Goal: Task Accomplishment & Management: Manage account settings

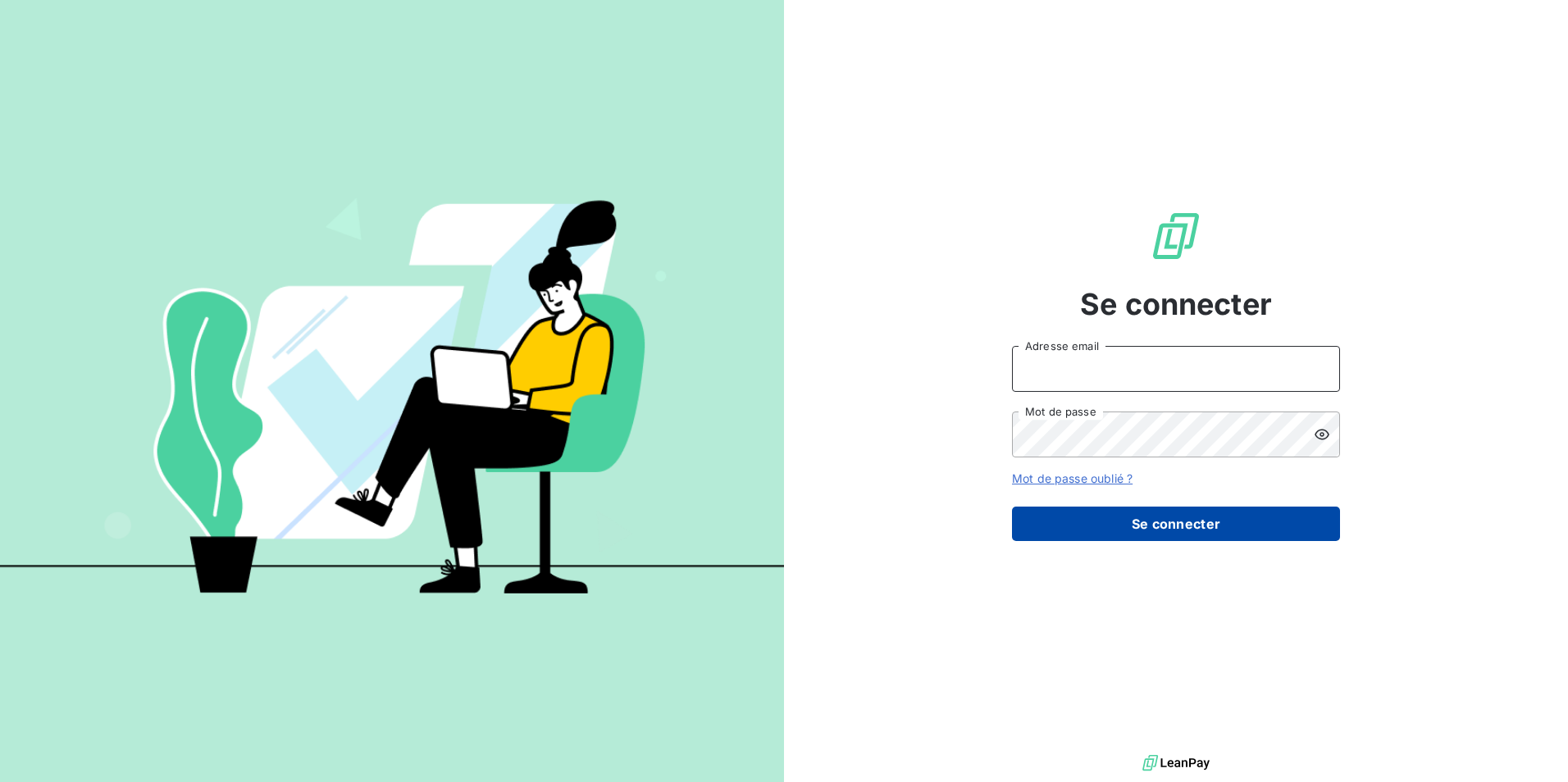
type input "[EMAIL_ADDRESS][DOMAIN_NAME]"
drag, startPoint x: 1077, startPoint y: 522, endPoint x: 1069, endPoint y: 520, distance: 8.2
click at [1077, 522] on button "Se connecter" at bounding box center [1176, 524] width 328 height 34
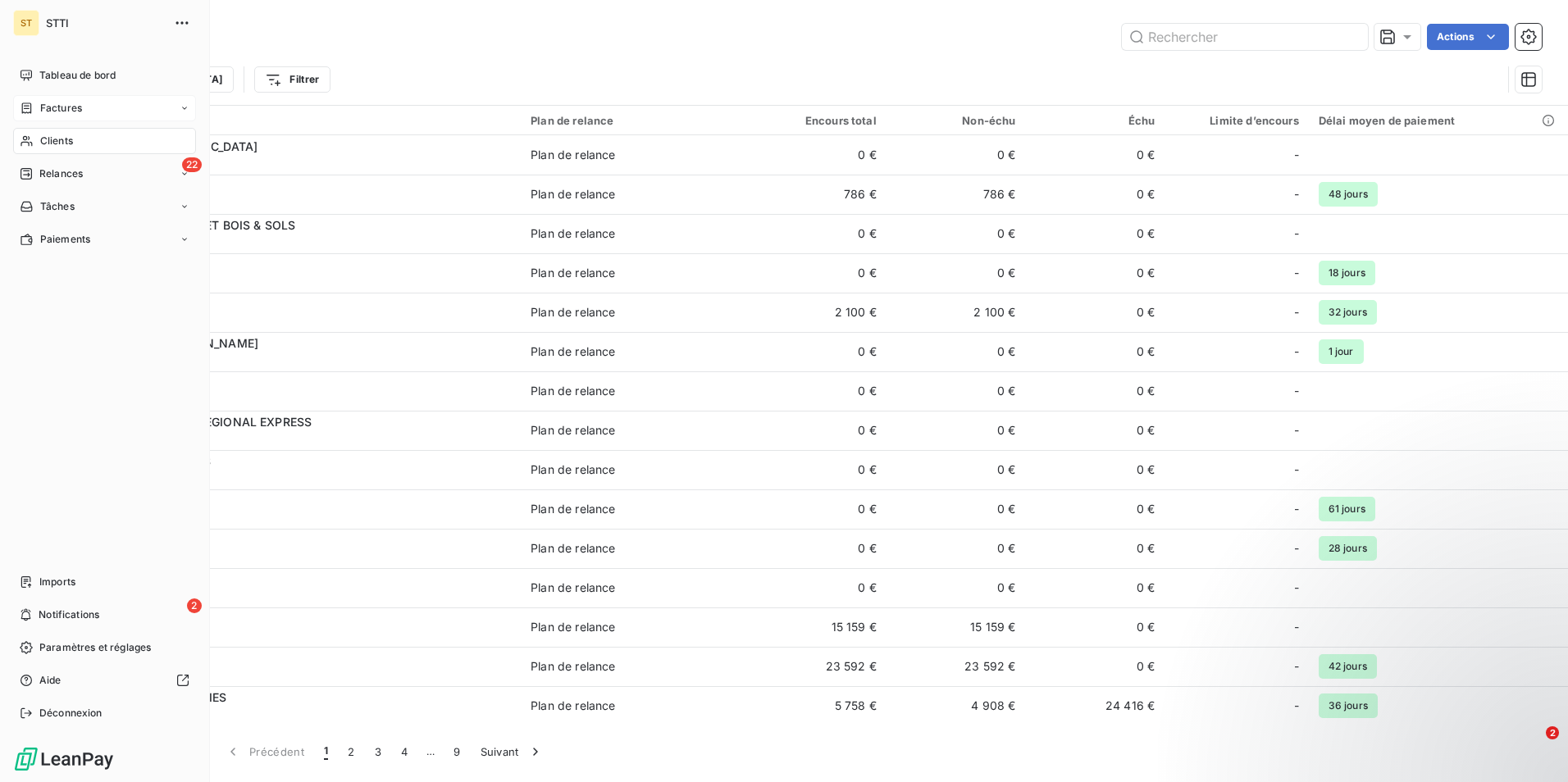
click at [61, 104] on span "Factures" at bounding box center [61, 108] width 42 height 15
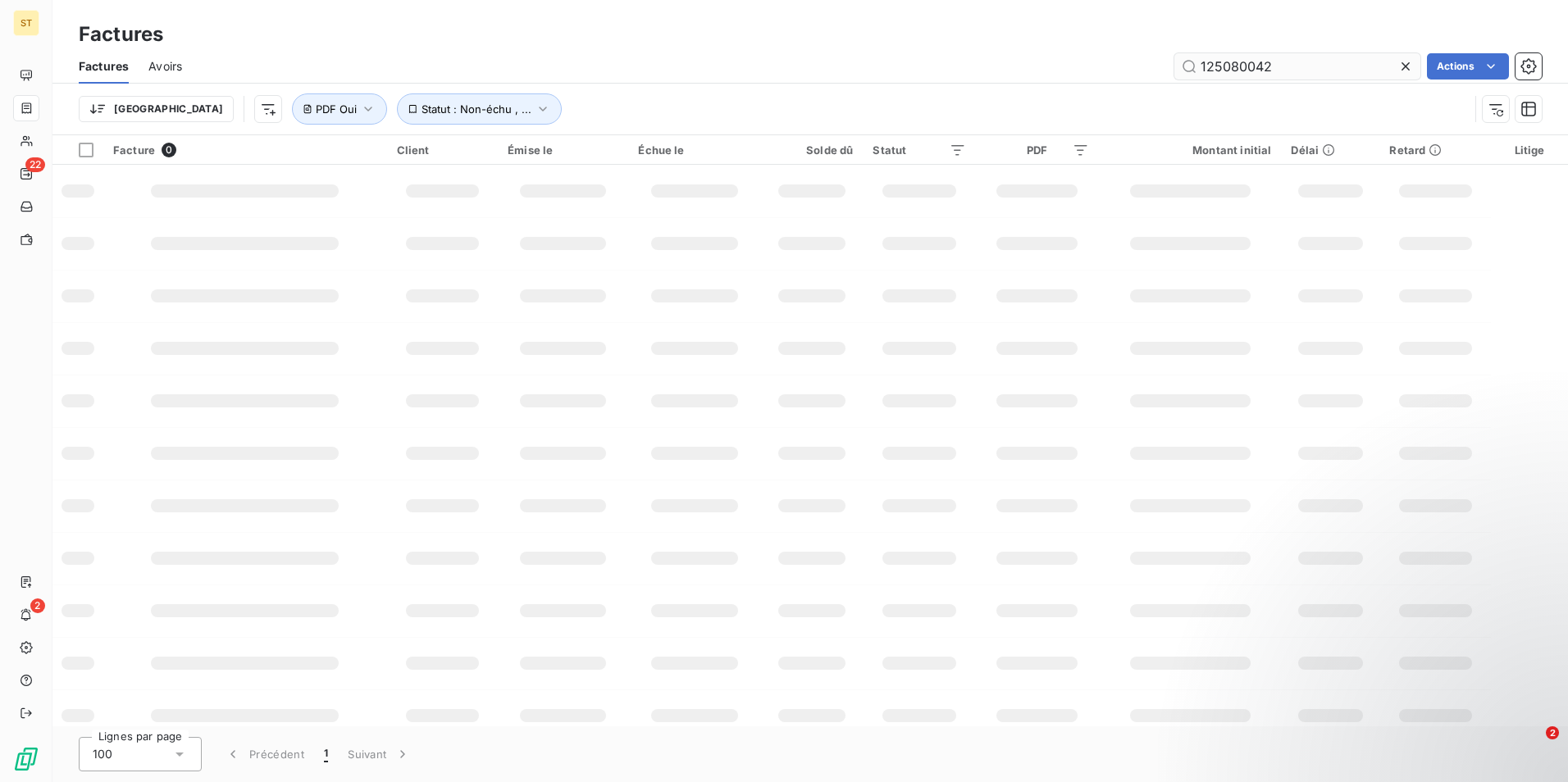
click at [1302, 74] on input "125080042" at bounding box center [1297, 66] width 246 height 27
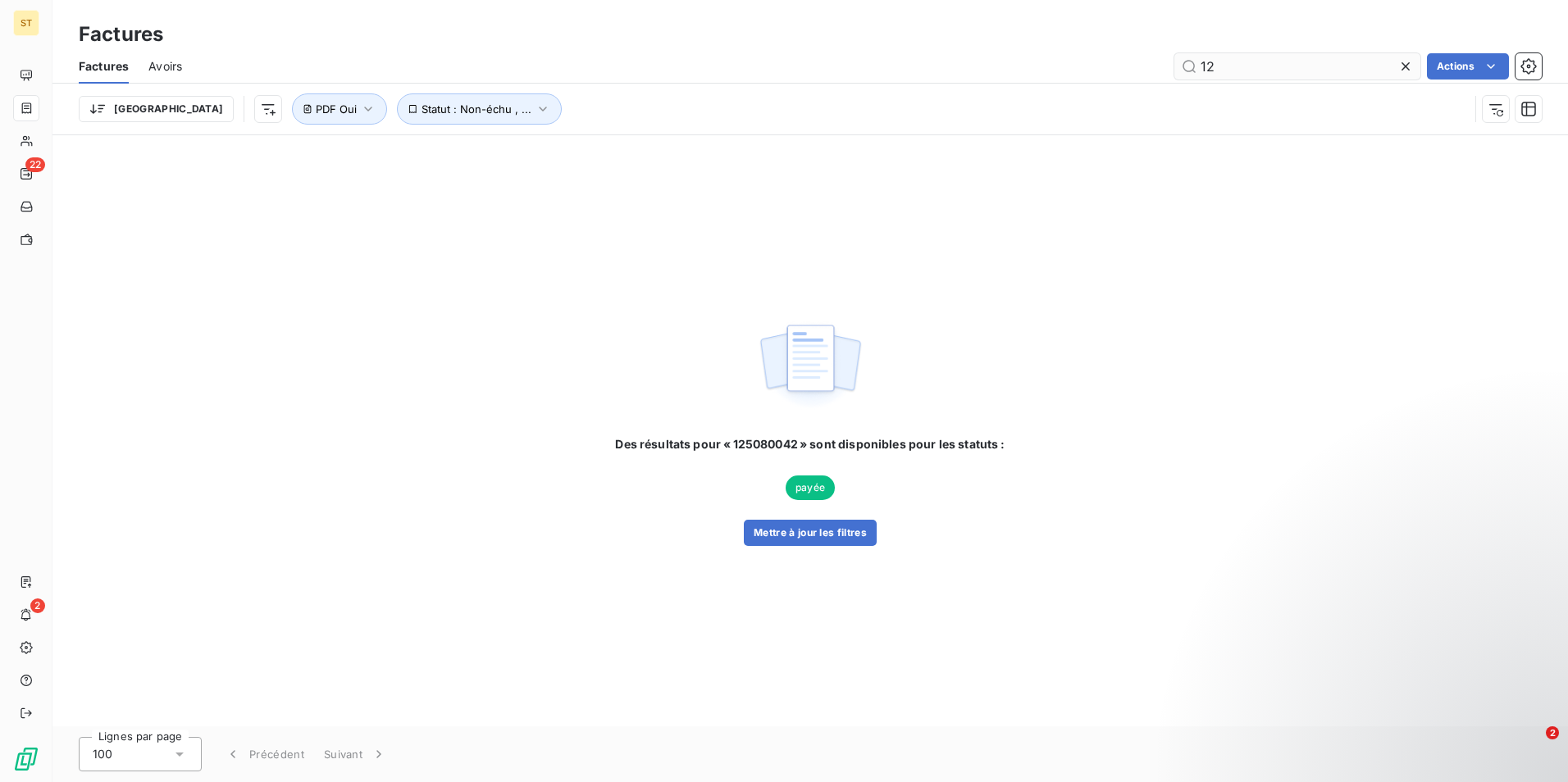
type input "1"
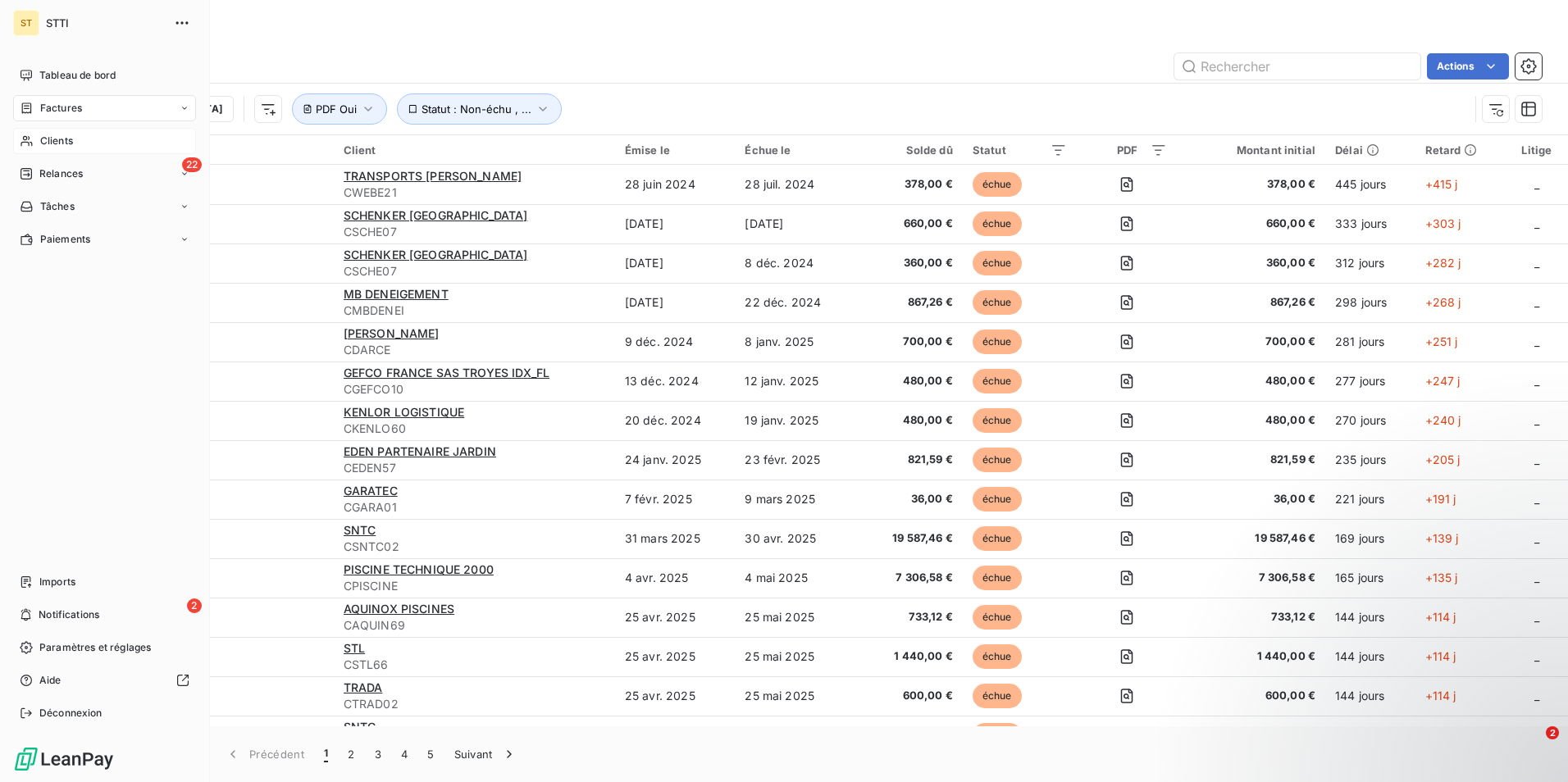
click at [68, 137] on span "Clients" at bounding box center [56, 141] width 33 height 15
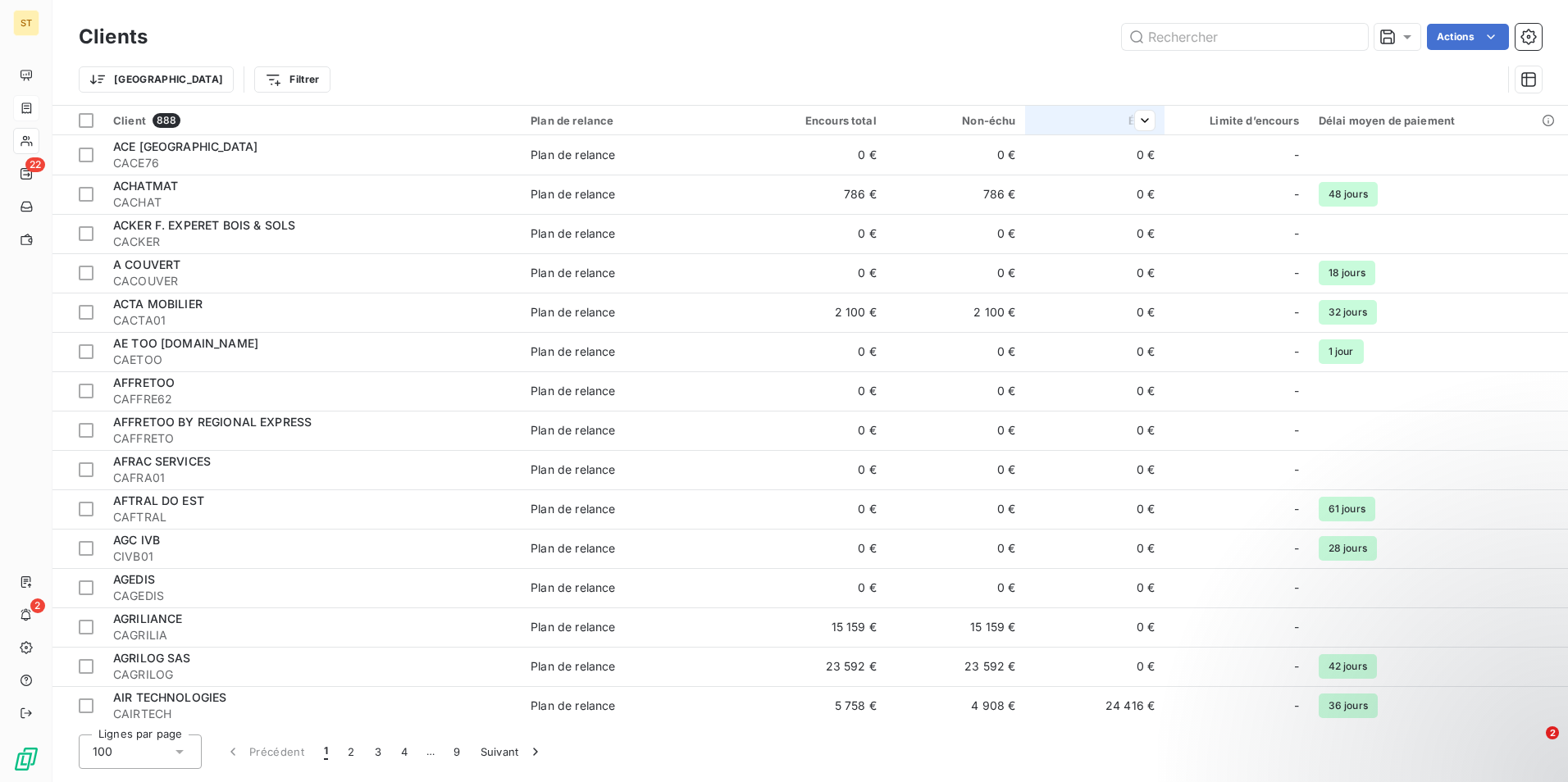
type input "C"
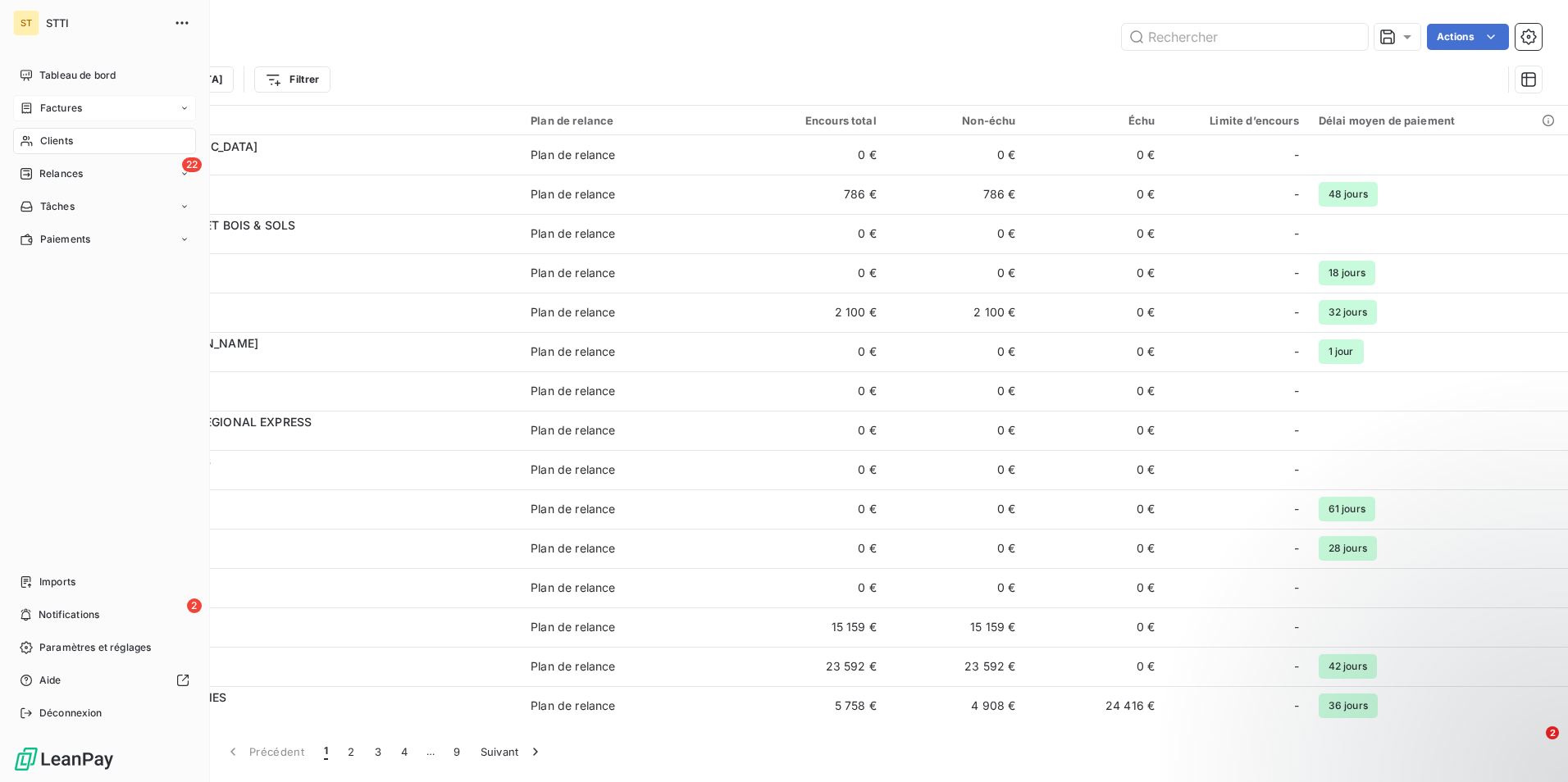
click at [66, 103] on span "Factures" at bounding box center [61, 108] width 42 height 15
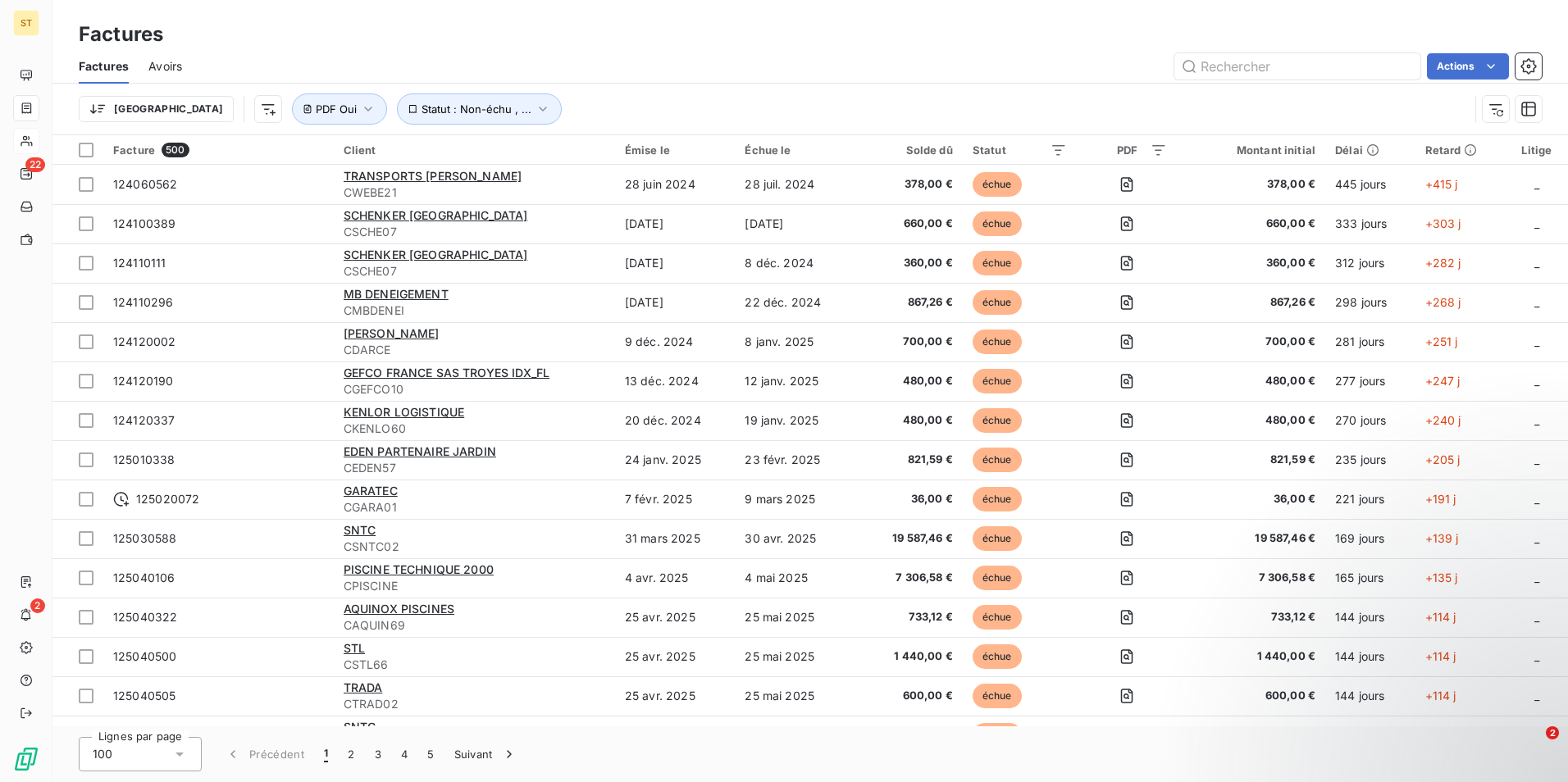
click at [1182, 37] on div "Factures" at bounding box center [810, 34] width 1515 height 29
click at [1206, 63] on input "text" at bounding box center [1297, 66] width 246 height 27
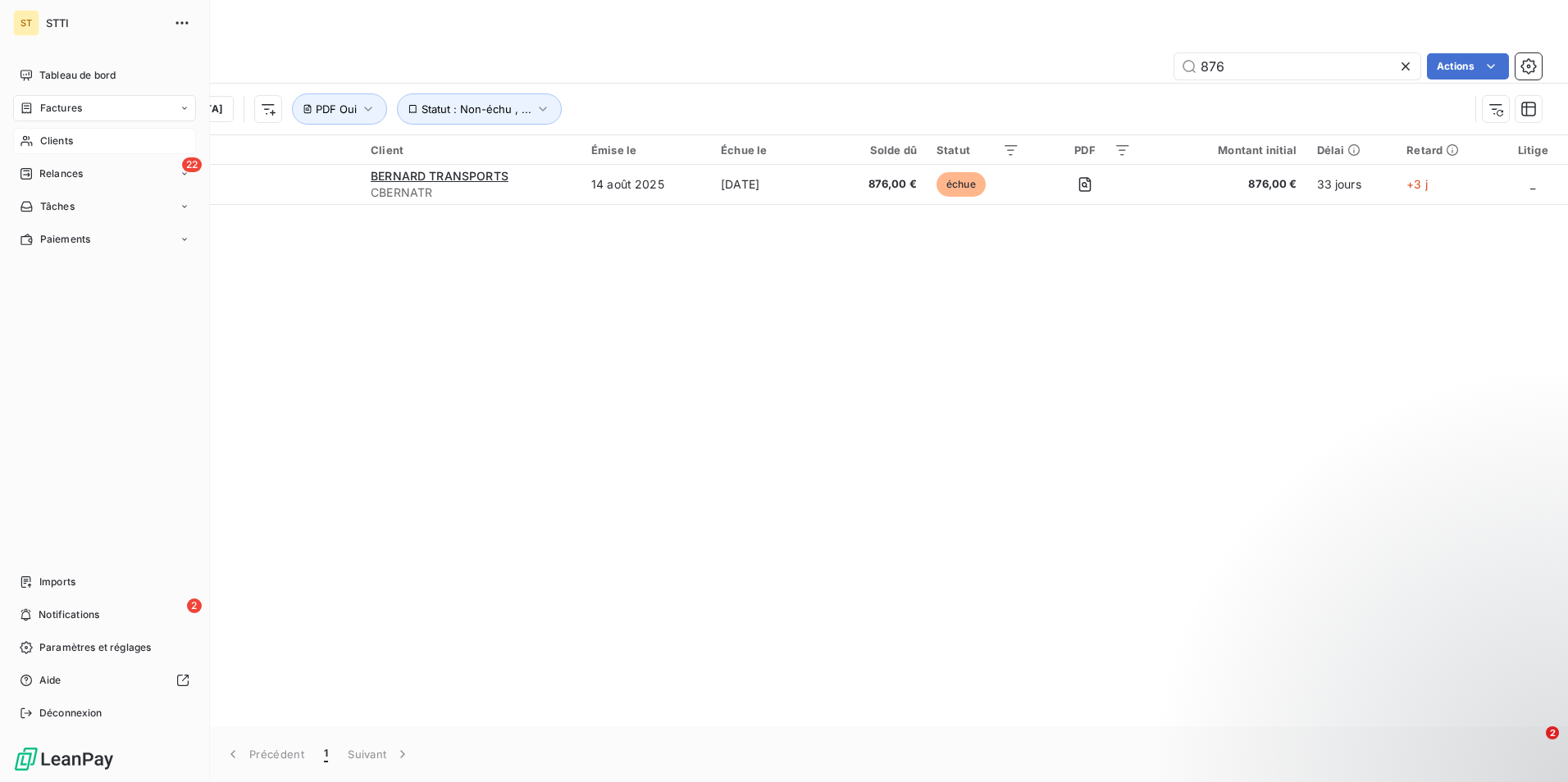
click at [76, 111] on span "Factures" at bounding box center [61, 108] width 42 height 15
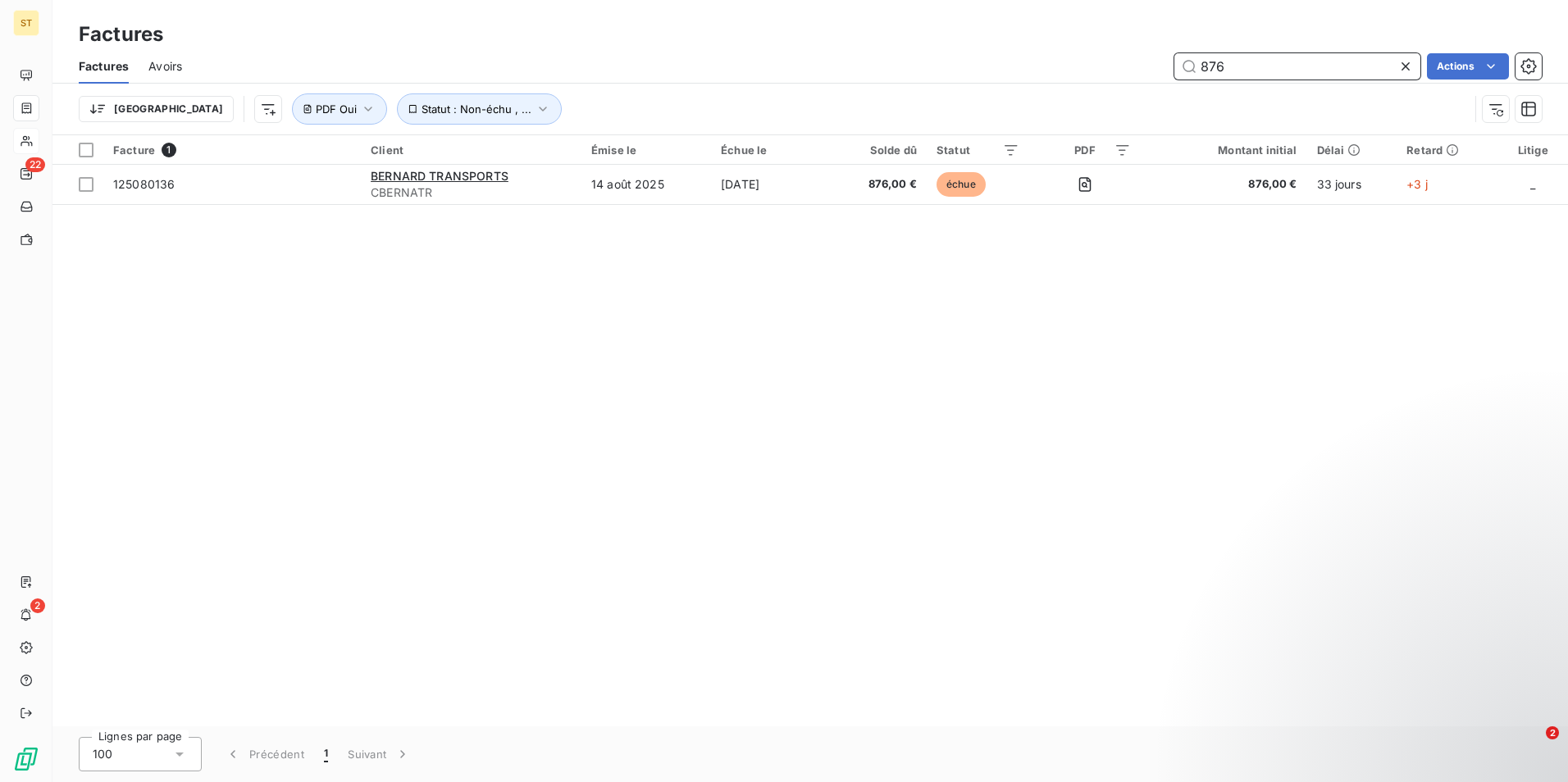
click at [1244, 61] on input "876" at bounding box center [1297, 66] width 246 height 27
type input "8"
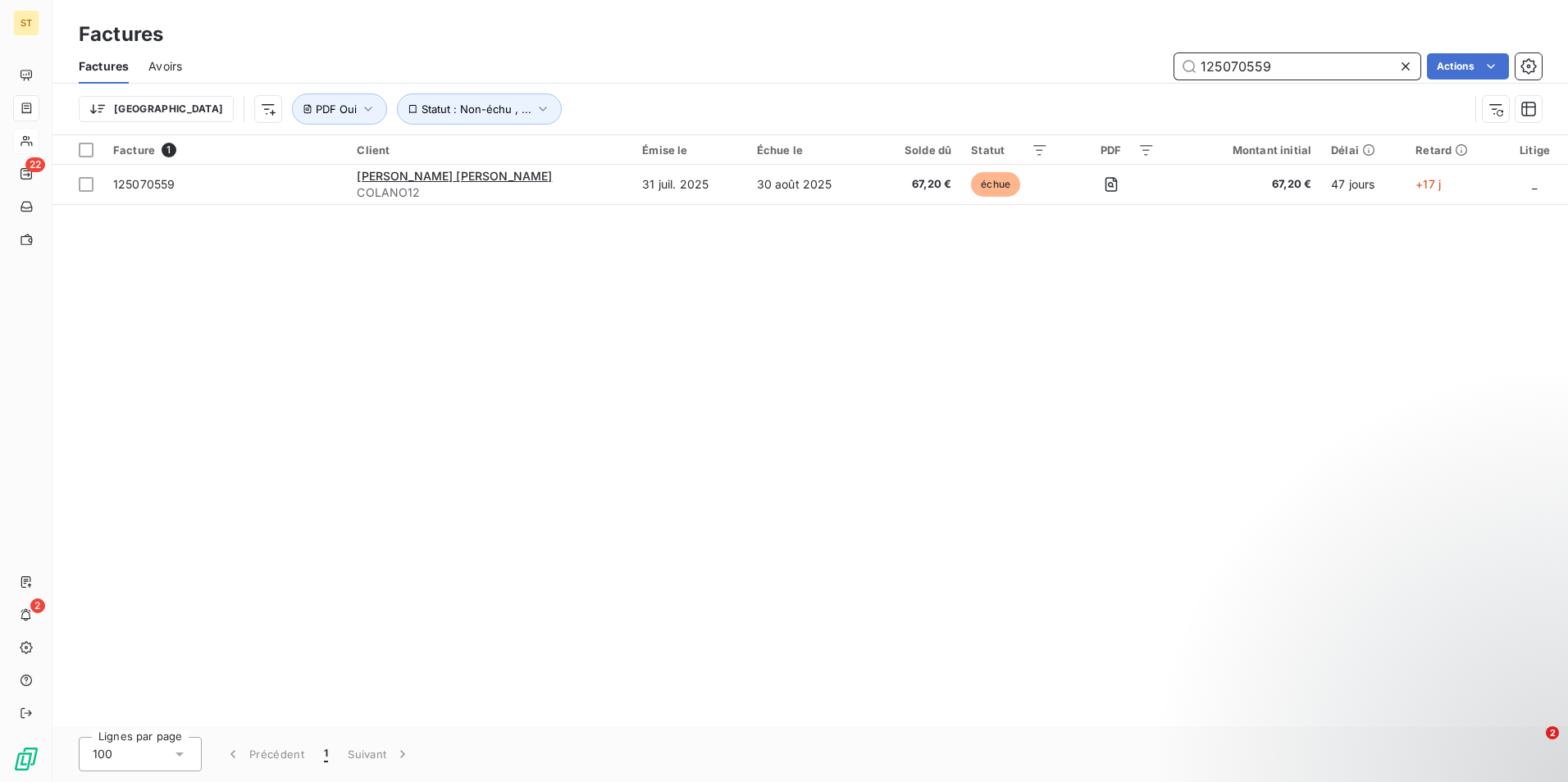
click at [1288, 64] on input "125070559" at bounding box center [1297, 66] width 246 height 27
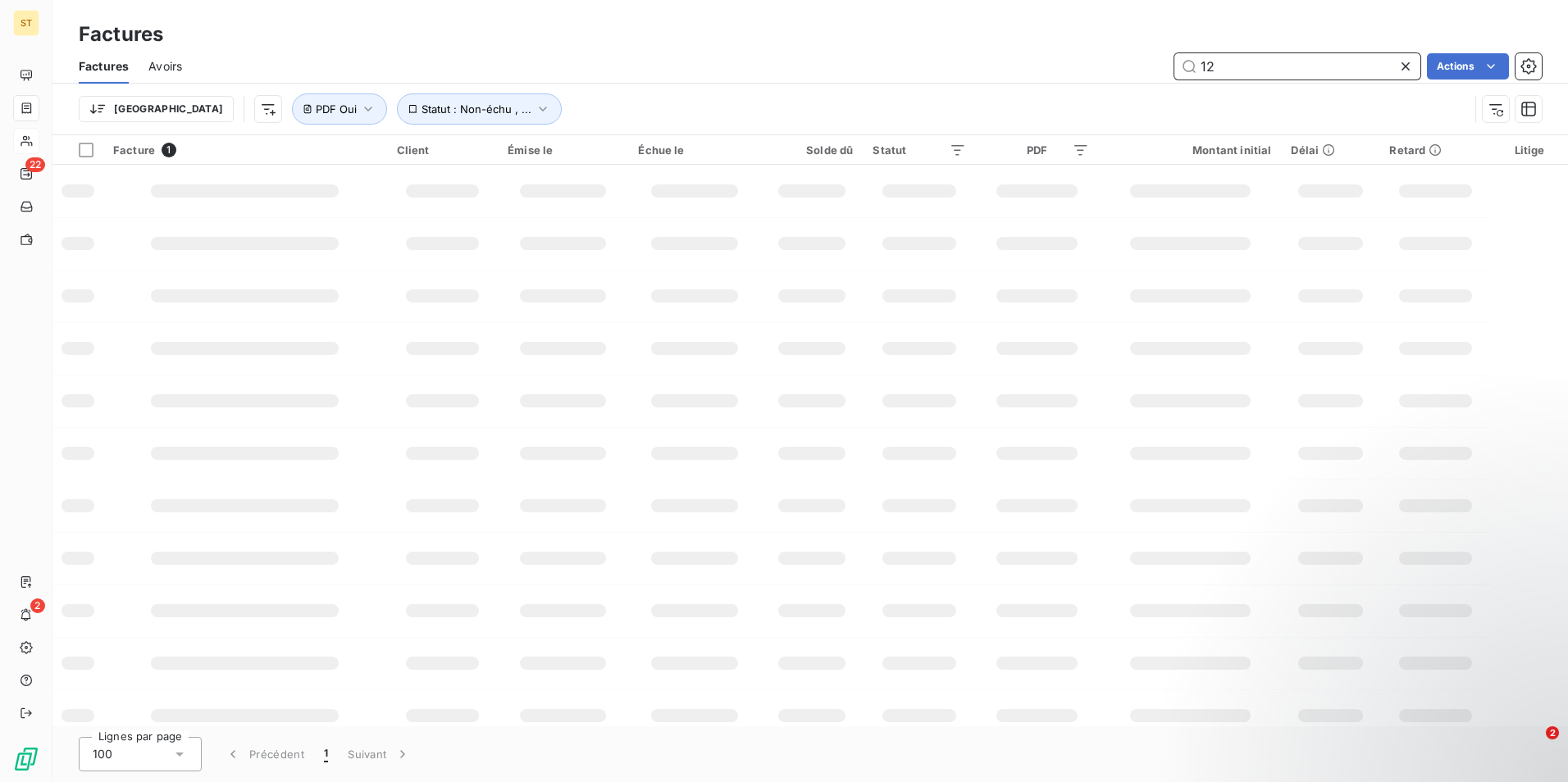
type input "1"
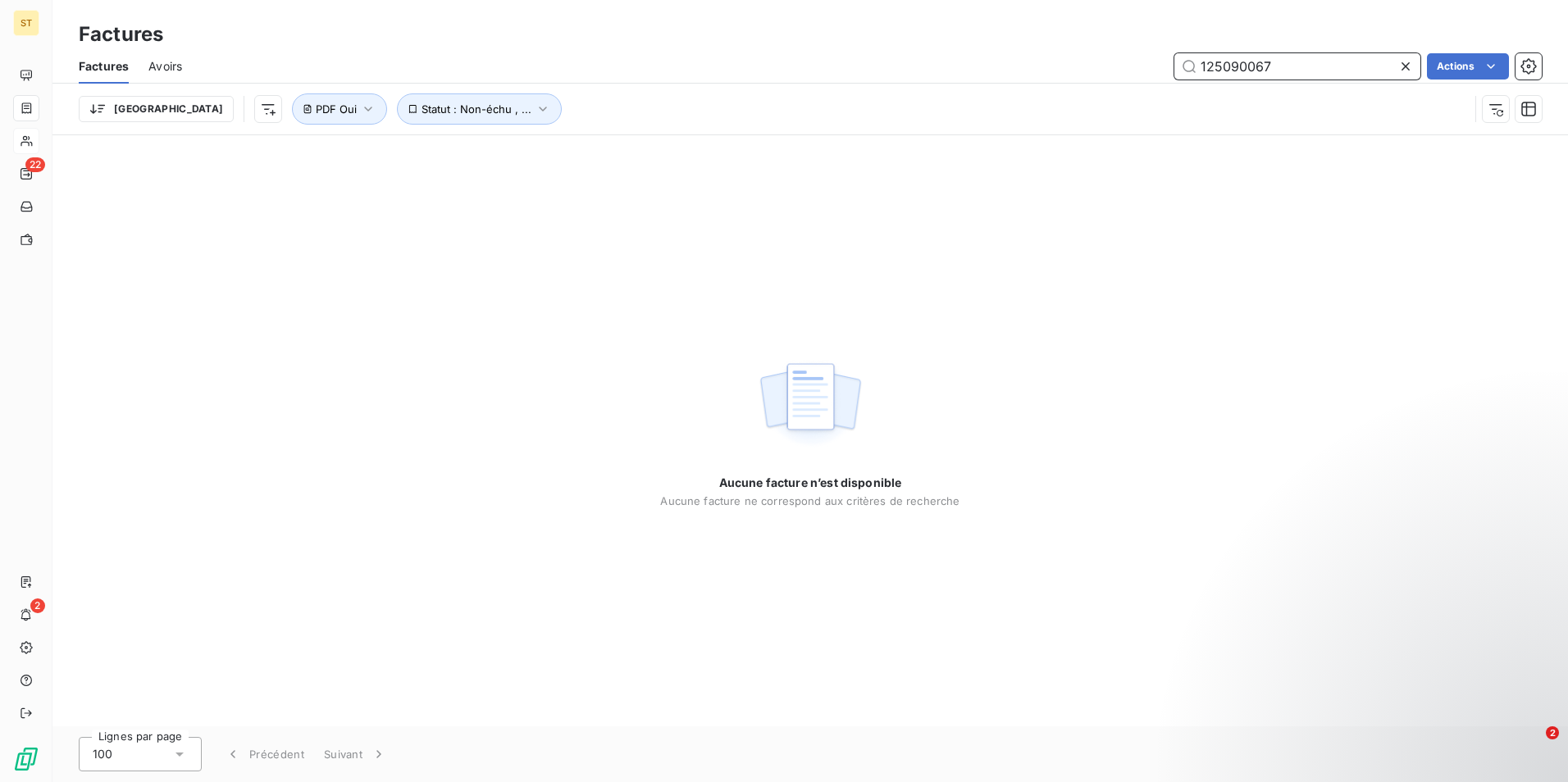
type input "125090067"
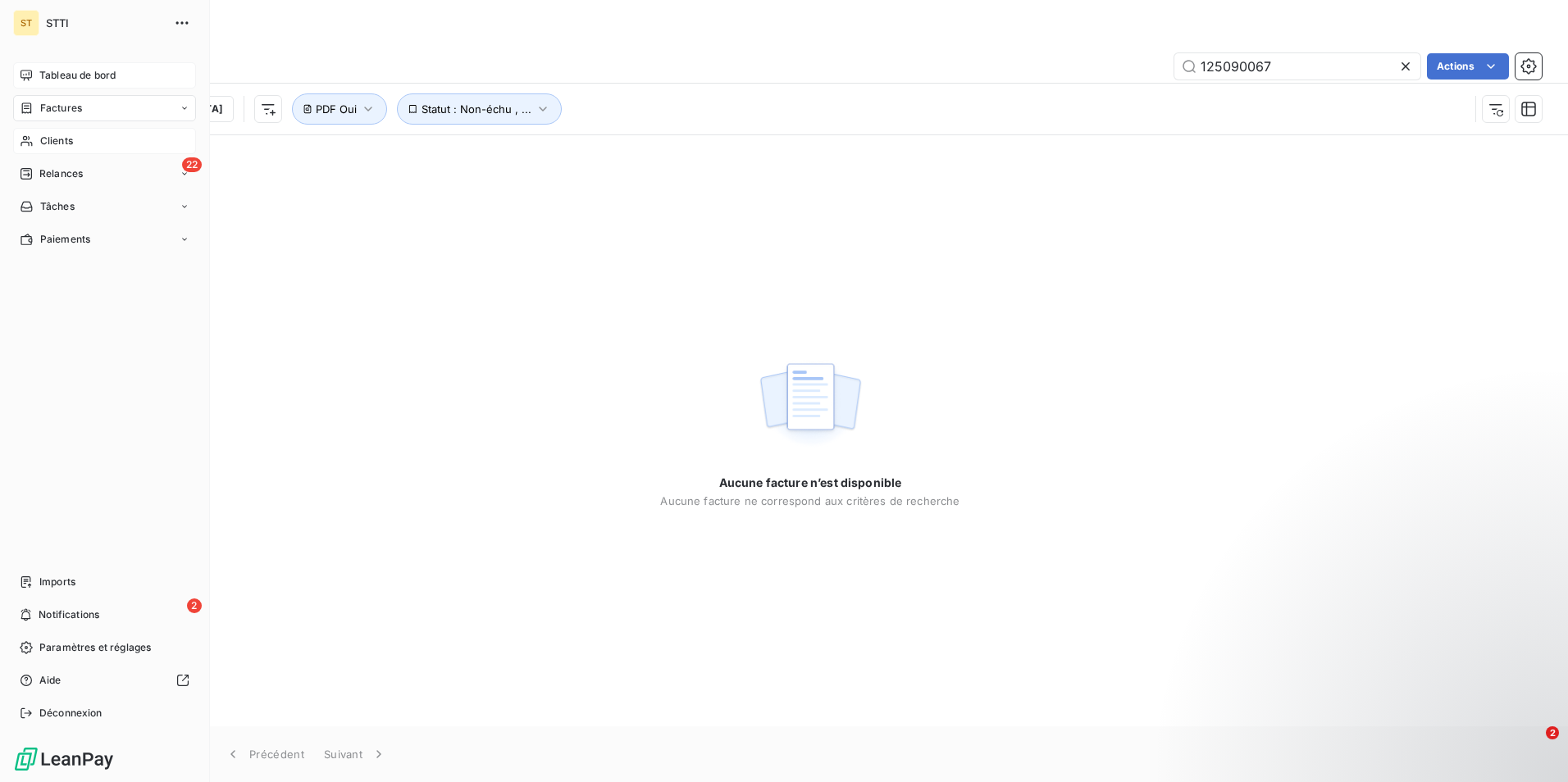
click at [73, 69] on span "Tableau de bord" at bounding box center [77, 76] width 76 height 15
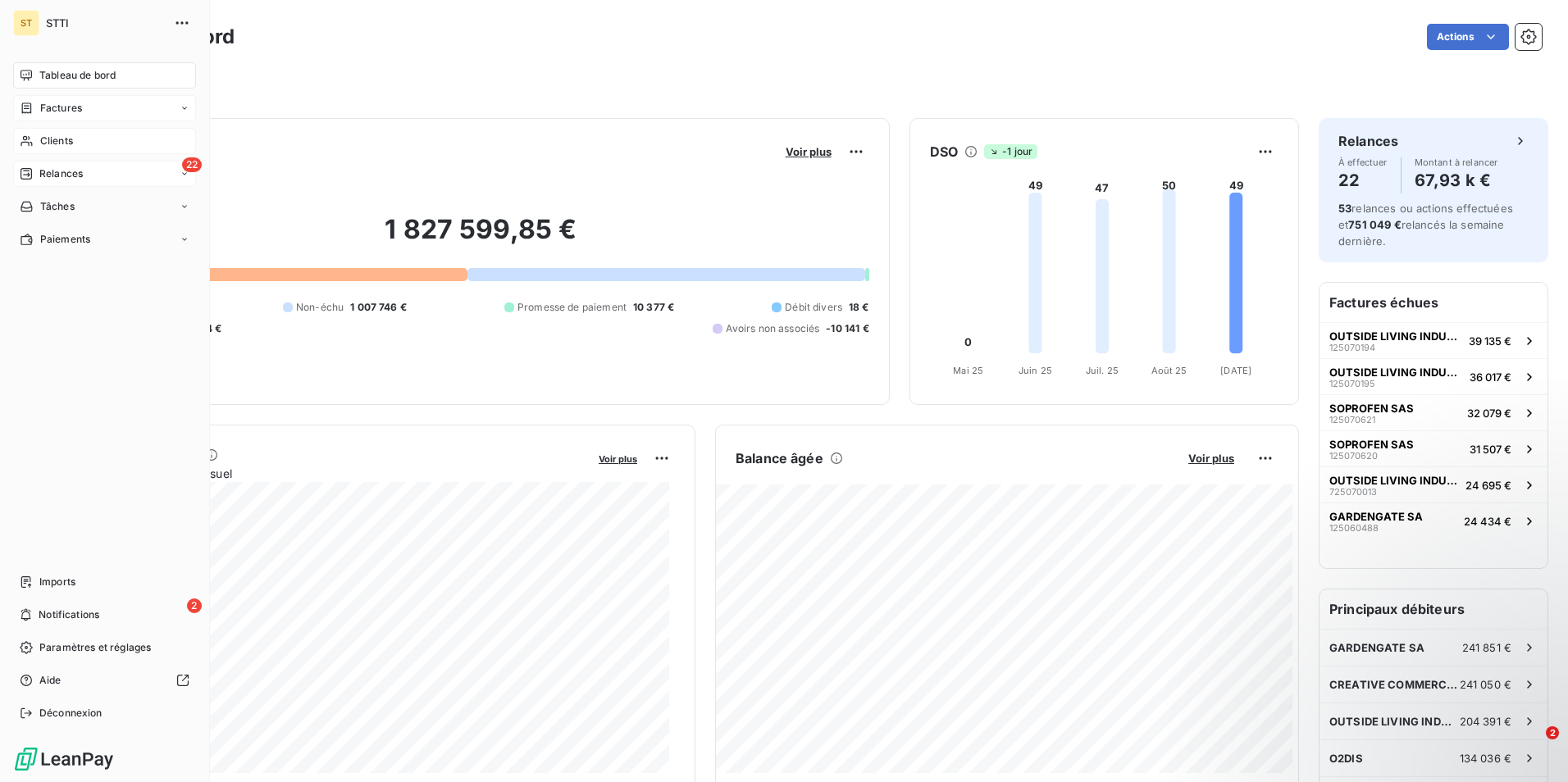
click at [35, 172] on div "Relances" at bounding box center [51, 174] width 64 height 15
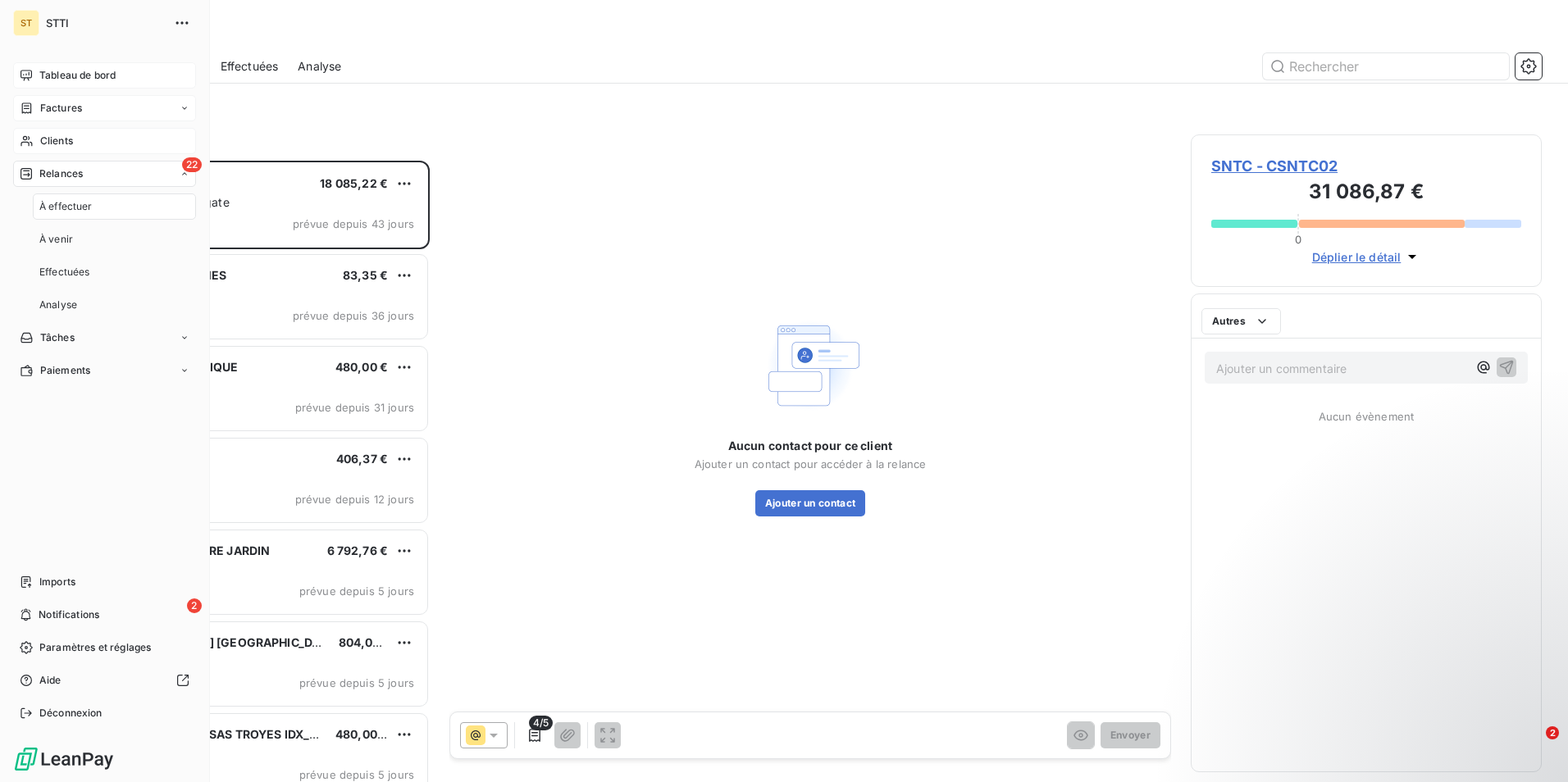
scroll to position [609, 339]
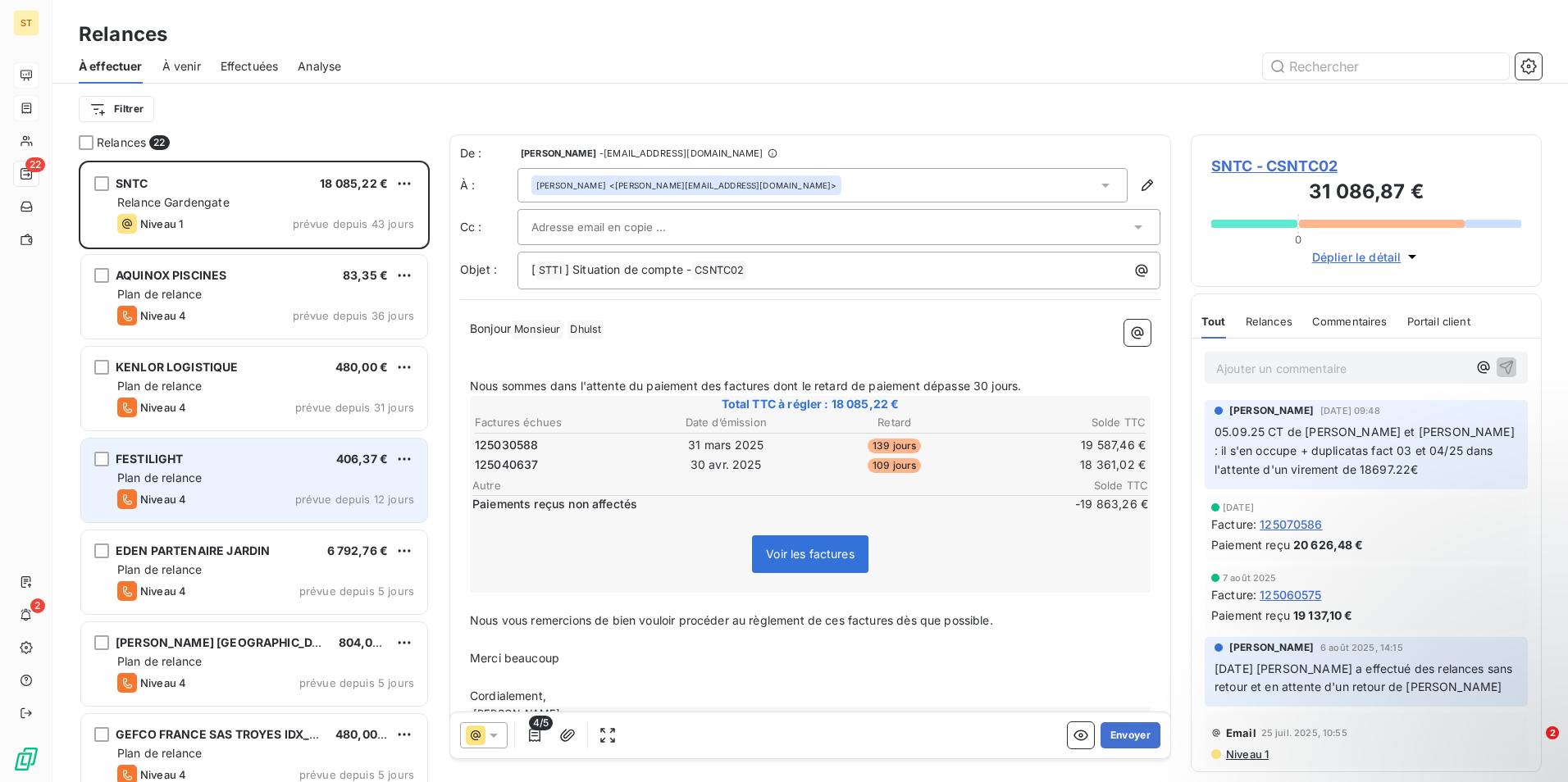
click at [223, 473] on div "Plan de relance" at bounding box center [266, 477] width 297 height 16
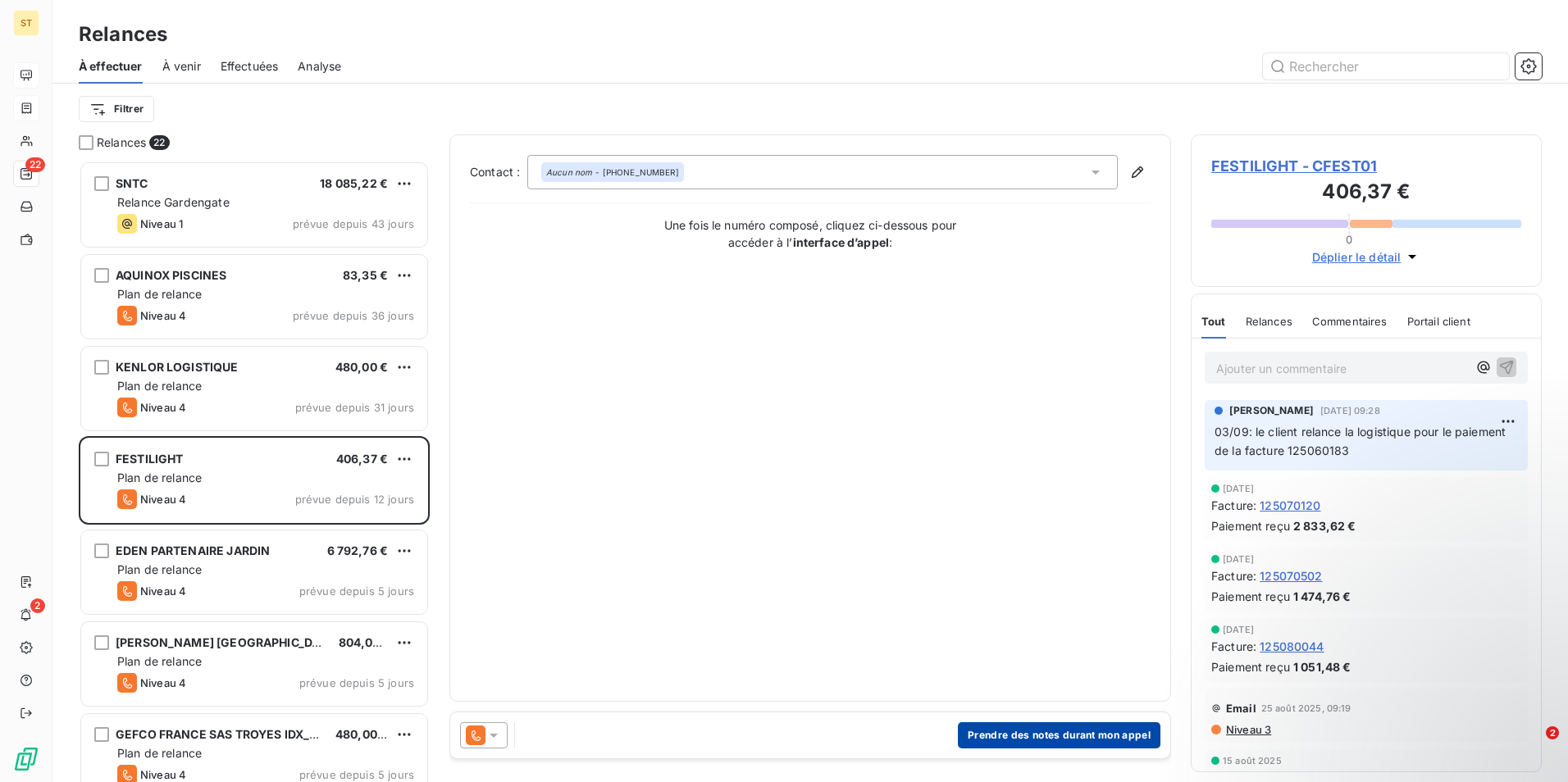
click at [998, 736] on button "Prendre des notes durant mon appel" at bounding box center [1058, 735] width 202 height 27
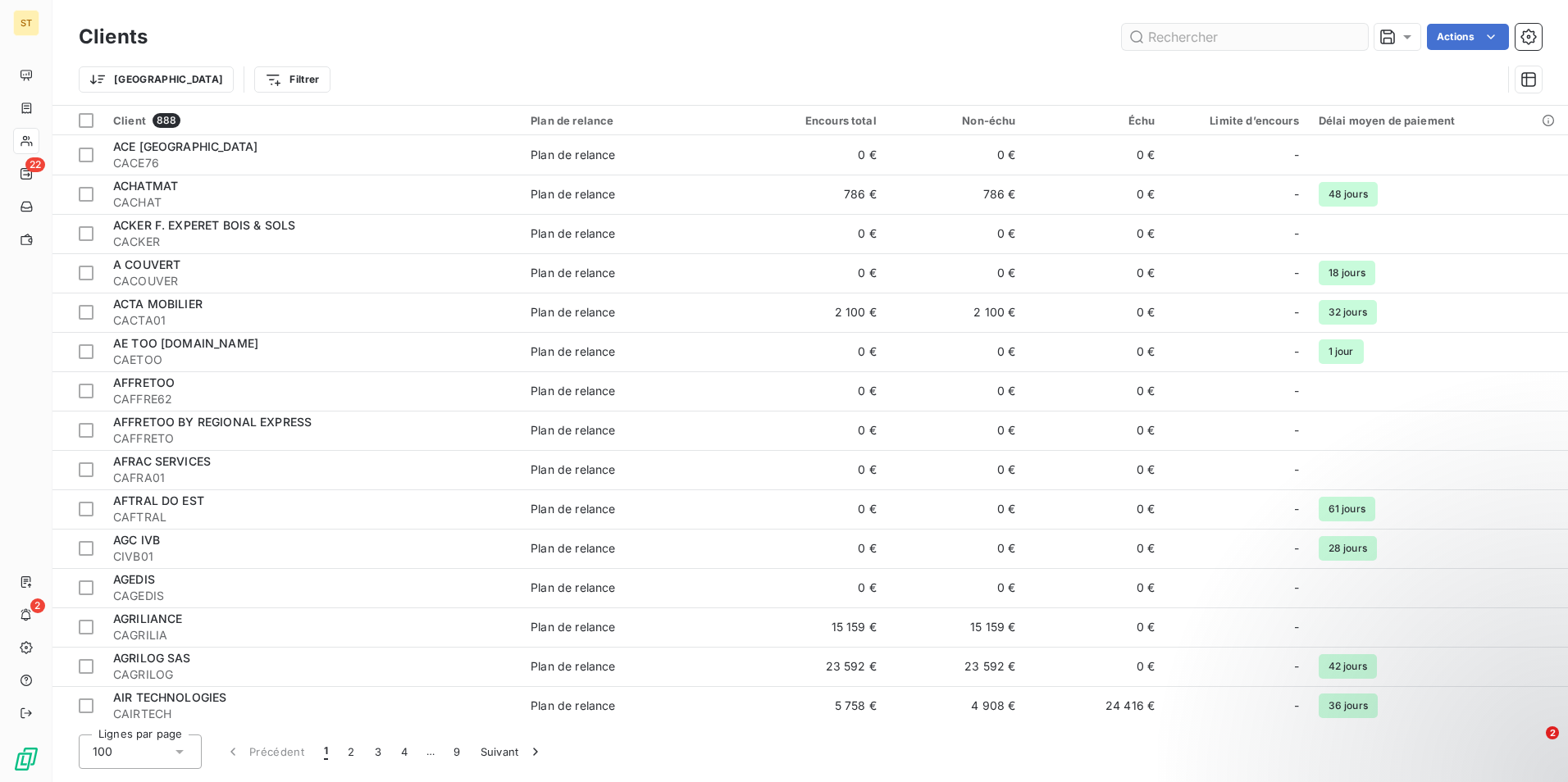
click at [1188, 39] on input "text" at bounding box center [1244, 37] width 246 height 27
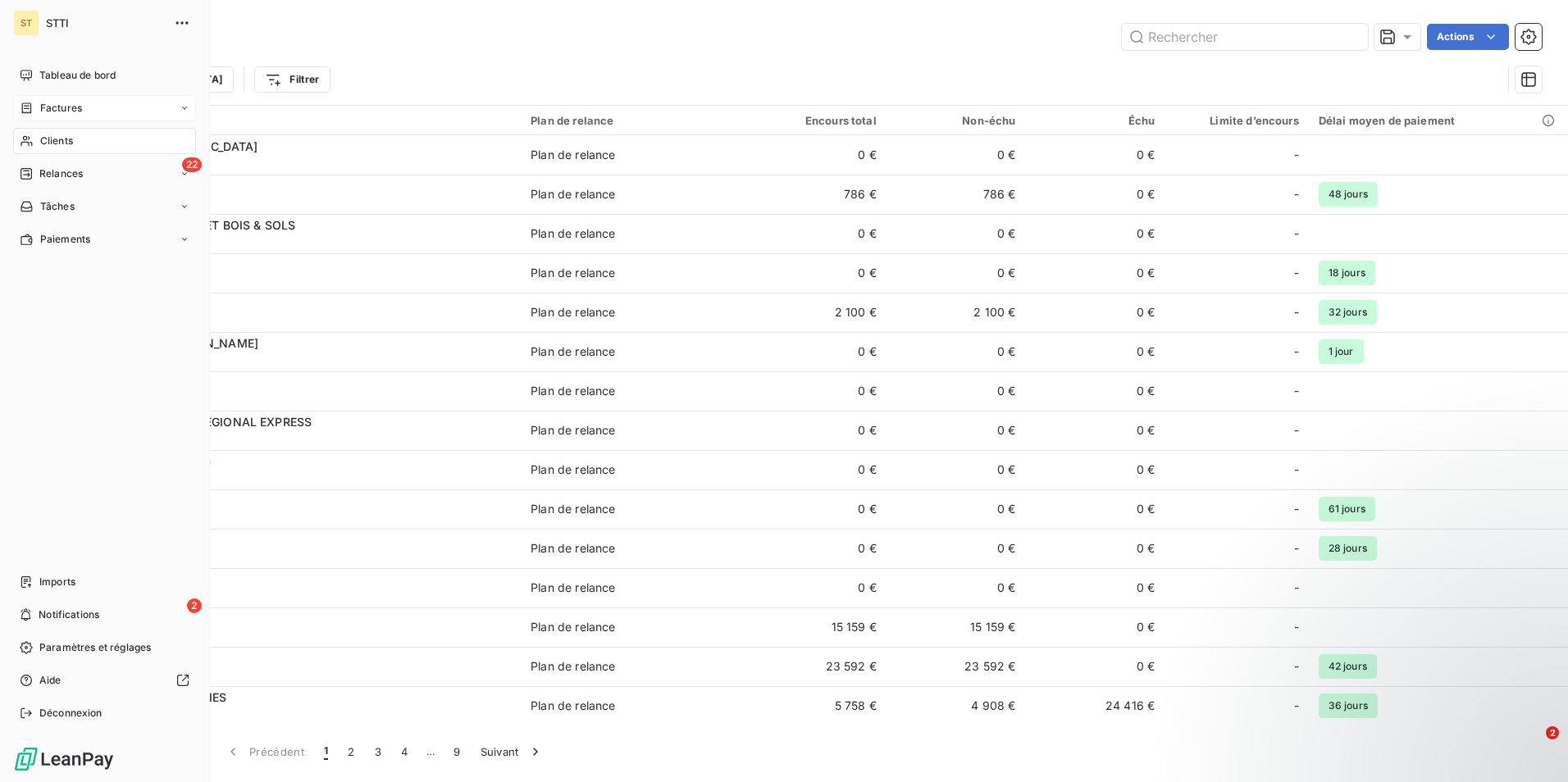
click at [63, 104] on span "Factures" at bounding box center [61, 108] width 42 height 15
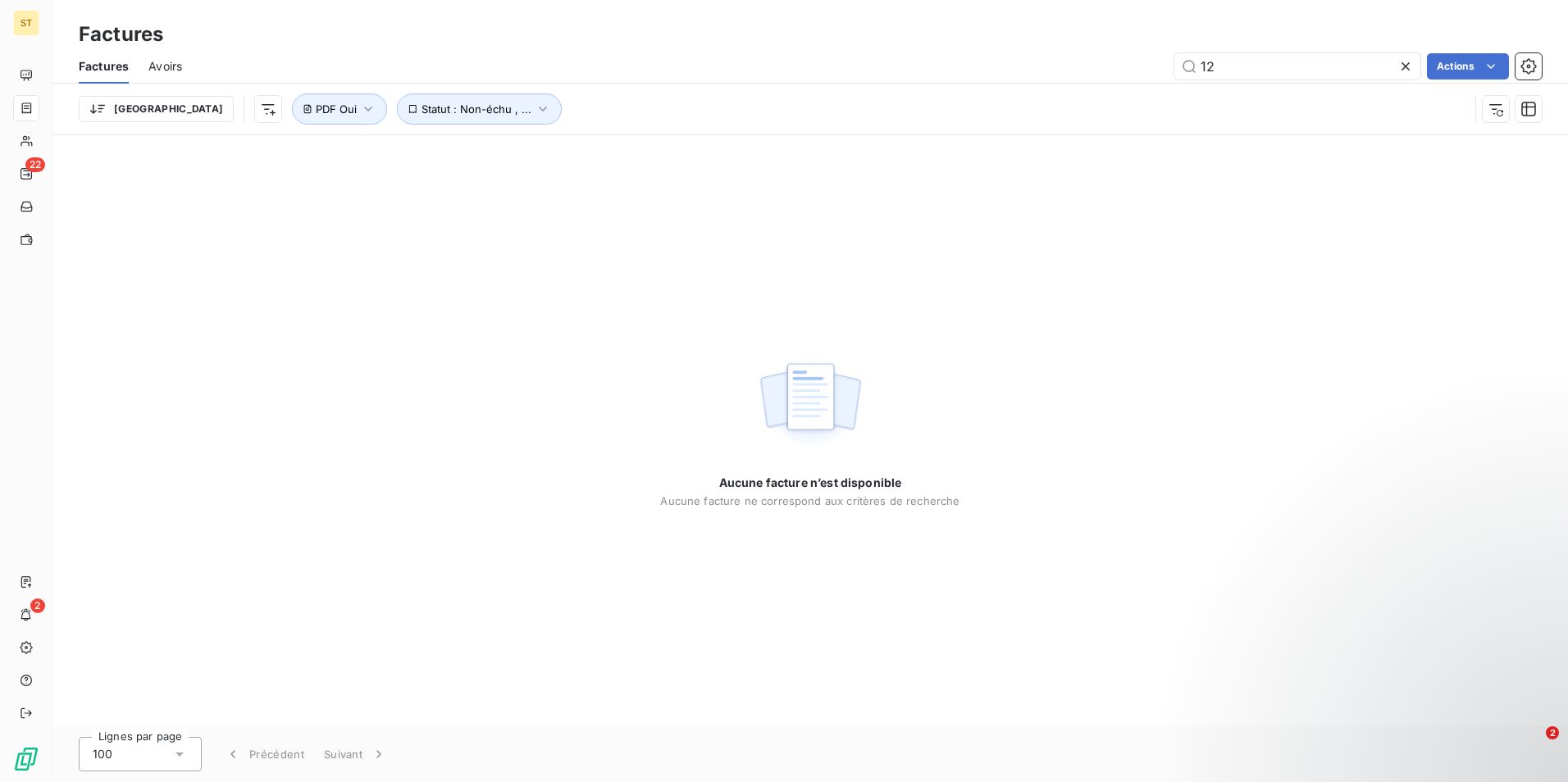
type input "1"
click at [1271, 64] on input "887.62" at bounding box center [1297, 66] width 246 height 27
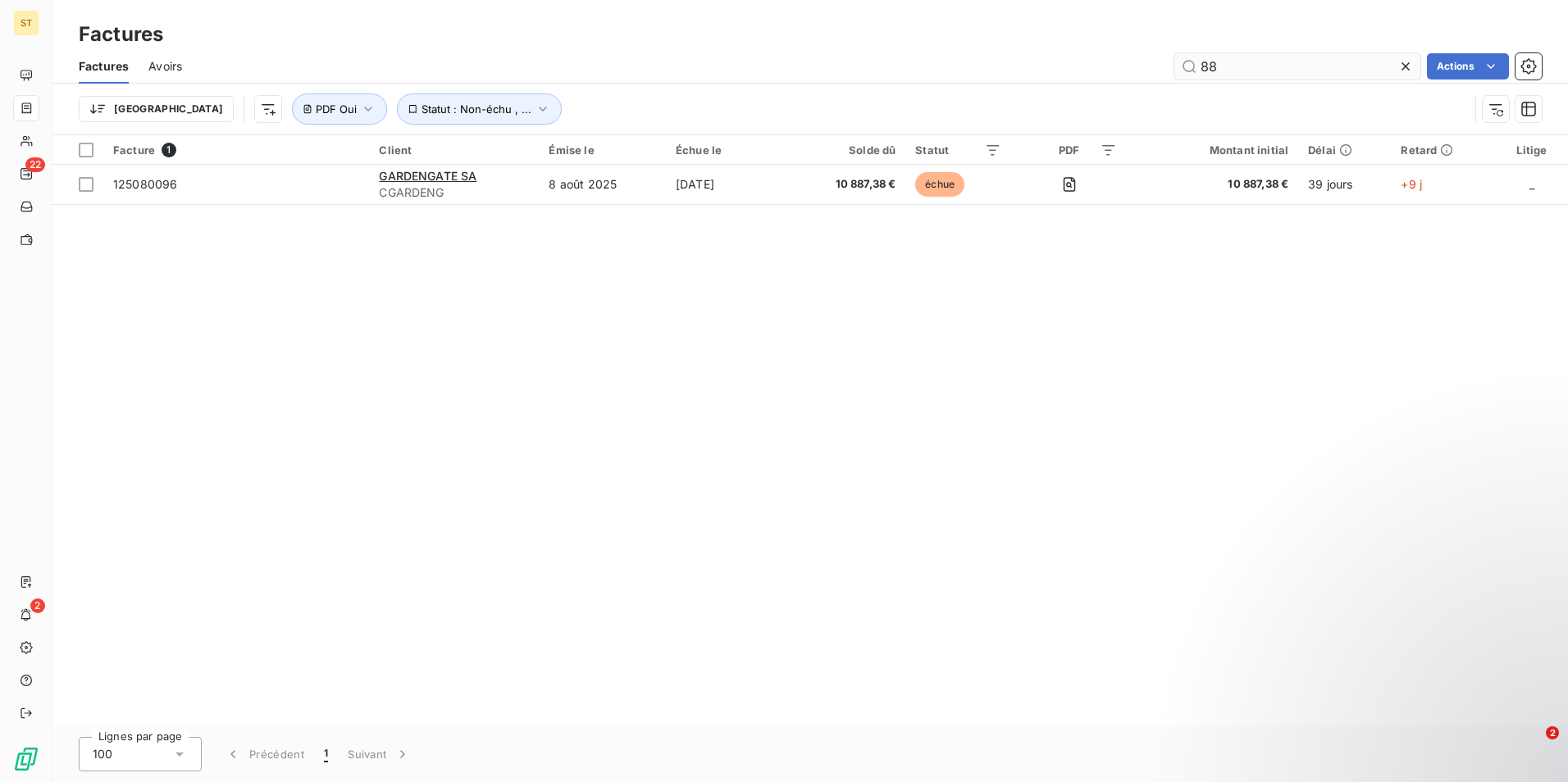
type input "8"
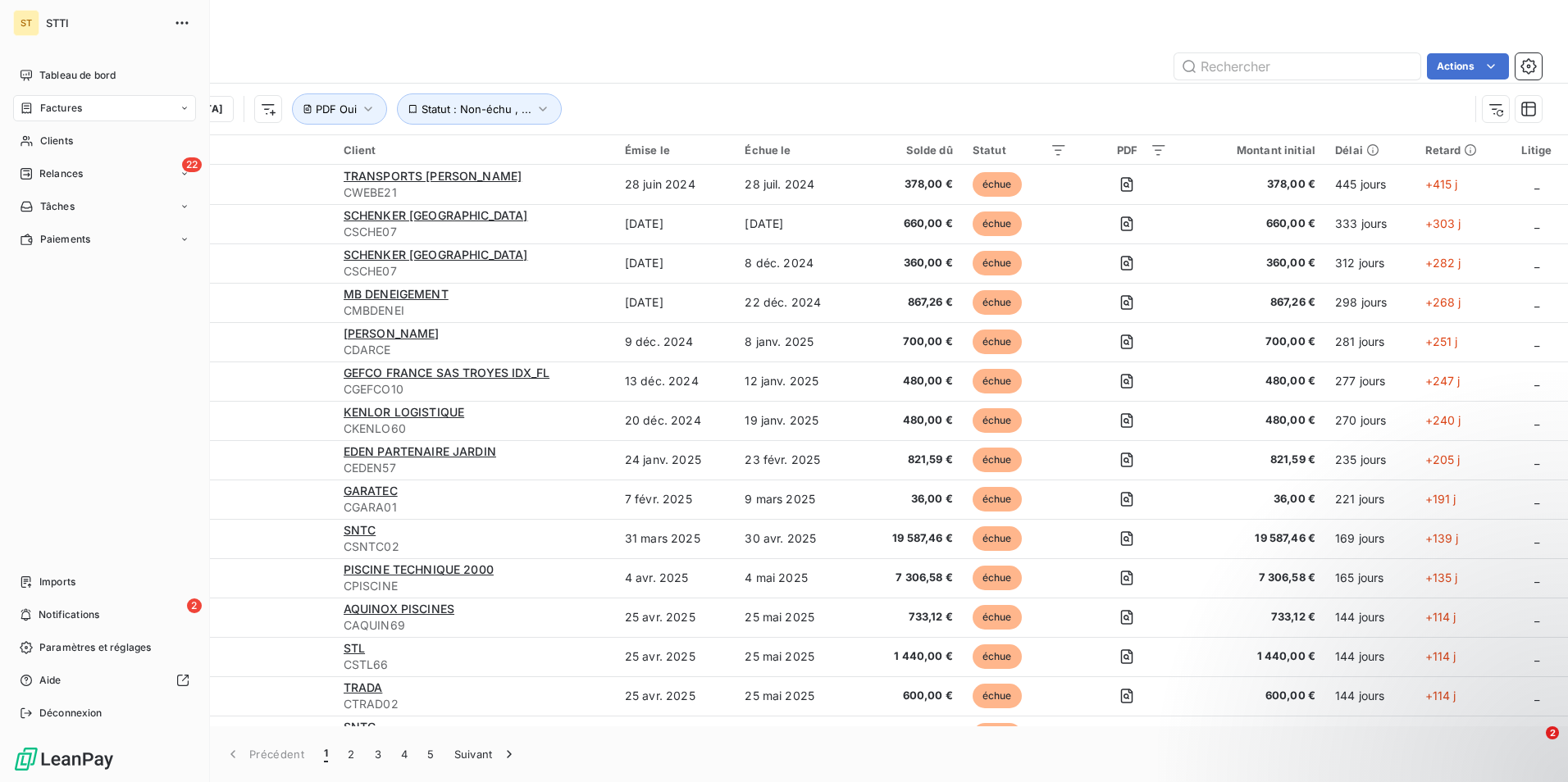
click at [62, 99] on div "Factures" at bounding box center [104, 108] width 183 height 27
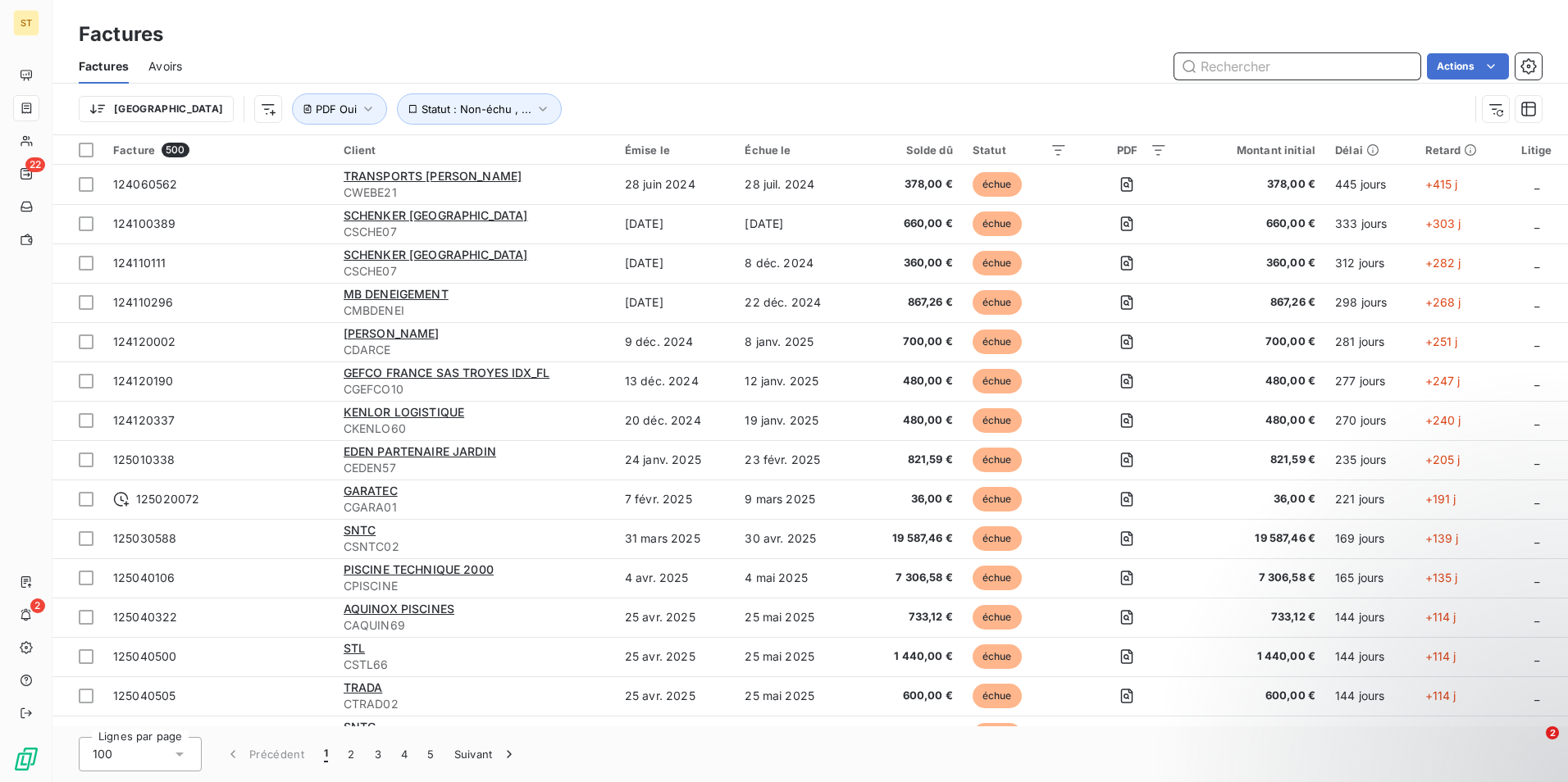
click at [1239, 69] on input "text" at bounding box center [1297, 66] width 246 height 27
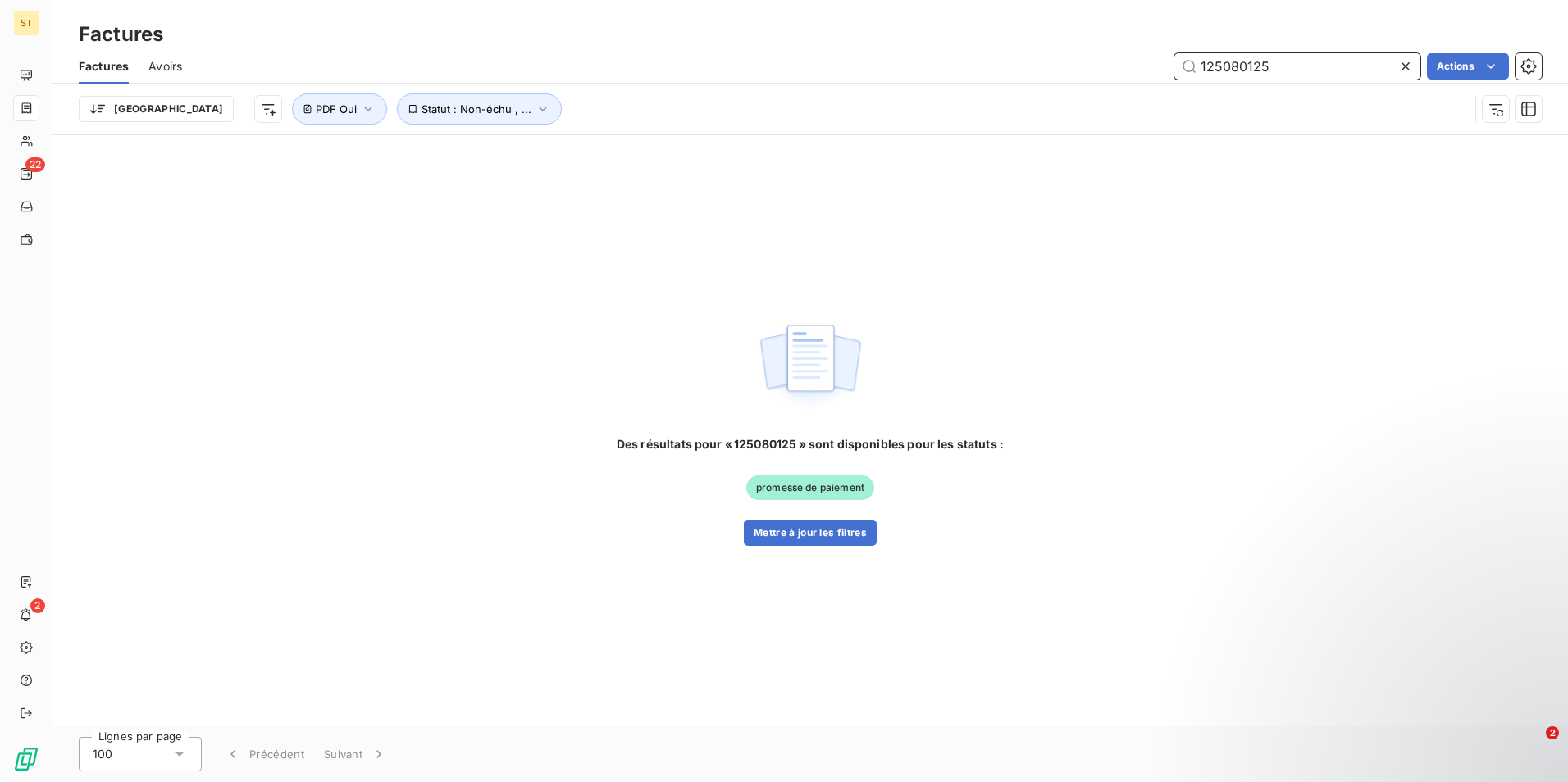
type input "125080125"
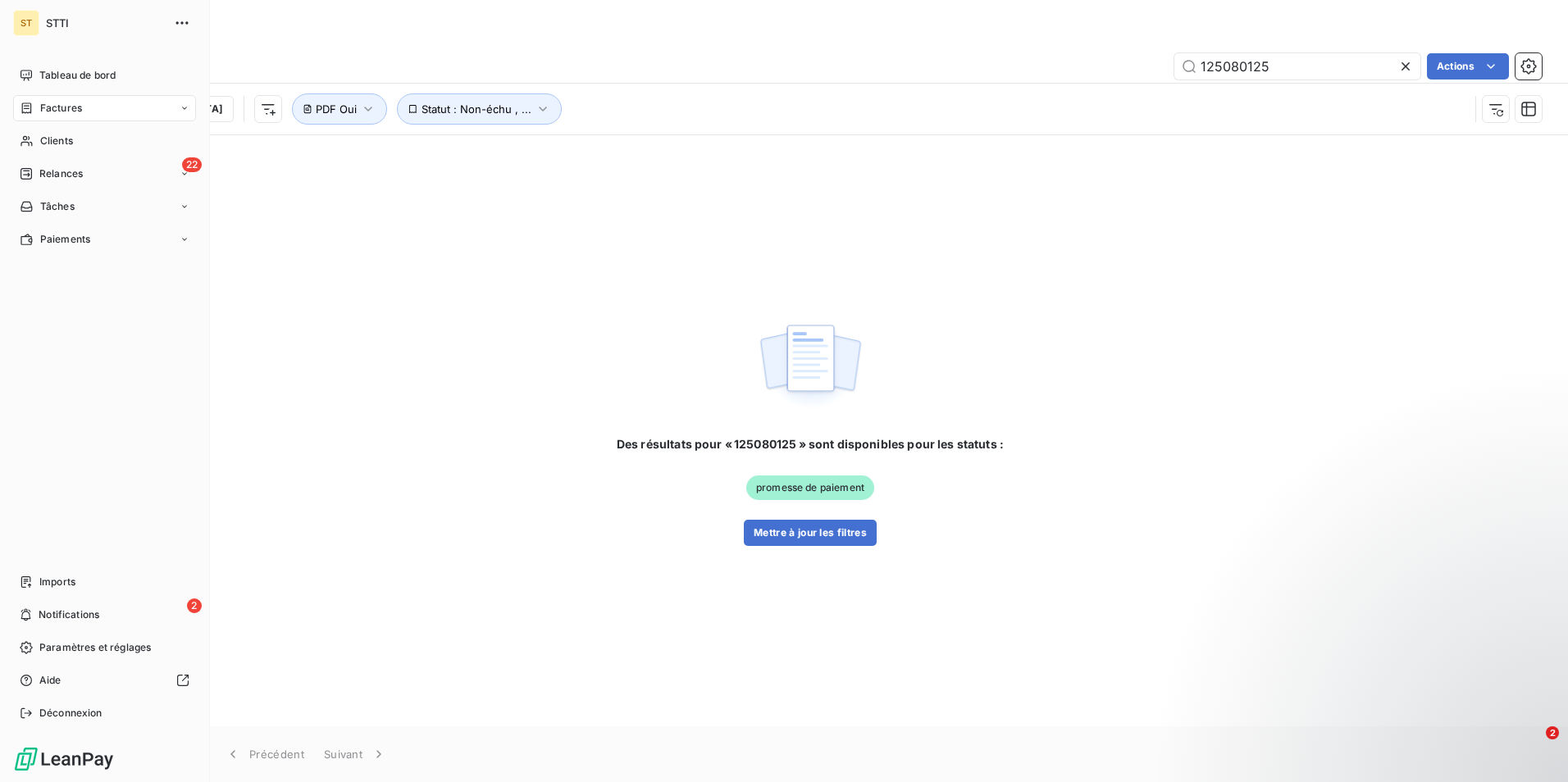
click at [71, 100] on div "Factures" at bounding box center [104, 108] width 183 height 27
click at [118, 617] on div "2 Notifications" at bounding box center [104, 615] width 183 height 27
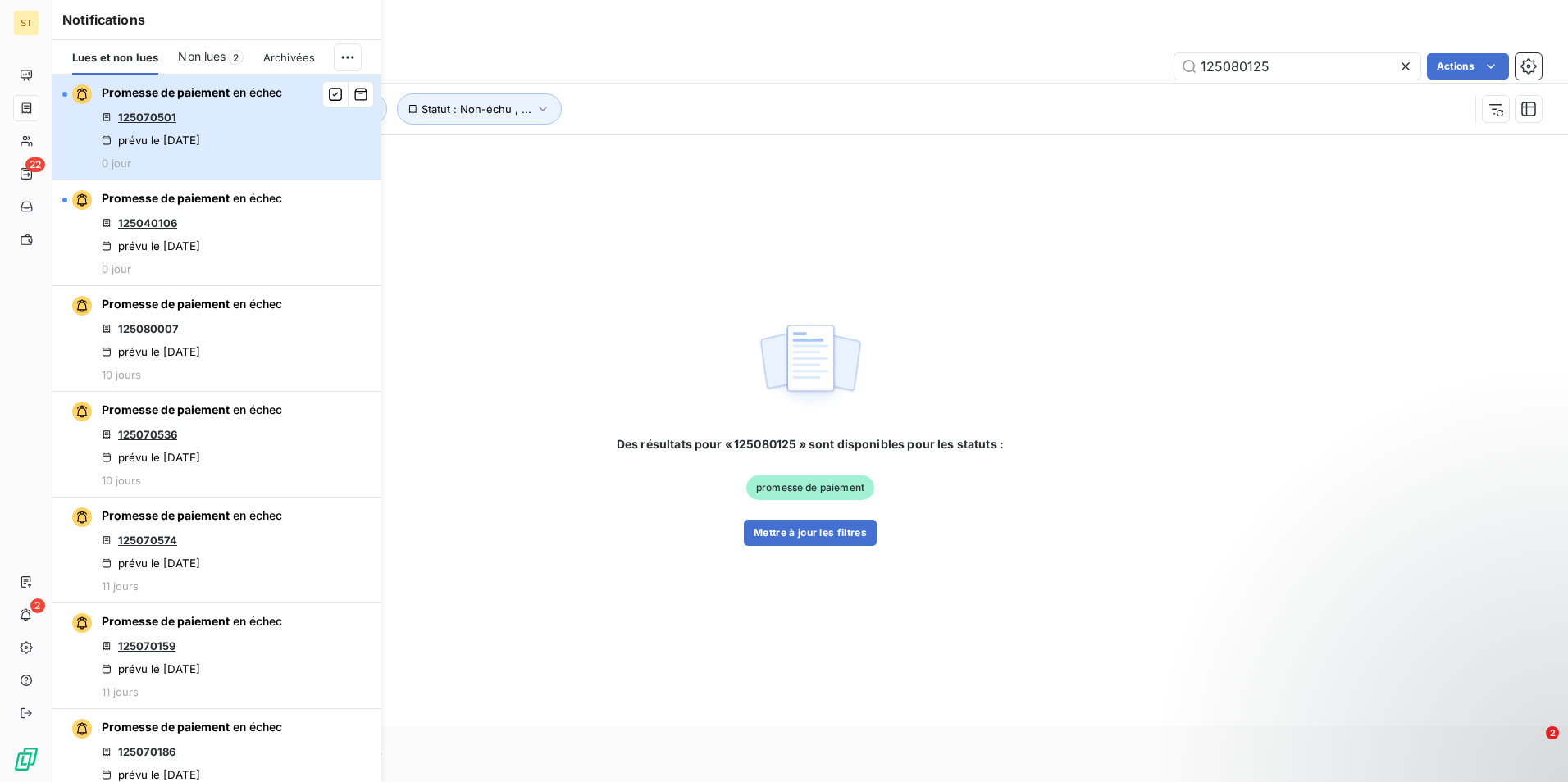
click at [141, 95] on span "Promesse de paiement" at bounding box center [165, 92] width 128 height 14
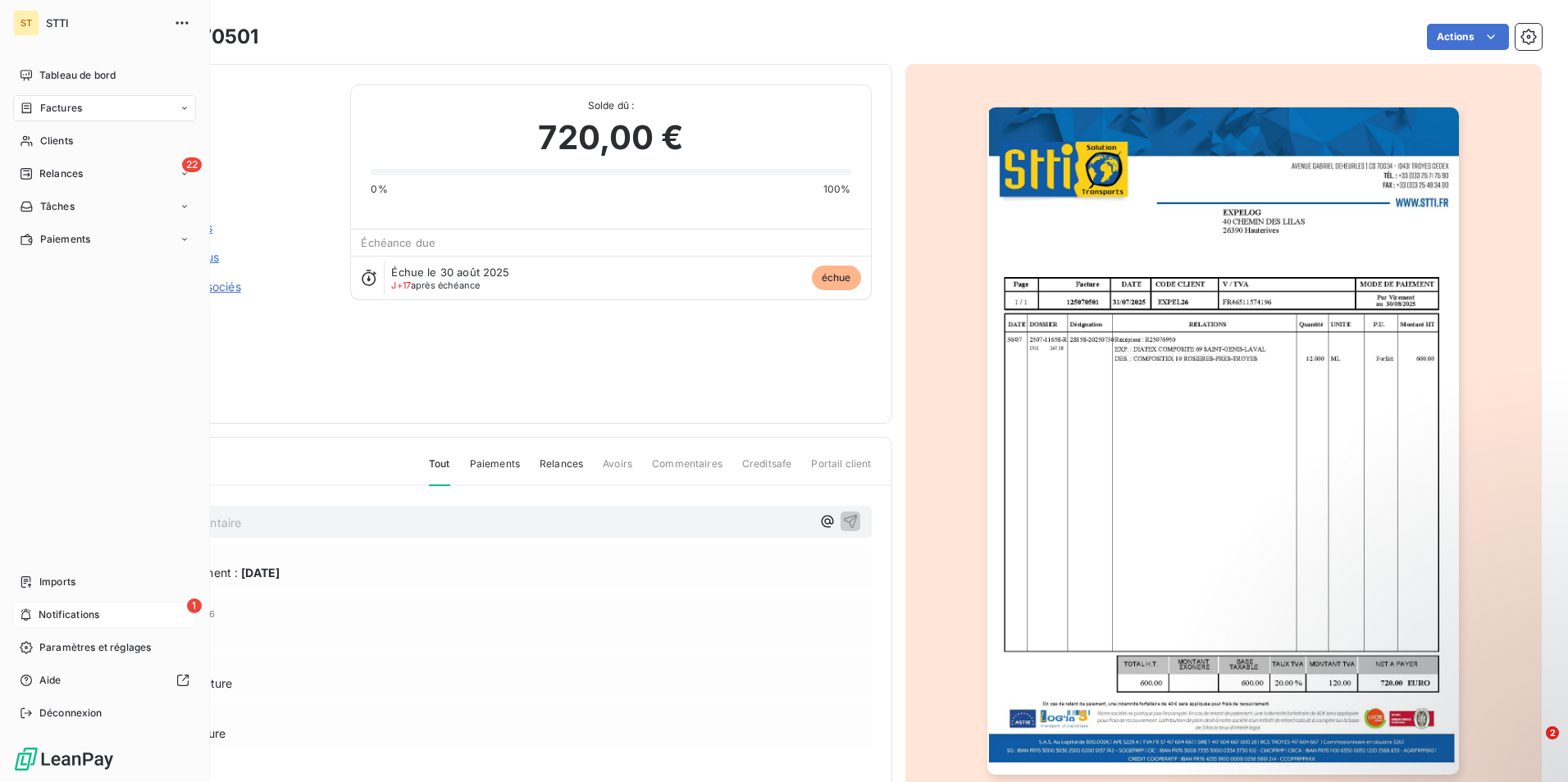
click at [75, 623] on div "1 Notifications" at bounding box center [104, 615] width 183 height 27
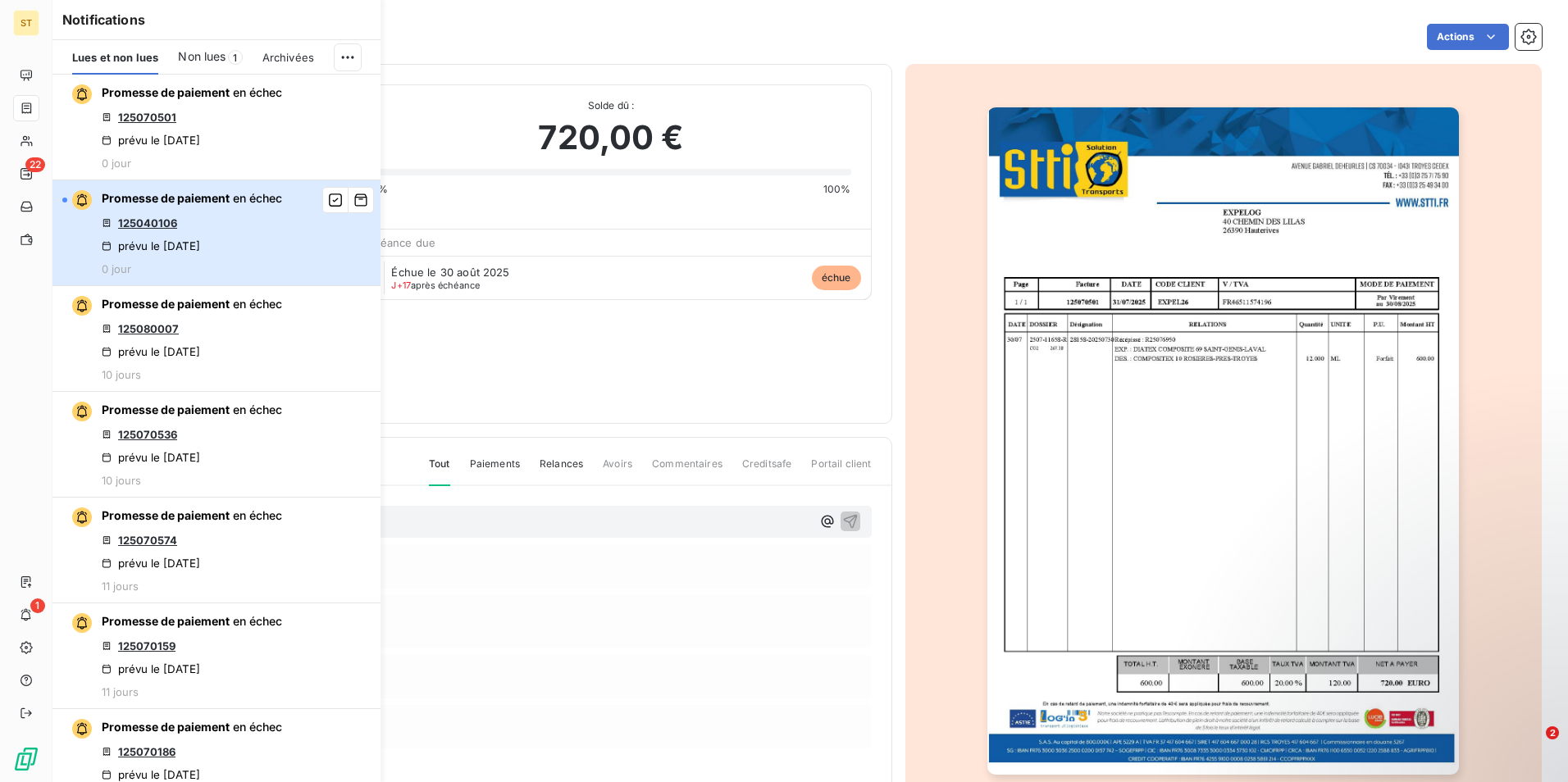
click at [166, 202] on span "Promesse de paiement" at bounding box center [165, 197] width 128 height 14
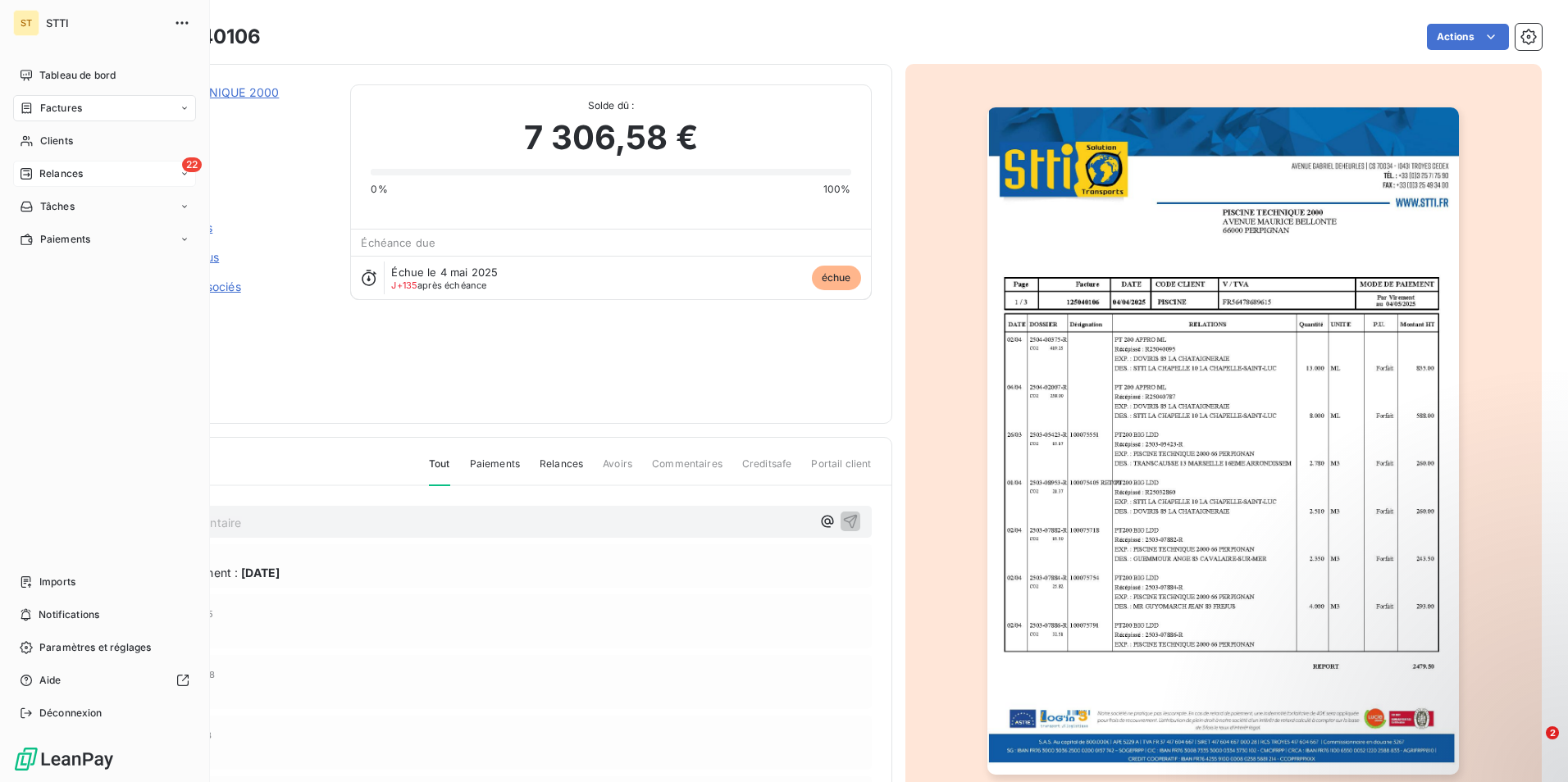
click at [67, 177] on span "Relances" at bounding box center [61, 174] width 44 height 15
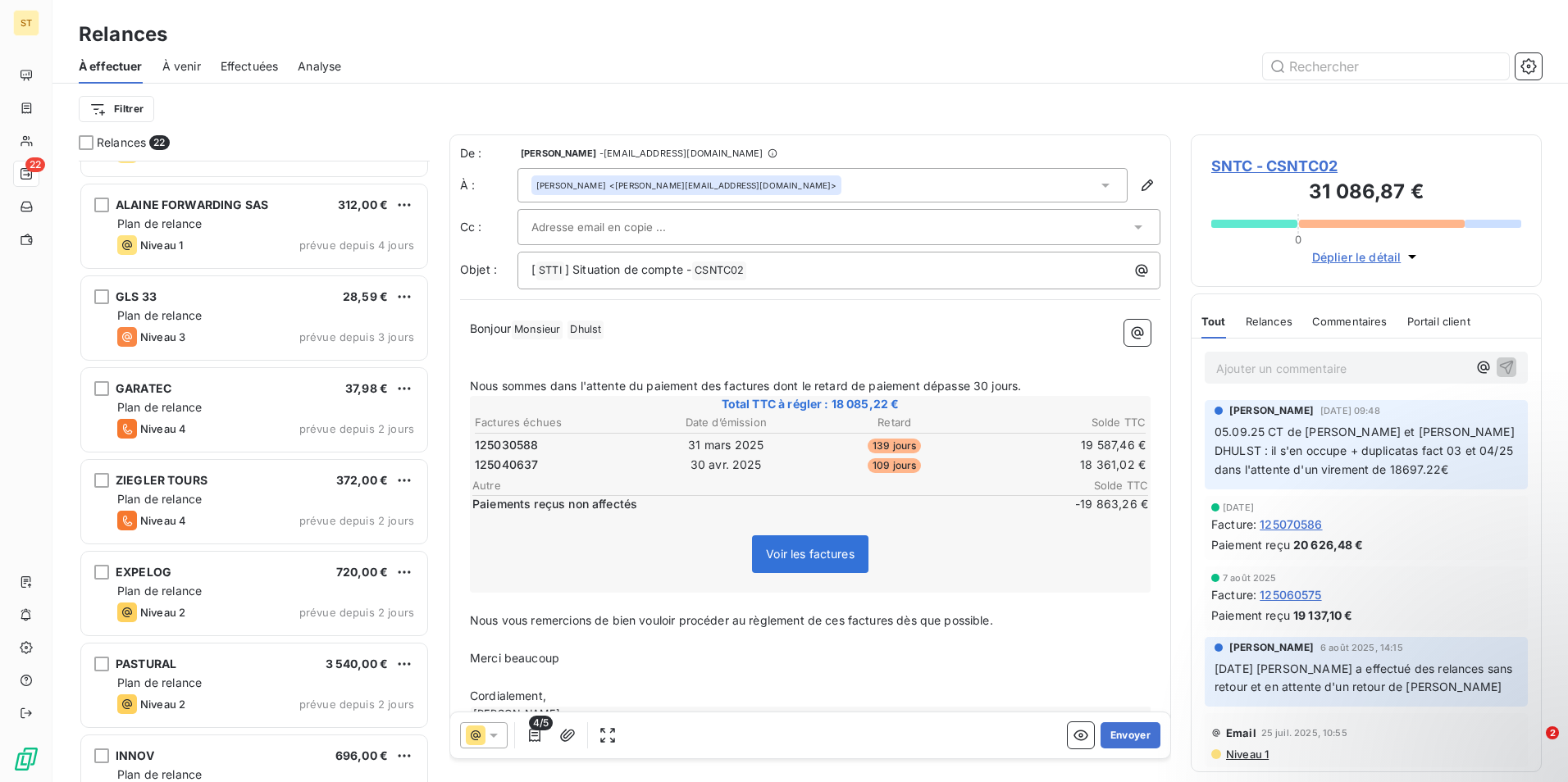
scroll to position [661, 0]
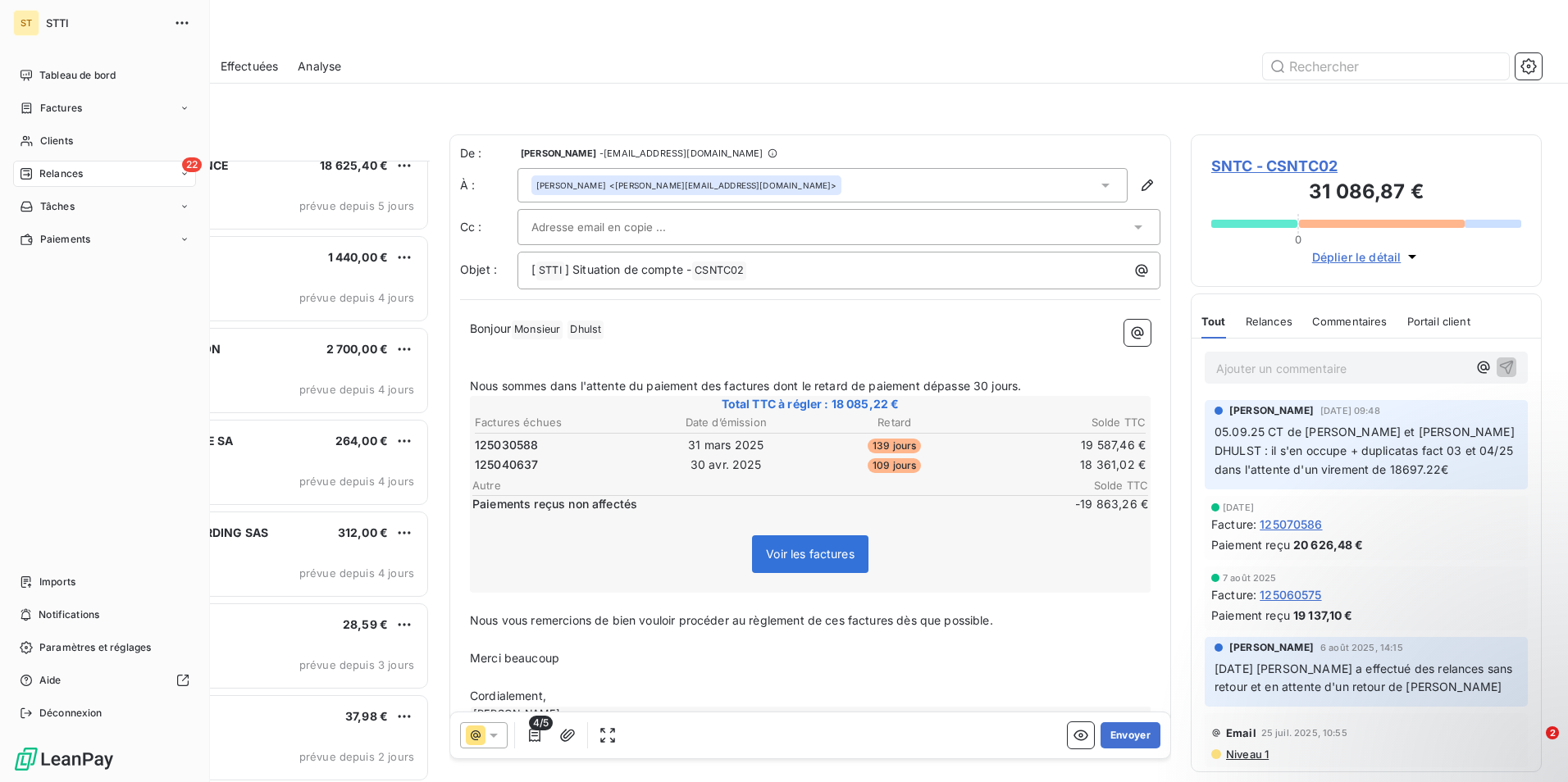
click at [35, 167] on div "Relances" at bounding box center [51, 174] width 64 height 15
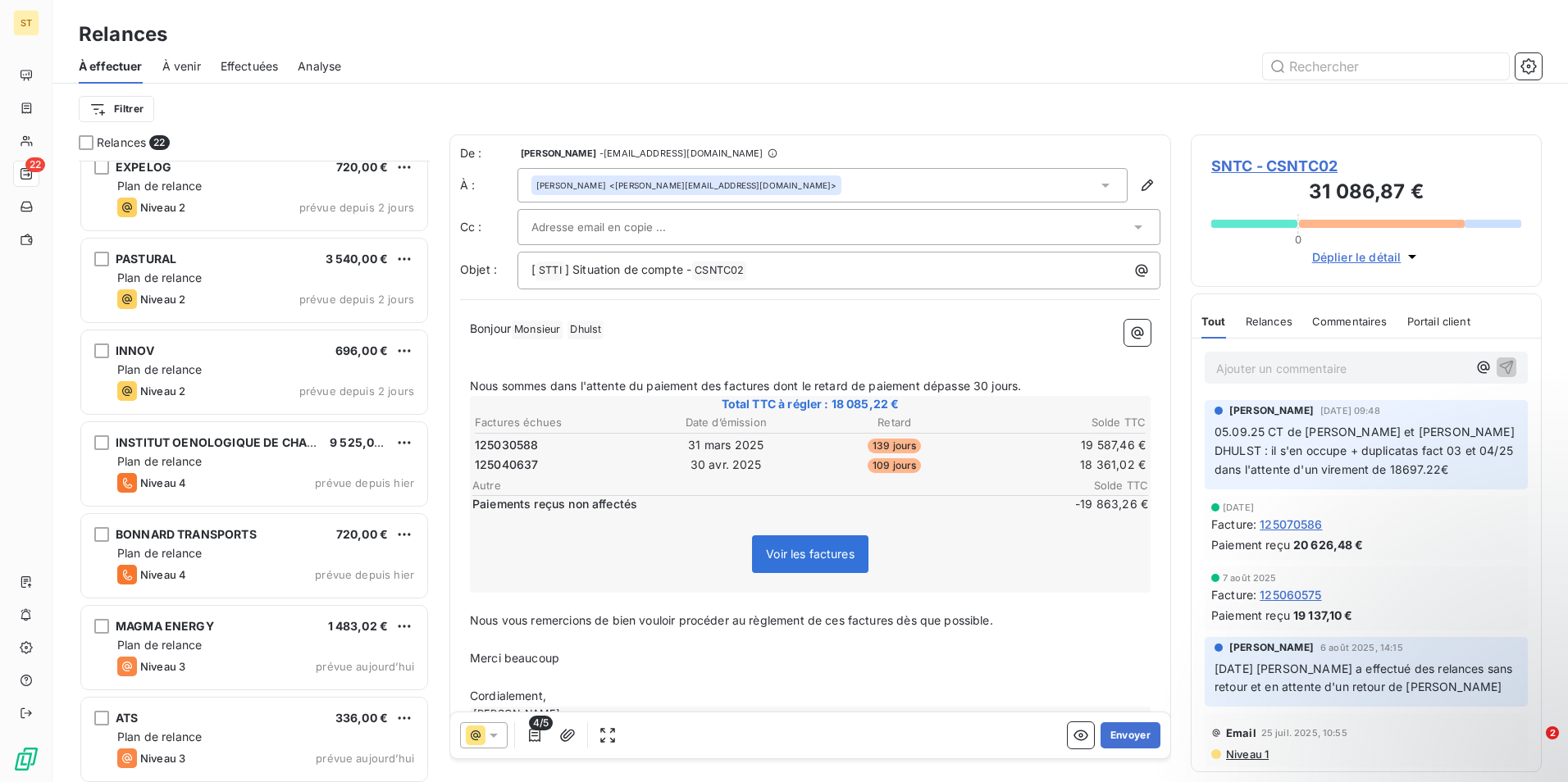
scroll to position [1399, 0]
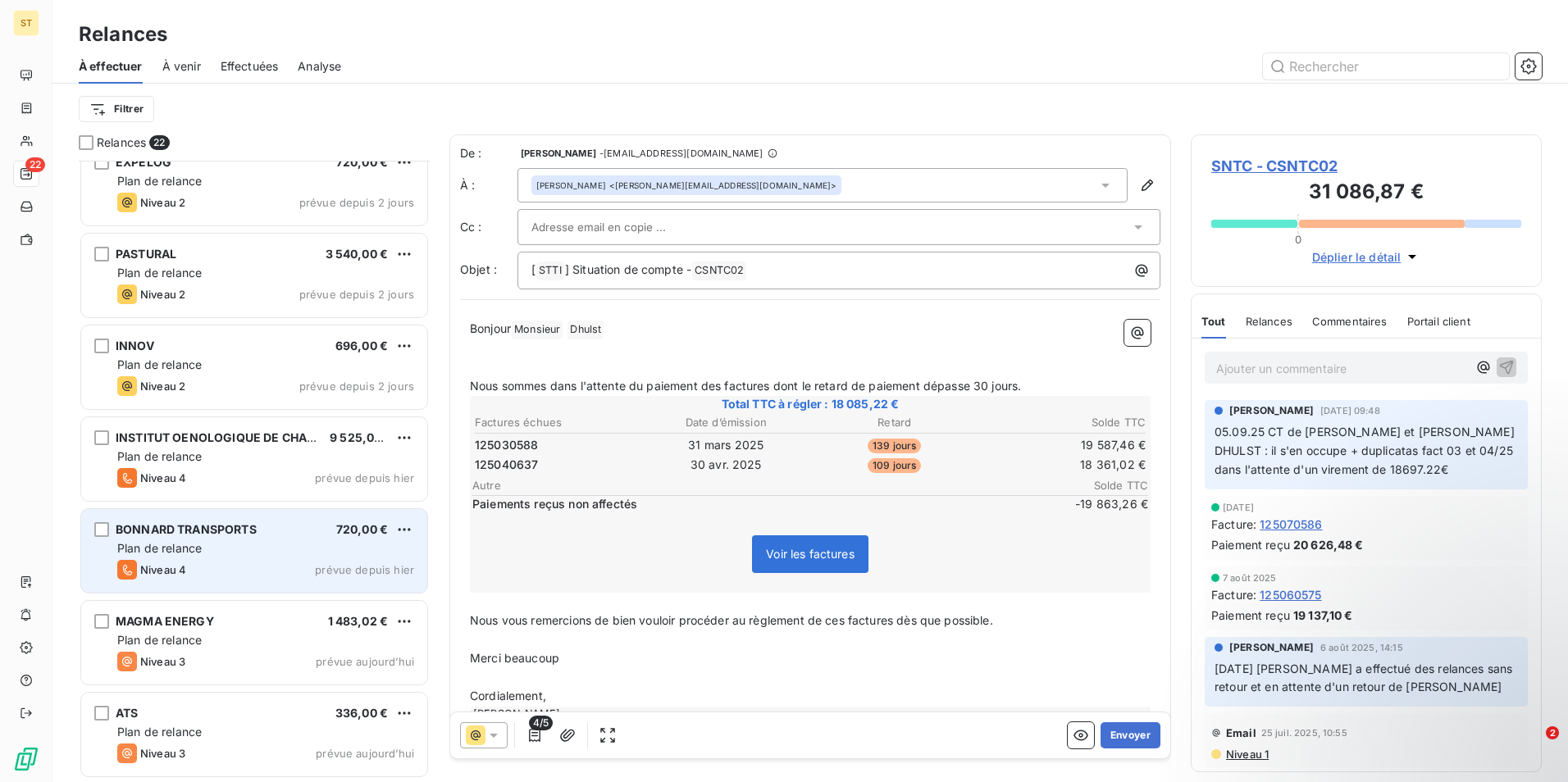
click at [225, 535] on span "BONNARD TRANSPORTS" at bounding box center [186, 529] width 141 height 14
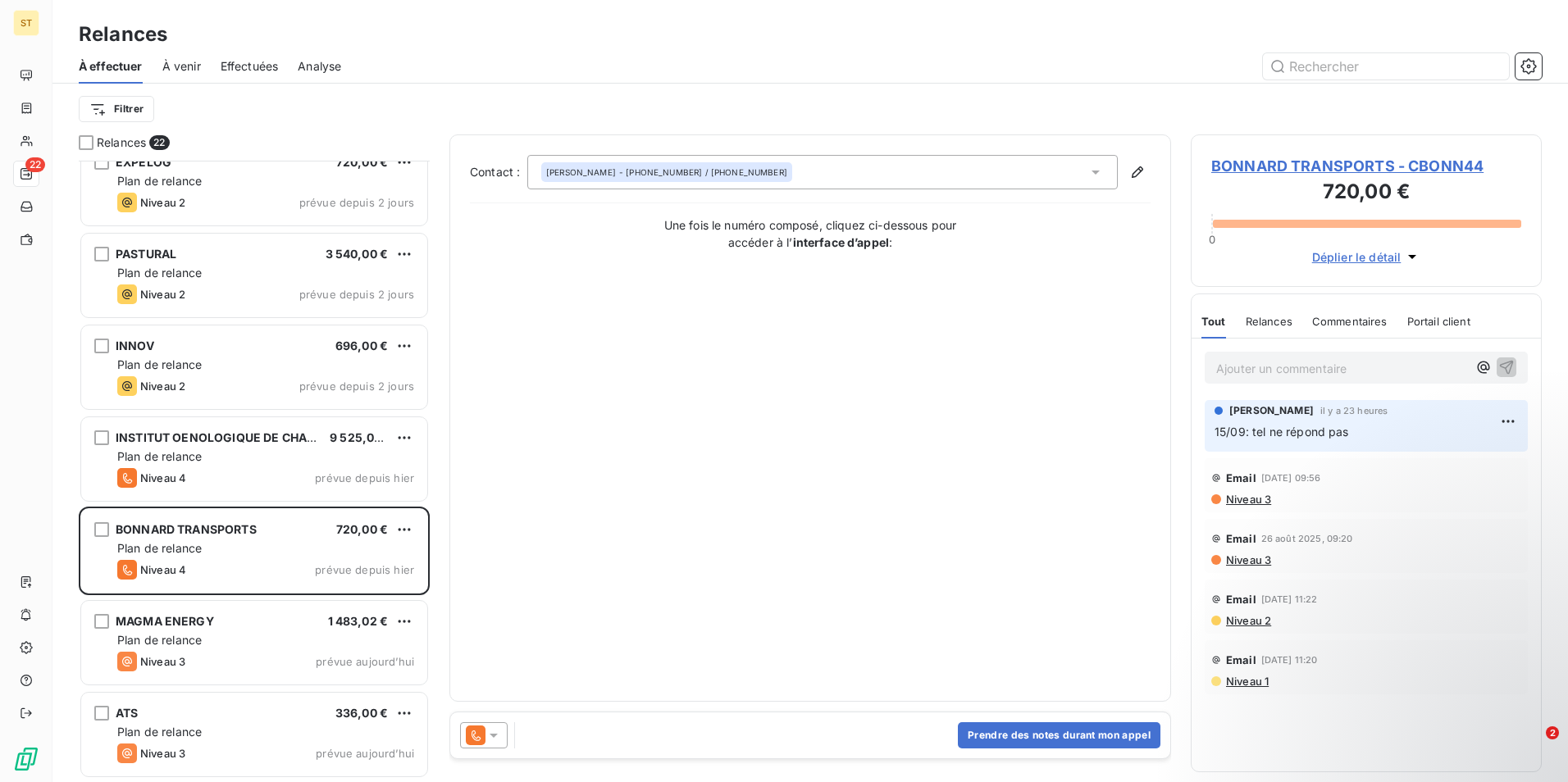
click at [1297, 164] on span "BONNARD TRANSPORTS - CBONN44" at bounding box center [1366, 165] width 310 height 22
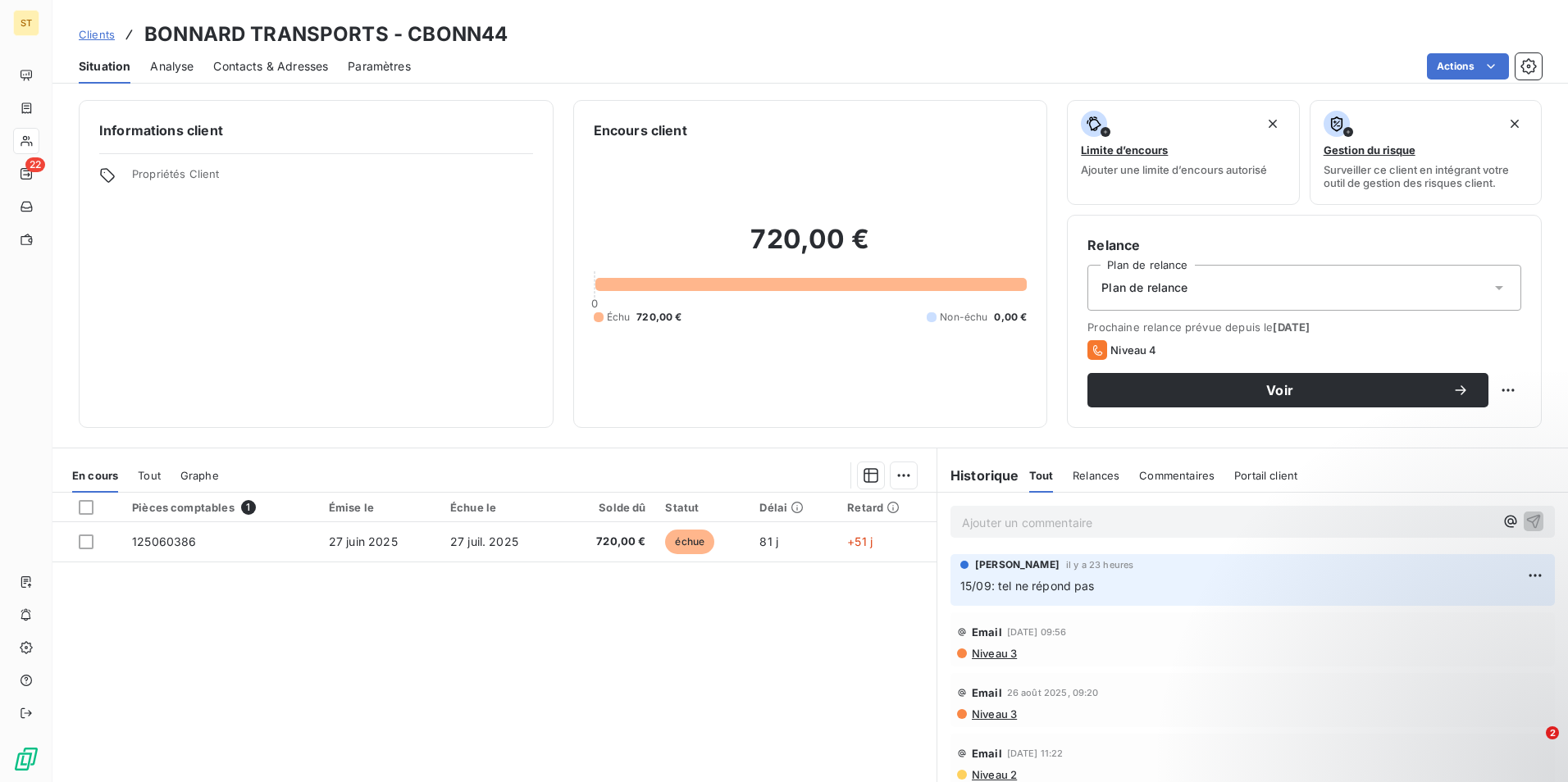
click at [292, 65] on span "Contacts & Adresses" at bounding box center [271, 65] width 115 height 16
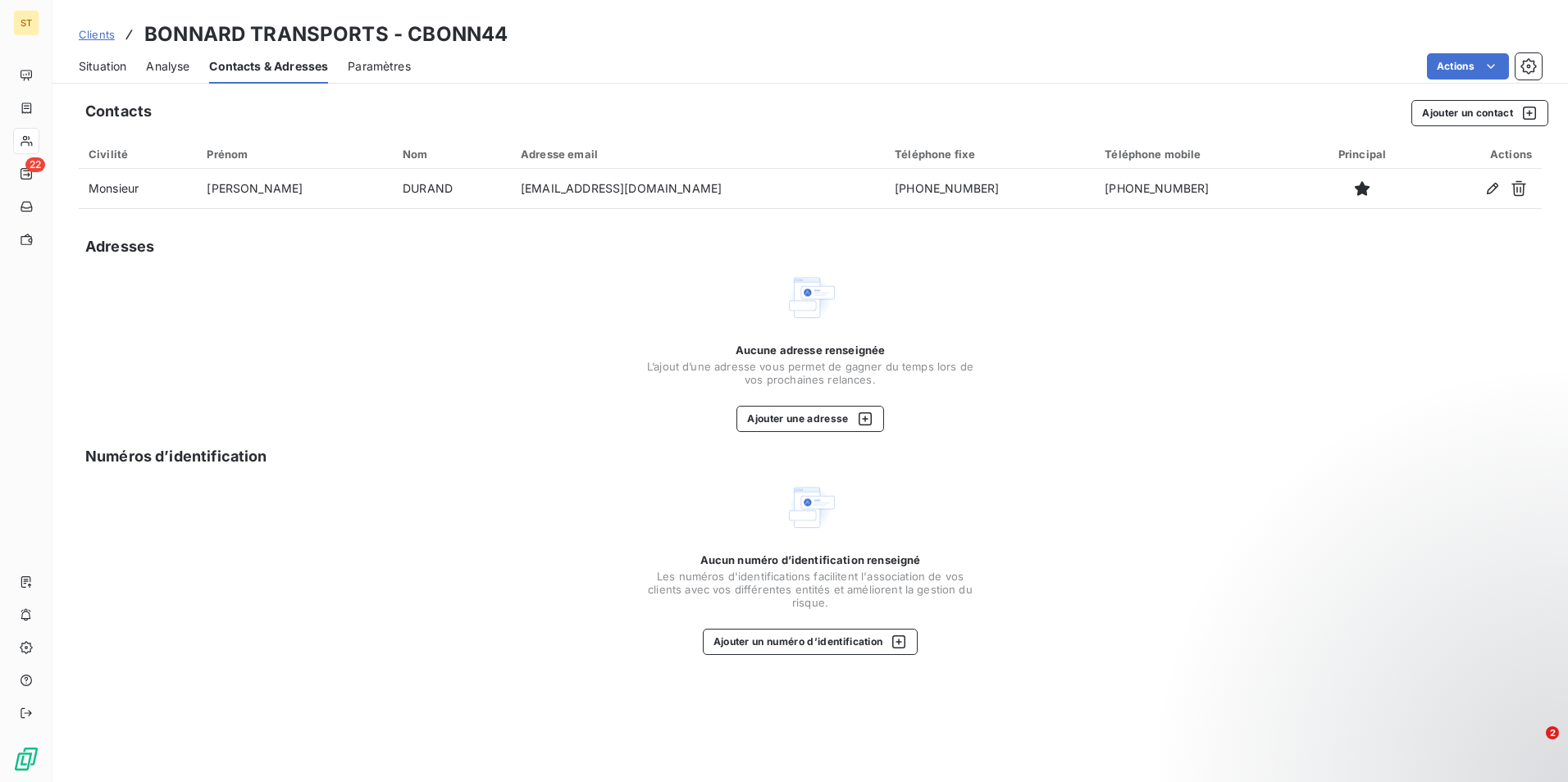
click at [115, 69] on span "Situation" at bounding box center [103, 65] width 47 height 16
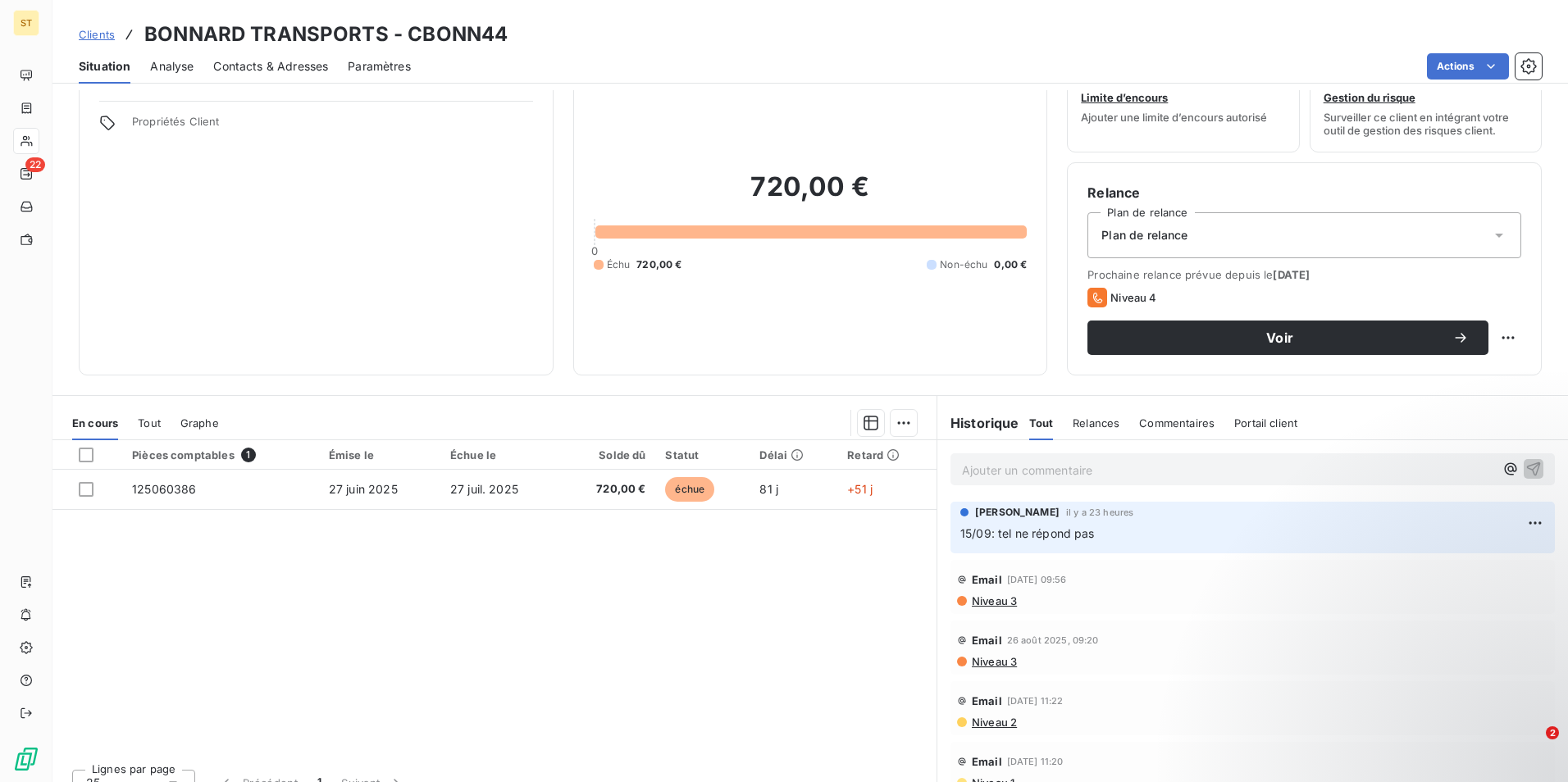
scroll to position [75, 0]
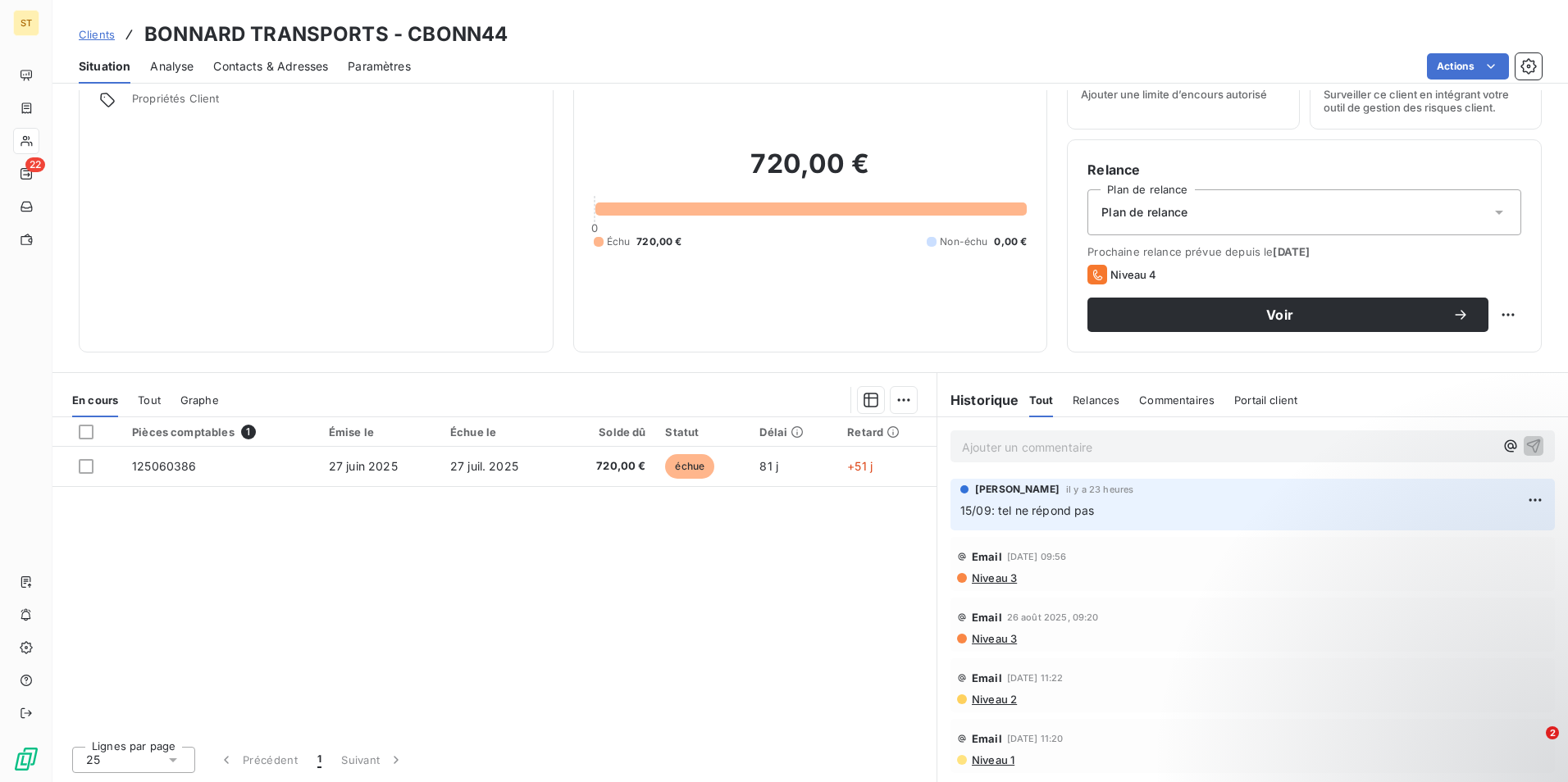
click at [996, 442] on p "Ajouter un commentaire ﻿" at bounding box center [1227, 447] width 532 height 21
click at [1525, 443] on icon "button" at bounding box center [1533, 444] width 16 height 16
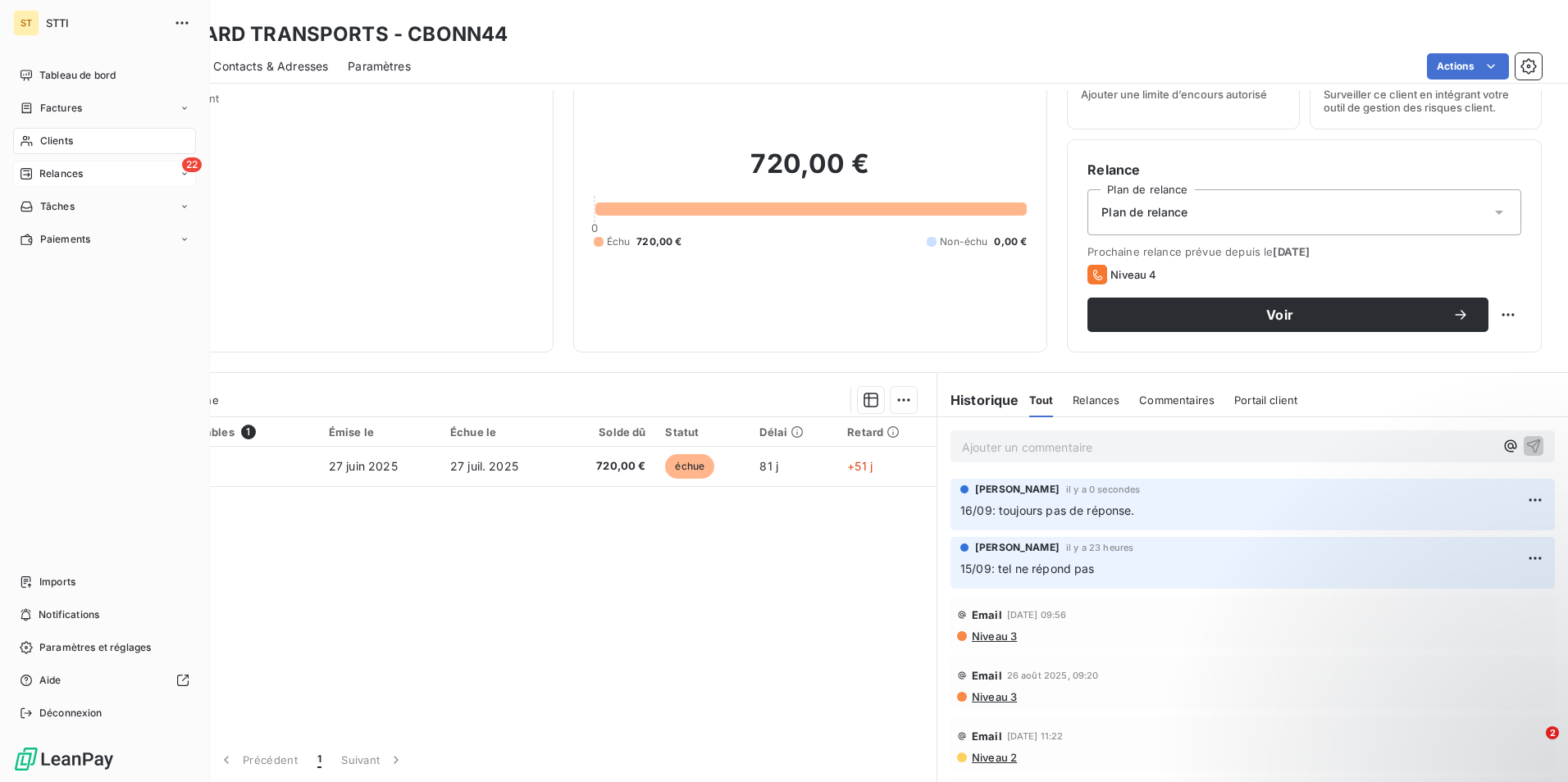
click at [64, 171] on span "Relances" at bounding box center [61, 174] width 44 height 15
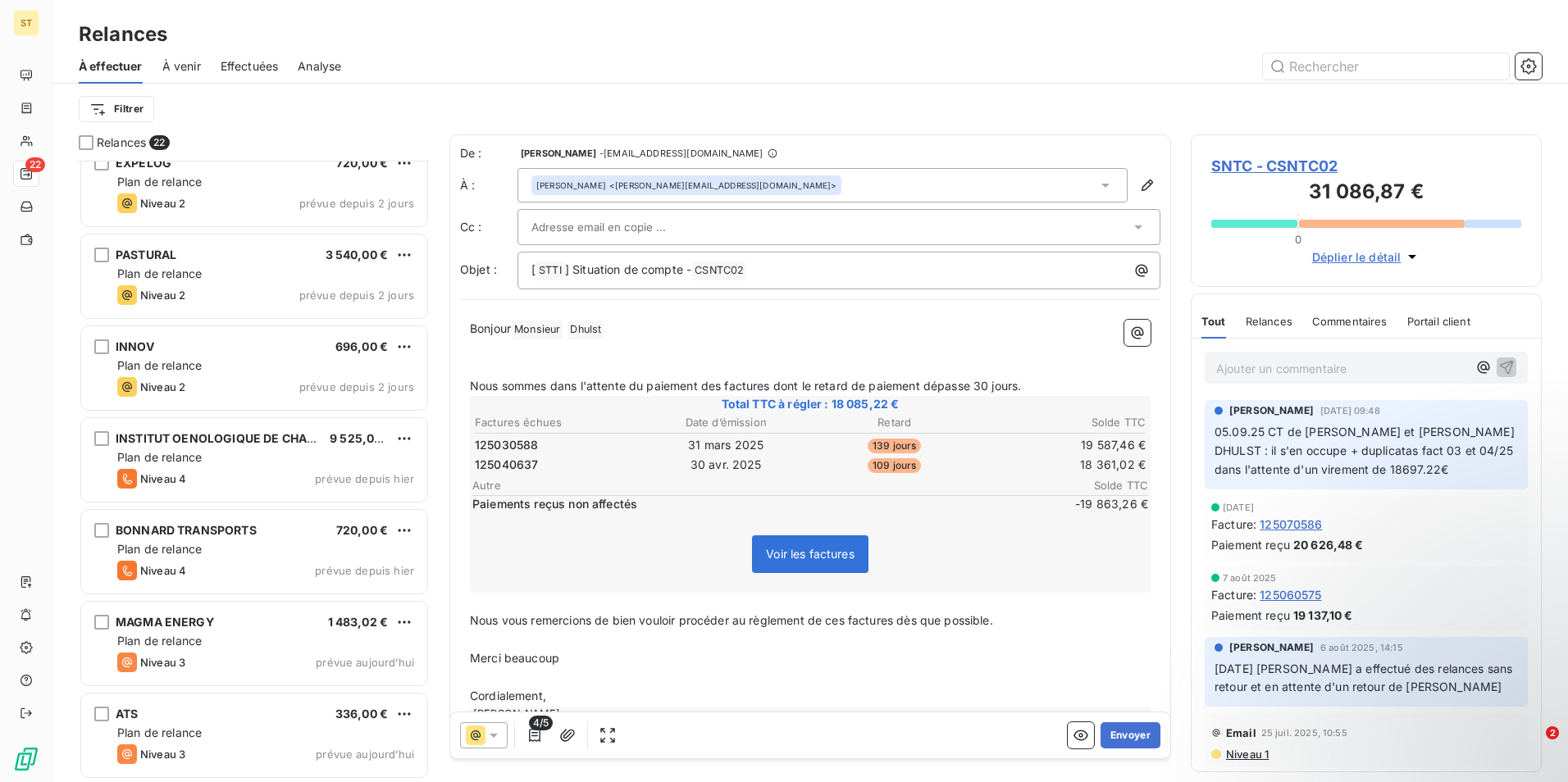
scroll to position [1399, 0]
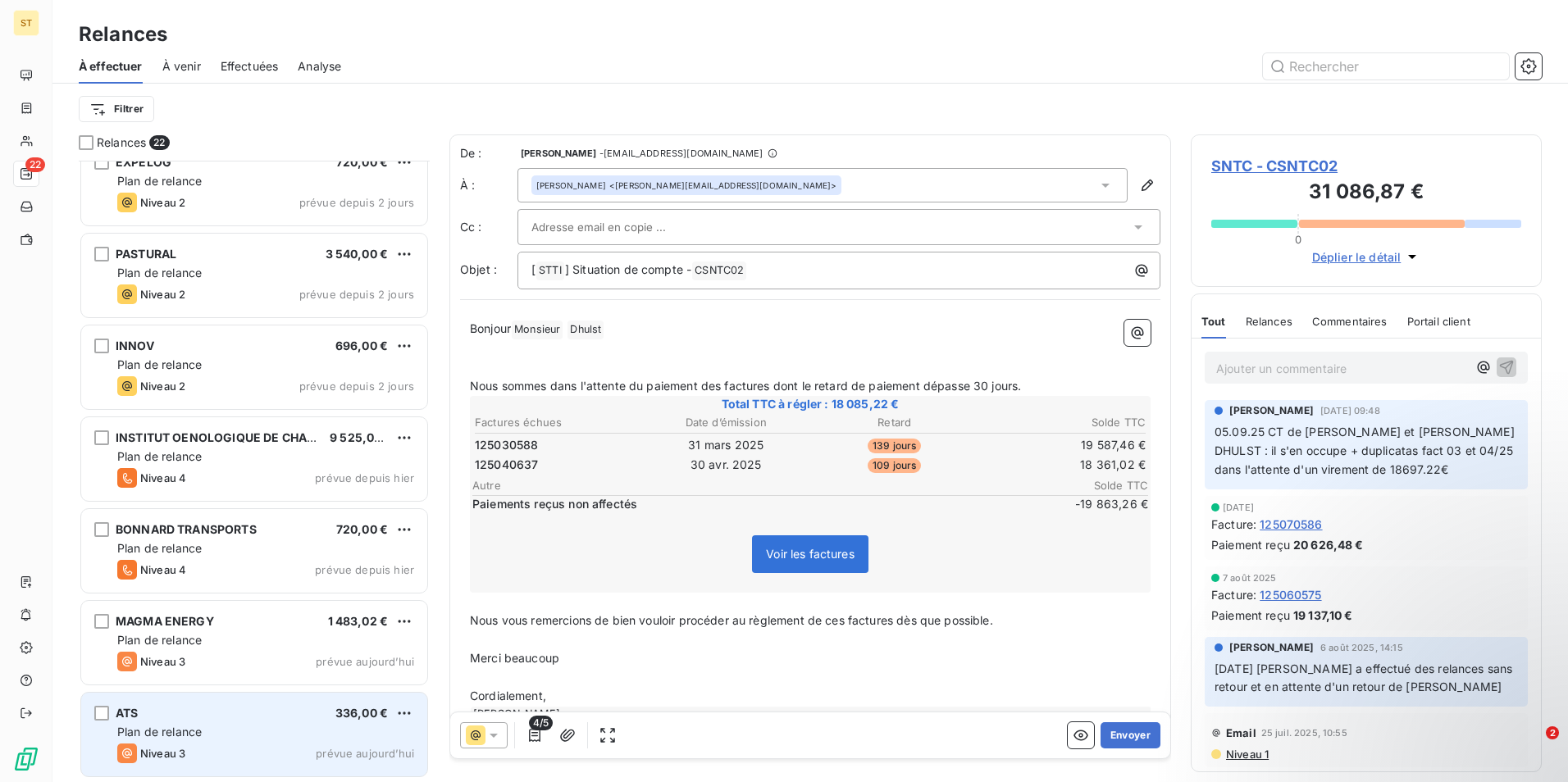
click at [196, 732] on span "Plan de relance" at bounding box center [159, 732] width 84 height 14
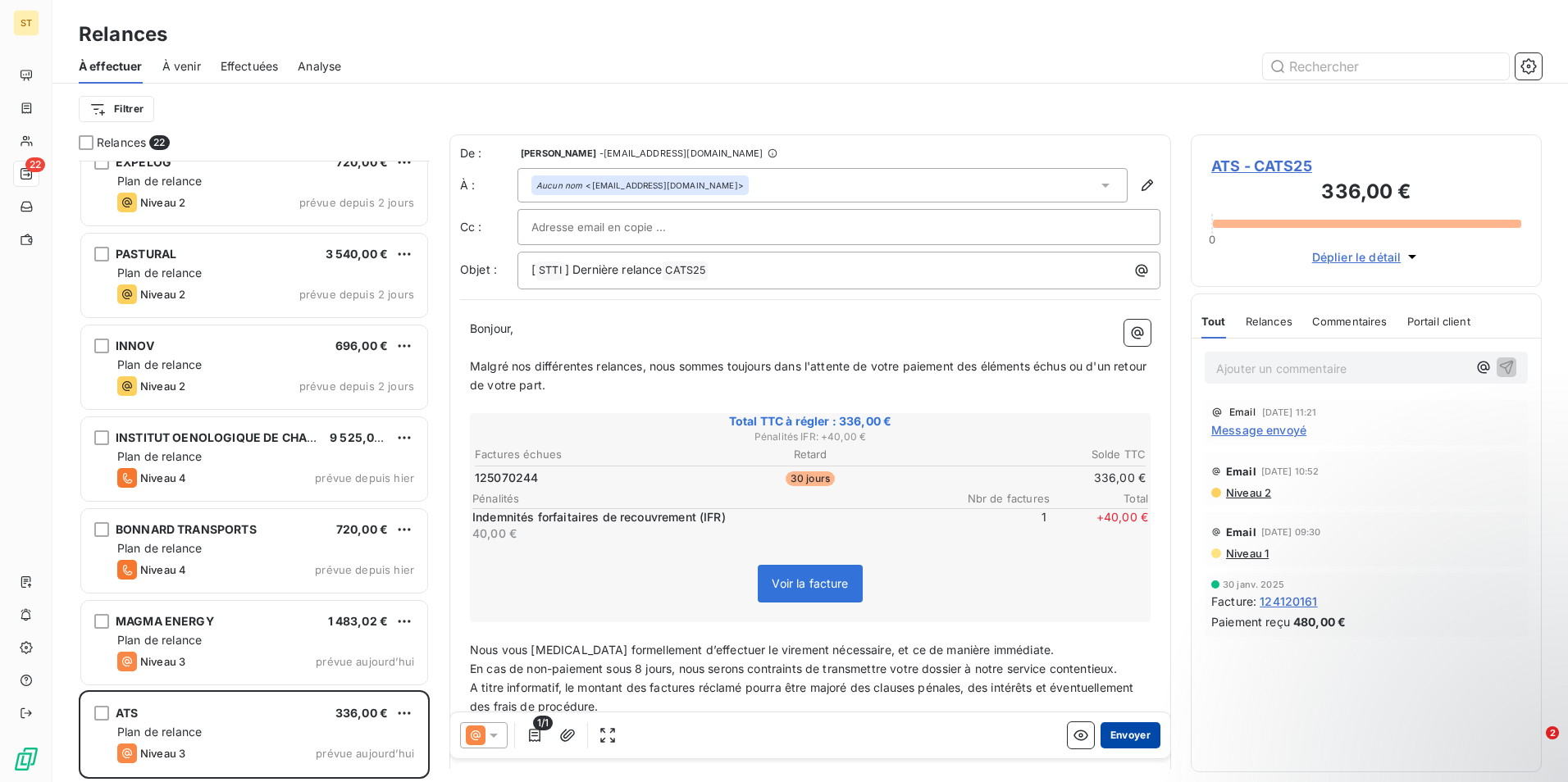
click at [1121, 734] on button "Envoyer" at bounding box center [1129, 735] width 60 height 27
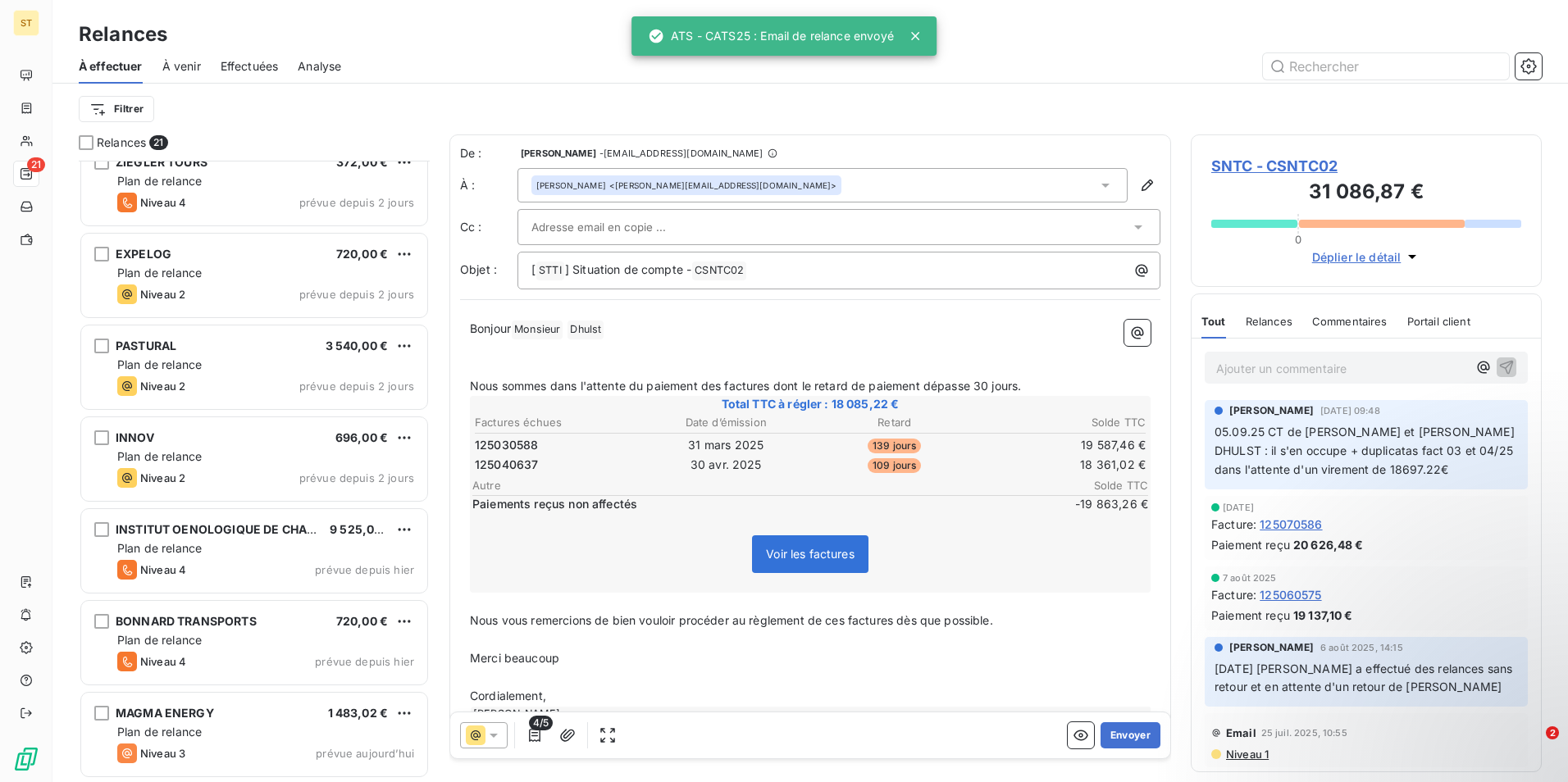
scroll to position [1307, 0]
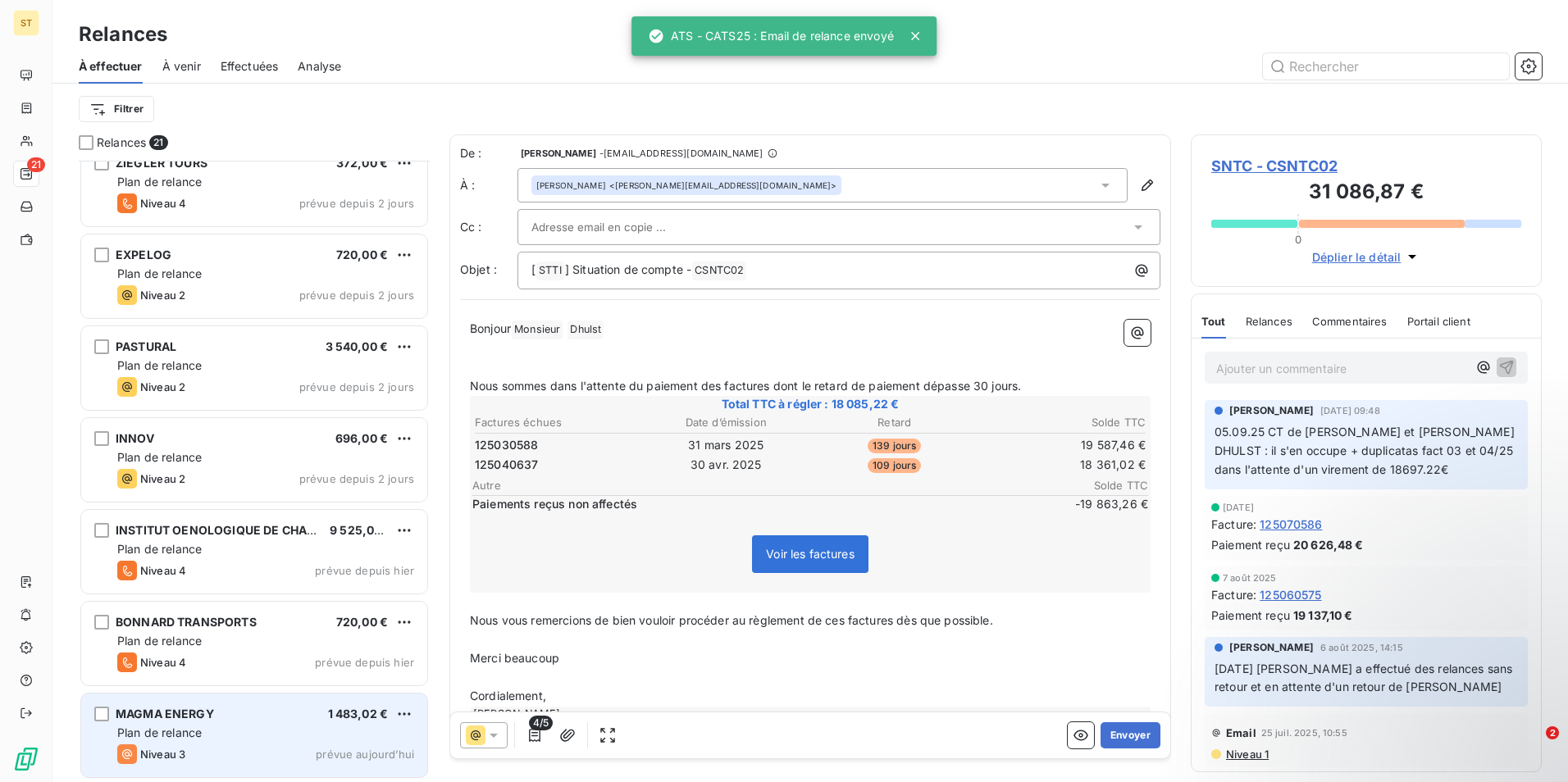
click at [237, 736] on div "Plan de relance" at bounding box center [266, 733] width 297 height 16
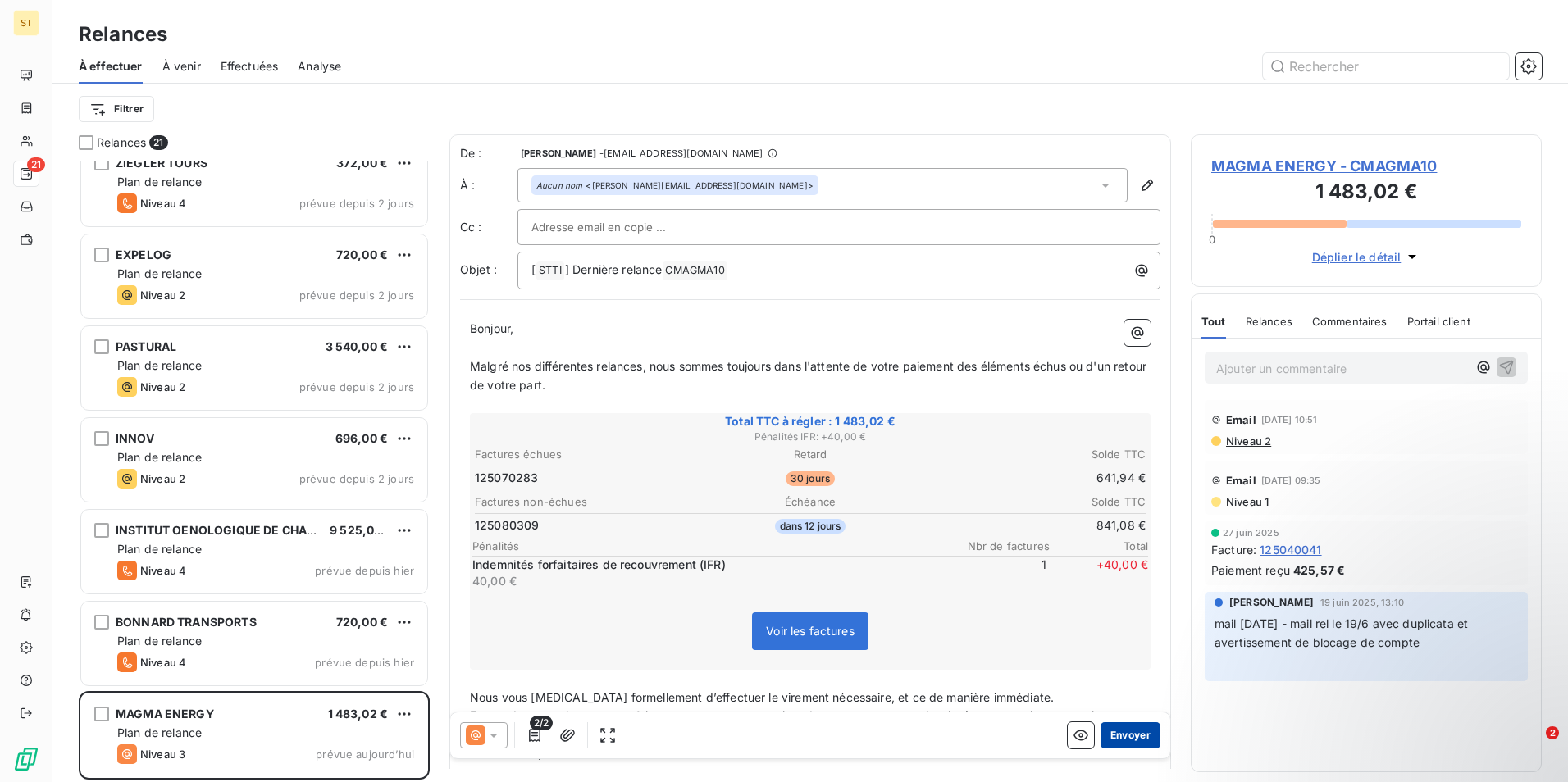
click at [1118, 735] on button "Envoyer" at bounding box center [1129, 735] width 60 height 27
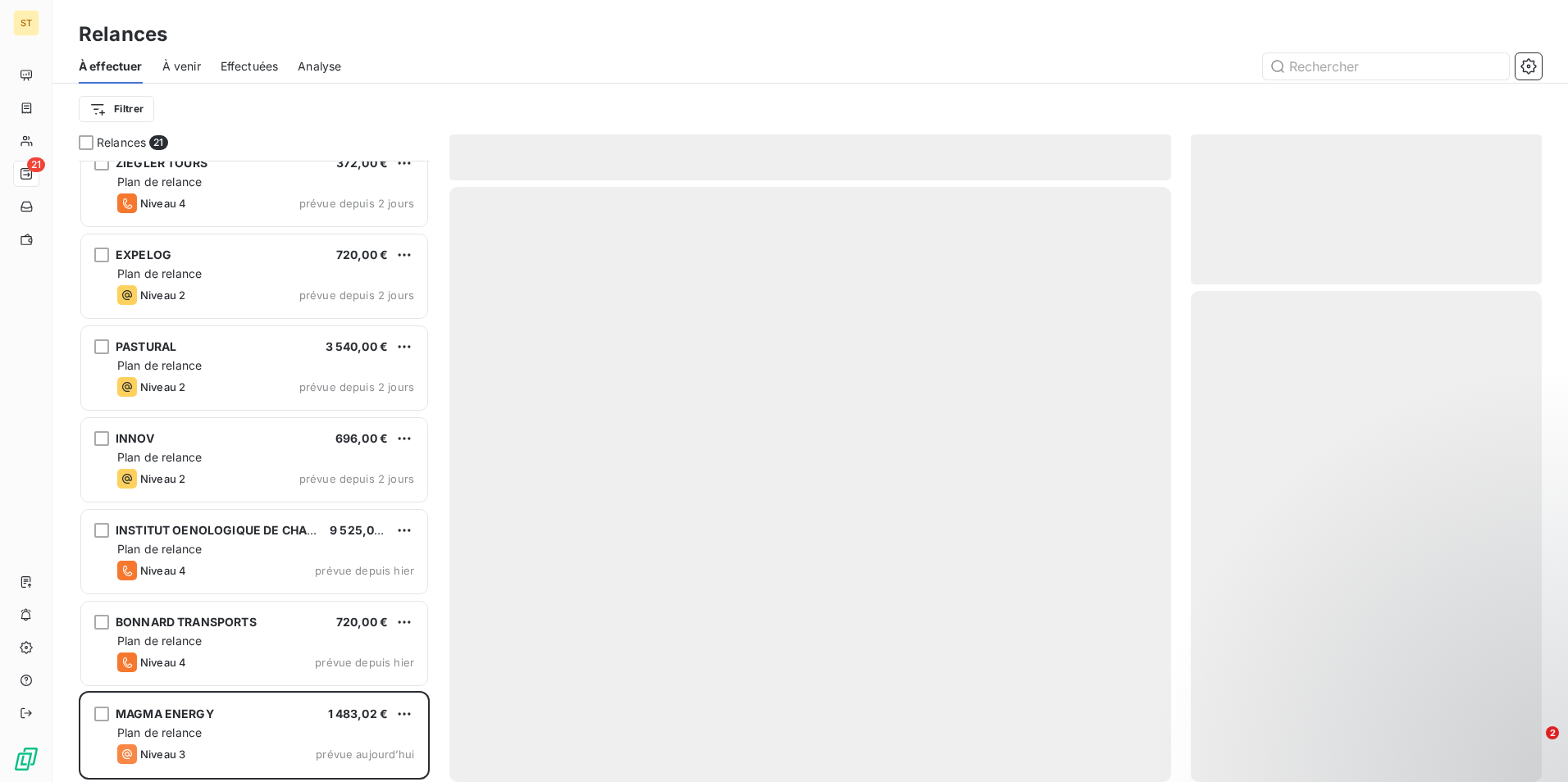
scroll to position [1215, 0]
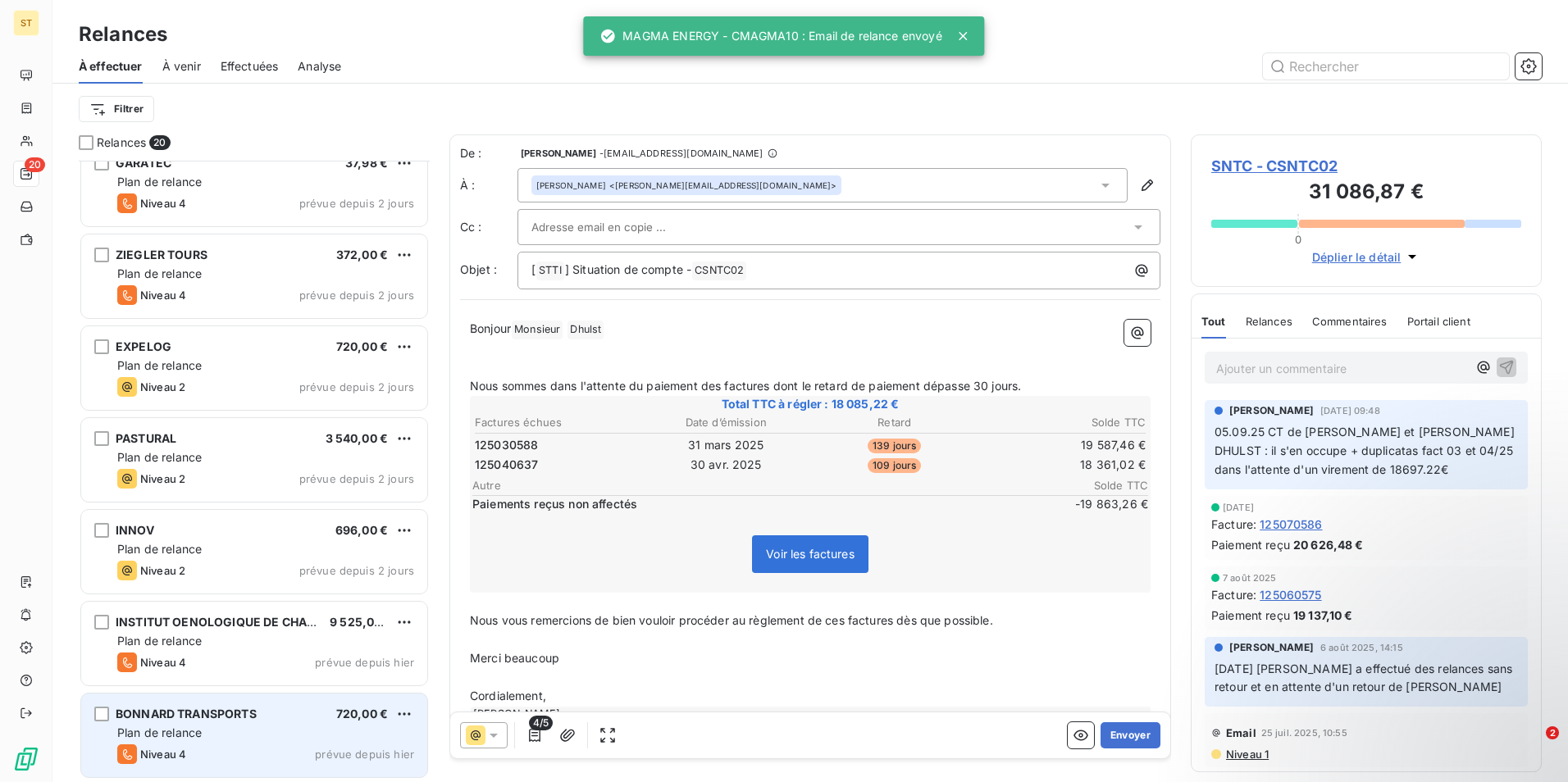
click at [216, 731] on div "Plan de relance" at bounding box center [266, 733] width 297 height 16
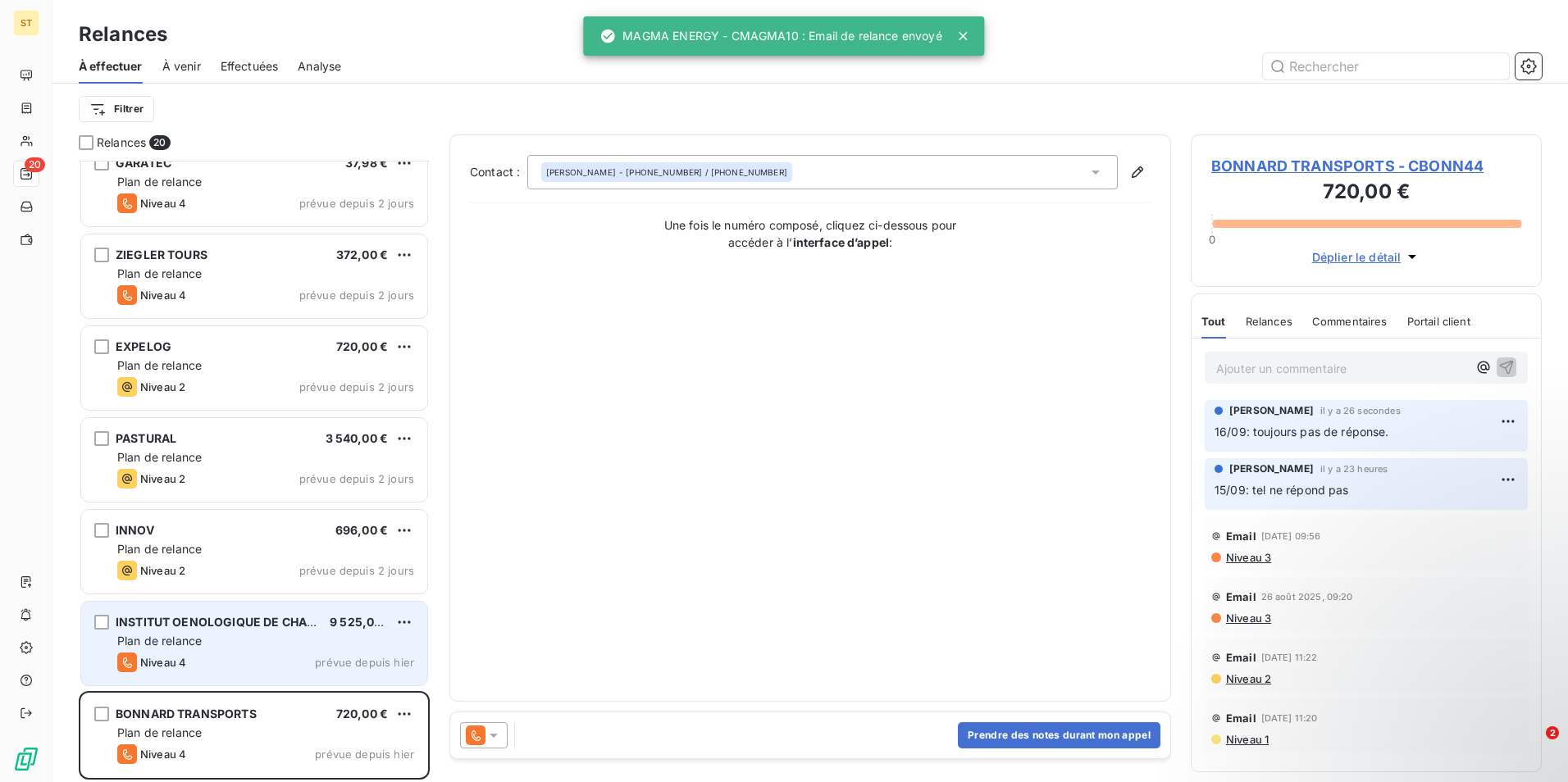
click at [217, 641] on div "Plan de relance" at bounding box center [266, 641] width 297 height 16
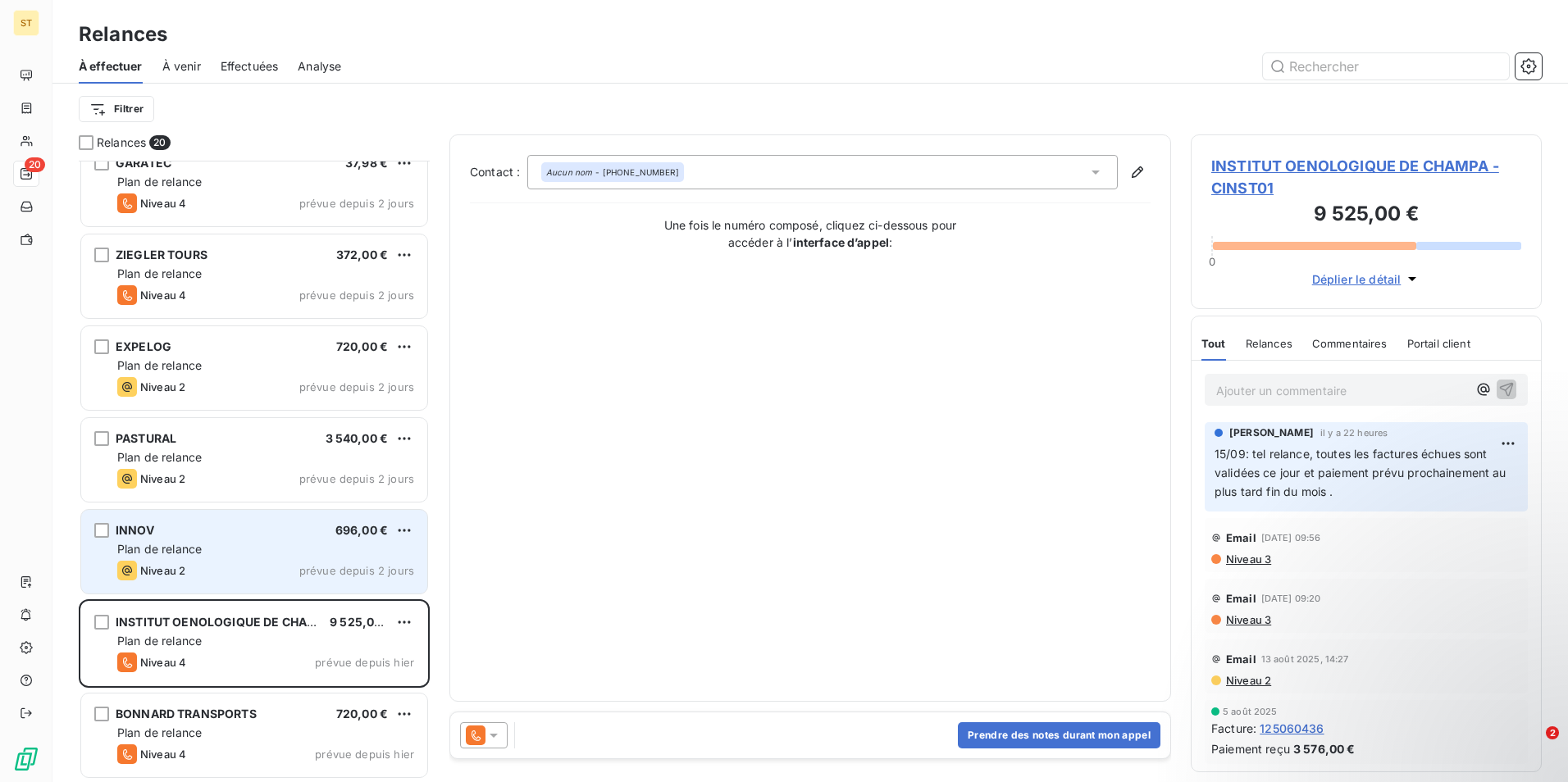
click at [212, 545] on div "Plan de relance" at bounding box center [266, 549] width 297 height 16
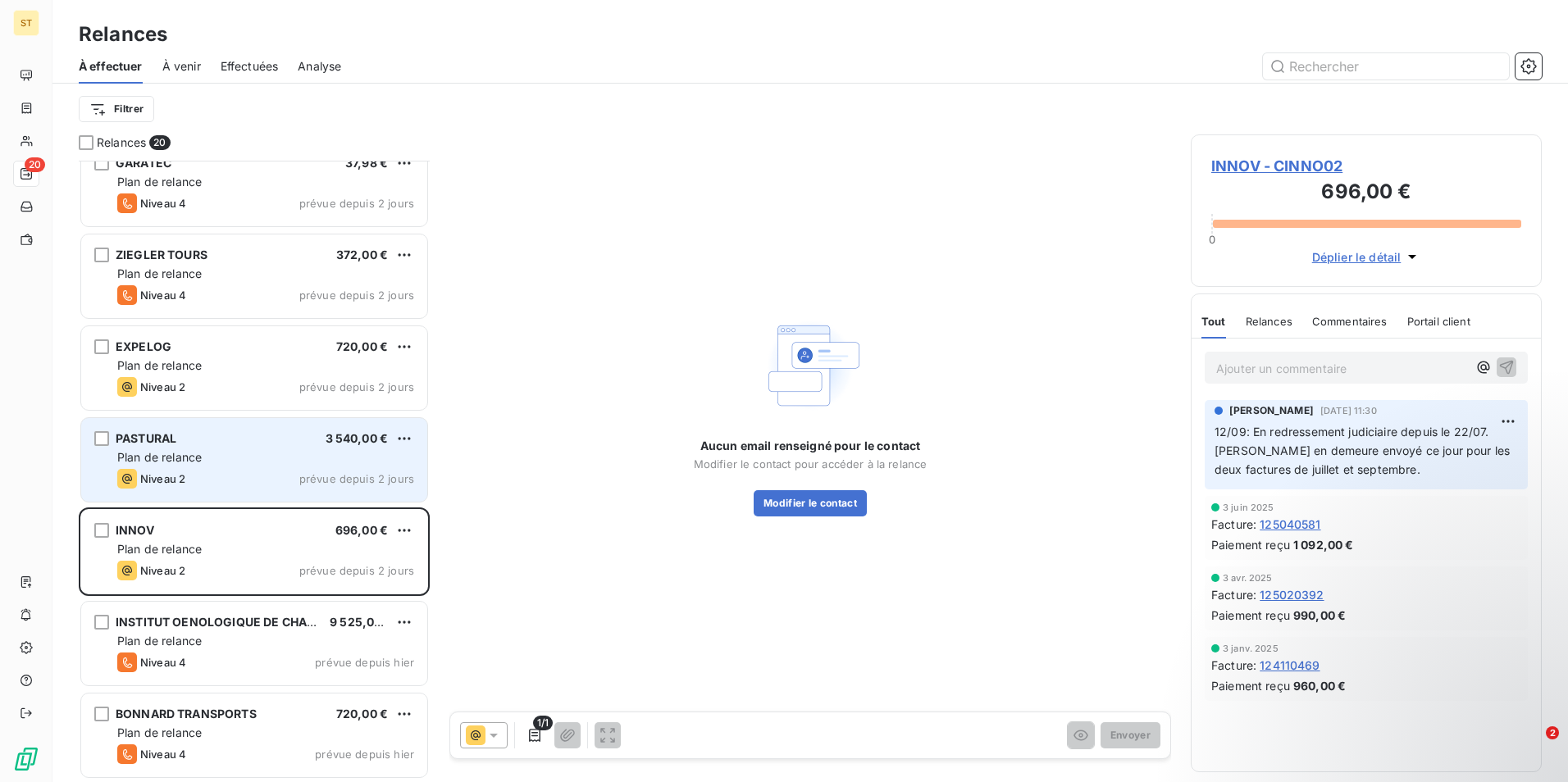
click at [222, 470] on div "Niveau 2 prévue depuis 2 jours" at bounding box center [266, 478] width 297 height 20
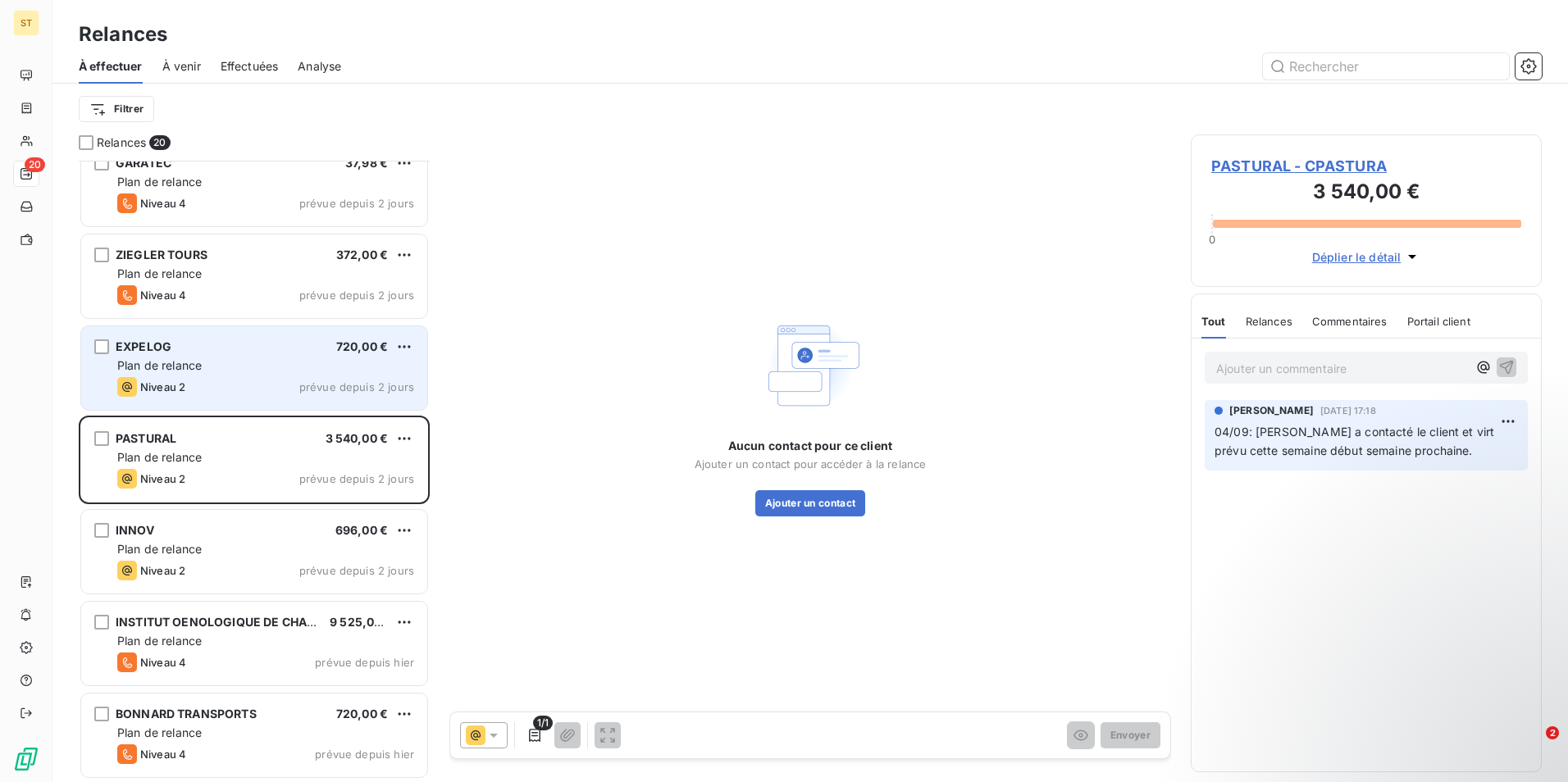
click at [215, 381] on div "Niveau 2 prévue depuis 2 jours" at bounding box center [266, 386] width 297 height 20
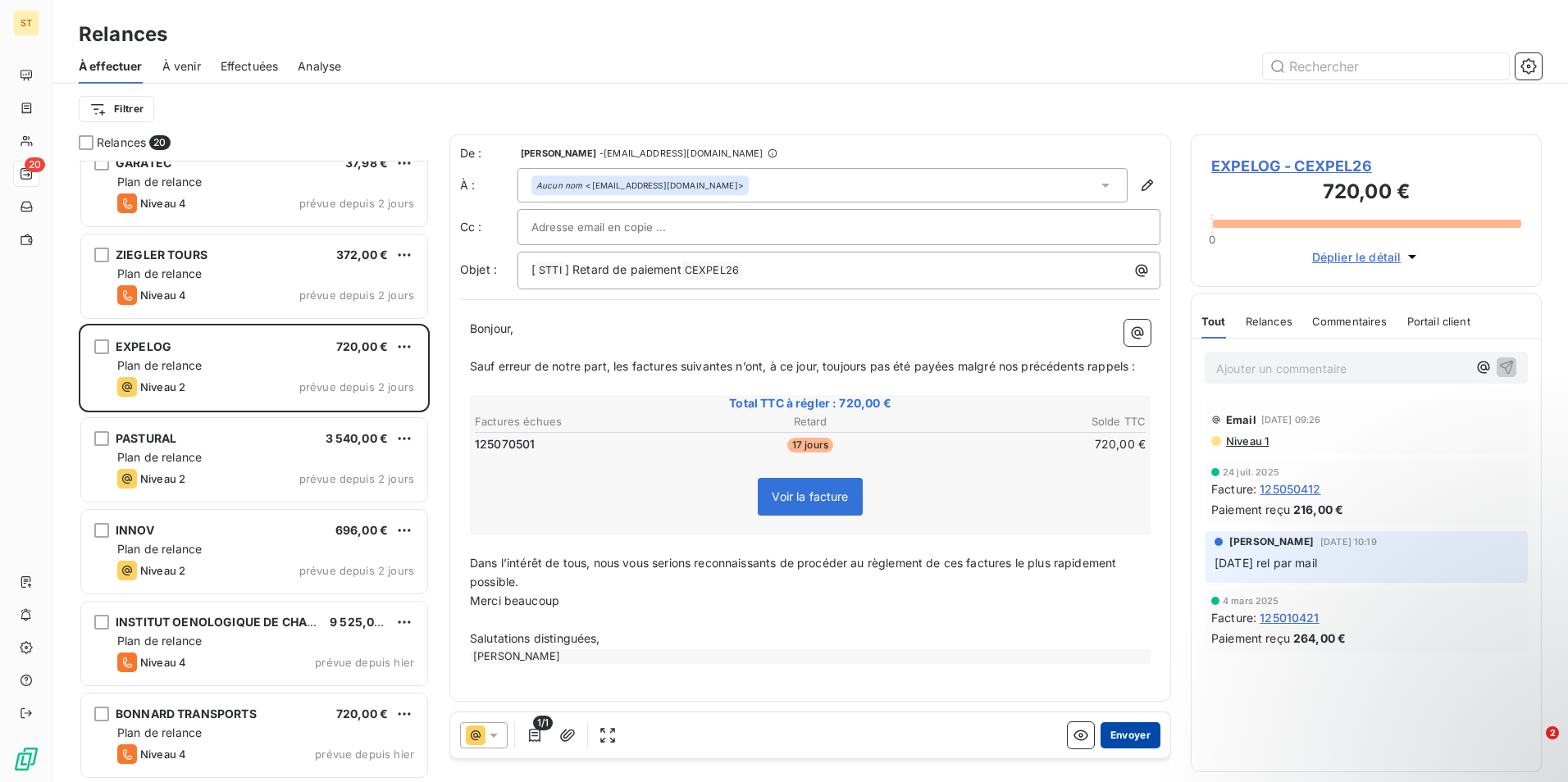
click at [1126, 737] on button "Envoyer" at bounding box center [1129, 735] width 60 height 27
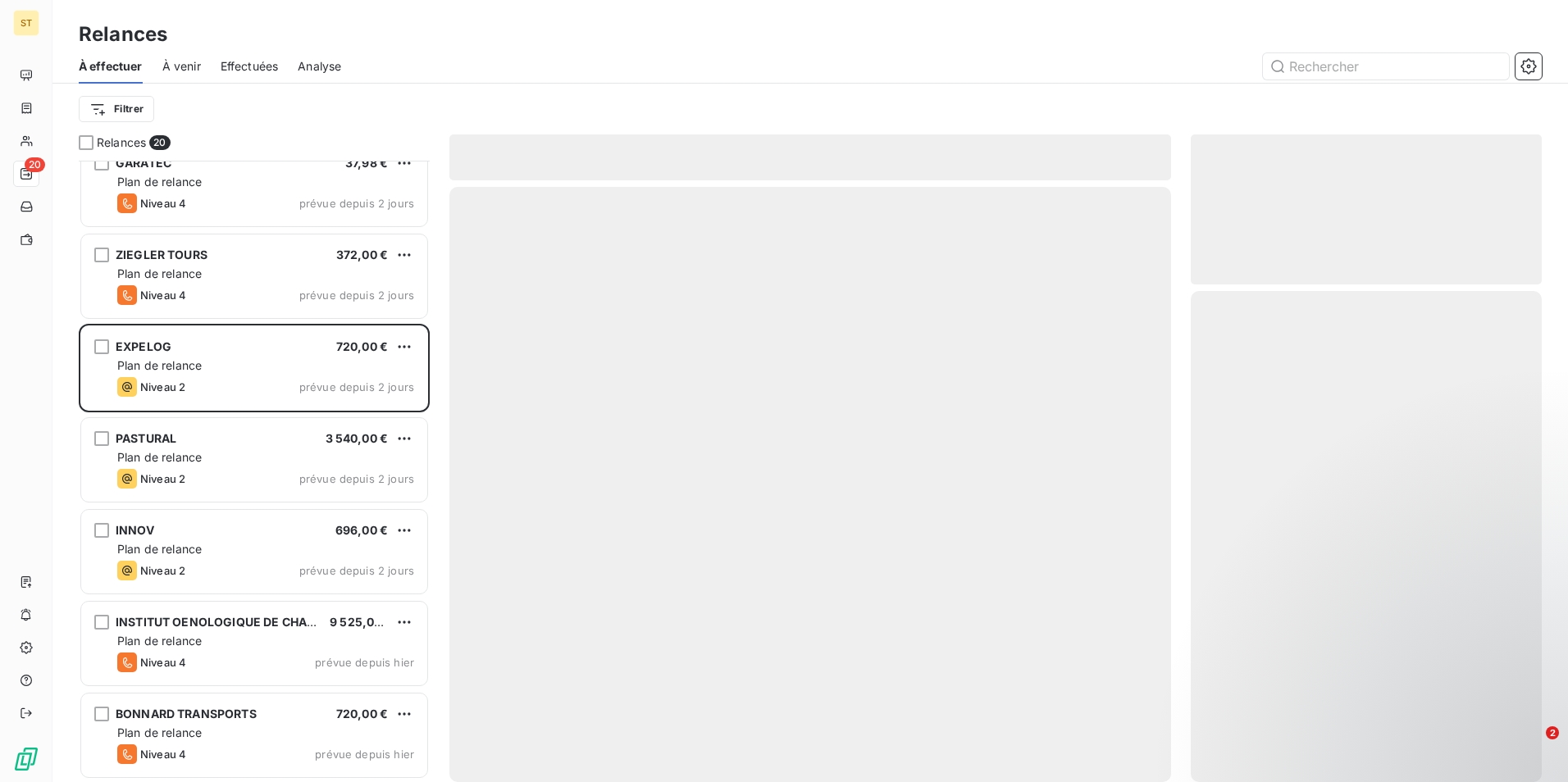
scroll to position [1123, 0]
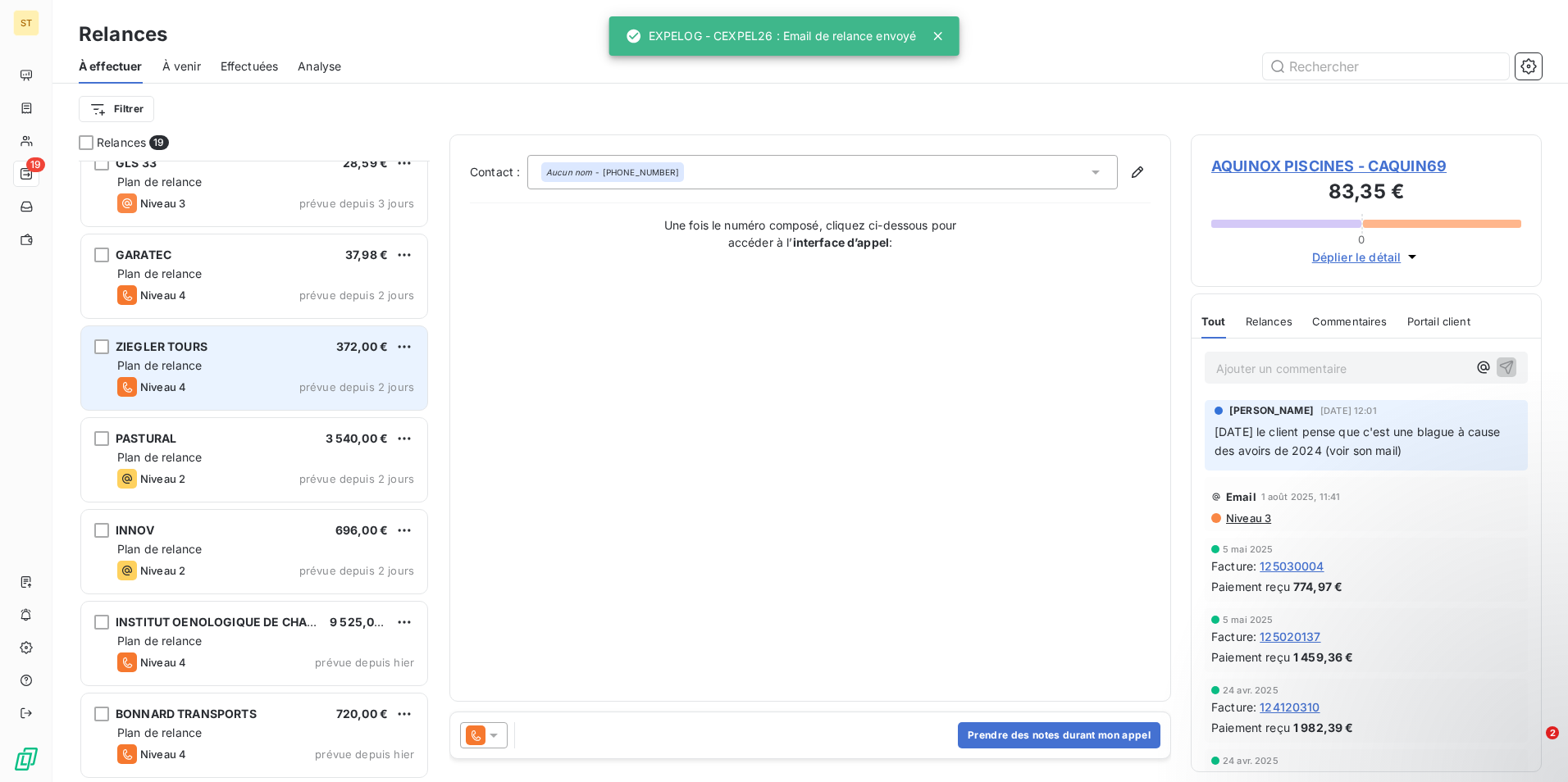
click at [233, 364] on div "Plan de relance" at bounding box center [266, 365] width 297 height 16
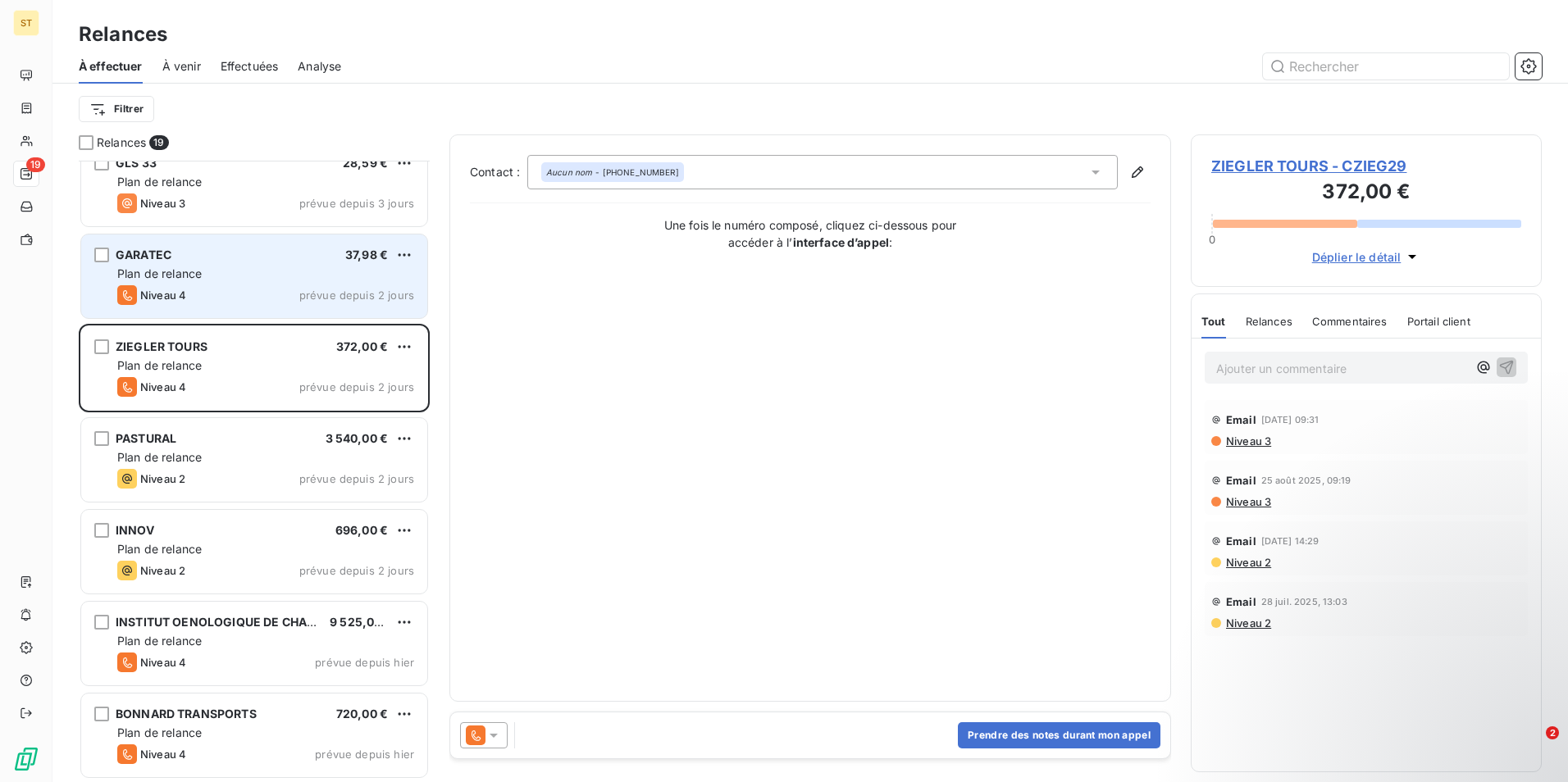
click at [208, 270] on div "Plan de relance" at bounding box center [266, 273] width 297 height 16
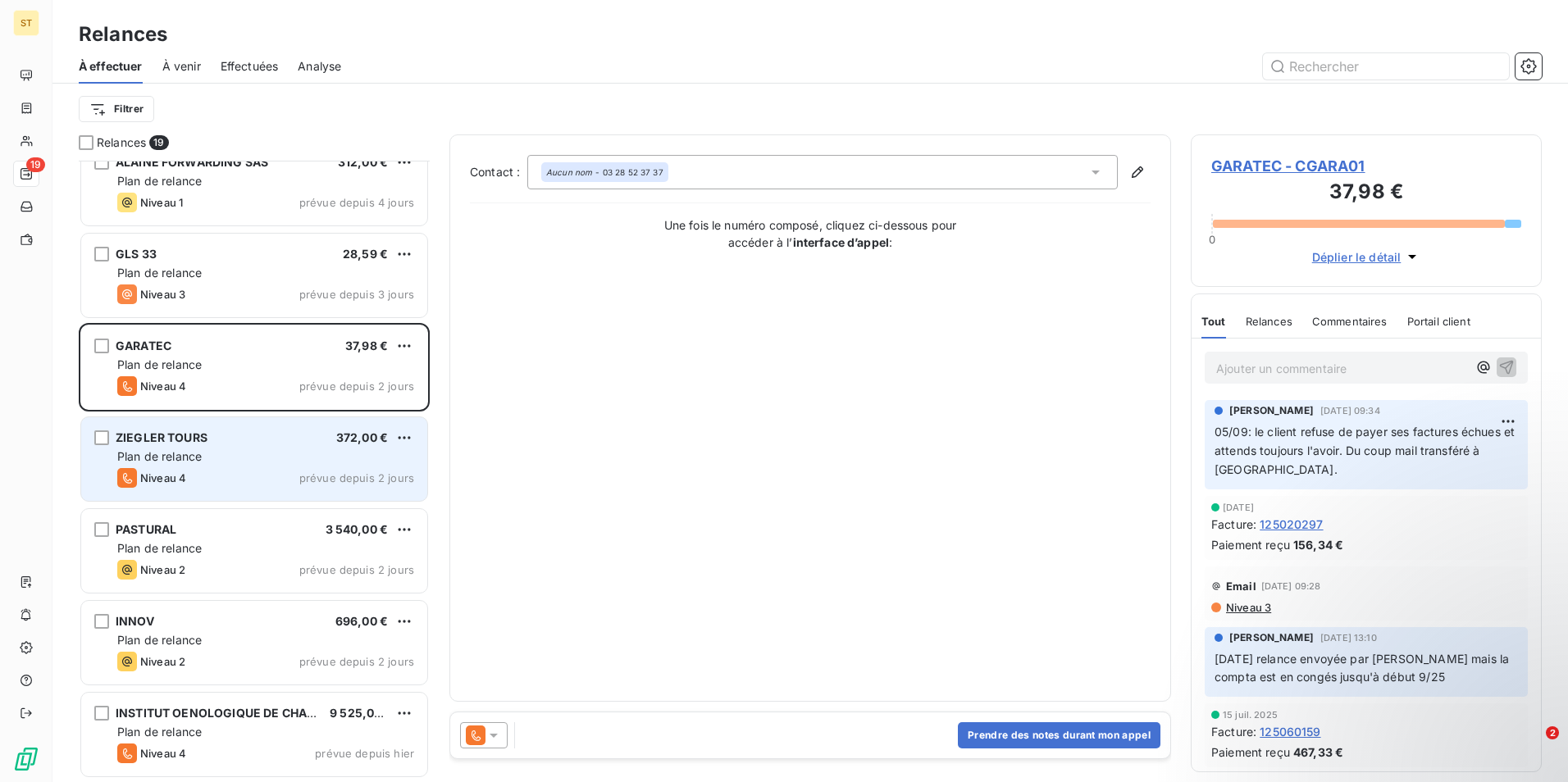
scroll to position [877, 0]
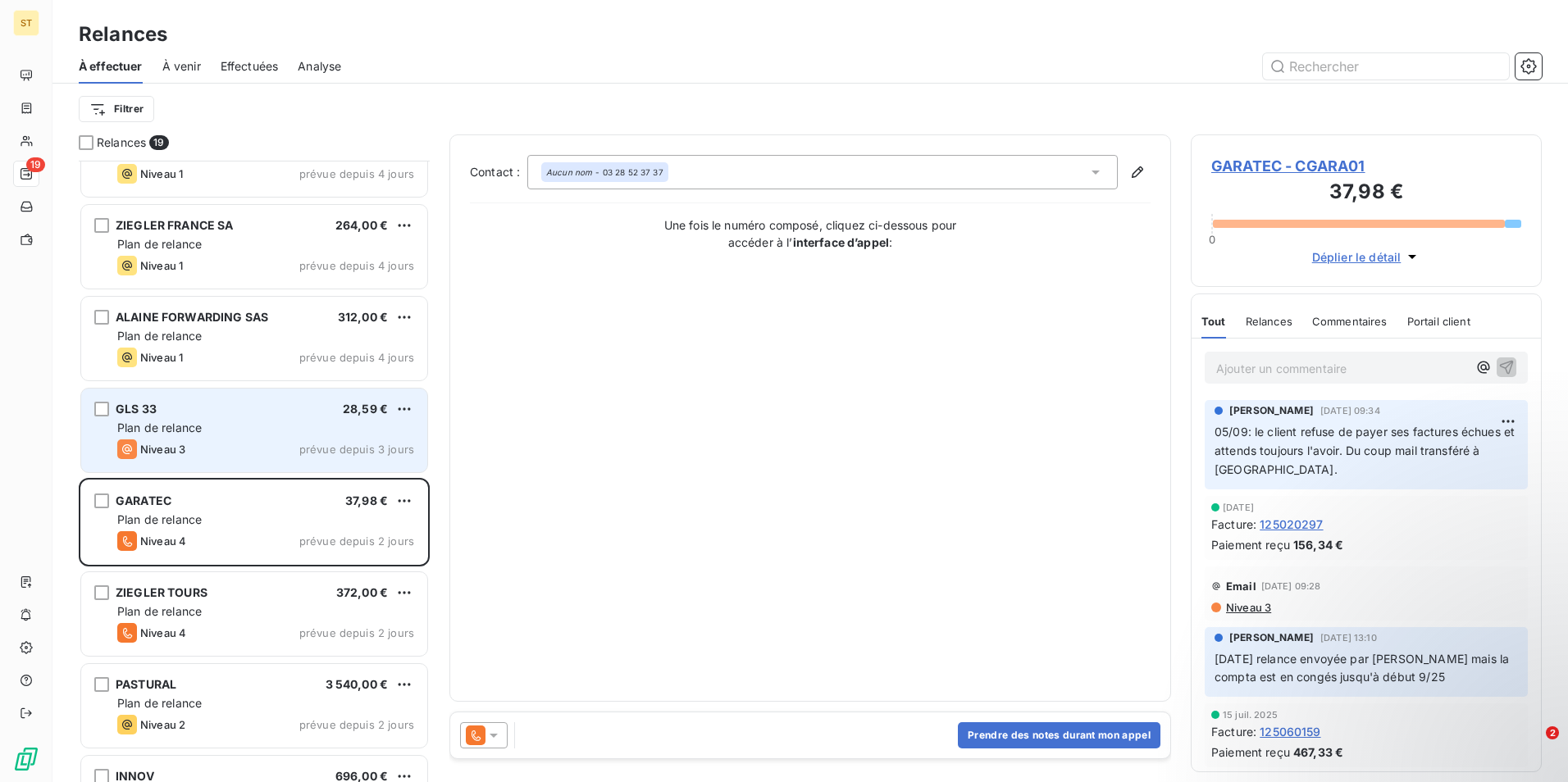
click at [240, 435] on div "Plan de relance" at bounding box center [266, 427] width 297 height 16
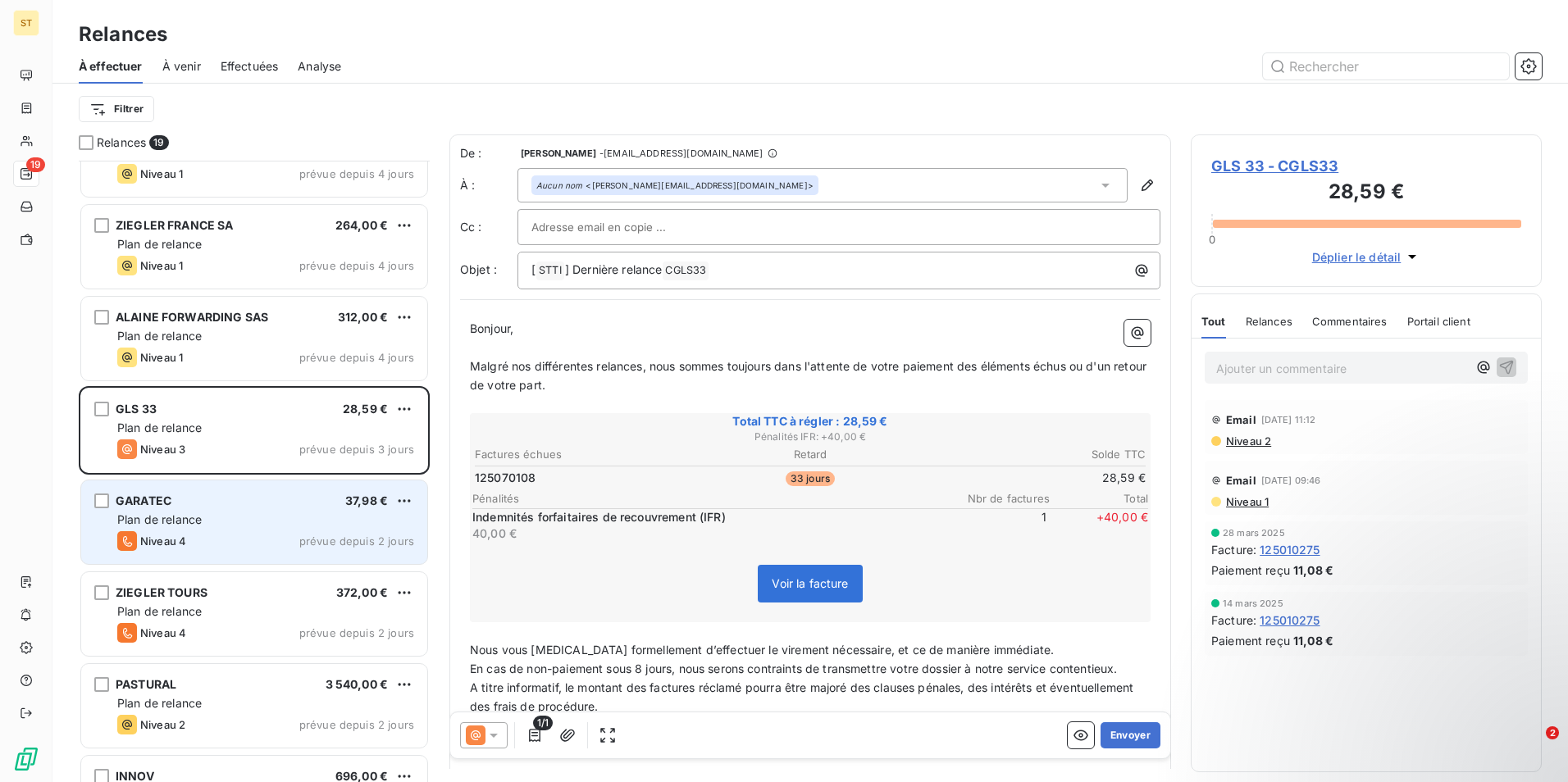
click at [249, 506] on div "GARATEC 37,98 €" at bounding box center [266, 501] width 297 height 15
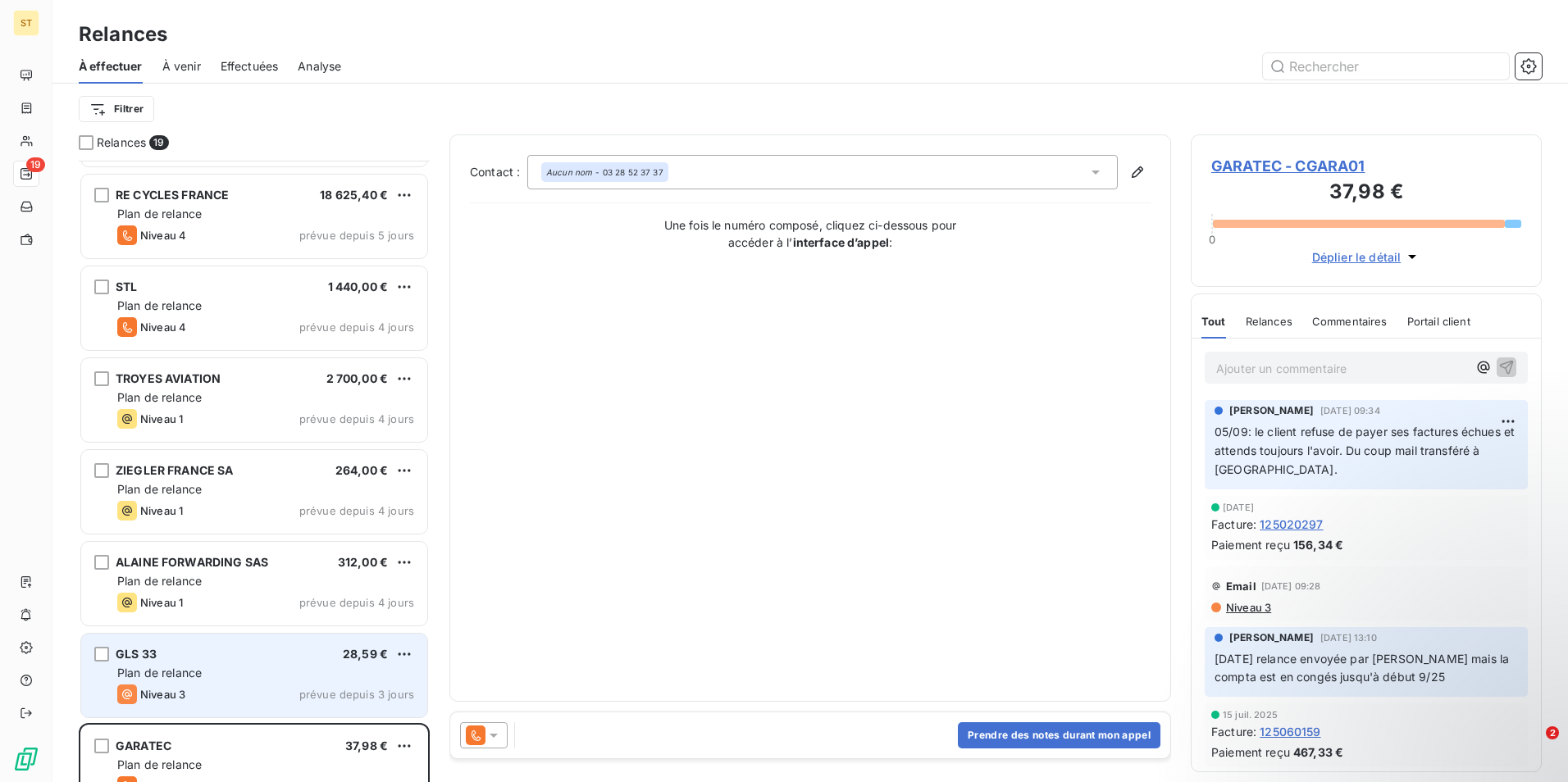
scroll to position [631, 0]
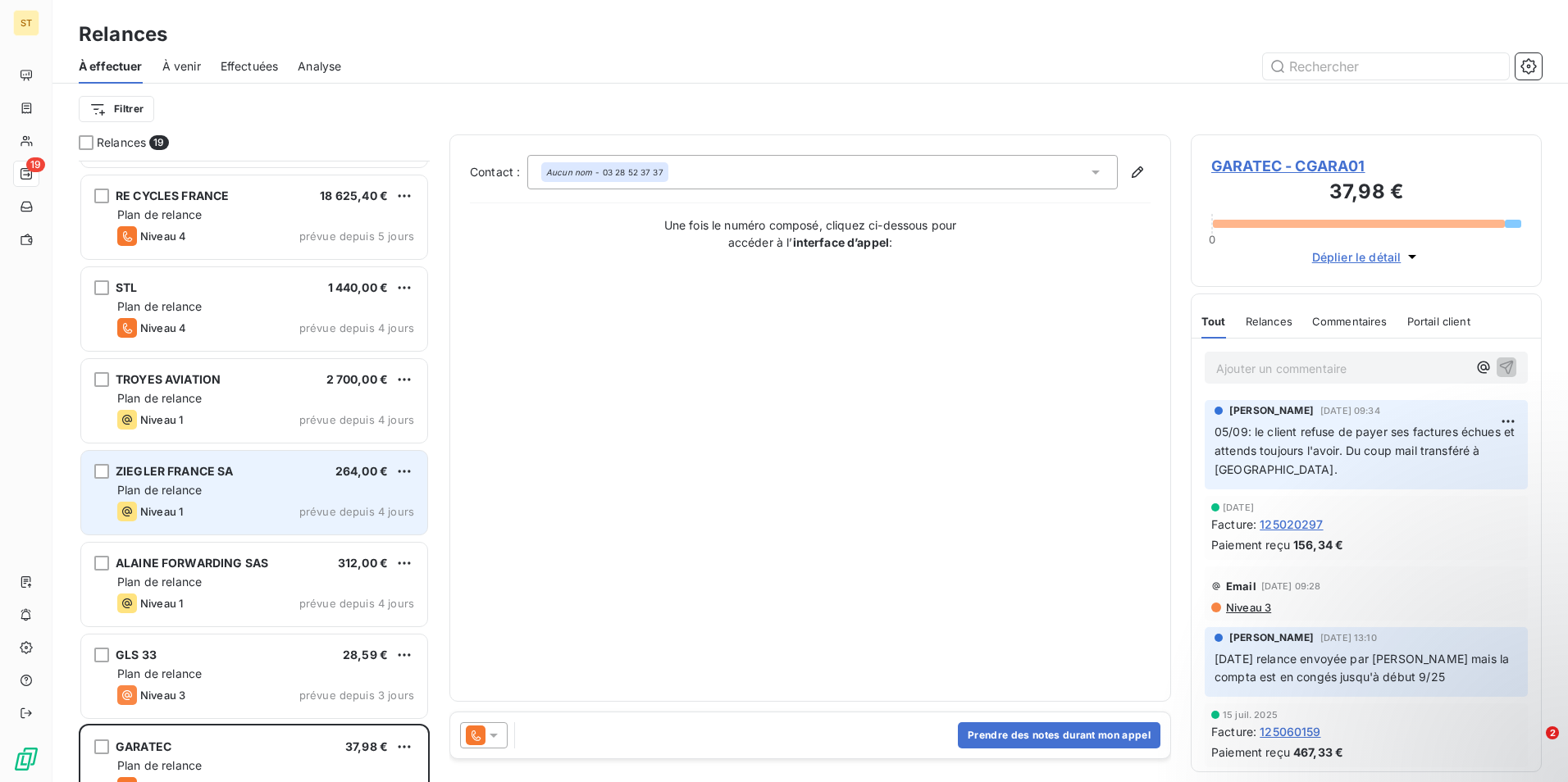
click at [250, 486] on div "Plan de relance" at bounding box center [266, 490] width 297 height 16
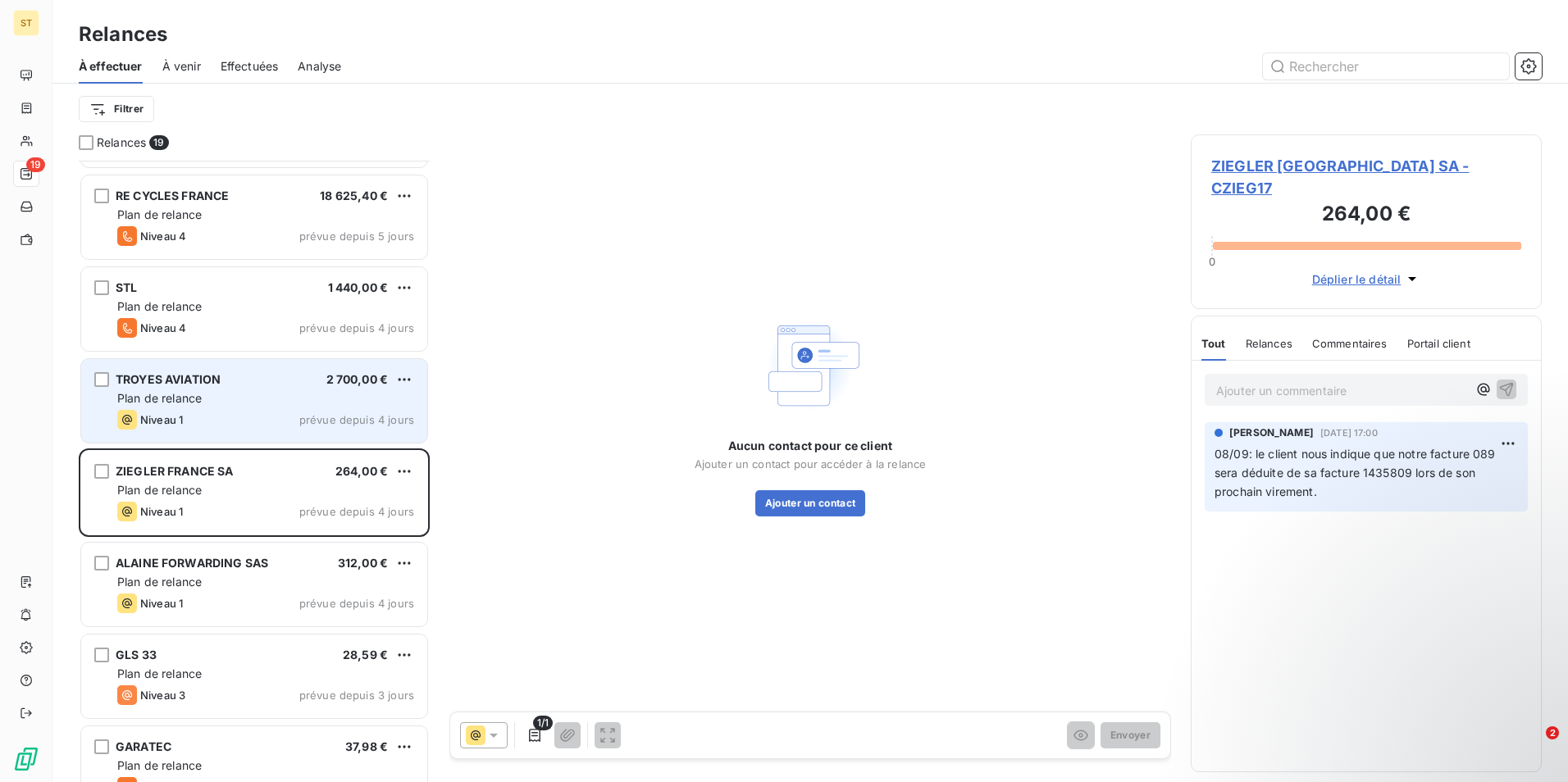
click at [216, 400] on div "Plan de relance" at bounding box center [266, 398] width 297 height 16
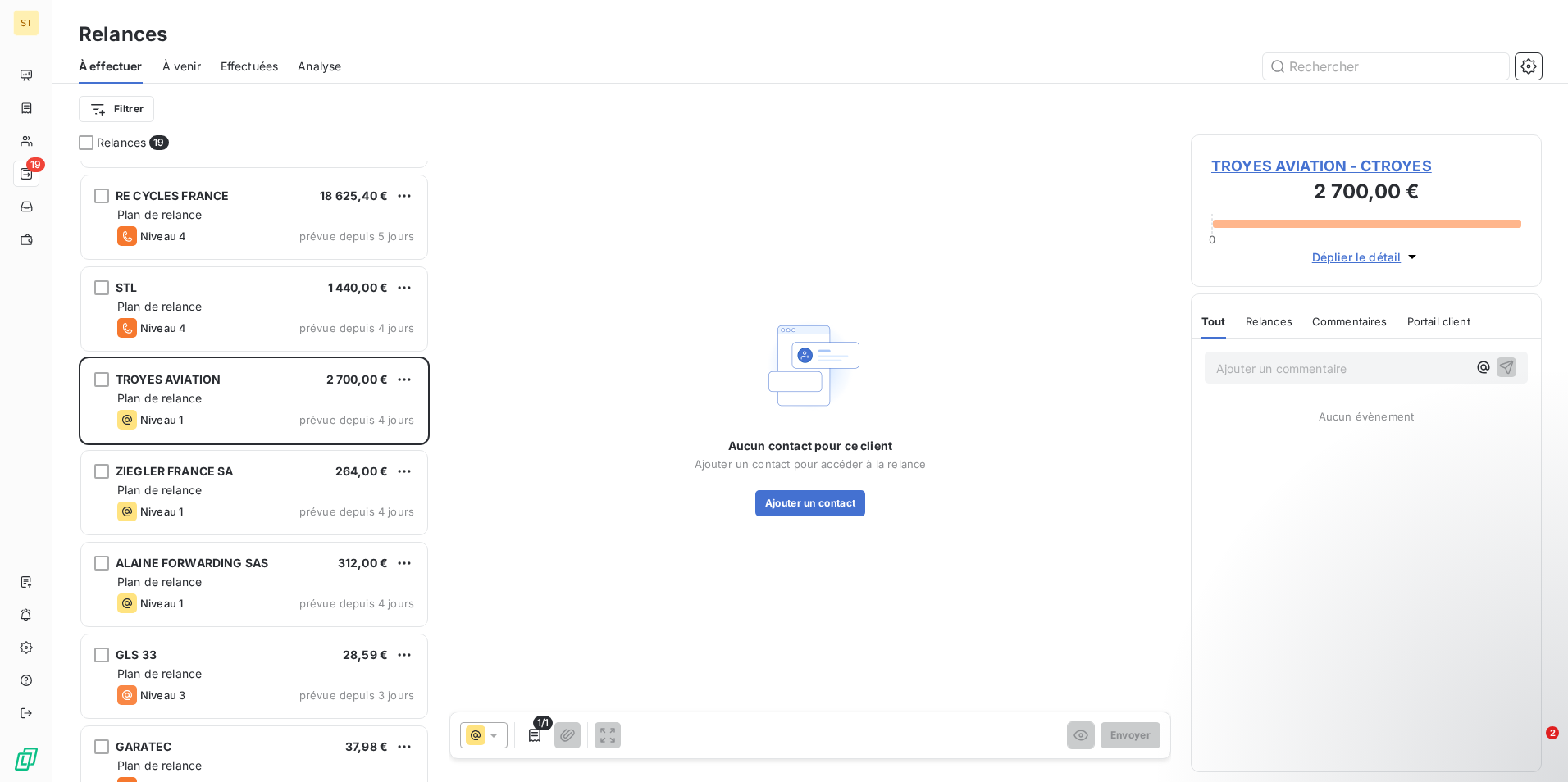
click at [1318, 165] on span "TROYES AVIATION - CTROYES" at bounding box center [1366, 165] width 310 height 22
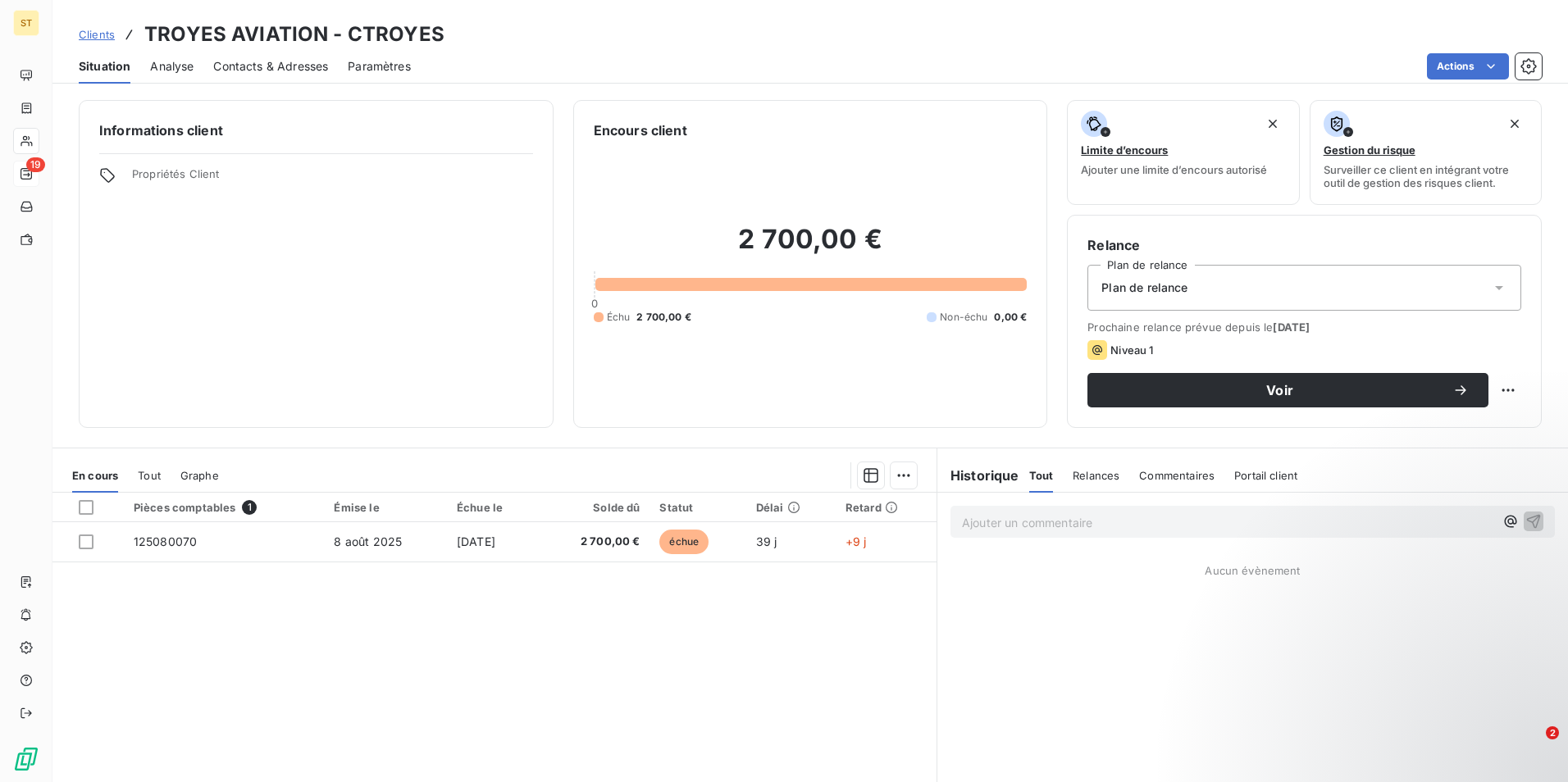
click at [280, 65] on span "Contacts & Adresses" at bounding box center [271, 65] width 115 height 16
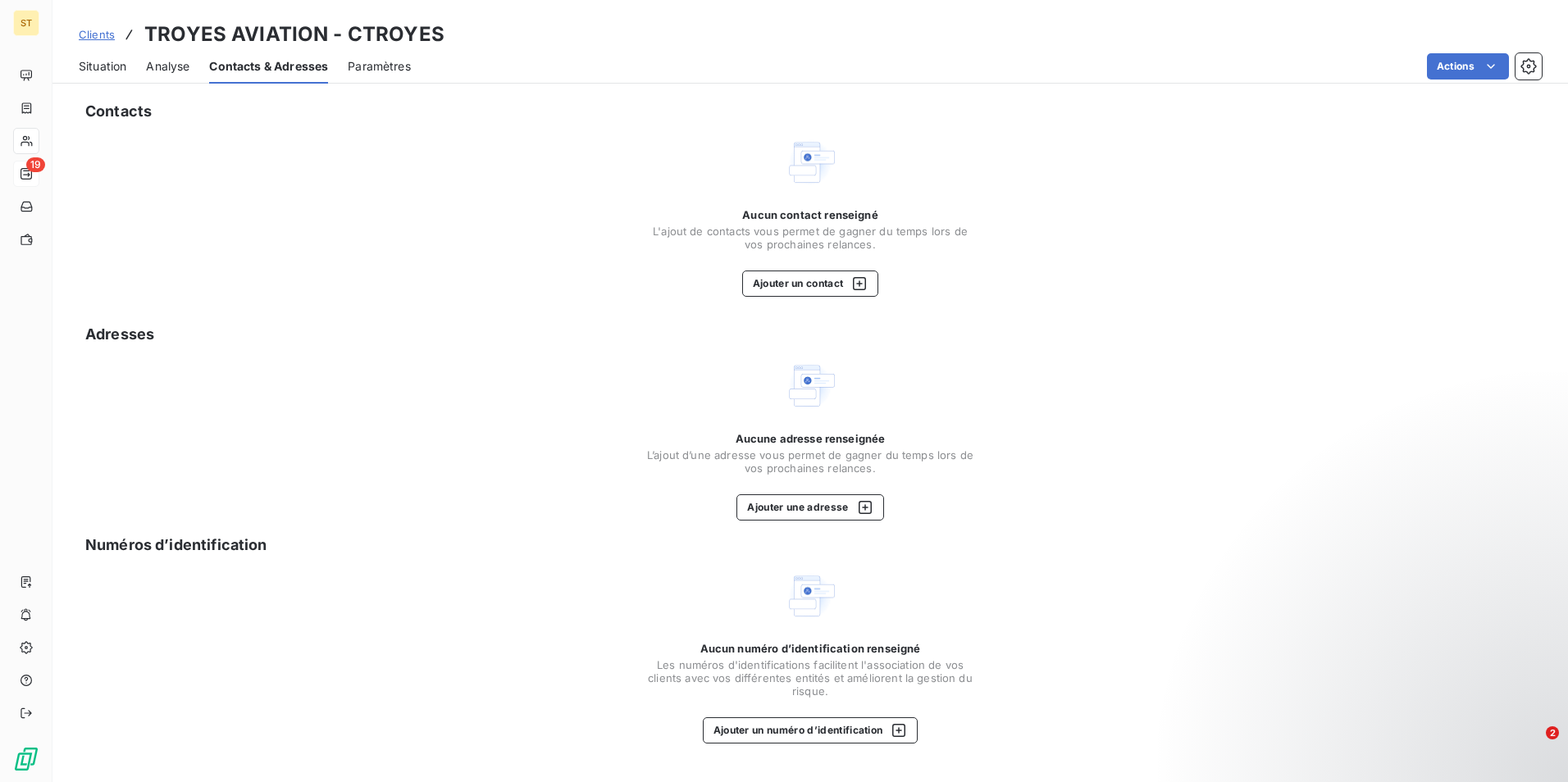
click at [110, 64] on span "Situation" at bounding box center [103, 65] width 47 height 16
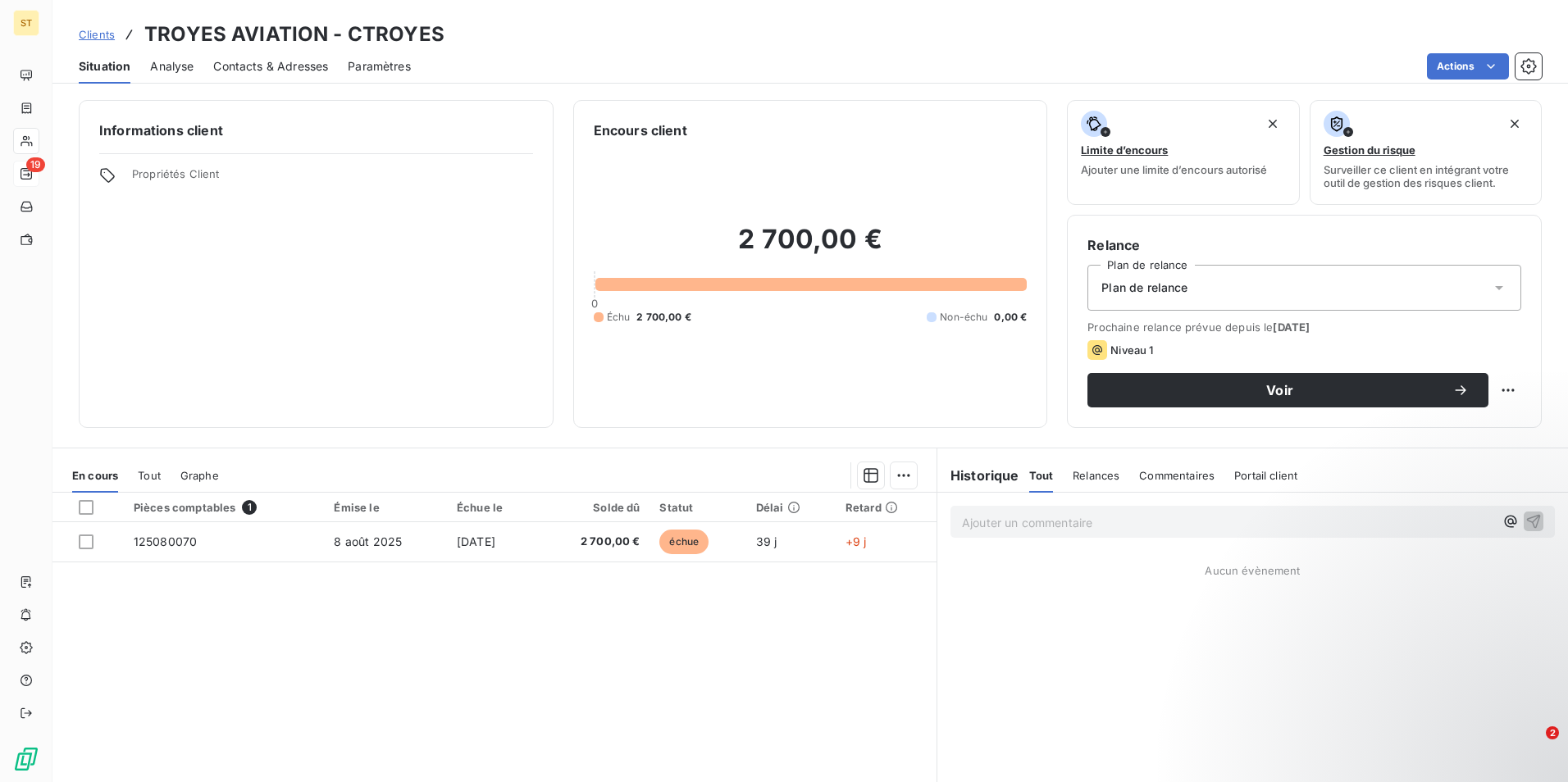
click at [292, 66] on span "Contacts & Adresses" at bounding box center [271, 65] width 115 height 16
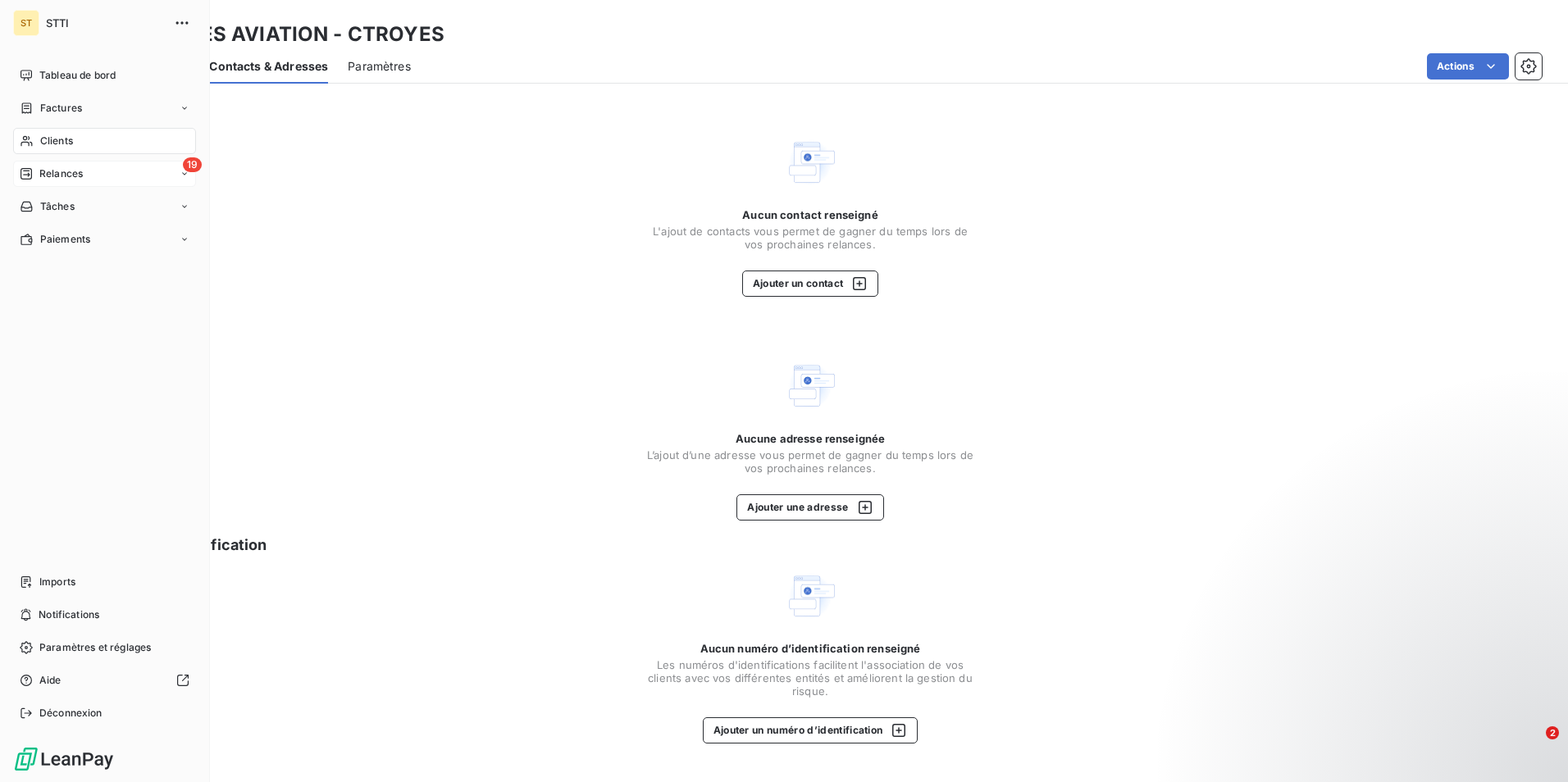
click at [93, 173] on div "19 Relances" at bounding box center [104, 174] width 183 height 27
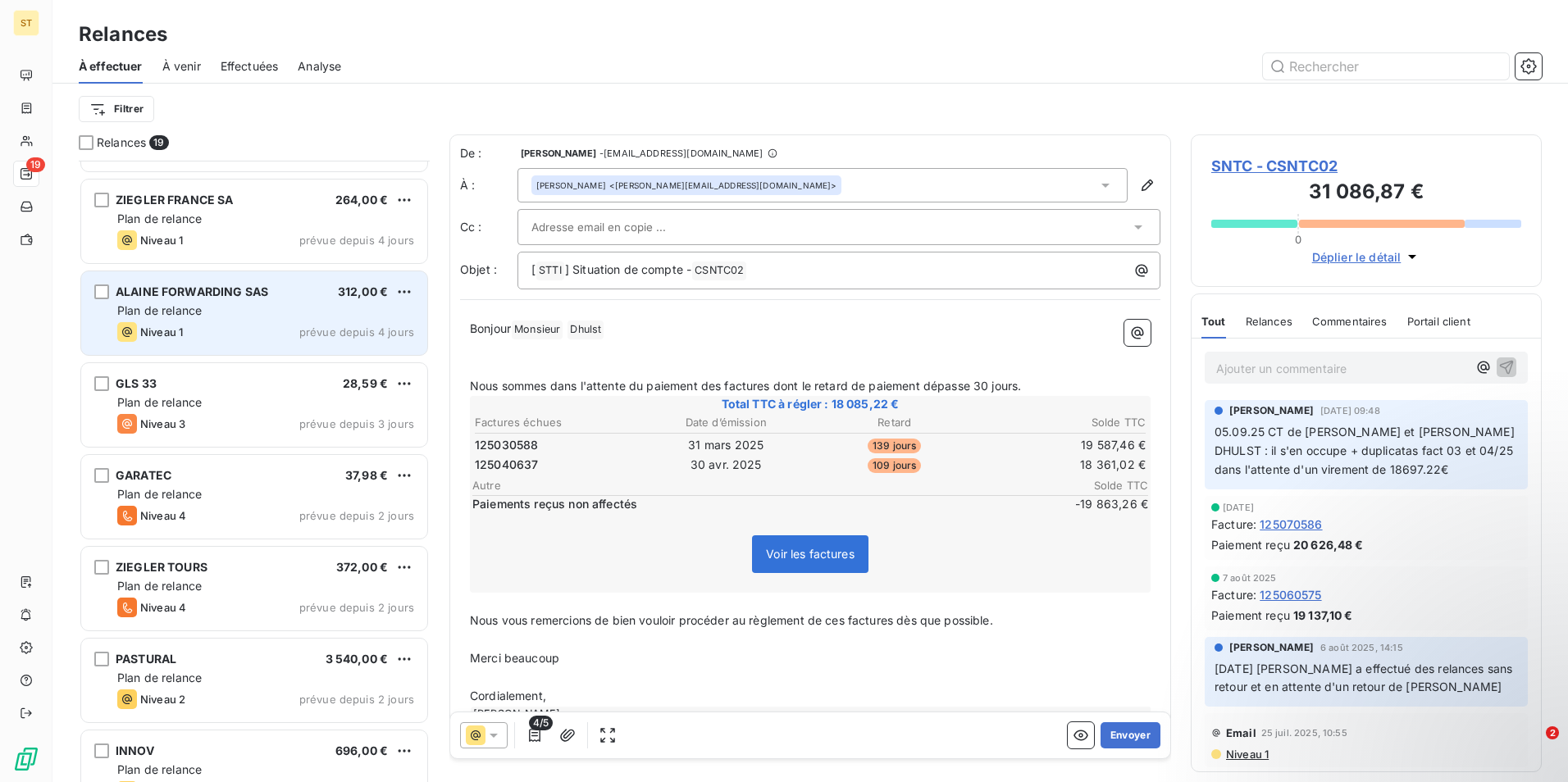
scroll to position [657, 0]
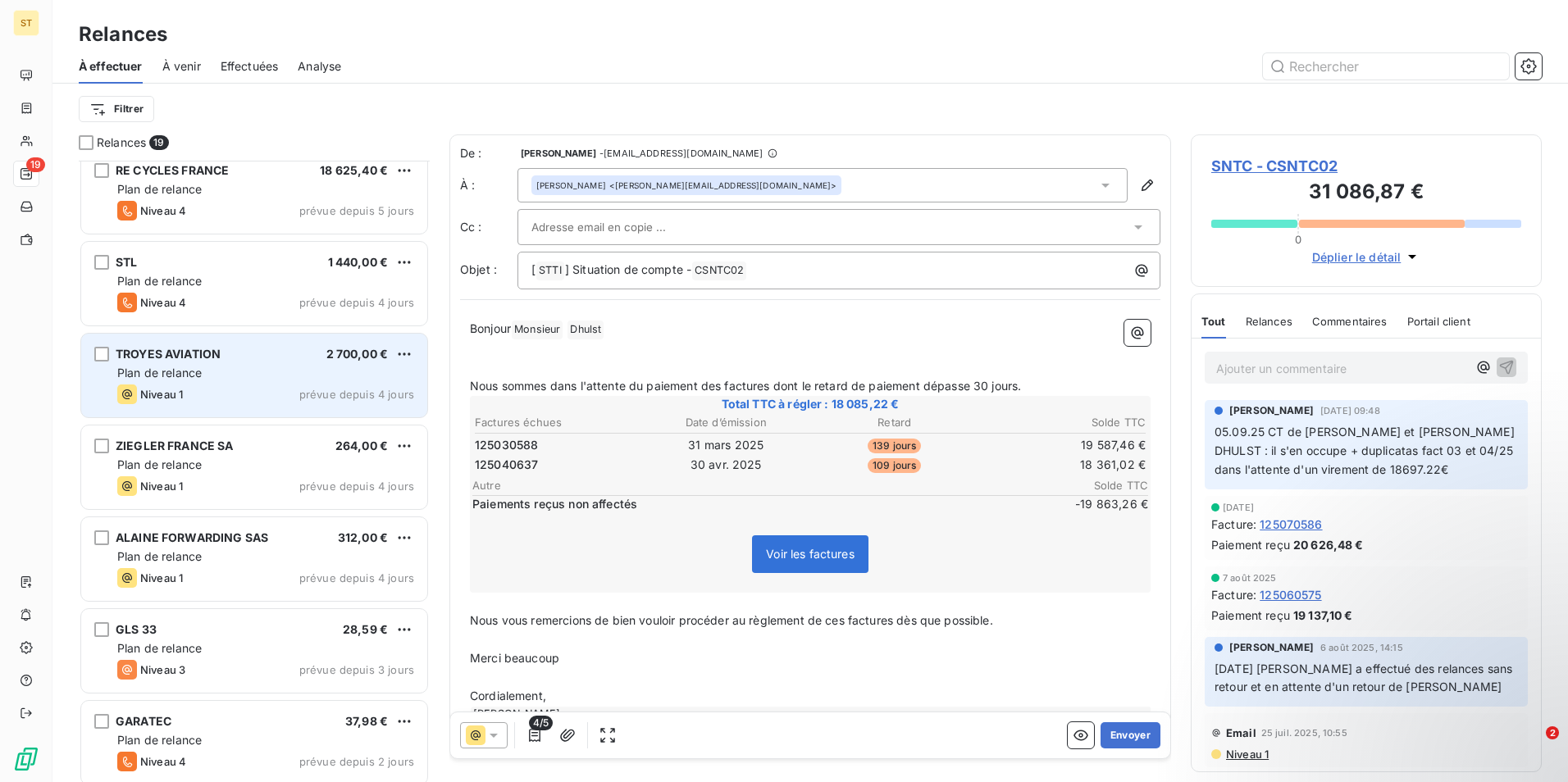
click at [198, 377] on span "Plan de relance" at bounding box center [159, 372] width 84 height 14
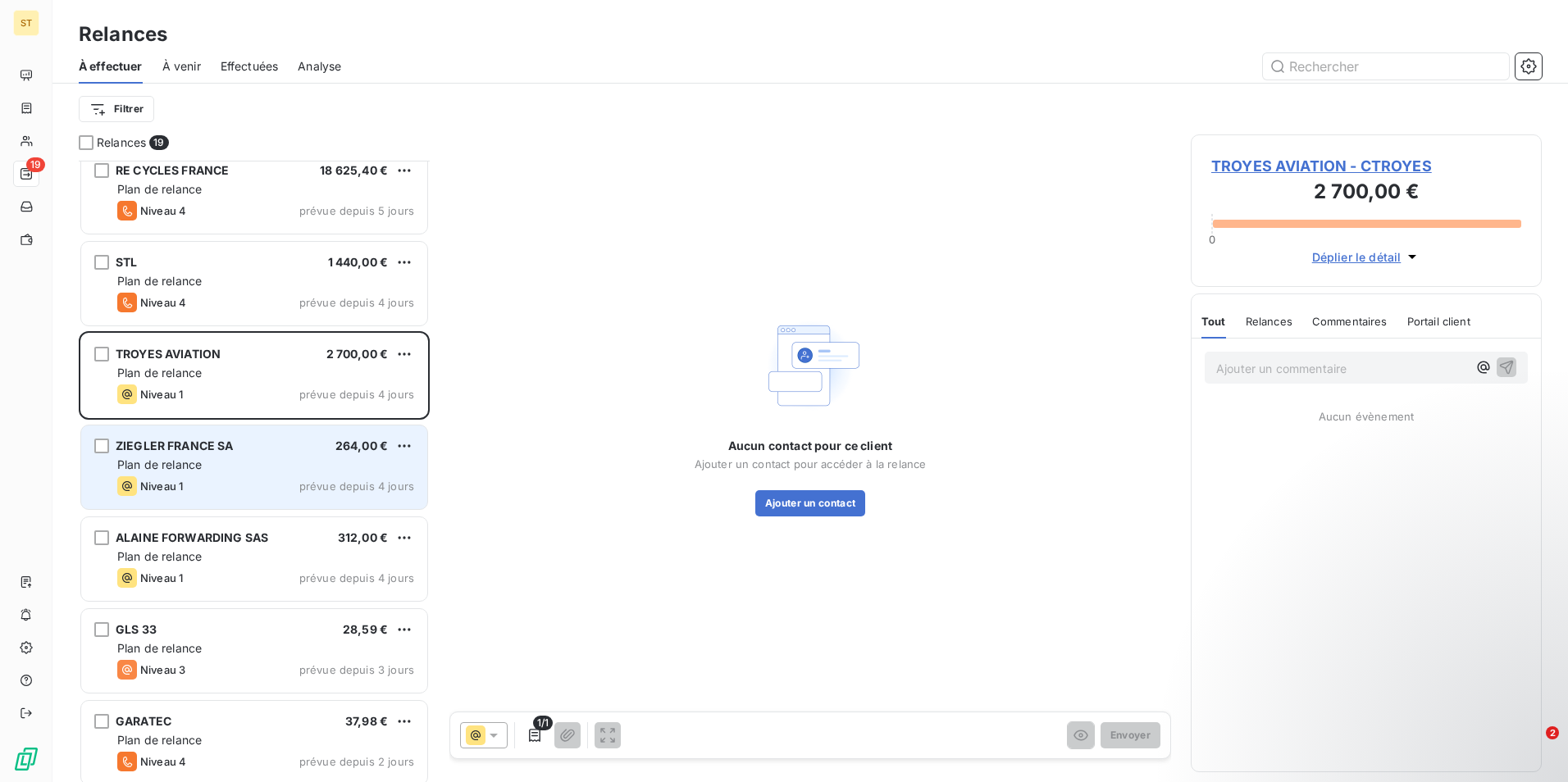
click at [226, 475] on div "ZIEGLER FRANCE SA 264,00 € Plan de relance Niveau 1 prévue depuis 4 jours" at bounding box center [254, 467] width 346 height 84
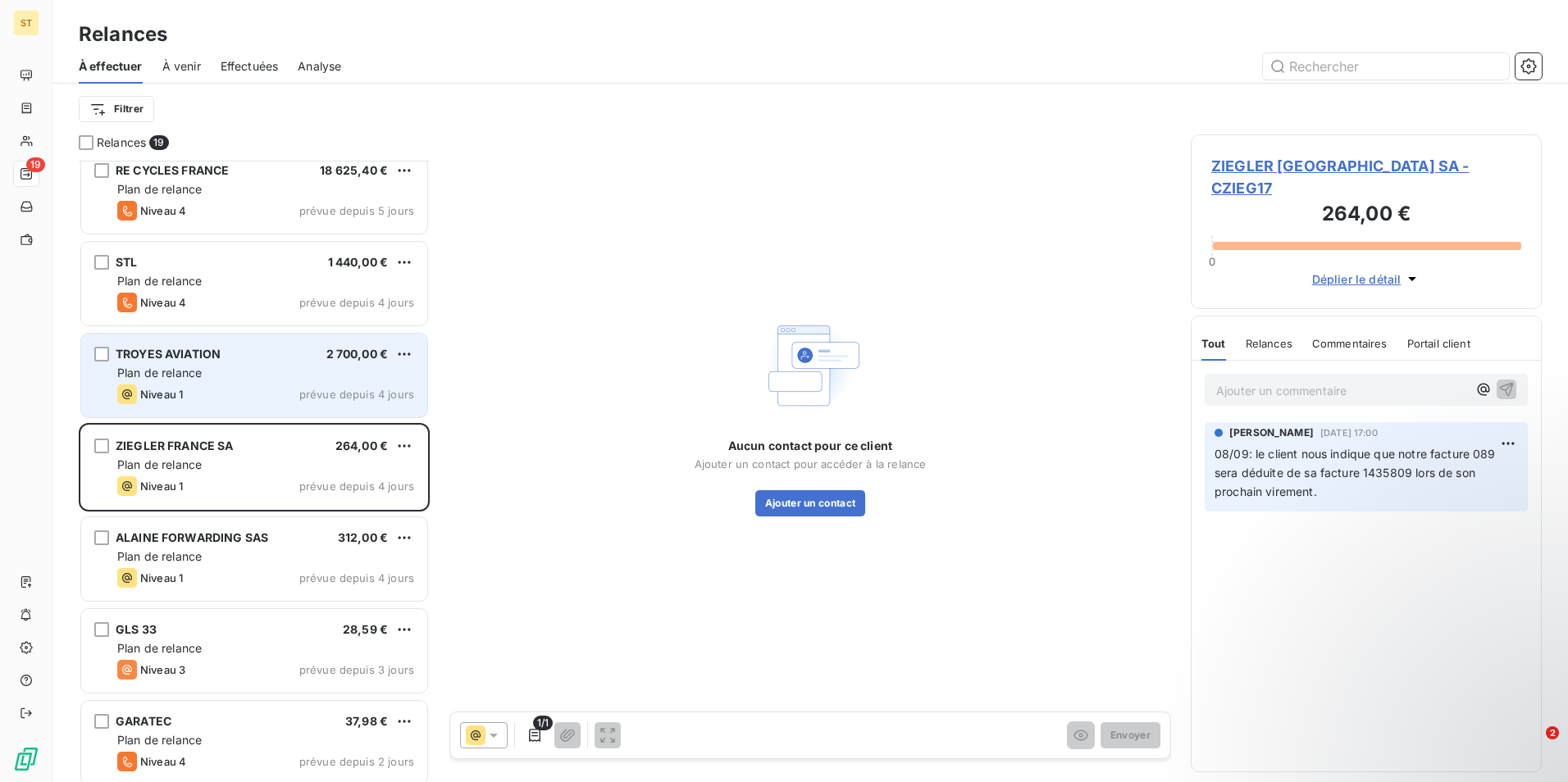
click at [226, 378] on div "Plan de relance" at bounding box center [266, 372] width 297 height 16
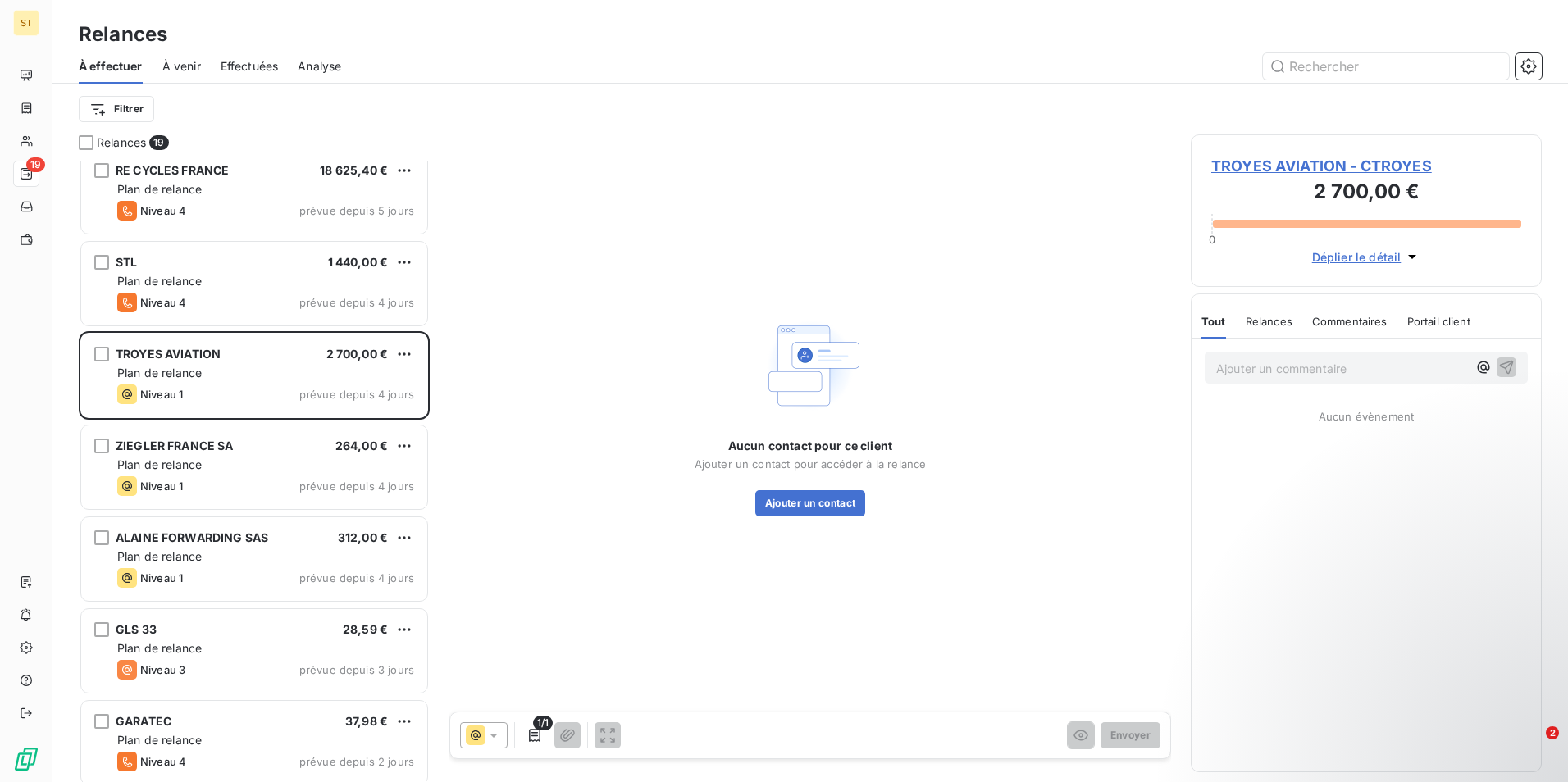
scroll to position [738, 0]
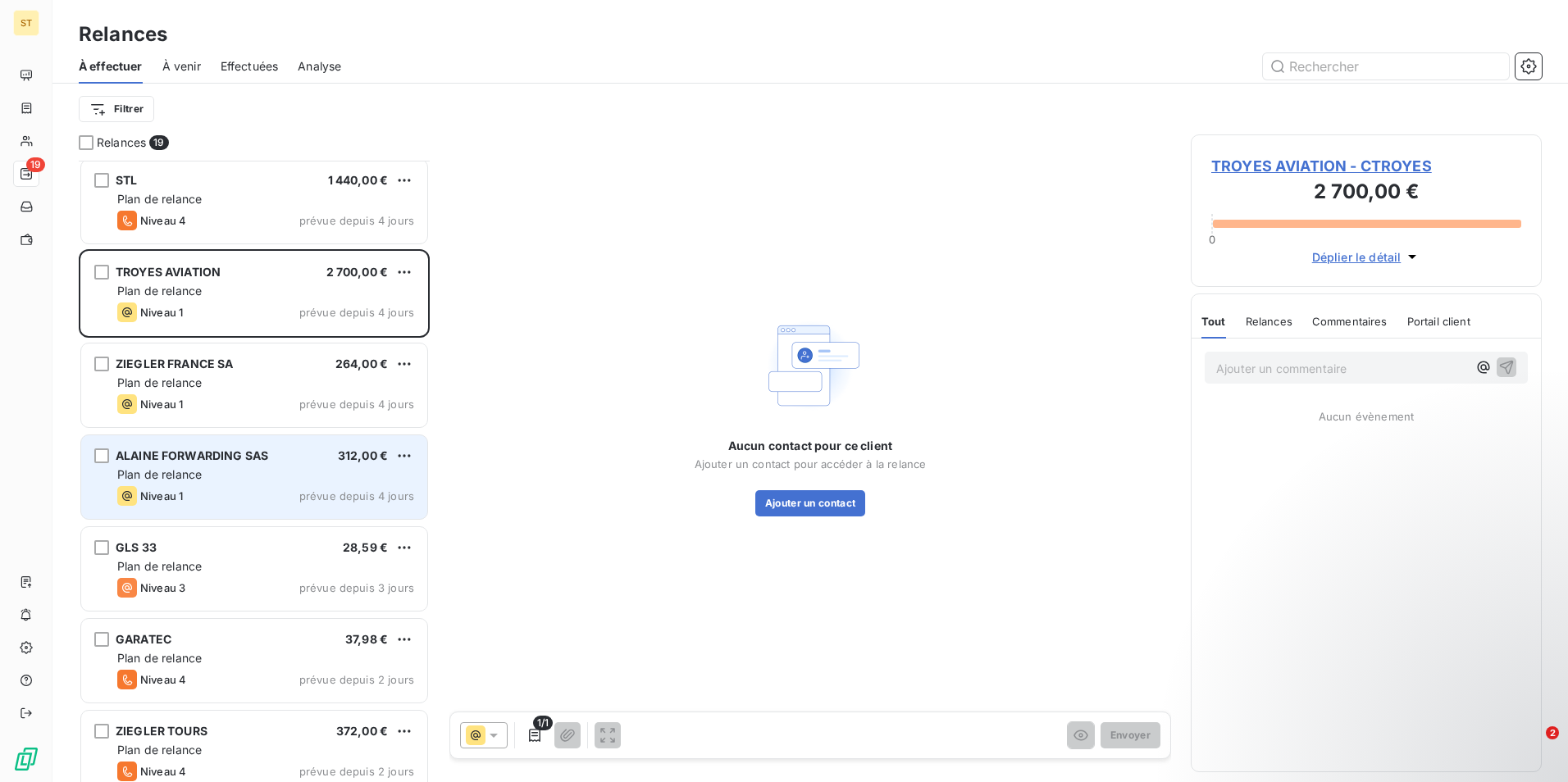
click at [290, 472] on div "Plan de relance" at bounding box center [266, 474] width 297 height 16
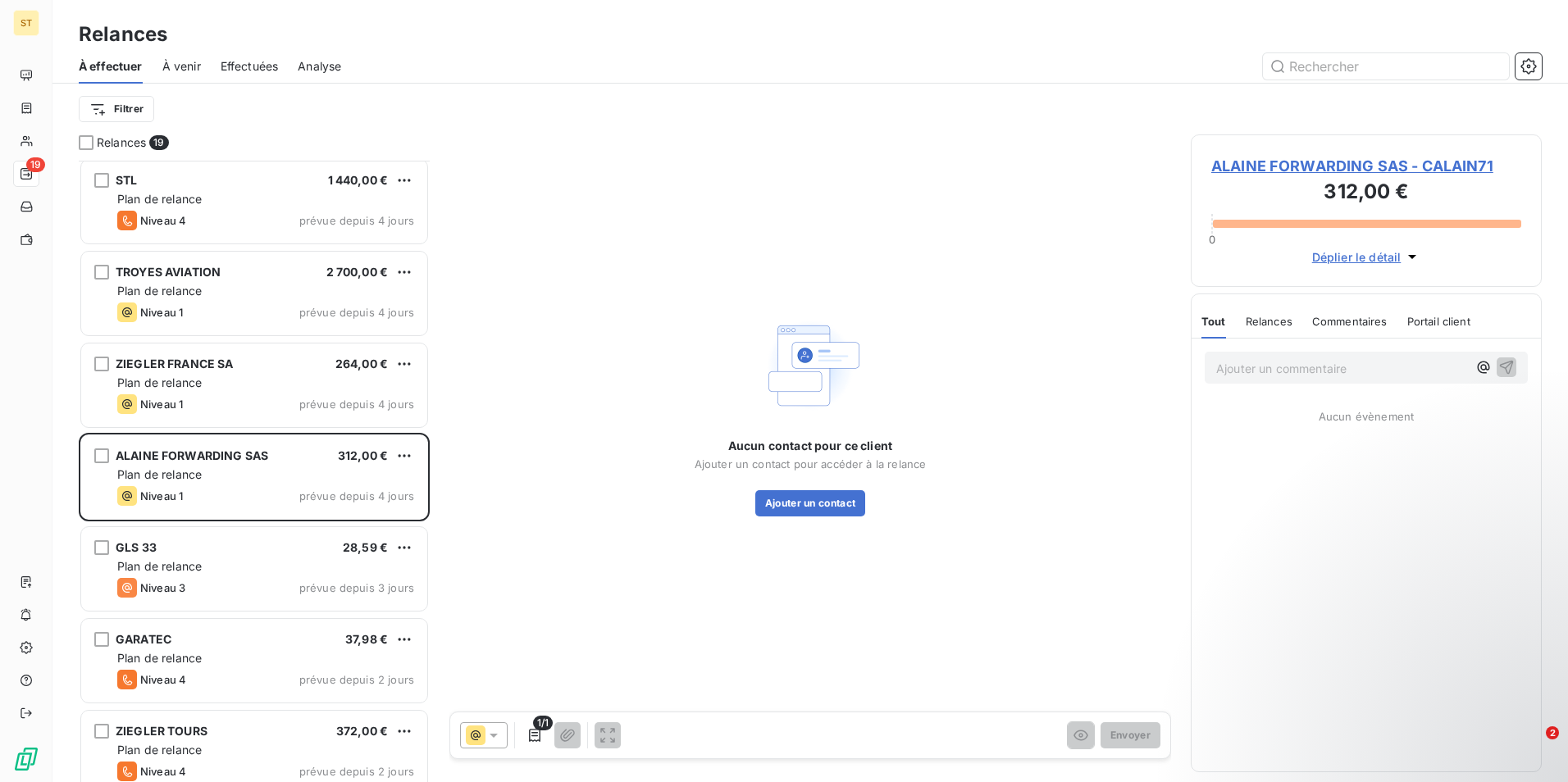
click at [1303, 165] on span "ALAINE FORWARDING SAS - CALAIN71" at bounding box center [1366, 165] width 310 height 22
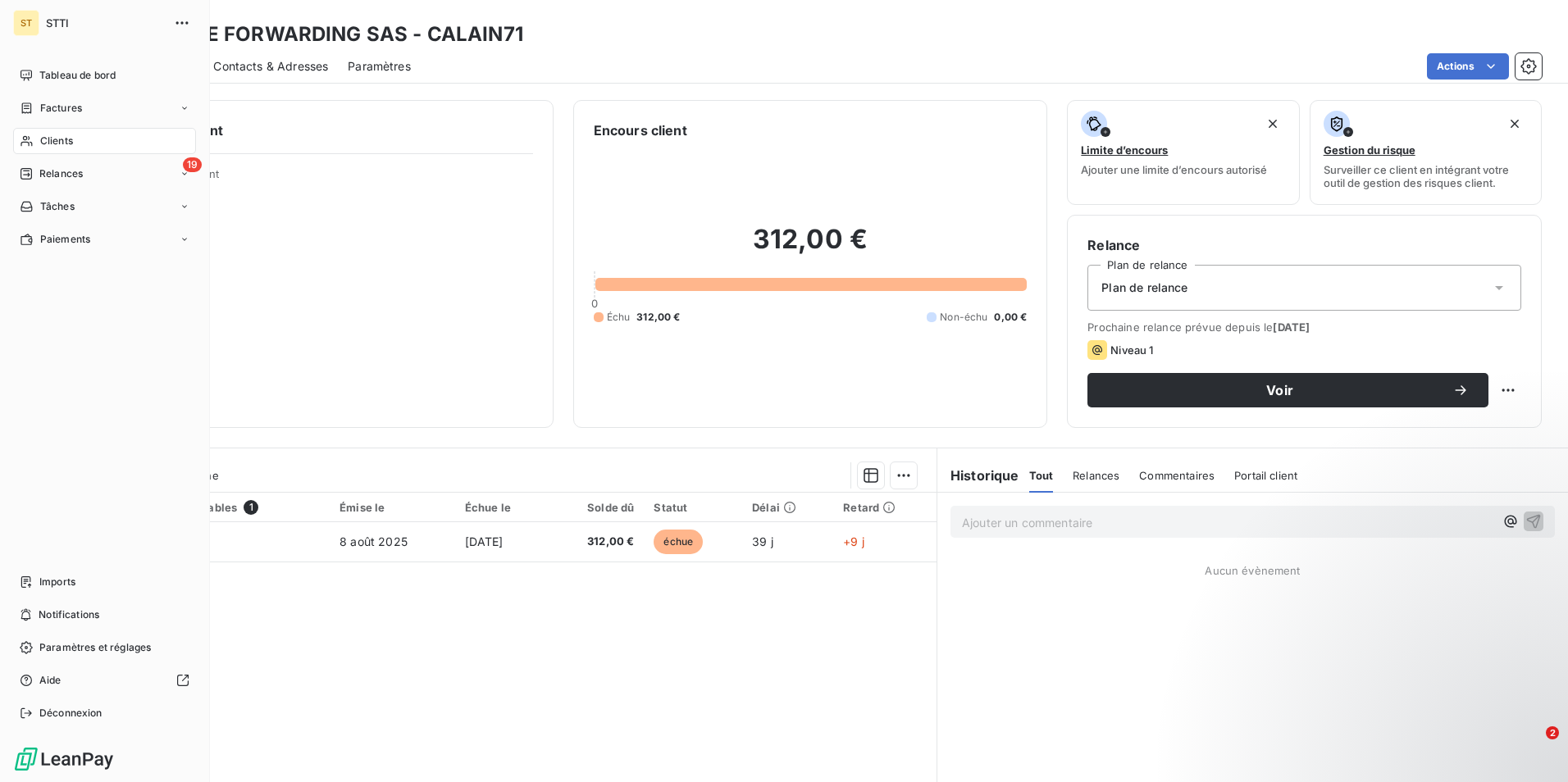
click at [72, 171] on span "Relances" at bounding box center [61, 174] width 44 height 15
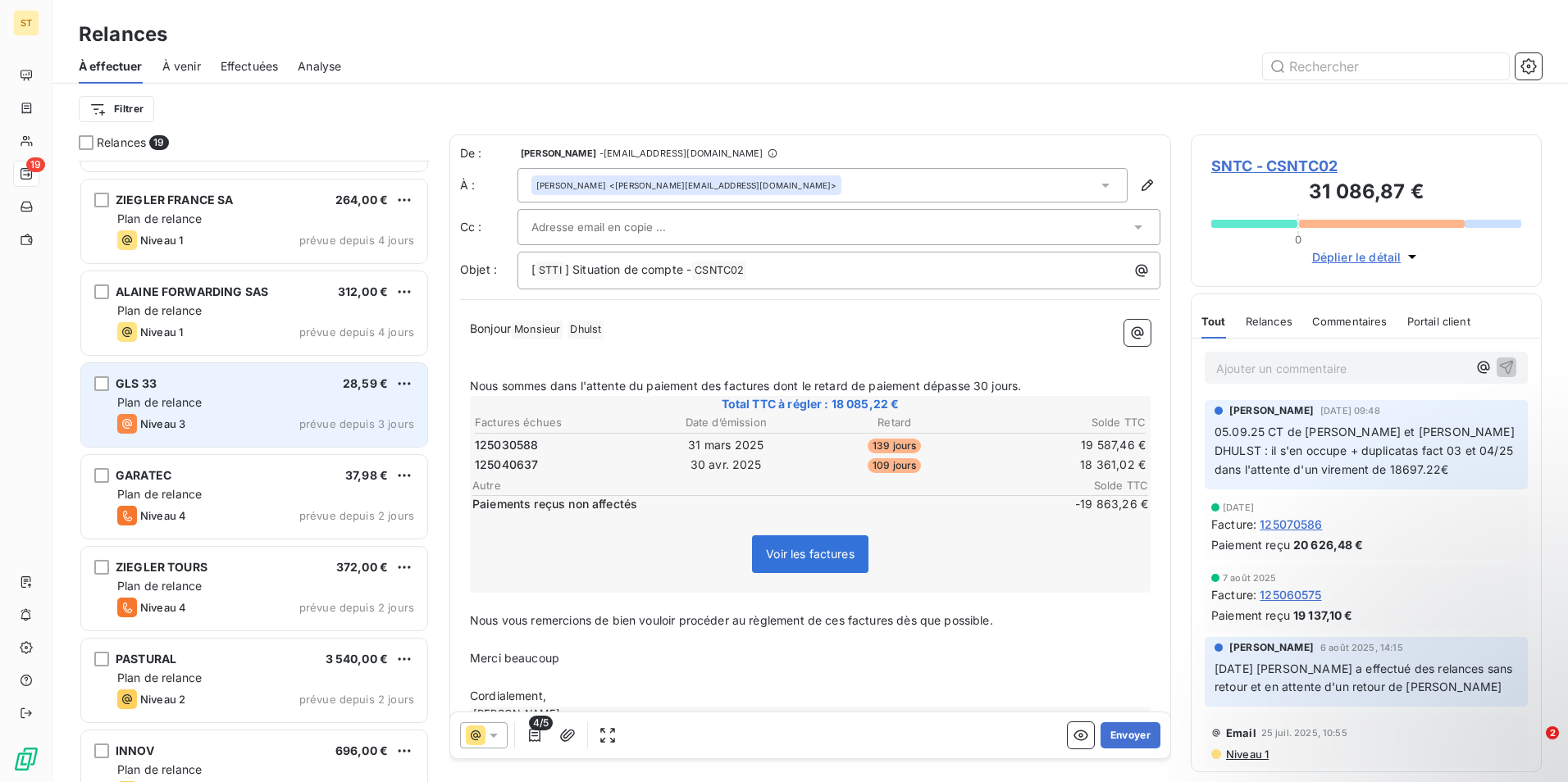
scroll to position [821, 0]
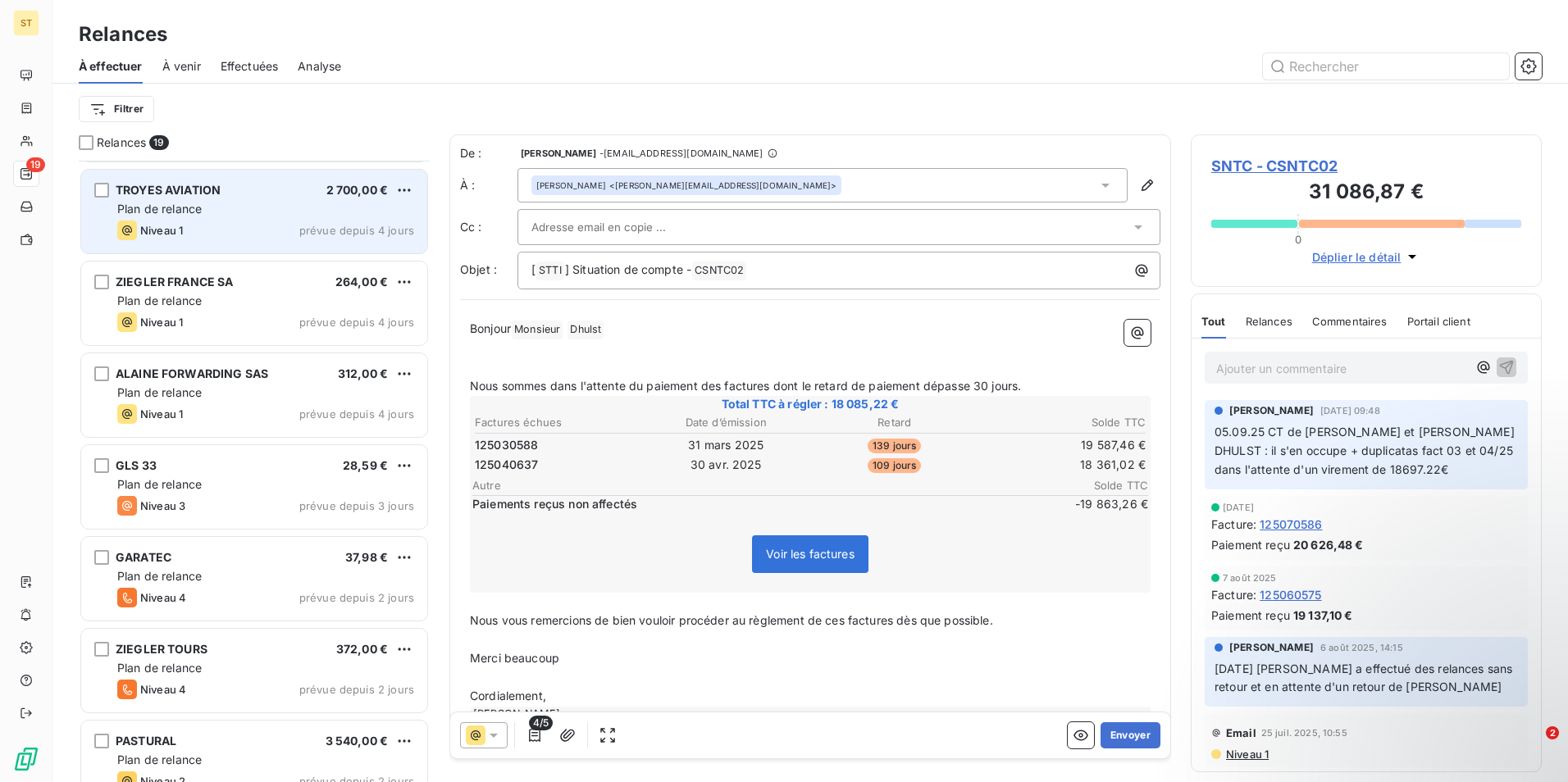
click at [234, 220] on div "Niveau 1 prévue depuis 4 jours" at bounding box center [266, 230] width 297 height 20
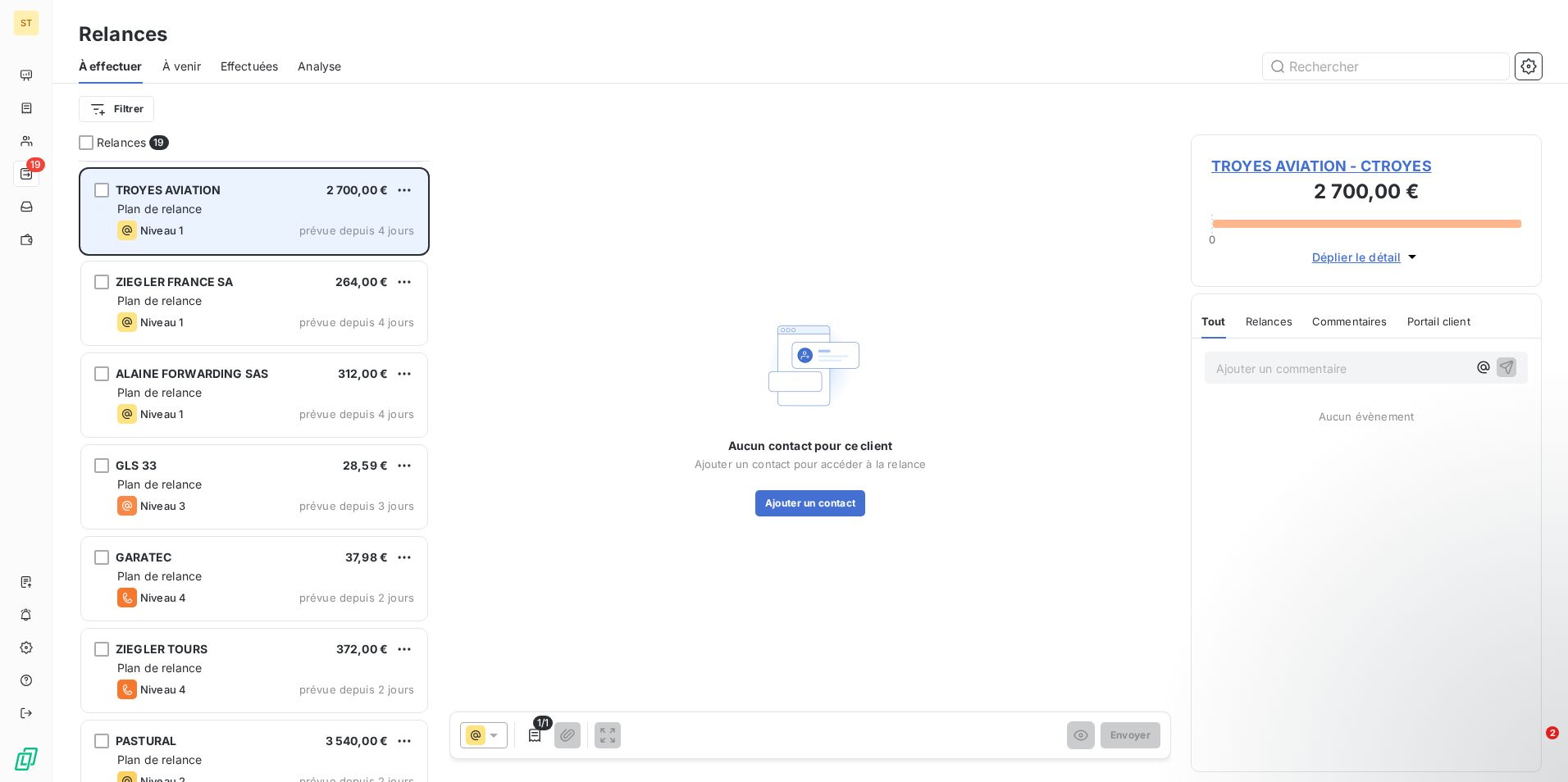
click at [196, 207] on span "Plan de relance" at bounding box center [159, 208] width 84 height 14
click at [196, 214] on span "Plan de relance" at bounding box center [159, 208] width 84 height 14
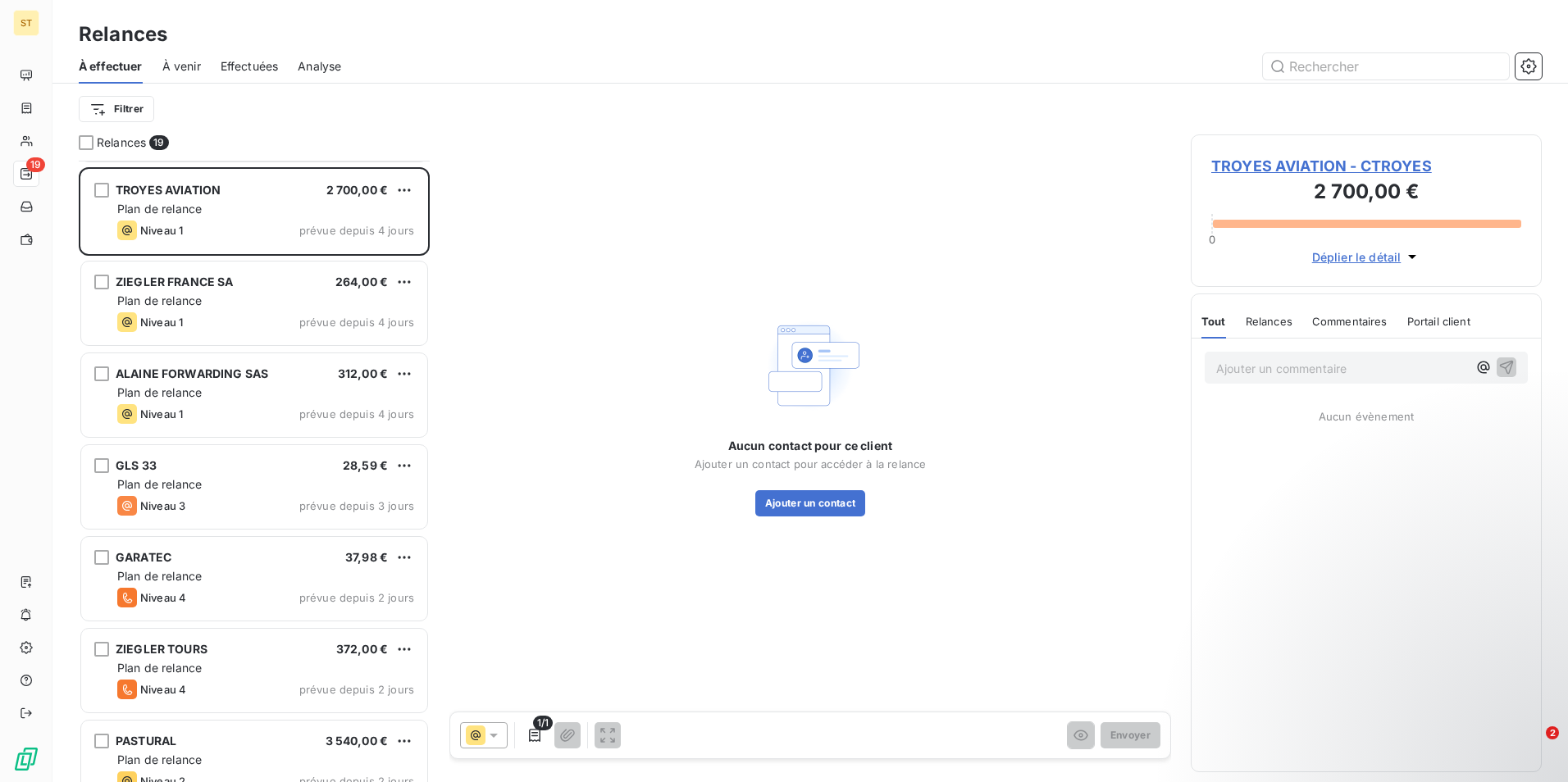
click at [1285, 370] on p "Ajouter un commentaire ﻿" at bounding box center [1341, 368] width 251 height 21
click at [1241, 371] on p "Ajouter un commentaire ﻿" at bounding box center [1341, 368] width 251 height 21
click at [1237, 376] on p "Ajouter un commentaire ﻿" at bounding box center [1341, 368] width 251 height 21
drag, startPoint x: 1339, startPoint y: 364, endPoint x: 1370, endPoint y: 363, distance: 31.0
click at [1339, 364] on span "16/09: AVOIR FAIT LE 05/09" at bounding box center [1294, 366] width 157 height 14
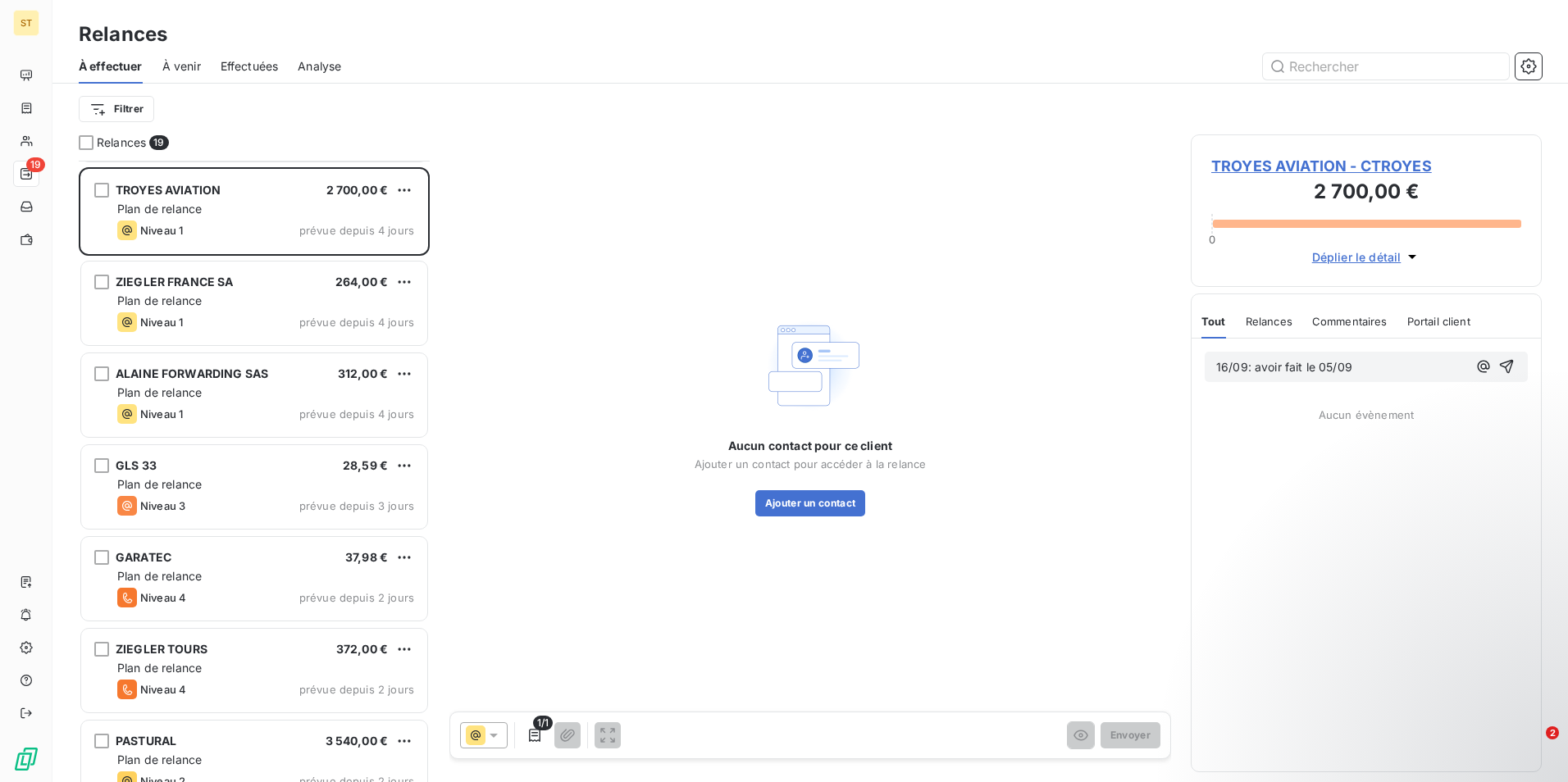
click at [1376, 364] on p "16/09: avoir fait le 05/09" at bounding box center [1341, 367] width 251 height 19
drag, startPoint x: 1311, startPoint y: 390, endPoint x: 1281, endPoint y: 393, distance: 30.1
click at [1311, 390] on p "16/09: avoir fait le 05/09 de 2700 € suite à une erreur" at bounding box center [1343, 377] width 255 height 38
click at [1511, 374] on icon "button" at bounding box center [1507, 376] width 16 height 16
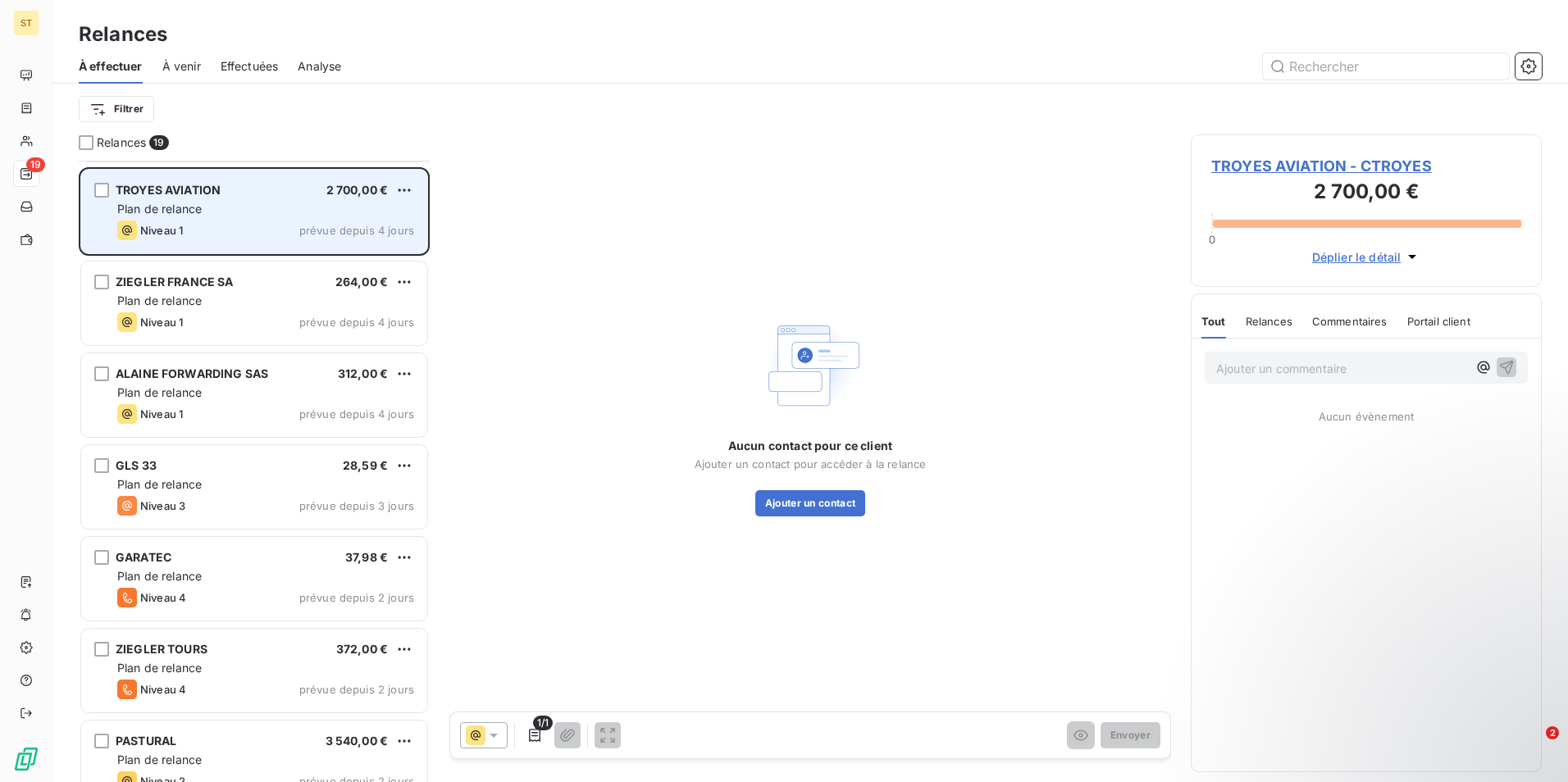
click at [199, 201] on span "Plan de relance" at bounding box center [159, 208] width 84 height 14
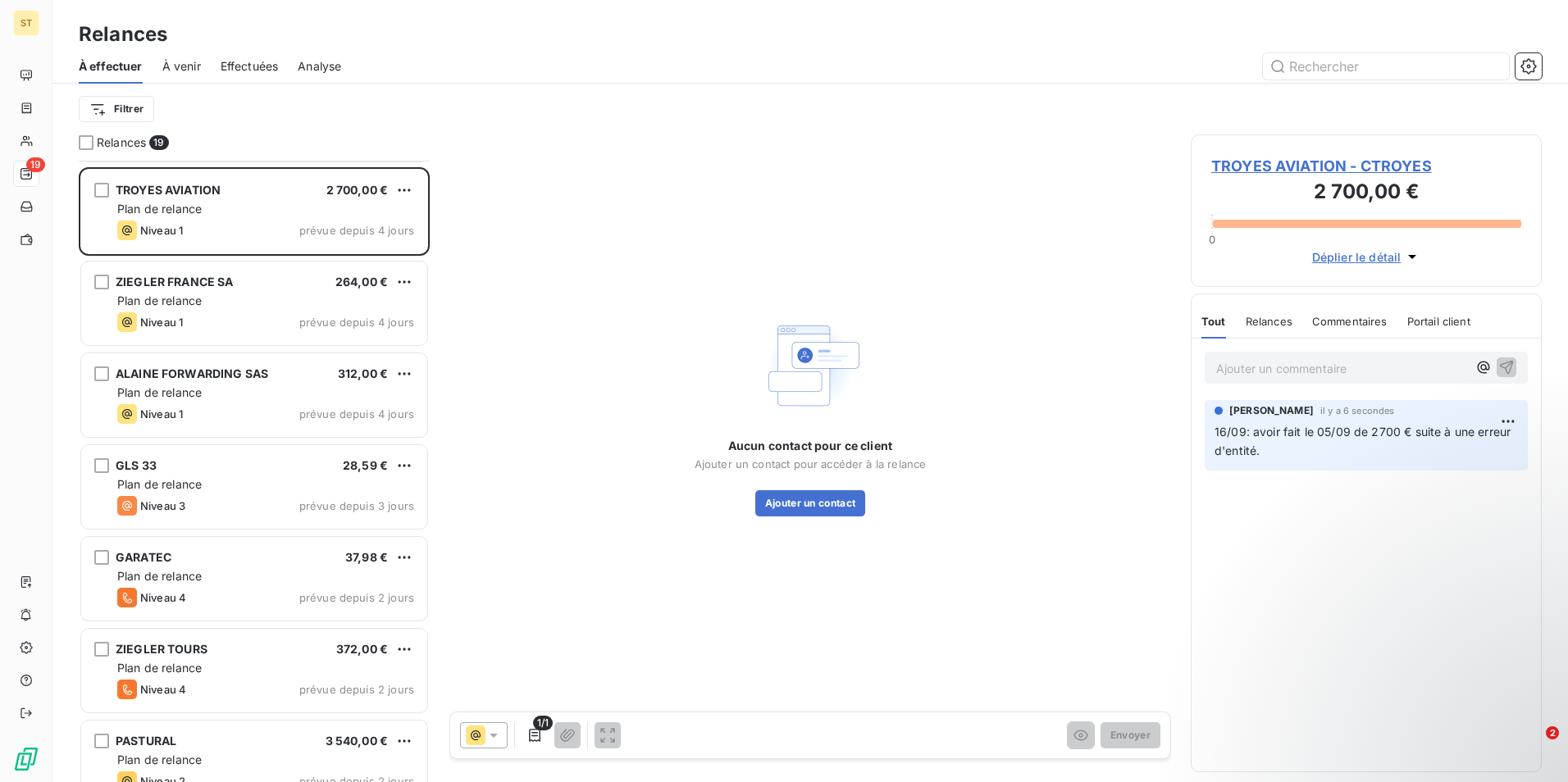
click at [1277, 322] on span "Relances" at bounding box center [1268, 322] width 47 height 13
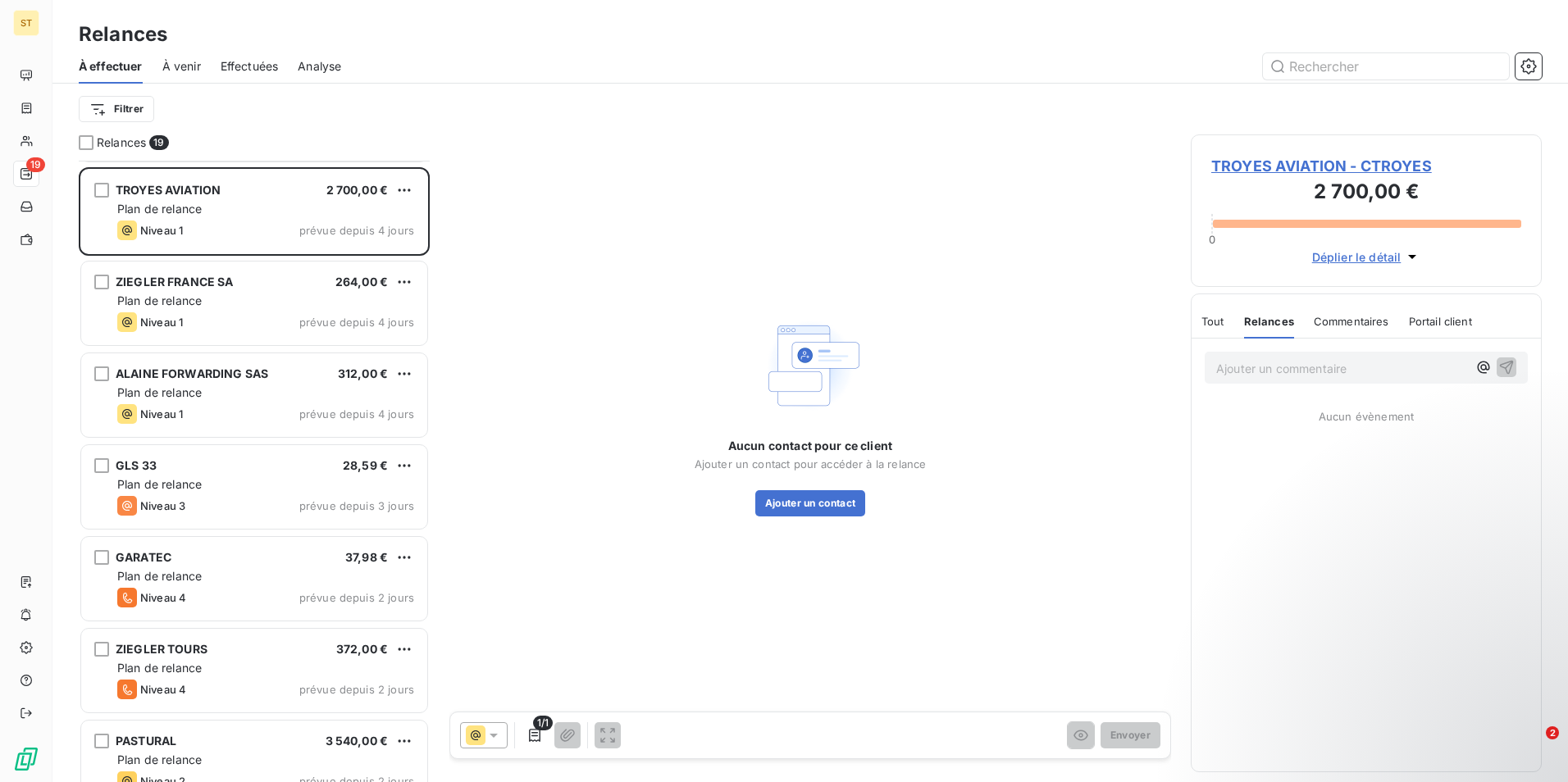
click at [1255, 167] on span "TROYES AVIATION - CTROYES" at bounding box center [1366, 165] width 310 height 22
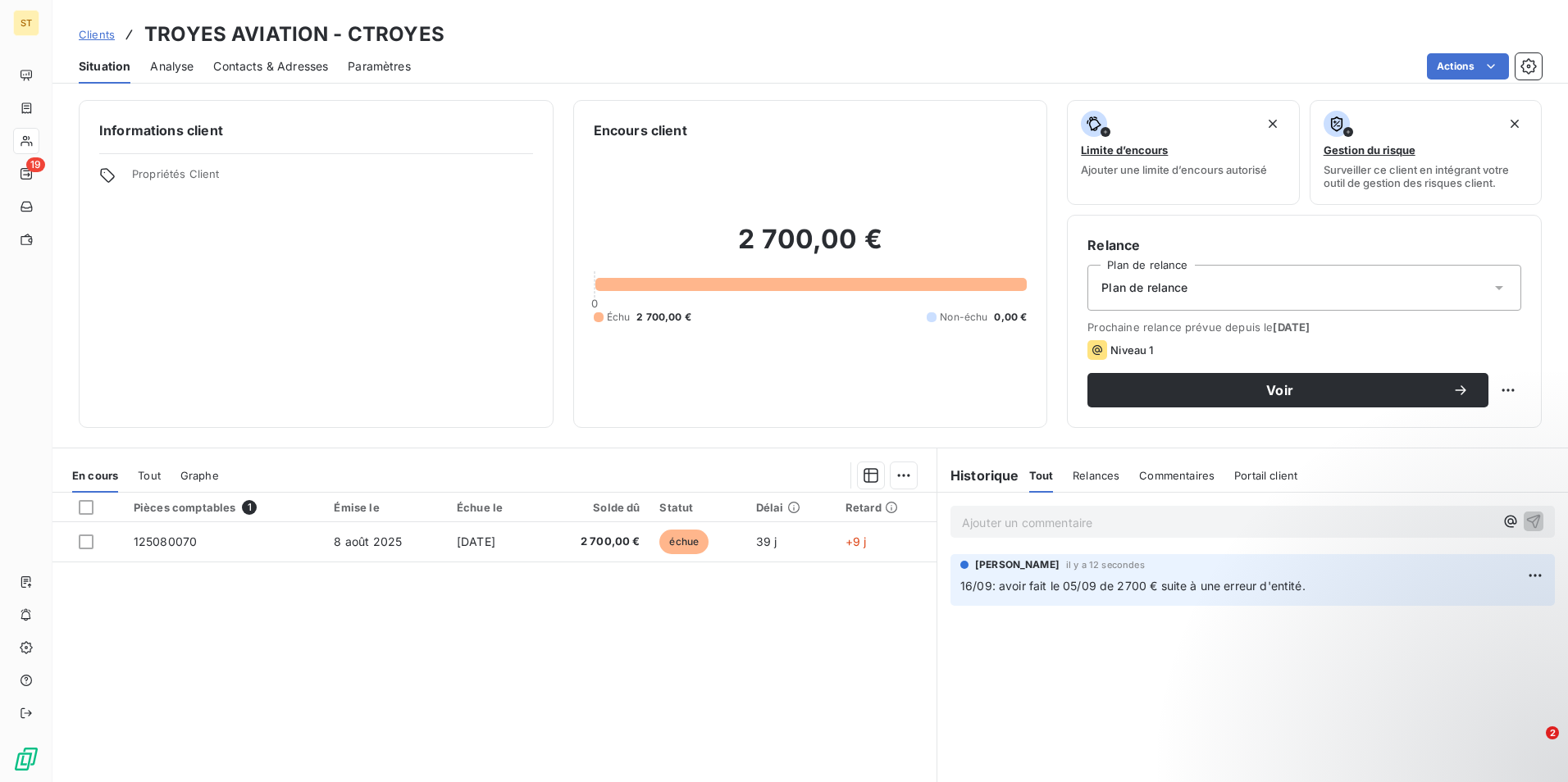
click at [1490, 285] on icon at bounding box center [1498, 288] width 16 height 16
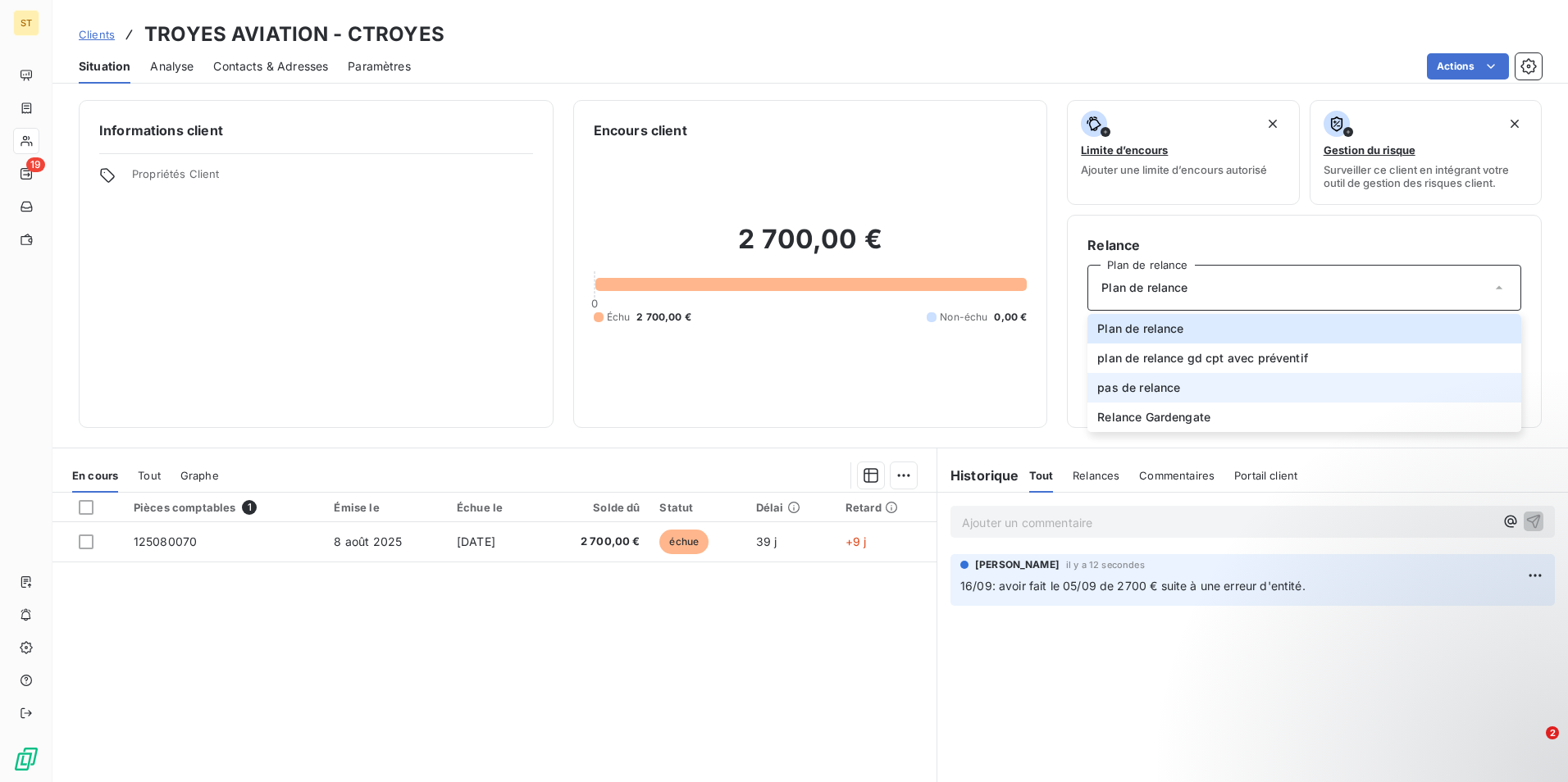
click at [1125, 388] on span "pas de relance" at bounding box center [1138, 387] width 83 height 16
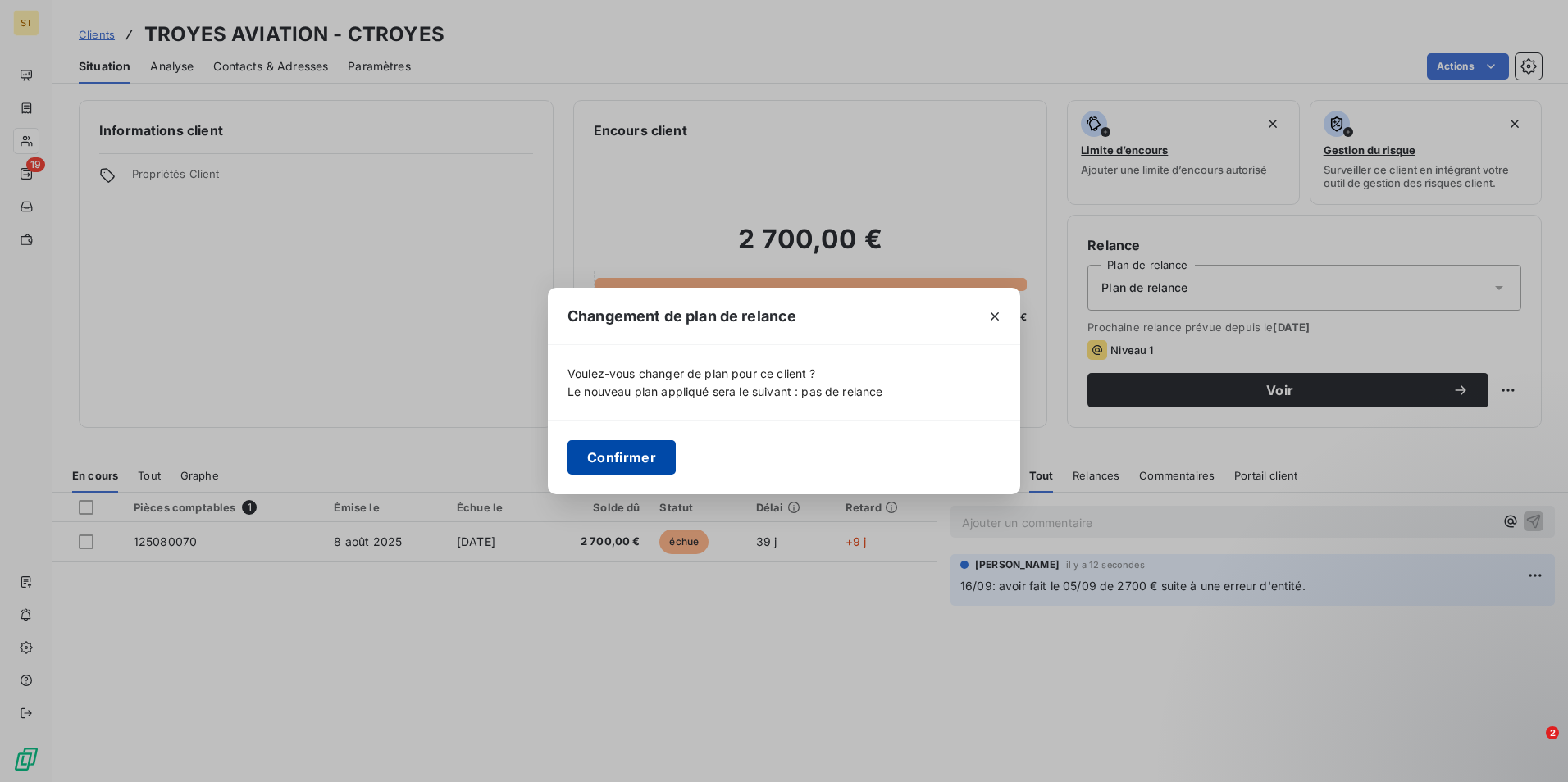
click at [607, 459] on button "Confirmer" at bounding box center [622, 457] width 108 height 34
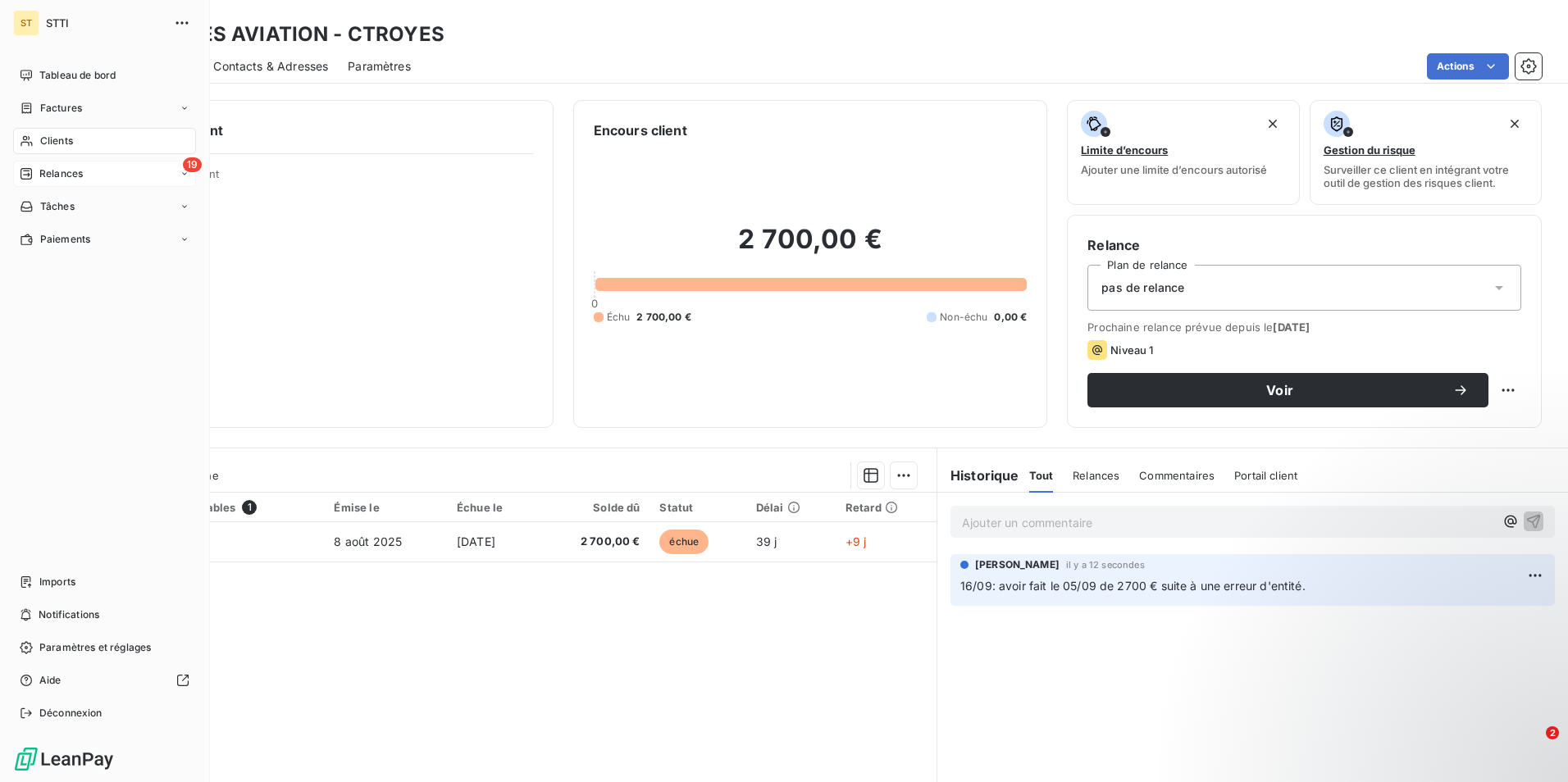
click at [85, 173] on div "19 Relances" at bounding box center [104, 174] width 183 height 27
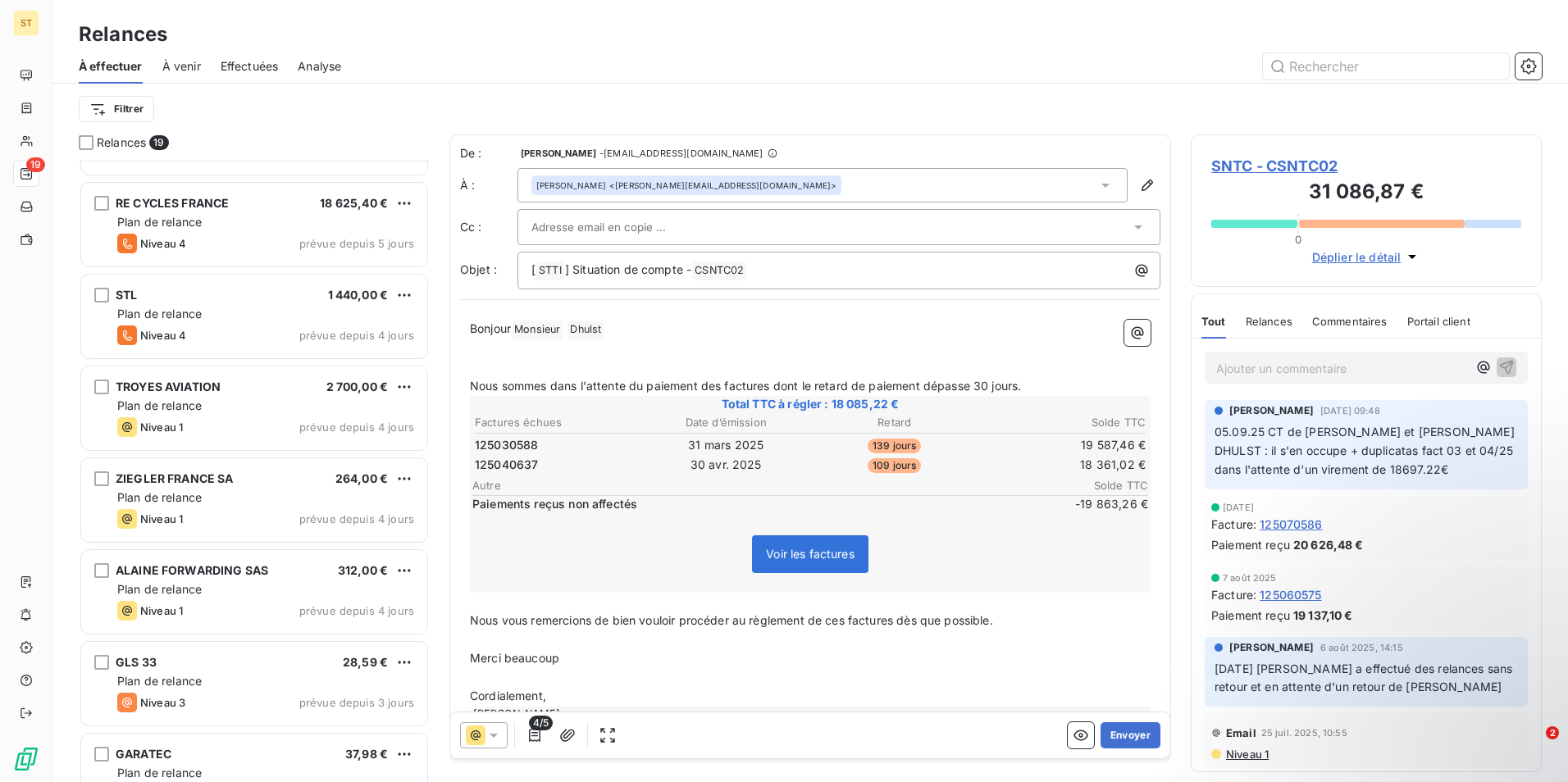
scroll to position [657, 0]
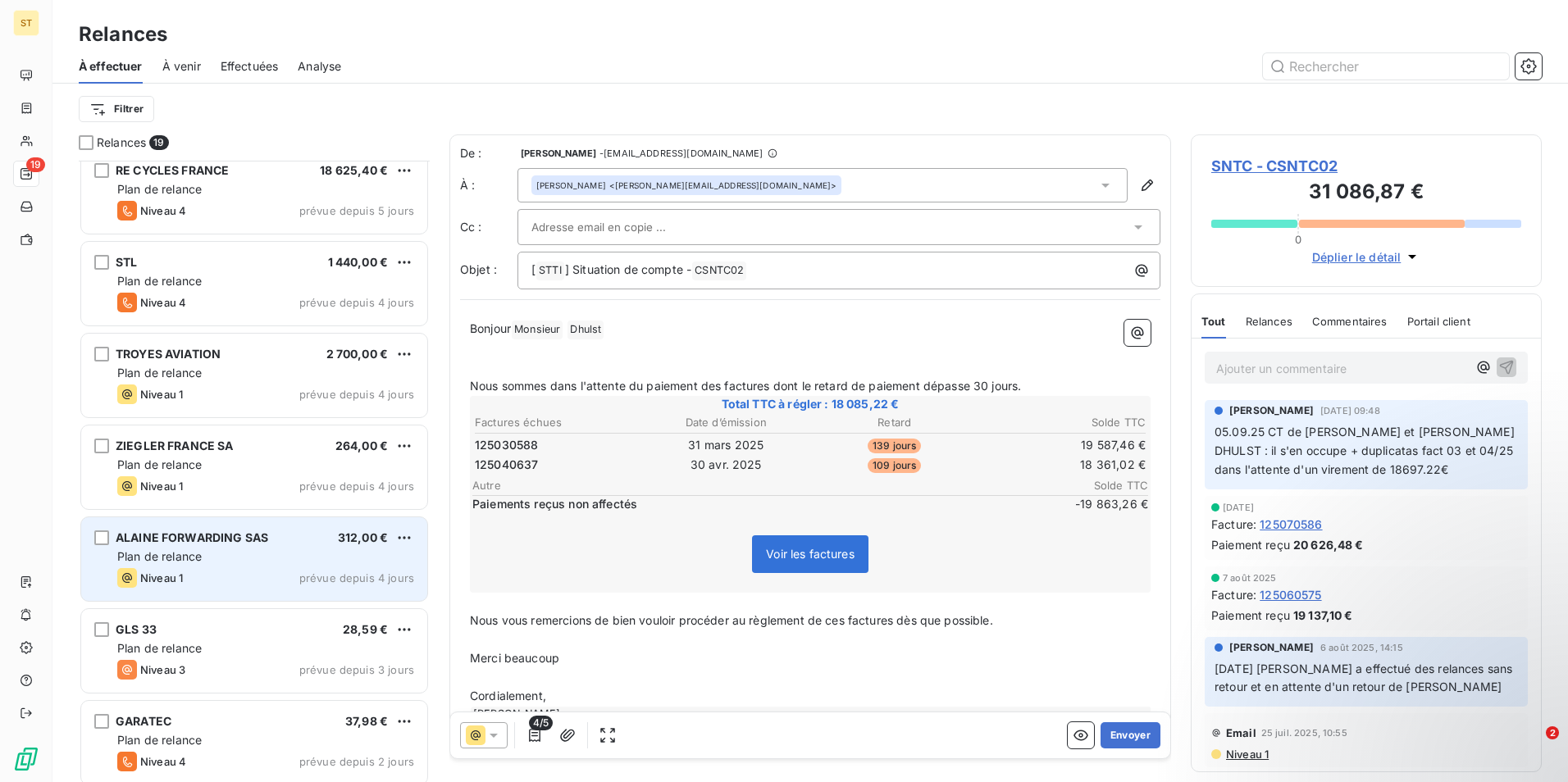
click at [233, 563] on div "Plan de relance" at bounding box center [266, 556] width 297 height 16
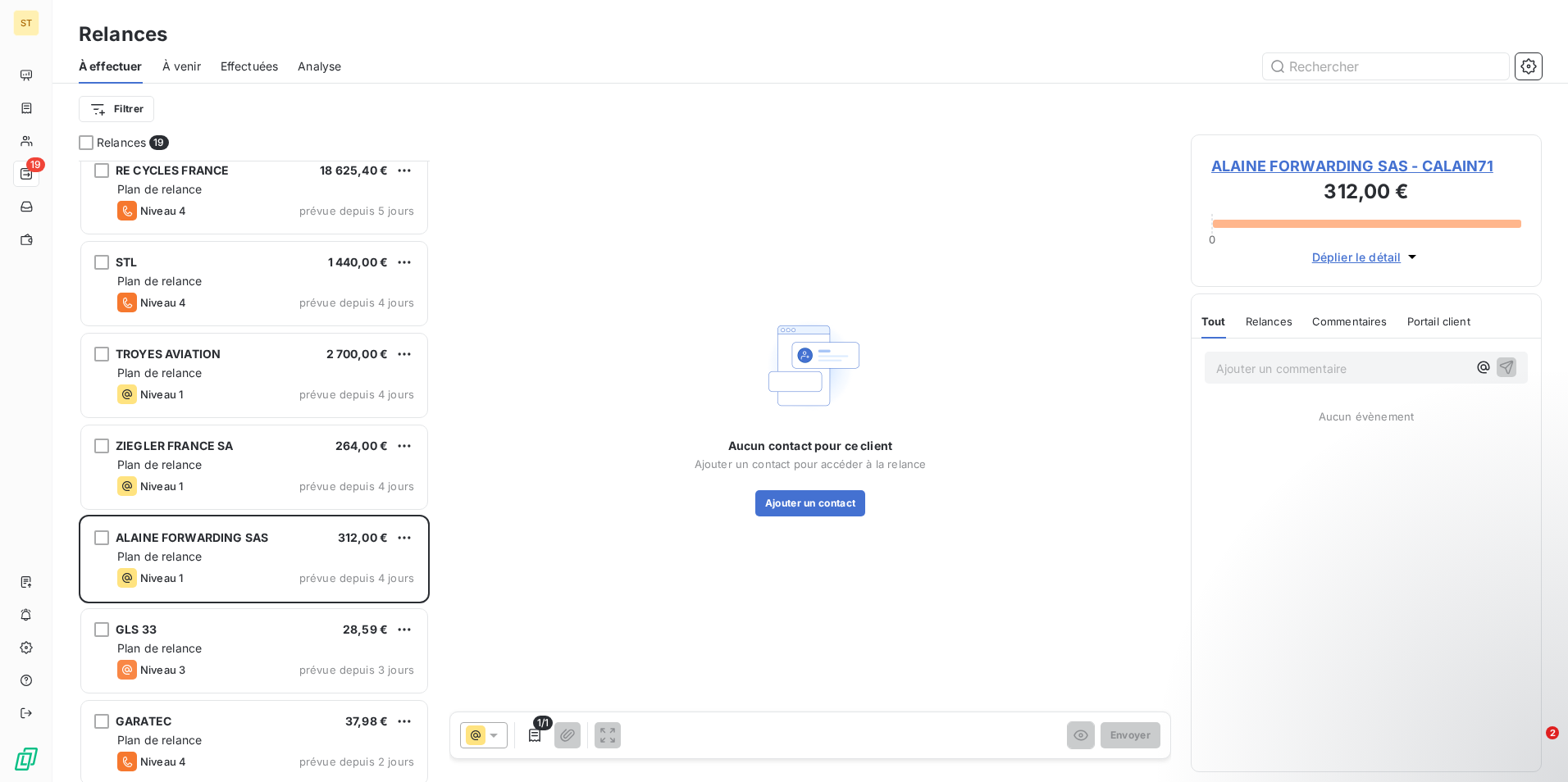
click at [1294, 162] on span "ALAINE FORWARDING SAS - CALAIN71" at bounding box center [1366, 165] width 310 height 22
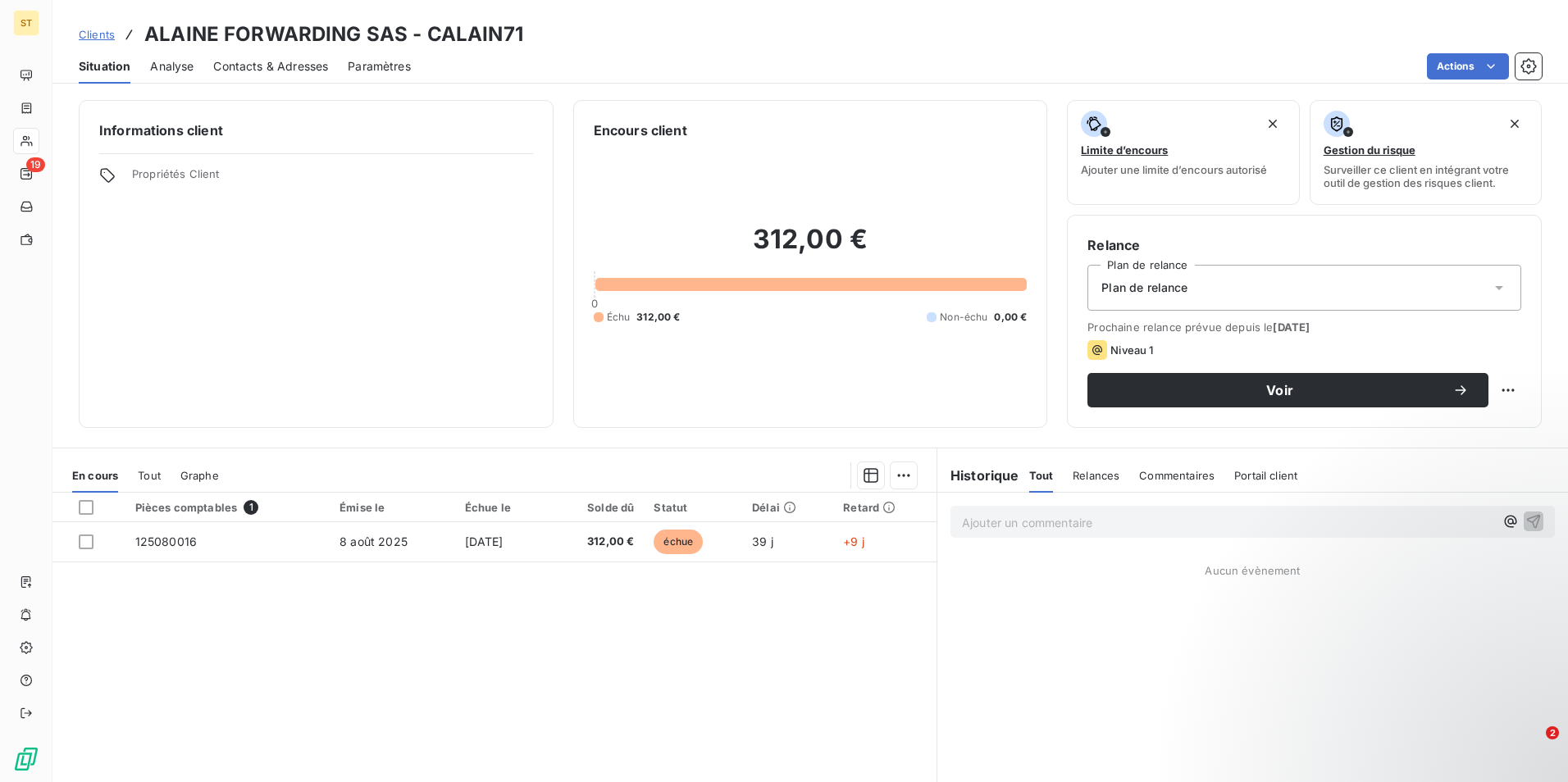
click at [303, 63] on span "Contacts & Adresses" at bounding box center [271, 65] width 115 height 16
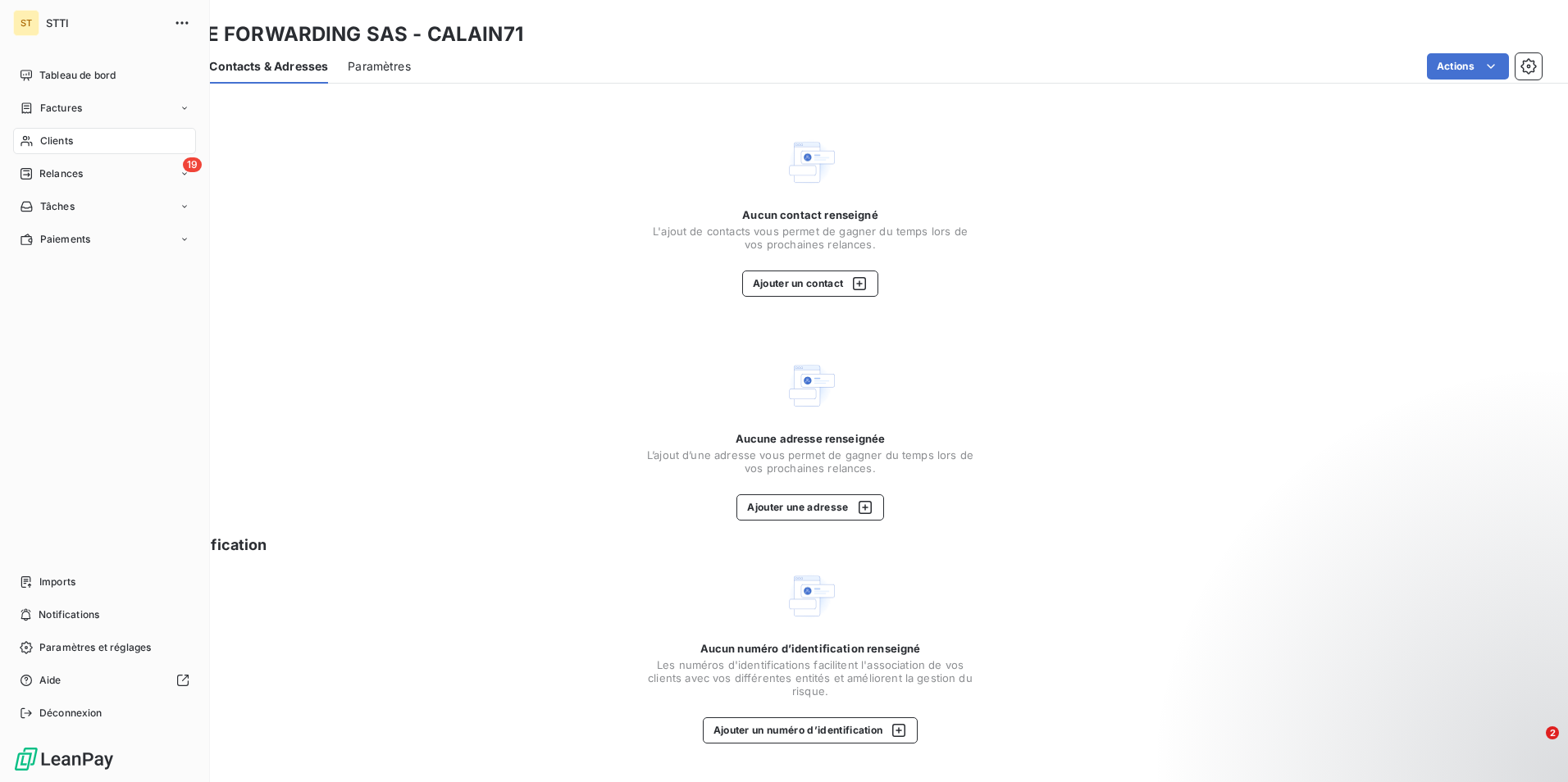
click at [82, 175] on span "Relances" at bounding box center [61, 174] width 44 height 15
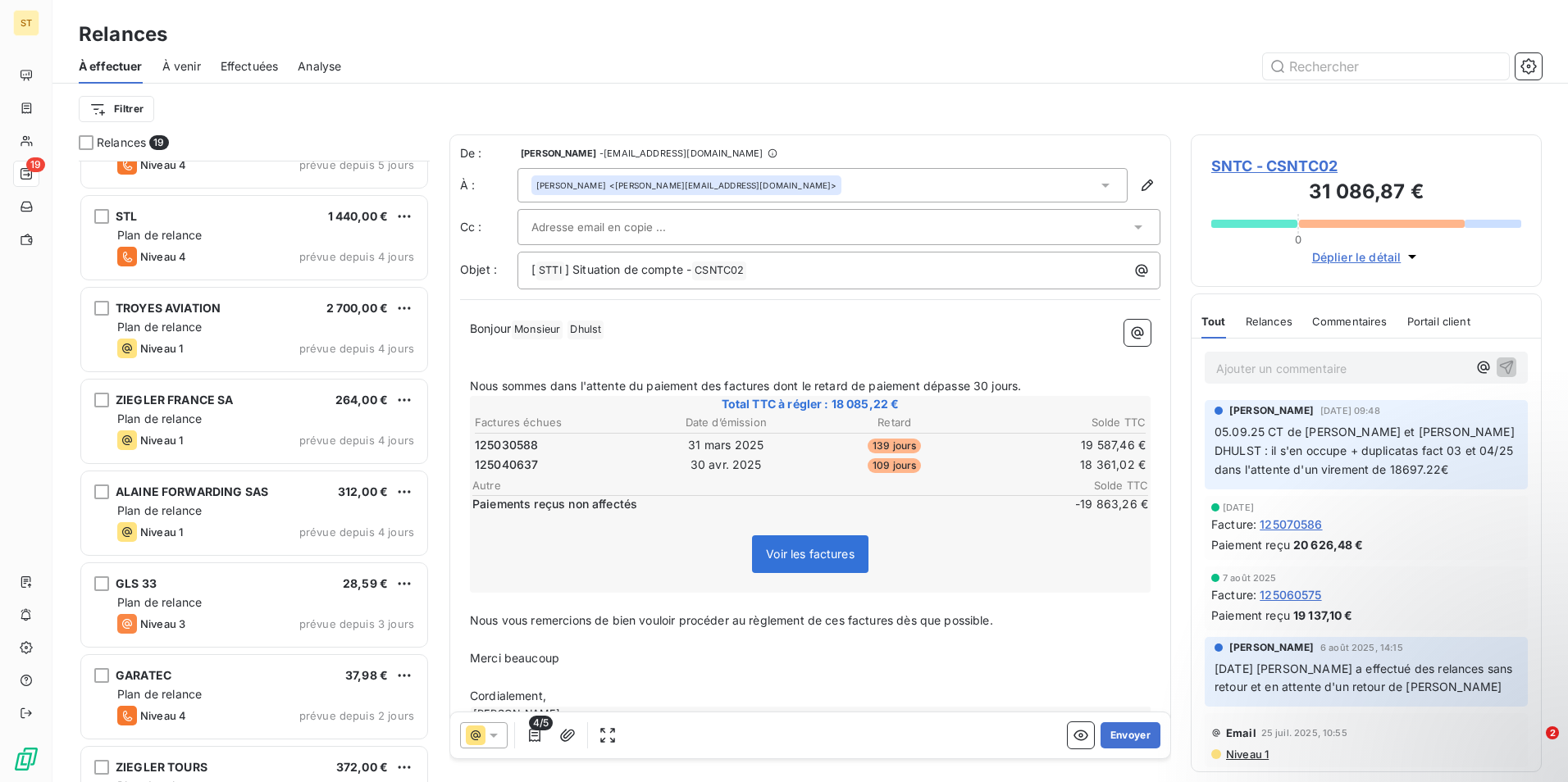
scroll to position [903, 0]
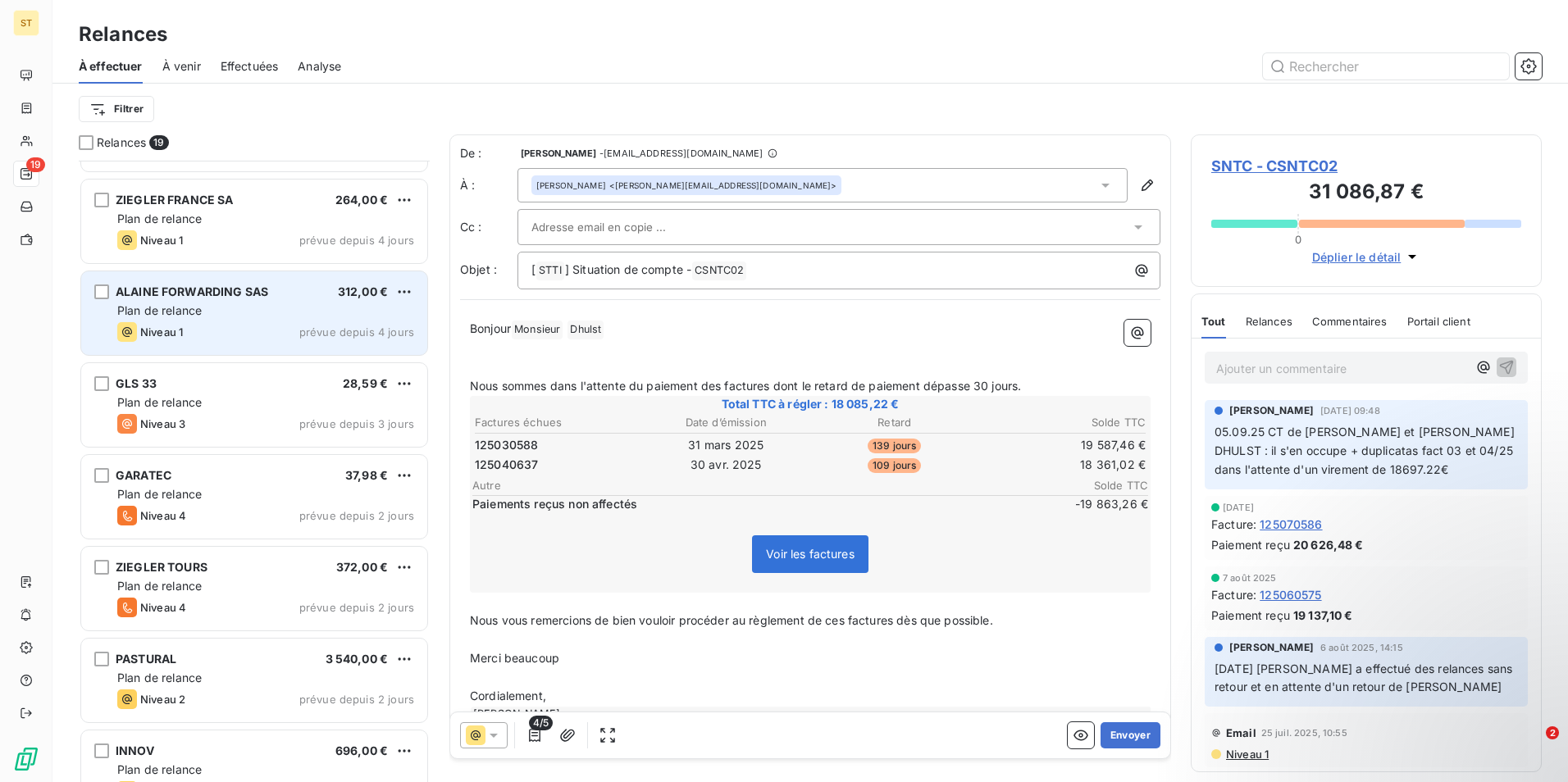
click at [183, 303] on div "Plan de relance" at bounding box center [266, 310] width 297 height 16
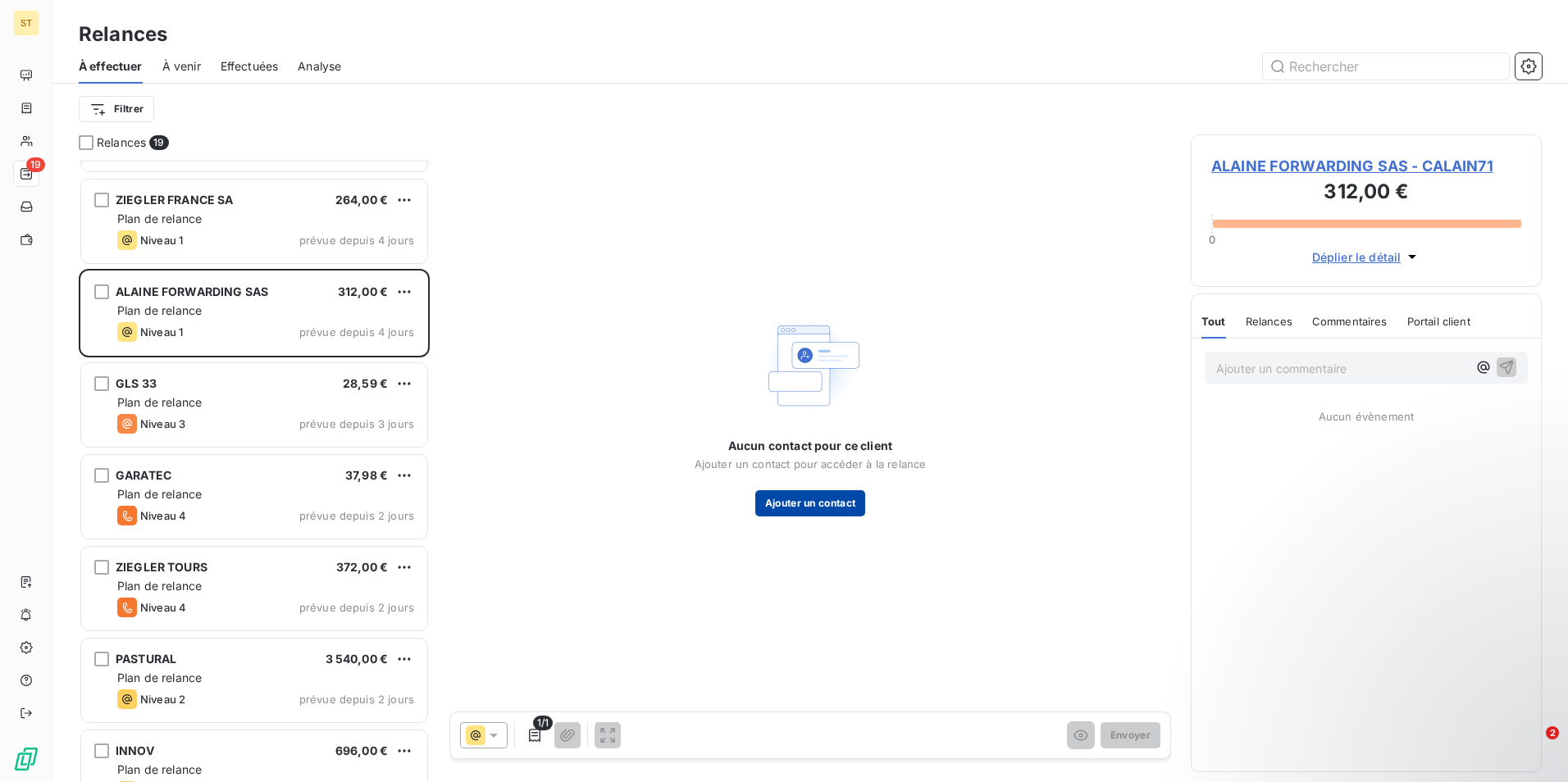
click at [788, 503] on button "Ajouter un contact" at bounding box center [811, 504] width 111 height 27
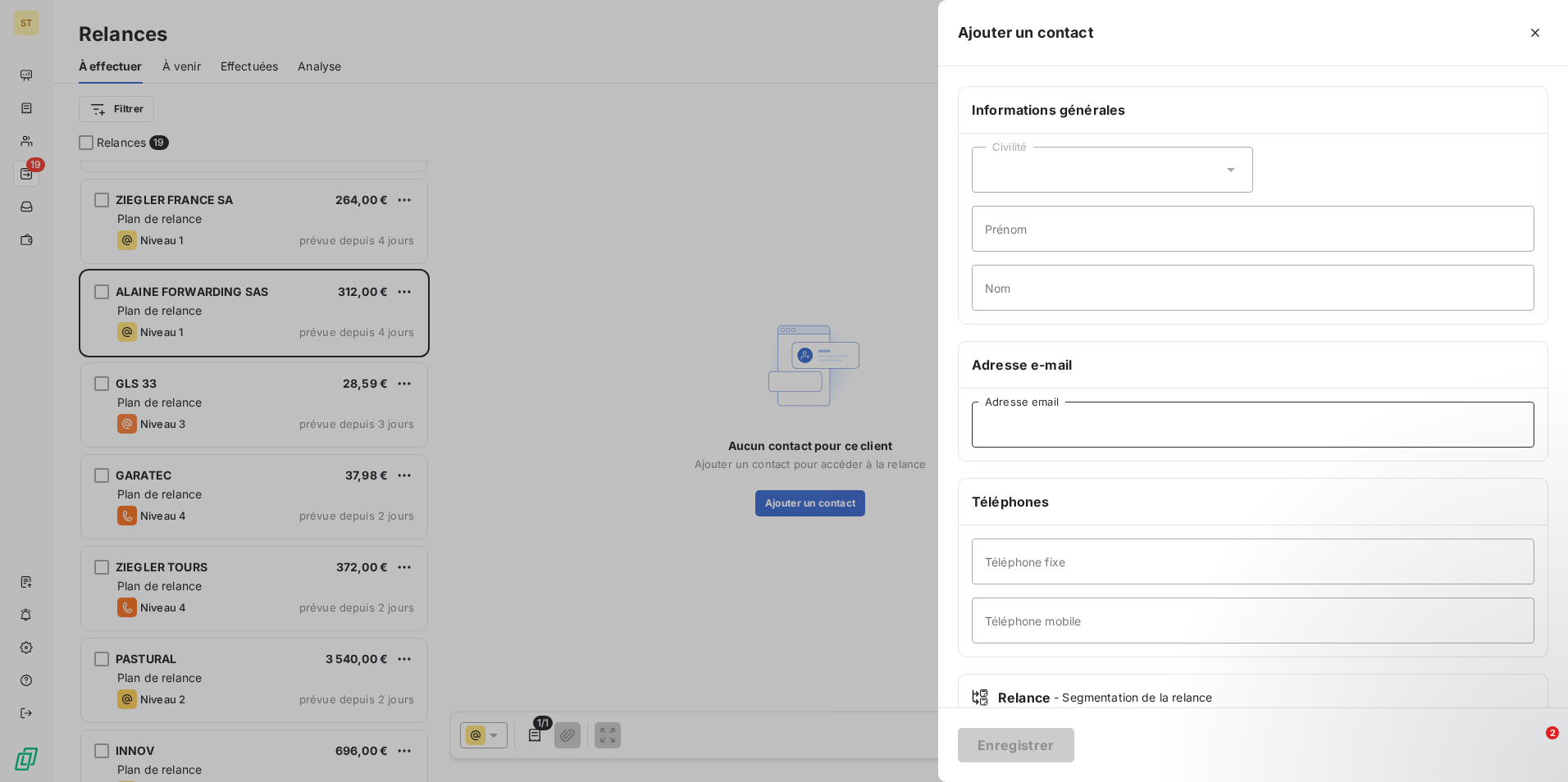
paste input "[EMAIL_ADDRESS][DOMAIN_NAME]"
type input "[EMAIL_ADDRESS][DOMAIN_NAME]"
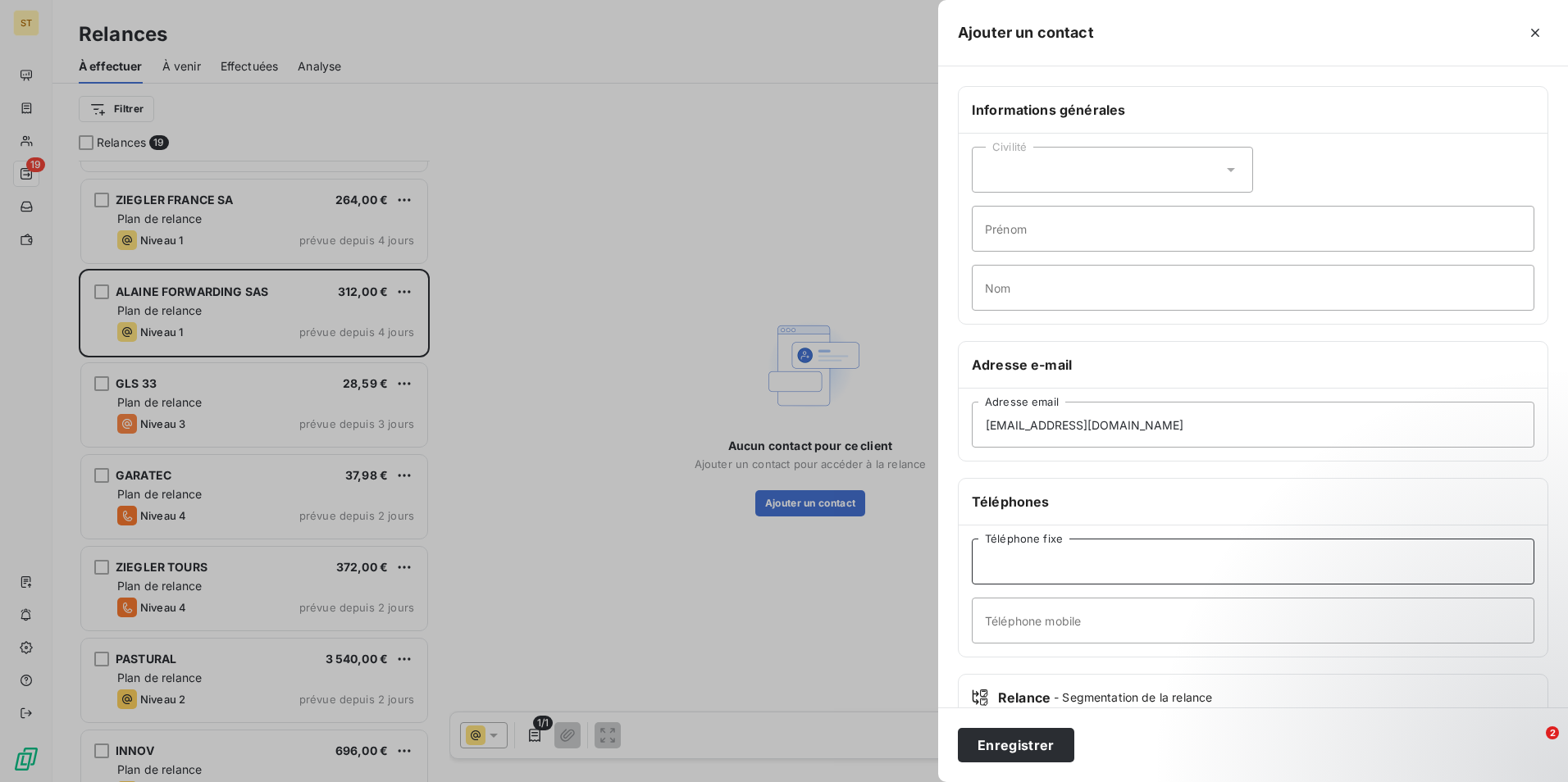
click at [1021, 561] on input "Téléphone fixe" at bounding box center [1253, 562] width 563 height 46
type input "04 78 86 63 00"
click at [990, 752] on button "Enregistrer" at bounding box center [1016, 745] width 117 height 34
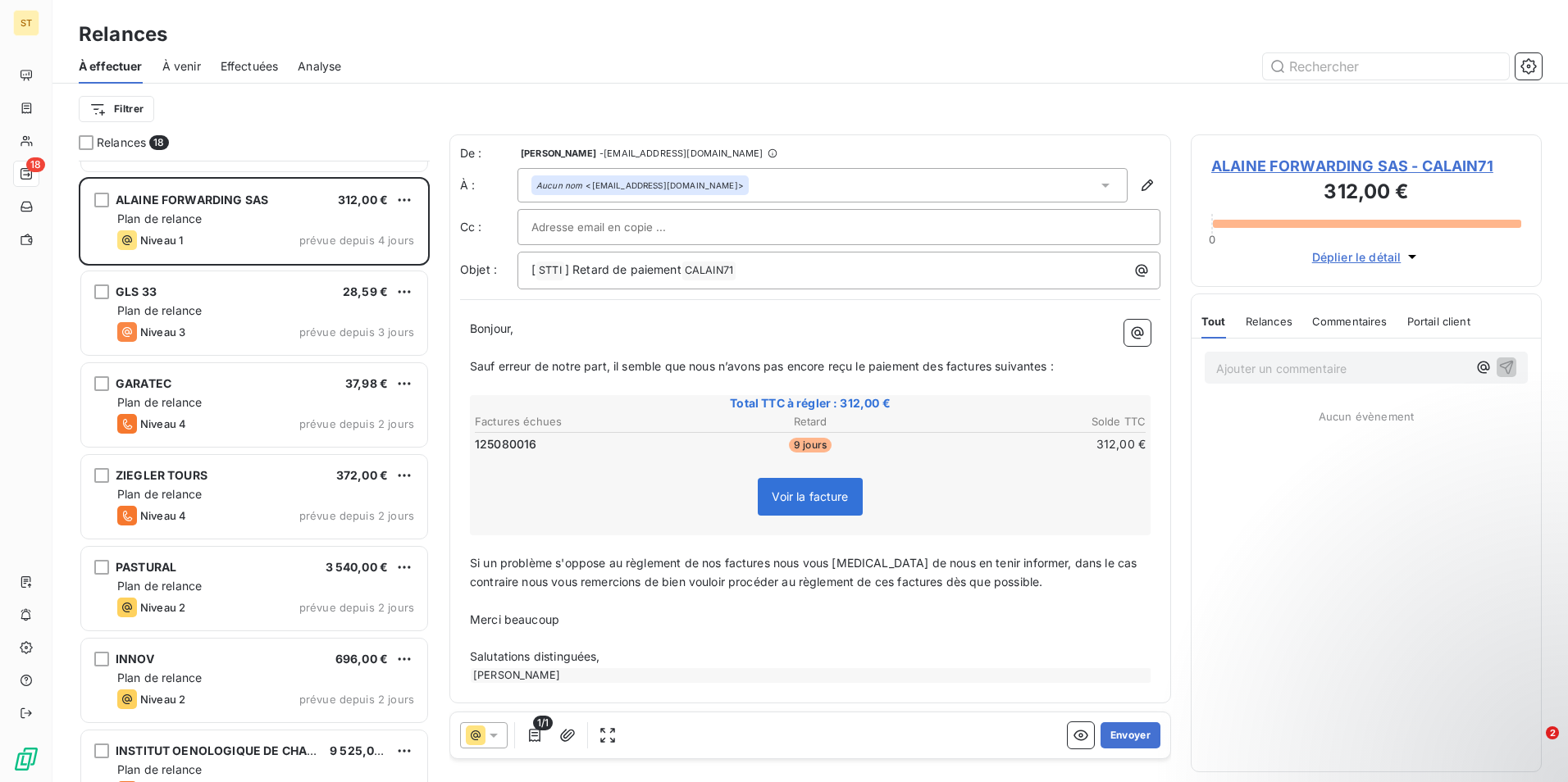
click at [1281, 371] on p "Ajouter un commentaire ﻿" at bounding box center [1341, 368] width 251 height 21
click at [1344, 370] on span "16/09: relance par tel. virt prévu prochainement." at bounding box center [1306, 376] width 180 height 33
click at [1509, 378] on icon "button" at bounding box center [1506, 376] width 16 height 16
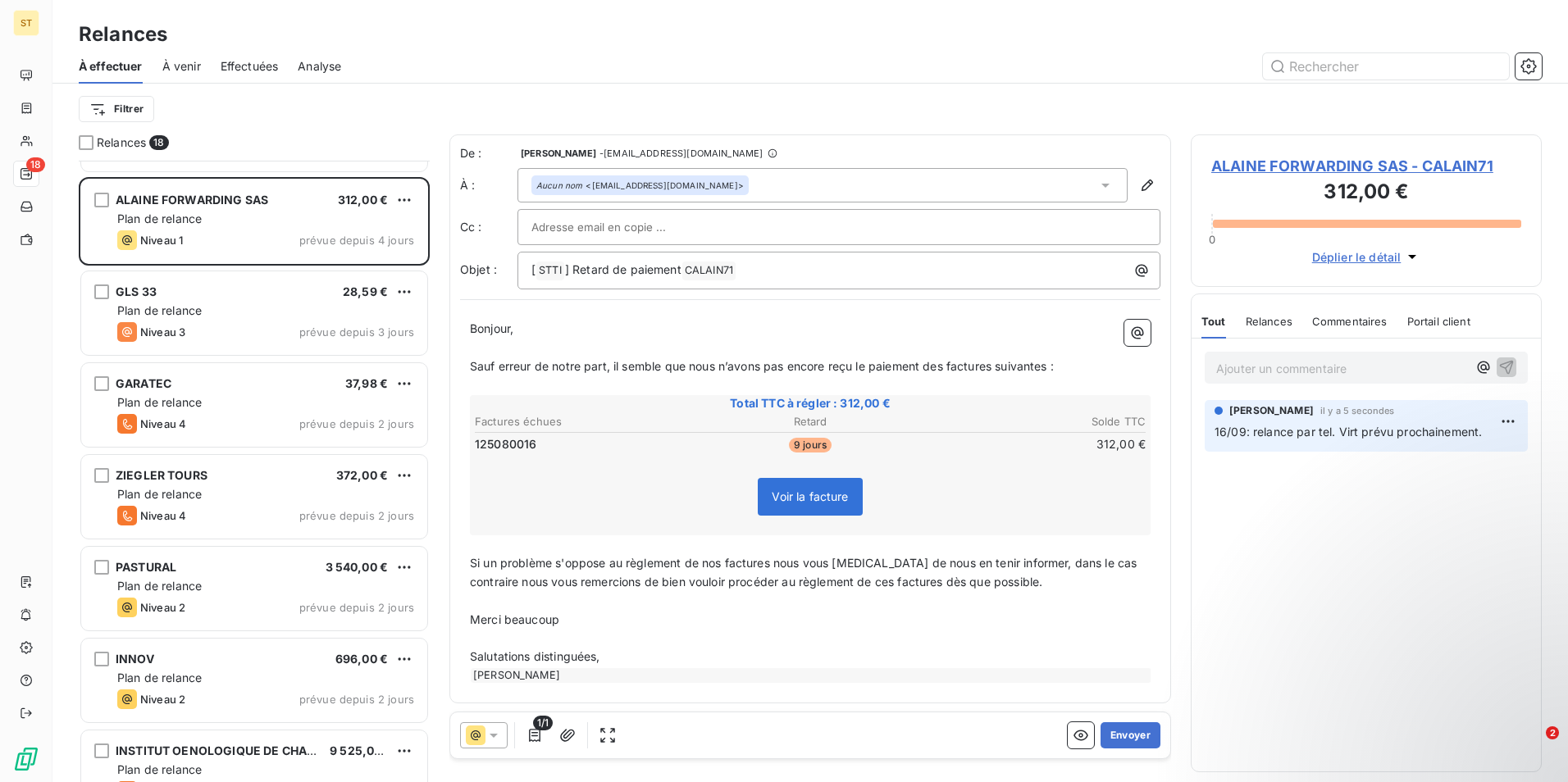
scroll to position [1032, 0]
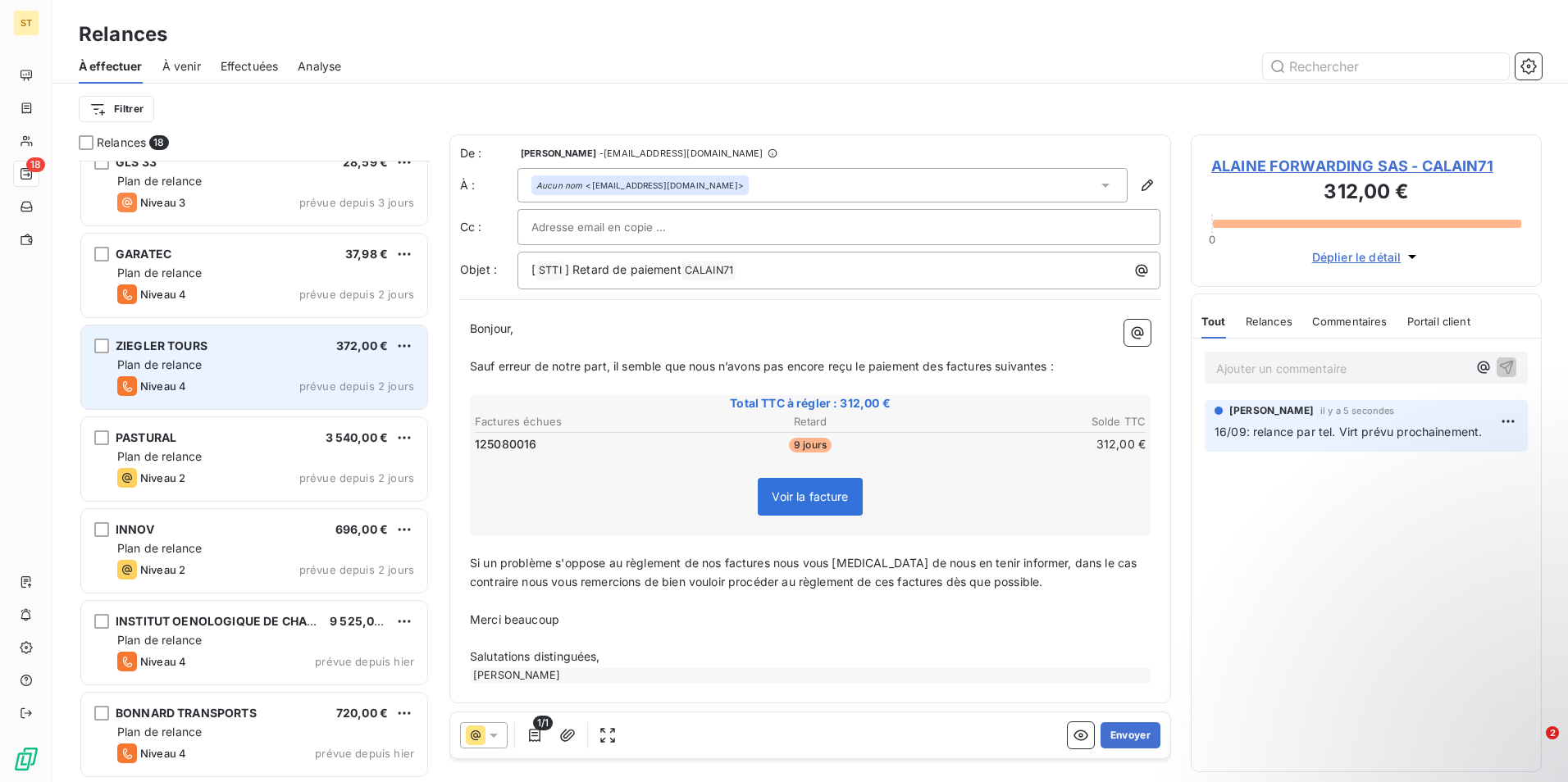
click at [196, 374] on div "ZIEGLER TOURS 372,00 € Plan de relance Niveau 4 prévue depuis 2 jours" at bounding box center [254, 367] width 346 height 84
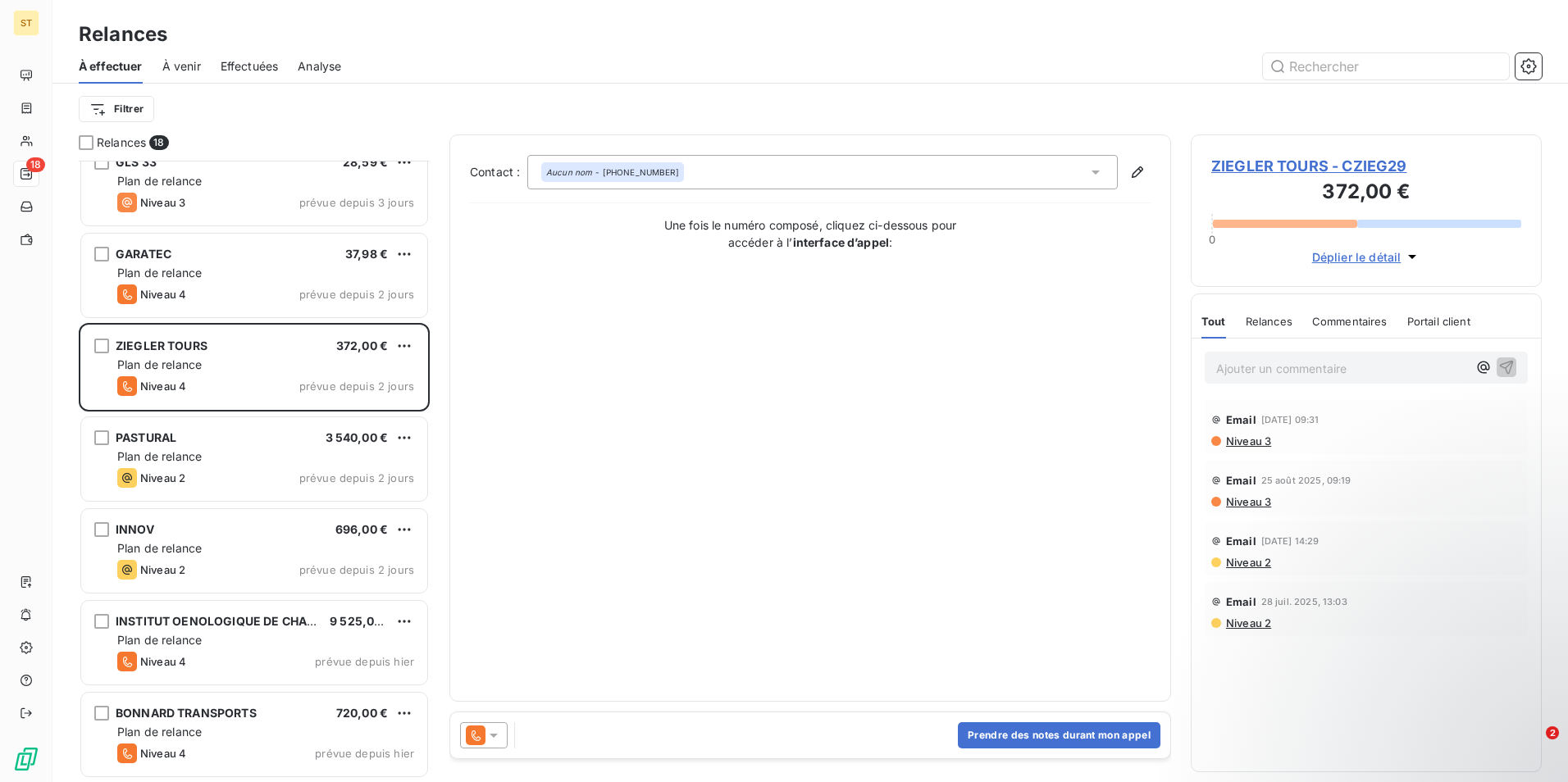
click at [1241, 161] on span "ZIEGLER TOURS - CZIEG29" at bounding box center [1366, 165] width 310 height 22
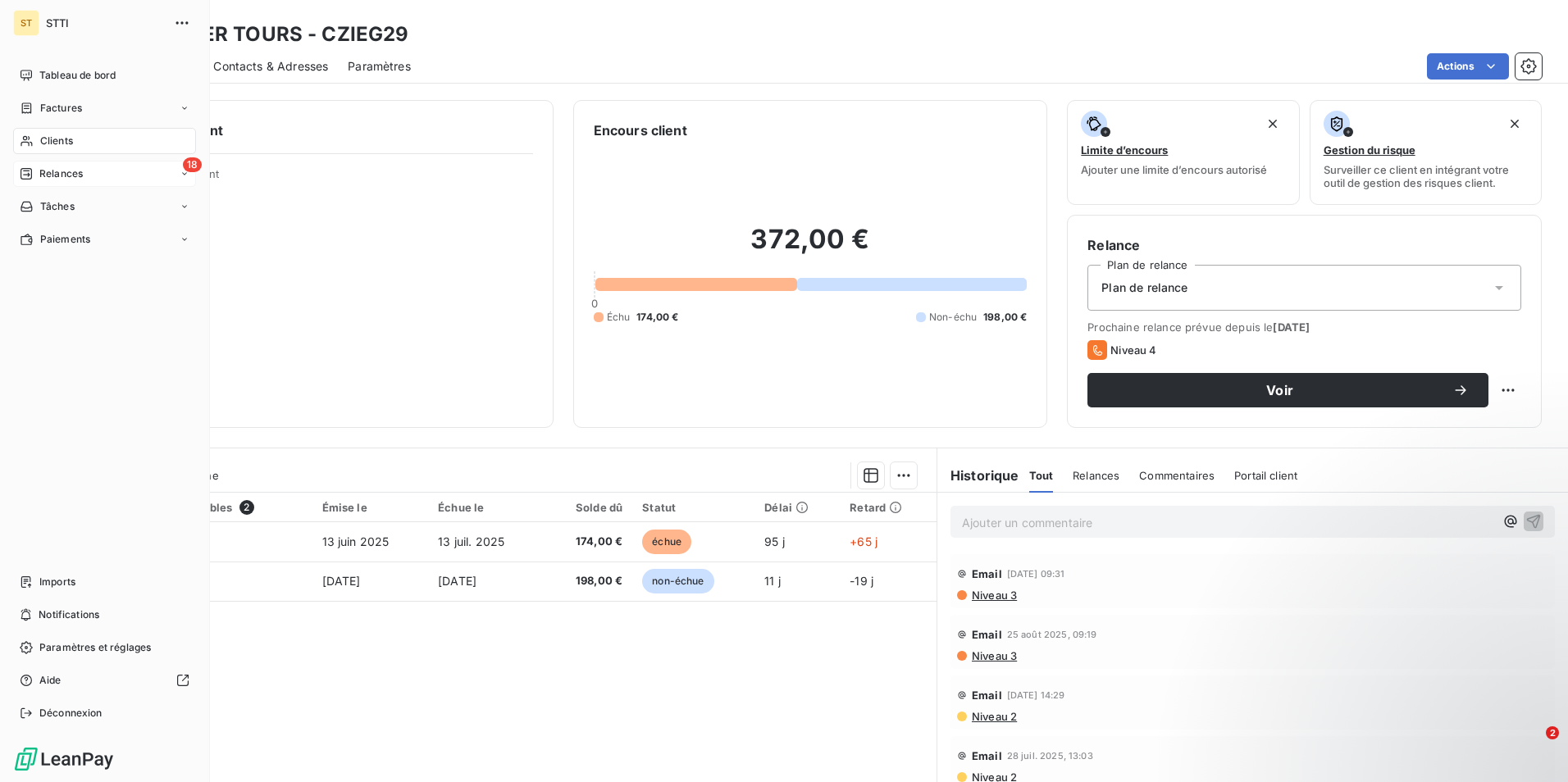
click at [69, 166] on span "Relances" at bounding box center [61, 174] width 44 height 15
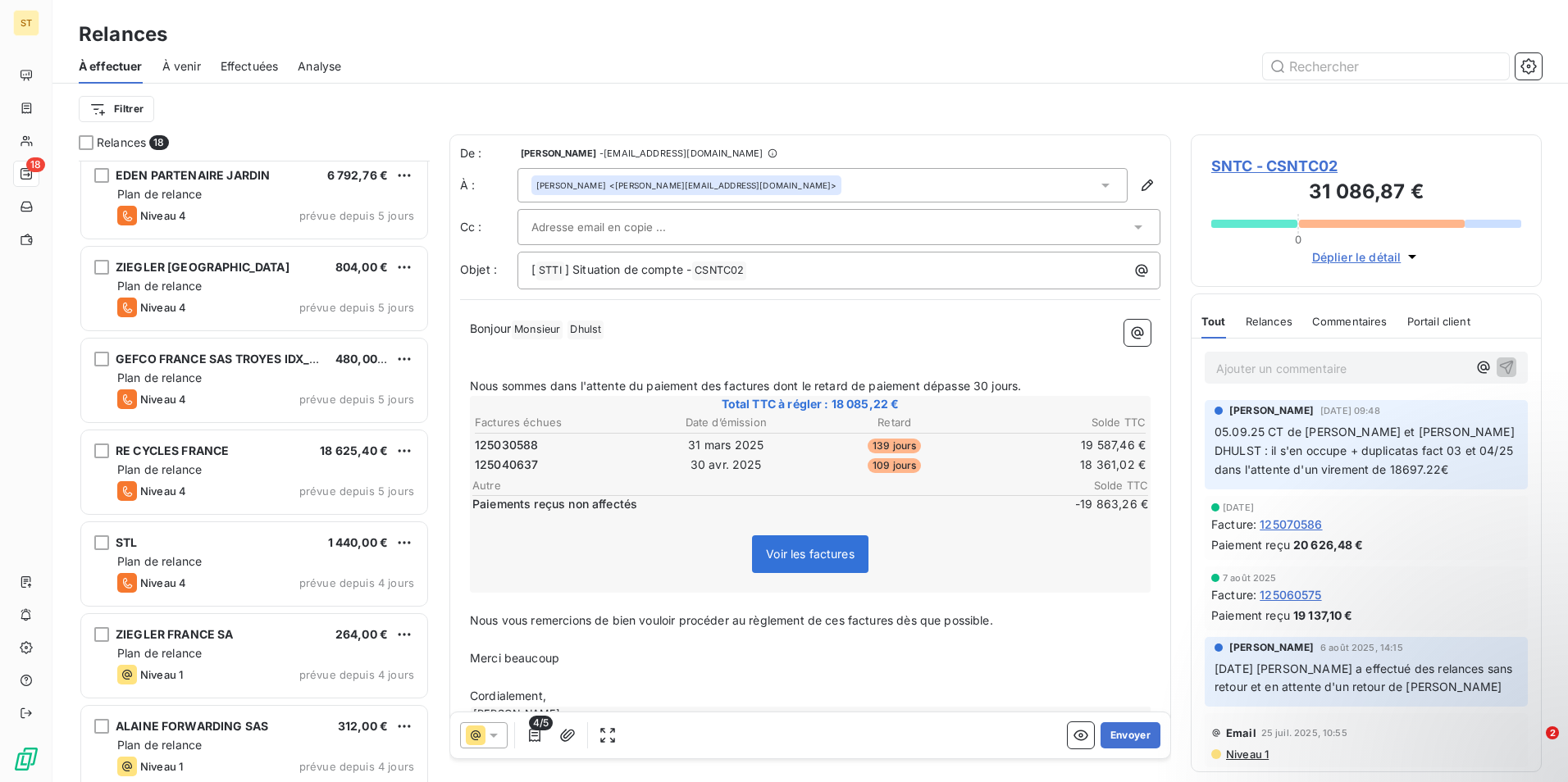
scroll to position [48, 0]
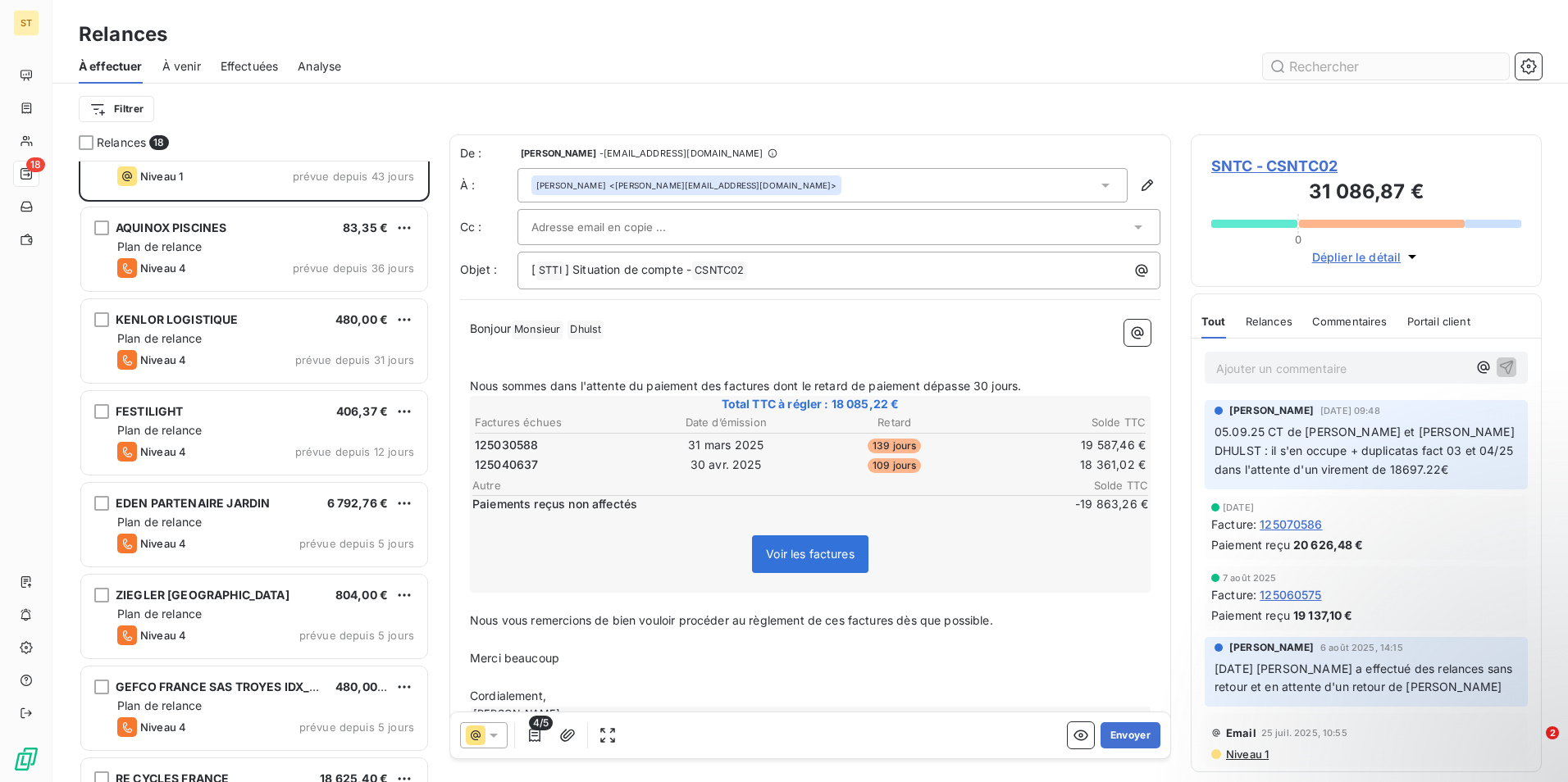
click at [1363, 69] on input "text" at bounding box center [1385, 66] width 246 height 27
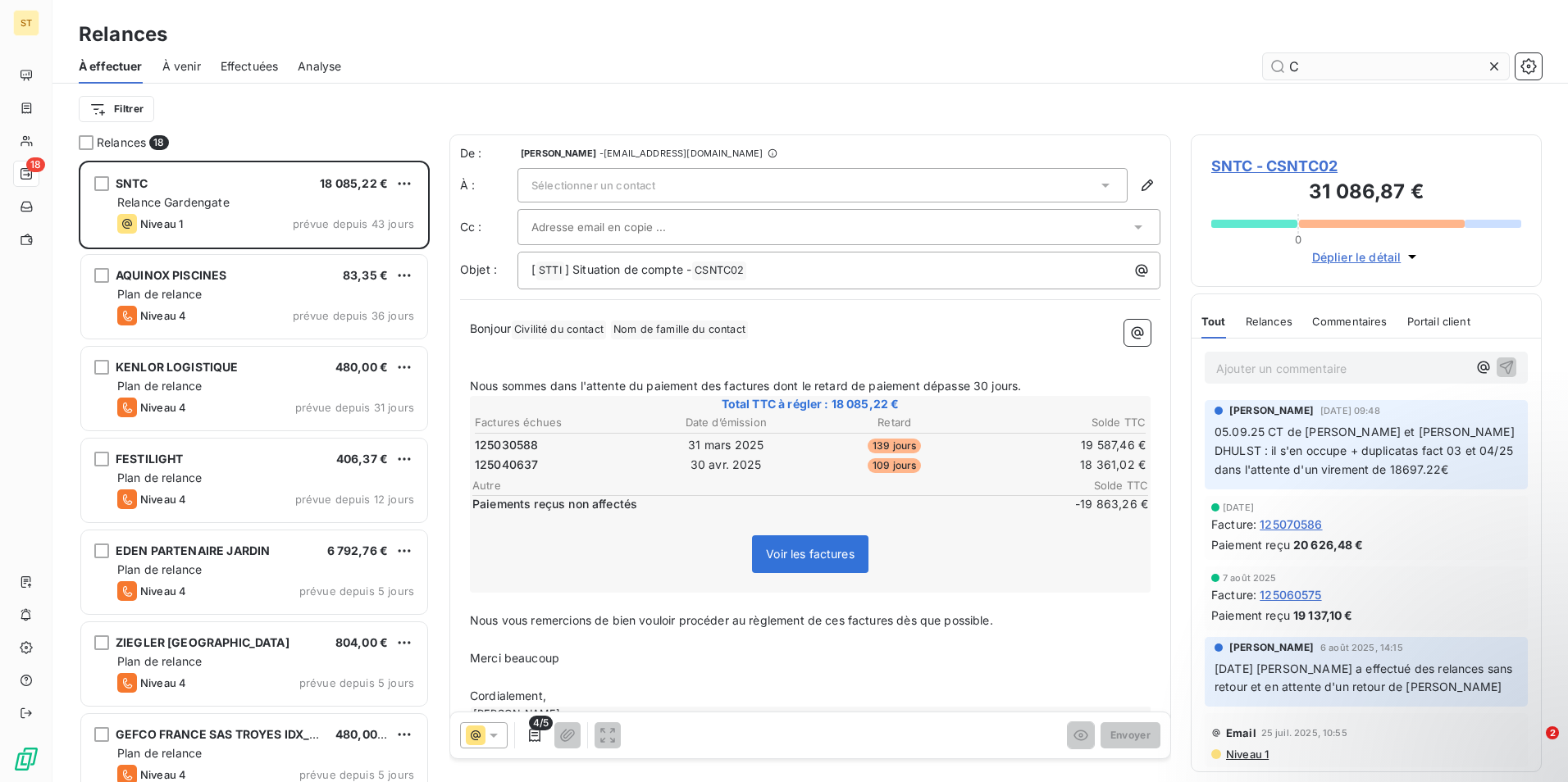
scroll to position [609, 339]
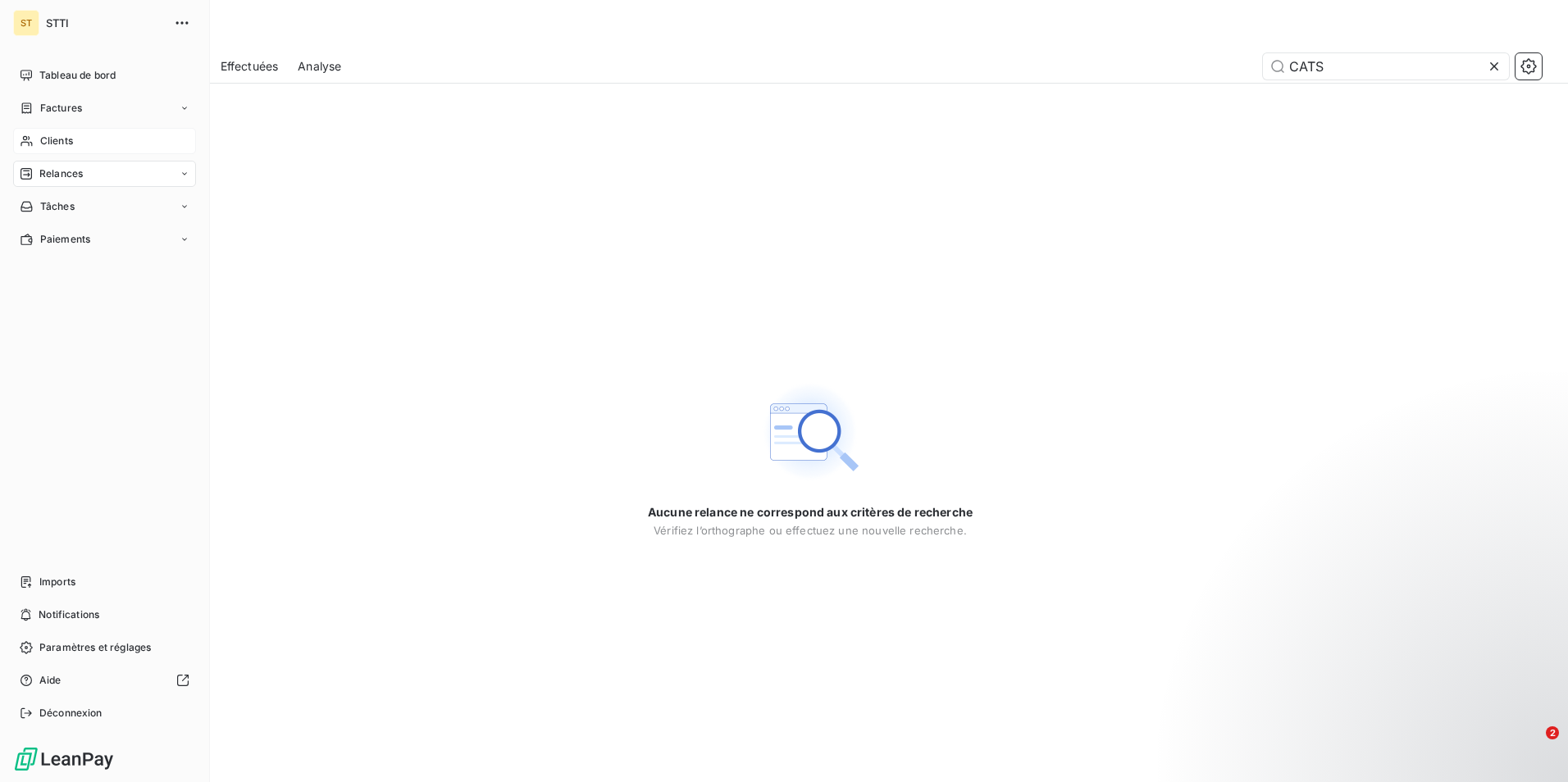
type input "CATS"
click at [47, 145] on span "Clients" at bounding box center [56, 141] width 33 height 15
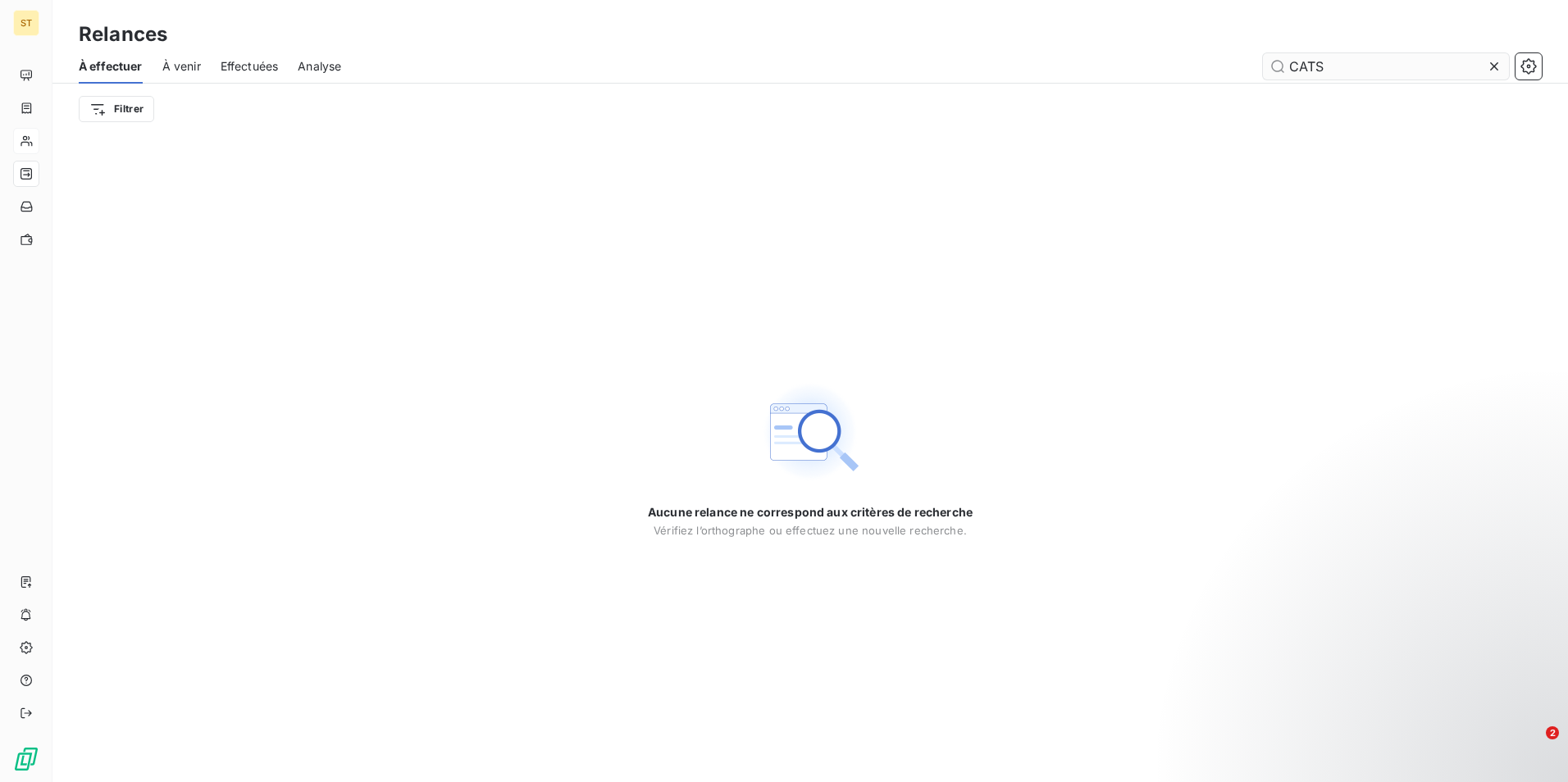
click at [1371, 69] on input "CATS" at bounding box center [1385, 66] width 246 height 27
type input "C"
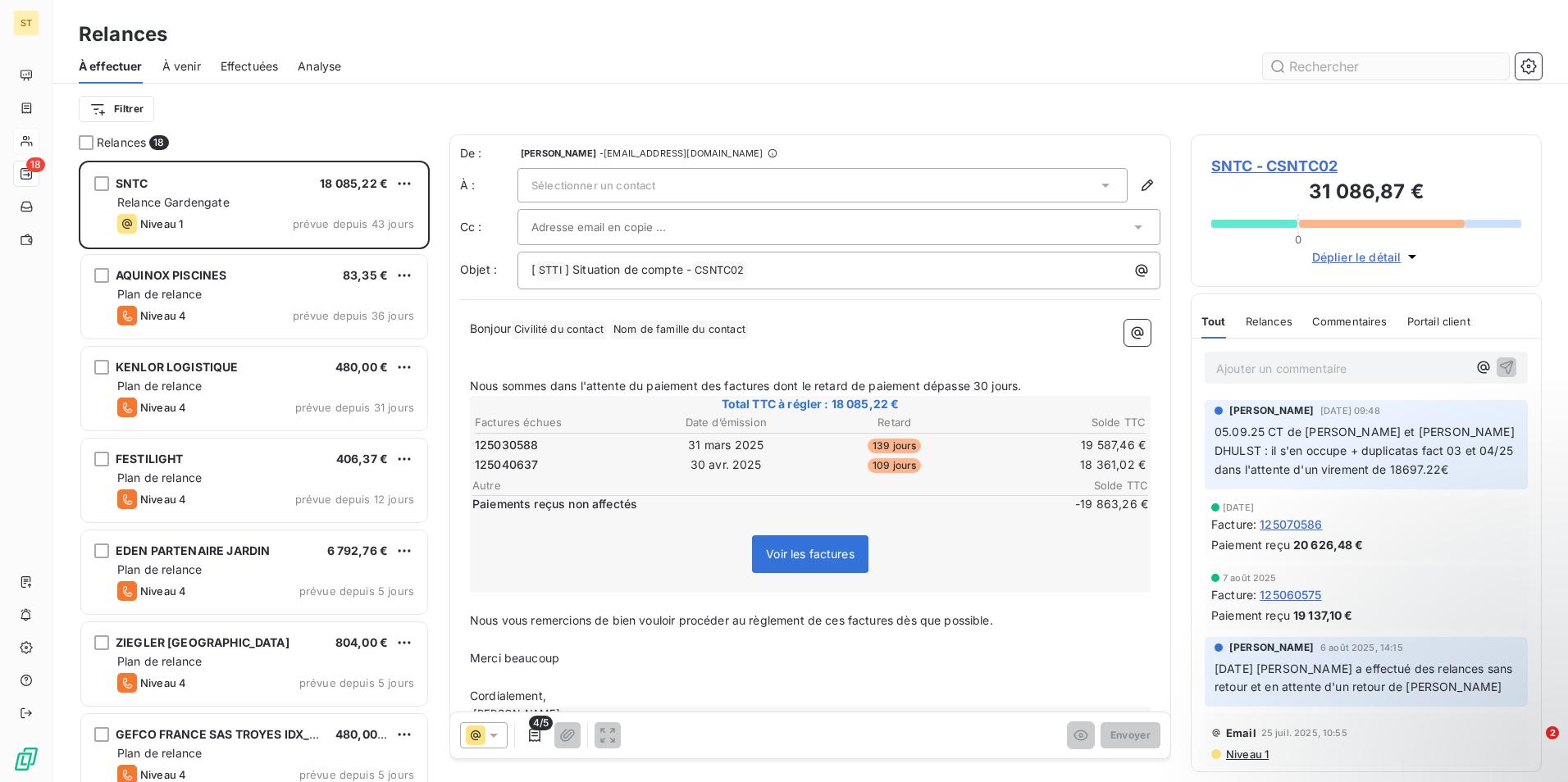
scroll to position [609, 339]
click at [1327, 64] on input "text" at bounding box center [1385, 66] width 246 height 27
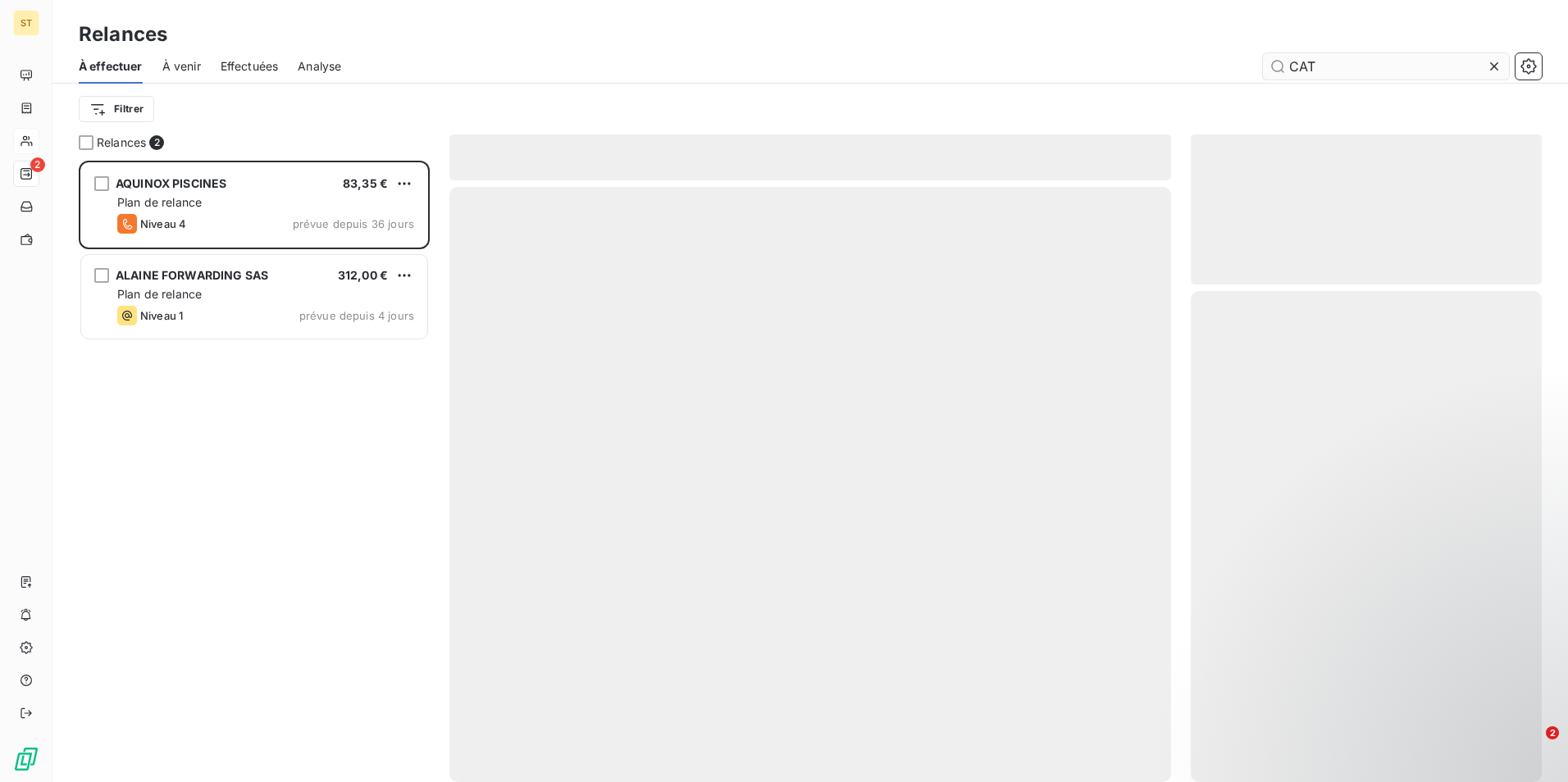
scroll to position [609, 339]
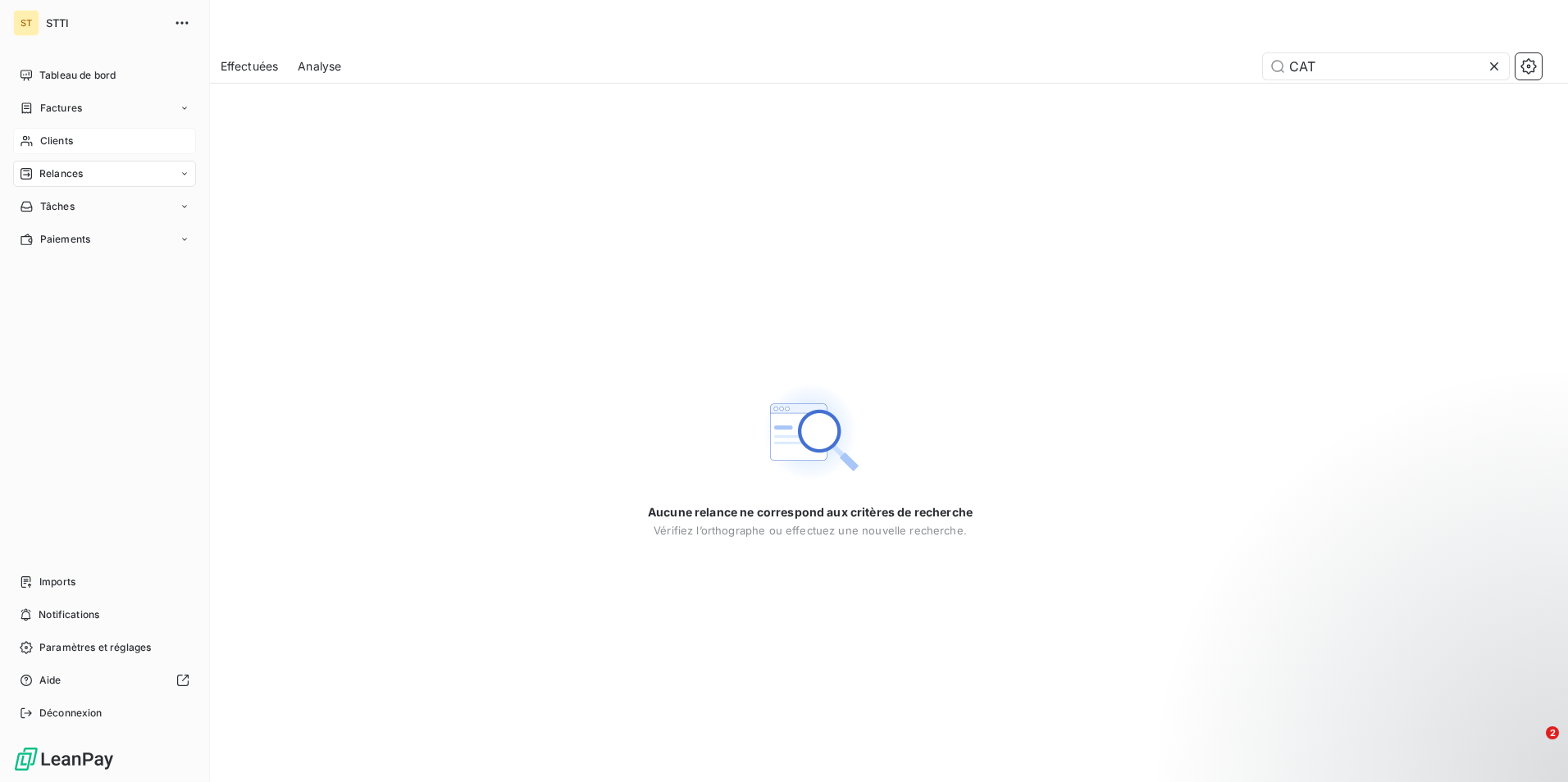
type input "CAT"
click at [63, 141] on span "Clients" at bounding box center [56, 141] width 33 height 15
type input "CATS"
click at [44, 139] on span "Clients" at bounding box center [56, 141] width 33 height 15
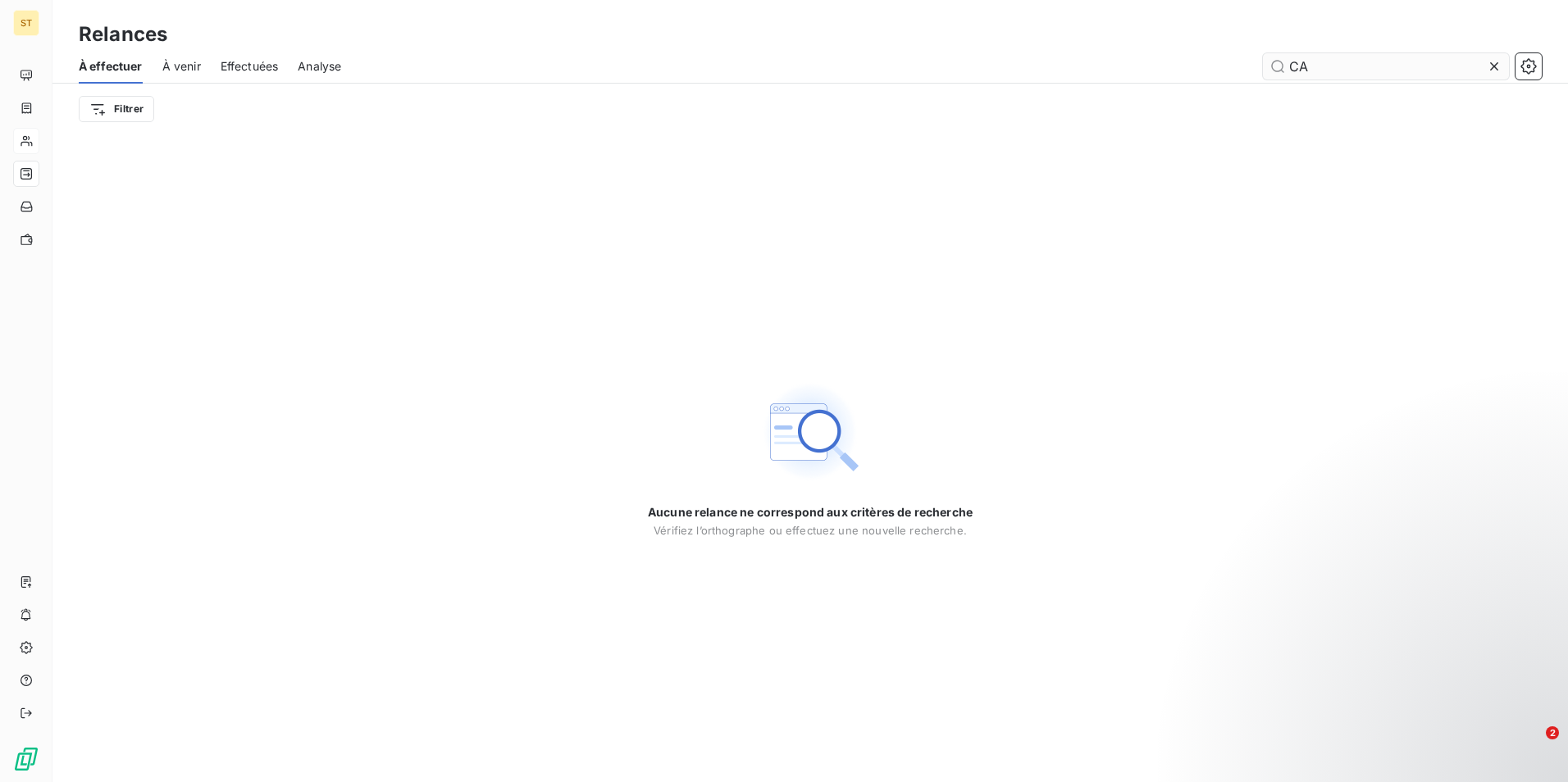
type input "C"
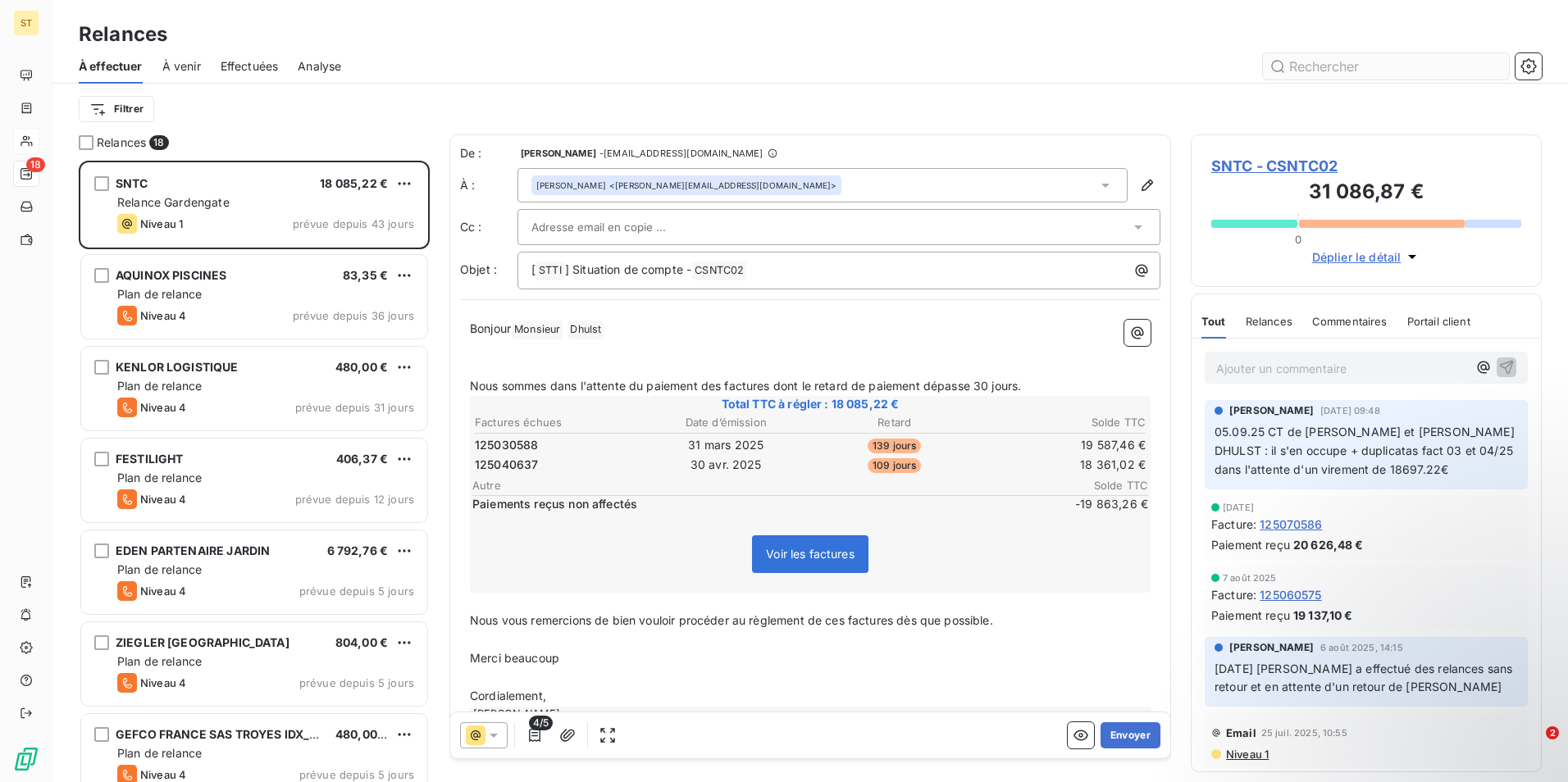
scroll to position [609, 339]
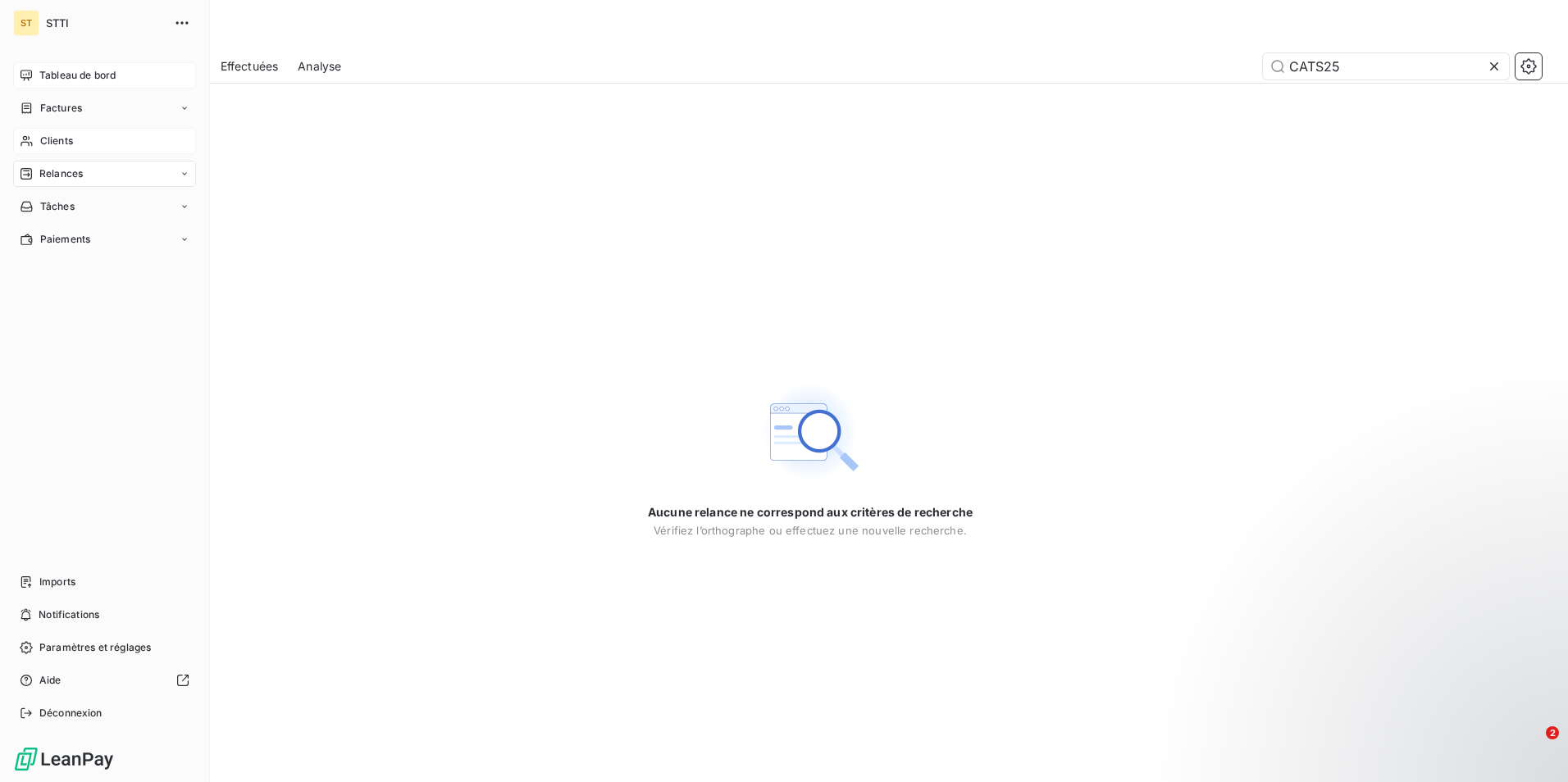
type input "CATS25"
click at [88, 81] on span "Tableau de bord" at bounding box center [77, 76] width 76 height 15
click at [71, 74] on span "Tableau de bord" at bounding box center [77, 76] width 76 height 15
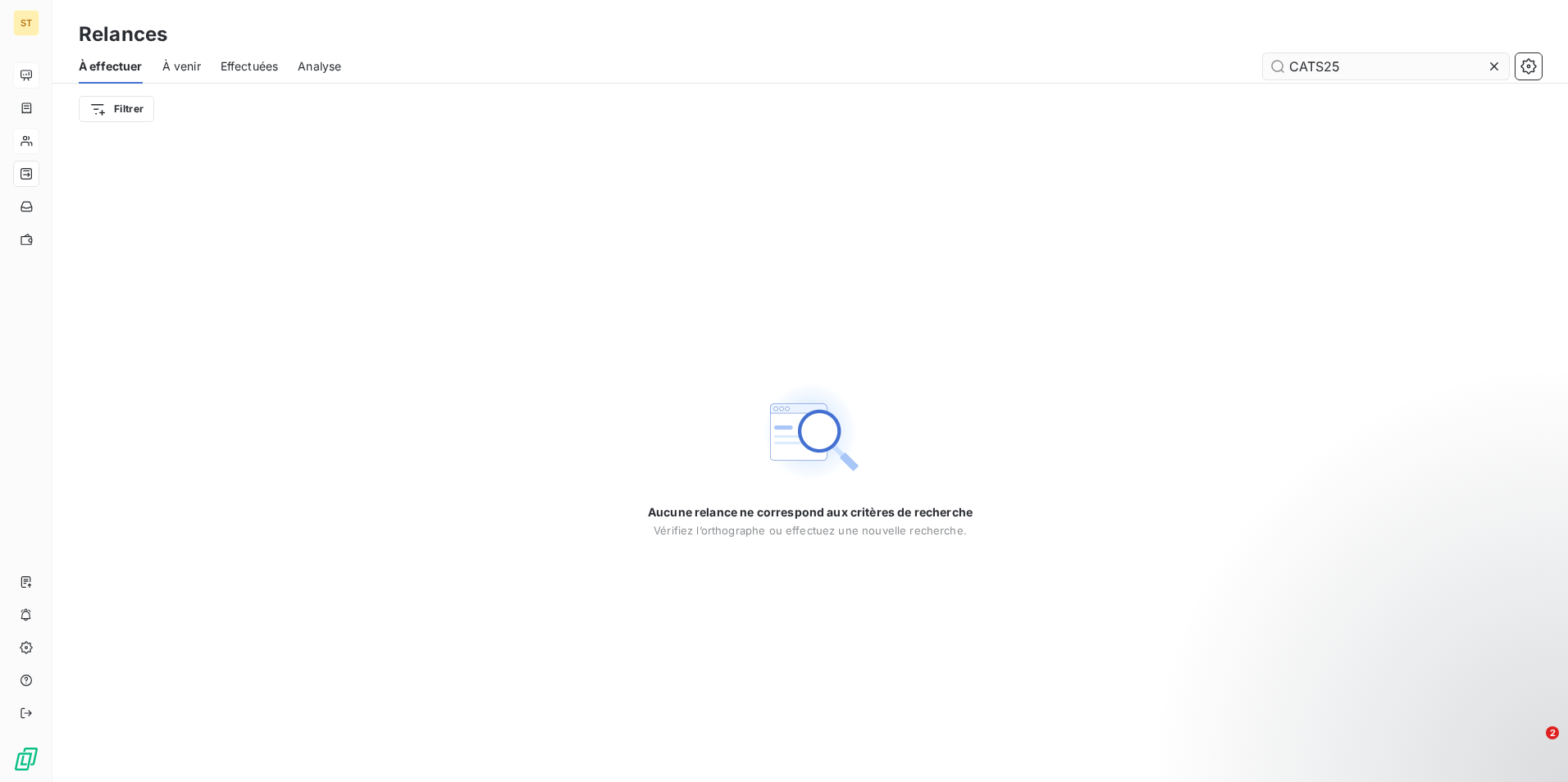
click at [1363, 64] on input "CATS25" at bounding box center [1385, 66] width 246 height 27
type input "C"
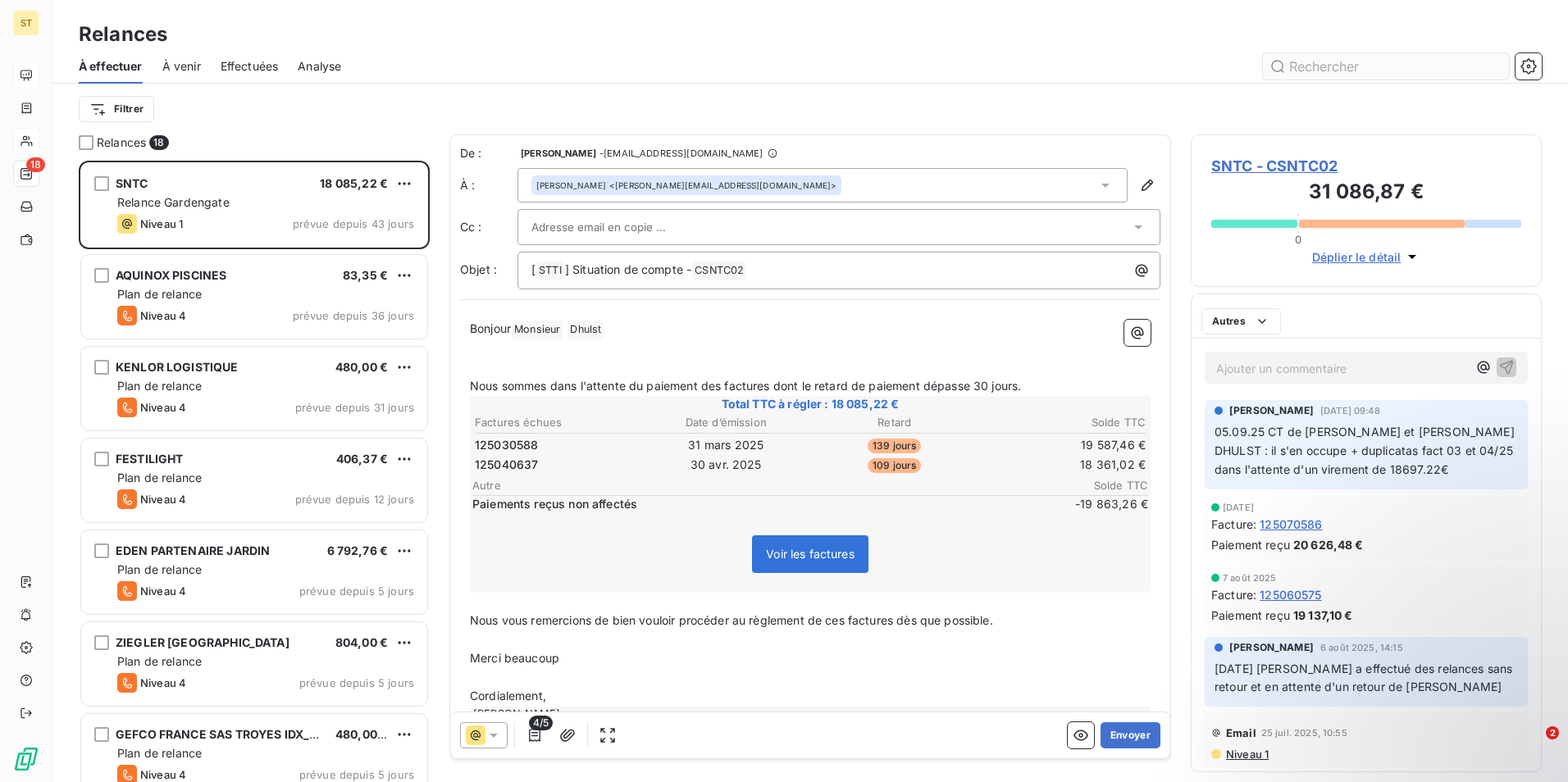
scroll to position [609, 339]
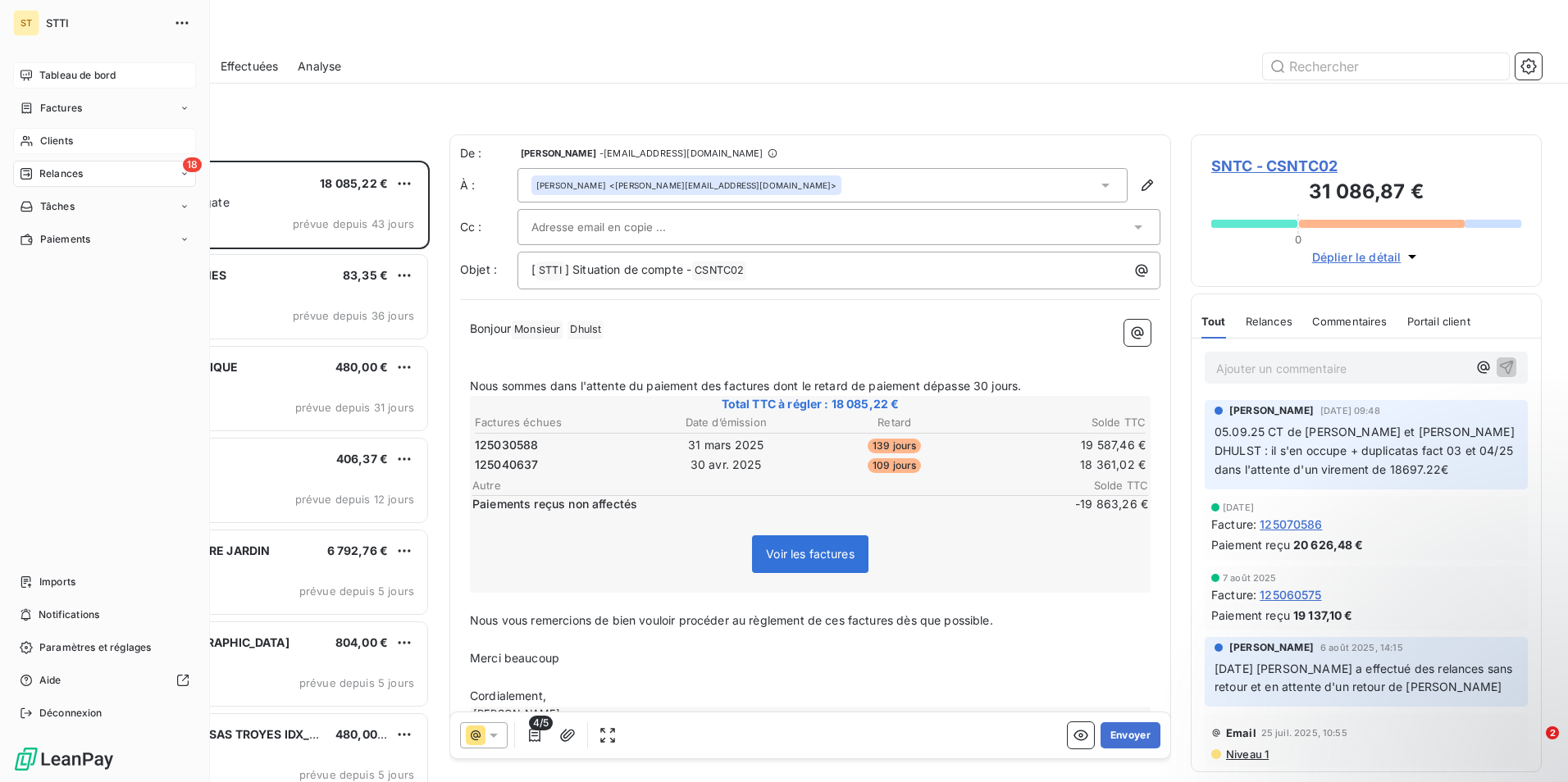
click at [66, 75] on span "Tableau de bord" at bounding box center [77, 76] width 76 height 15
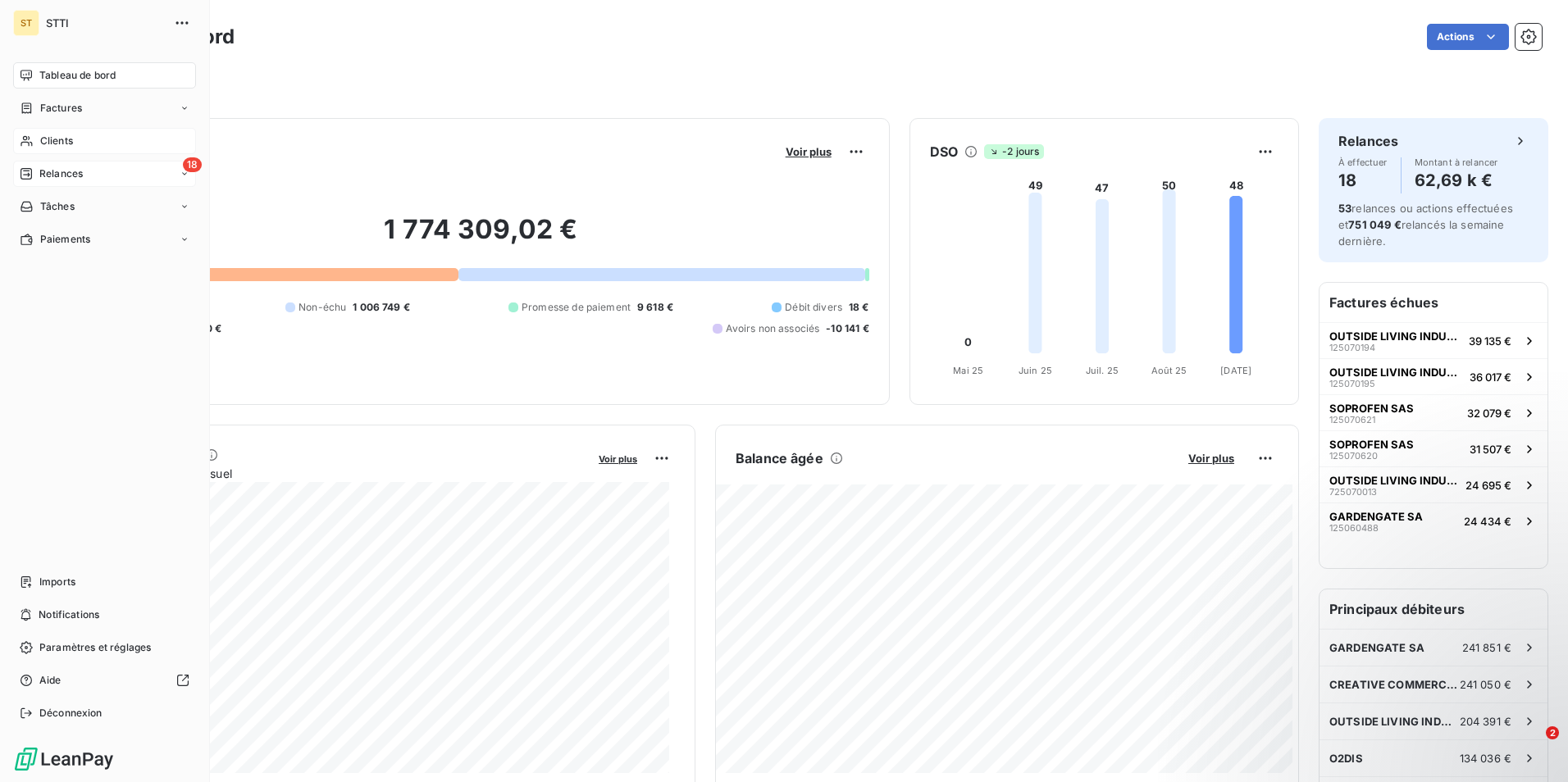
click at [70, 177] on span "Relances" at bounding box center [61, 174] width 44 height 15
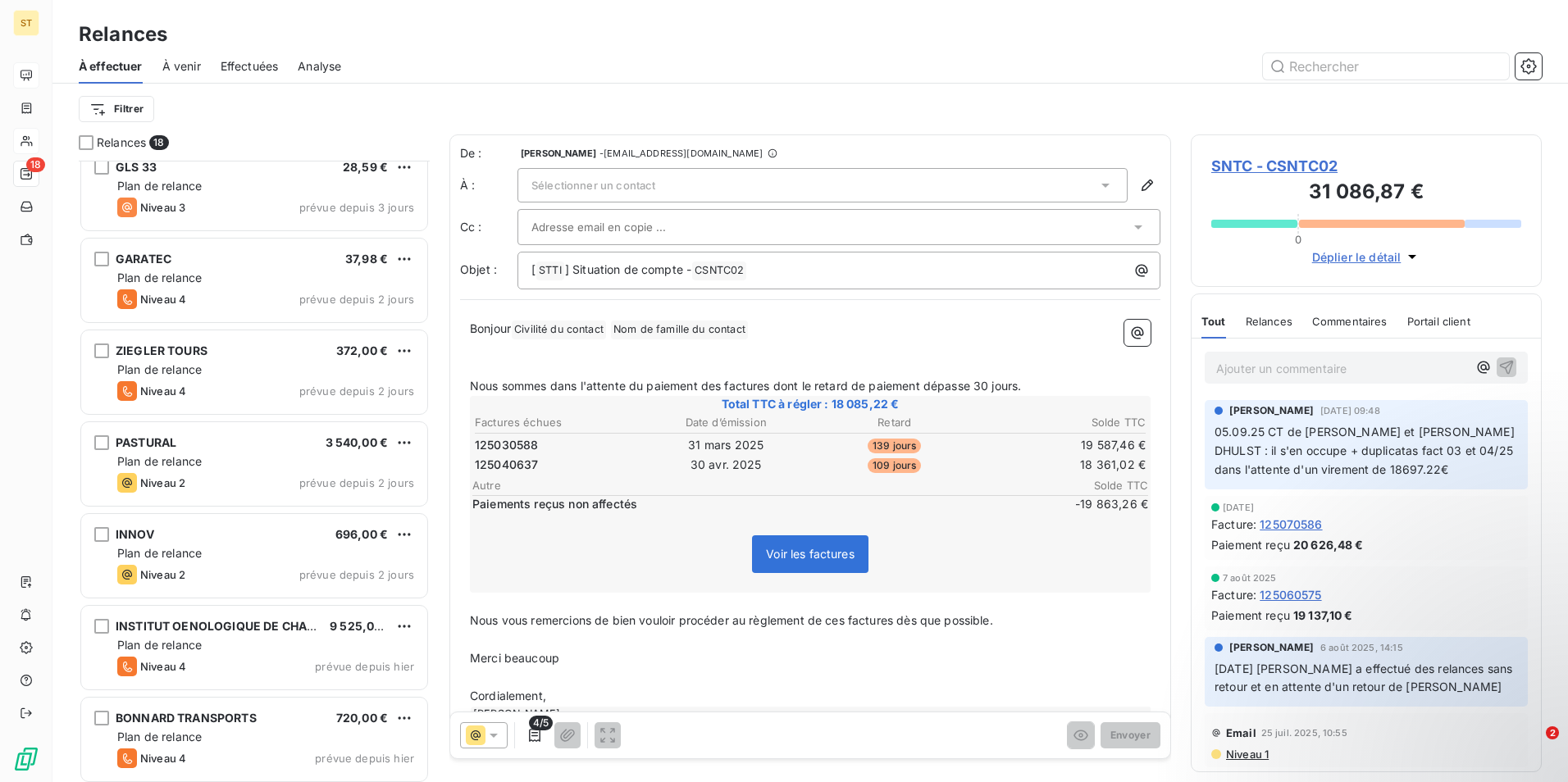
scroll to position [1032, 0]
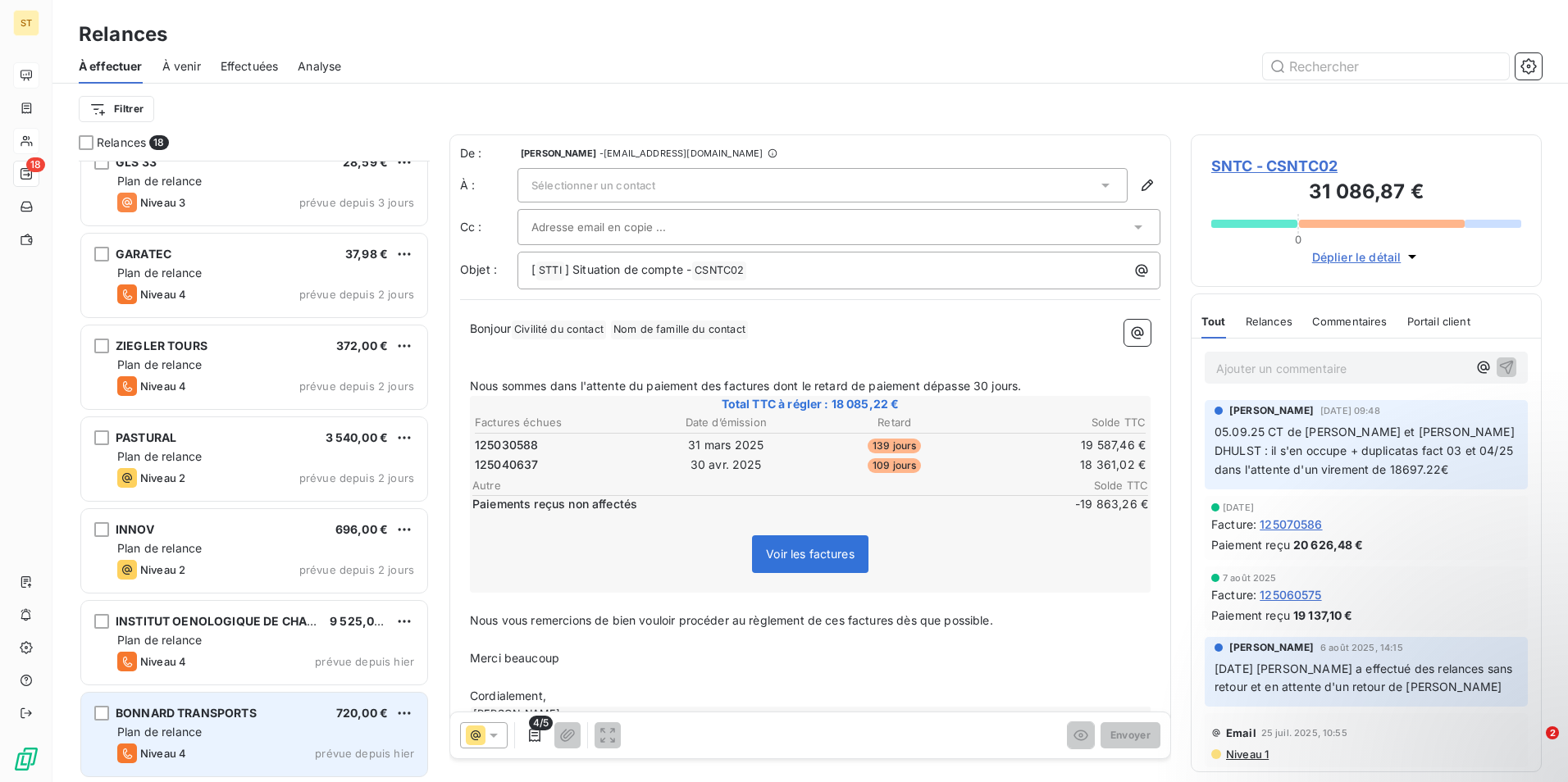
click at [234, 727] on div "Plan de relance" at bounding box center [266, 732] width 297 height 16
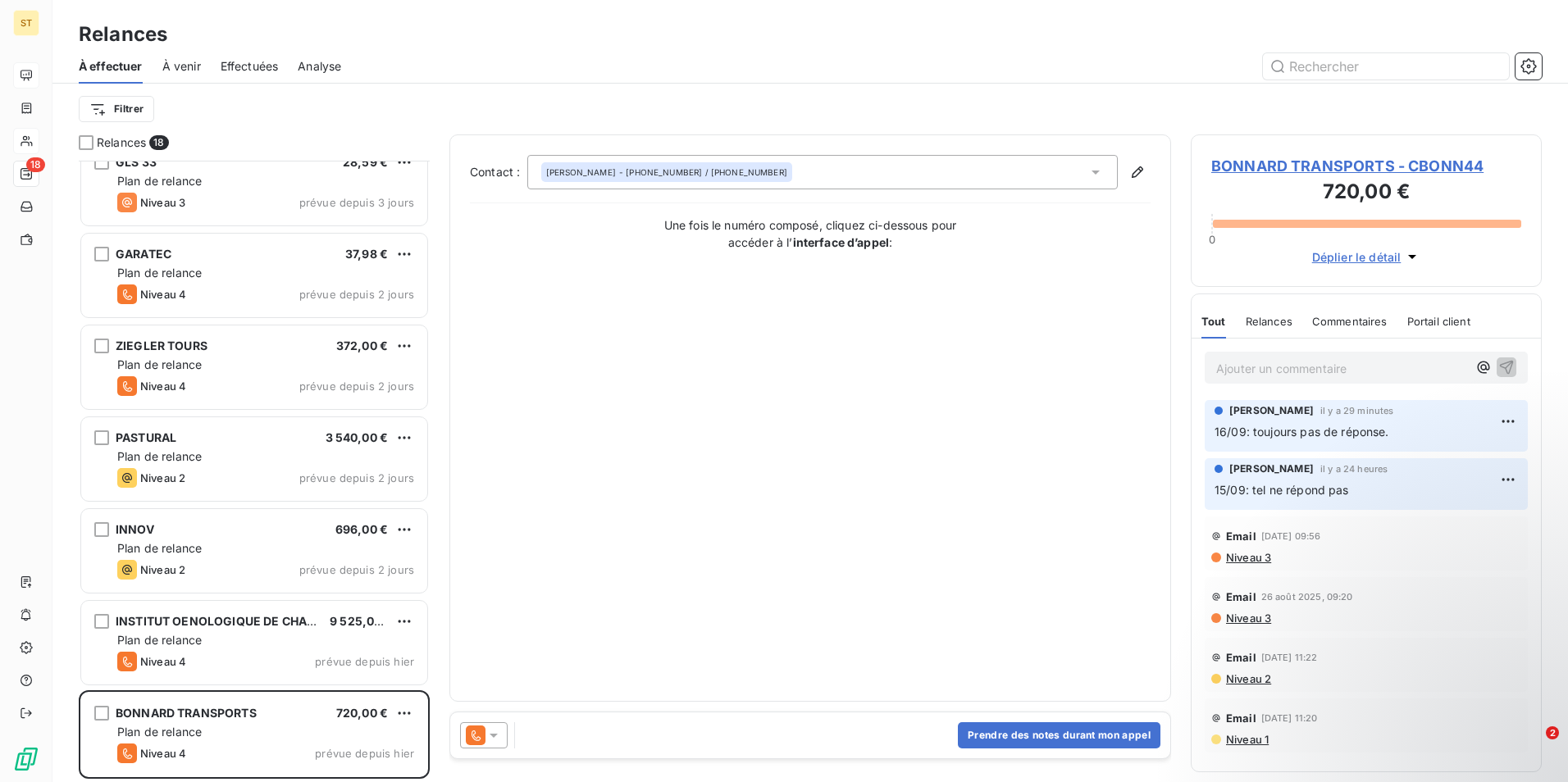
click at [1305, 160] on span "BONNARD TRANSPORTS - CBONN44" at bounding box center [1366, 165] width 310 height 22
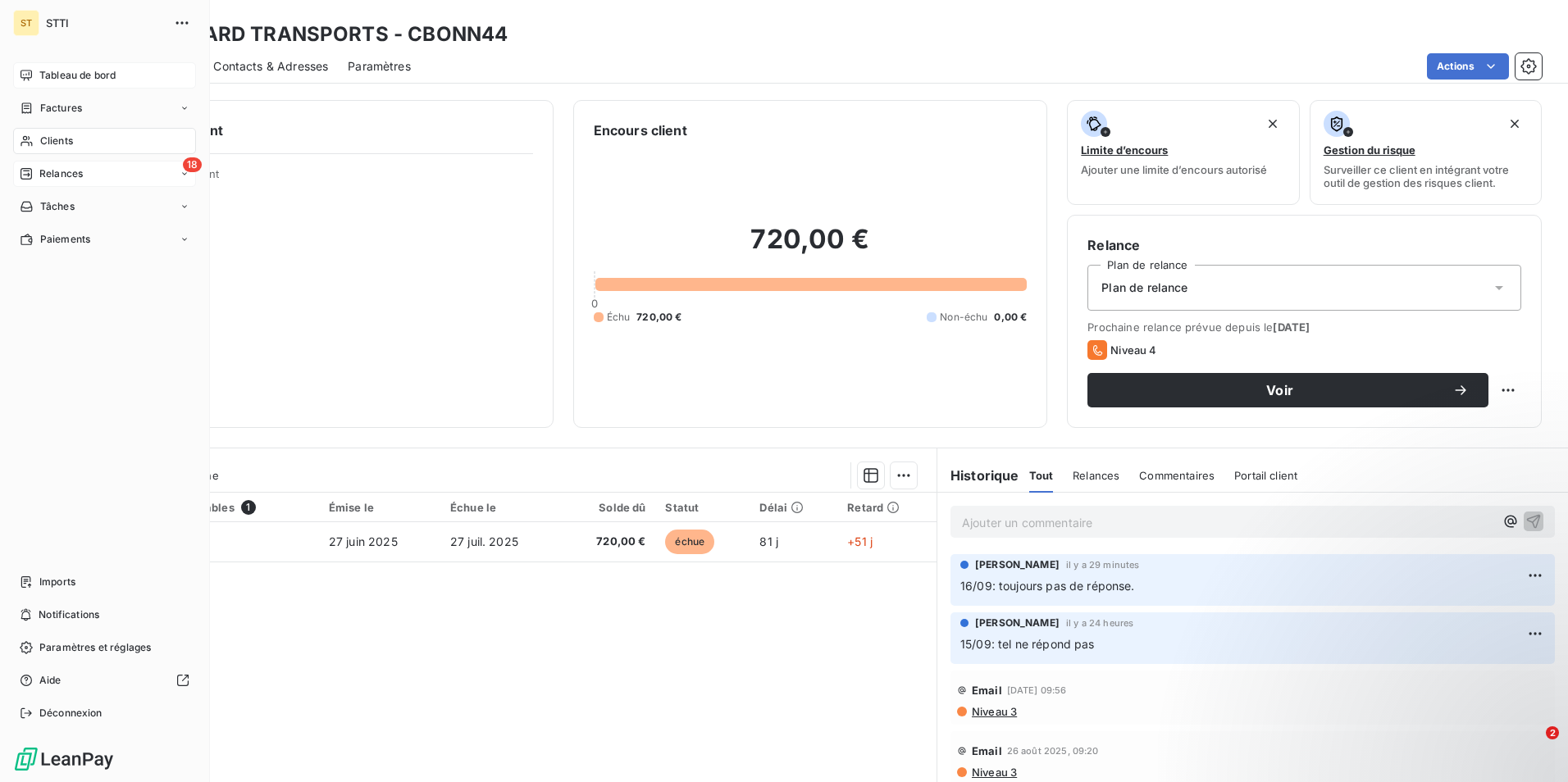
click at [53, 141] on span "Clients" at bounding box center [56, 141] width 33 height 15
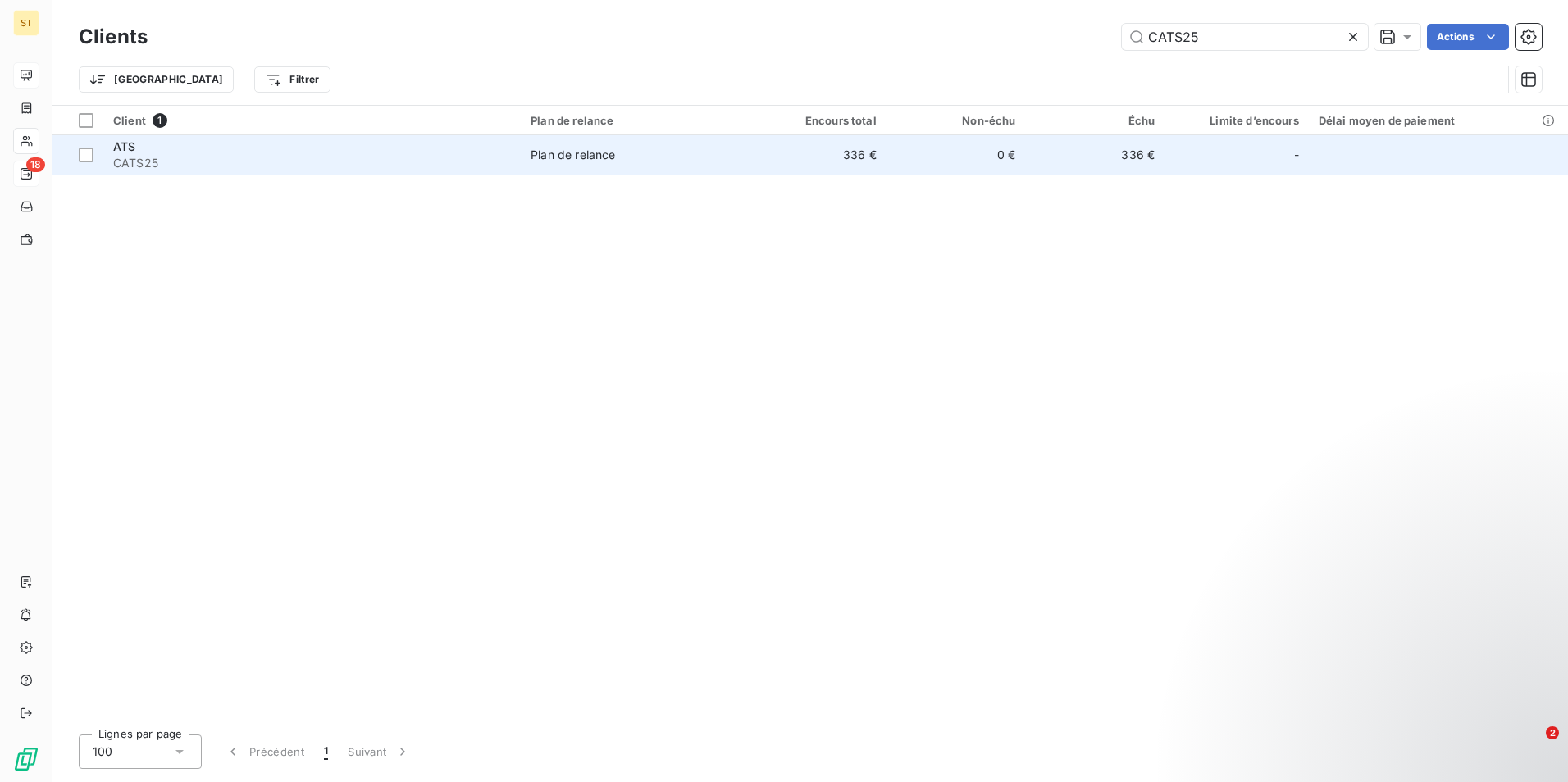
type input "CATS25"
click at [292, 139] on div "ATS" at bounding box center [311, 146] width 398 height 16
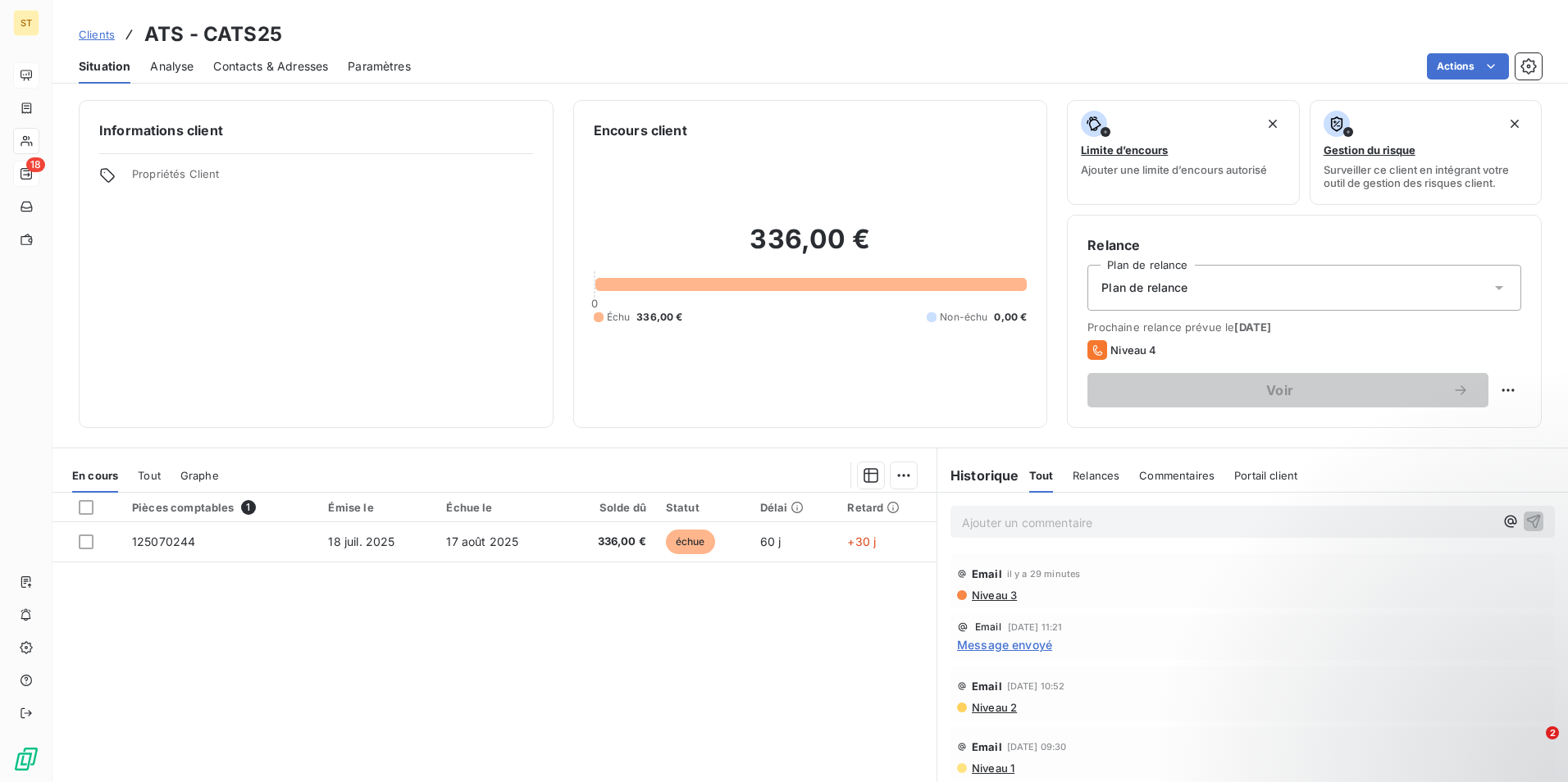
click at [1051, 518] on p "Ajouter un commentaire ﻿" at bounding box center [1227, 523] width 532 height 21
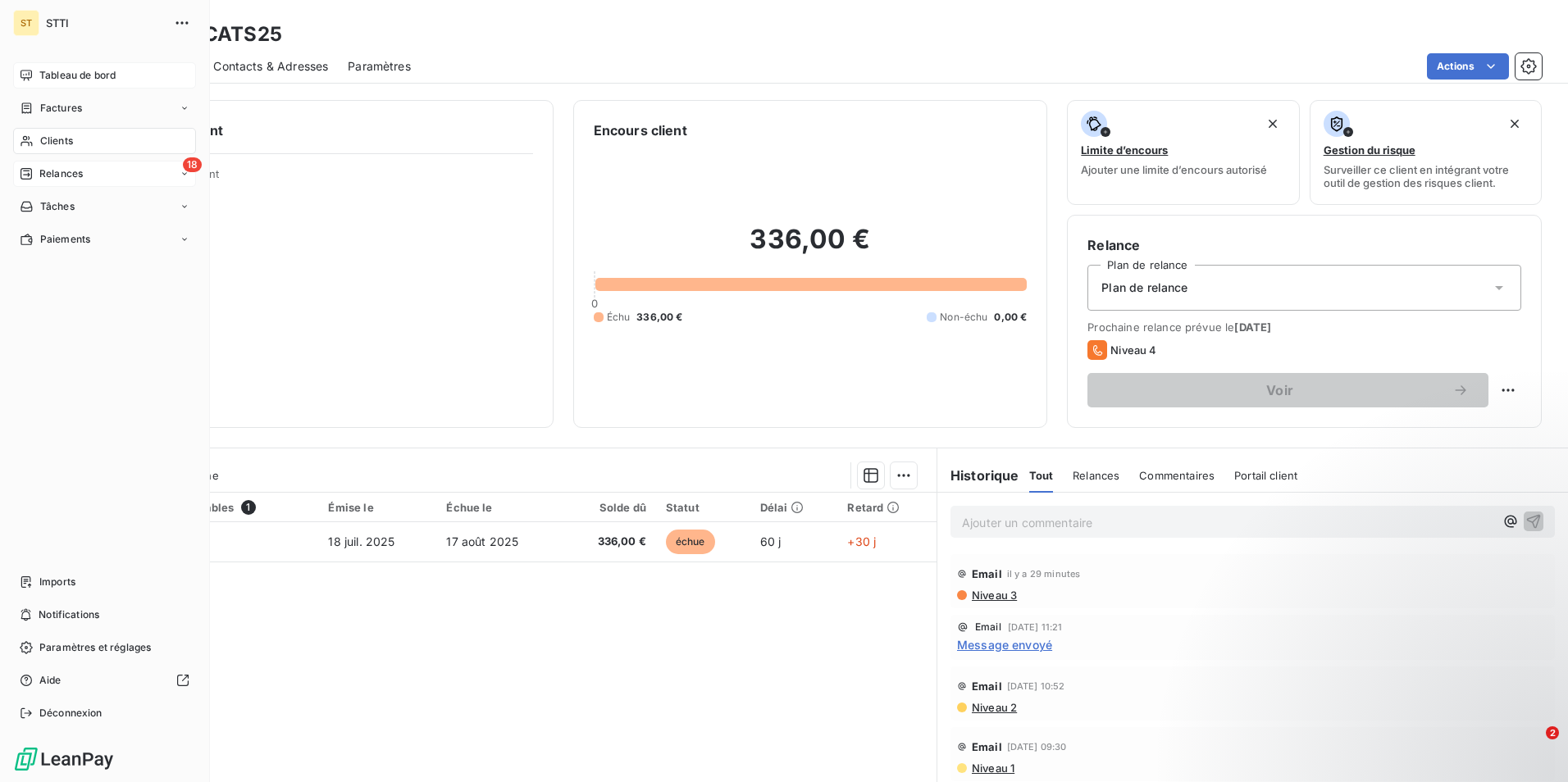
click at [64, 171] on span "Relances" at bounding box center [61, 174] width 44 height 15
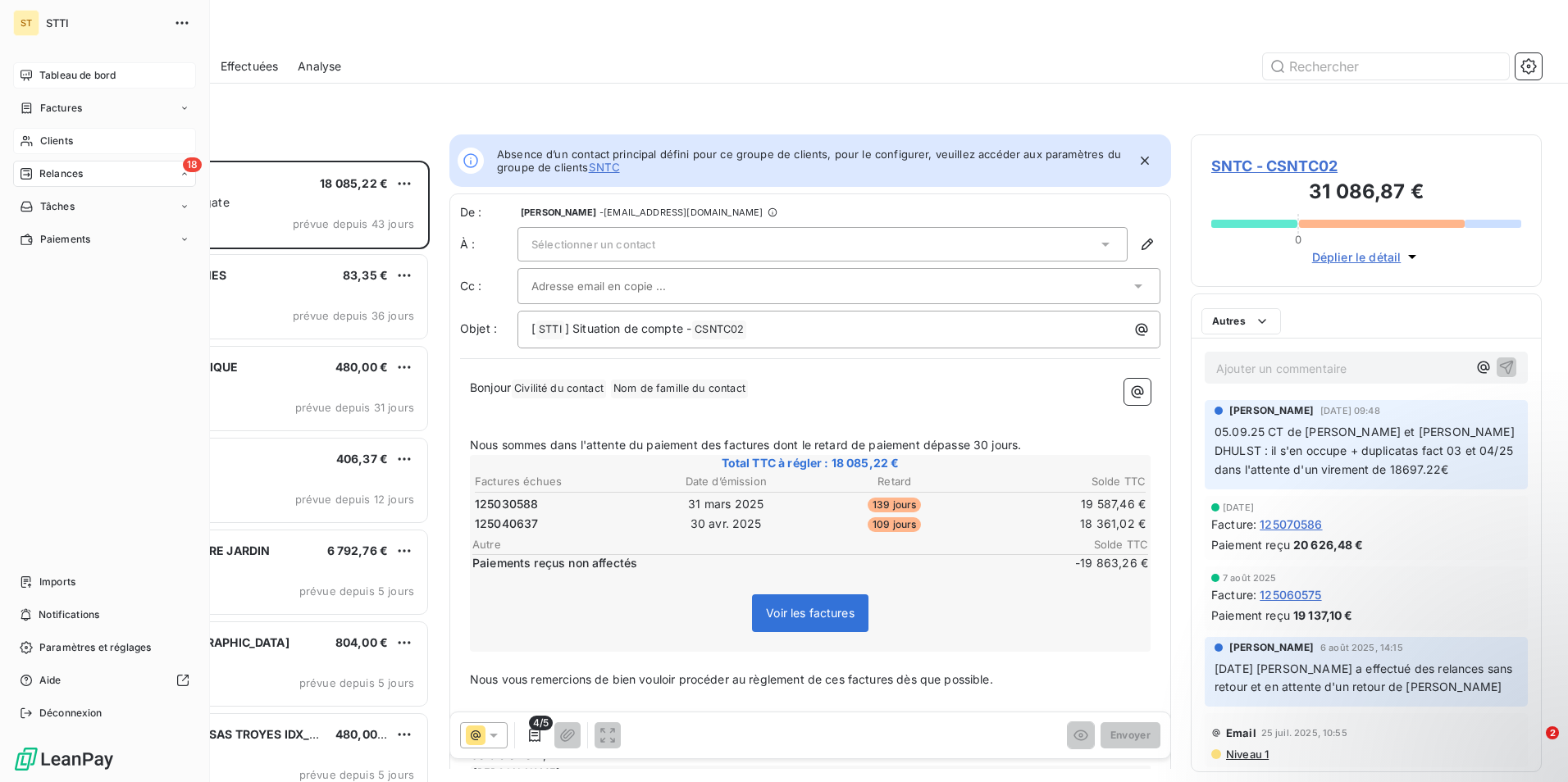
scroll to position [609, 339]
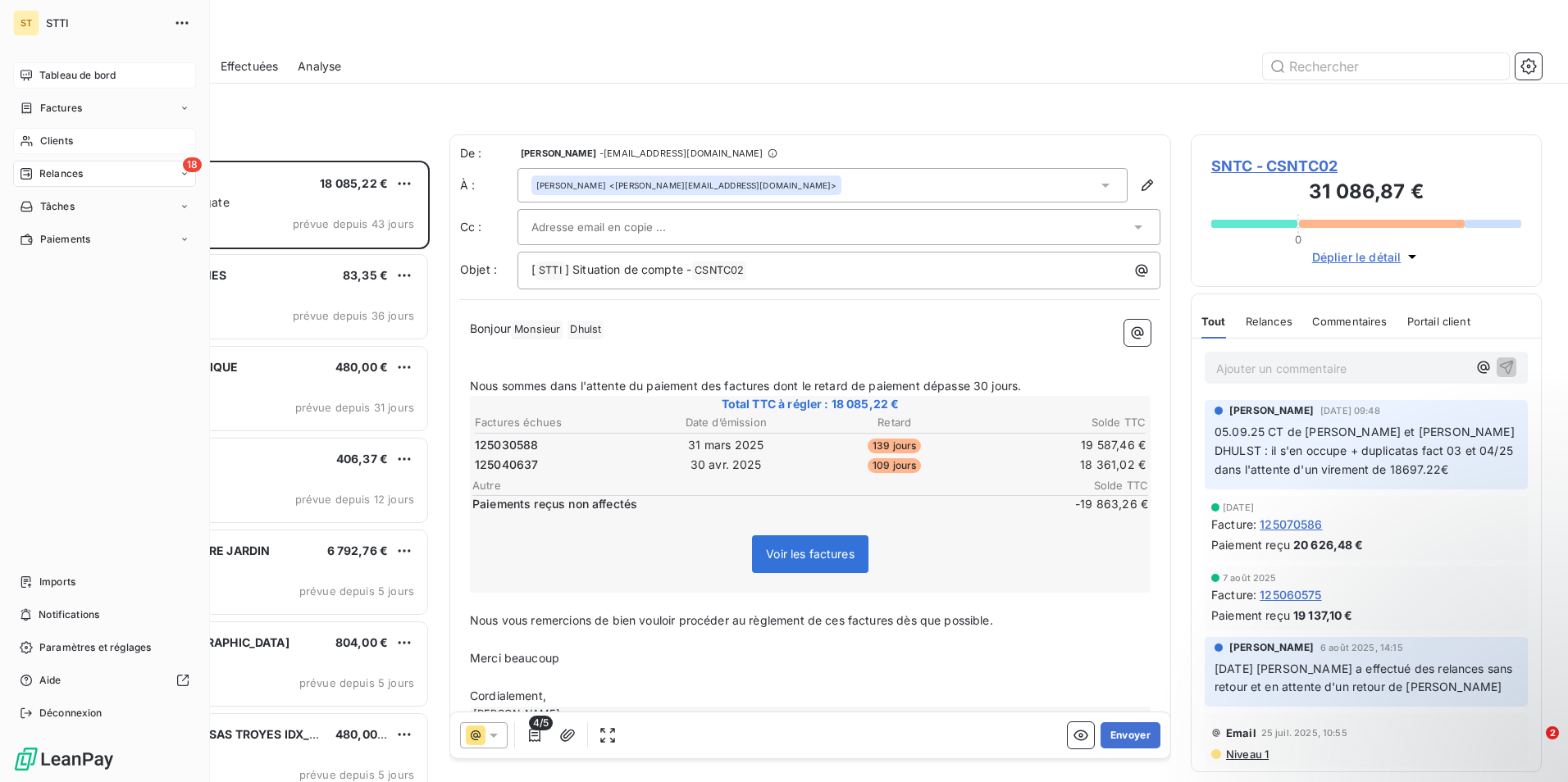
click at [49, 141] on span "Clients" at bounding box center [56, 141] width 33 height 15
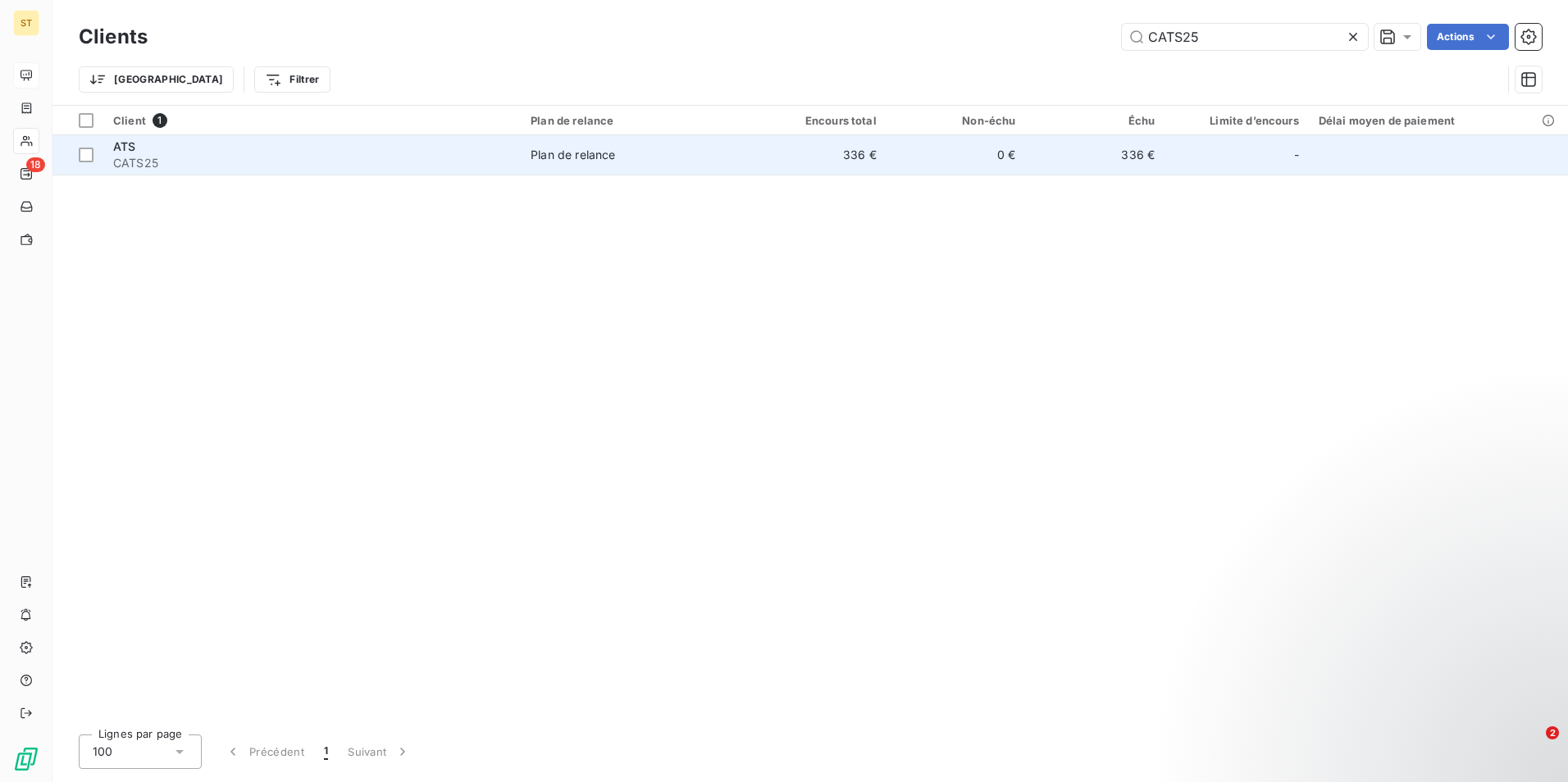
click at [591, 159] on div "Plan de relance" at bounding box center [572, 155] width 84 height 16
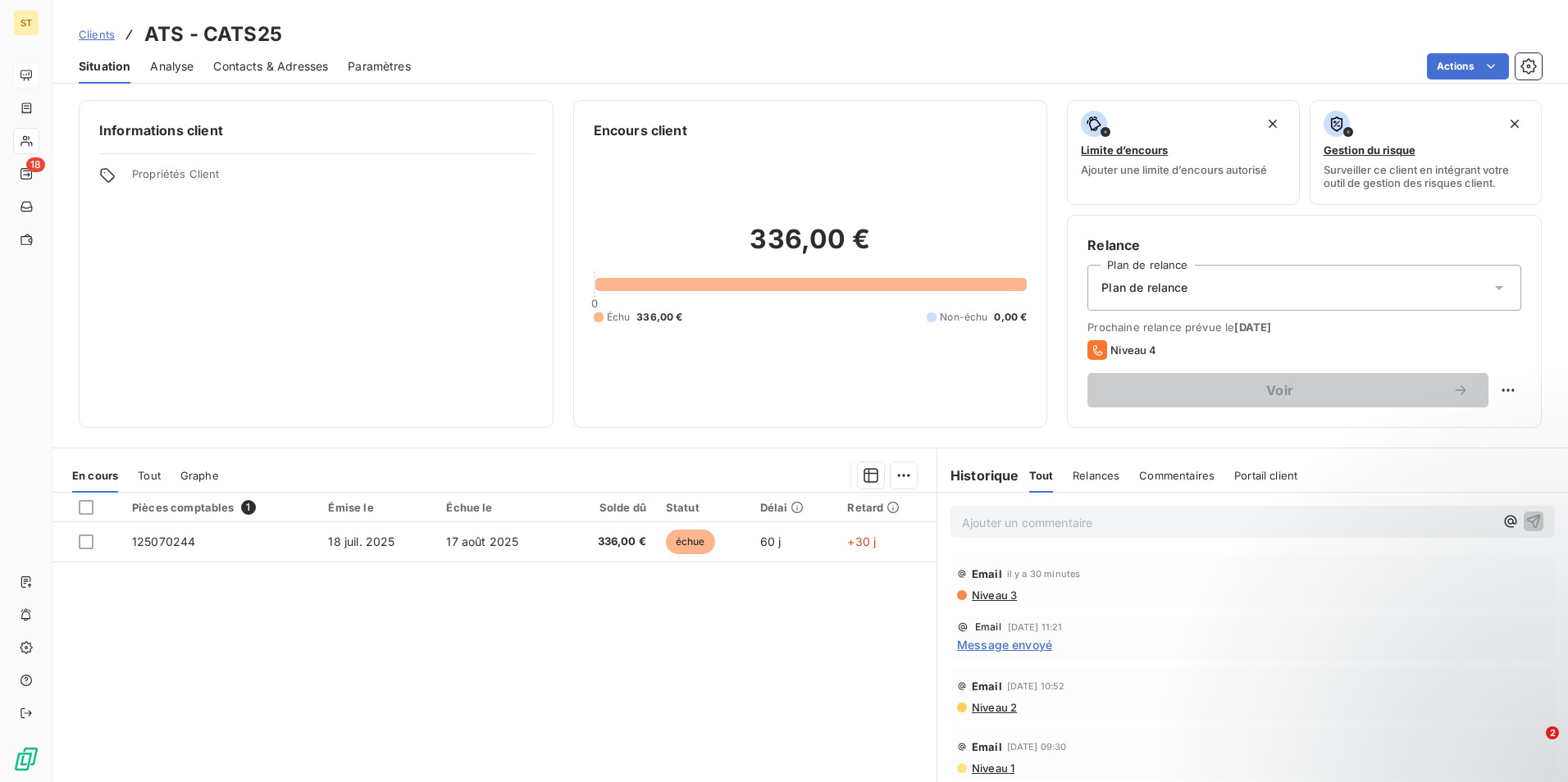
drag, startPoint x: 999, startPoint y: 517, endPoint x: 1009, endPoint y: 518, distance: 10.0
click at [999, 517] on p "Ajouter un commentaire ﻿" at bounding box center [1227, 523] width 532 height 21
click at [1026, 520] on p "16/09:" at bounding box center [1227, 522] width 532 height 19
click at [1526, 520] on icon "button" at bounding box center [1533, 521] width 14 height 14
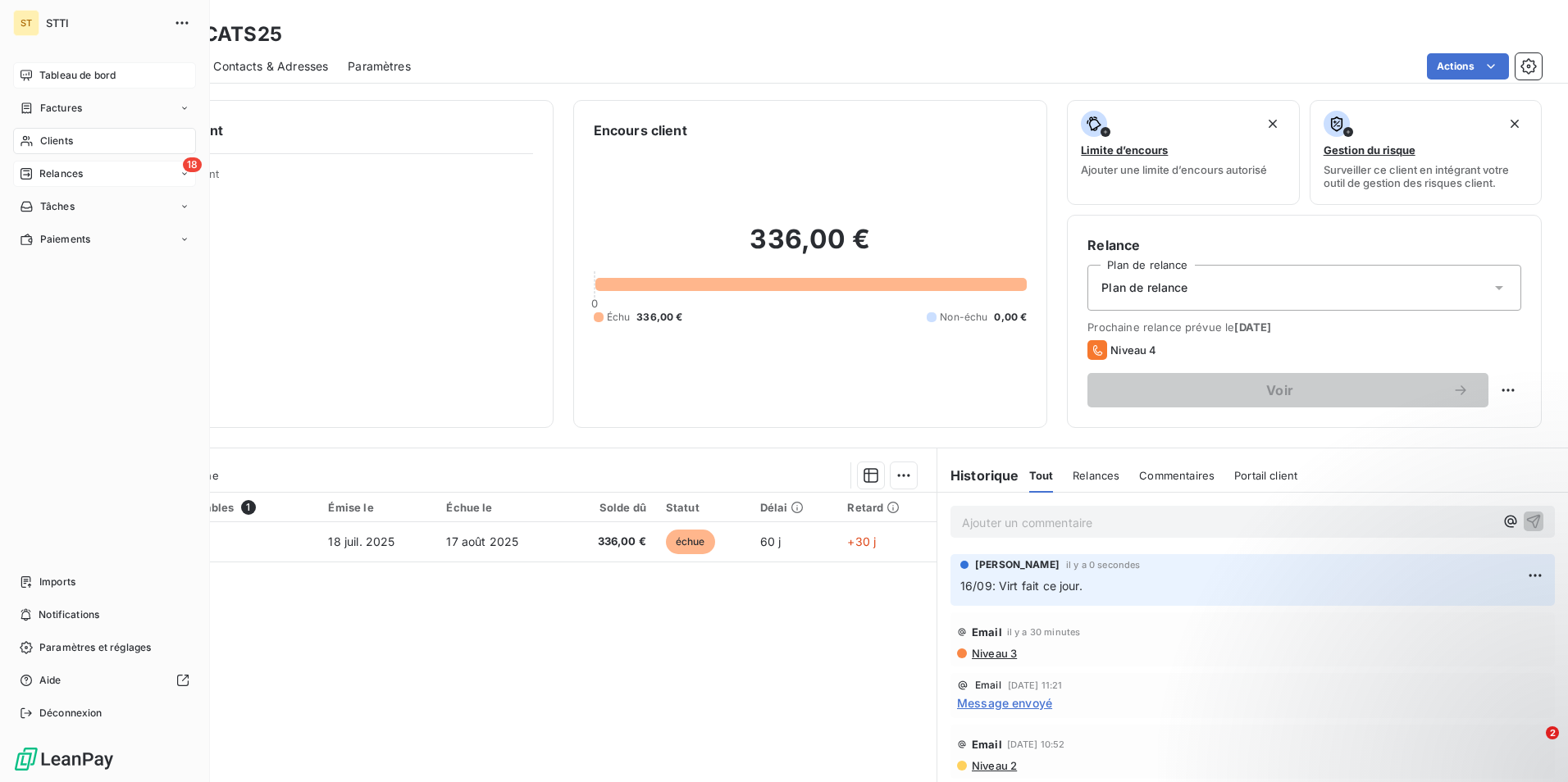
click at [70, 174] on span "Relances" at bounding box center [61, 174] width 44 height 15
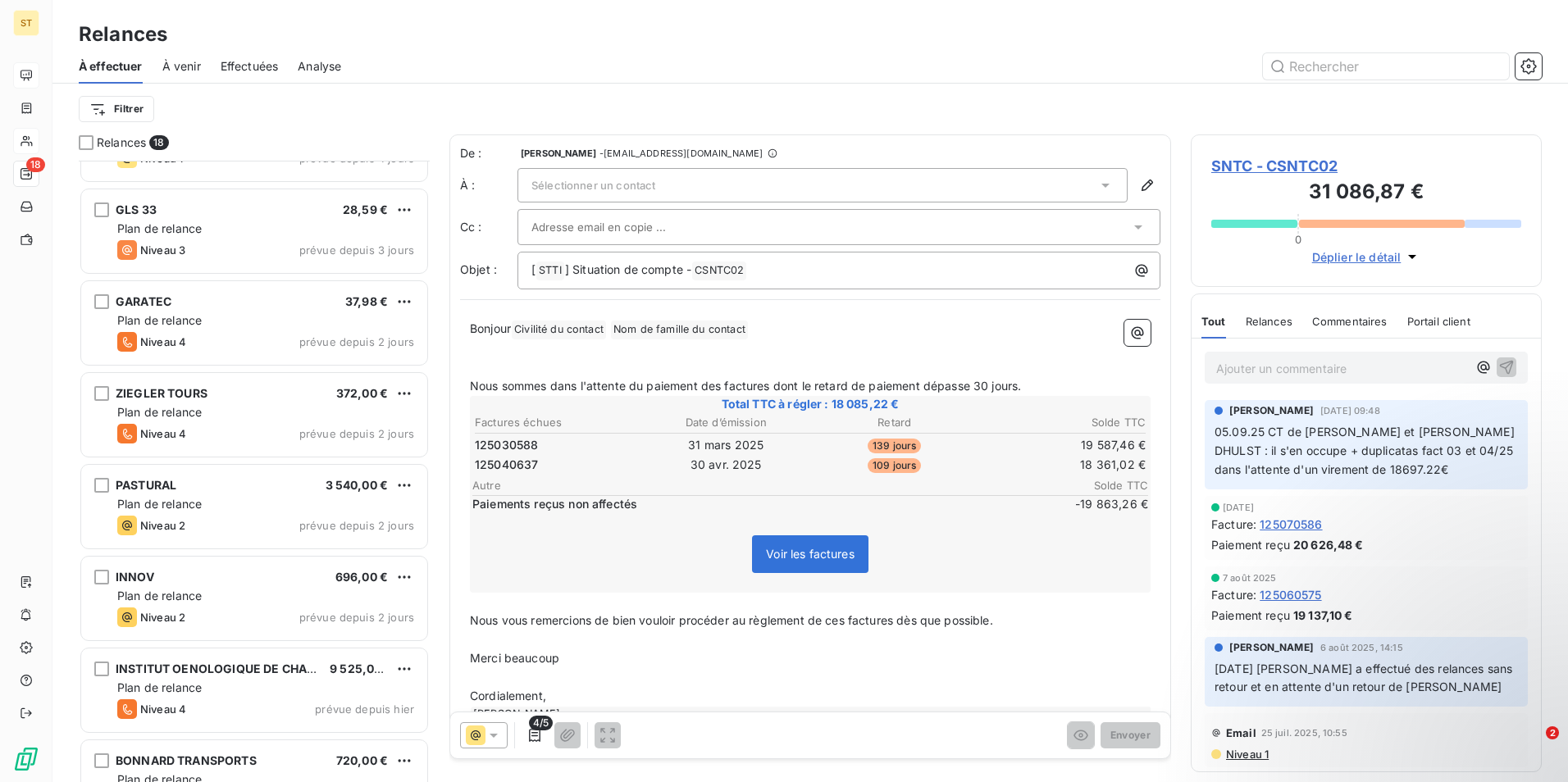
scroll to position [1032, 0]
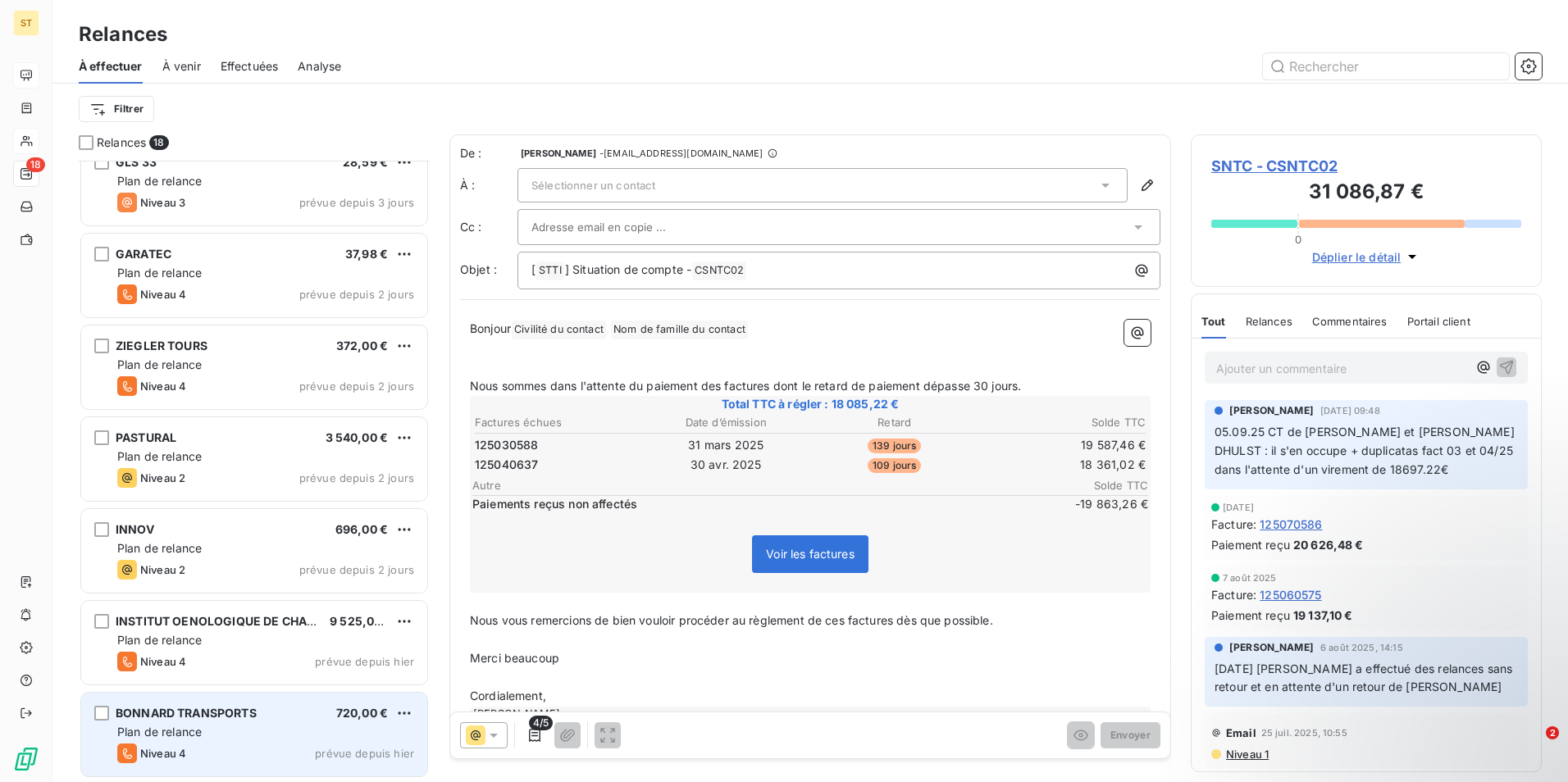
click at [190, 731] on span "Plan de relance" at bounding box center [159, 732] width 84 height 14
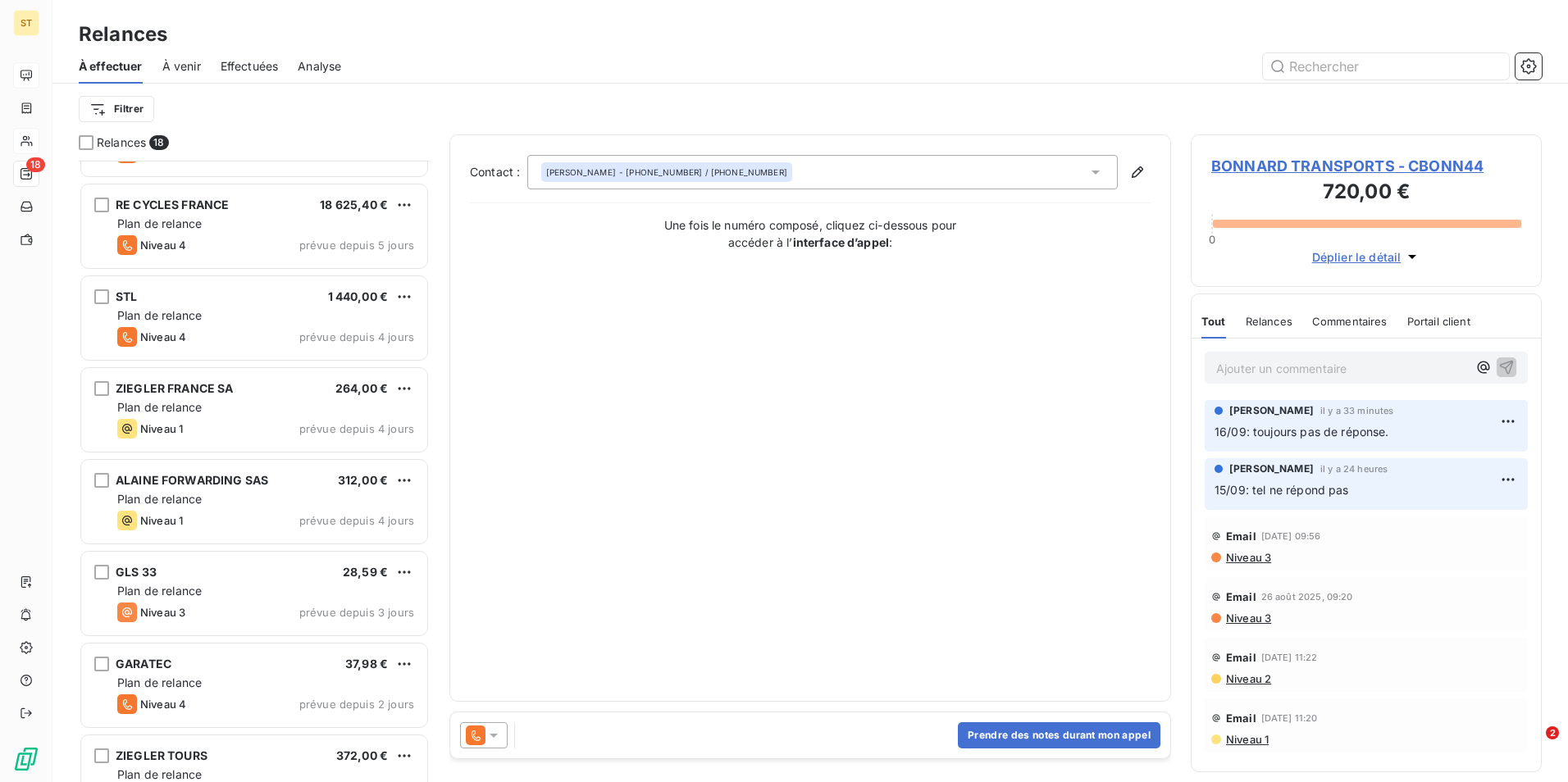
scroll to position [1032, 0]
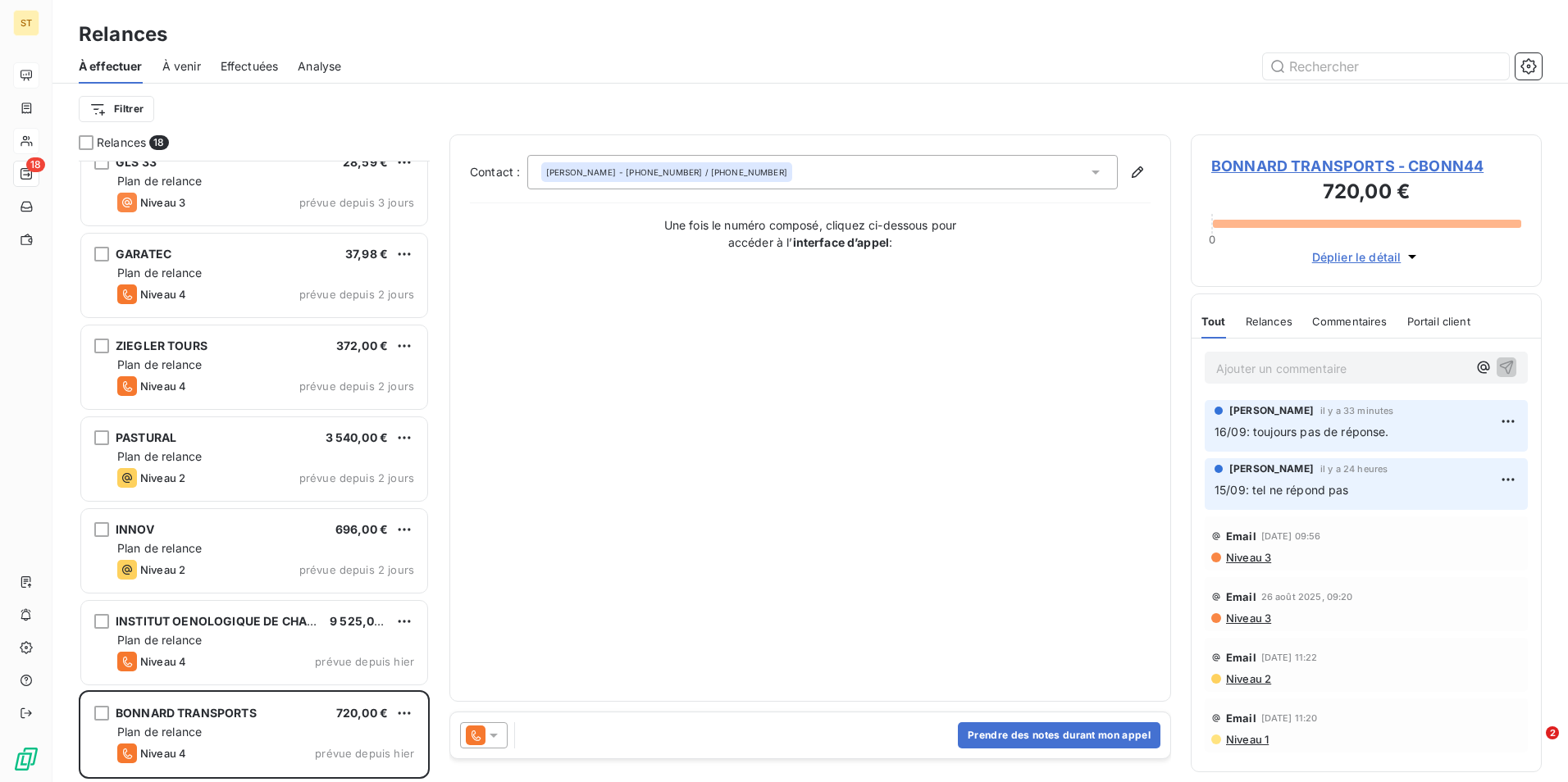
click at [1328, 364] on p "Ajouter un commentaire ﻿" at bounding box center [1341, 368] width 251 height 21
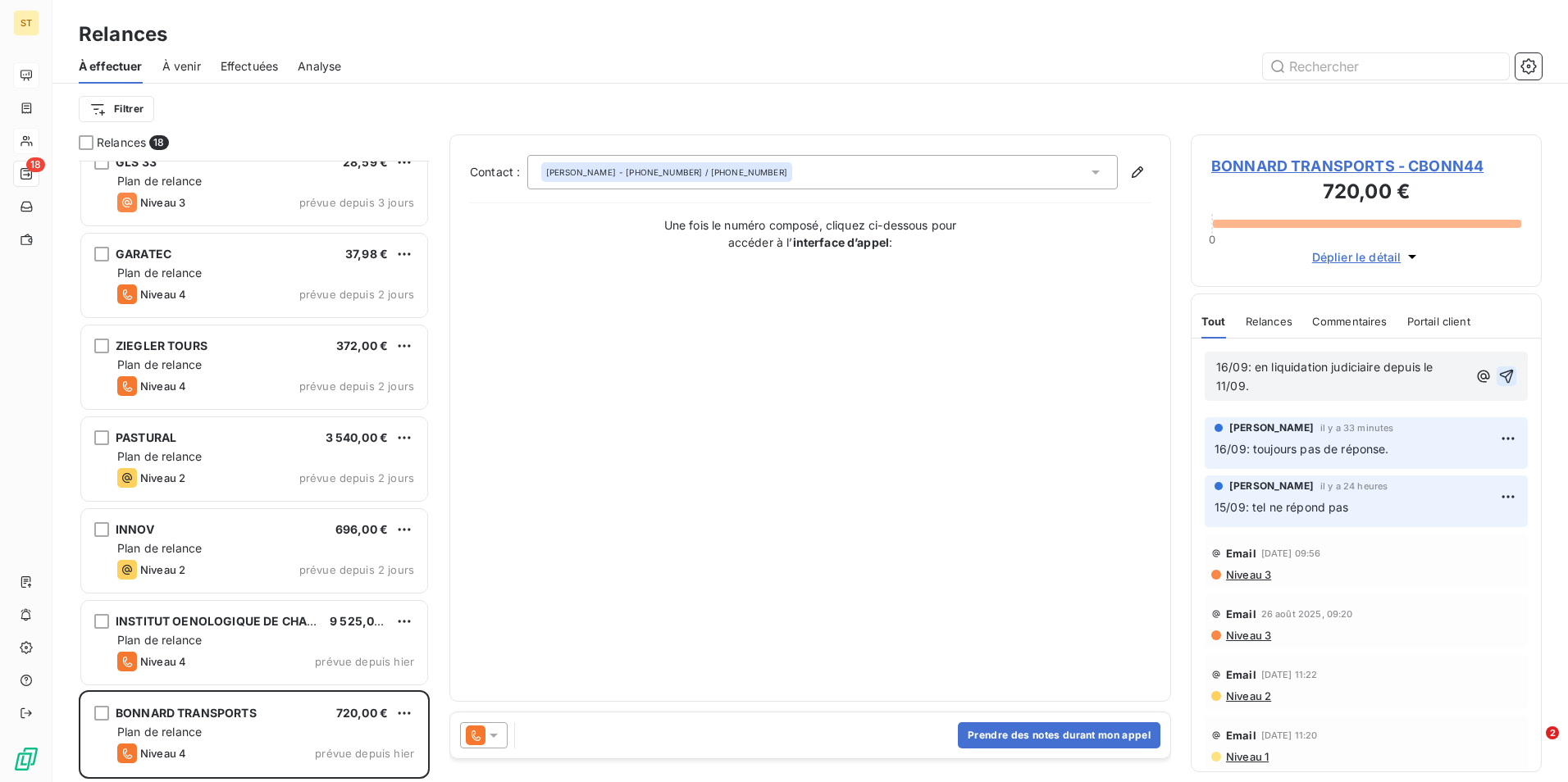
click at [1500, 376] on icon "button" at bounding box center [1506, 377] width 14 height 14
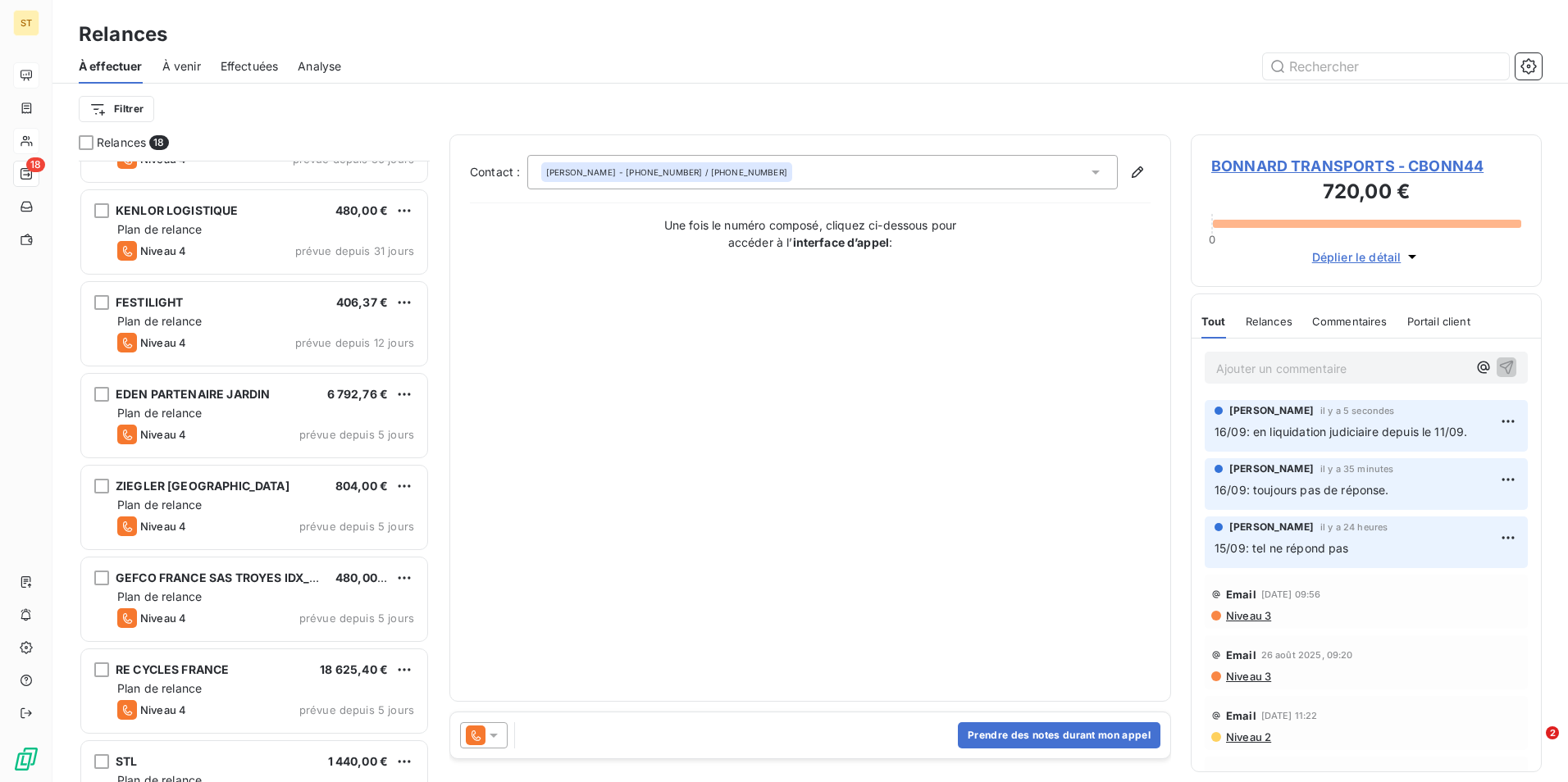
scroll to position [130, 0]
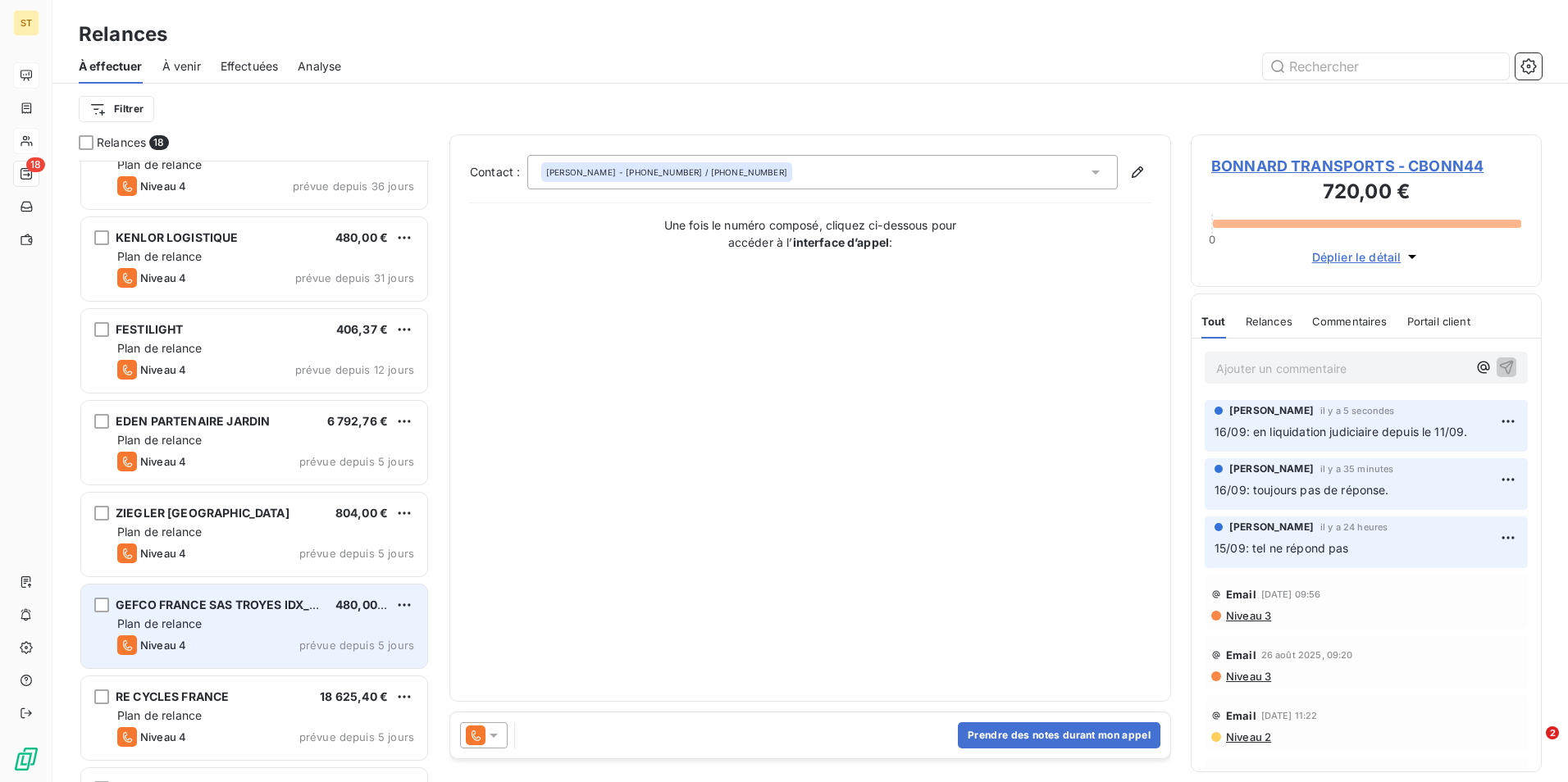
click at [214, 619] on div "Plan de relance" at bounding box center [266, 624] width 297 height 16
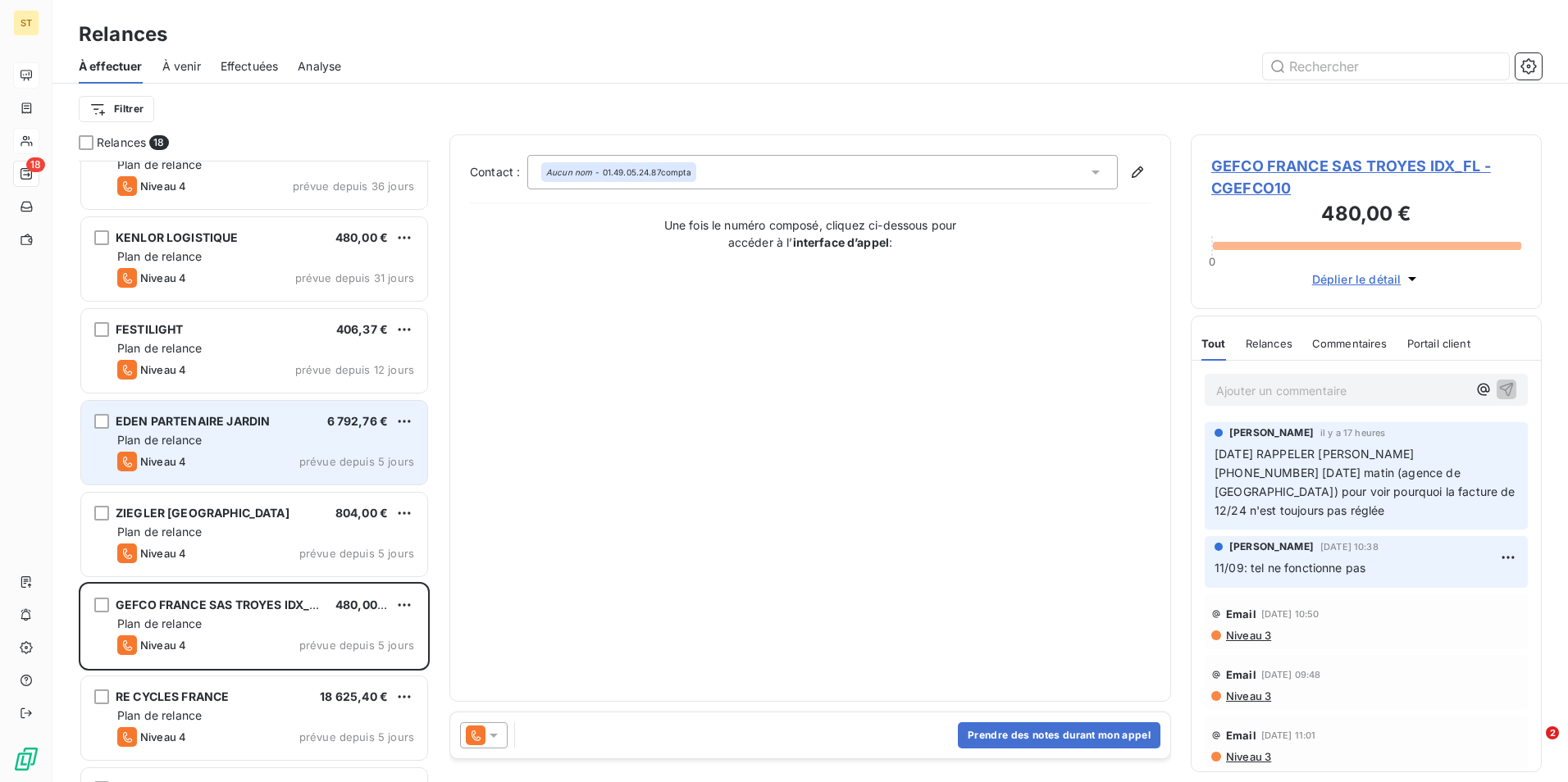
click at [220, 430] on div "EDEN PARTENAIRE JARDIN 6 792,76 € Plan de relance Niveau 4 prévue depuis 5 jours" at bounding box center [254, 442] width 346 height 84
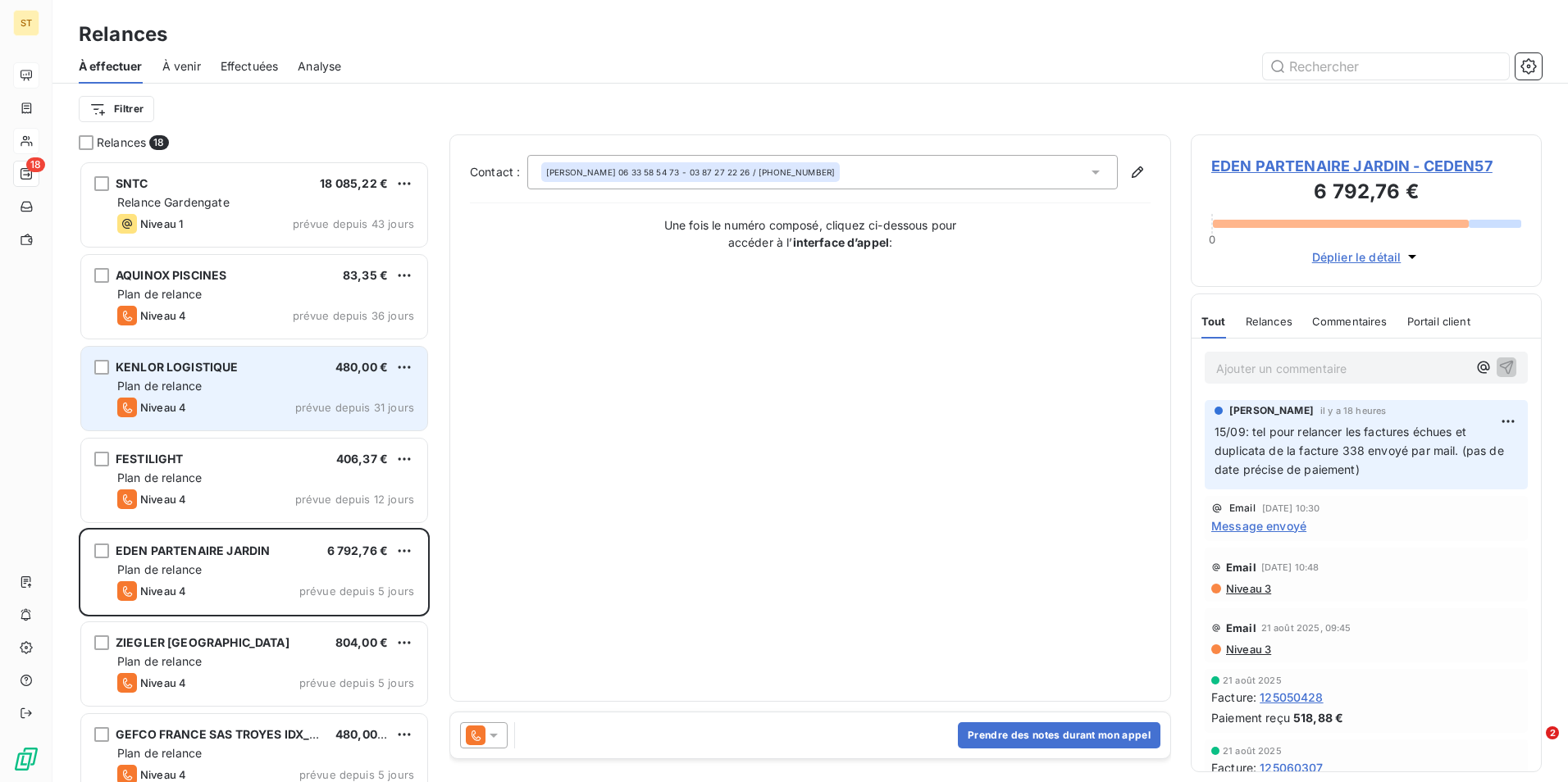
click at [216, 381] on div "Plan de relance" at bounding box center [266, 385] width 297 height 16
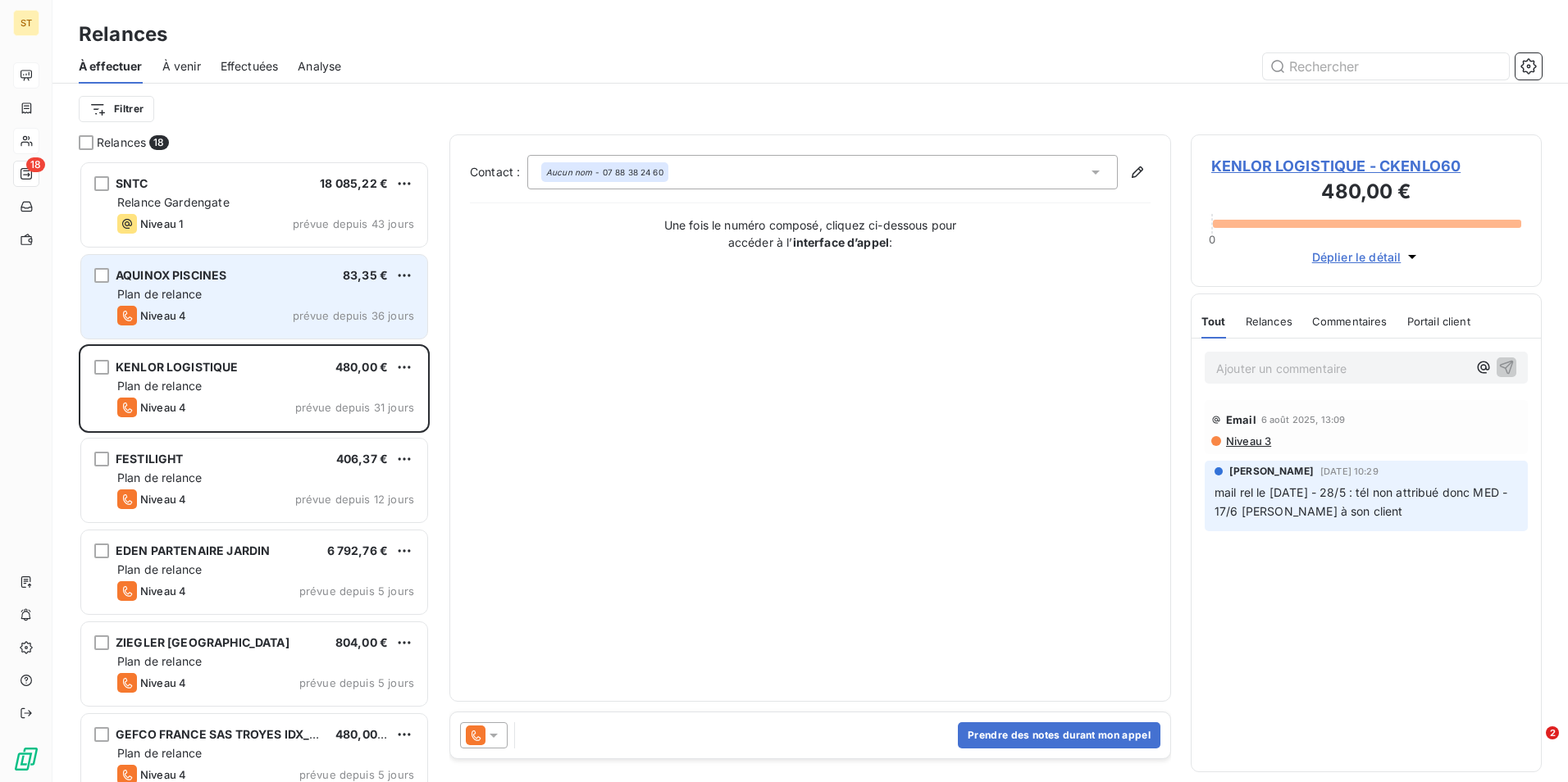
click at [213, 289] on div "Plan de relance" at bounding box center [266, 293] width 297 height 16
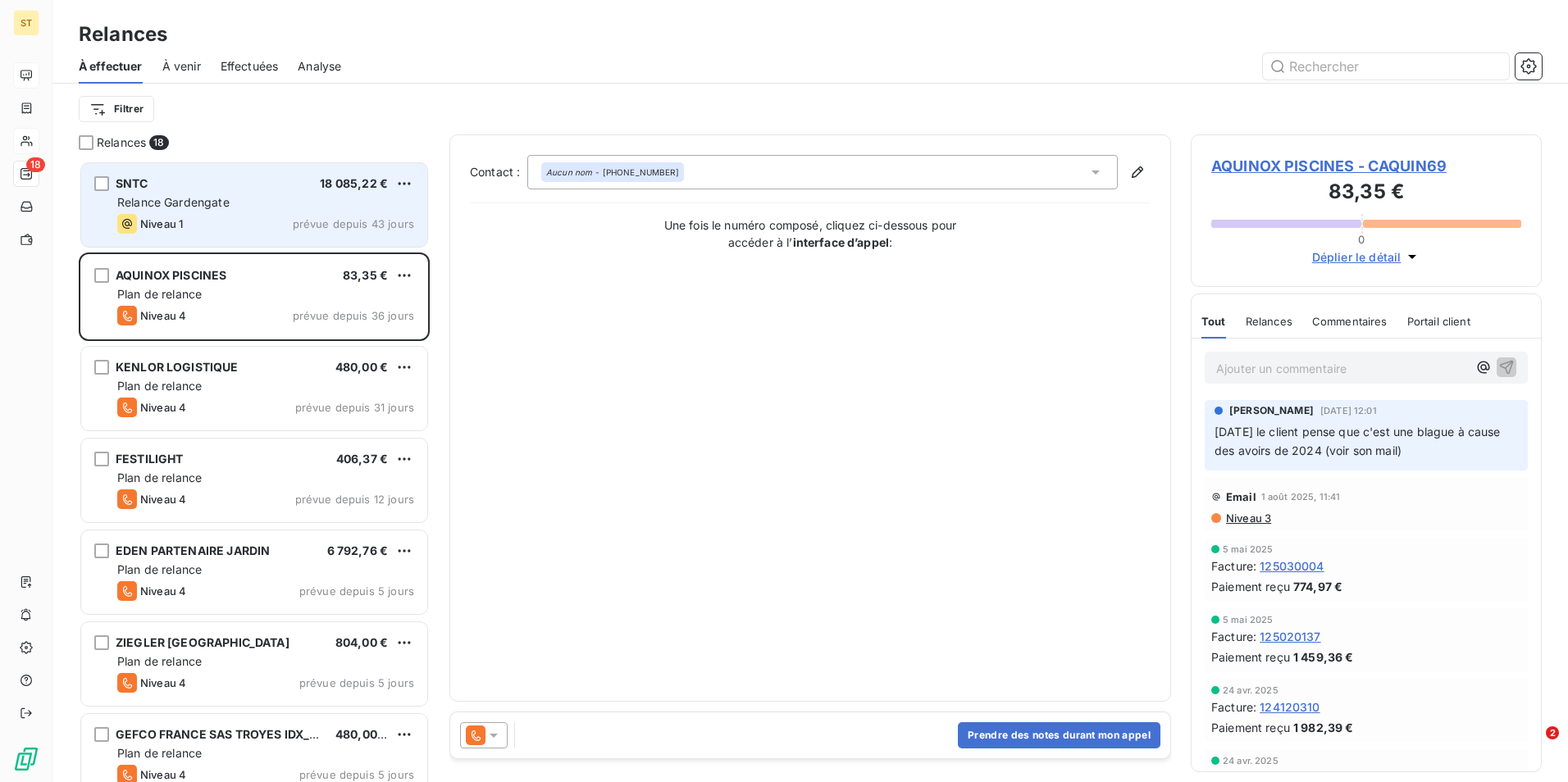
click at [256, 208] on div "Relance Gardengate" at bounding box center [266, 202] width 297 height 16
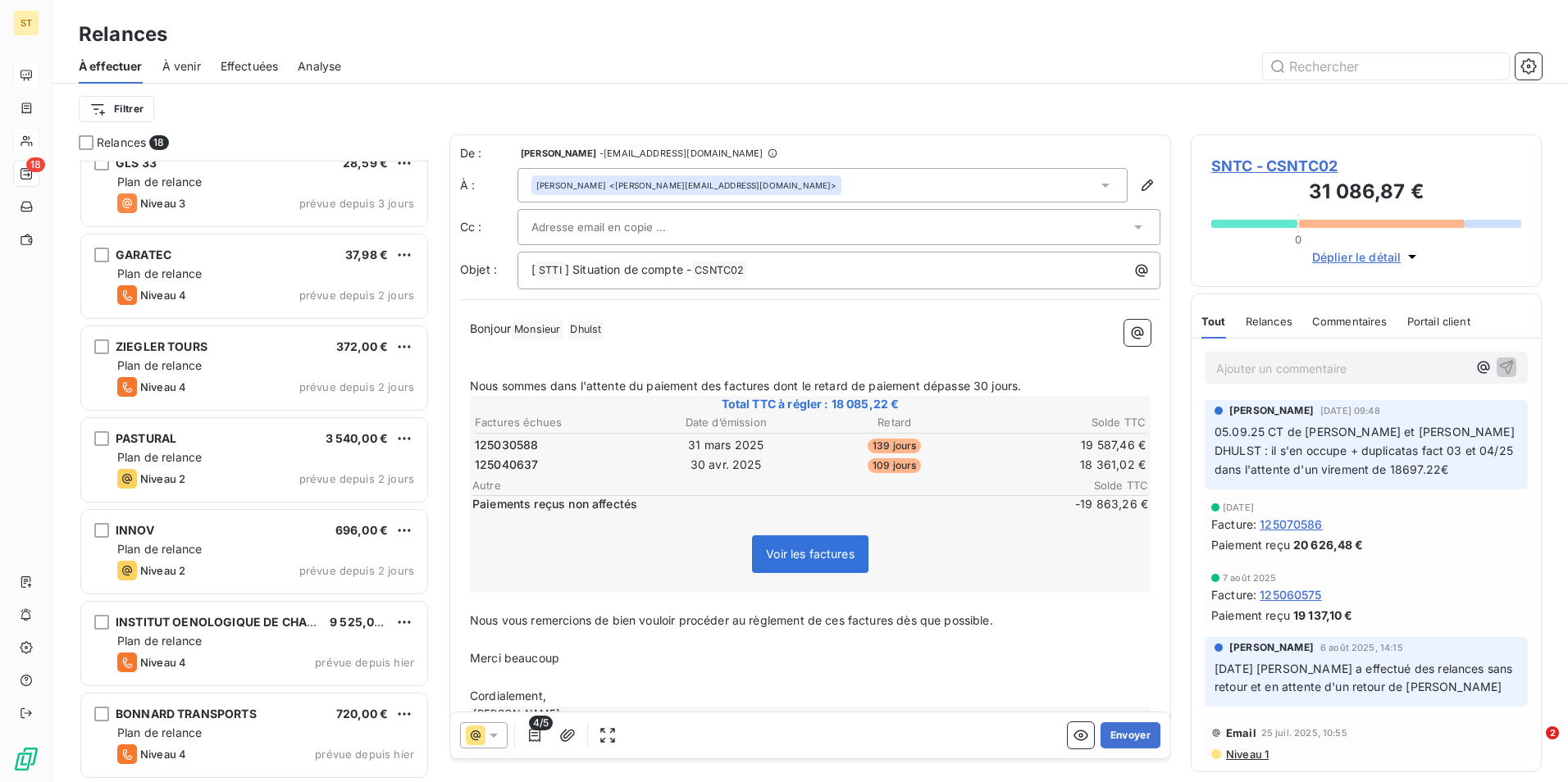
scroll to position [1032, 0]
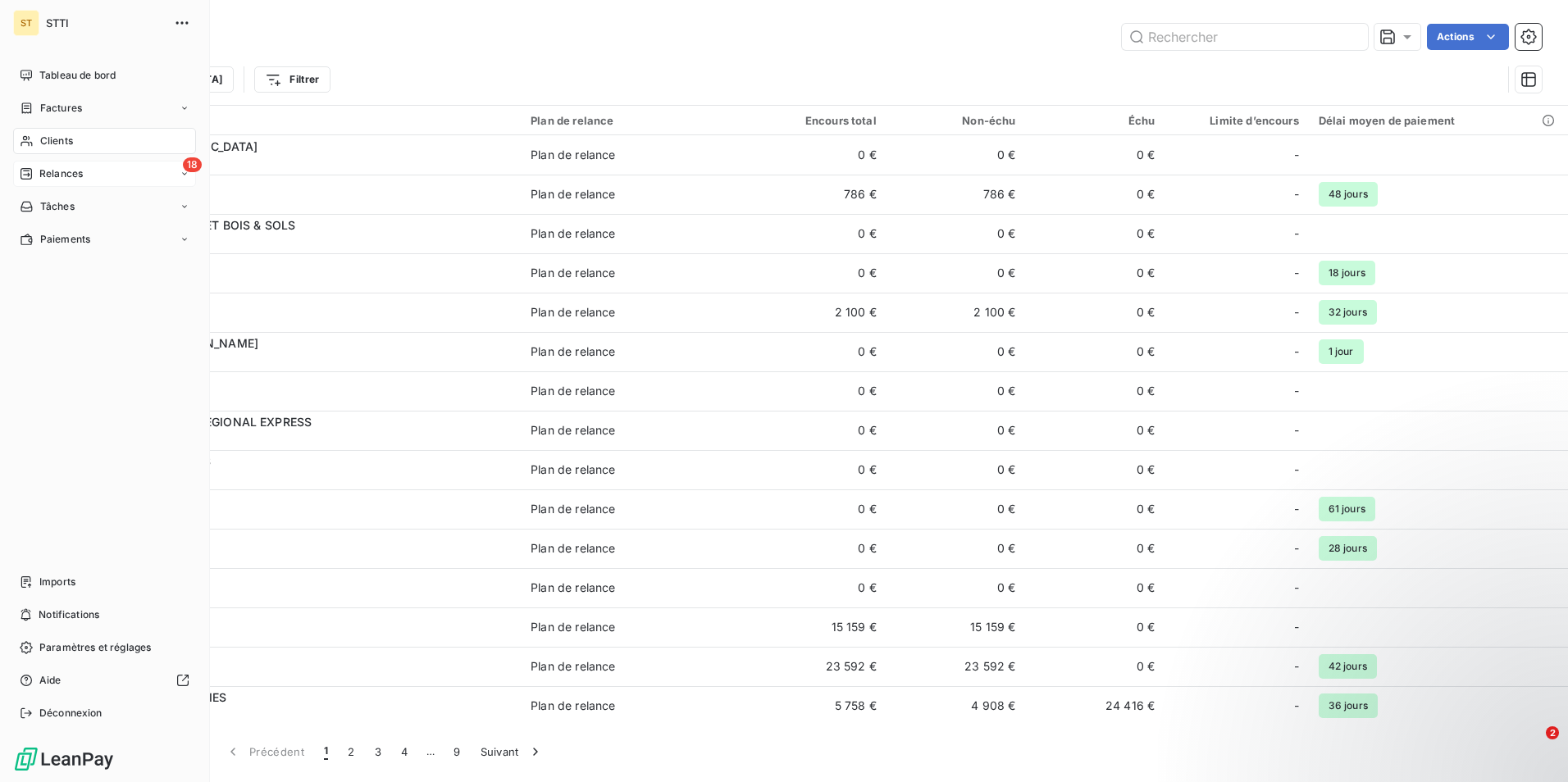
click at [35, 169] on div "Relances" at bounding box center [51, 174] width 64 height 15
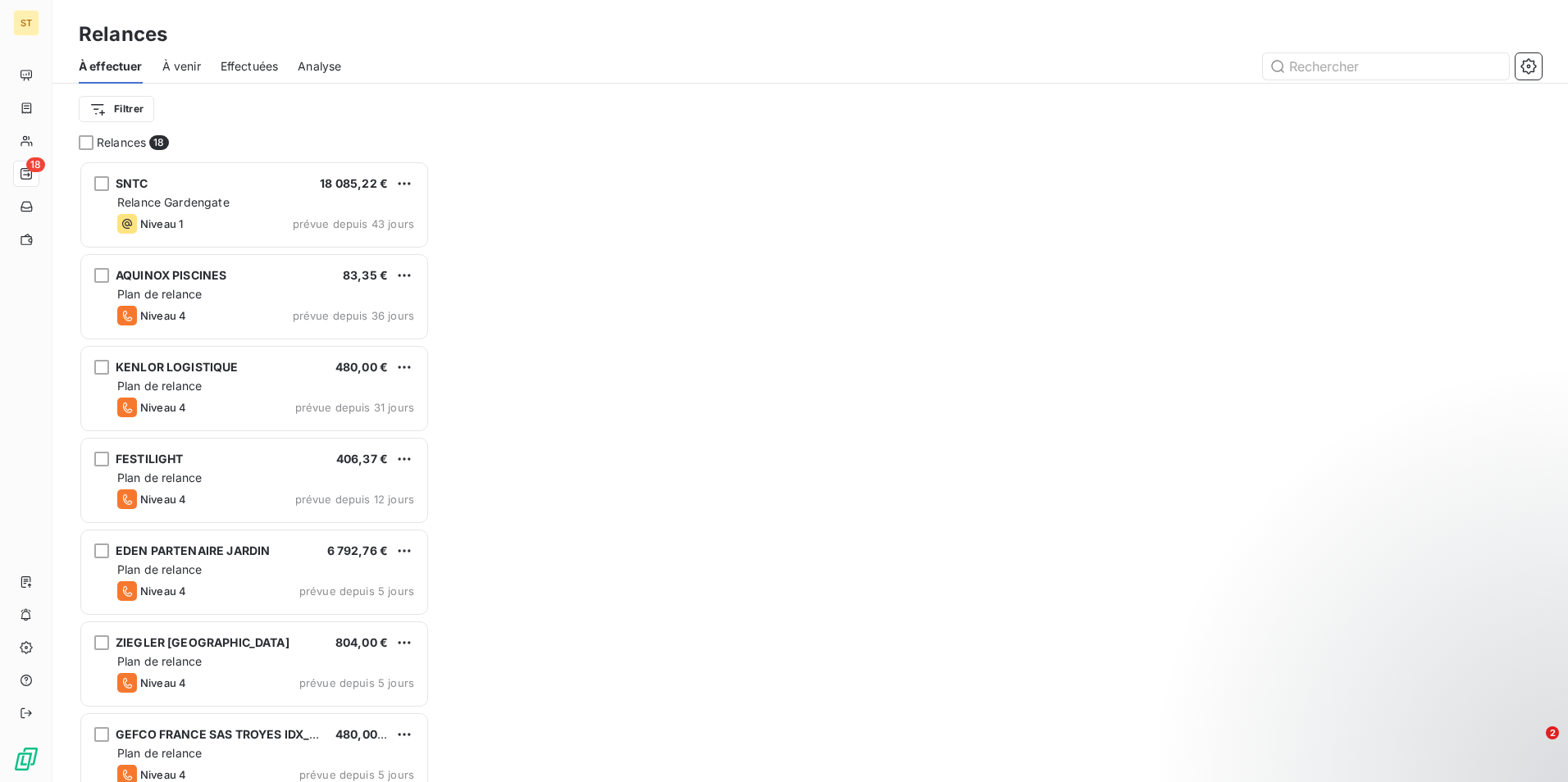
scroll to position [609, 339]
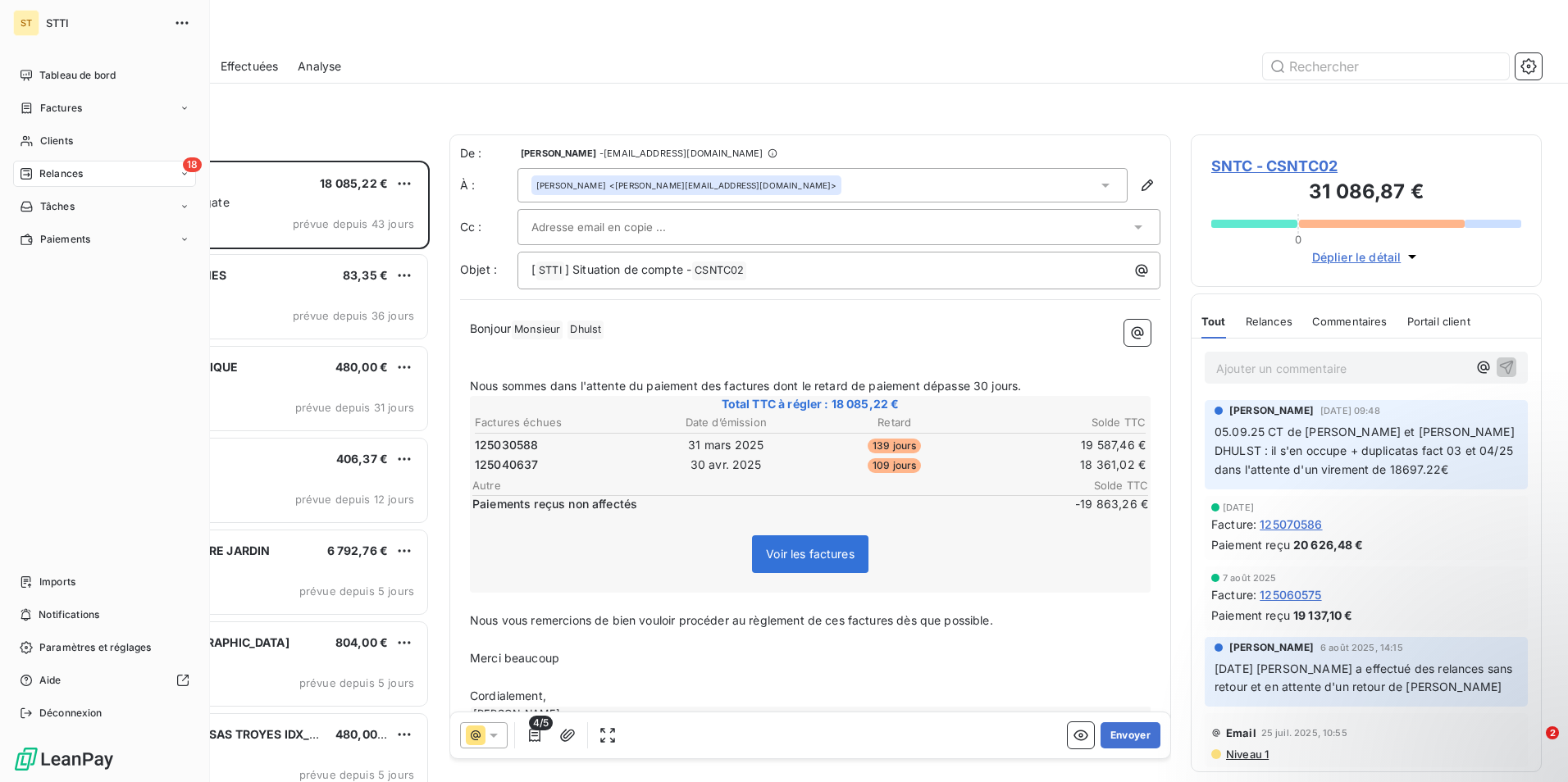
click at [82, 177] on span "Relances" at bounding box center [61, 174] width 44 height 15
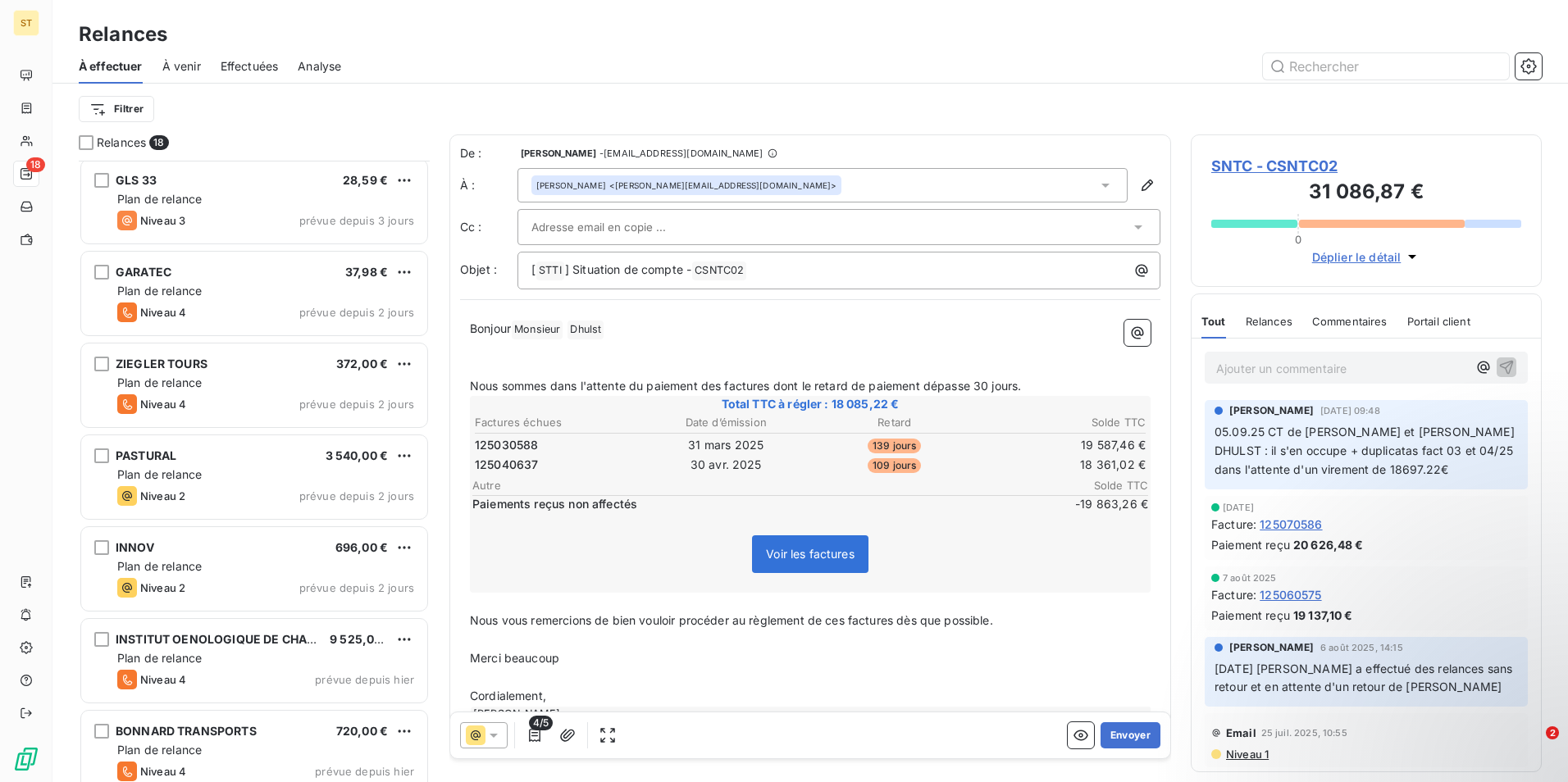
scroll to position [1032, 0]
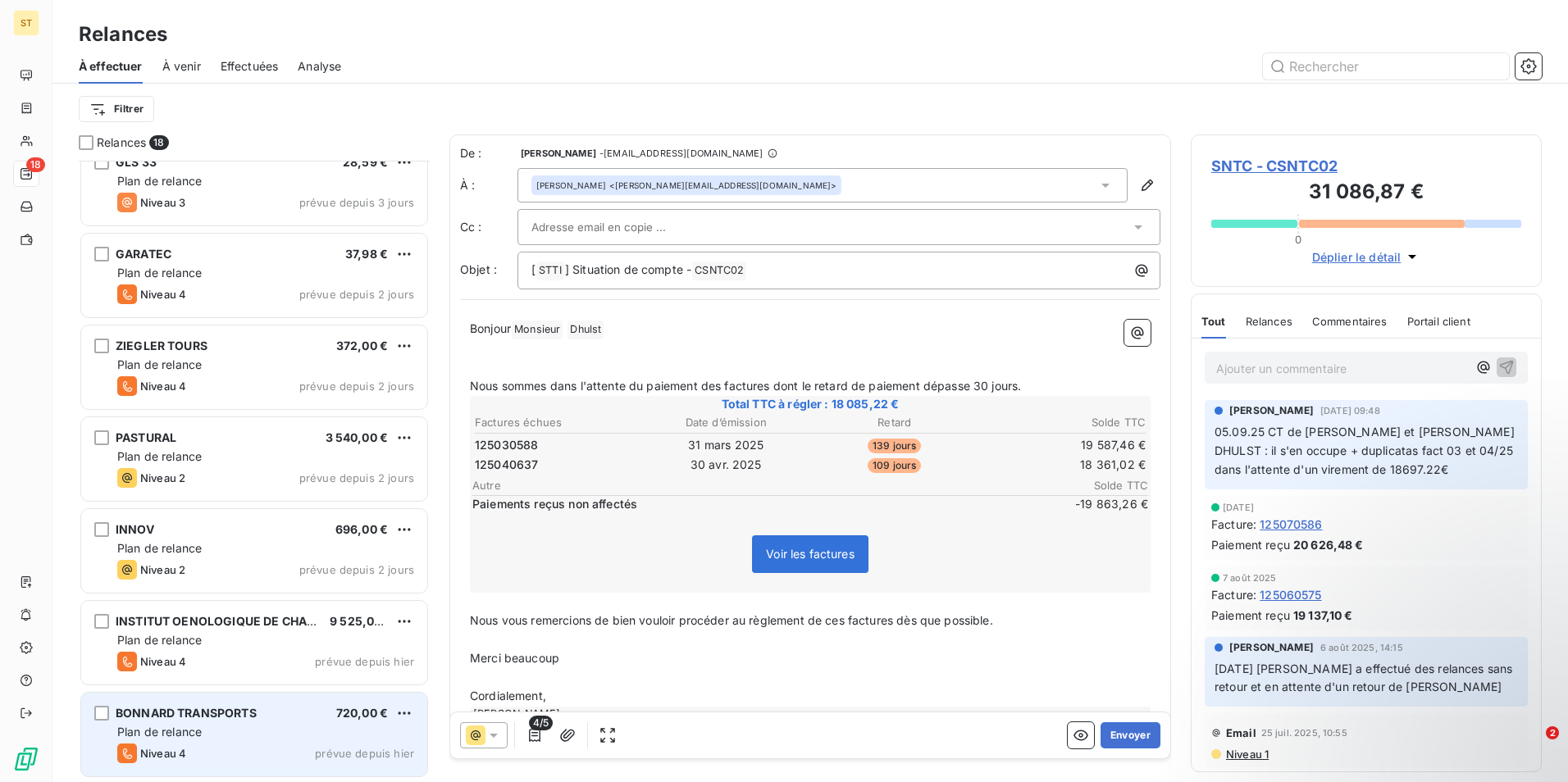
click at [214, 725] on div "Plan de relance" at bounding box center [266, 732] width 297 height 16
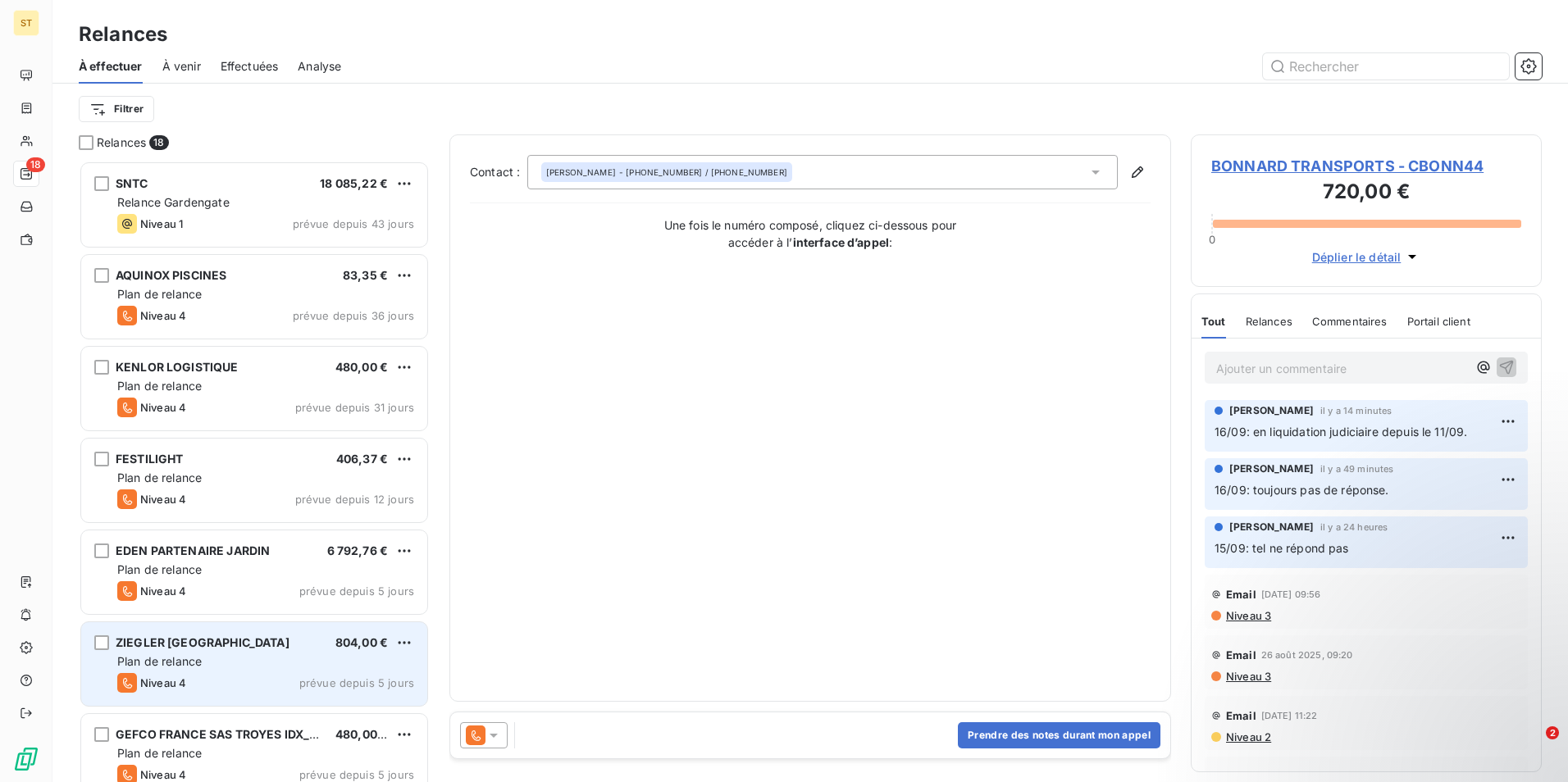
click at [192, 659] on span "Plan de relance" at bounding box center [159, 661] width 84 height 14
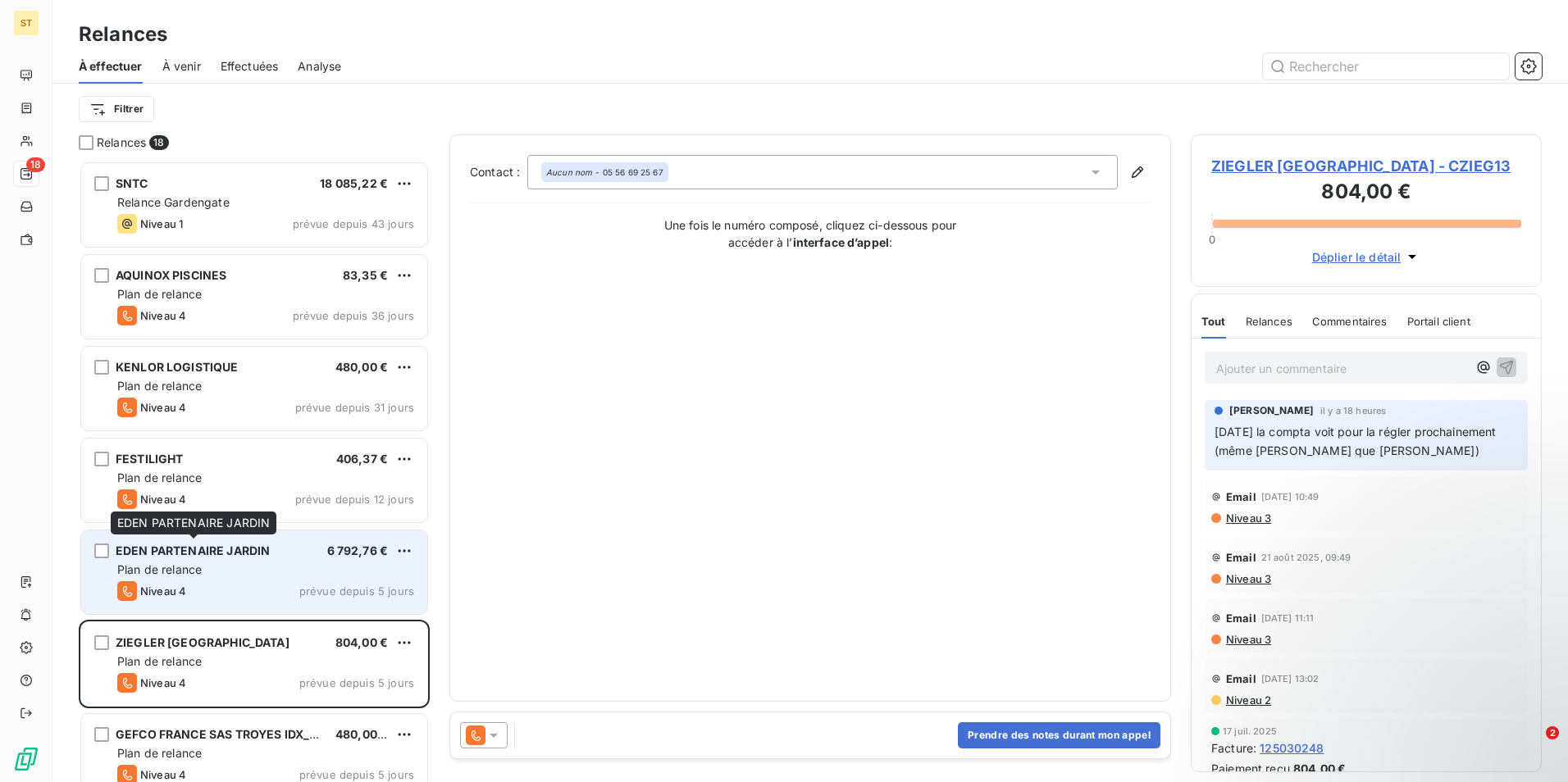
click at [260, 552] on span "EDEN PARTENAIRE JARDIN" at bounding box center [193, 550] width 154 height 14
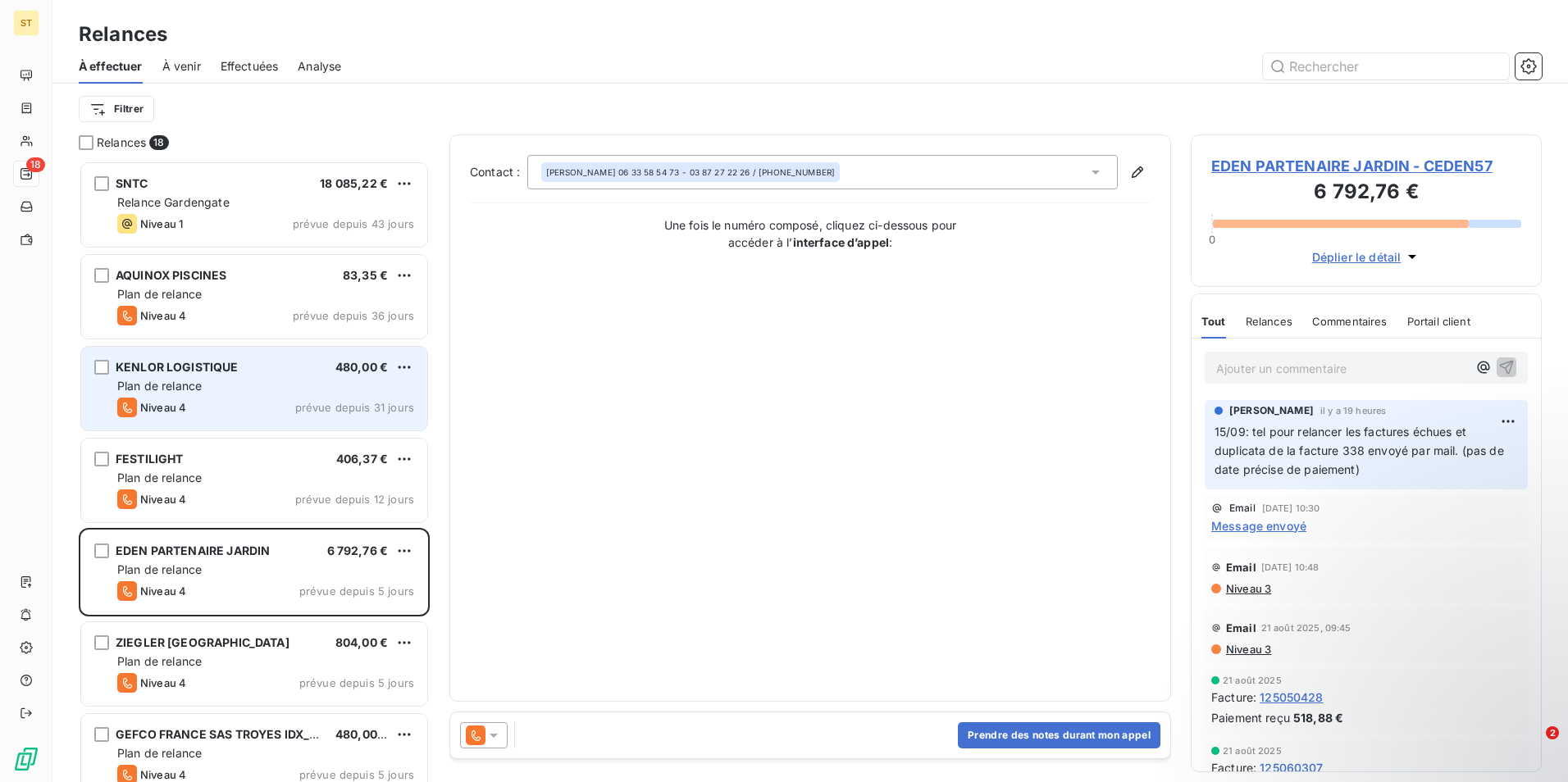
click at [271, 378] on div "Plan de relance" at bounding box center [266, 385] width 297 height 16
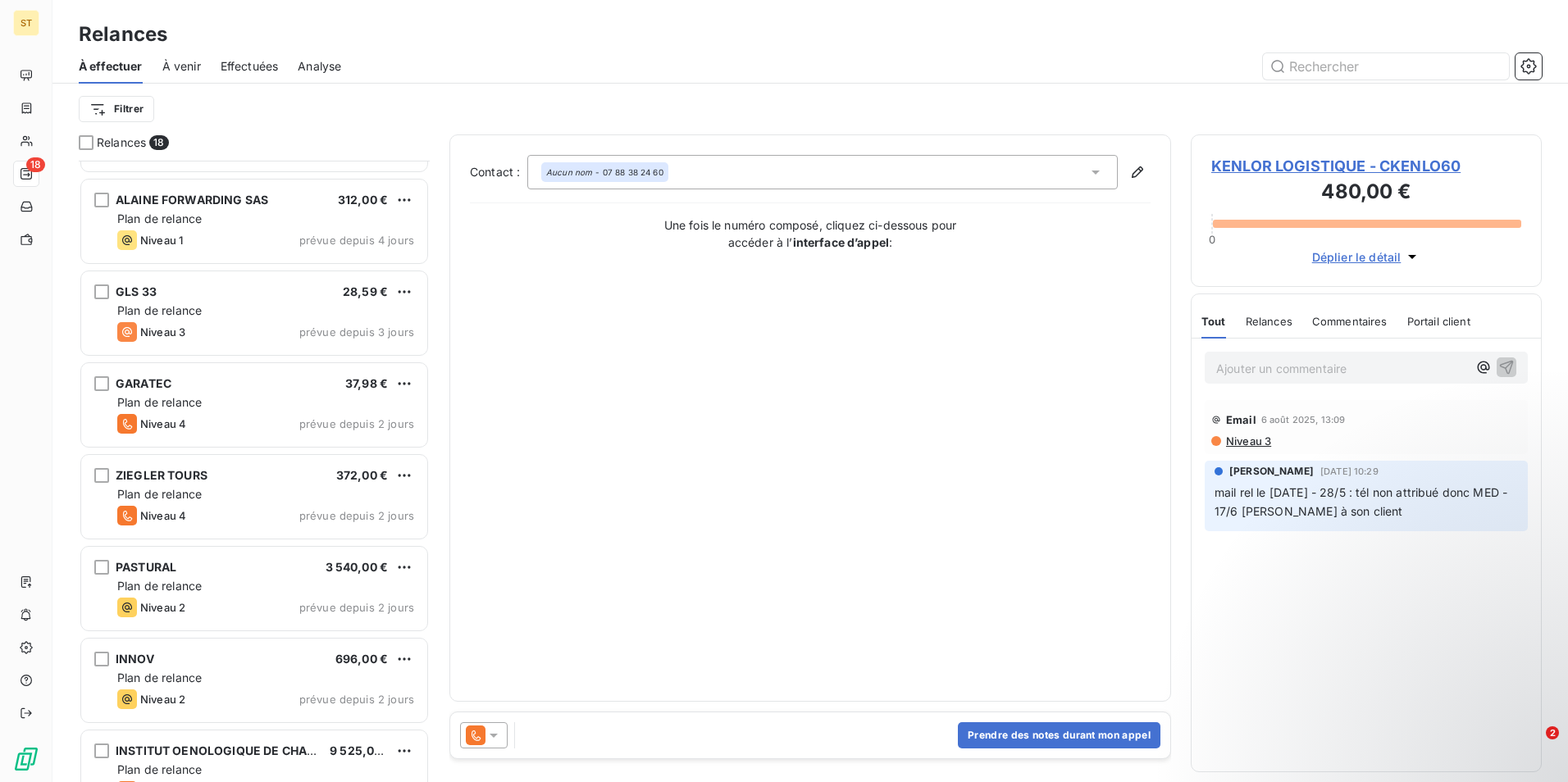
scroll to position [1032, 0]
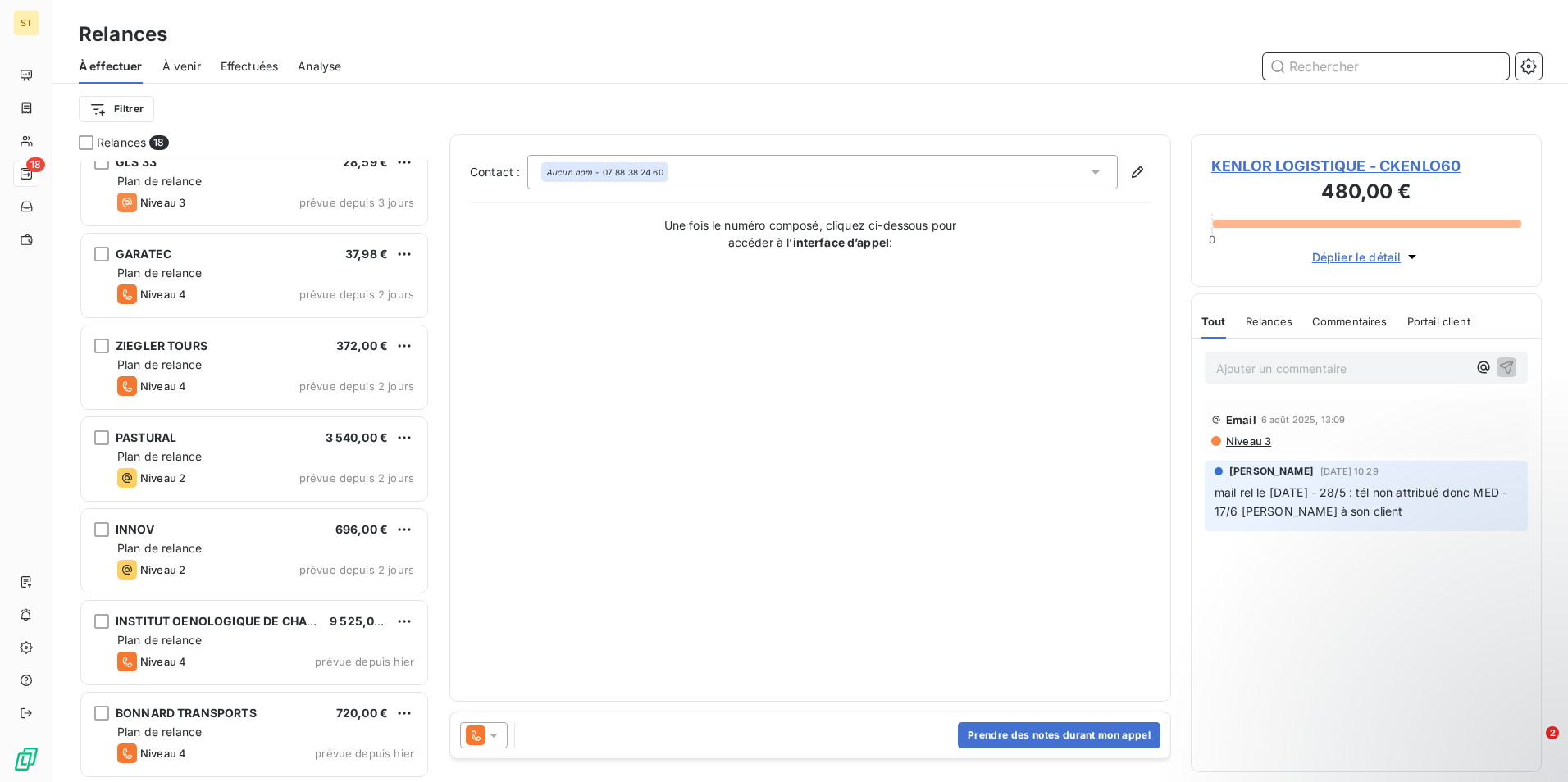
click at [1316, 61] on input "text" at bounding box center [1385, 66] width 246 height 27
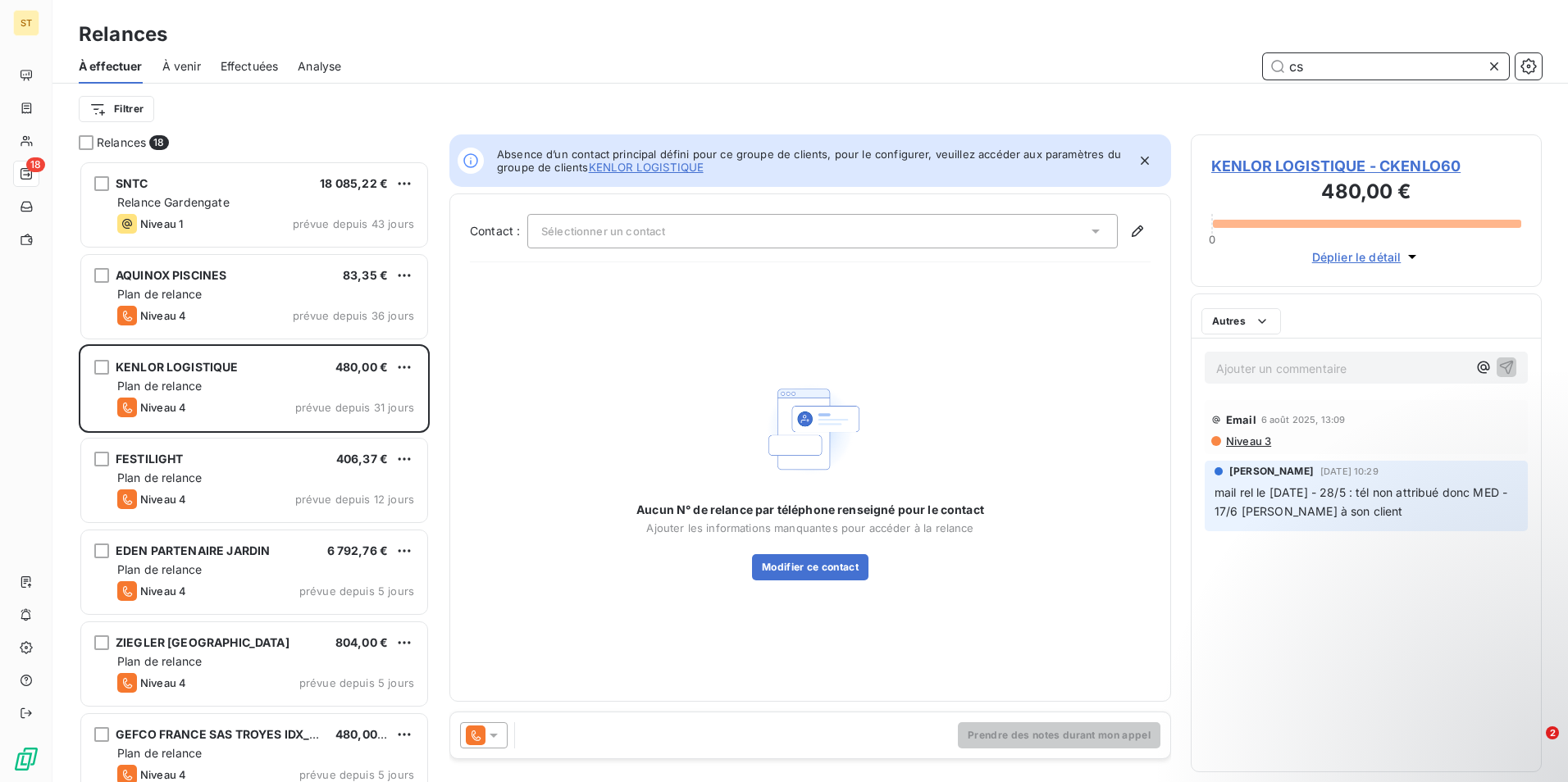
scroll to position [0, 0]
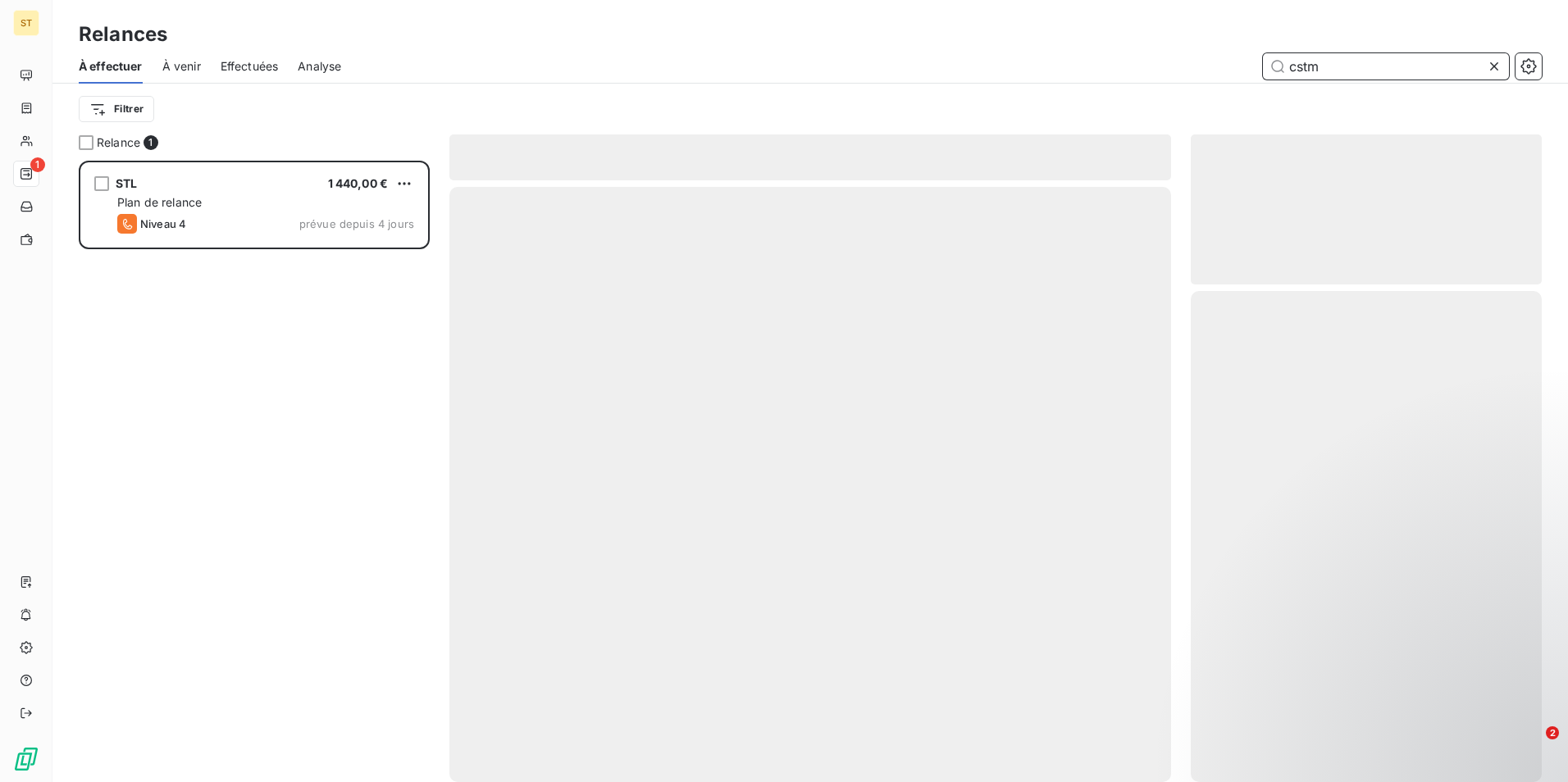
scroll to position [609, 339]
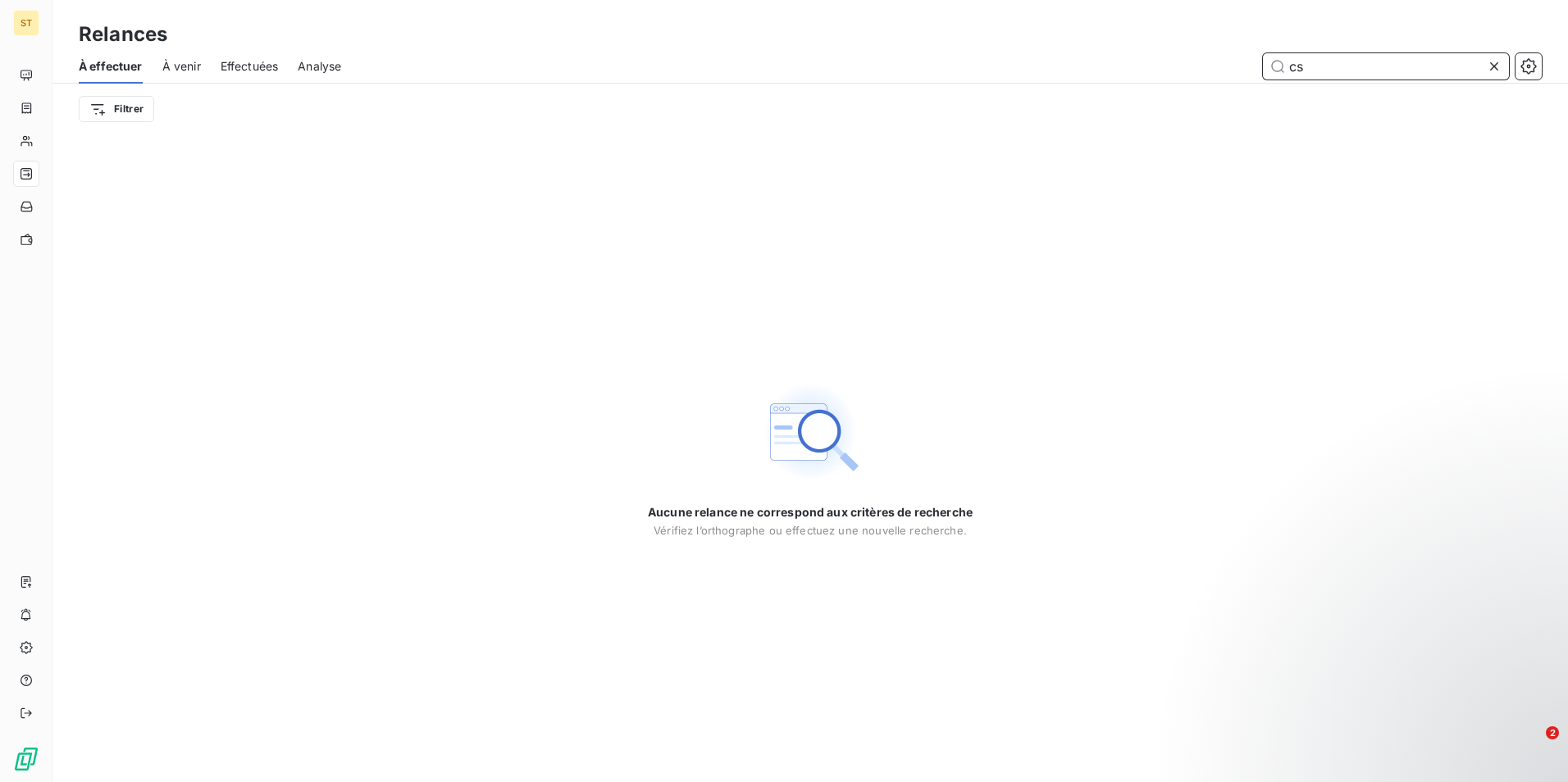
type input "c"
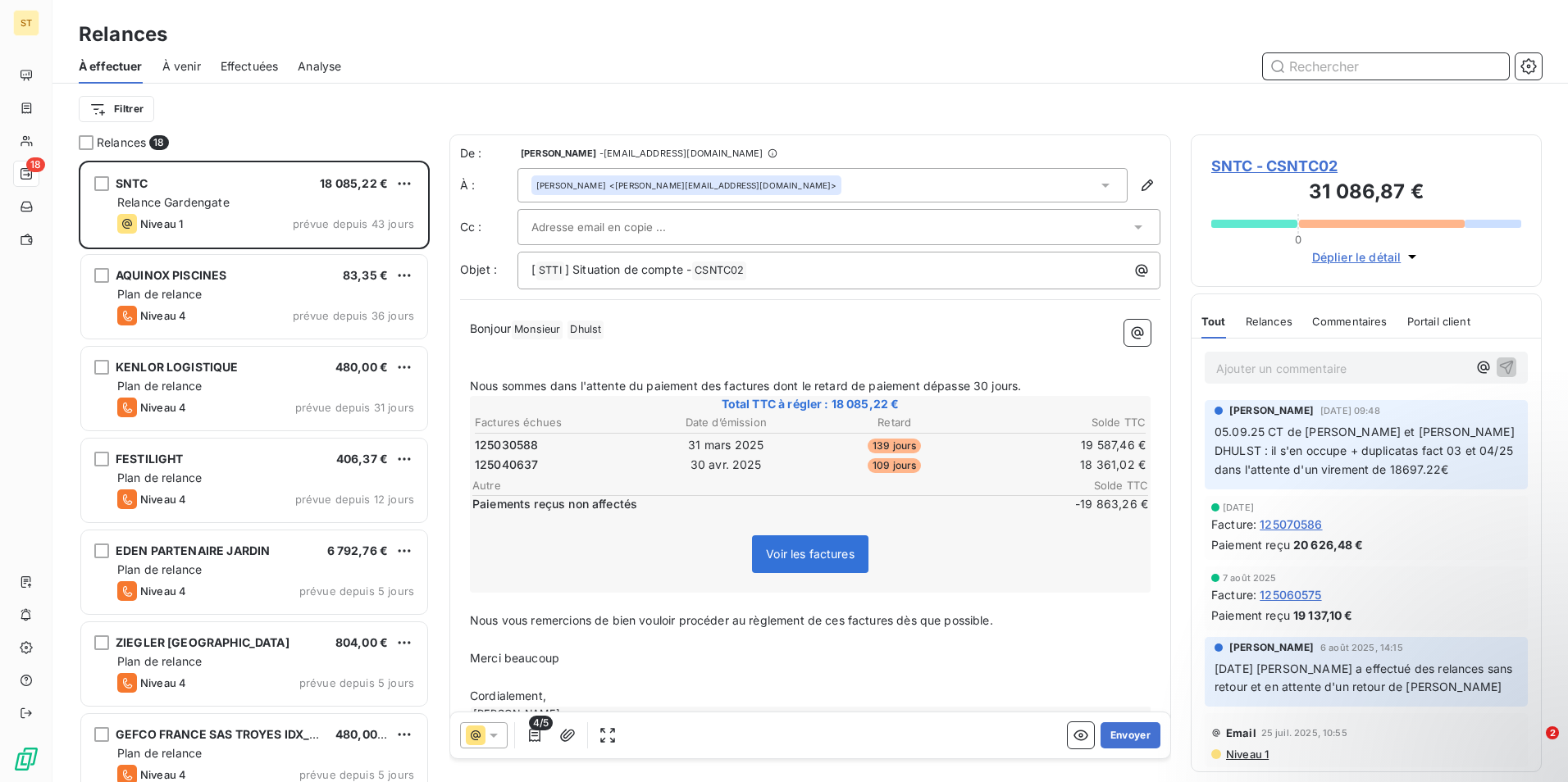
scroll to position [609, 339]
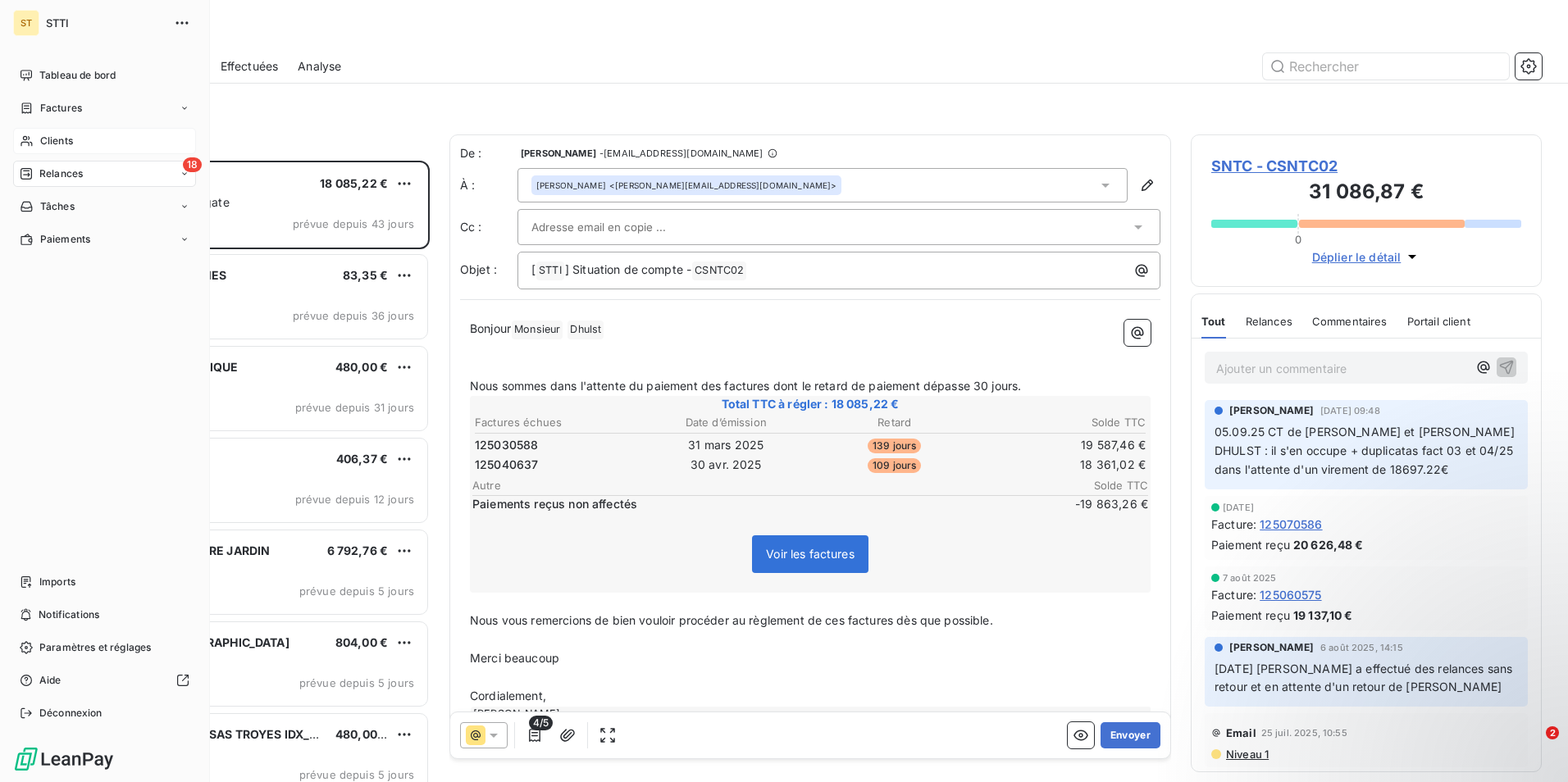
click at [55, 140] on span "Clients" at bounding box center [56, 141] width 33 height 15
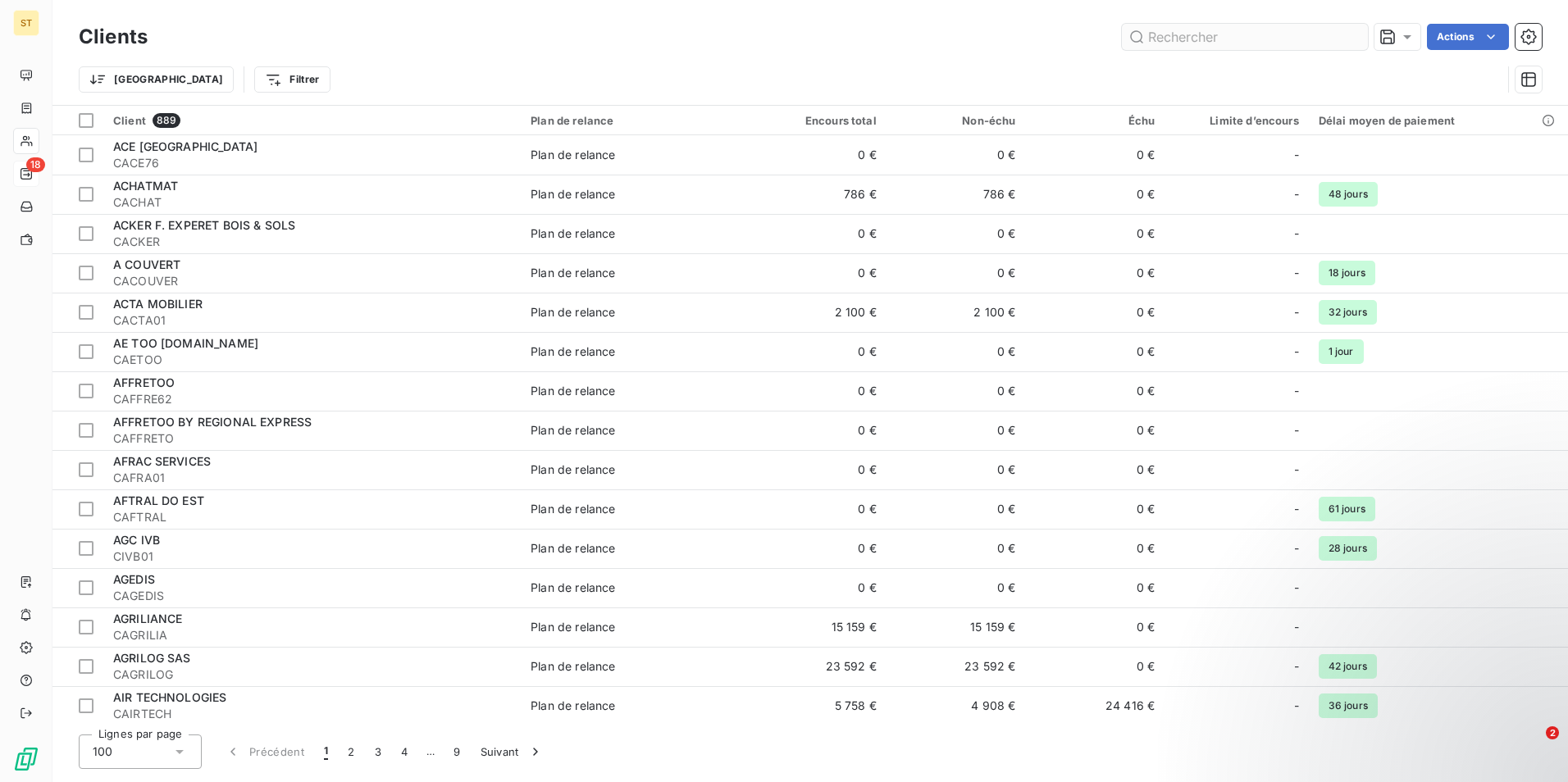
click at [1226, 40] on input "text" at bounding box center [1244, 37] width 246 height 27
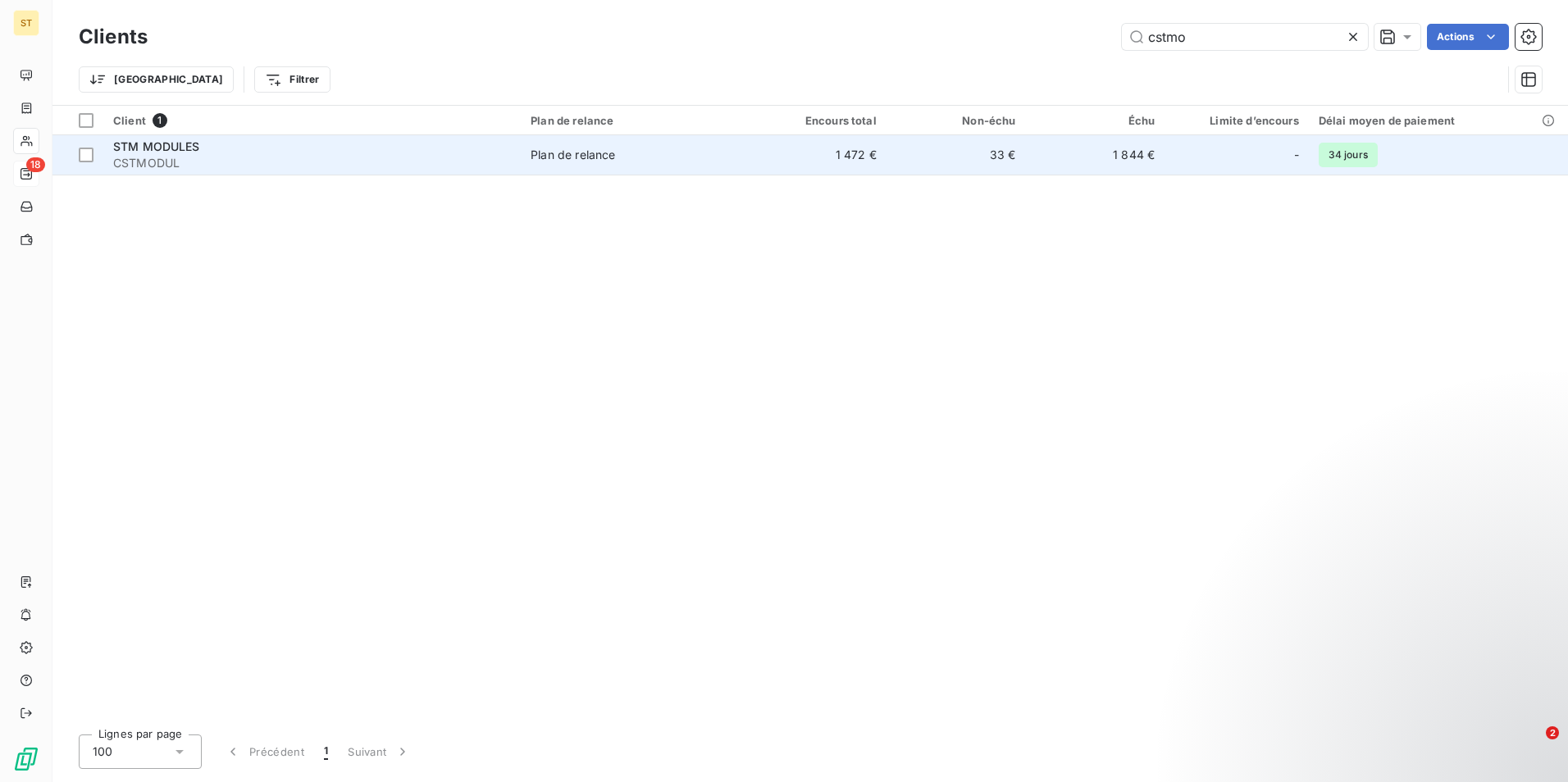
type input "cstmo"
click at [220, 144] on div "STM MODULES" at bounding box center [311, 146] width 398 height 16
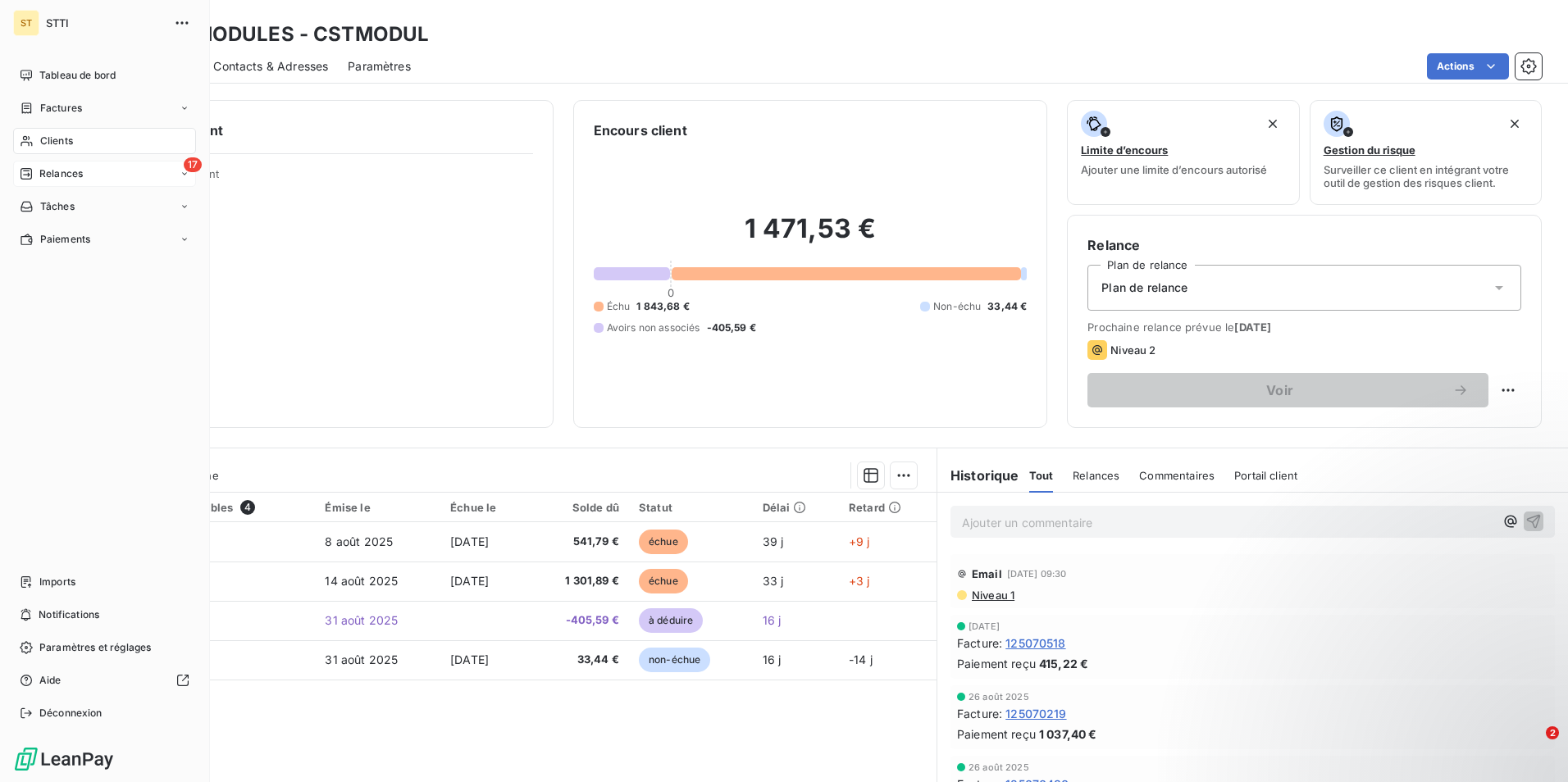
click at [65, 172] on span "Relances" at bounding box center [61, 174] width 44 height 15
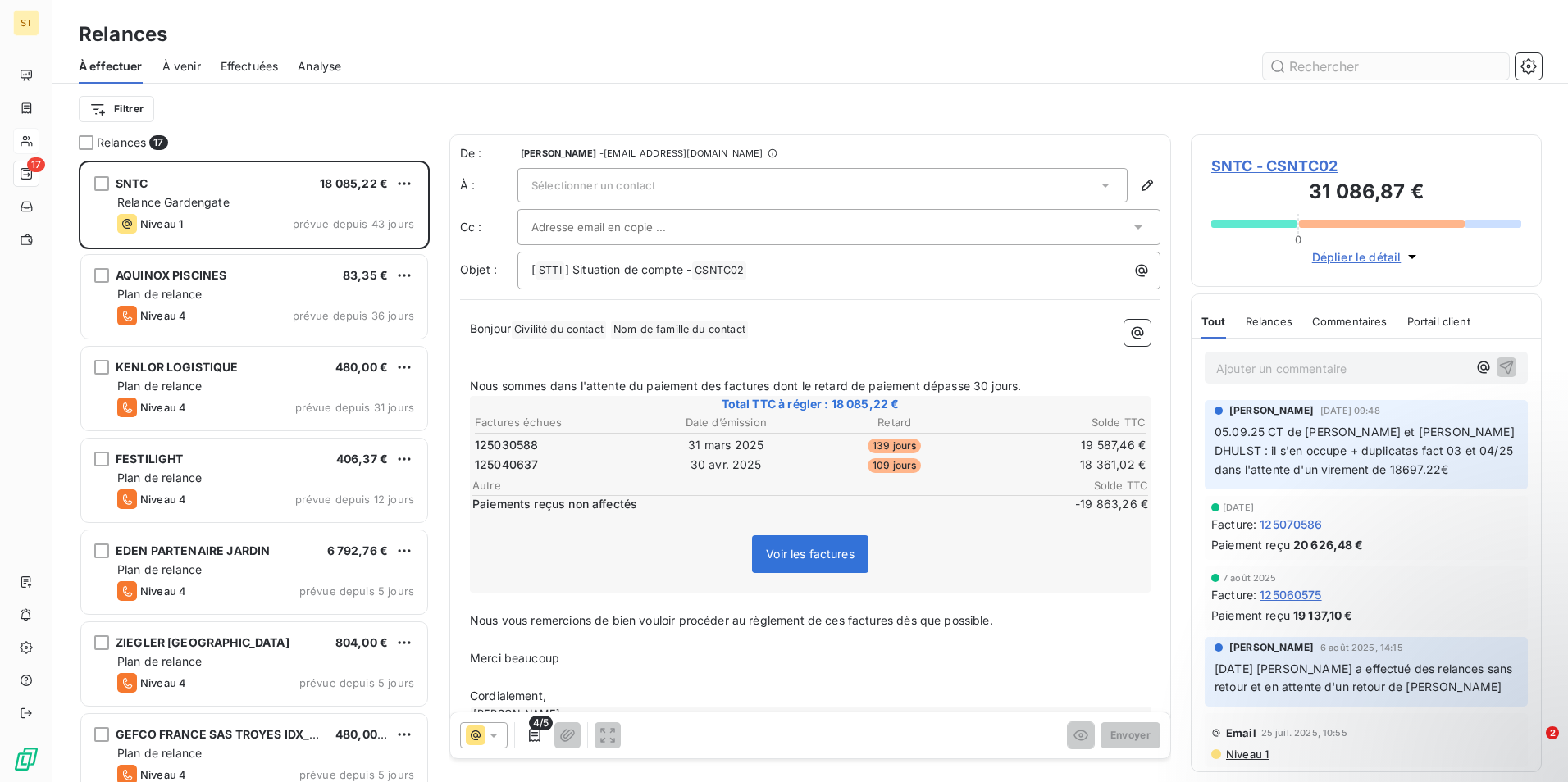
click at [1400, 62] on input "text" at bounding box center [1385, 66] width 246 height 27
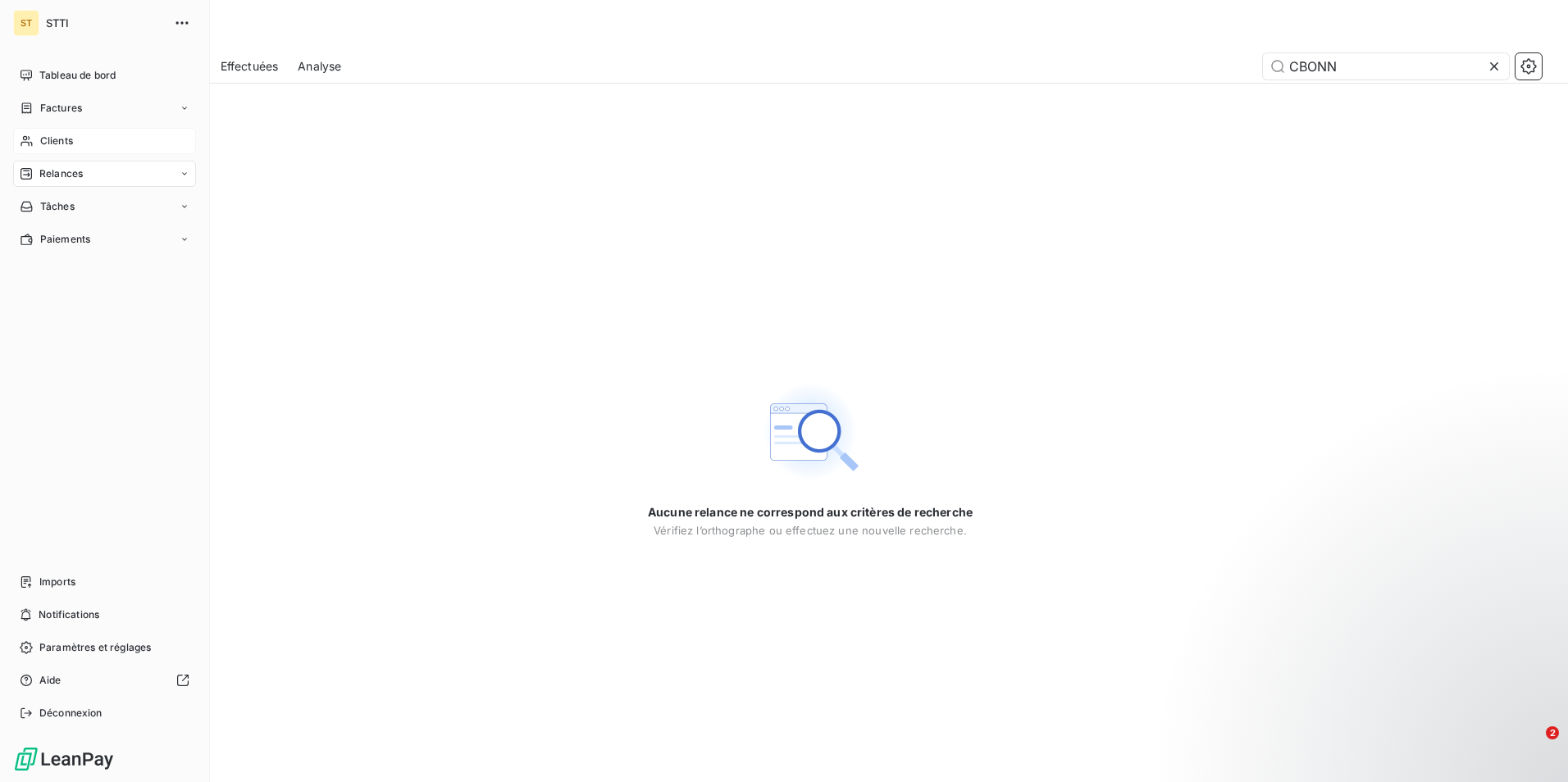
type input "CBONN"
click at [65, 140] on span "Clients" at bounding box center [56, 141] width 33 height 15
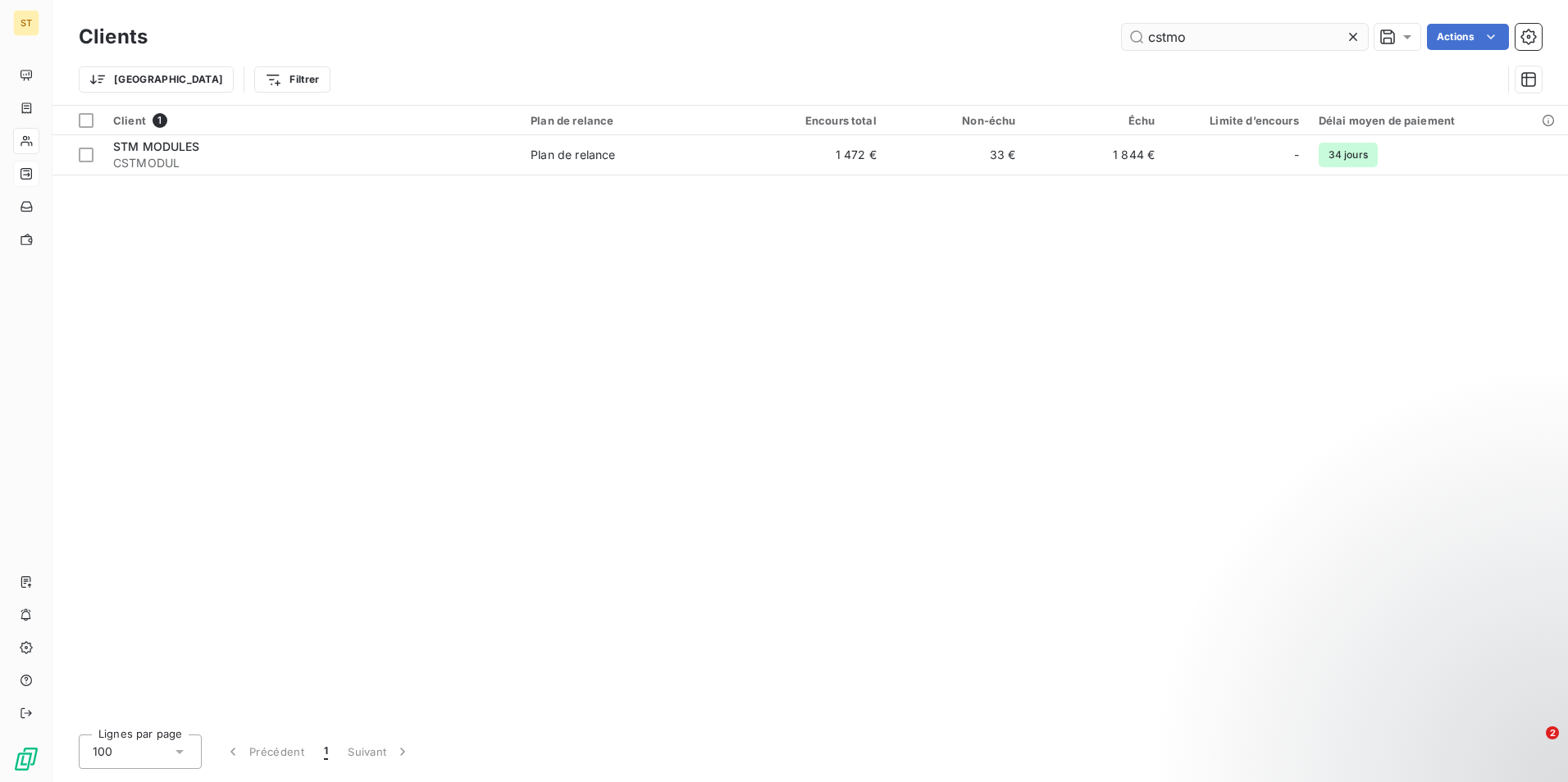
click at [1256, 35] on input "cstmo" at bounding box center [1244, 37] width 246 height 27
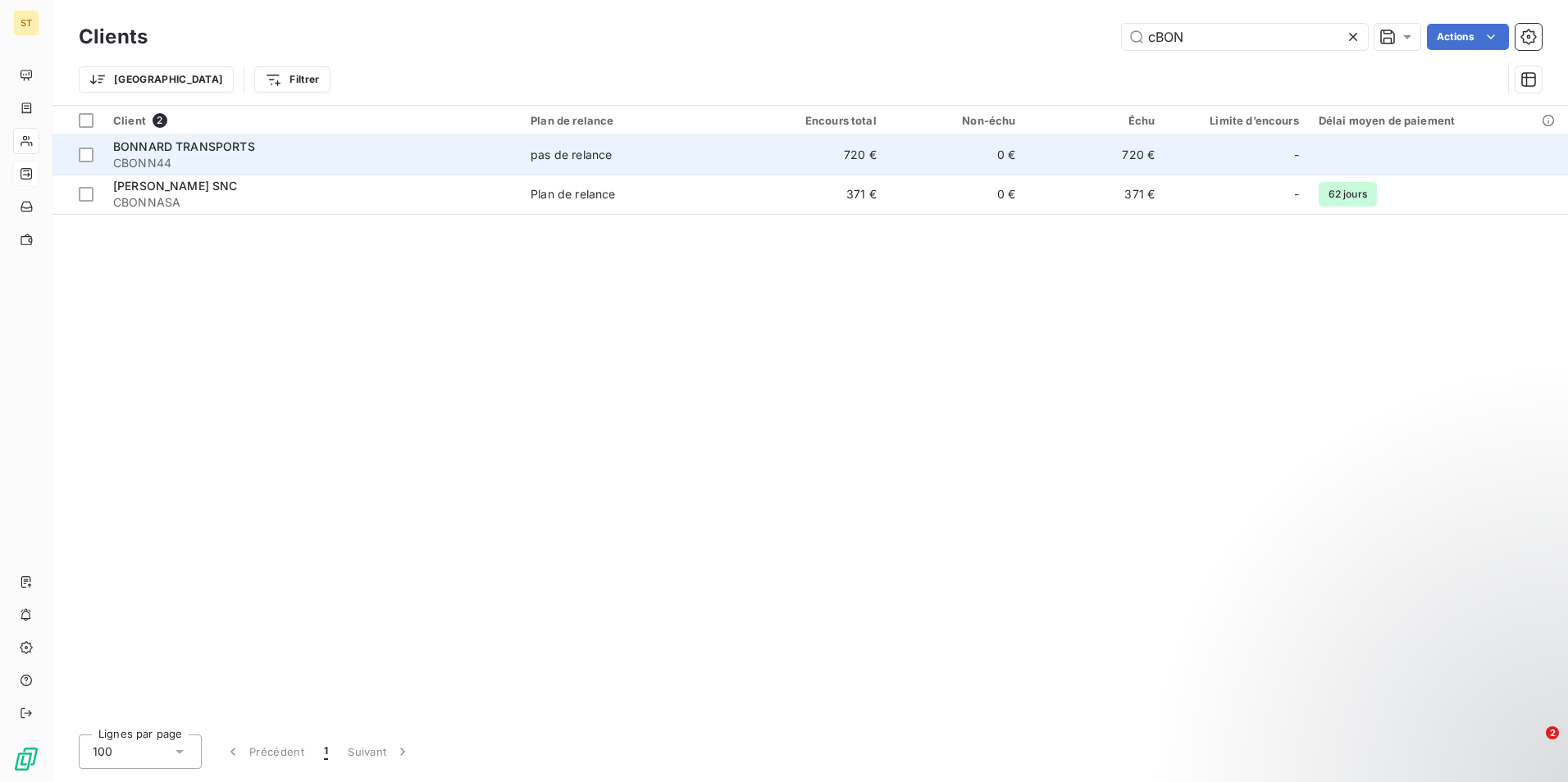
type input "cBON"
click at [224, 159] on span "CBONN44" at bounding box center [311, 162] width 398 height 16
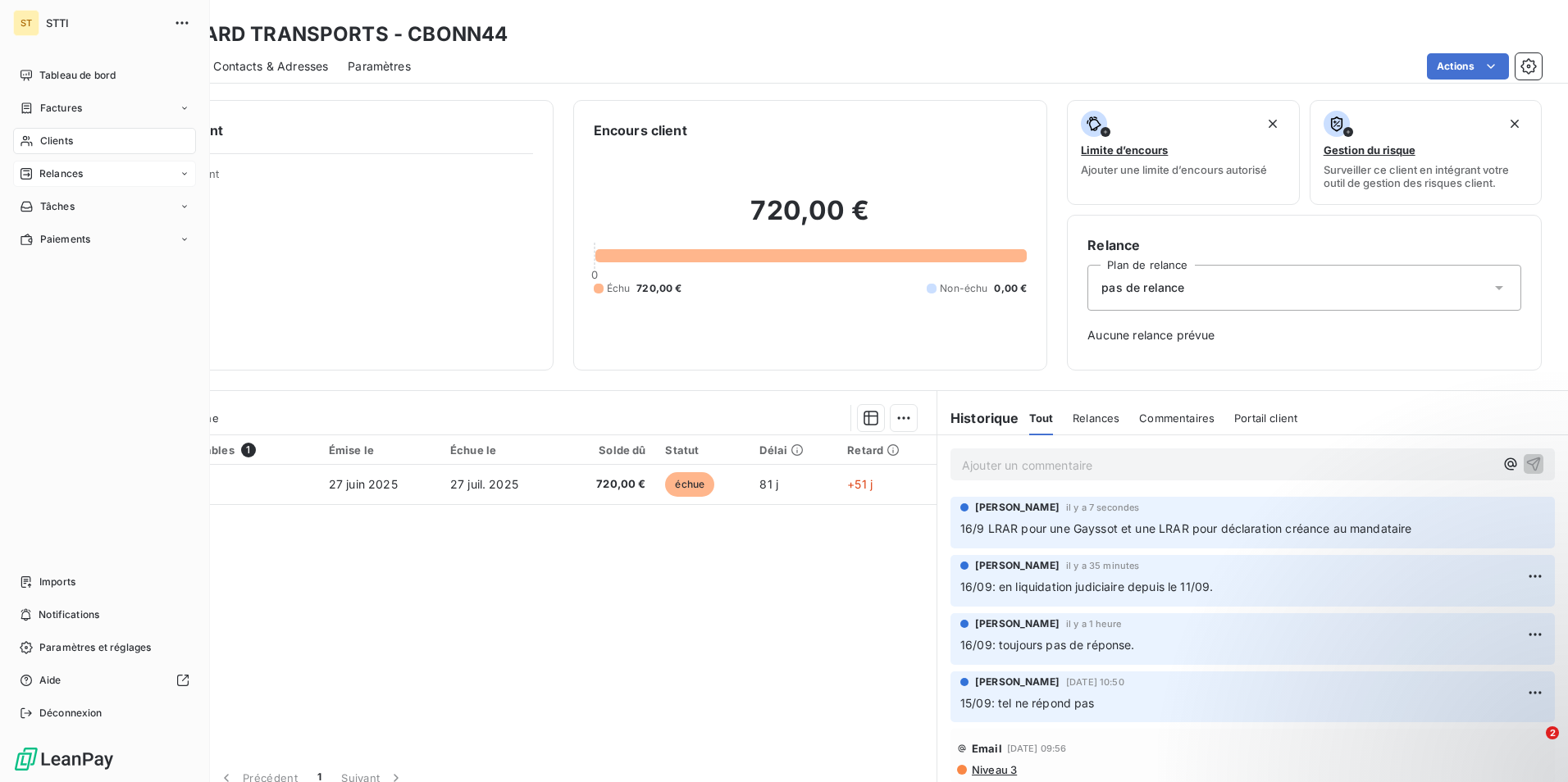
click at [91, 131] on div "Clients" at bounding box center [104, 141] width 183 height 27
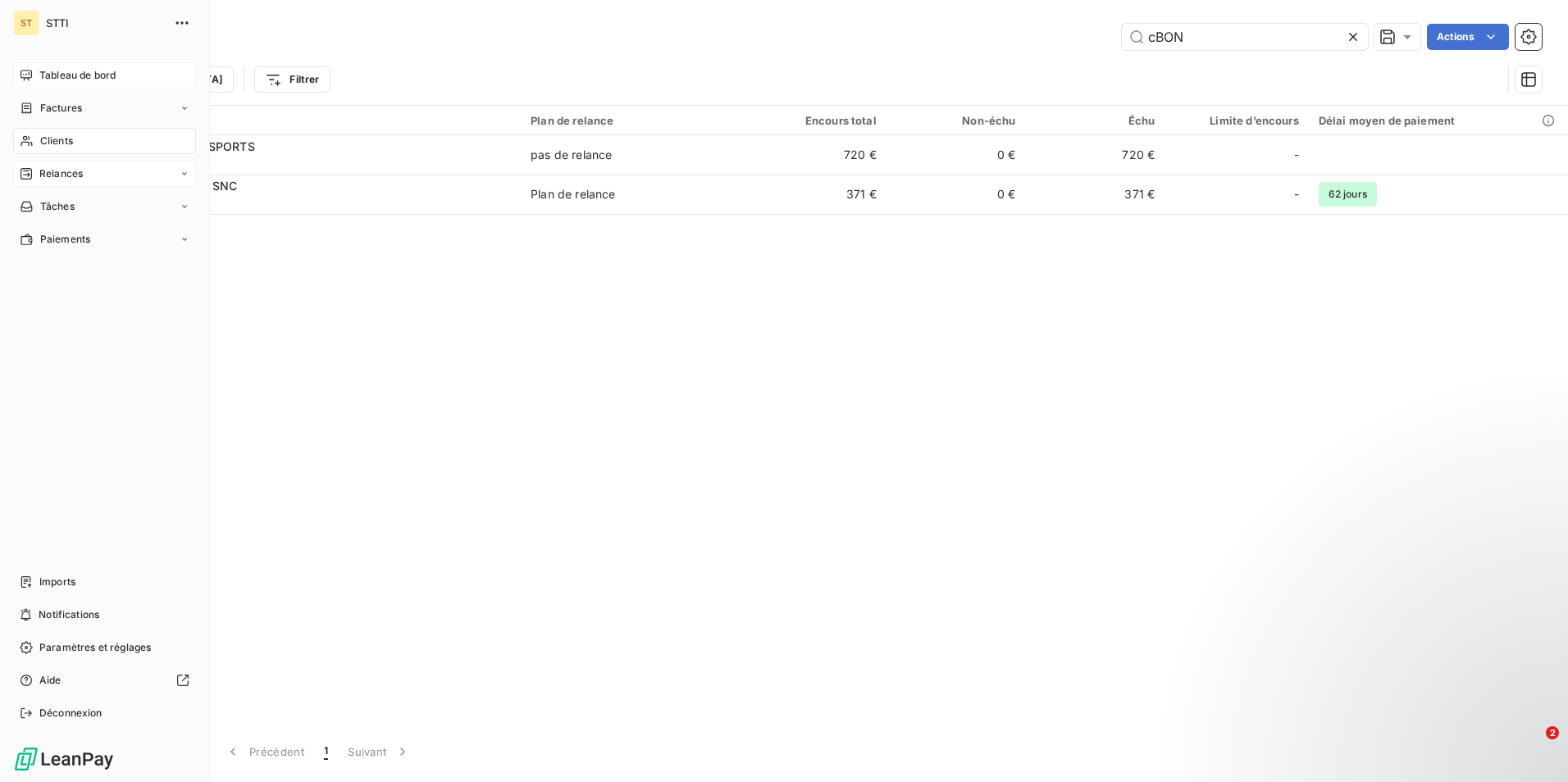
click at [93, 78] on span "Tableau de bord" at bounding box center [77, 76] width 76 height 15
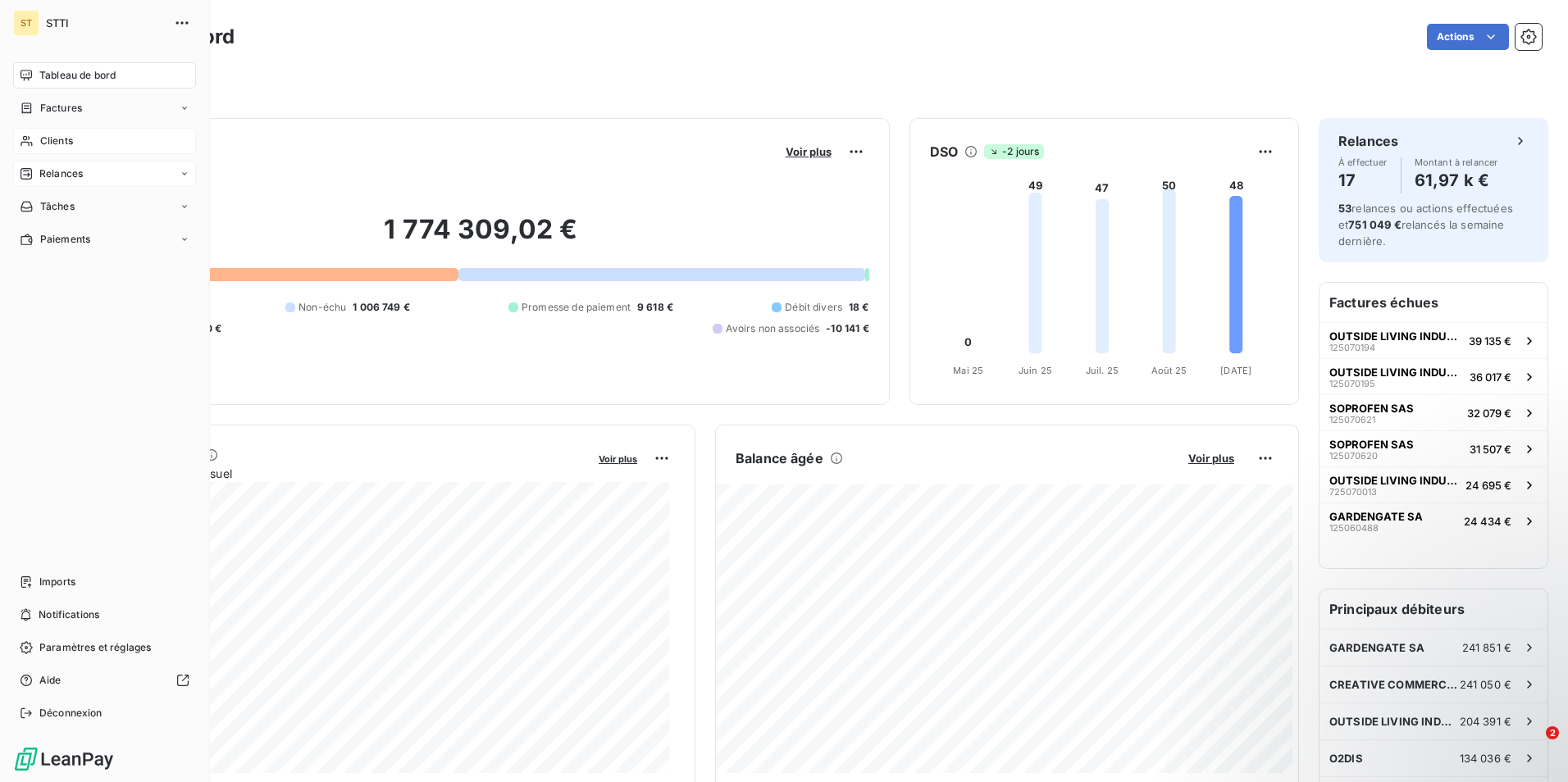
click at [31, 138] on icon at bounding box center [27, 141] width 14 height 13
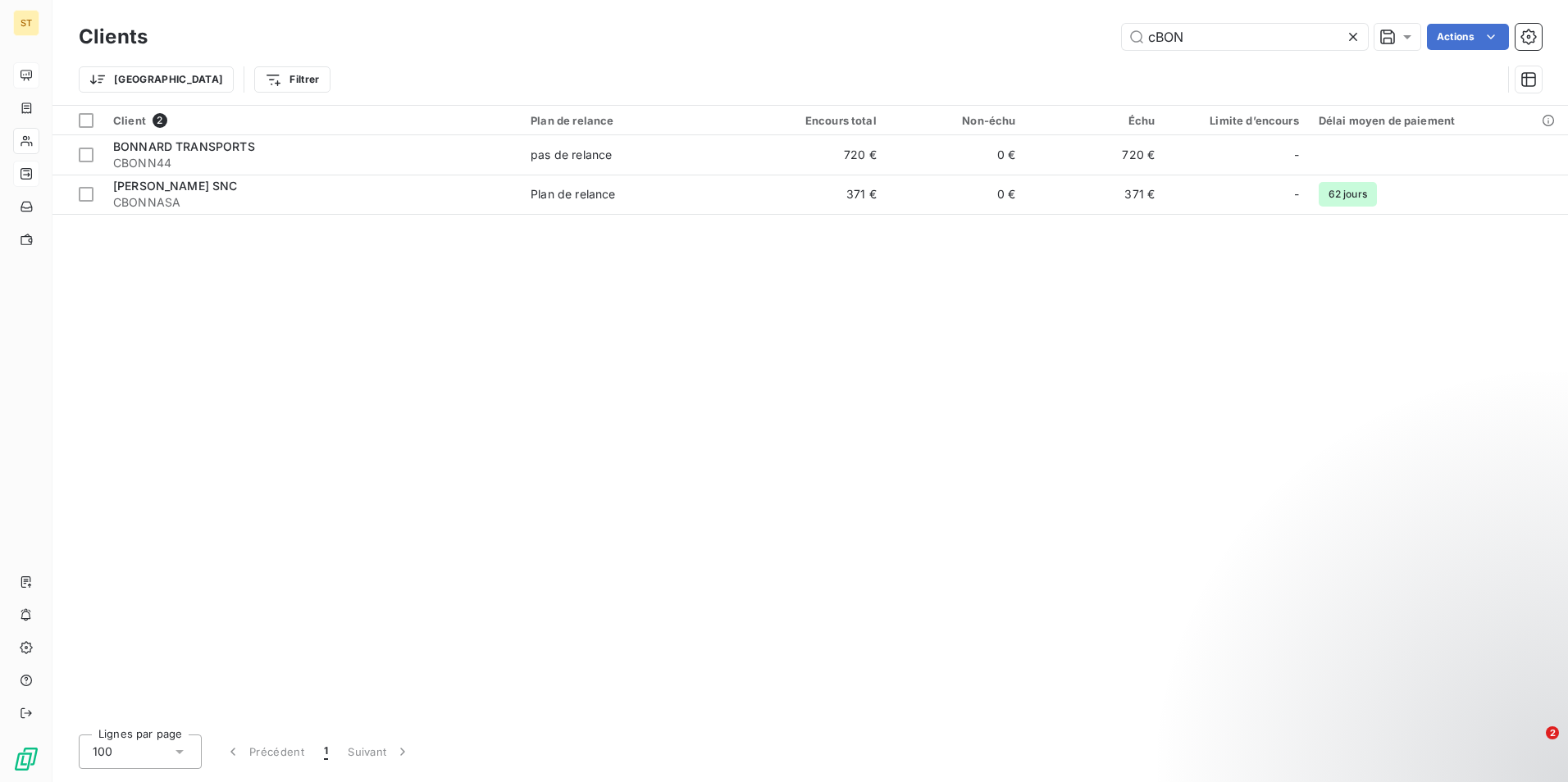
click at [1218, 21] on div "Clients cBON Actions" at bounding box center [810, 37] width 1463 height 34
click at [1209, 39] on input "cBON" at bounding box center [1244, 37] width 246 height 27
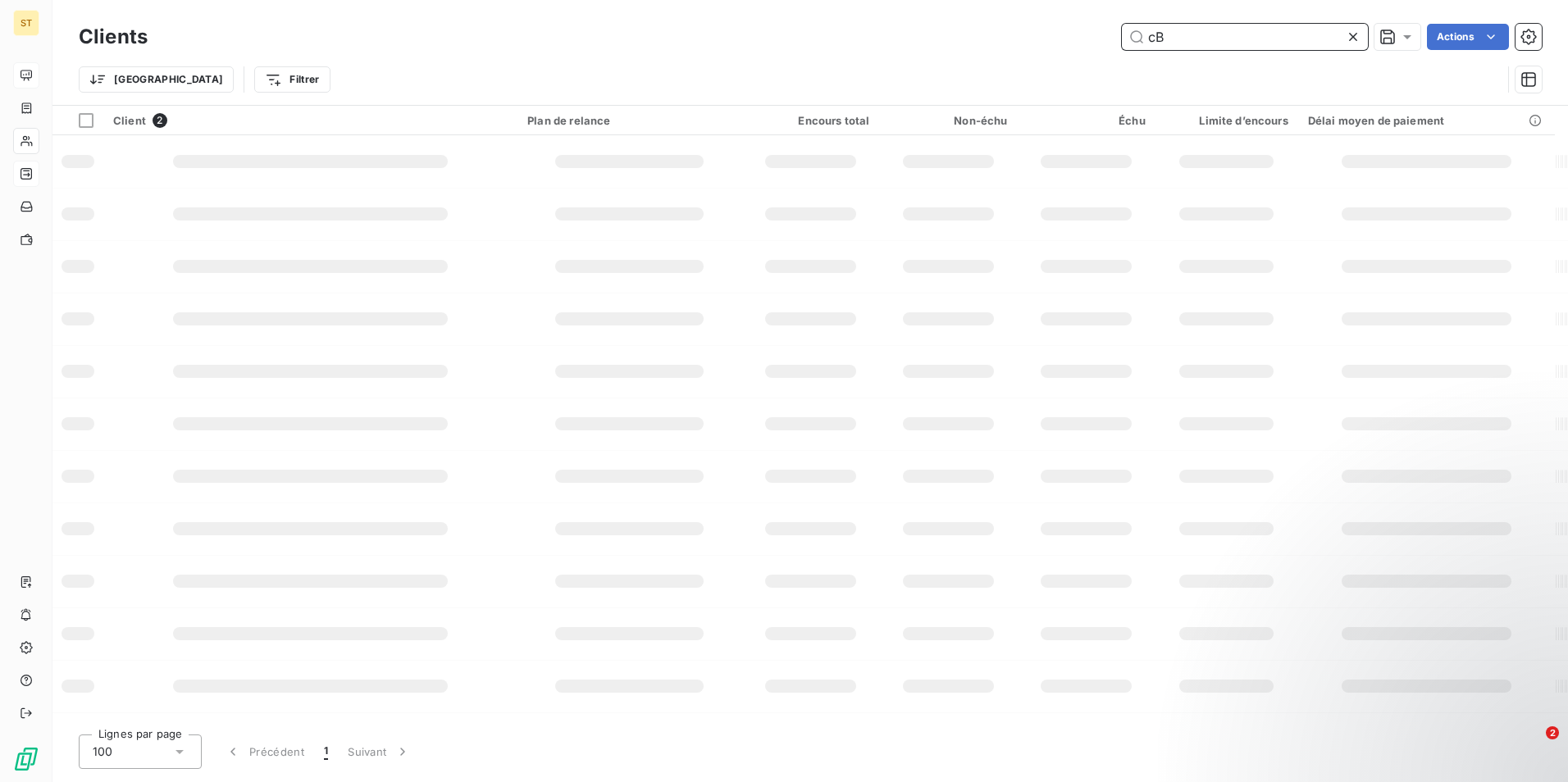
type input "c"
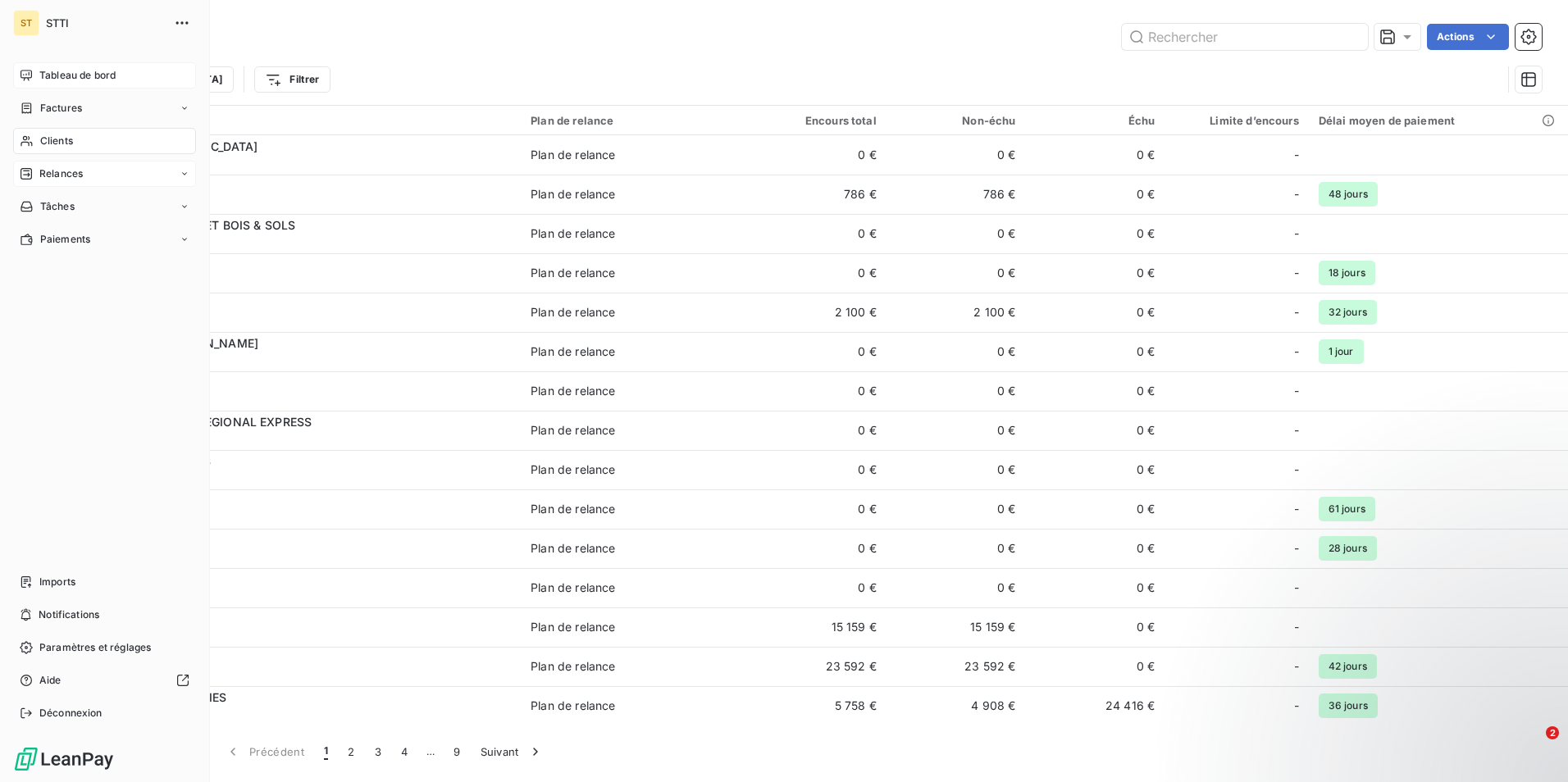
click at [80, 74] on span "Tableau de bord" at bounding box center [77, 76] width 76 height 15
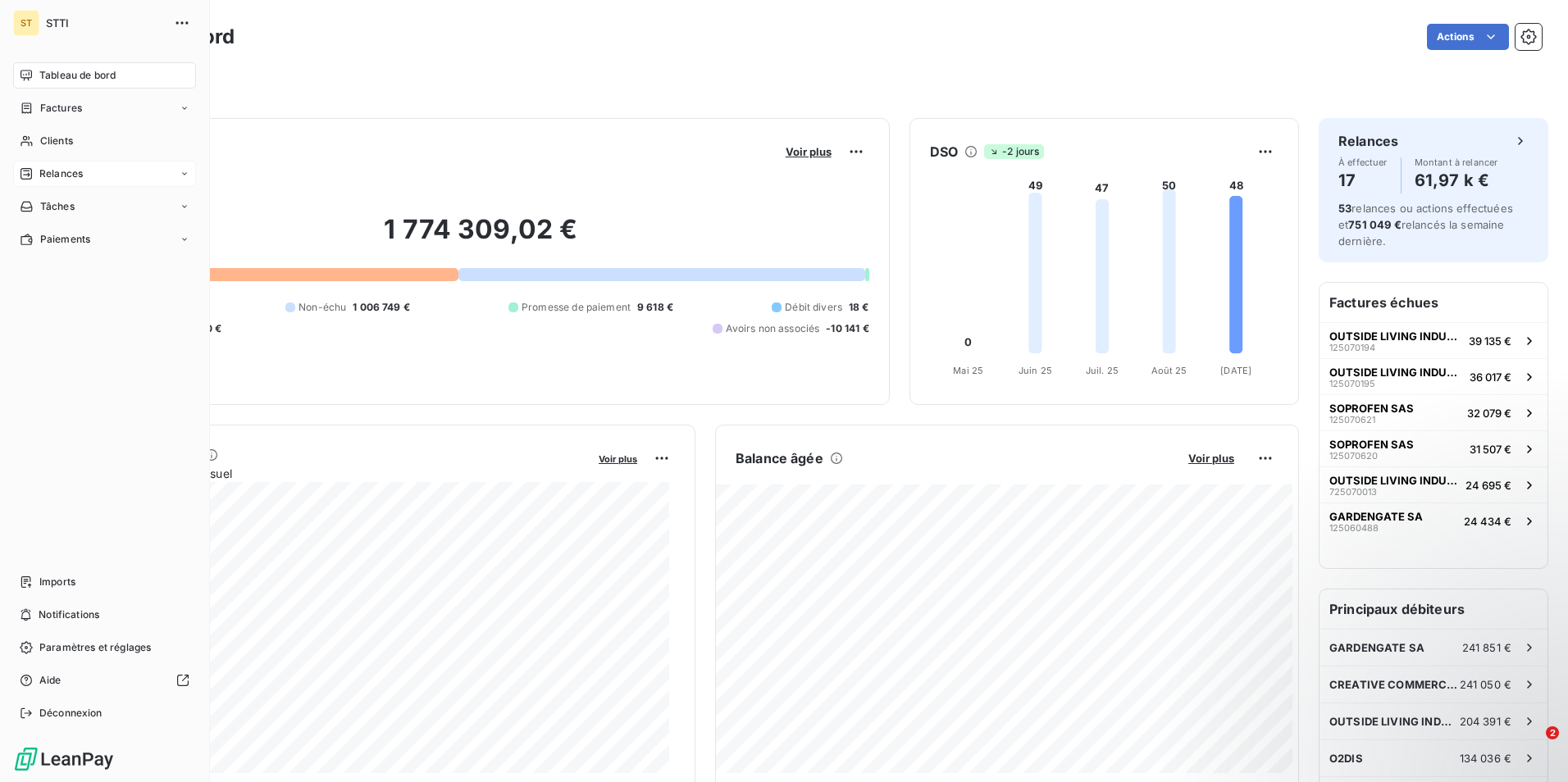
click at [61, 177] on span "Relances" at bounding box center [61, 174] width 44 height 15
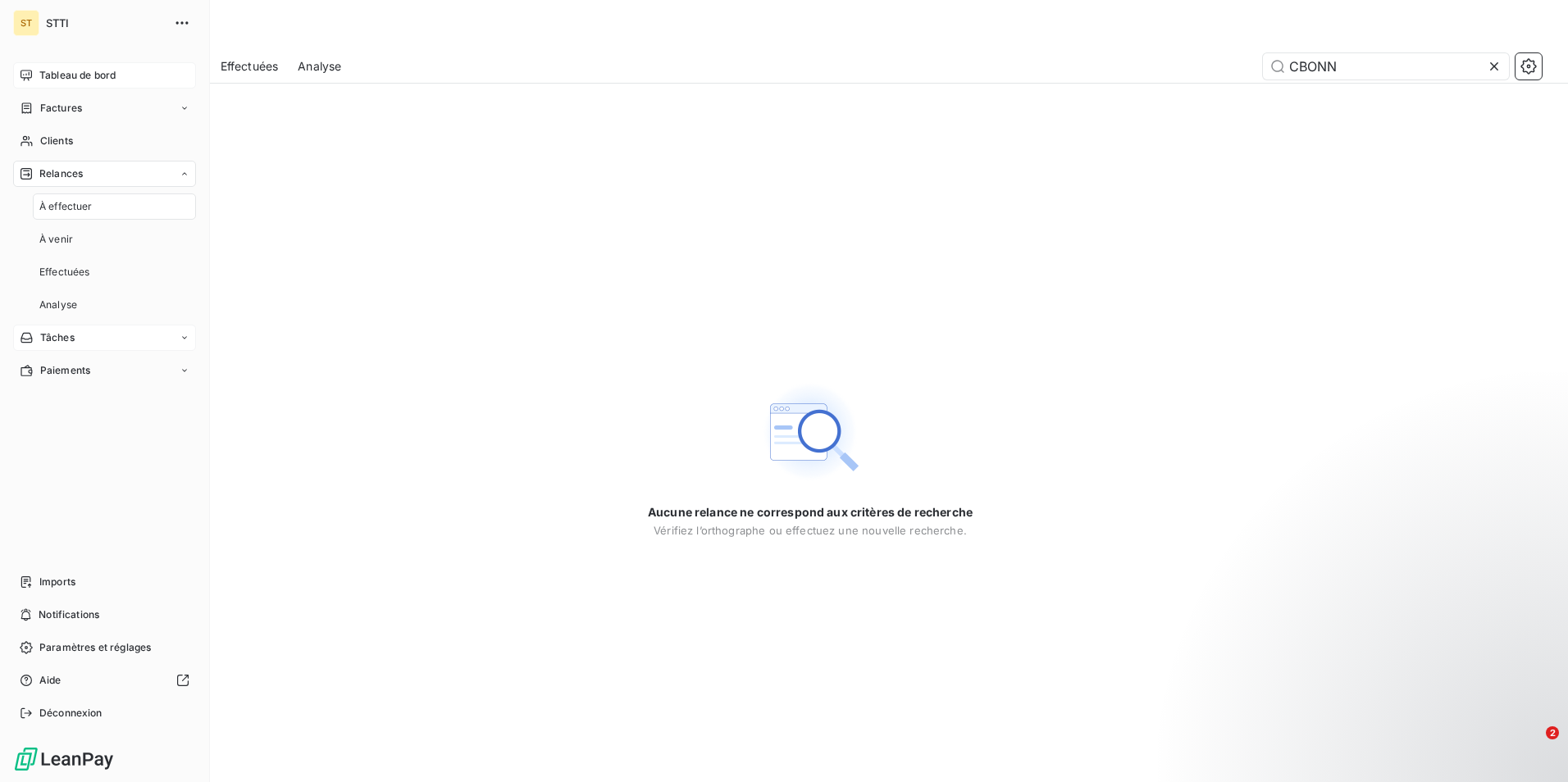
click at [77, 344] on div "Tâches" at bounding box center [104, 338] width 183 height 27
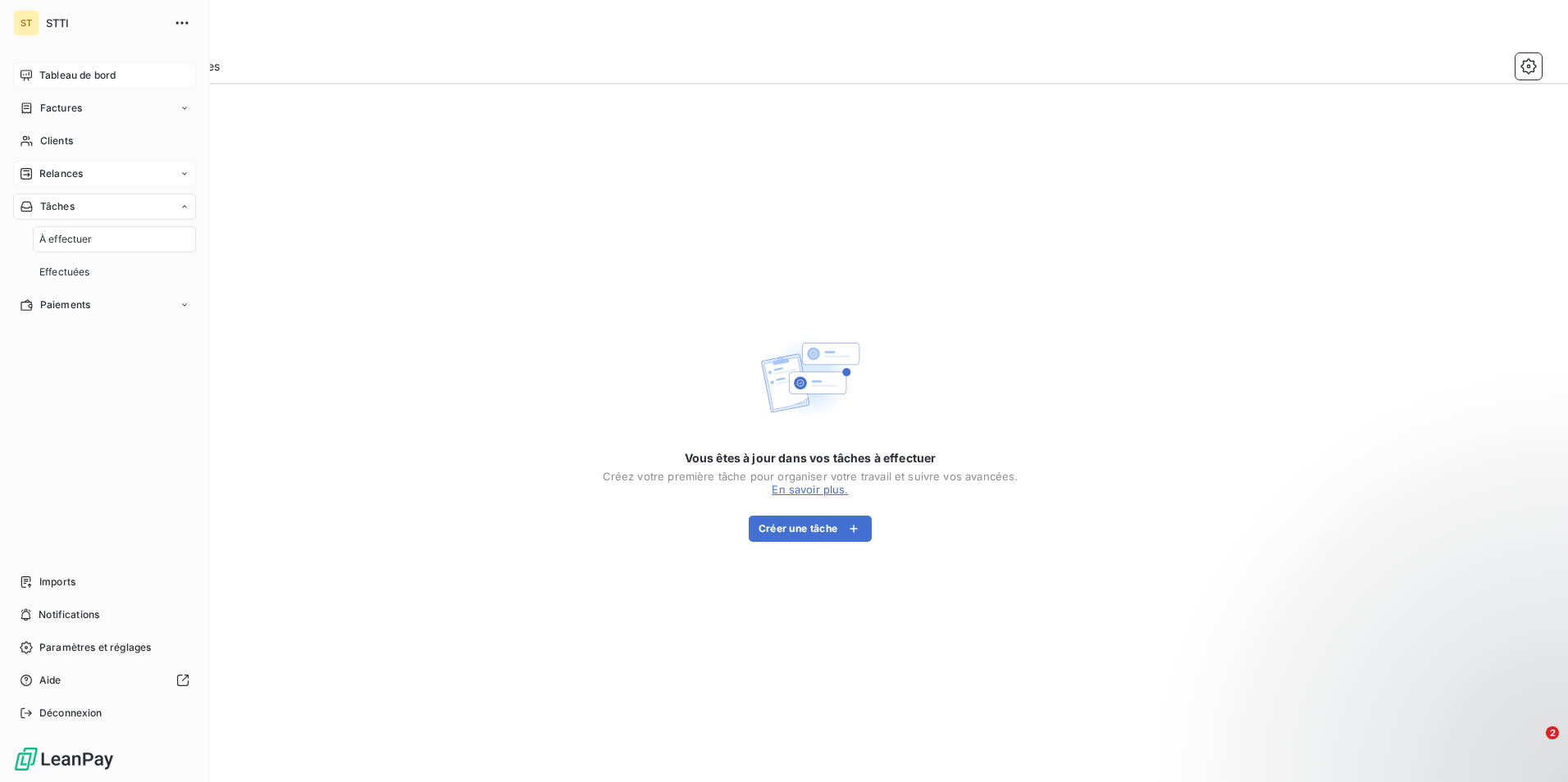
click at [69, 178] on span "Relances" at bounding box center [61, 174] width 44 height 15
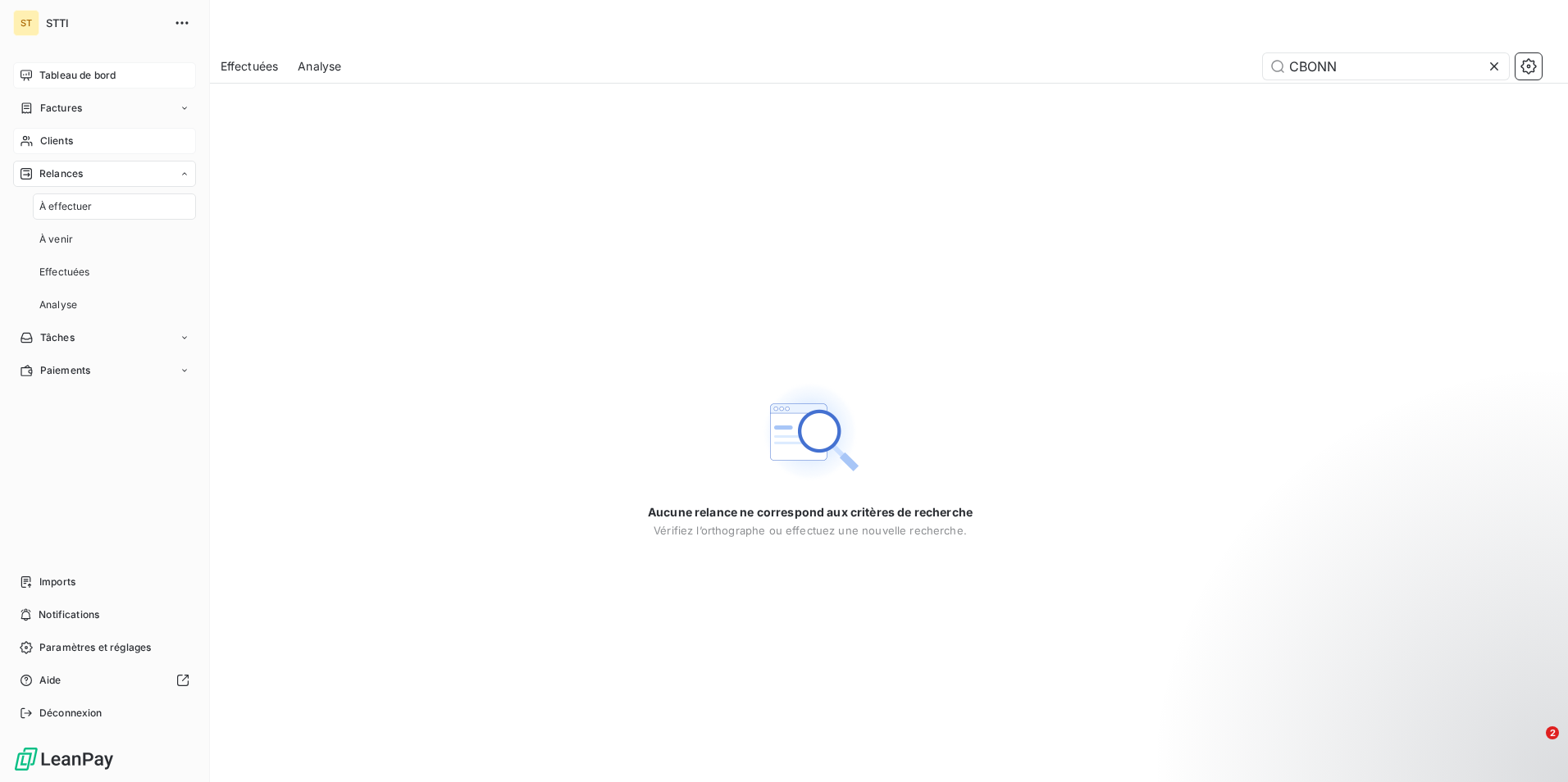
click at [70, 143] on span "Clients" at bounding box center [56, 141] width 33 height 15
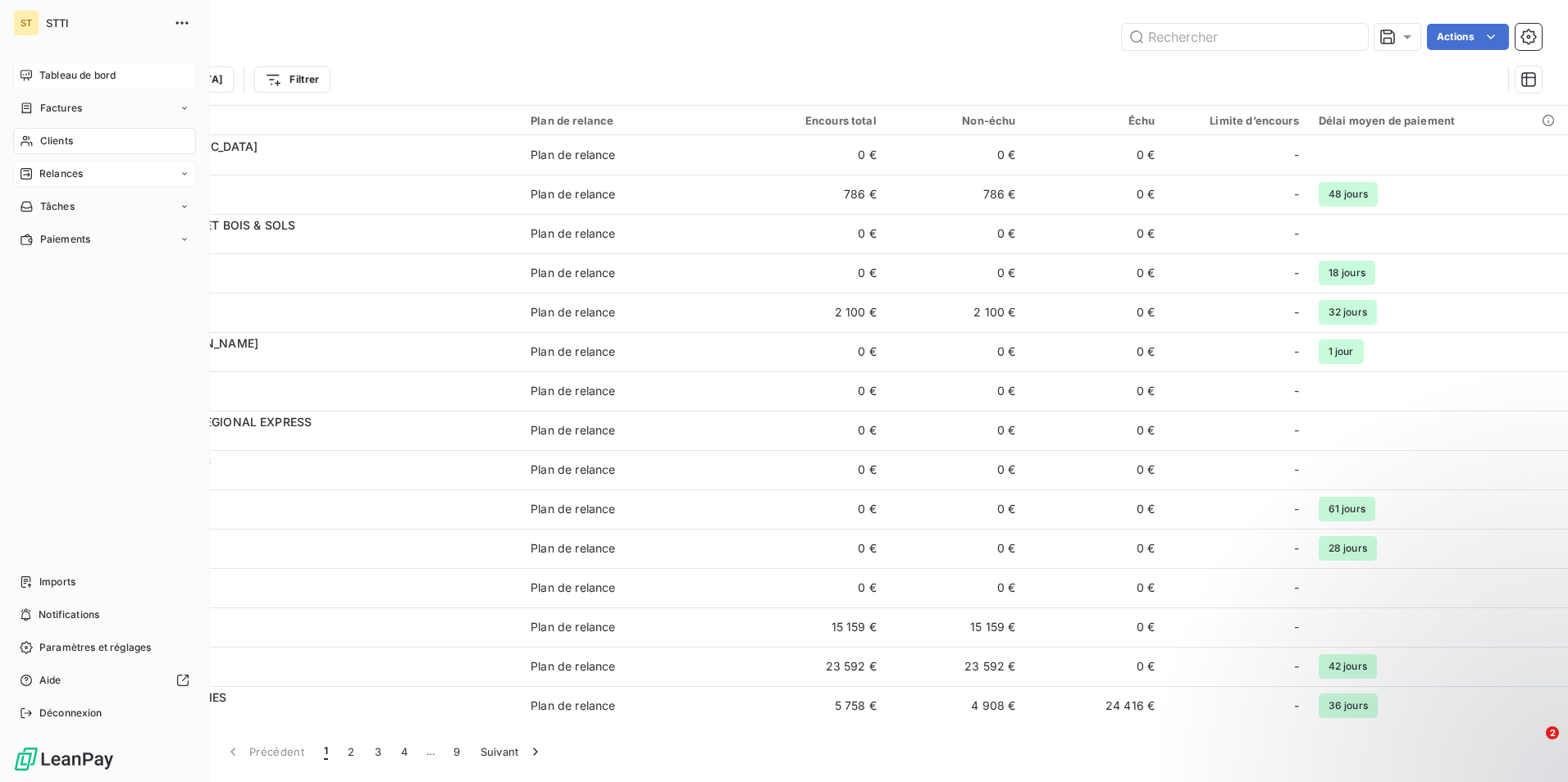
click at [69, 180] on span "Relances" at bounding box center [61, 174] width 44 height 15
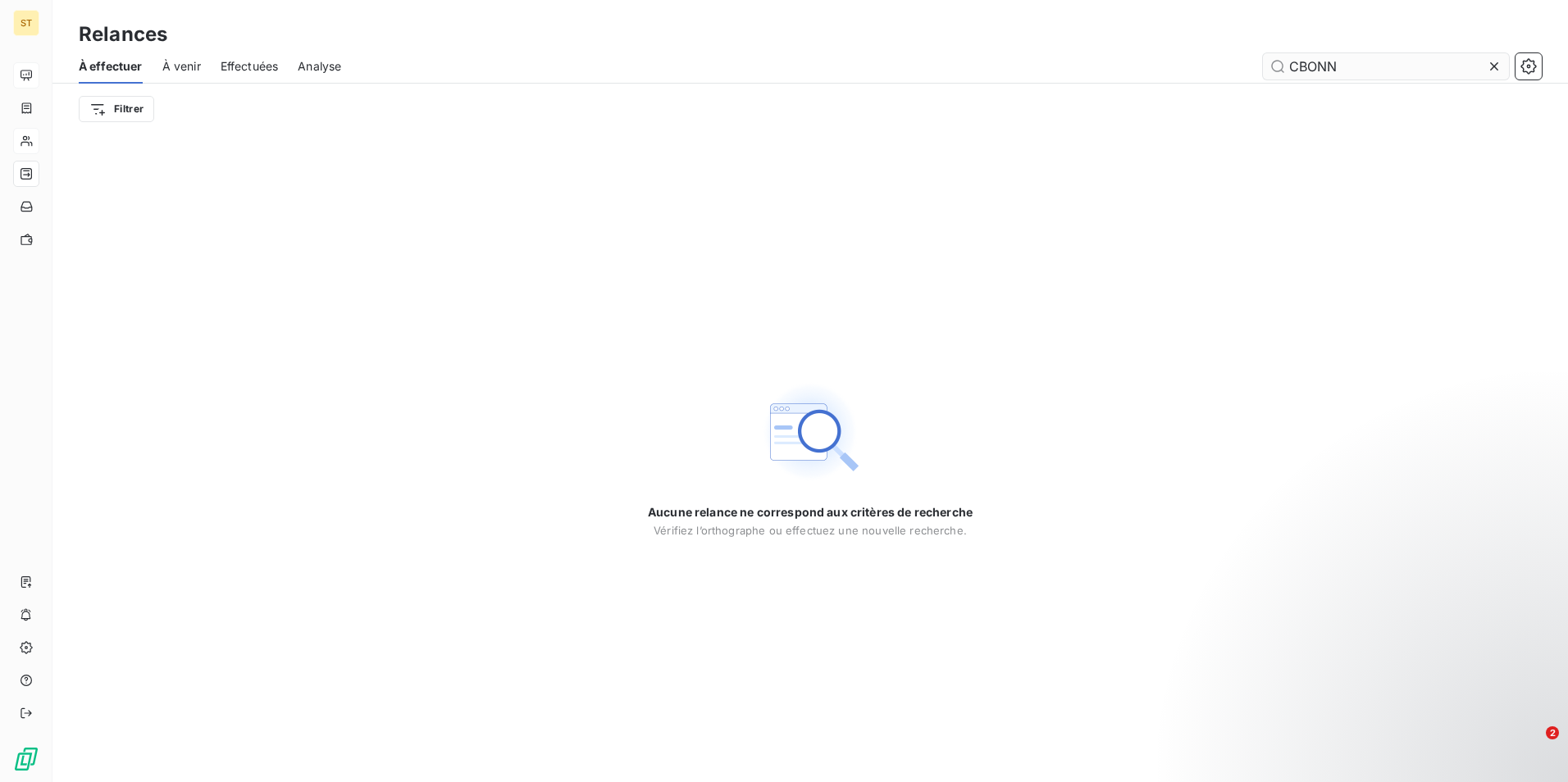
click at [1386, 63] on input "CBONN" at bounding box center [1385, 66] width 246 height 27
type input "C"
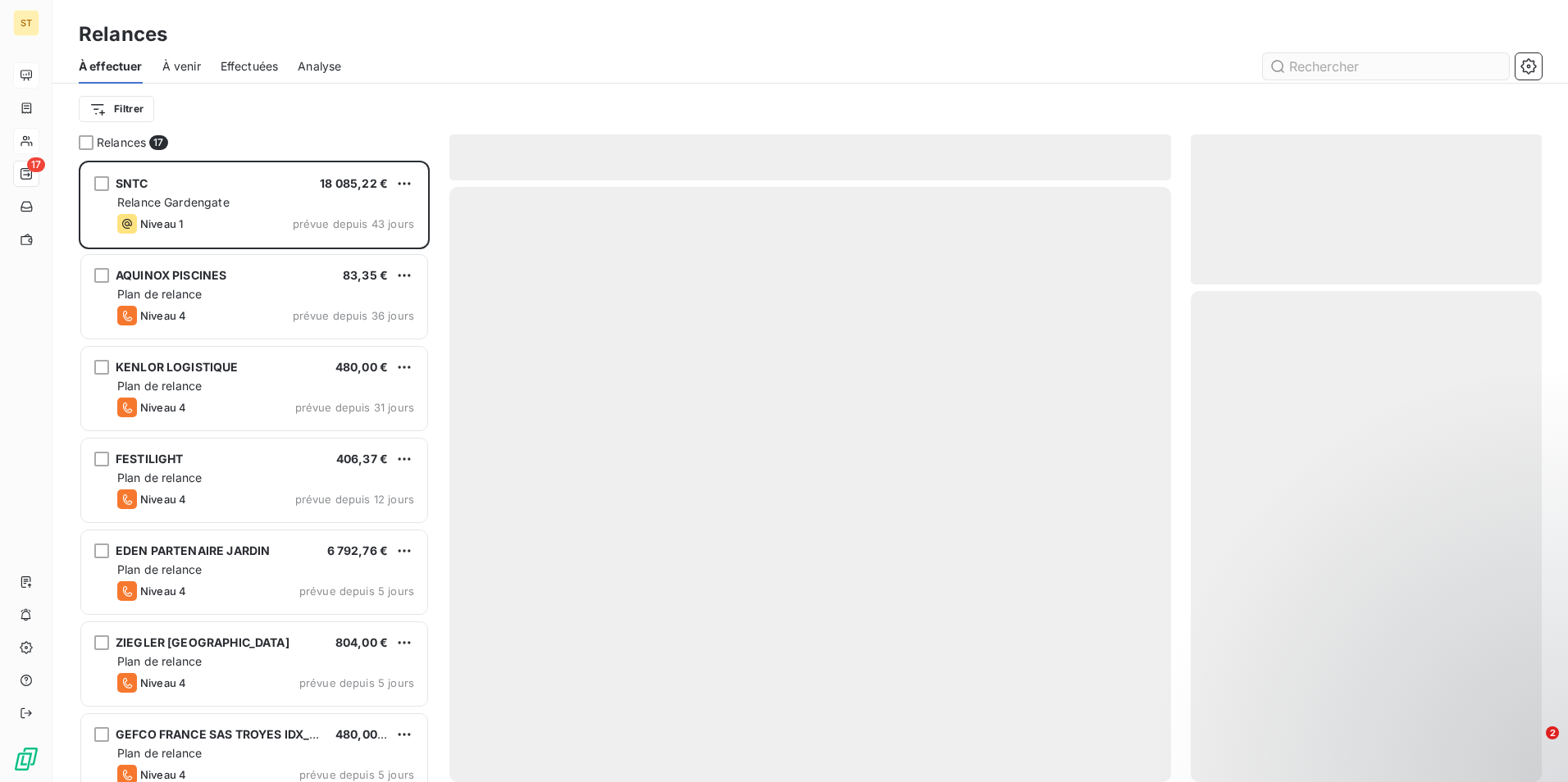
scroll to position [609, 339]
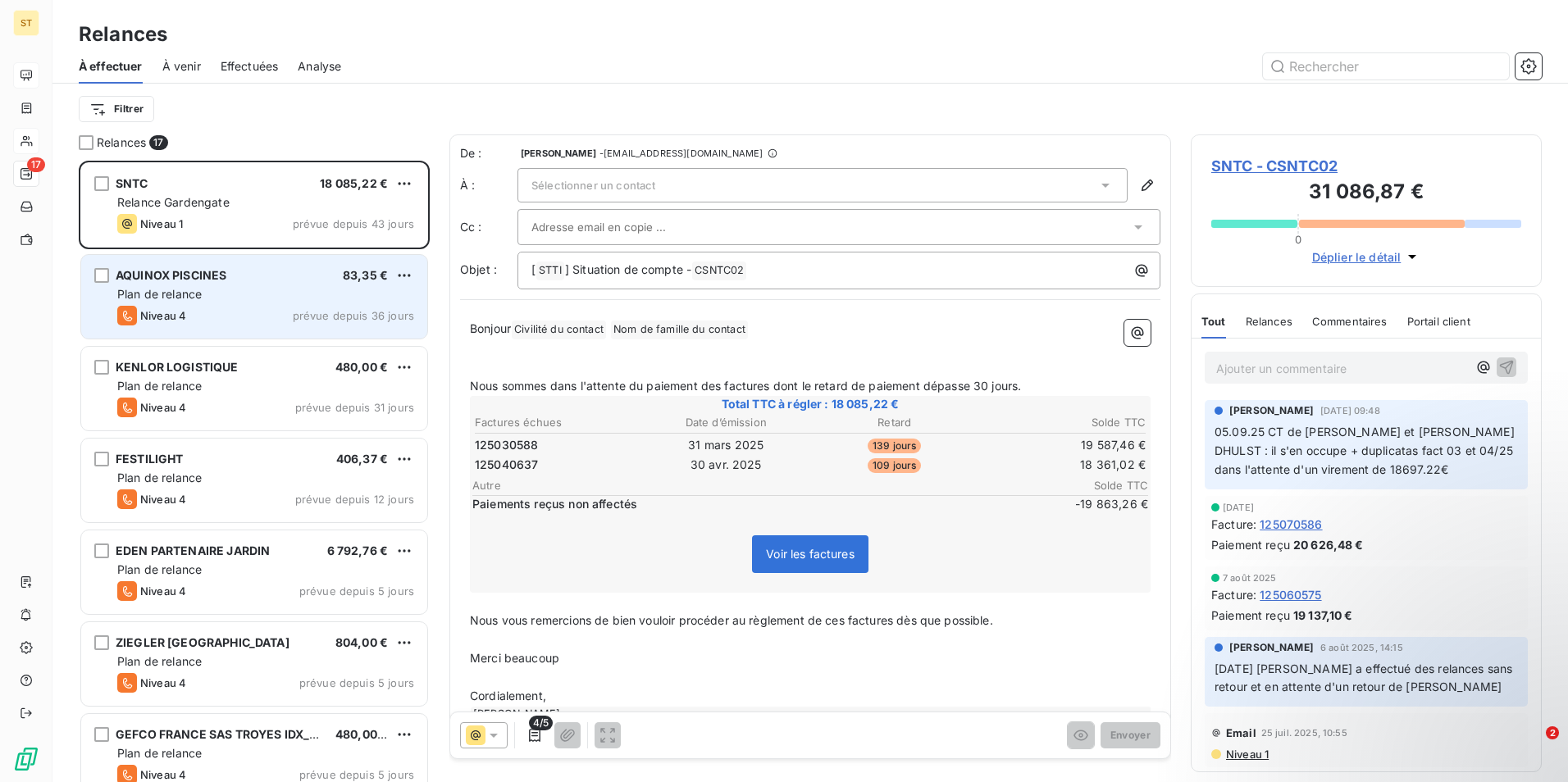
click at [266, 314] on div "Niveau 4 prévue depuis 36 jours" at bounding box center [266, 315] width 297 height 20
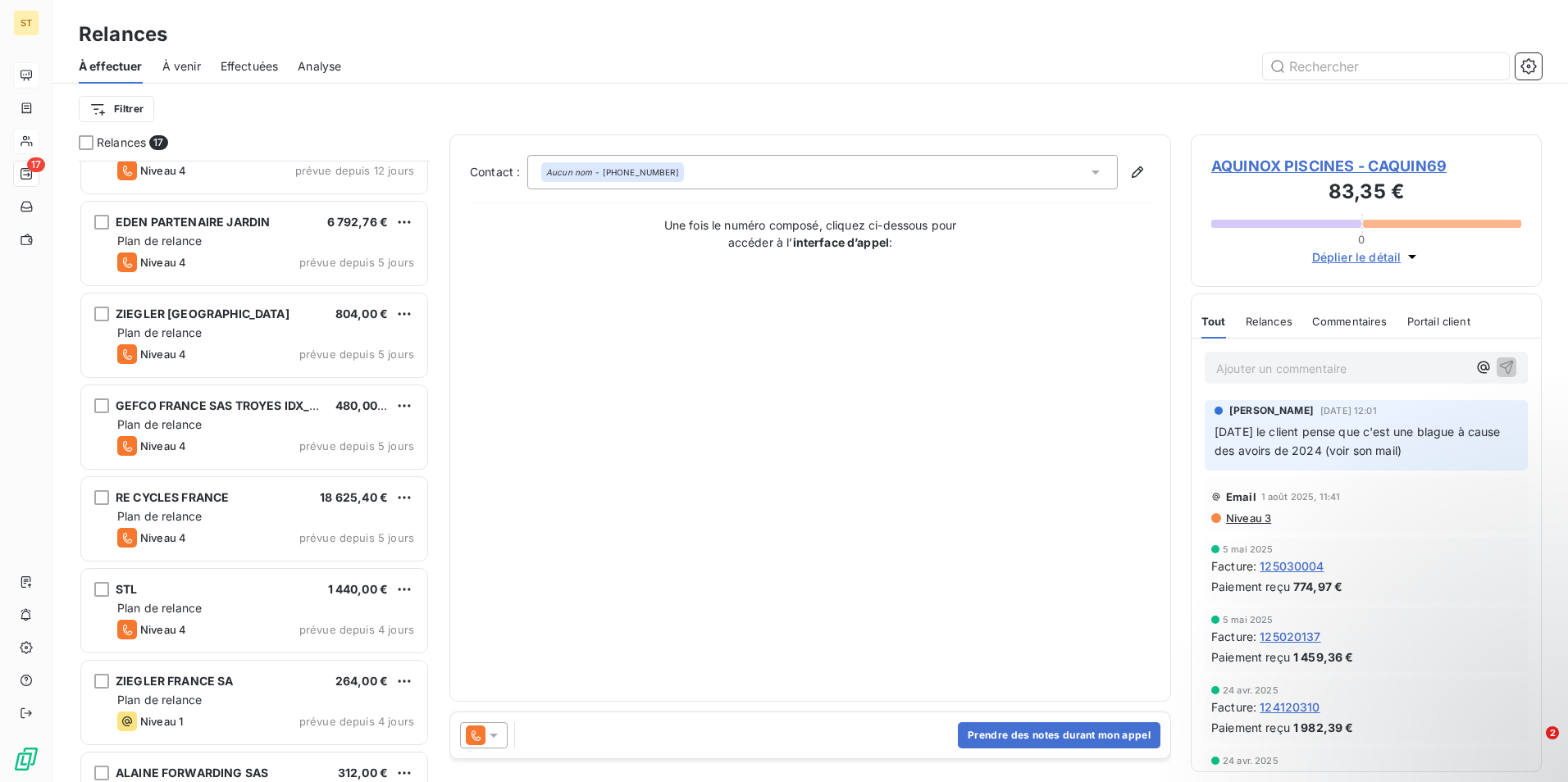
scroll to position [328, 0]
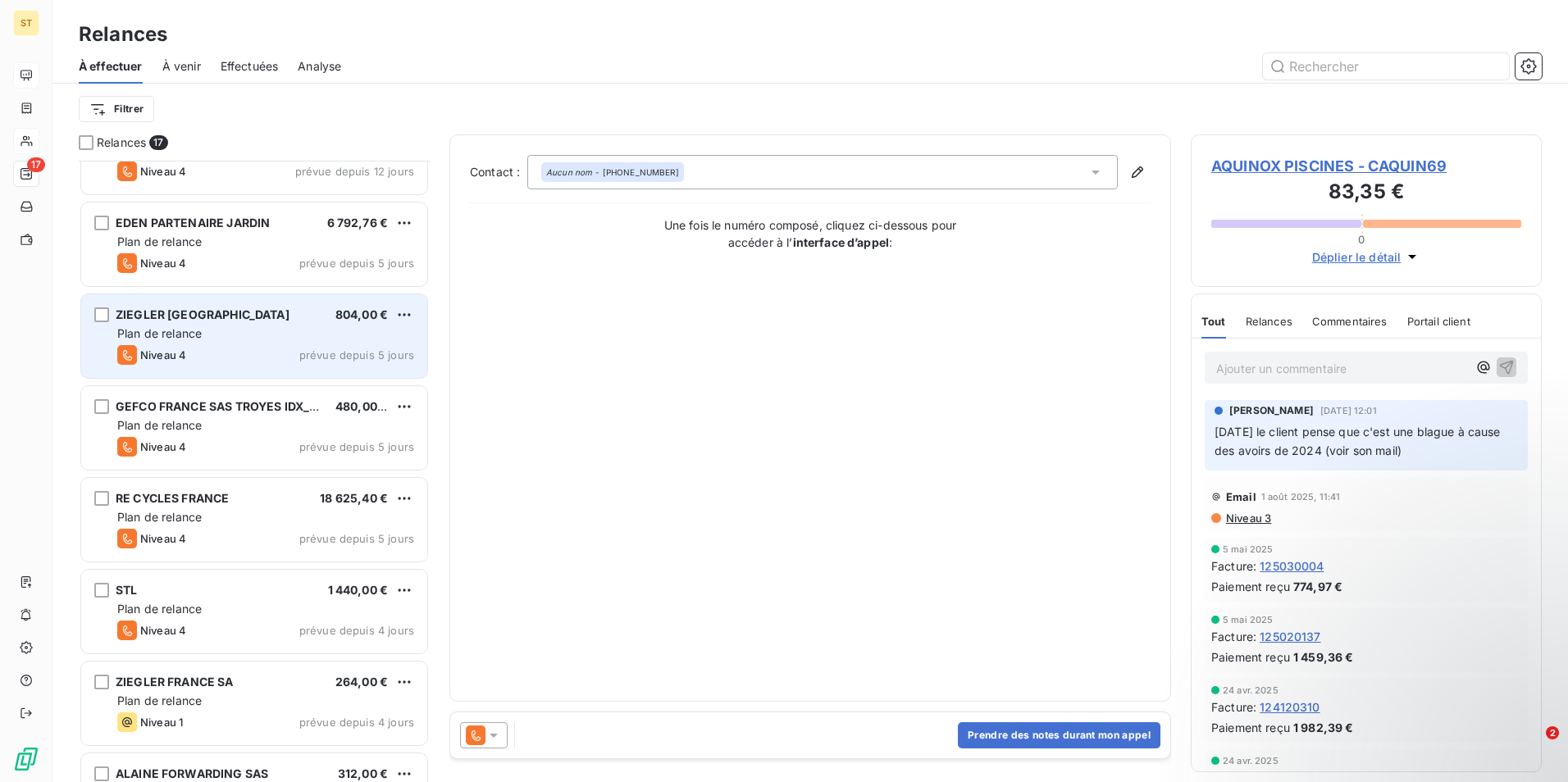
click at [279, 316] on div "ZIEGLER BORDEAUX 804,00 €" at bounding box center [266, 315] width 297 height 15
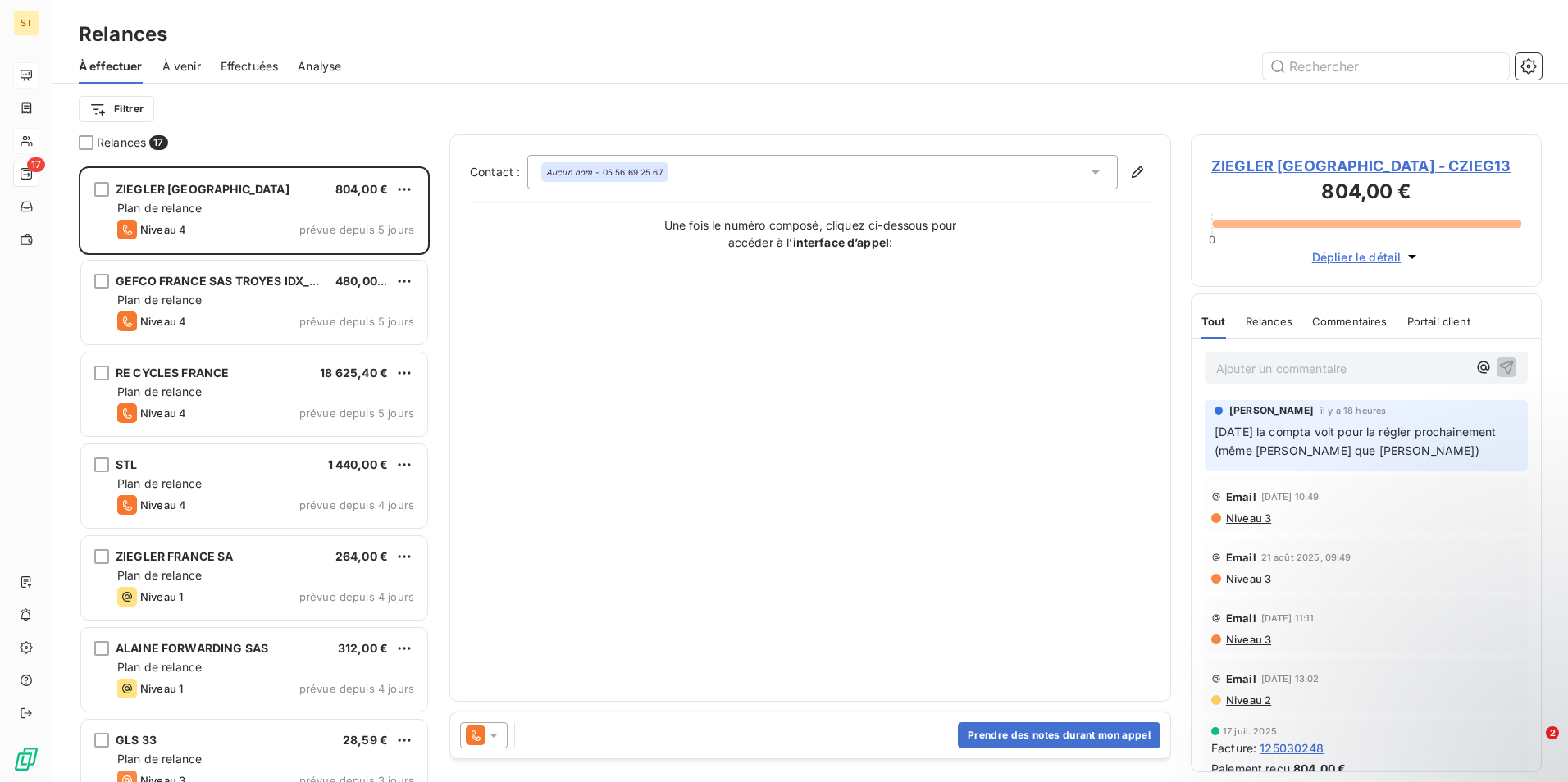
scroll to position [493, 0]
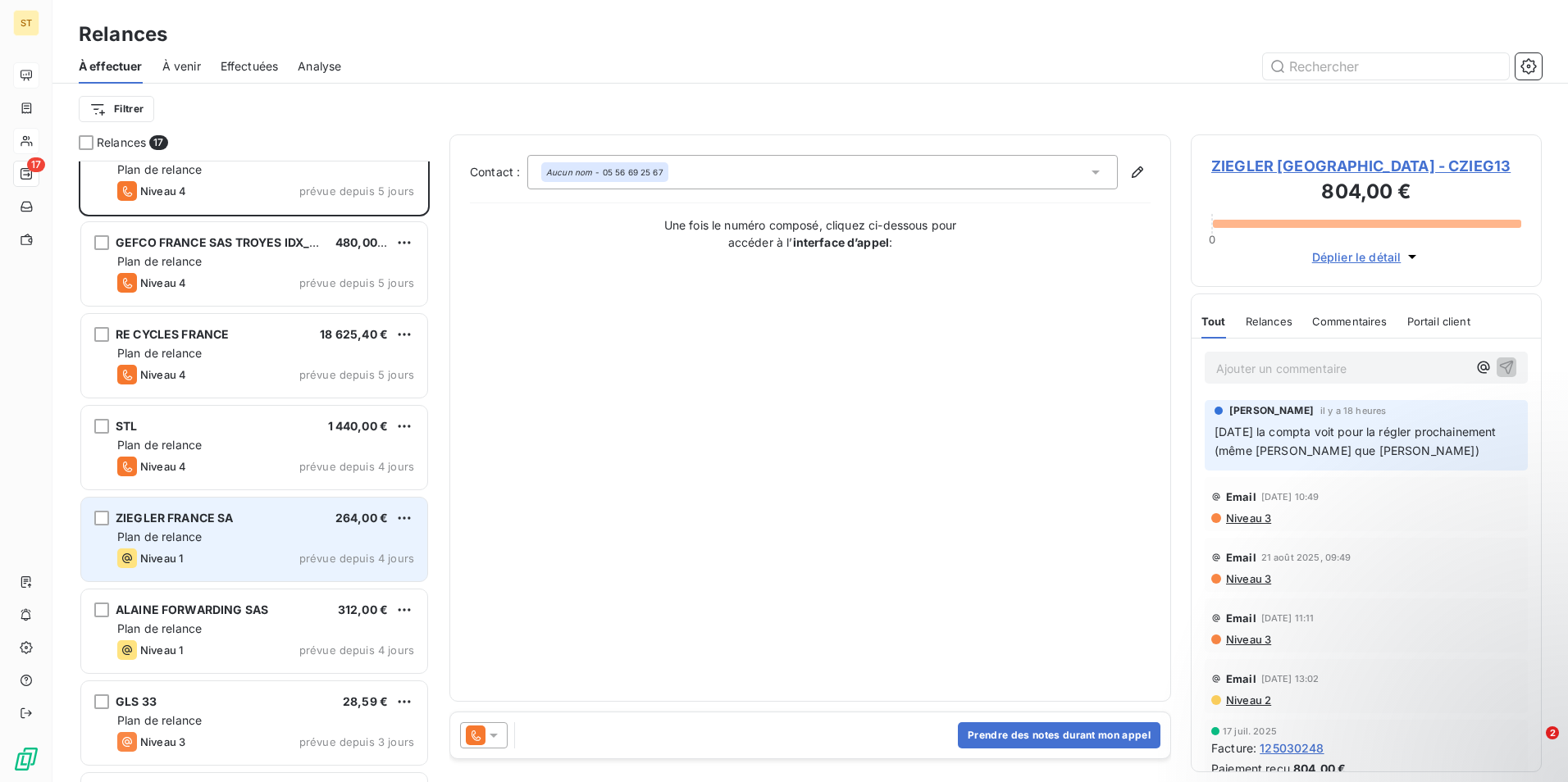
click at [216, 522] on span "ZIEGLER FRANCE SA" at bounding box center [175, 517] width 118 height 14
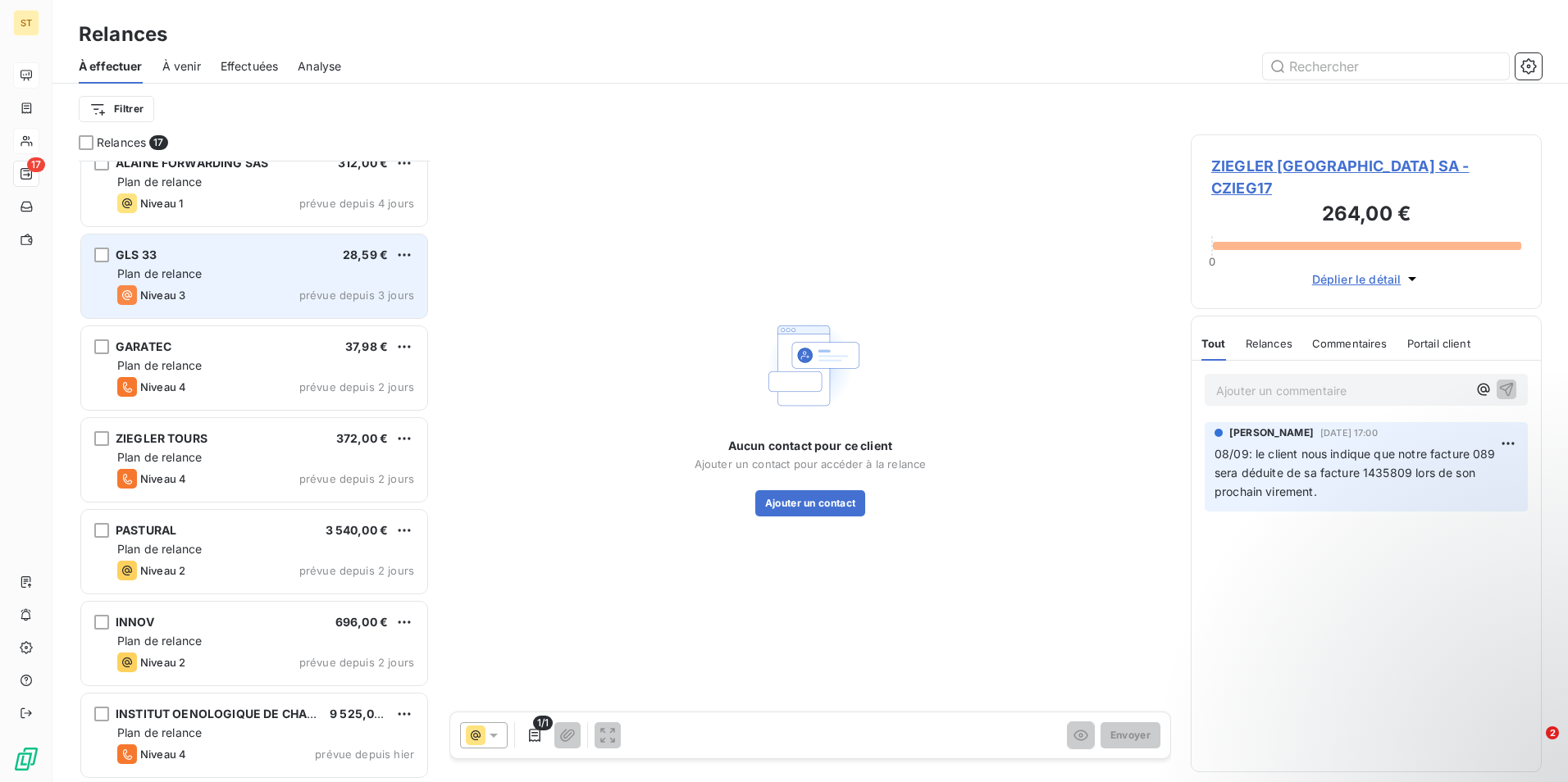
scroll to position [940, 0]
click at [217, 453] on div "Plan de relance" at bounding box center [266, 456] width 297 height 16
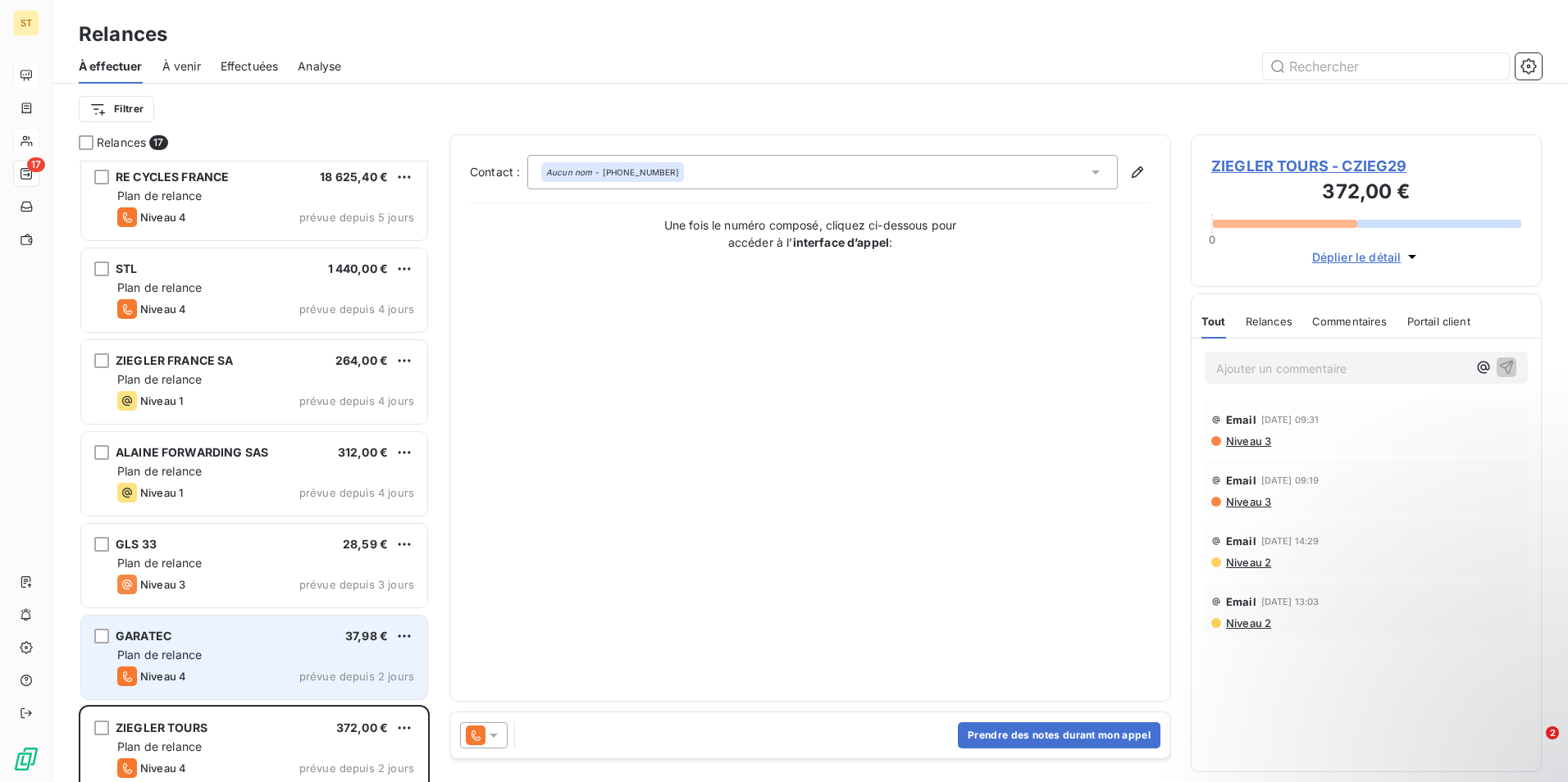
scroll to position [612, 0]
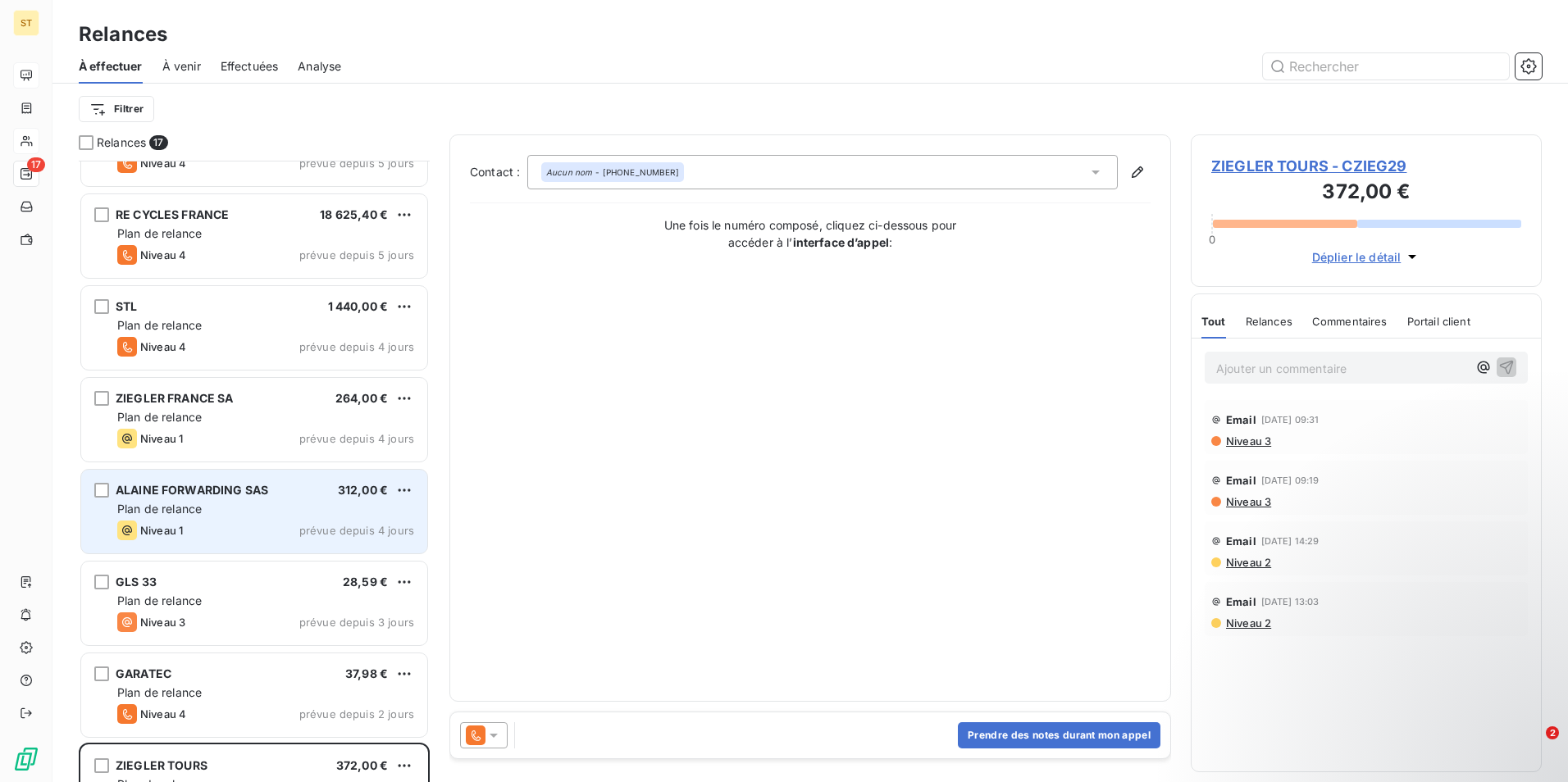
click at [237, 504] on div "Plan de relance" at bounding box center [266, 509] width 297 height 16
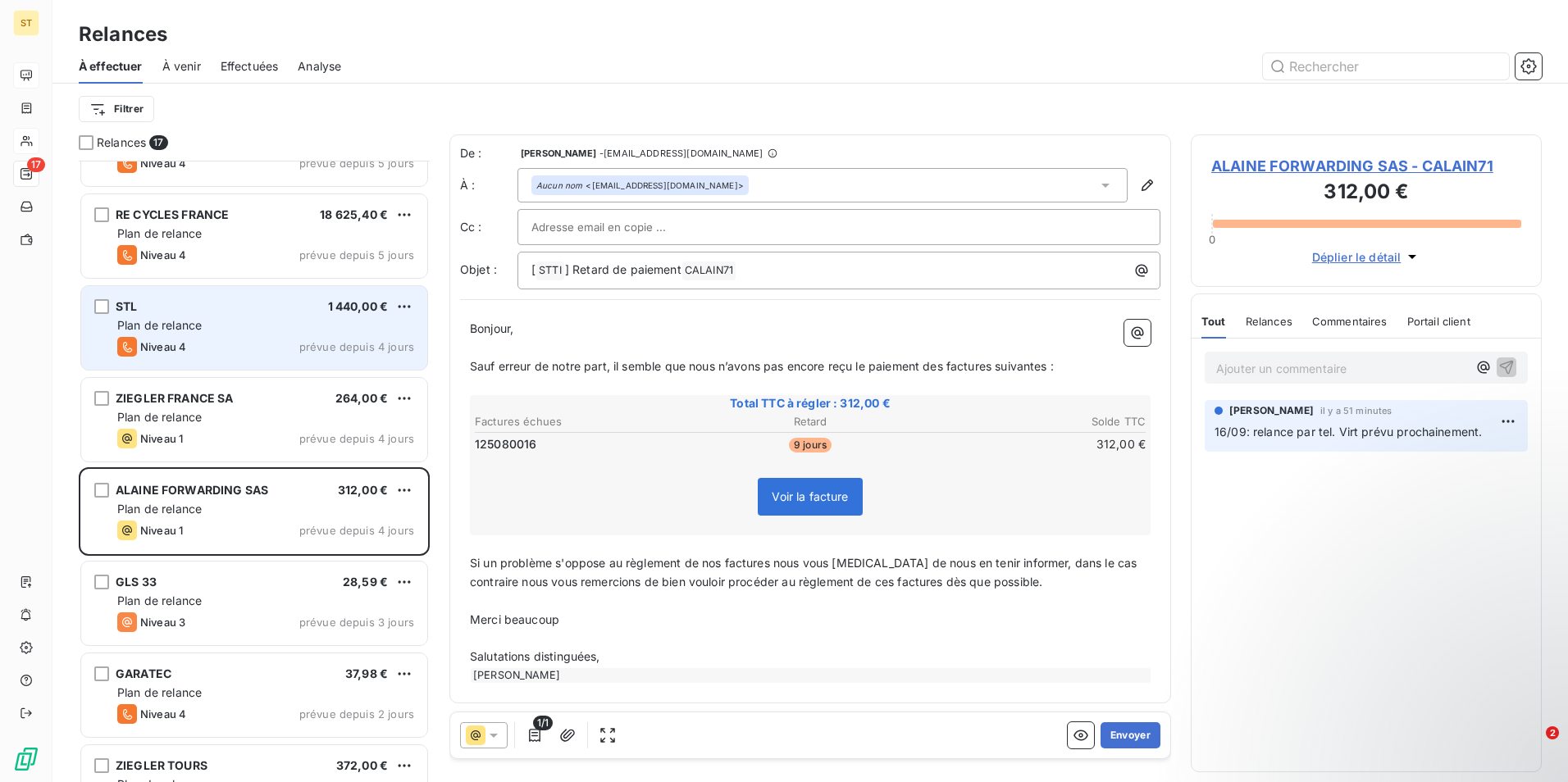
click at [243, 322] on div "Plan de relance" at bounding box center [266, 325] width 297 height 16
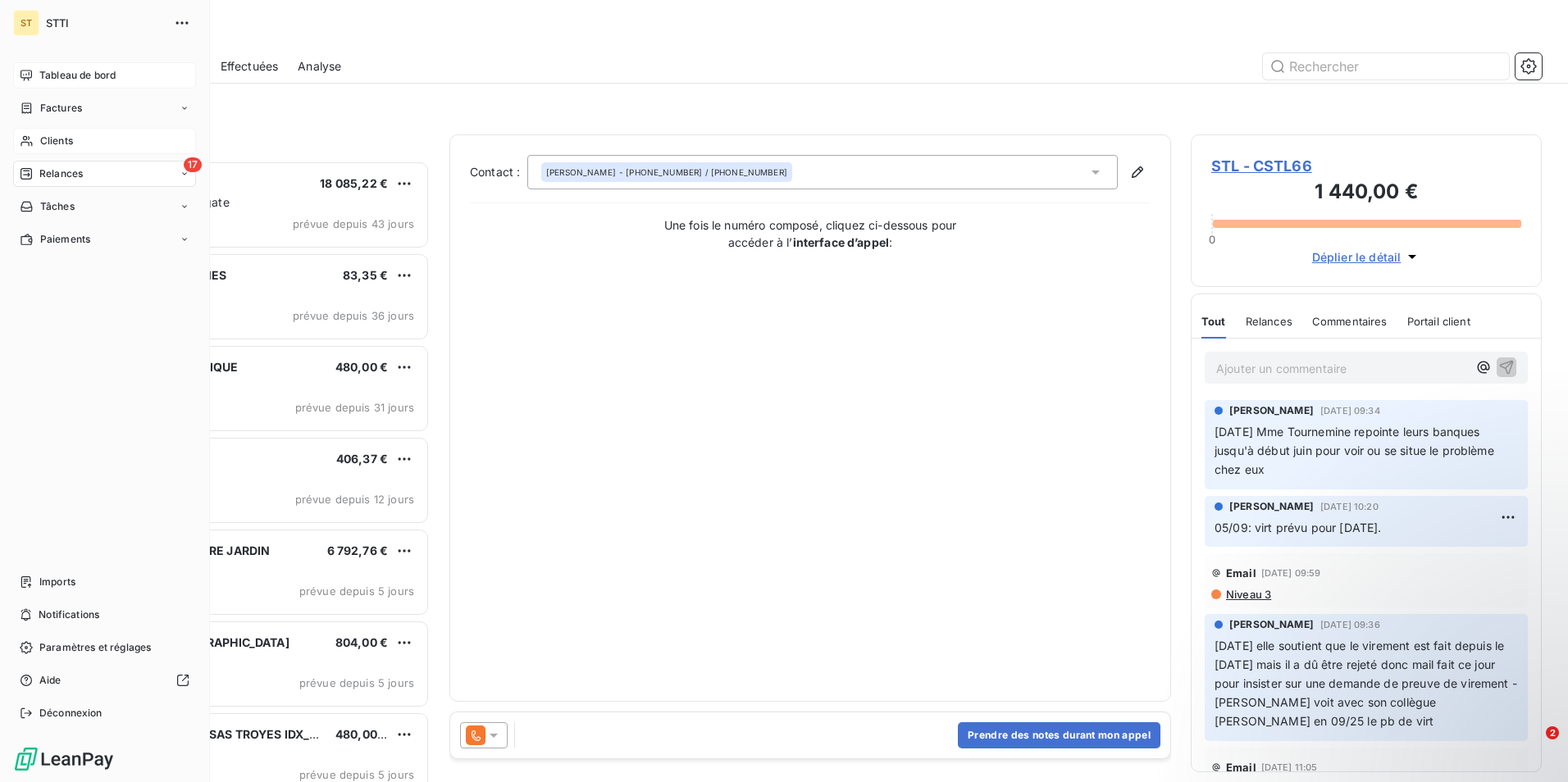
click at [41, 170] on span "Relances" at bounding box center [61, 174] width 44 height 15
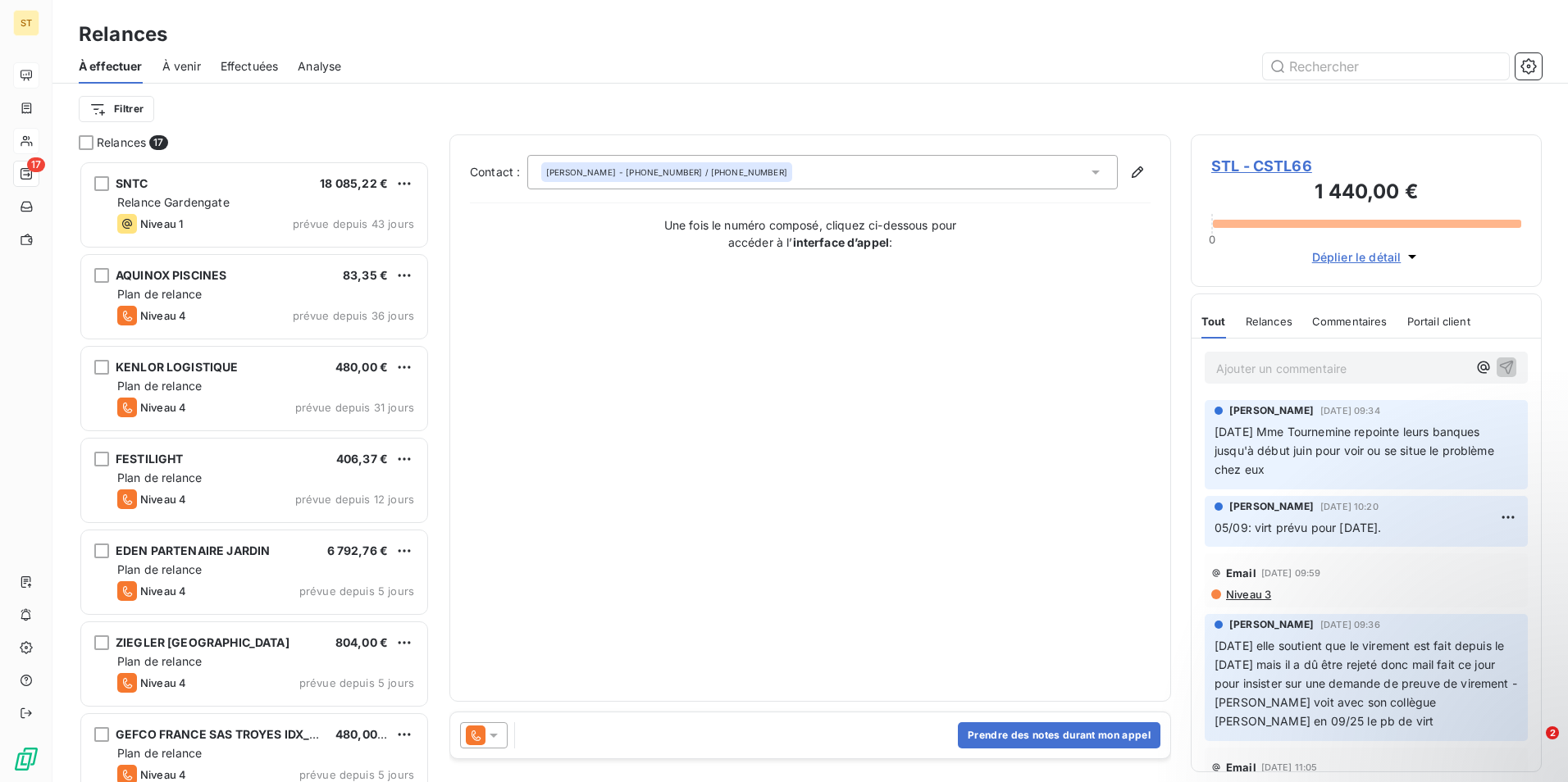
click at [190, 65] on span "À venir" at bounding box center [181, 65] width 39 height 16
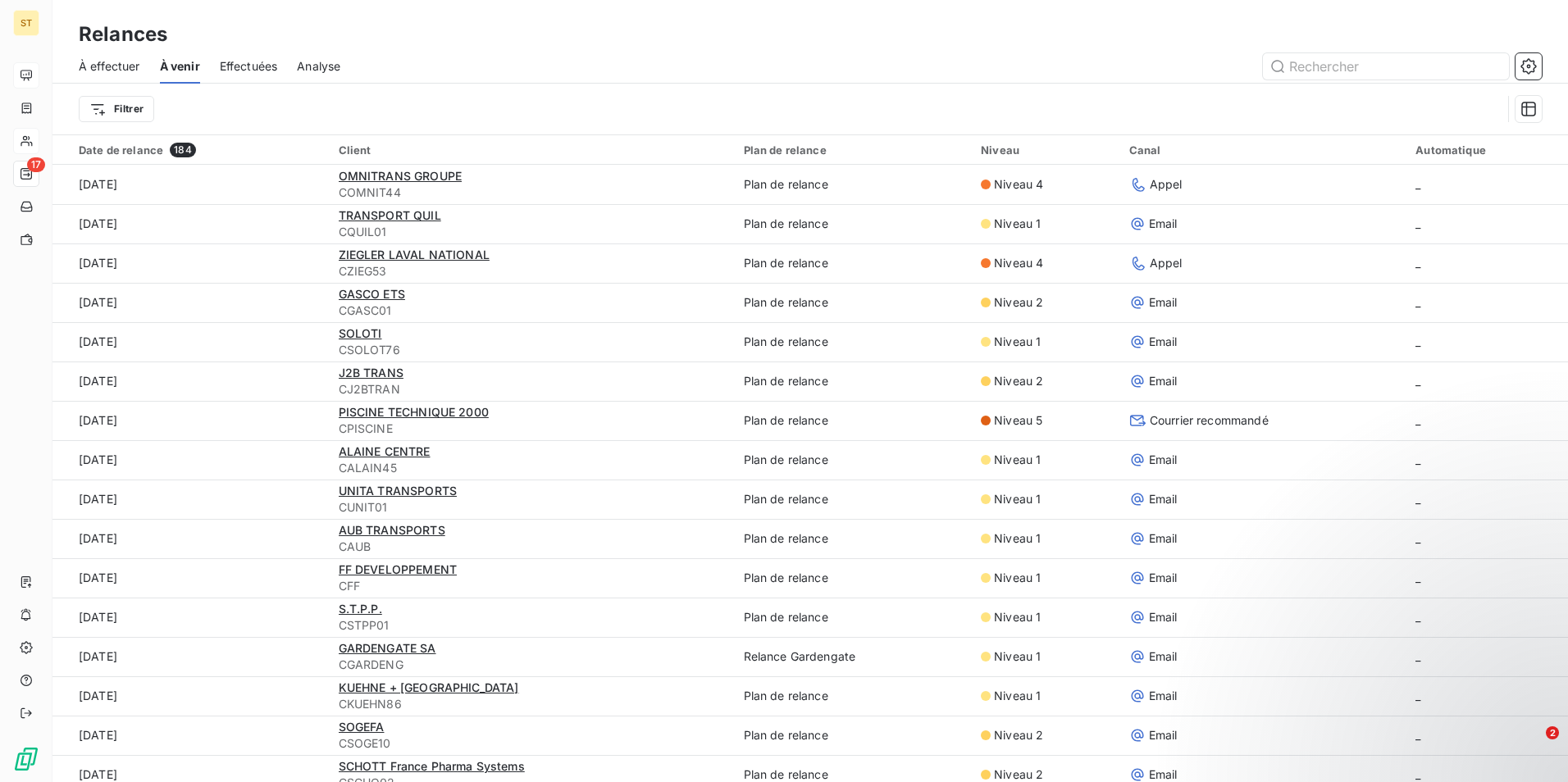
click at [255, 61] on span "Effectuées" at bounding box center [248, 65] width 58 height 16
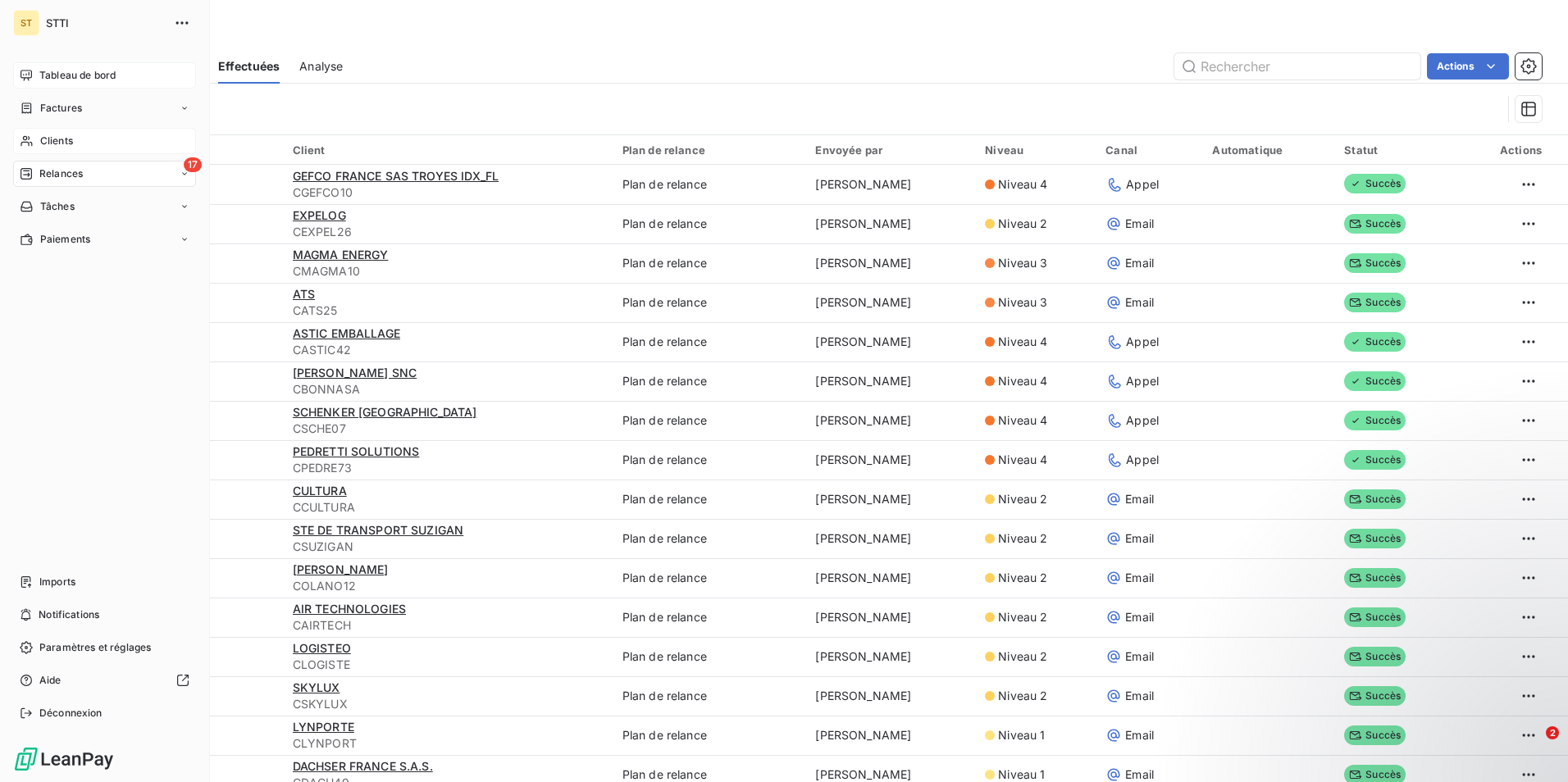
click at [29, 171] on icon at bounding box center [27, 174] width 13 height 13
click at [102, 172] on div "17 Relances" at bounding box center [104, 174] width 183 height 27
click at [34, 166] on div "Relances" at bounding box center [51, 174] width 64 height 15
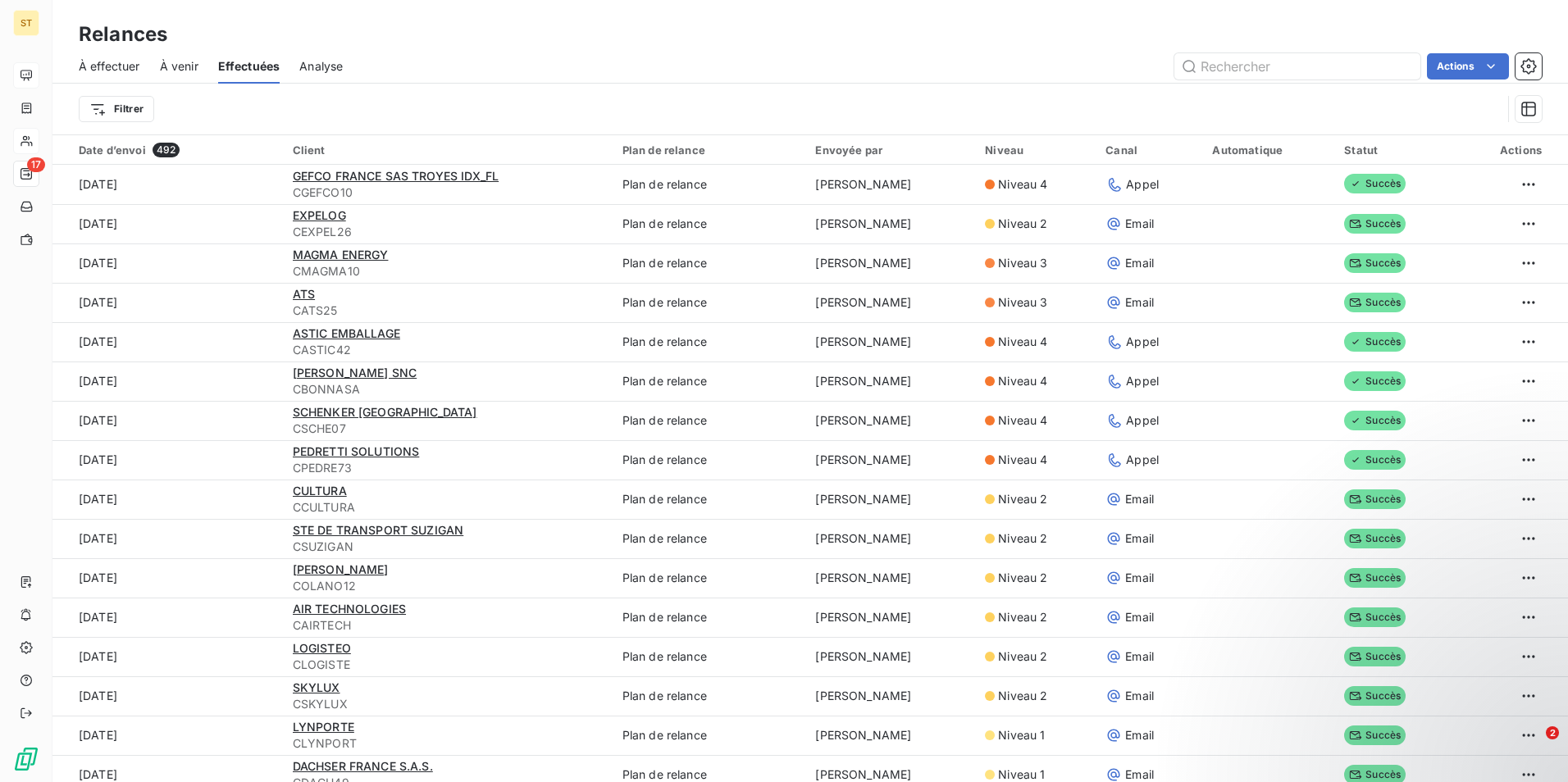
click at [100, 67] on span "À effectuer" at bounding box center [109, 65] width 62 height 16
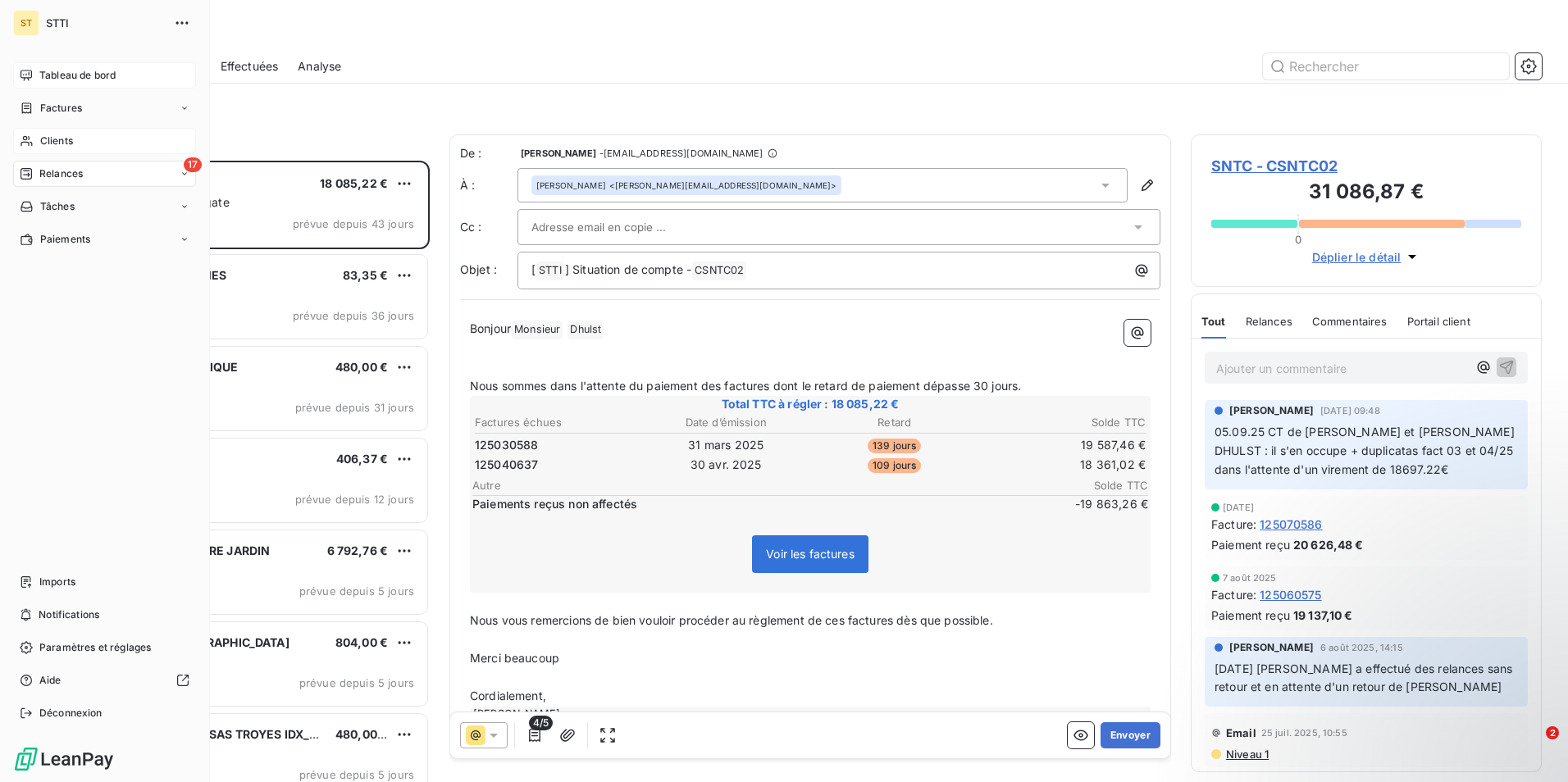
scroll to position [609, 339]
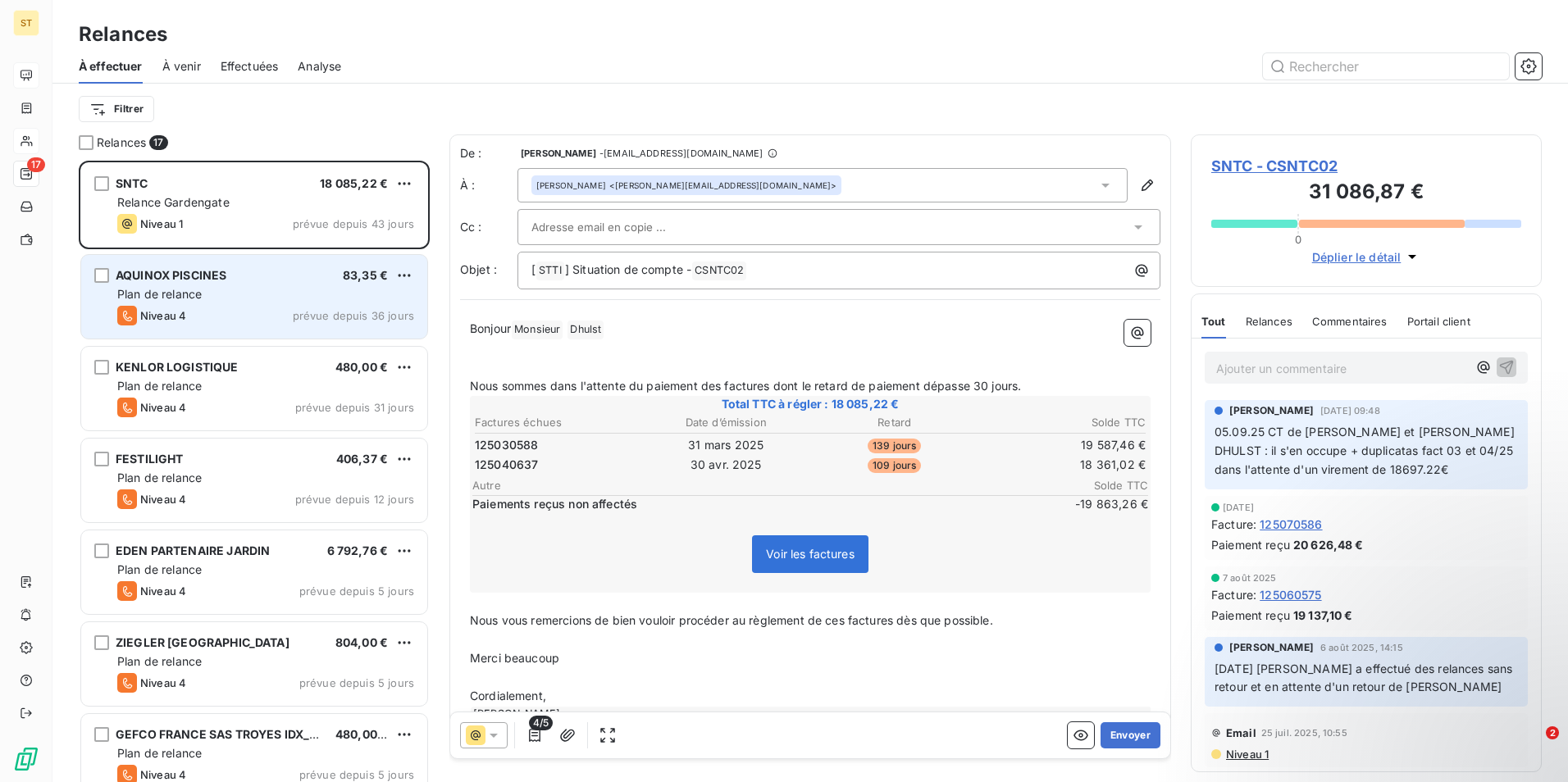
click at [253, 301] on div "Plan de relance" at bounding box center [266, 293] width 297 height 16
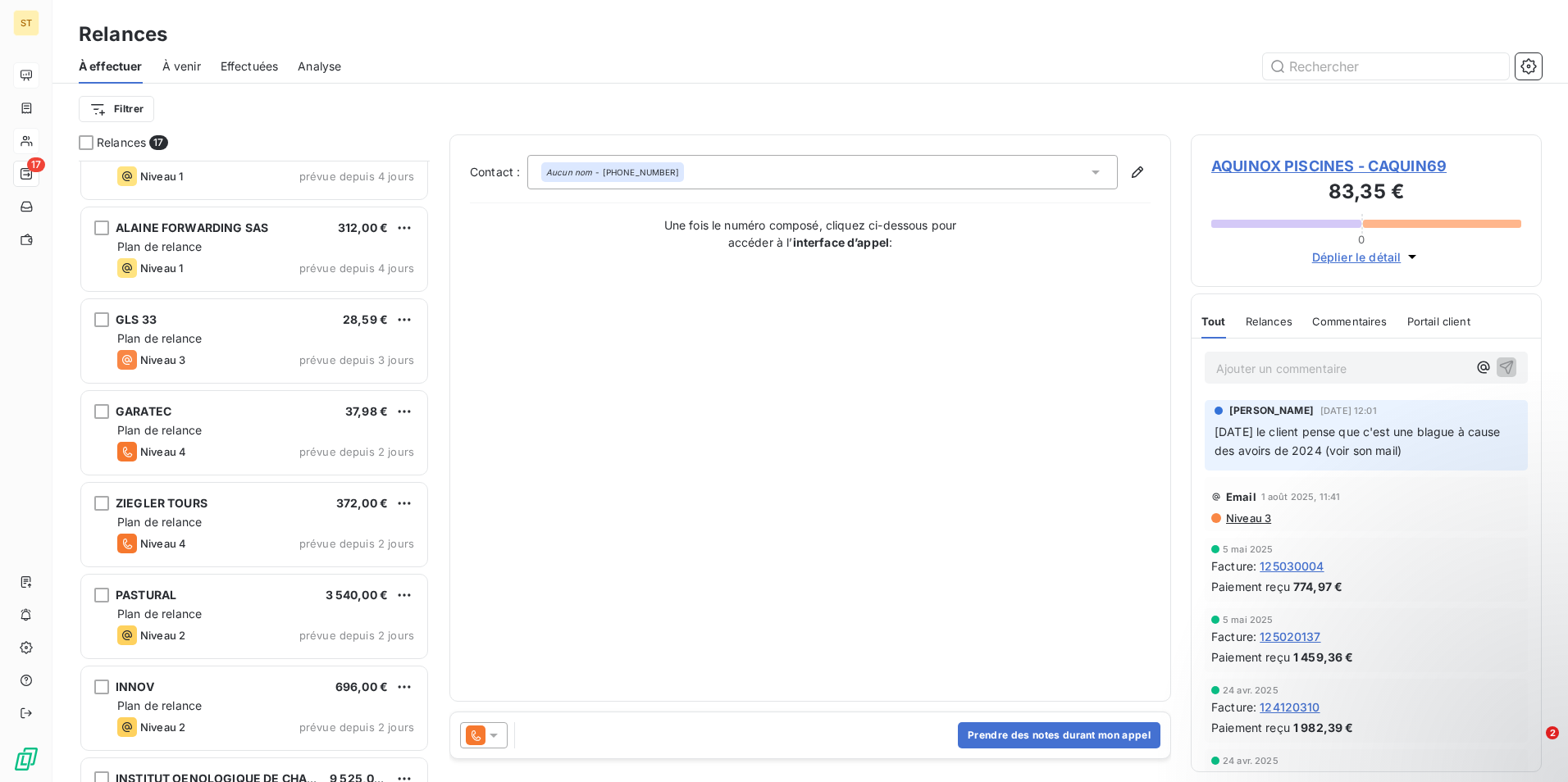
scroll to position [940, 0]
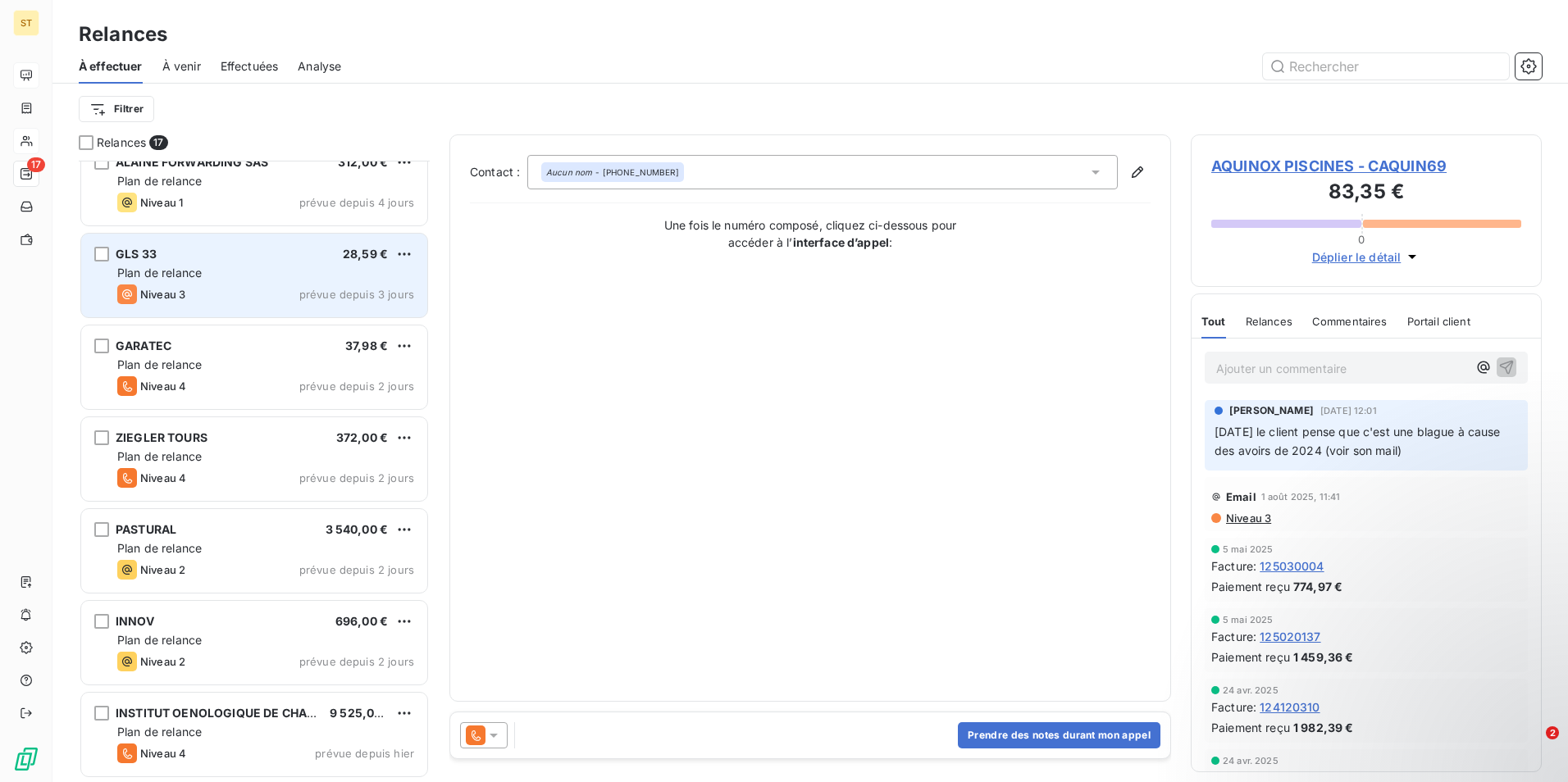
click at [209, 278] on div "Plan de relance" at bounding box center [266, 272] width 297 height 16
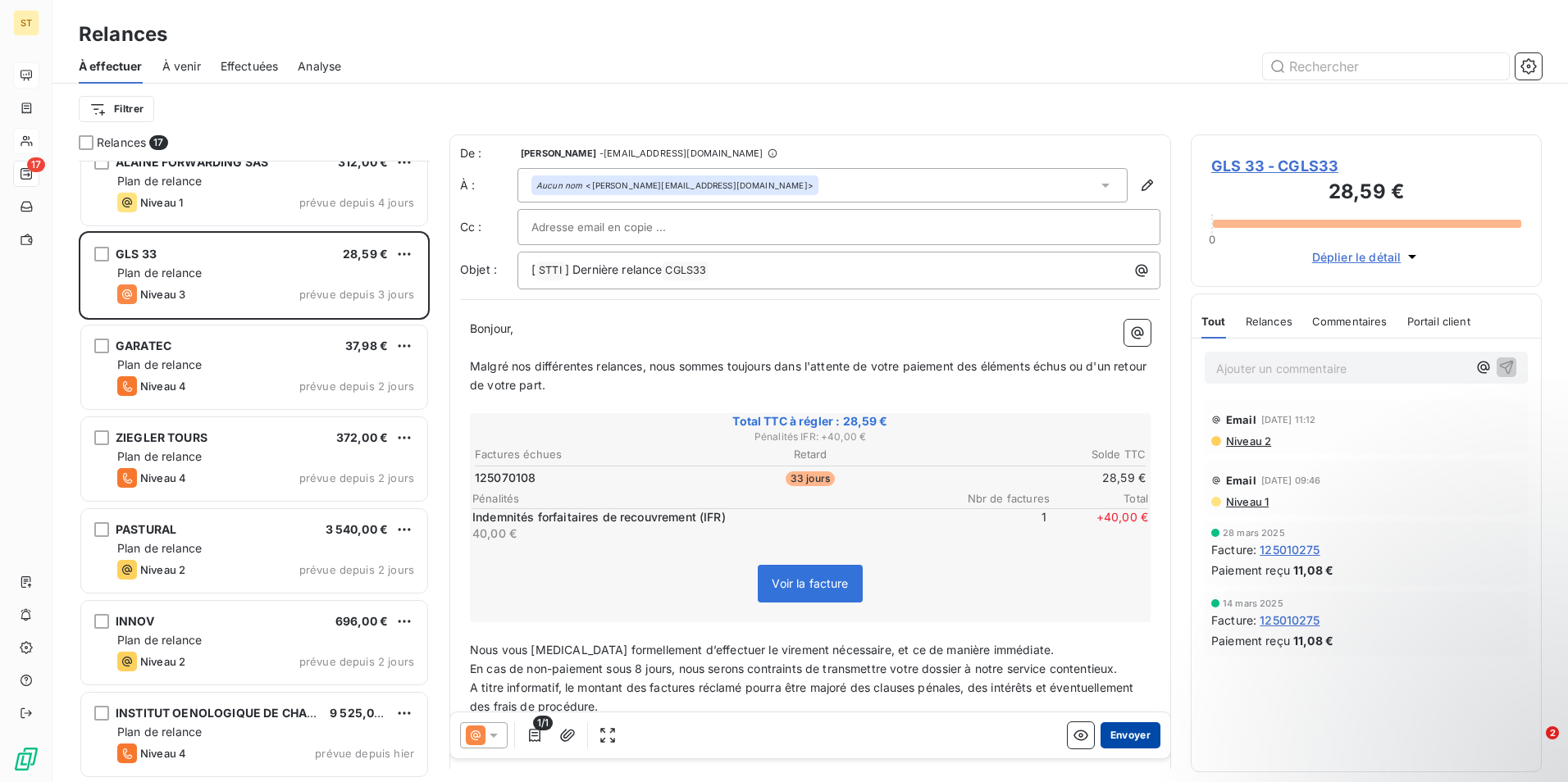
click at [1128, 733] on button "Envoyer" at bounding box center [1129, 735] width 60 height 27
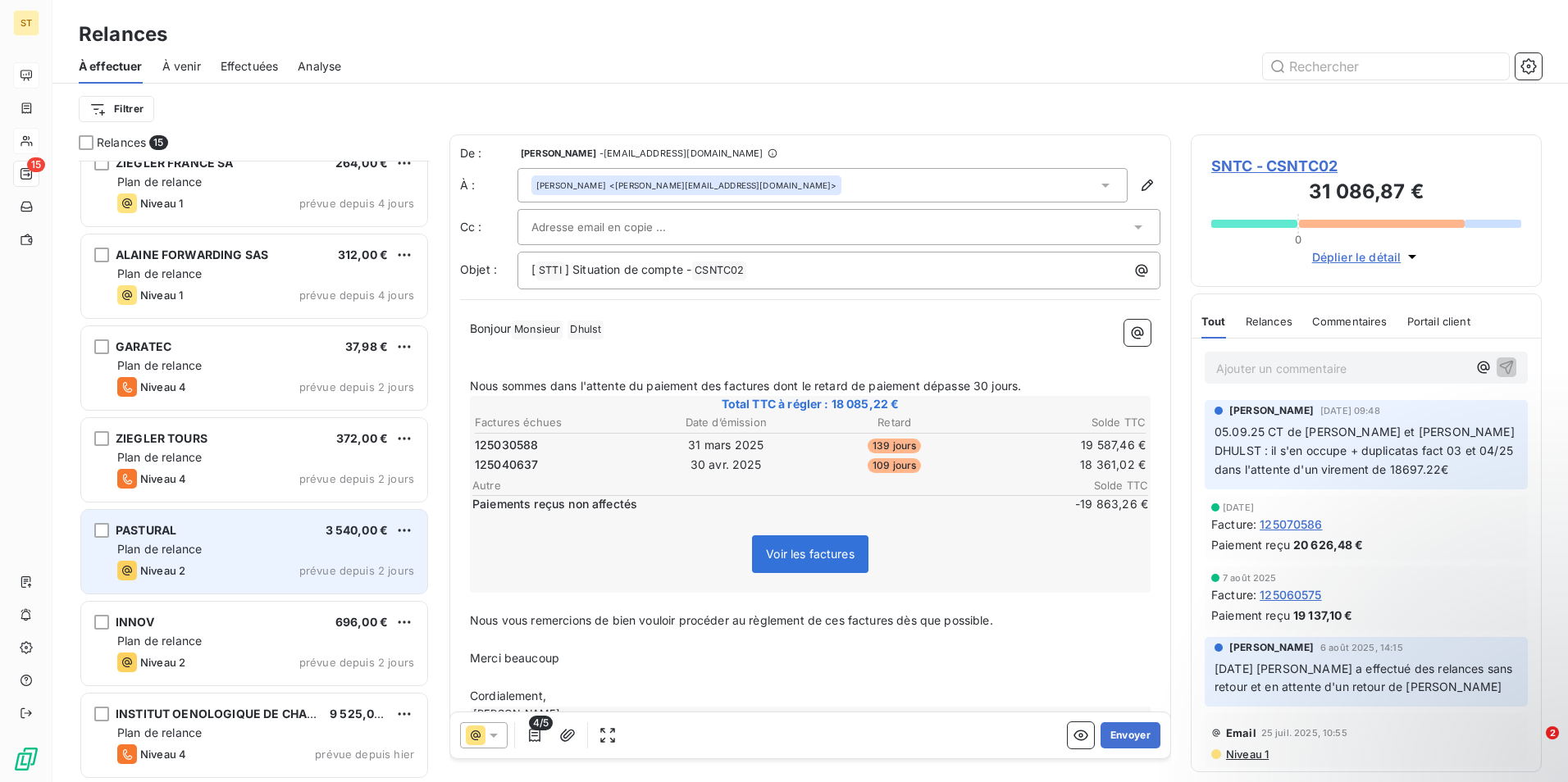
scroll to position [756, 0]
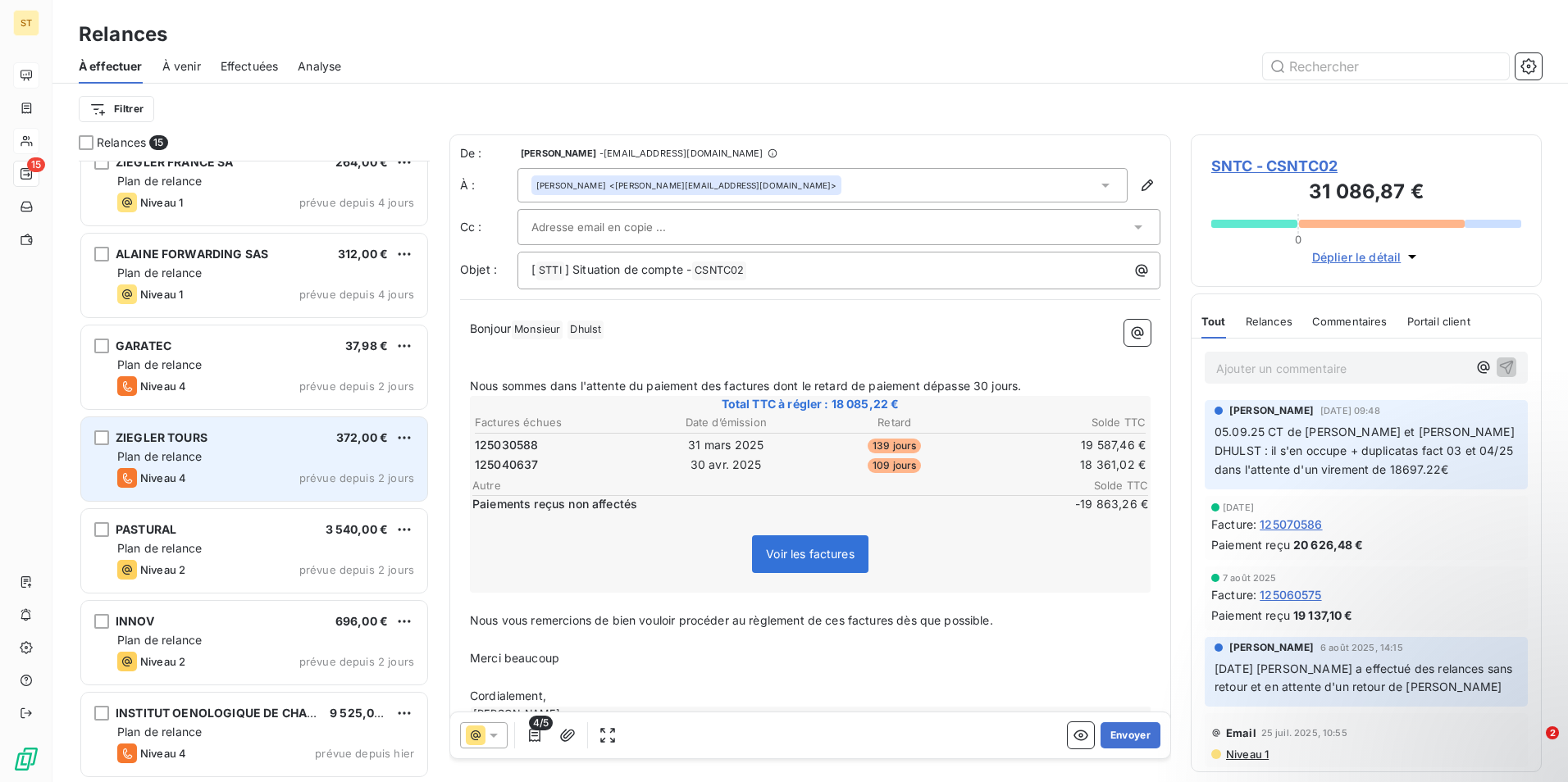
click at [220, 463] on div "Plan de relance" at bounding box center [266, 456] width 297 height 16
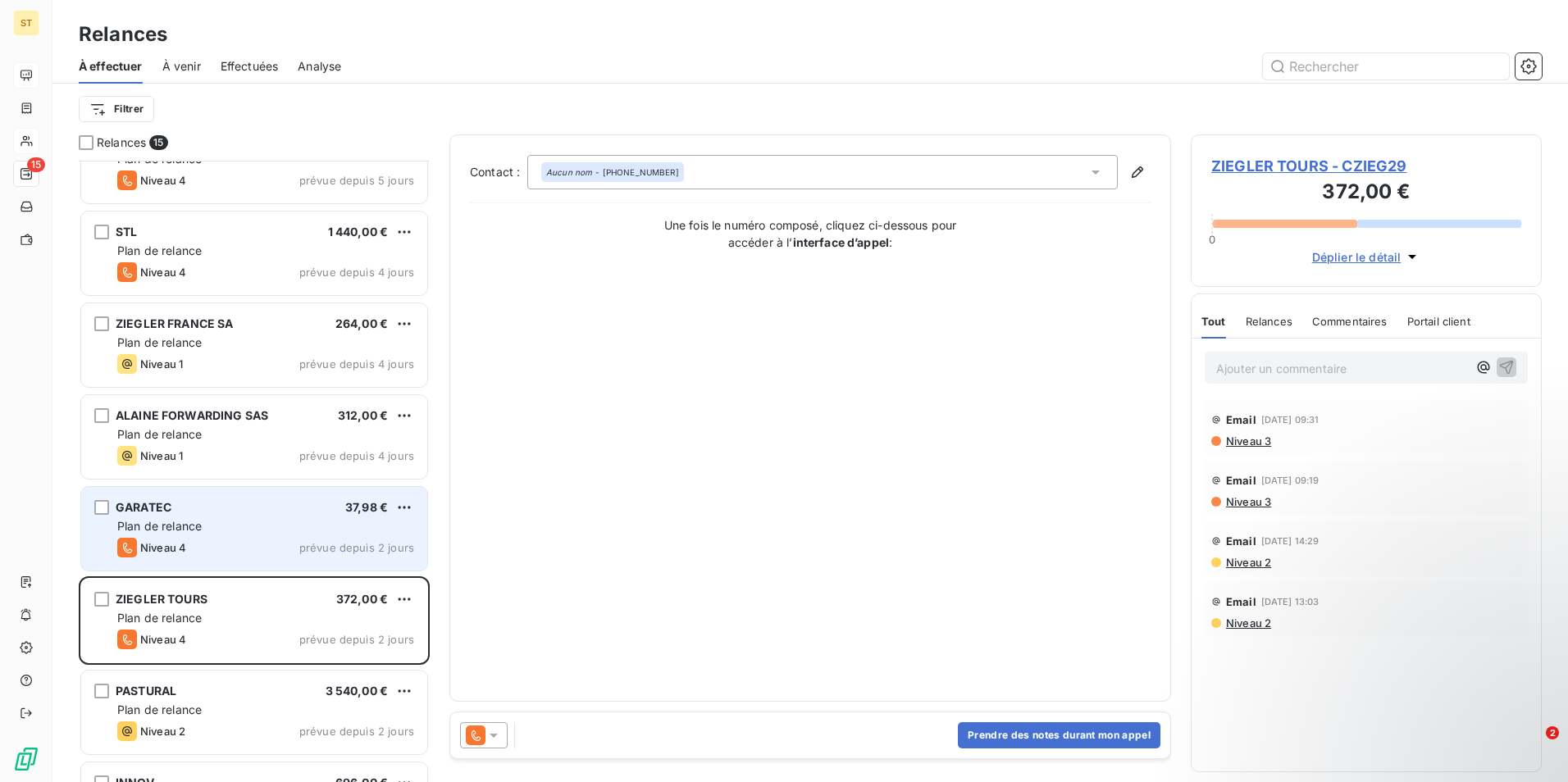
scroll to position [429, 0]
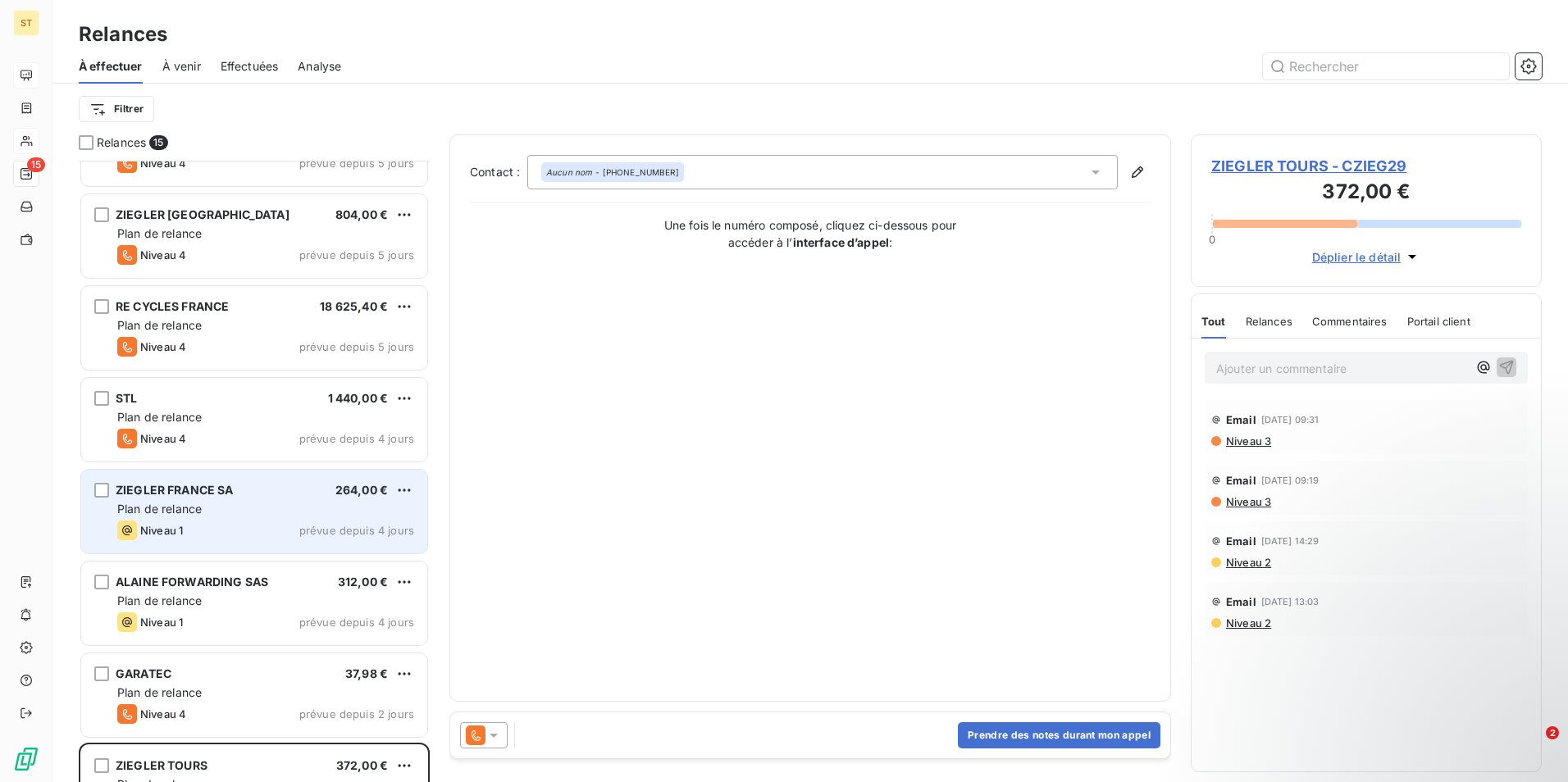
click at [215, 523] on div "Niveau 1 prévue depuis 4 jours" at bounding box center [266, 530] width 297 height 20
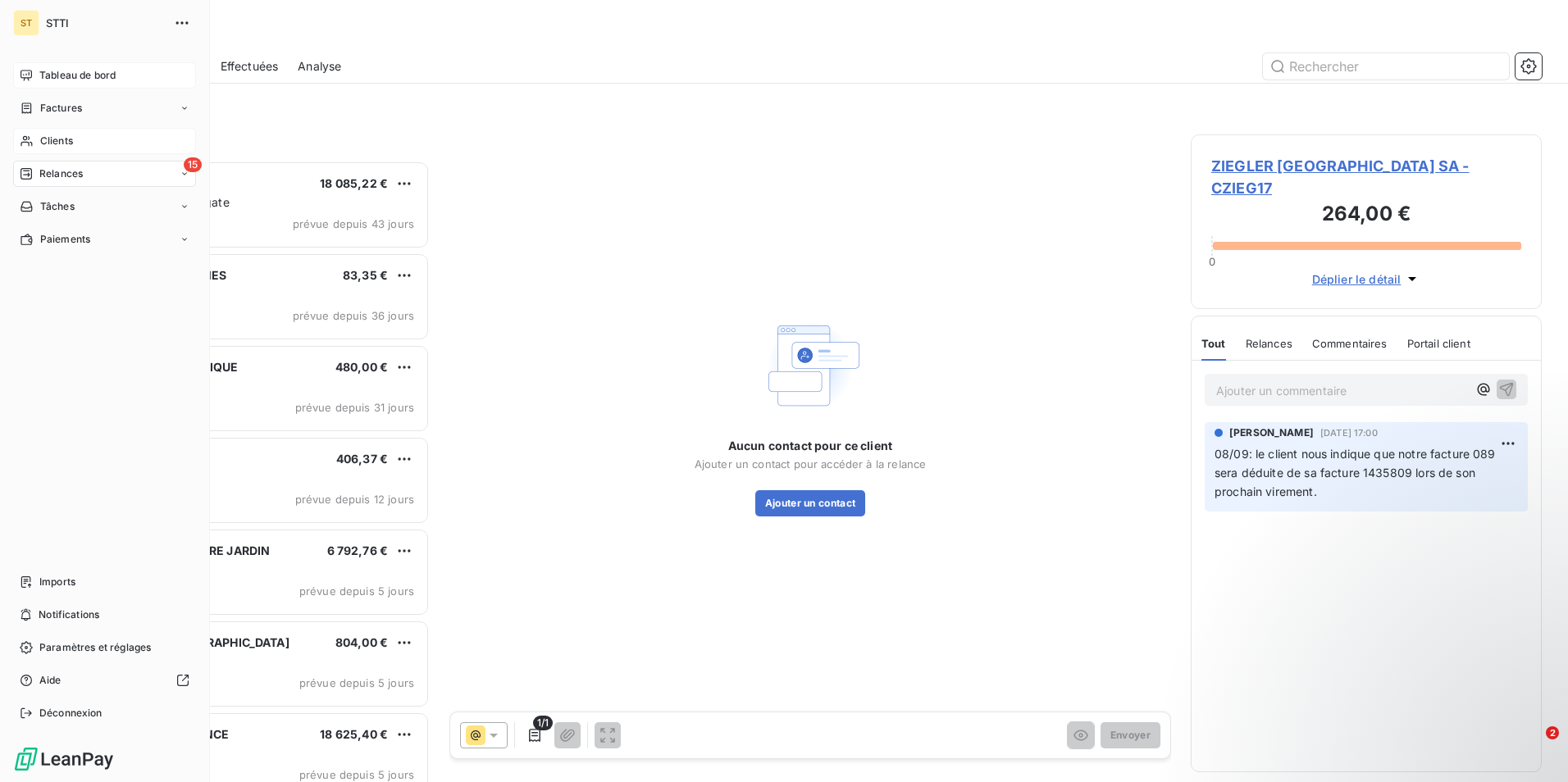
click at [48, 177] on span "Relances" at bounding box center [61, 174] width 44 height 15
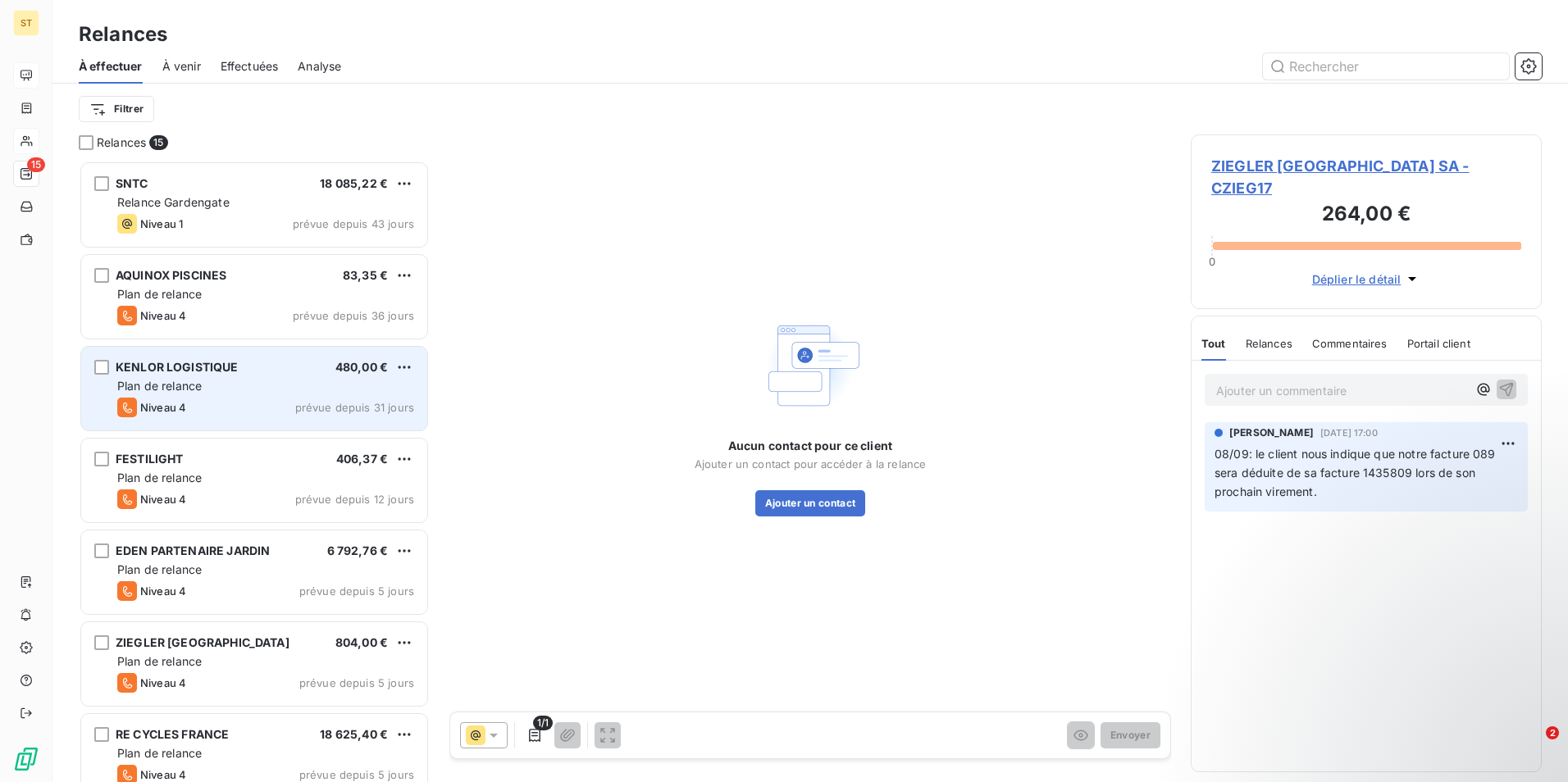
click at [188, 388] on span "Plan de relance" at bounding box center [159, 385] width 84 height 14
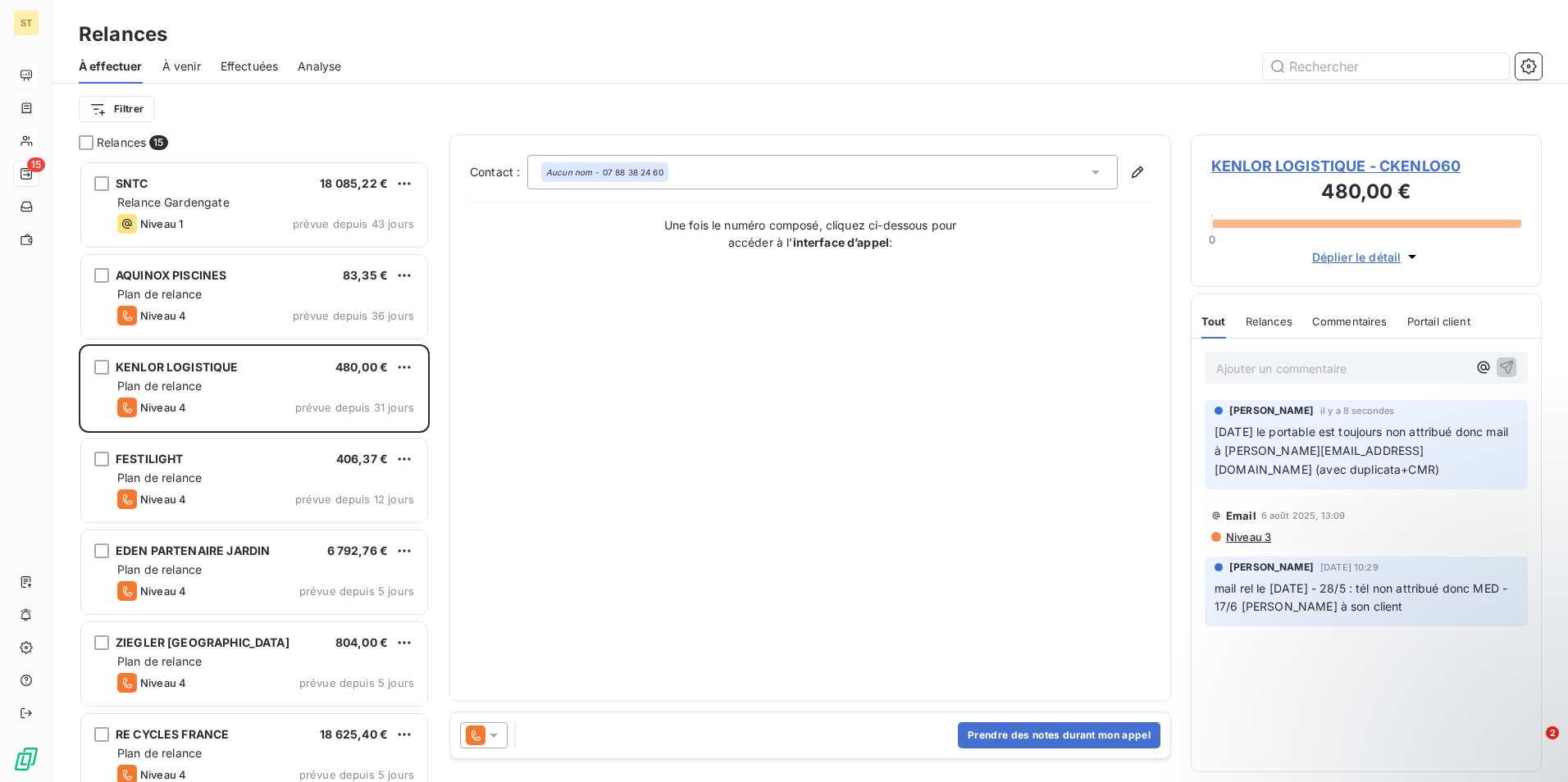
click at [1297, 169] on span "KENLOR LOGISTIQUE - CKENLO60" at bounding box center [1366, 165] width 310 height 22
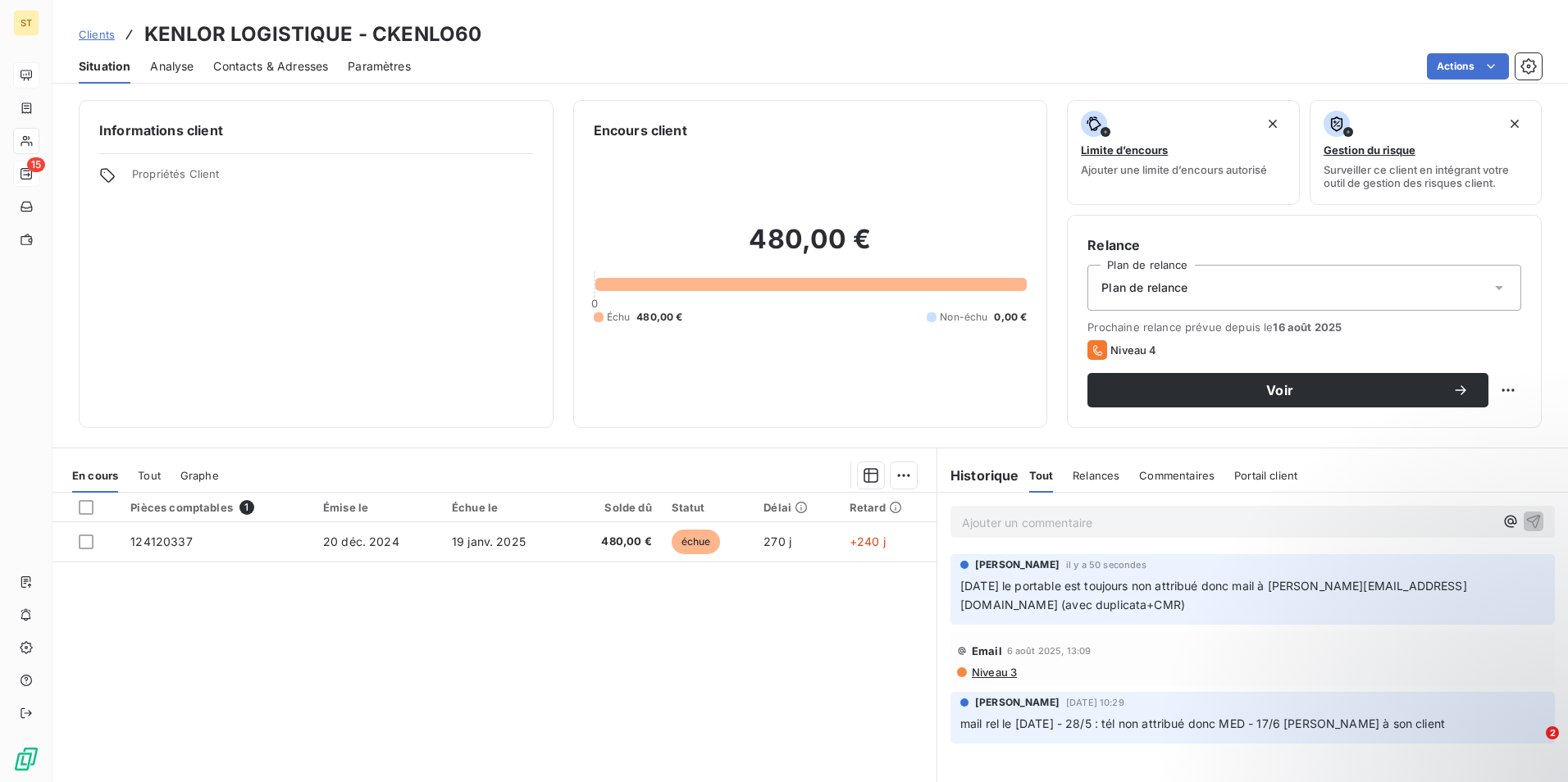
scroll to position [75, 0]
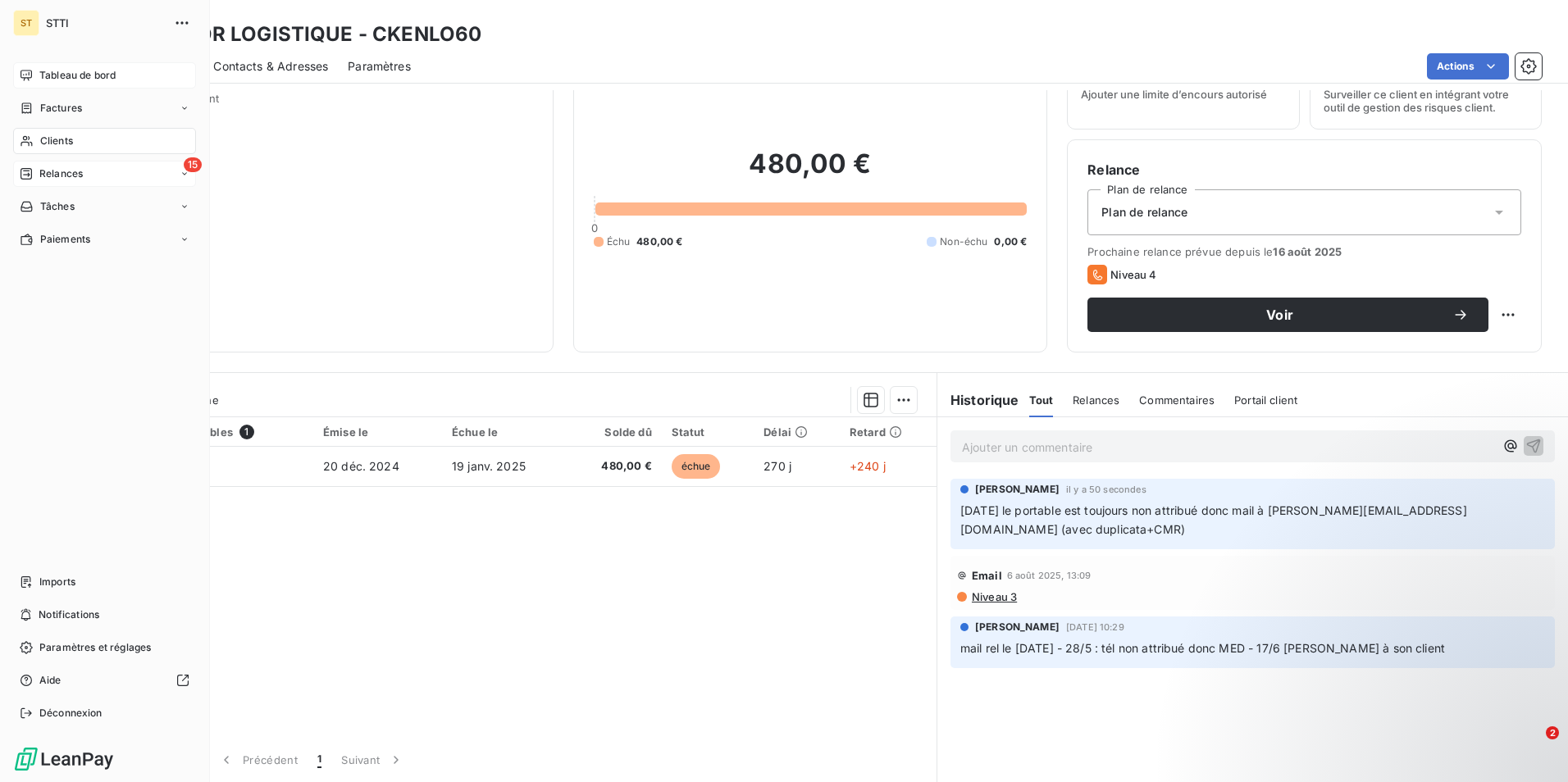
click at [75, 173] on span "Relances" at bounding box center [61, 174] width 44 height 15
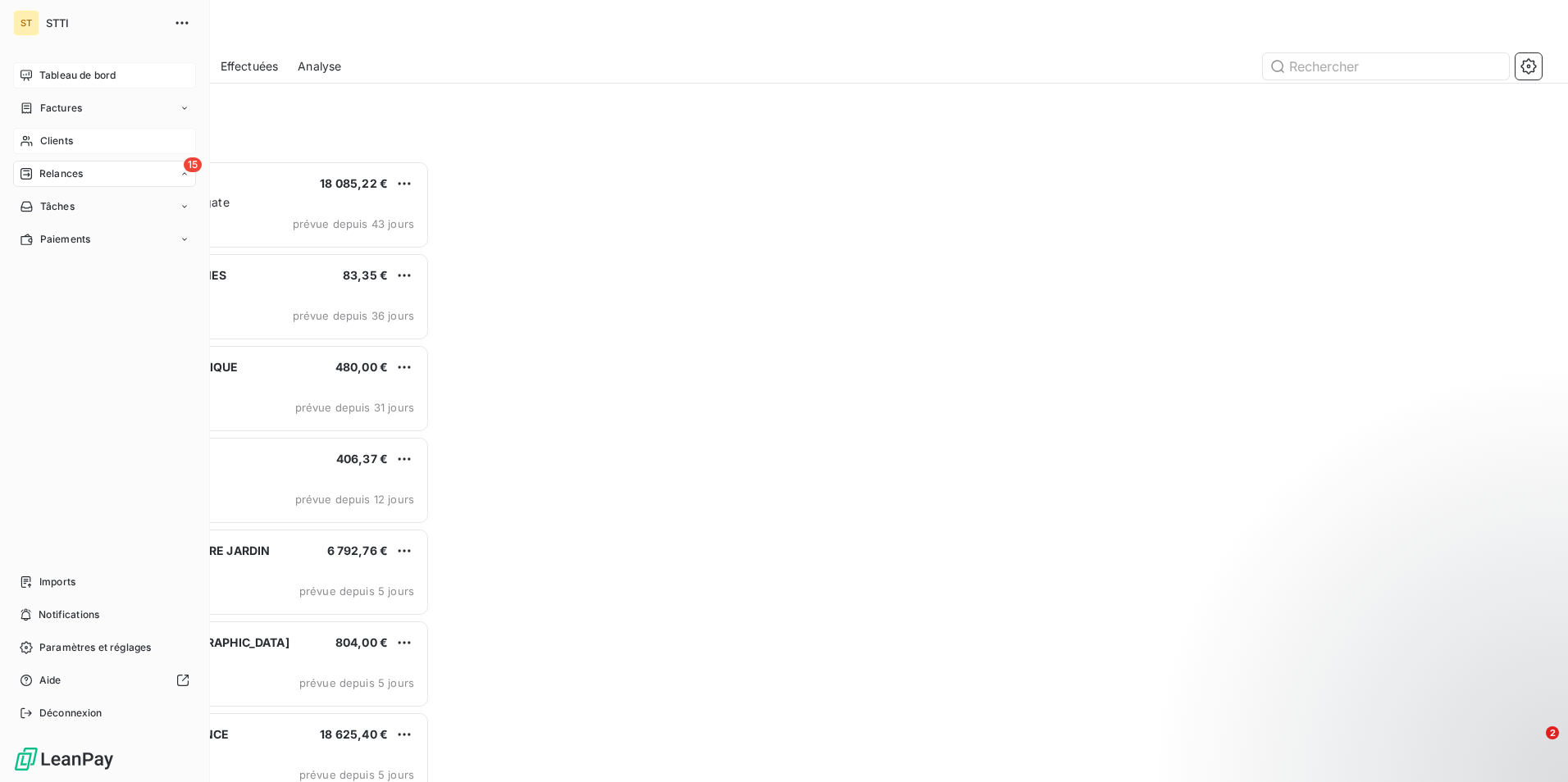
scroll to position [609, 339]
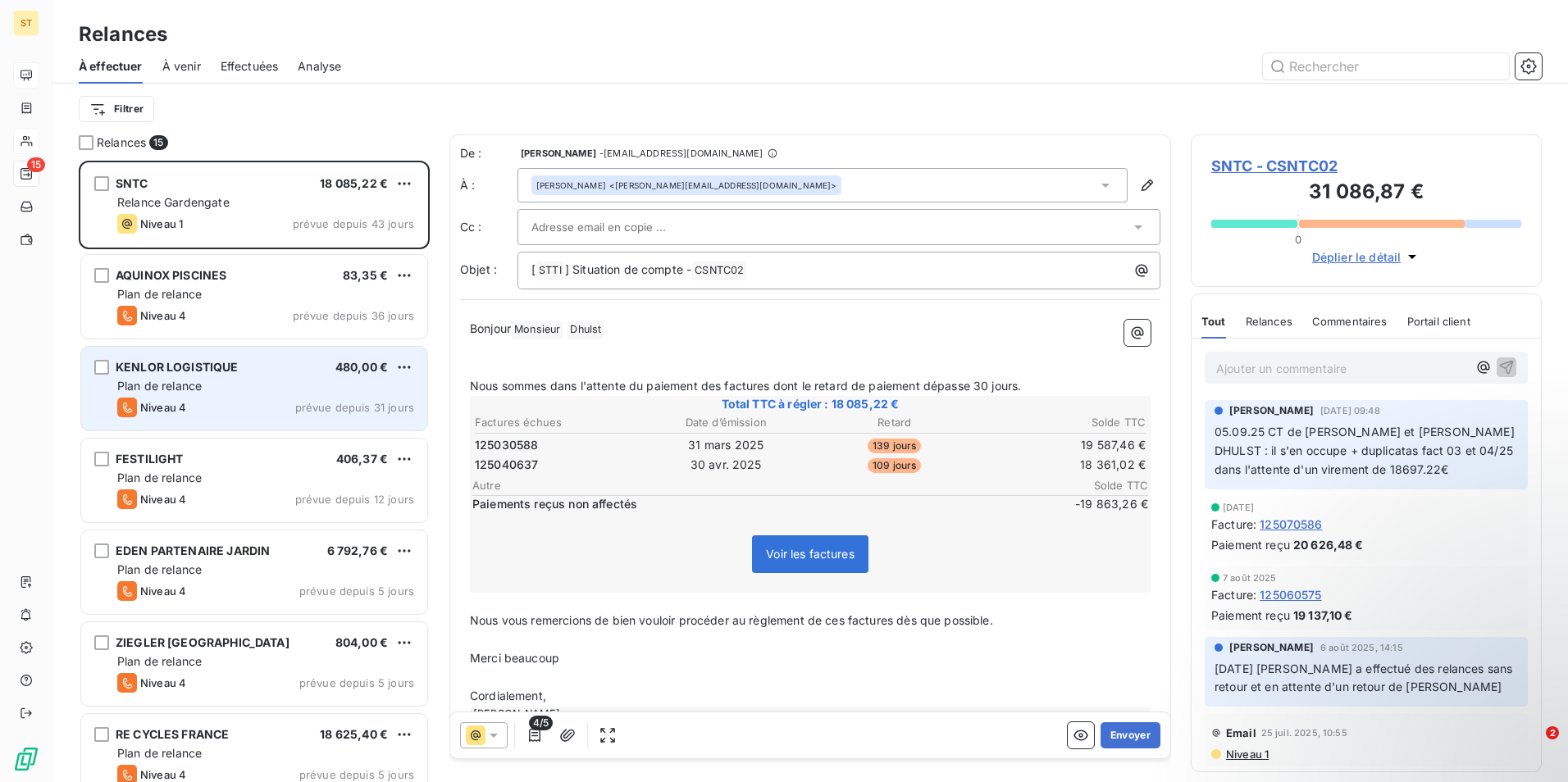
drag, startPoint x: 150, startPoint y: 400, endPoint x: 143, endPoint y: 391, distance: 11.4
click at [152, 400] on div "Niveau 4" at bounding box center [152, 407] width 69 height 20
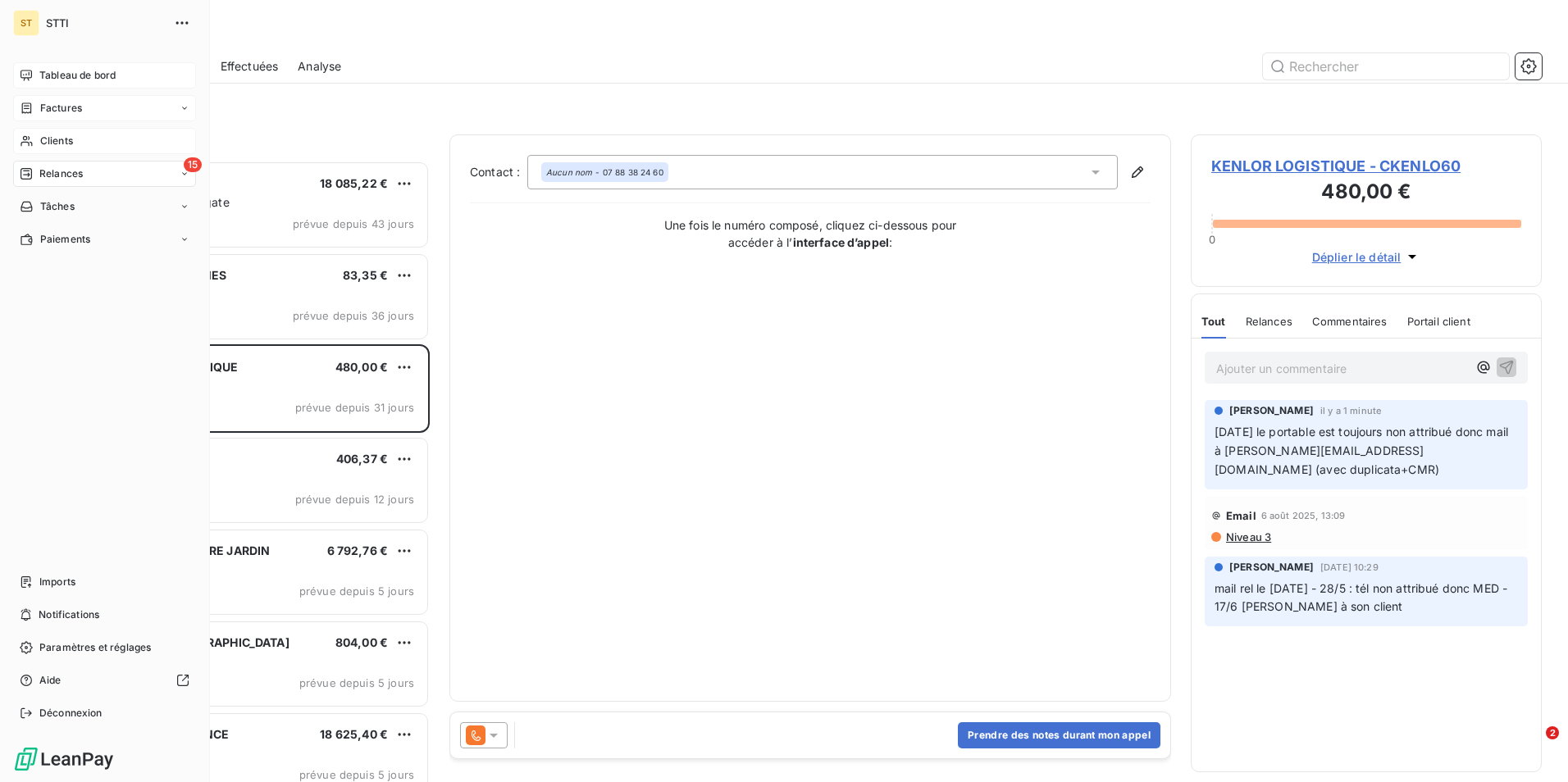
click at [63, 106] on span "Factures" at bounding box center [61, 108] width 42 height 15
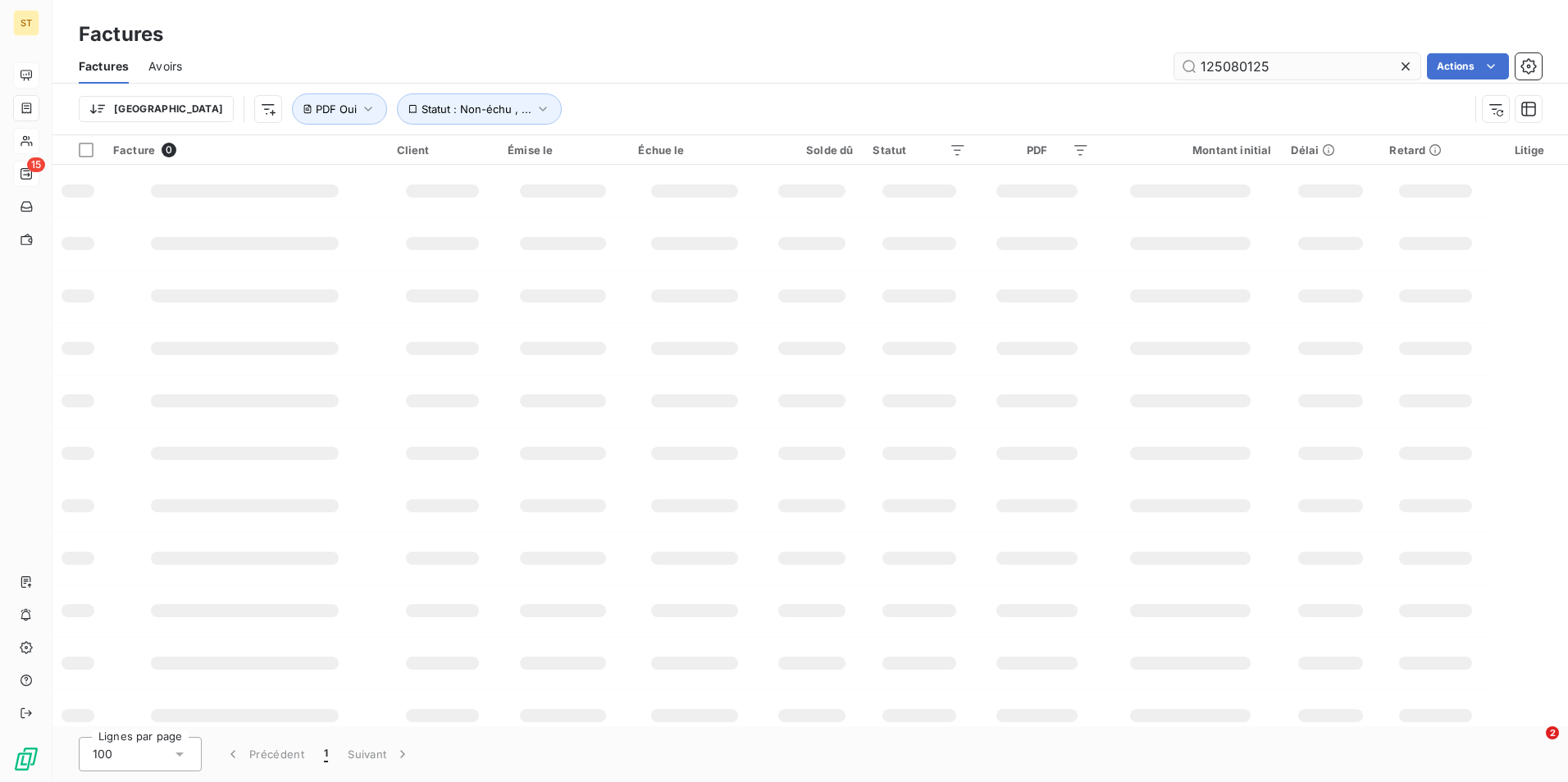
click at [1279, 67] on input "125080125" at bounding box center [1297, 66] width 246 height 27
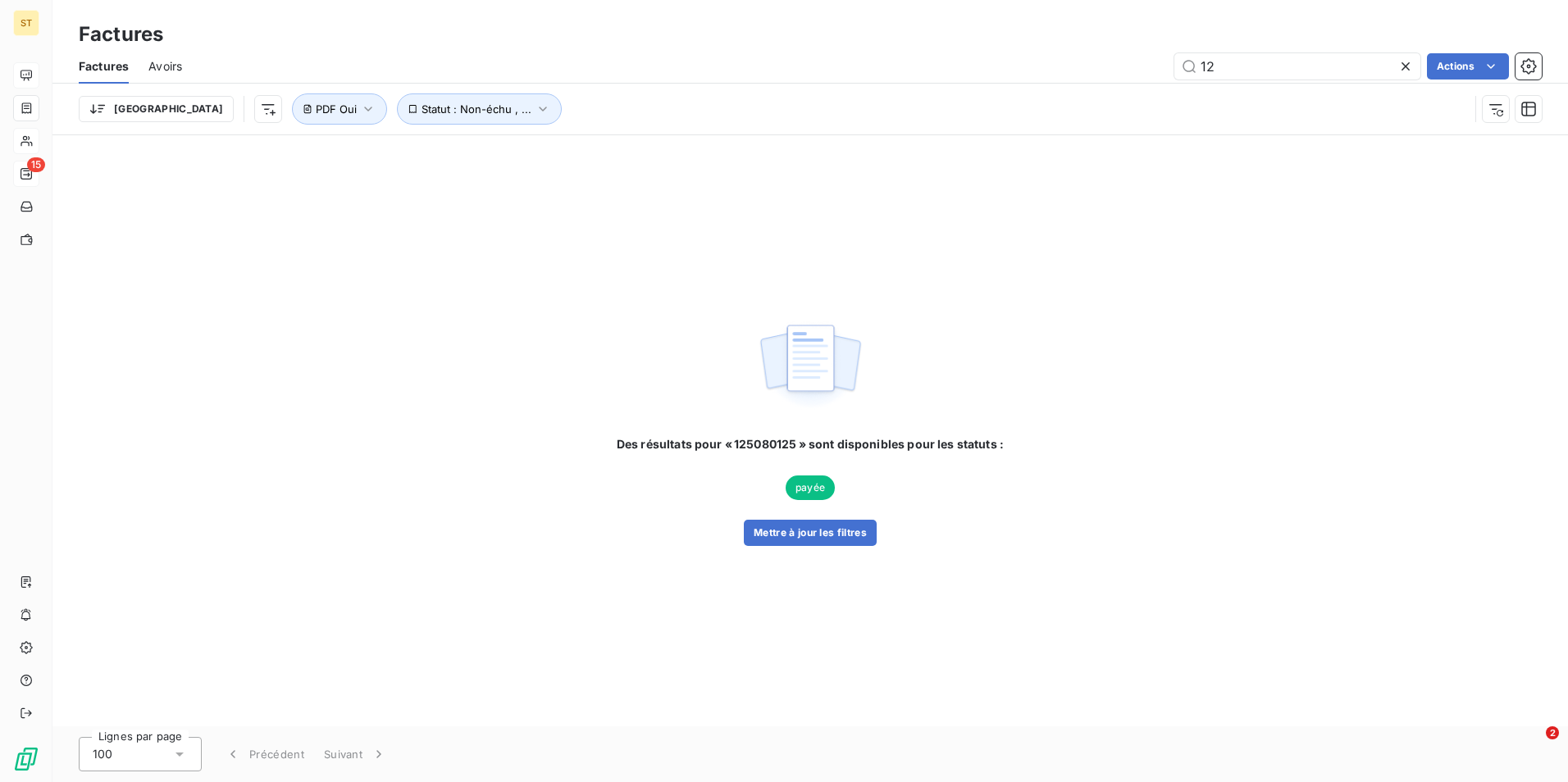
type input "1"
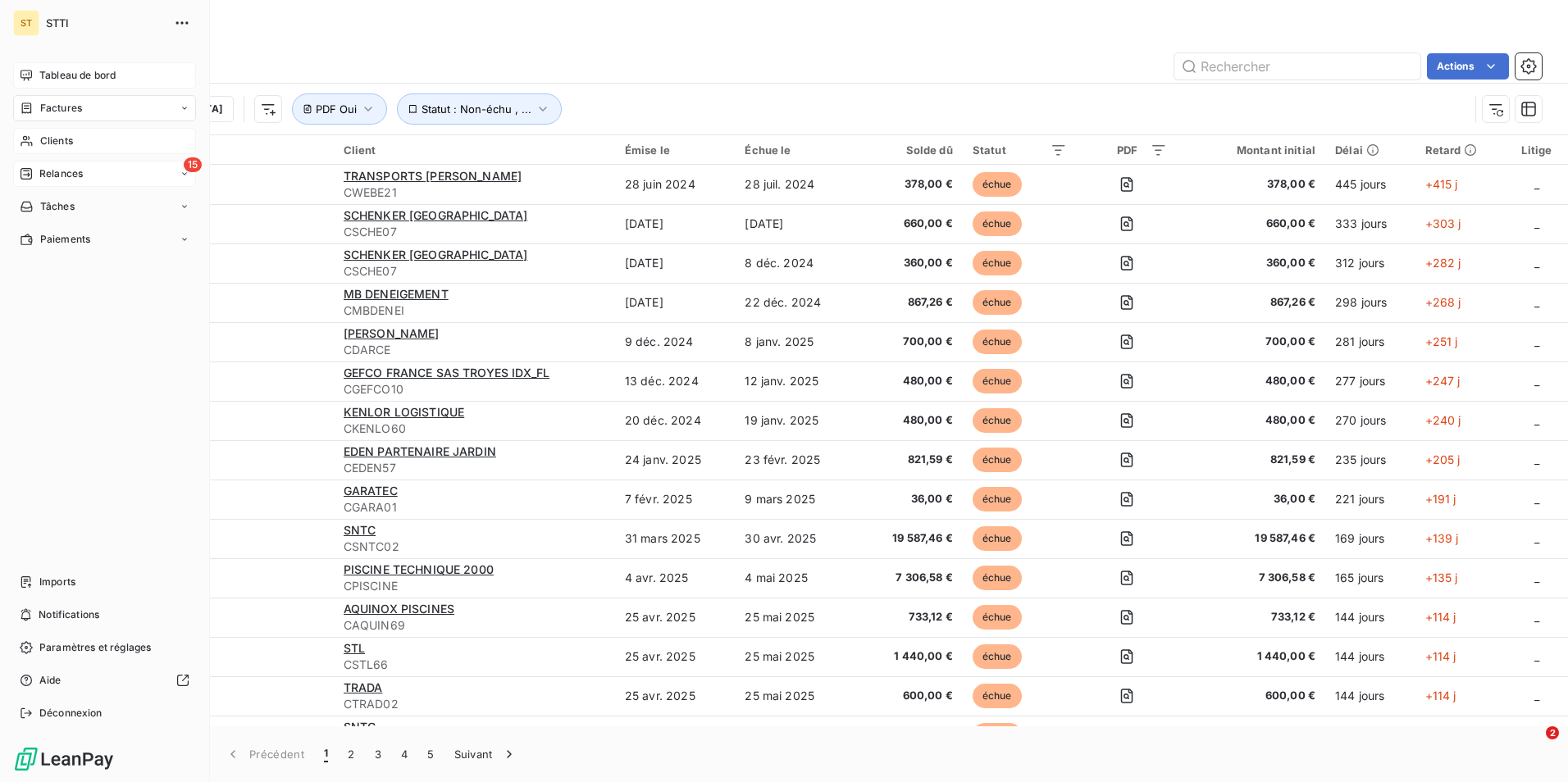
click at [82, 104] on span "Factures" at bounding box center [61, 108] width 42 height 15
click at [72, 144] on span "Clients" at bounding box center [56, 141] width 33 height 15
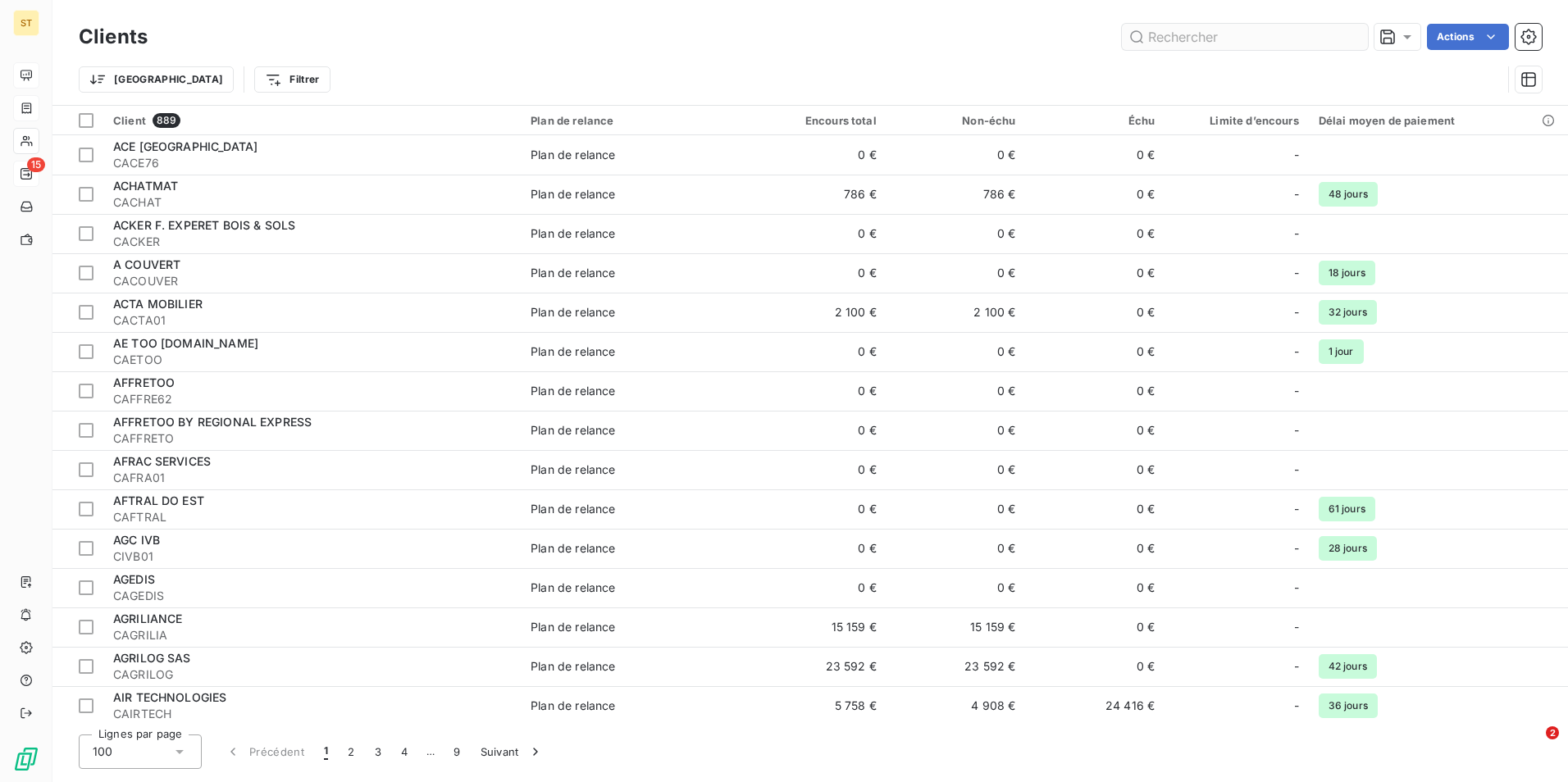
click at [1229, 33] on input "text" at bounding box center [1244, 37] width 246 height 27
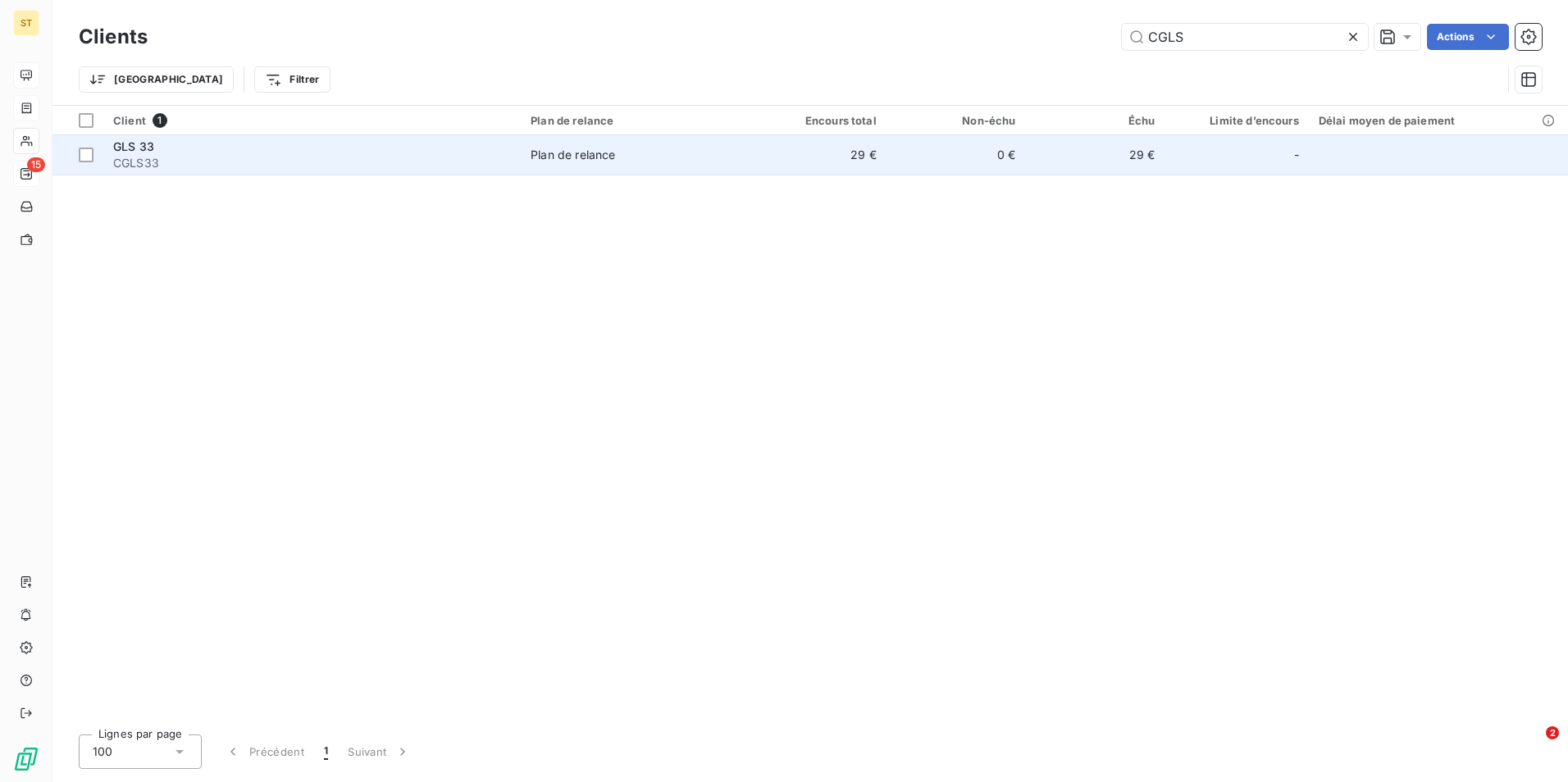
type input "CGLS"
click at [497, 155] on span "CGLS33" at bounding box center [311, 162] width 398 height 16
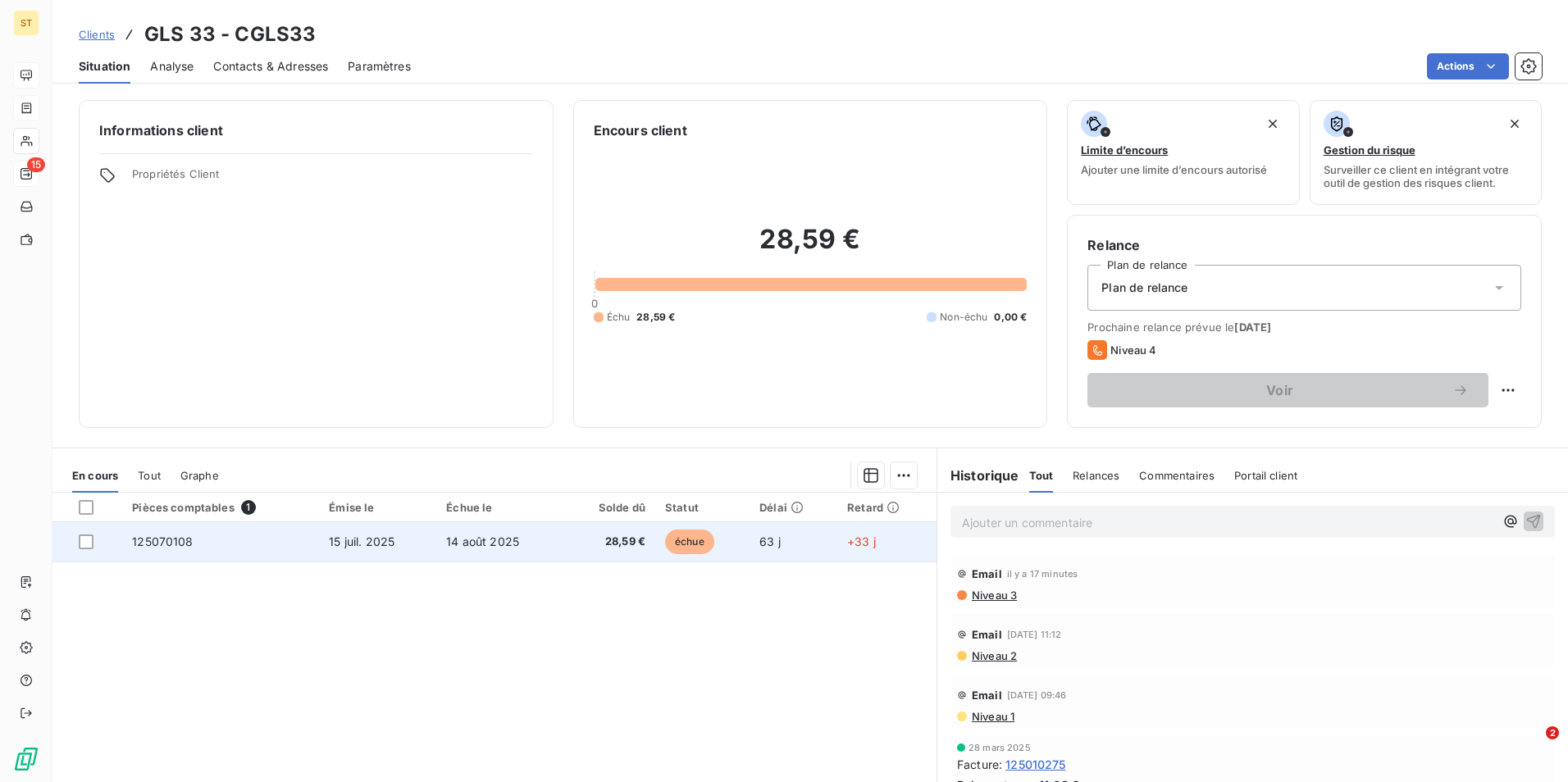
click at [613, 543] on span "28,59 €" at bounding box center [609, 541] width 72 height 16
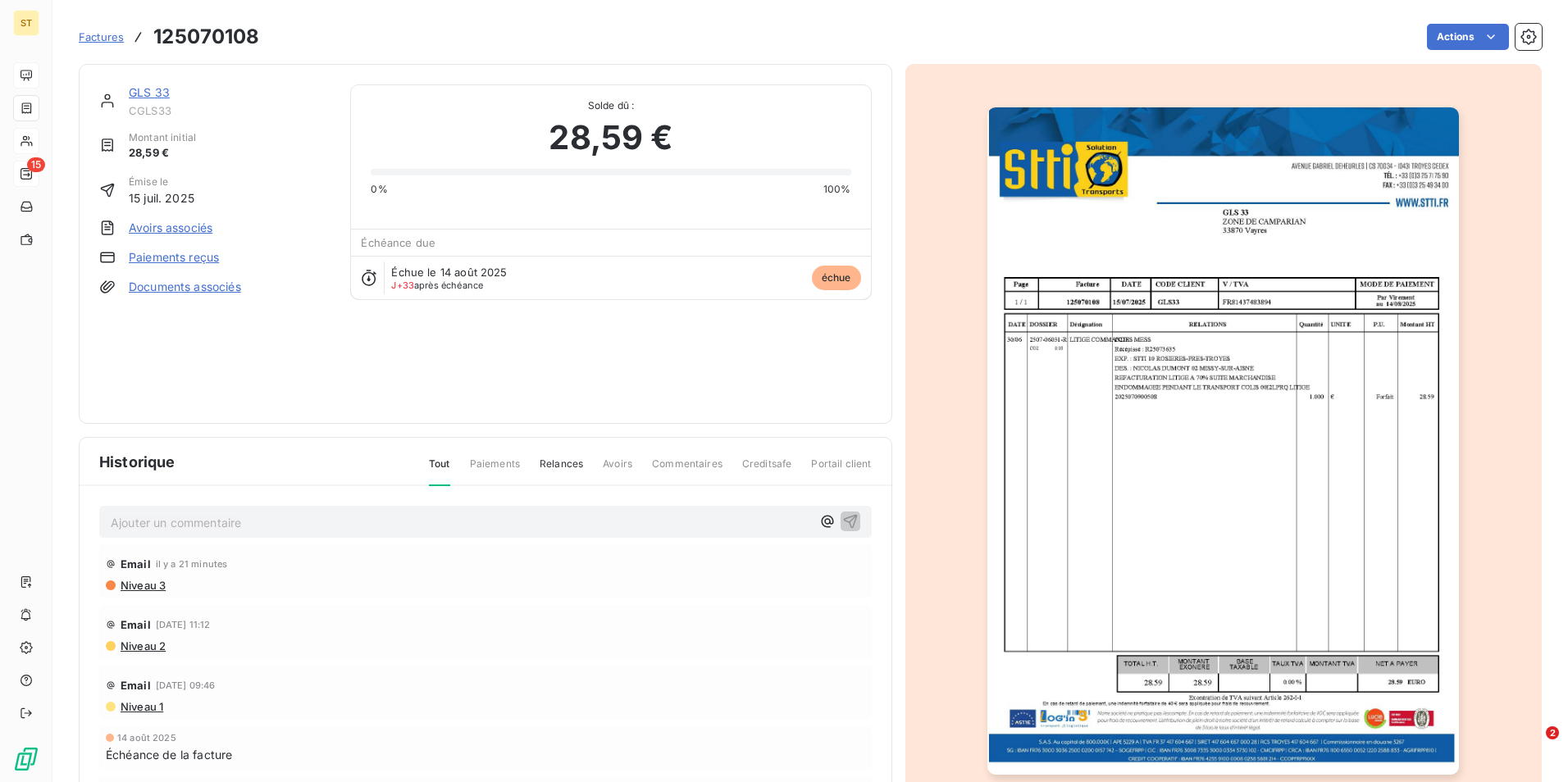
click at [1148, 226] on img "button" at bounding box center [1223, 440] width 472 height 667
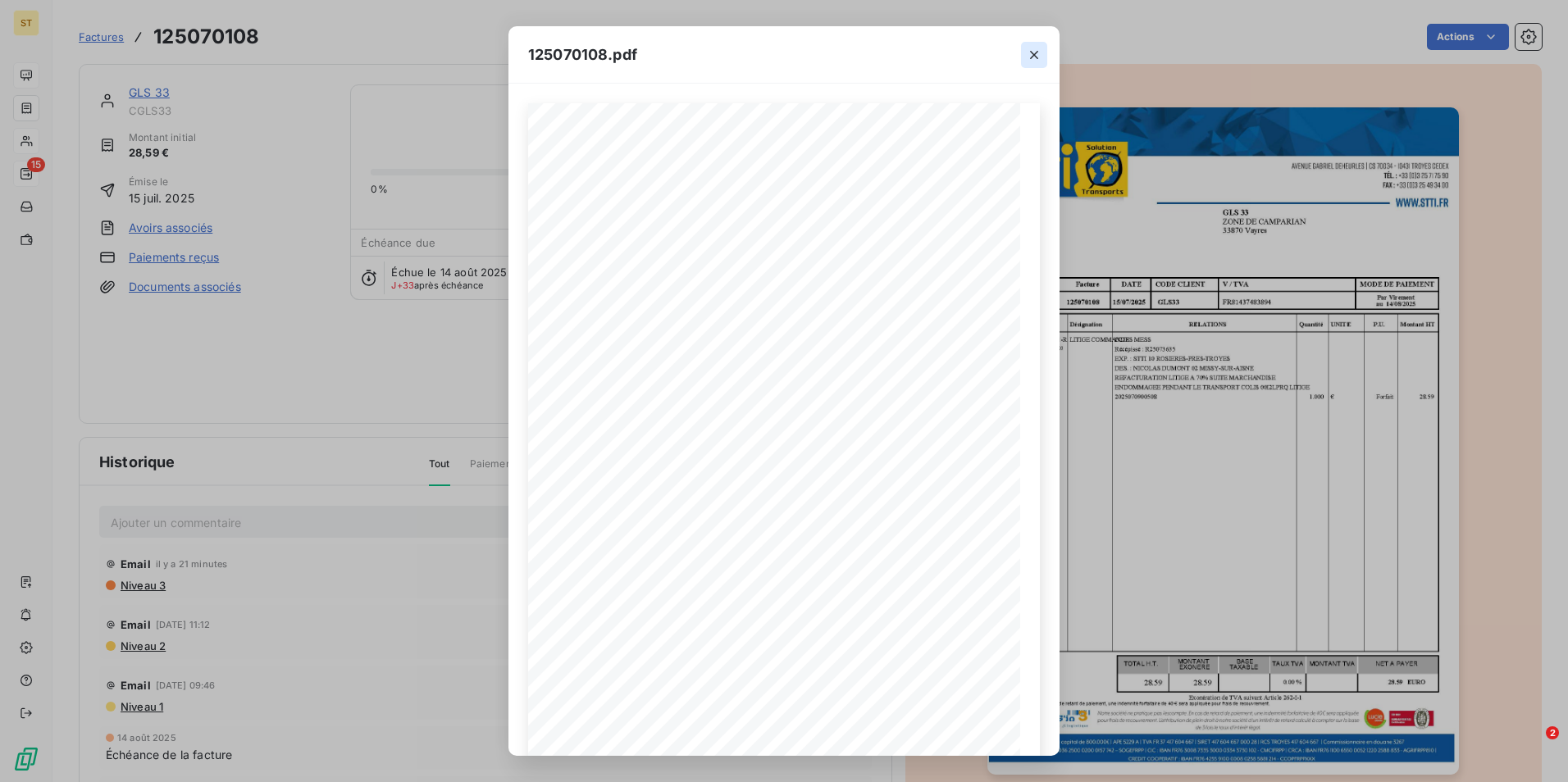
click at [1037, 54] on icon "button" at bounding box center [1034, 54] width 16 height 16
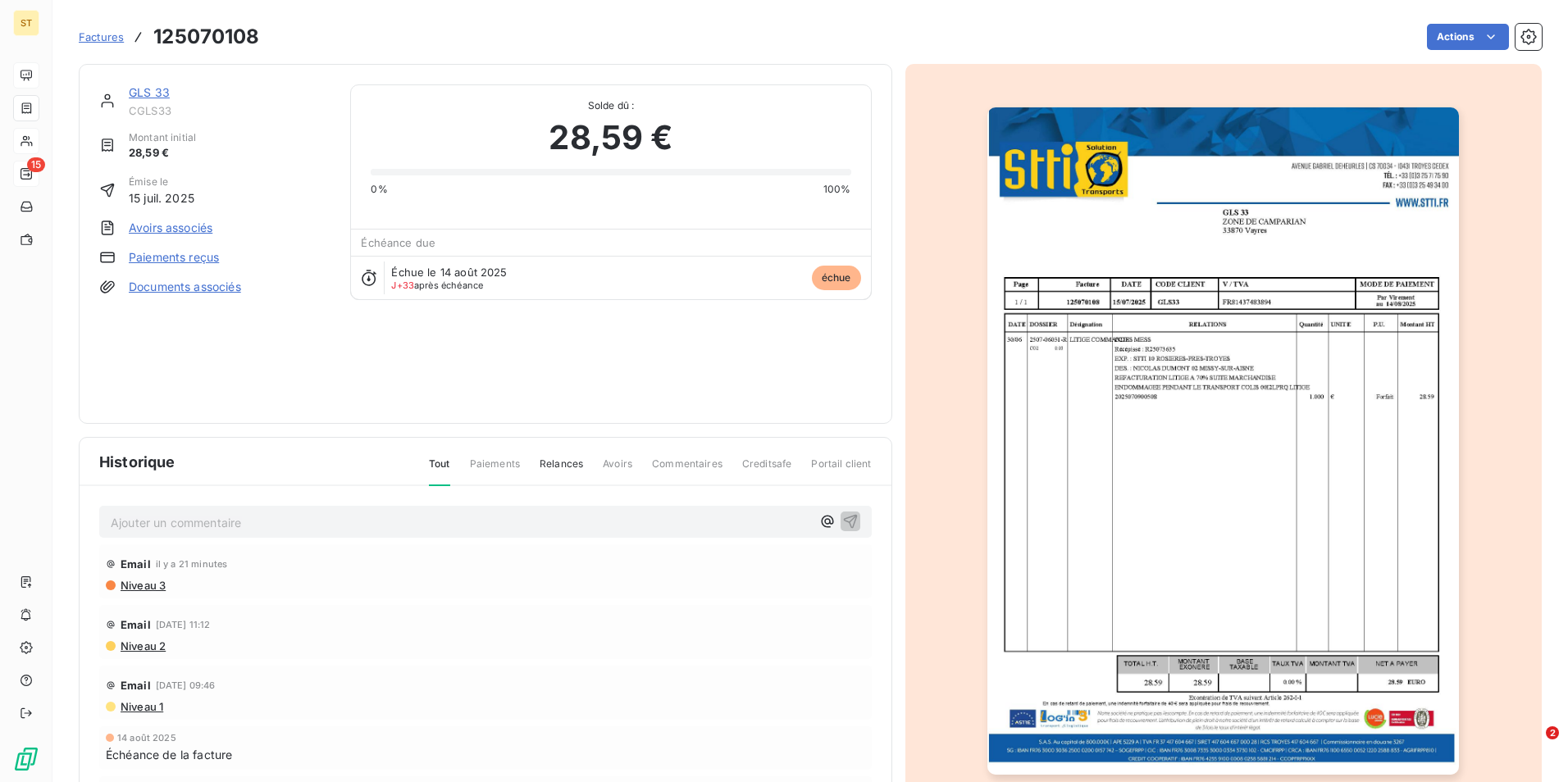
click at [328, 3] on div "Factures 125070108 Actions" at bounding box center [810, 27] width 1463 height 54
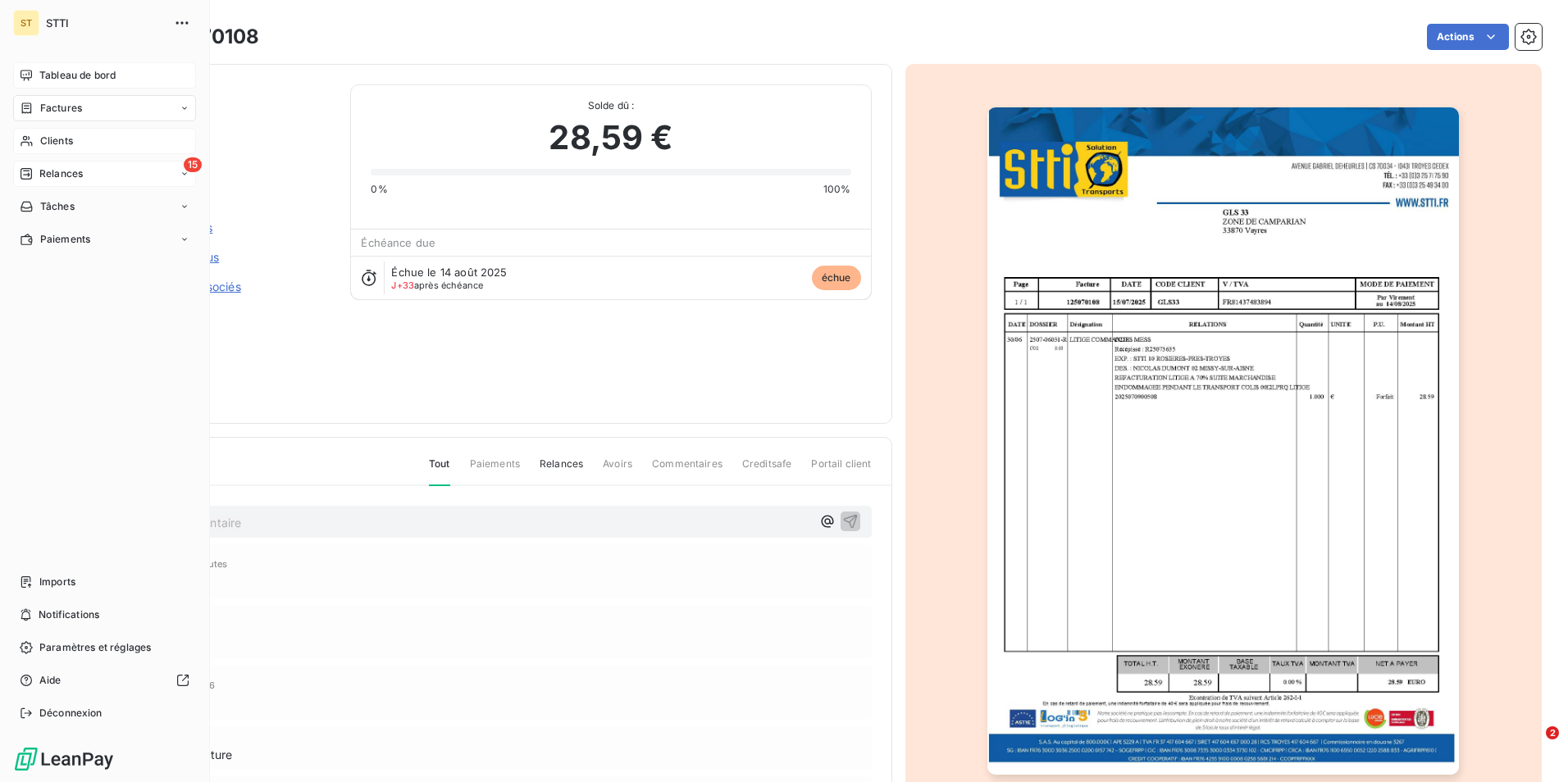
click at [50, 174] on span "Relances" at bounding box center [61, 174] width 44 height 15
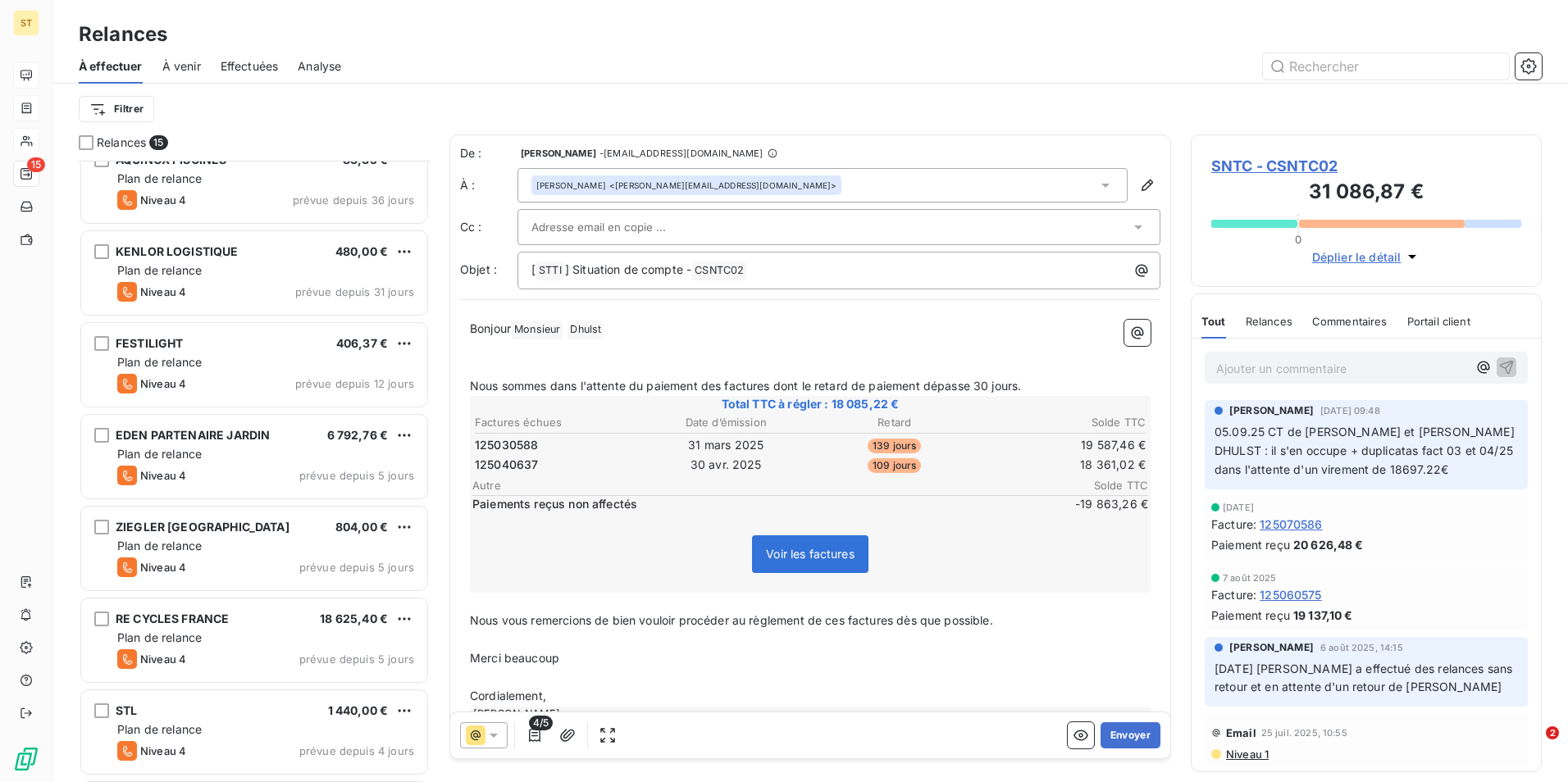
scroll to position [101, 0]
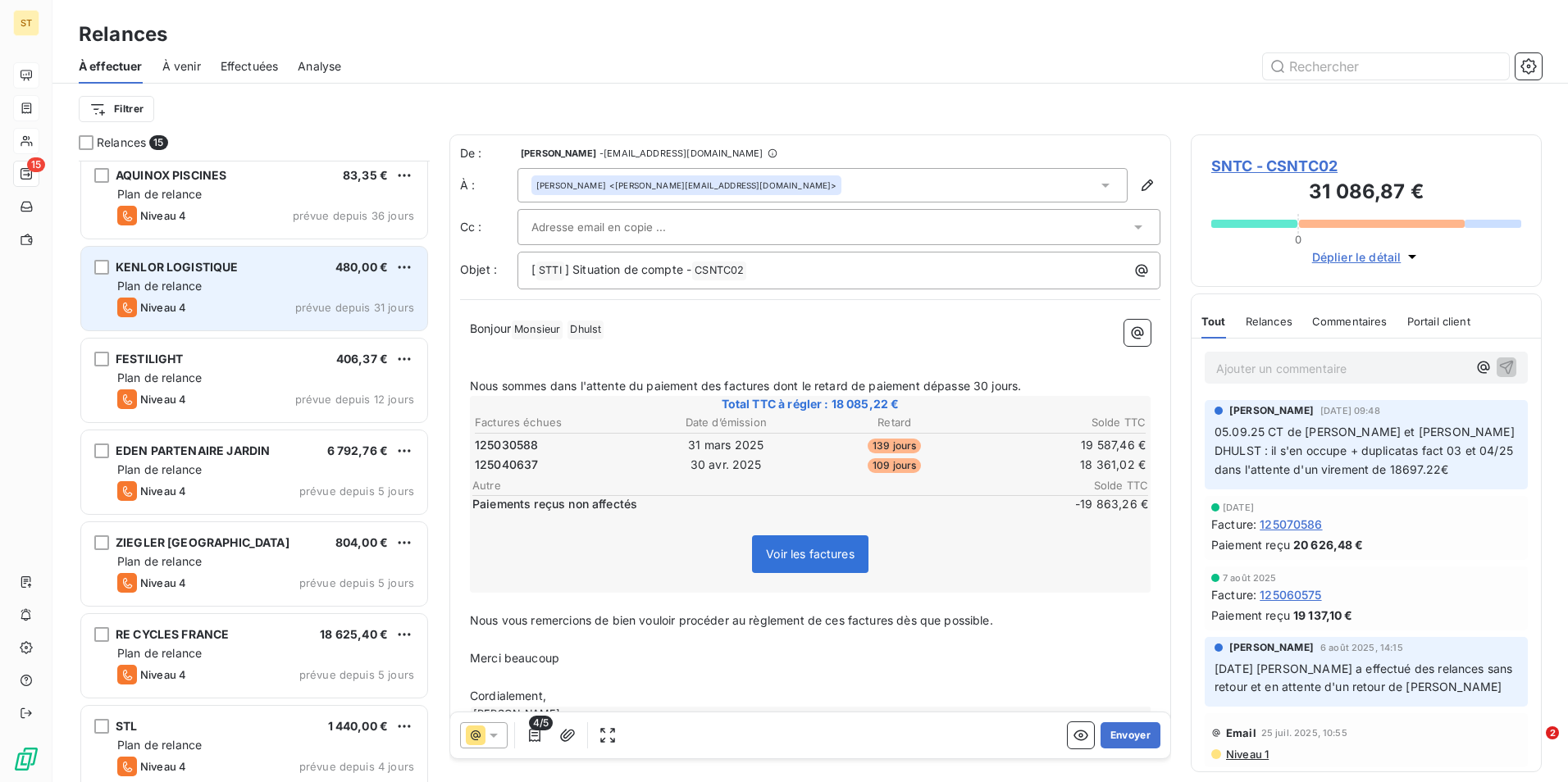
click at [219, 269] on span "KENLOR LOGISTIQUE" at bounding box center [177, 267] width 123 height 14
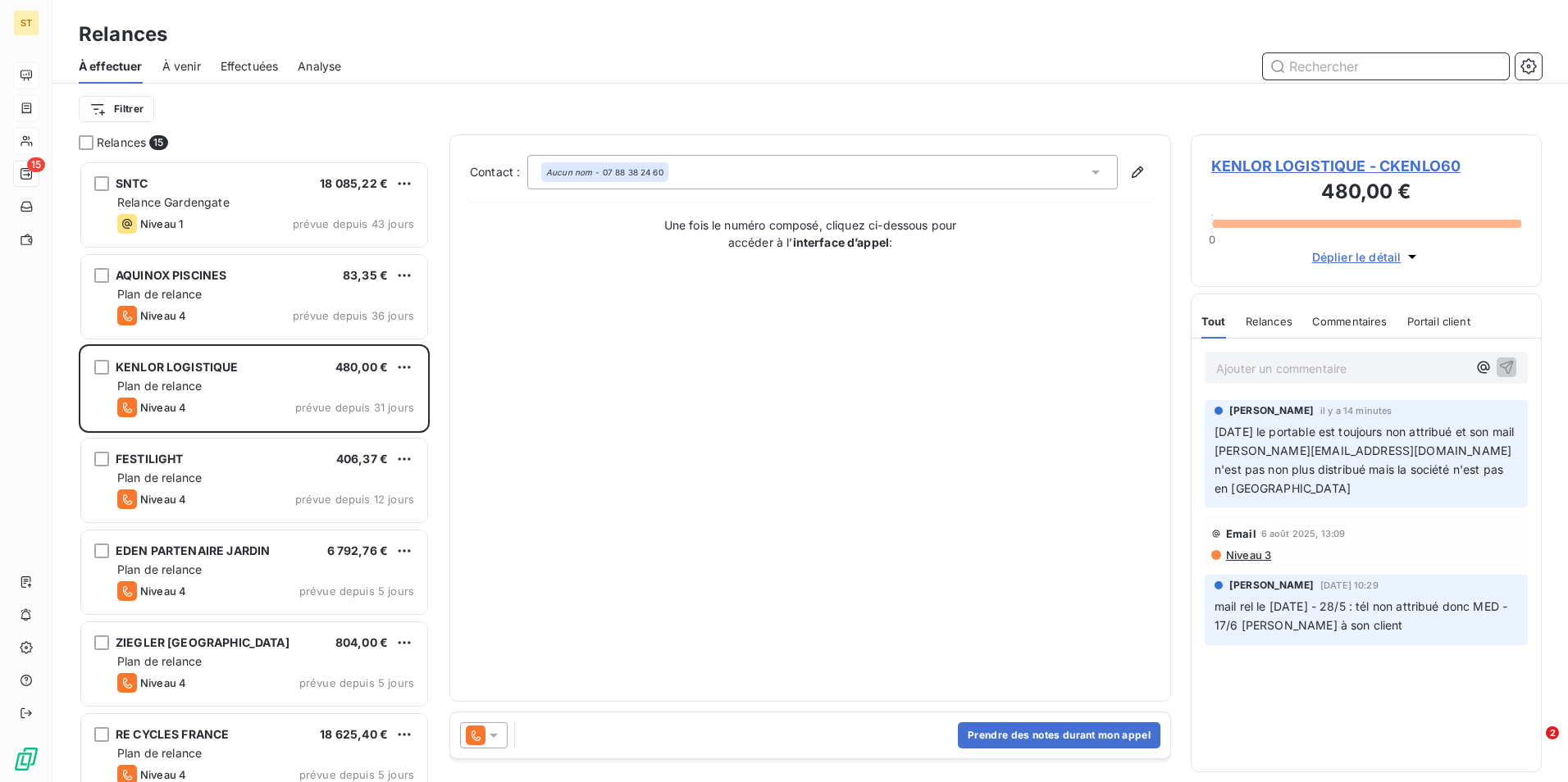
click at [1345, 67] on input "text" at bounding box center [1385, 66] width 246 height 27
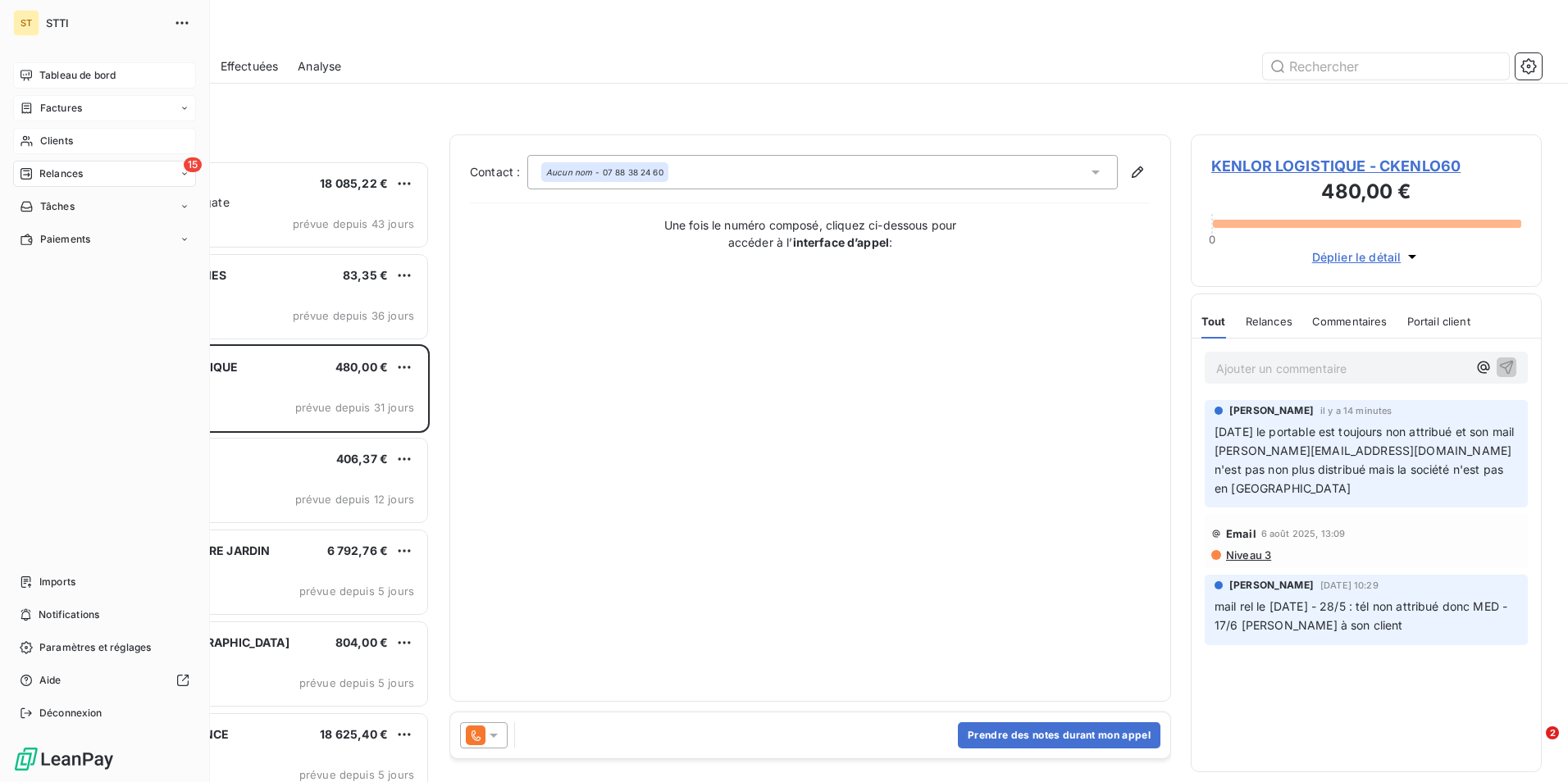
click at [64, 141] on span "Clients" at bounding box center [56, 141] width 33 height 15
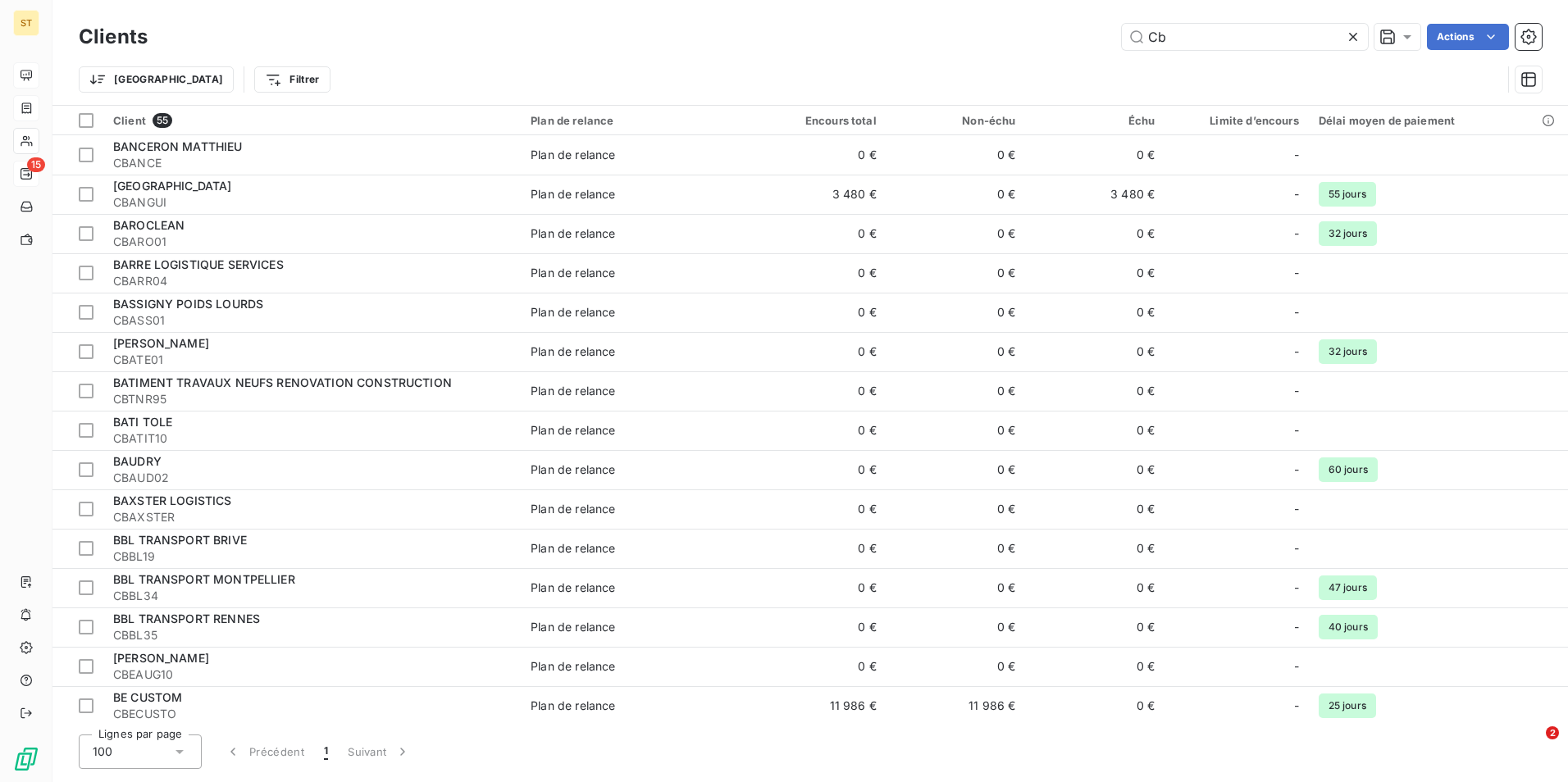
type input "C"
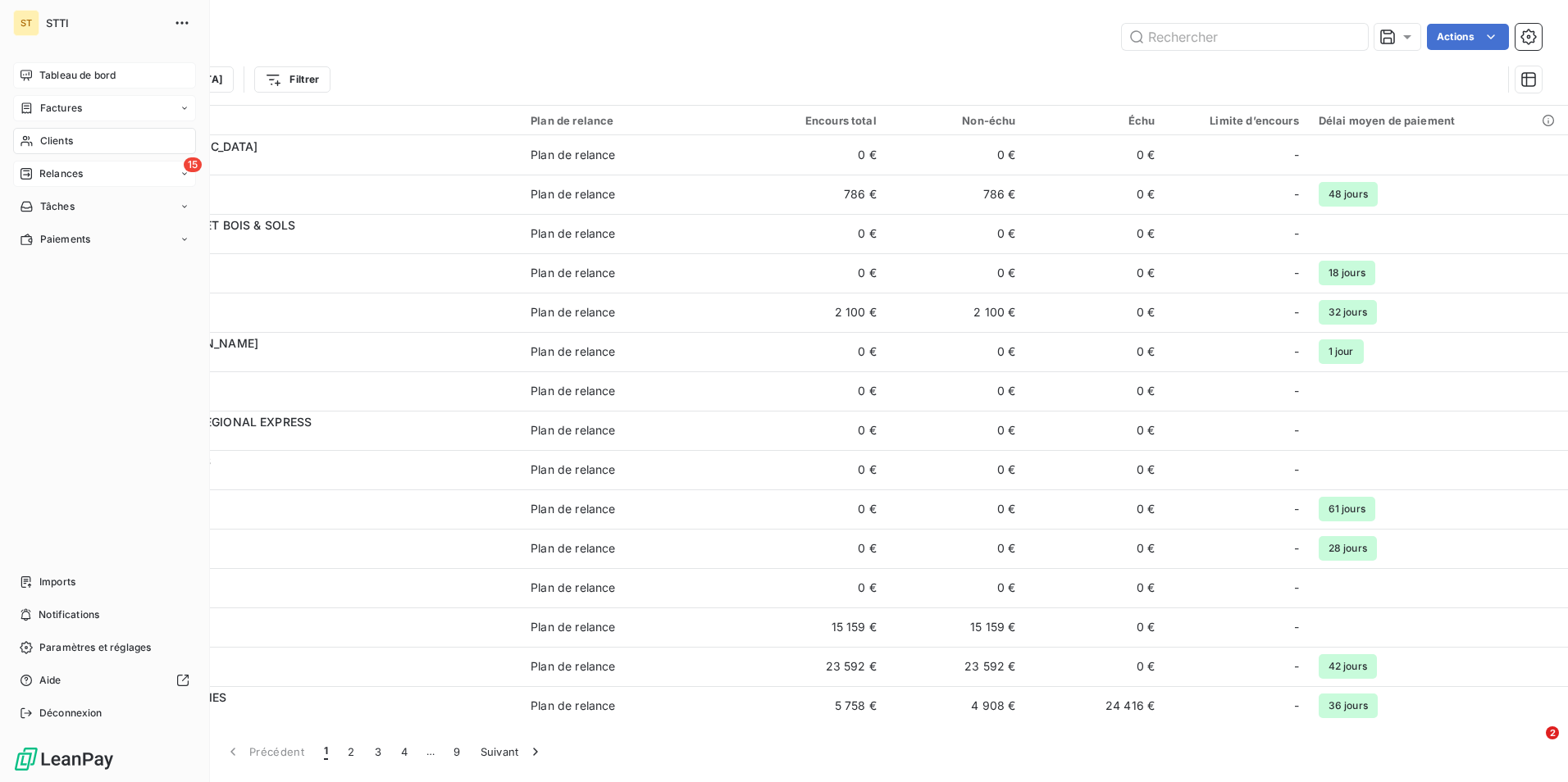
click at [49, 138] on span "Clients" at bounding box center [56, 141] width 33 height 15
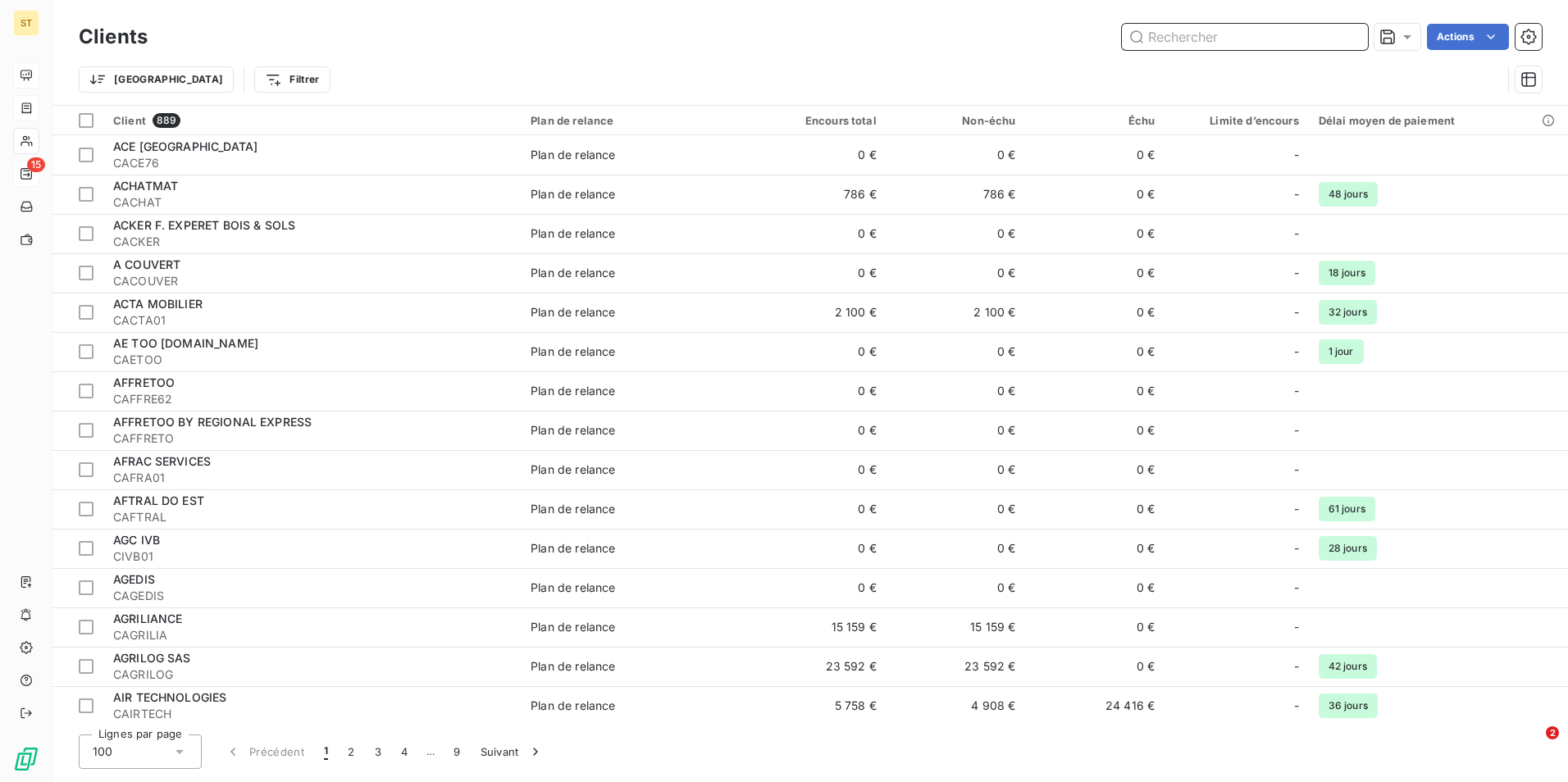
click at [1207, 38] on input "text" at bounding box center [1244, 37] width 246 height 27
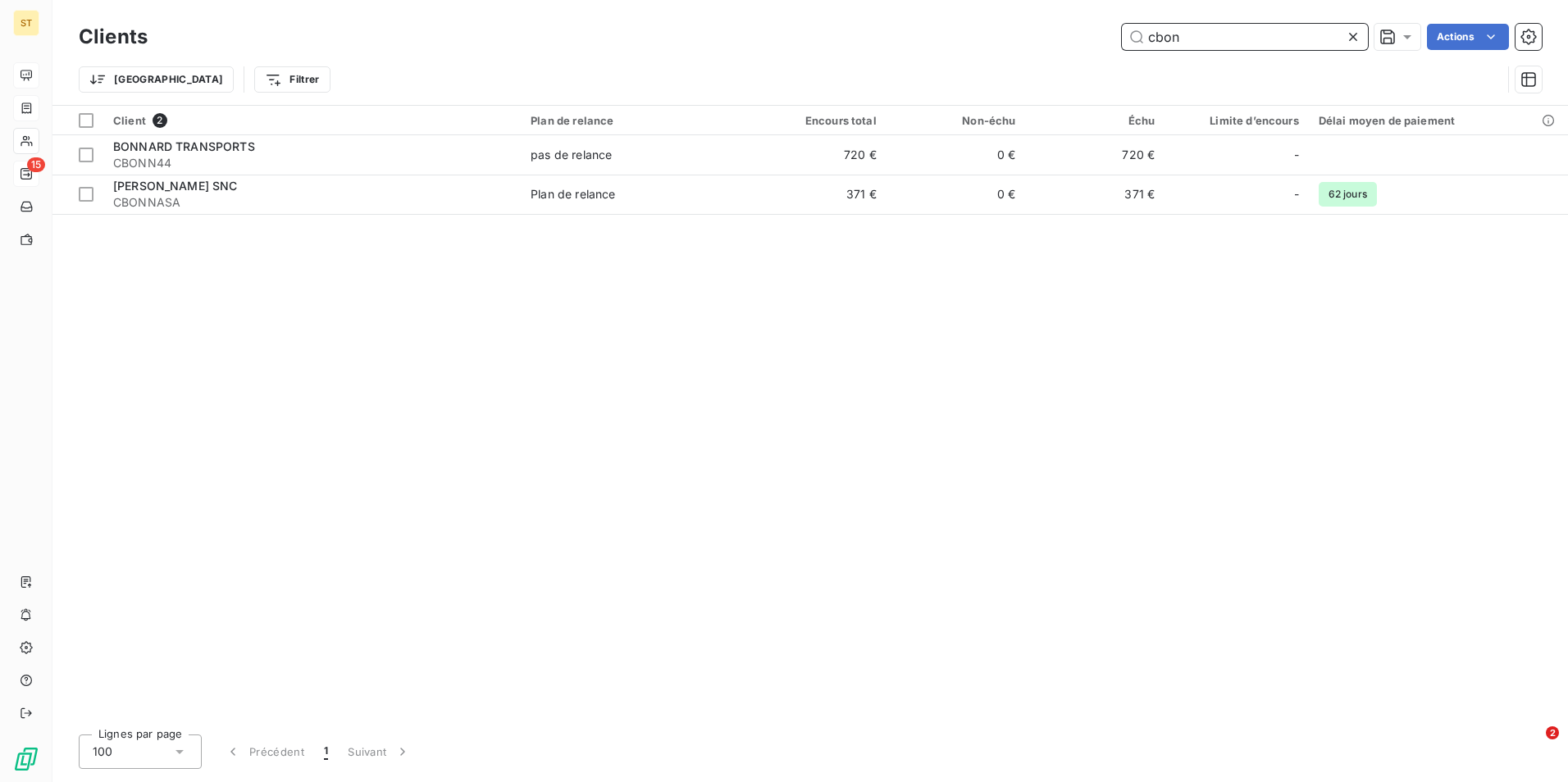
click at [1196, 39] on input "cbon" at bounding box center [1244, 37] width 246 height 27
type input "cbon"
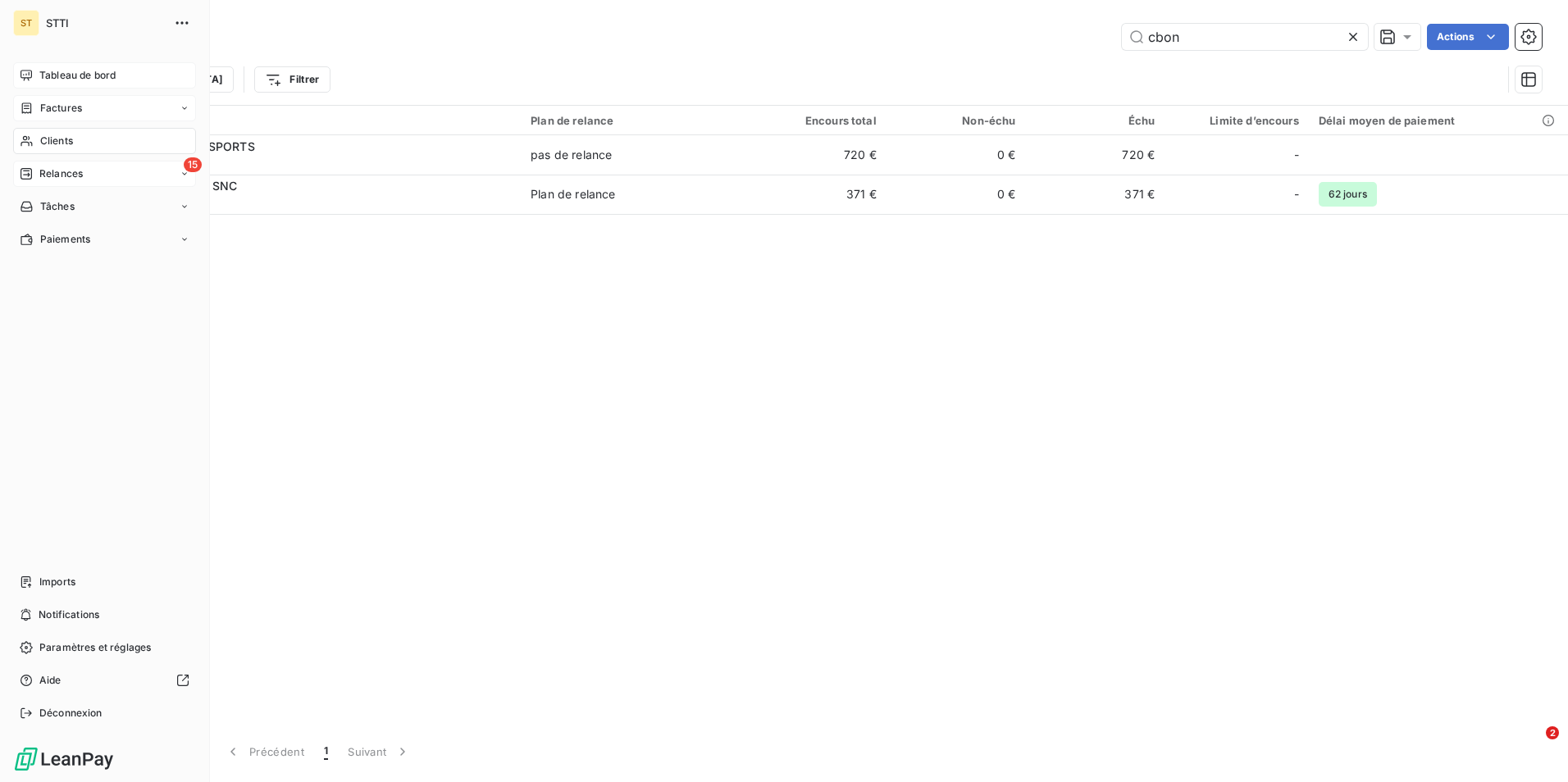
click at [53, 109] on span "Factures" at bounding box center [61, 108] width 42 height 15
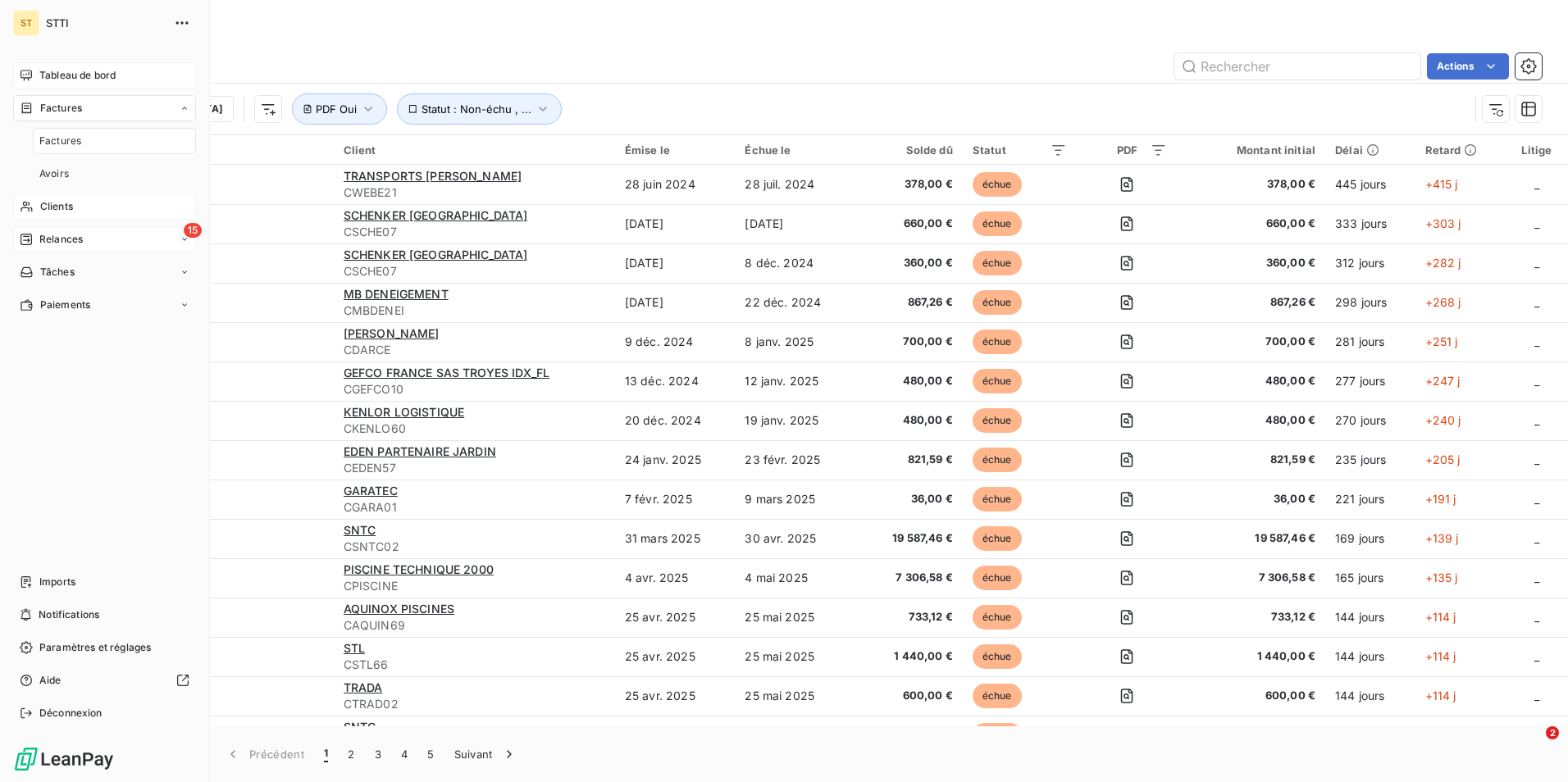
click at [65, 208] on span "Clients" at bounding box center [56, 207] width 33 height 15
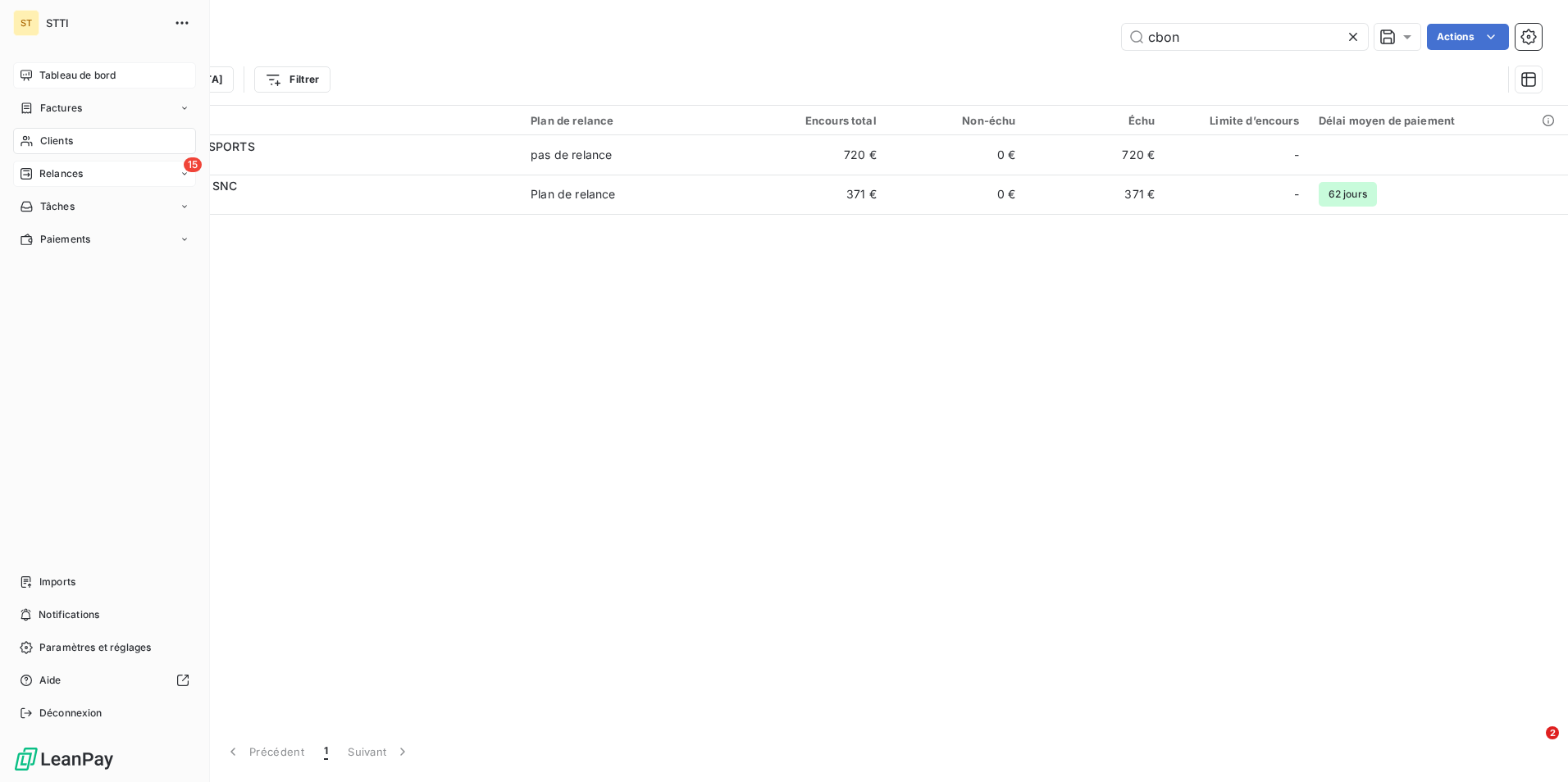
click at [46, 143] on span "Clients" at bounding box center [56, 141] width 33 height 15
click at [58, 179] on span "Relances" at bounding box center [61, 174] width 44 height 15
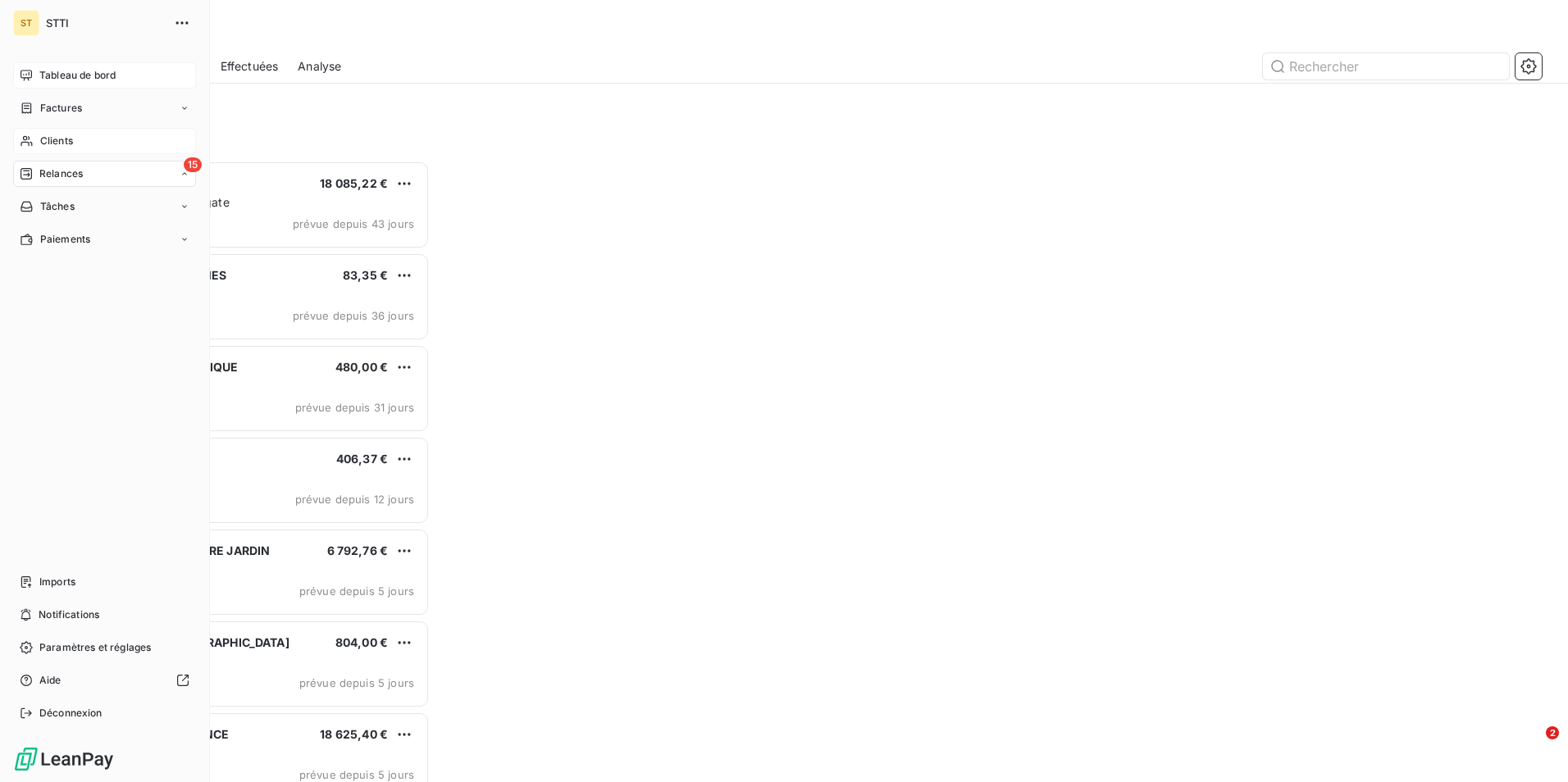
scroll to position [609, 339]
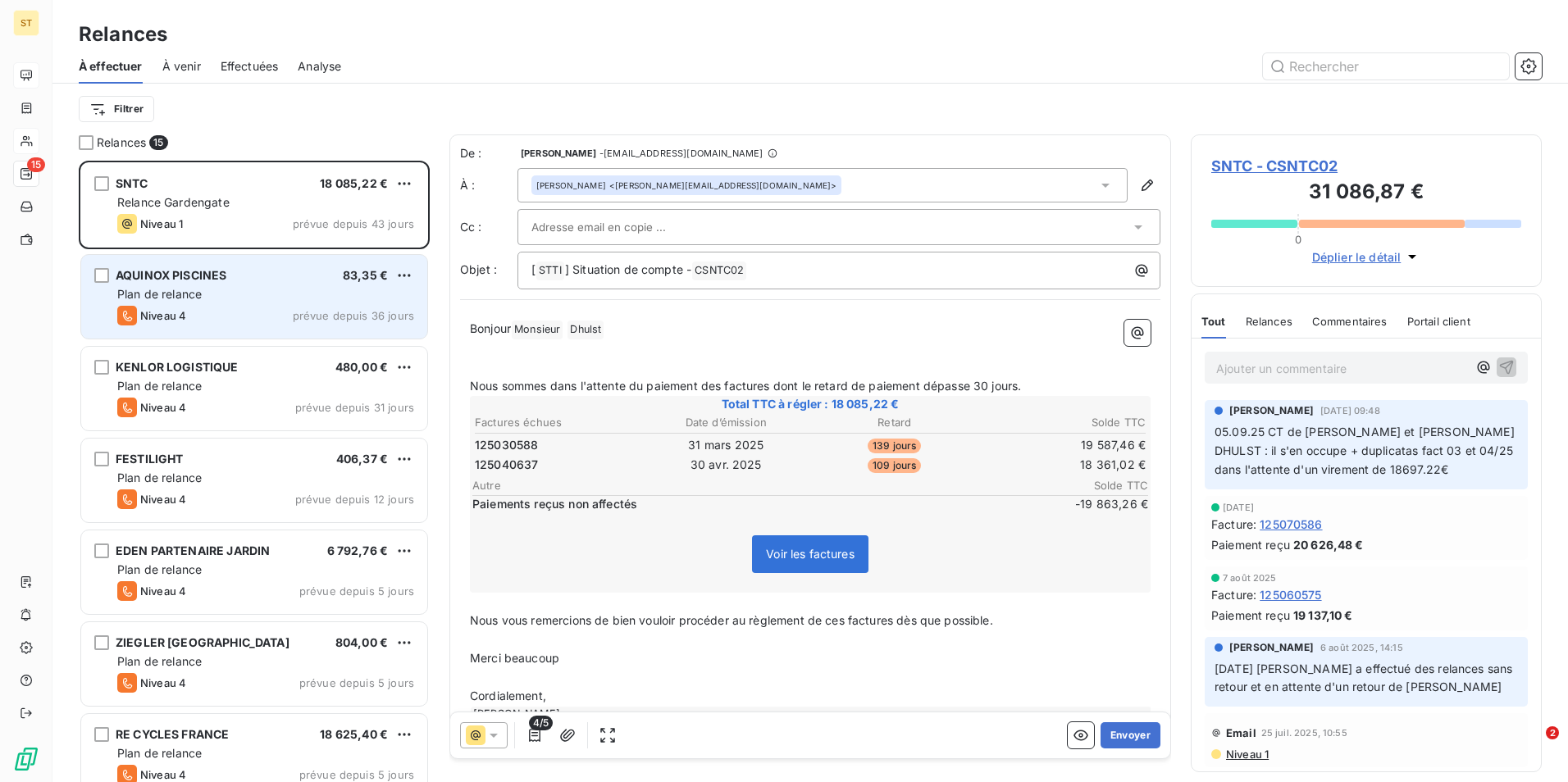
click at [262, 281] on div "AQUINOX PISCINES 83,35 €" at bounding box center [266, 275] width 297 height 15
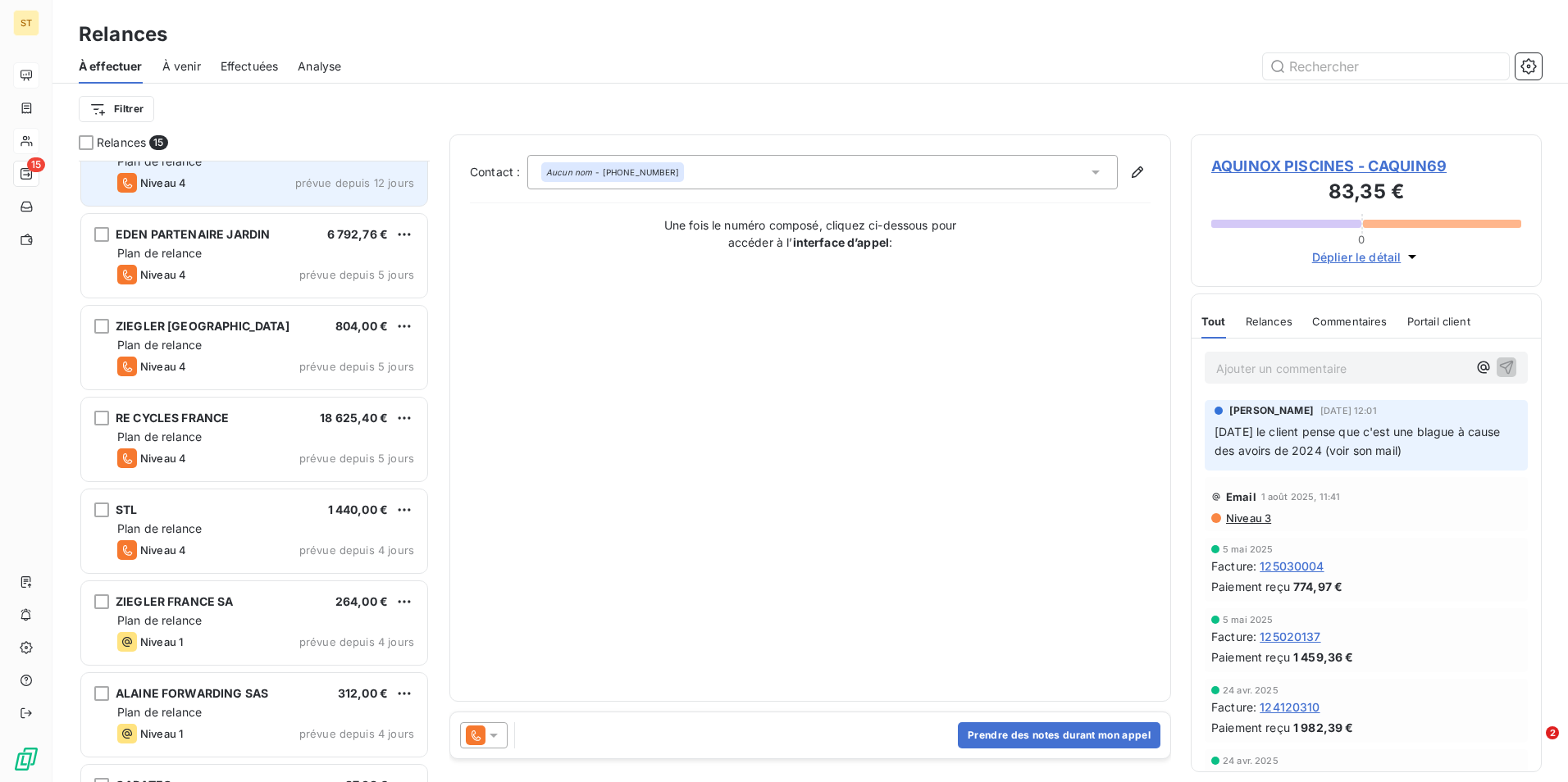
scroll to position [328, 0]
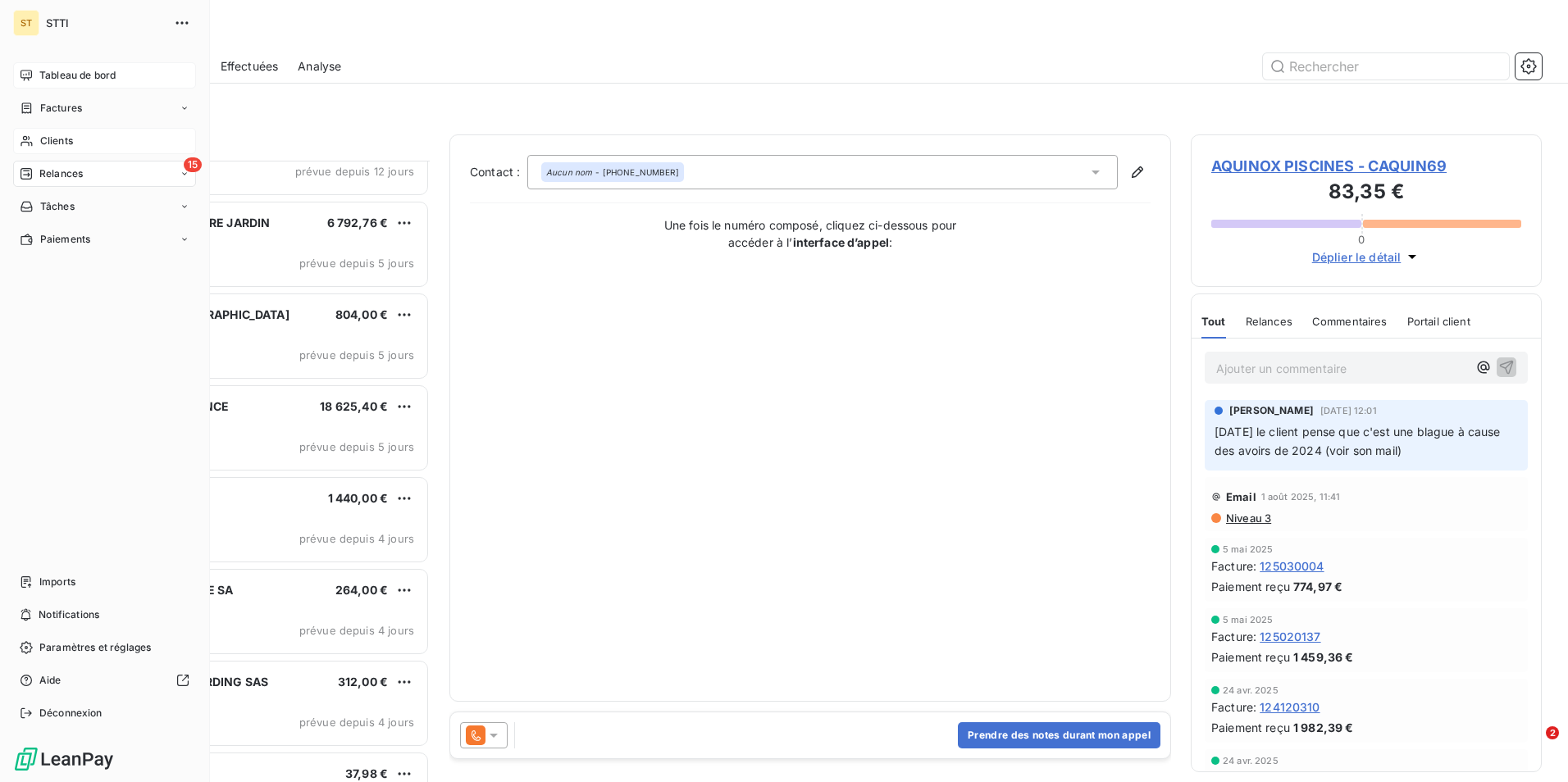
click at [51, 177] on span "Relances" at bounding box center [61, 174] width 44 height 15
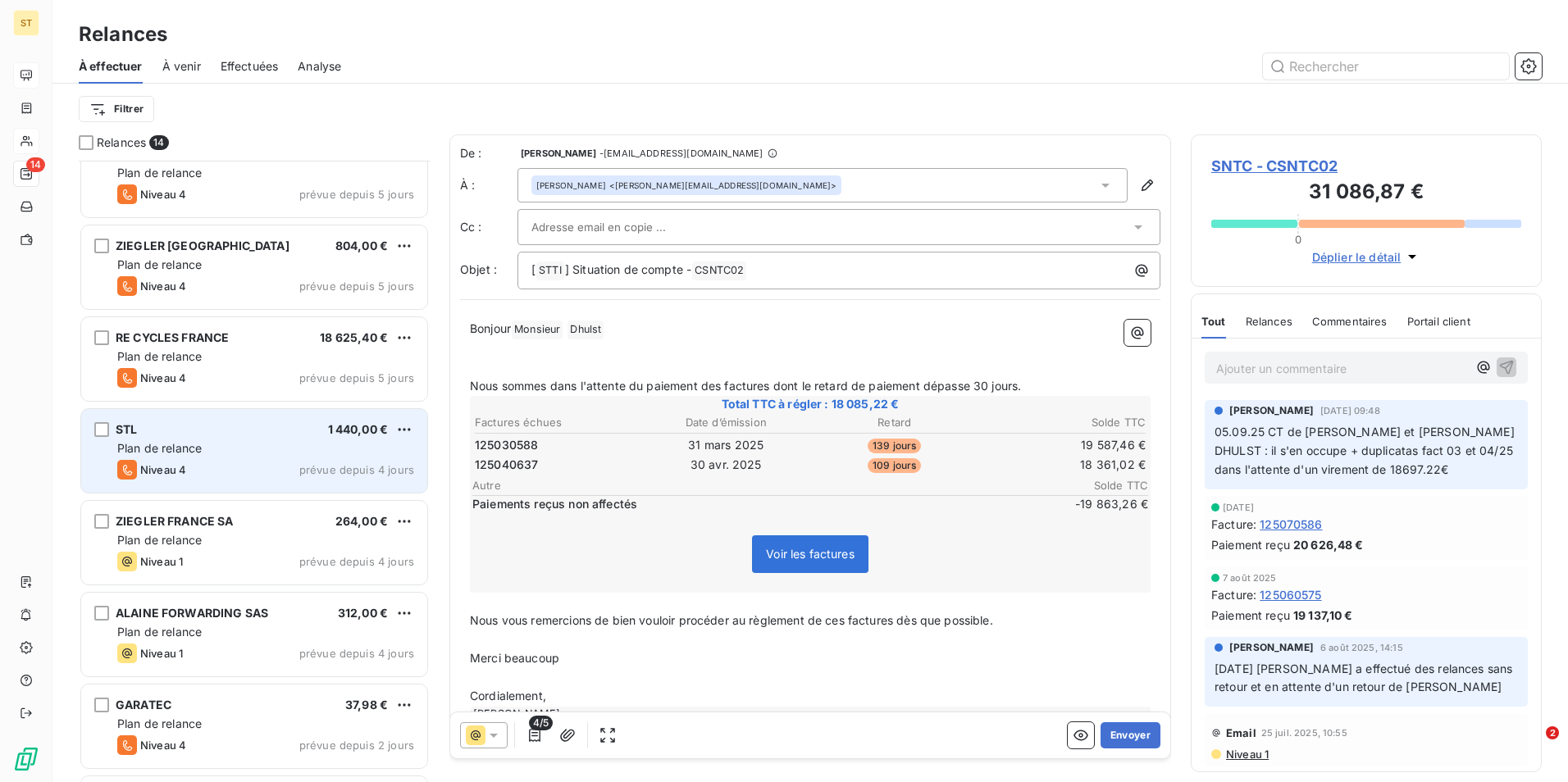
scroll to position [247, 0]
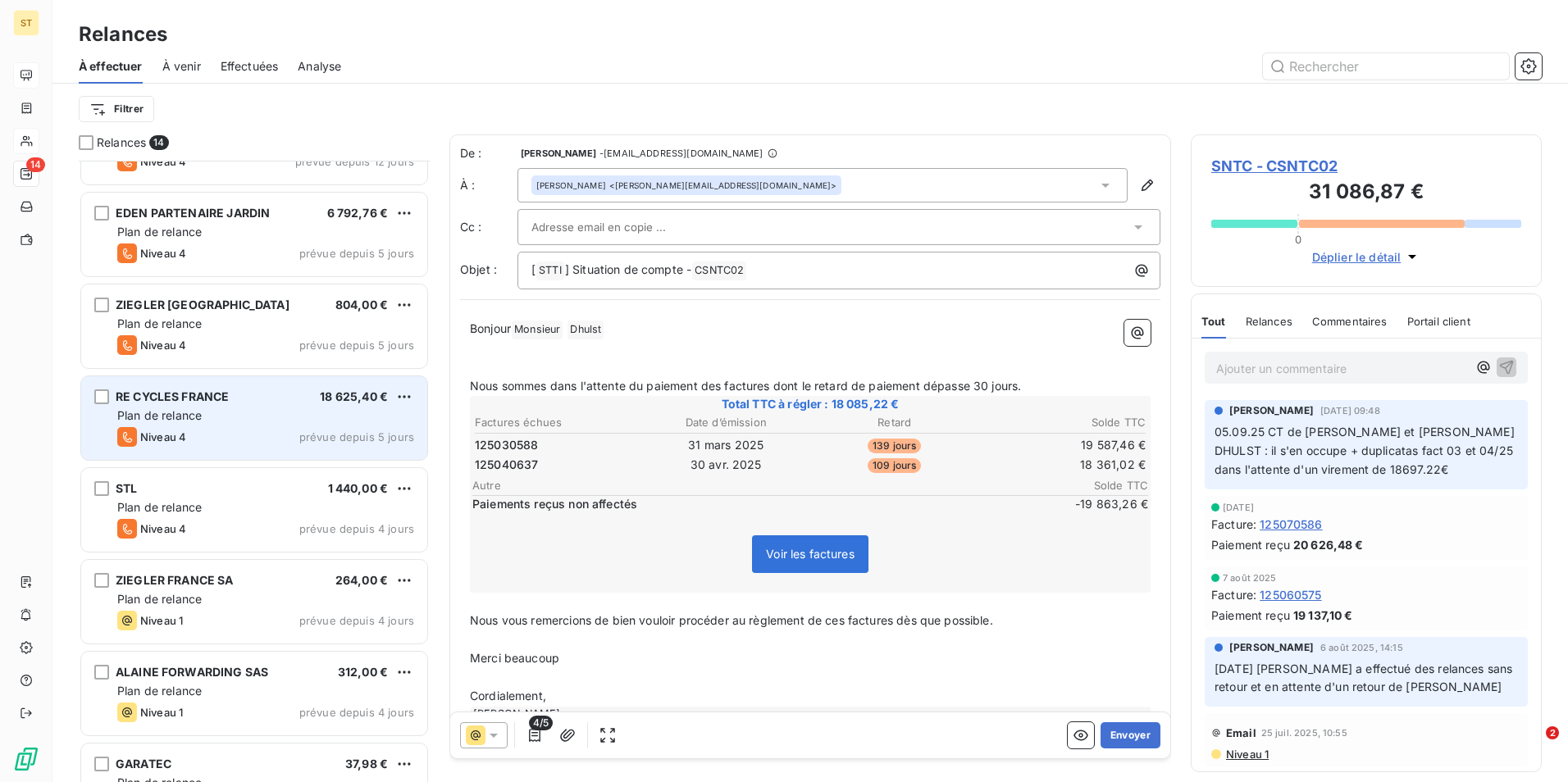
click at [215, 413] on div "Plan de relance" at bounding box center [266, 415] width 297 height 16
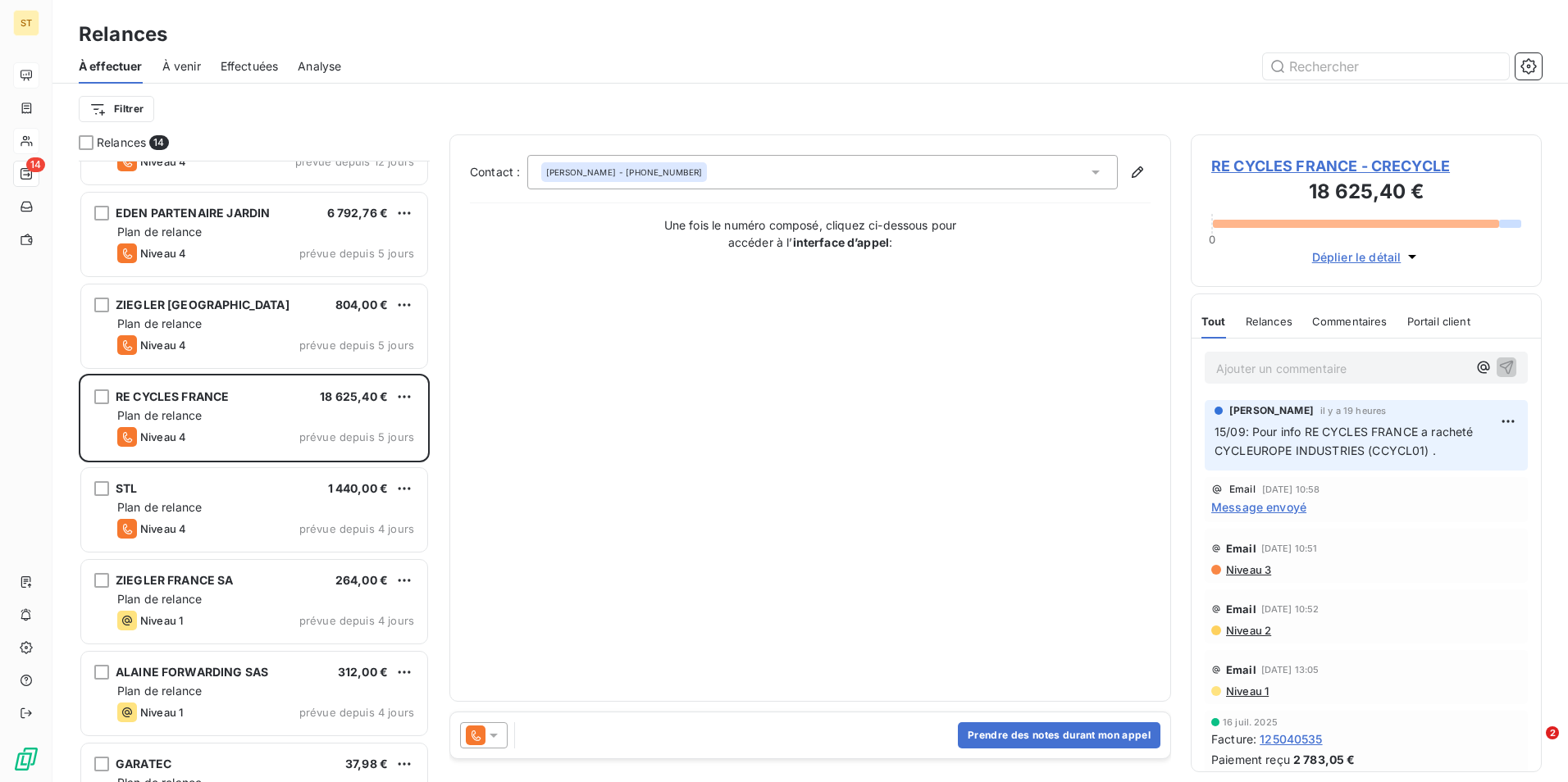
click at [1292, 165] on span "RE CYCLES FRANCE - CRECYCLE" at bounding box center [1366, 165] width 310 height 22
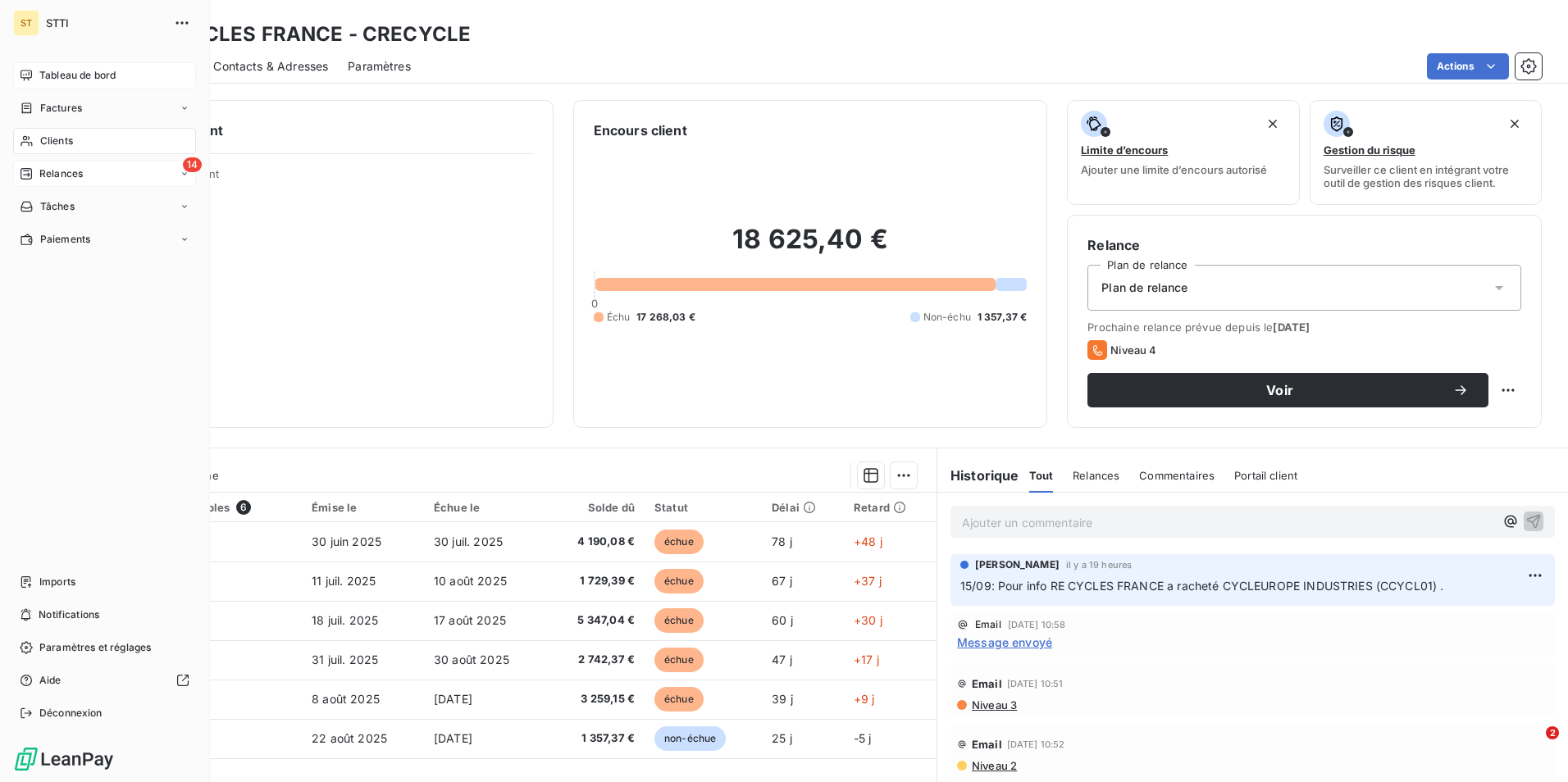
click at [41, 174] on span "Relances" at bounding box center [61, 174] width 44 height 15
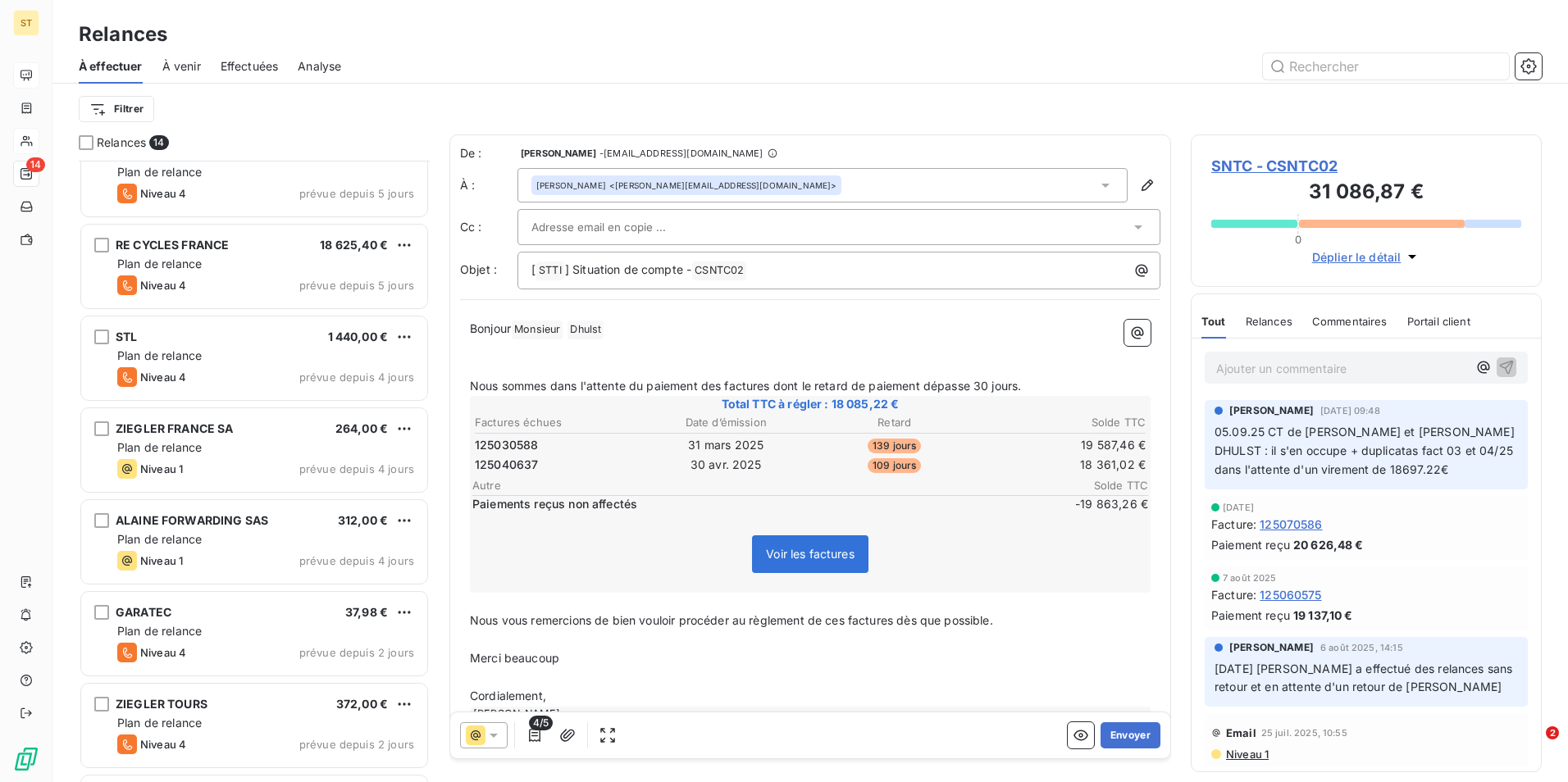
scroll to position [411, 0]
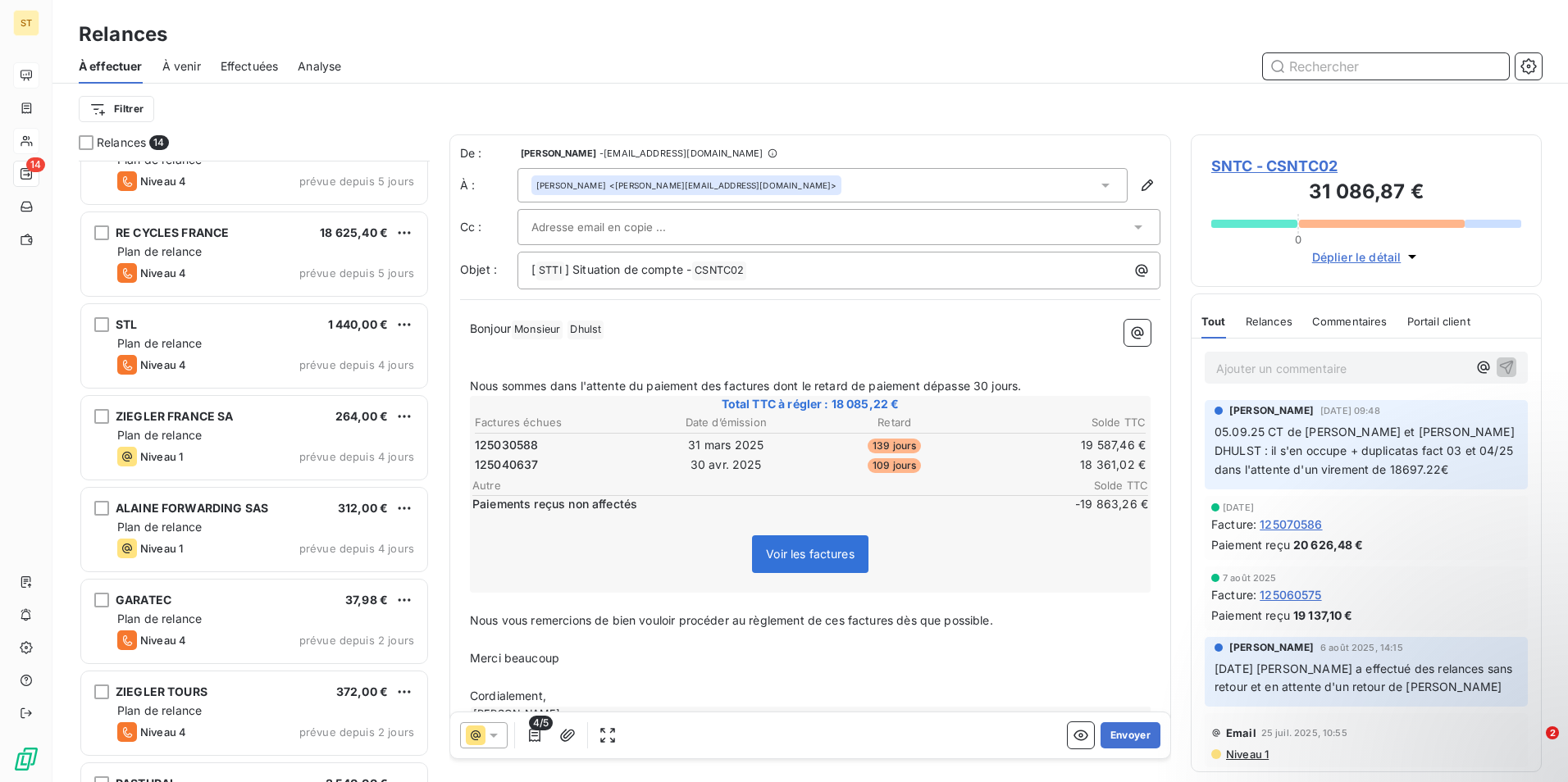
click at [1312, 76] on input "text" at bounding box center [1385, 66] width 246 height 27
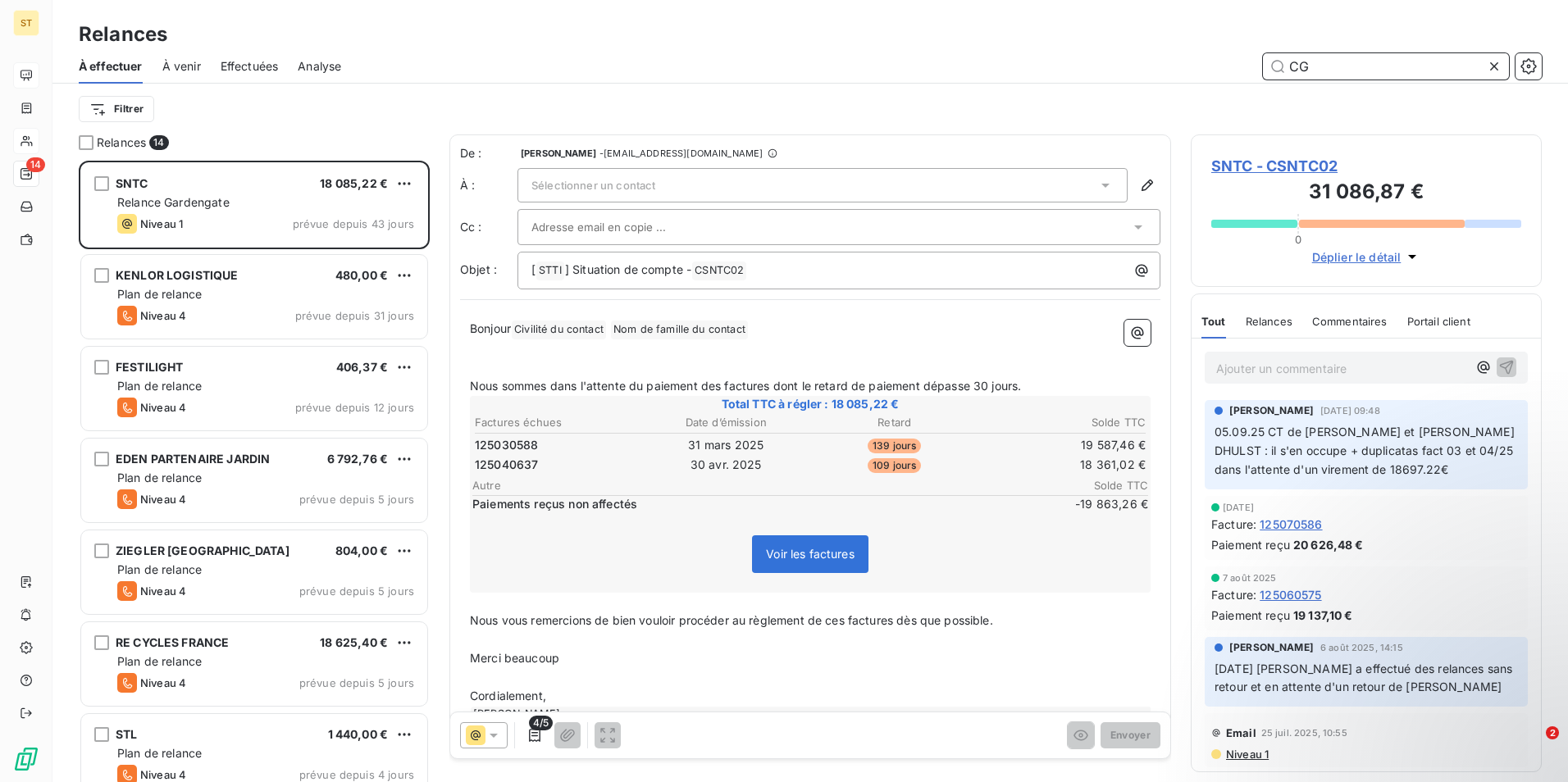
scroll to position [609, 339]
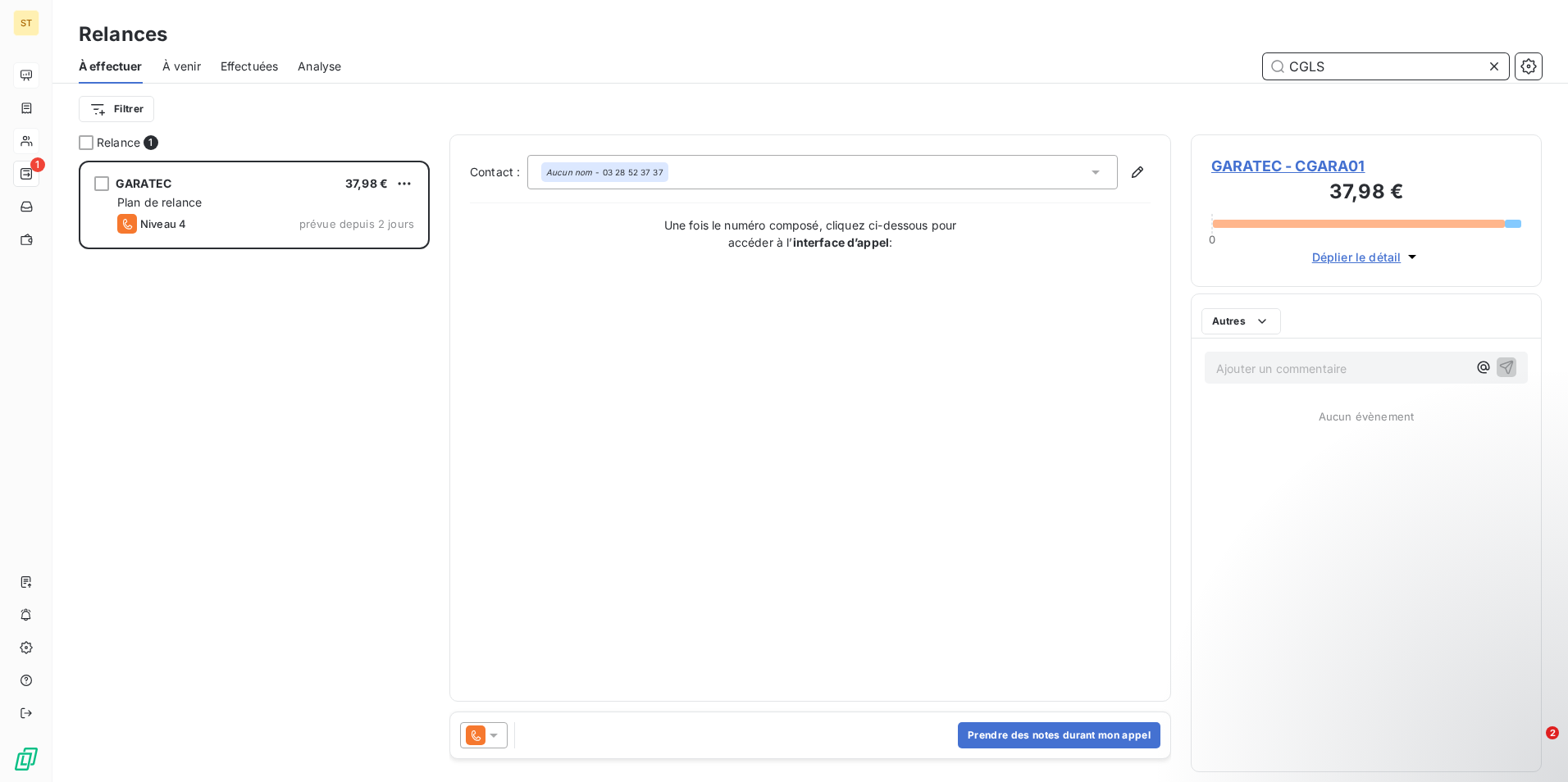
scroll to position [609, 339]
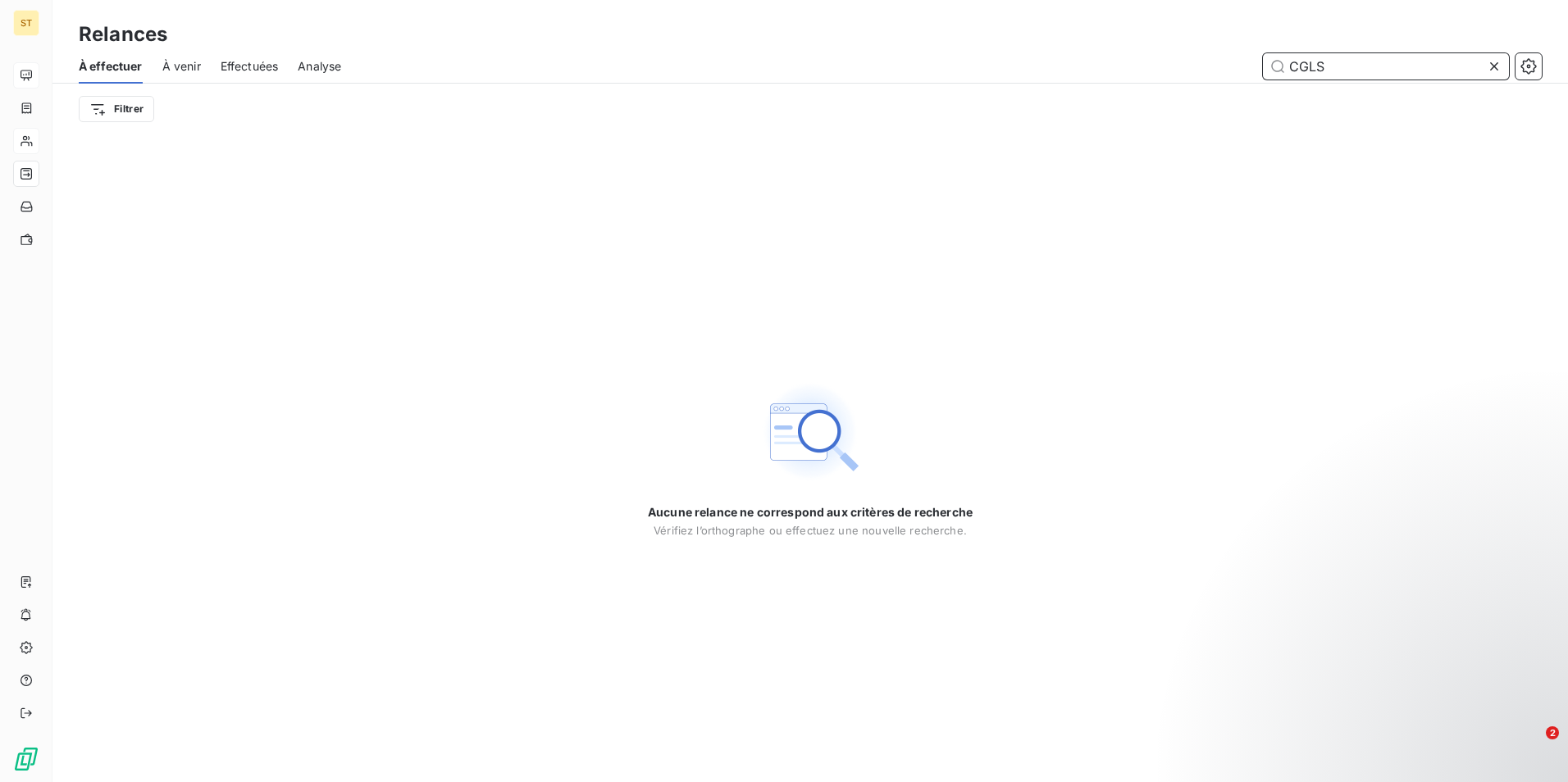
click at [1331, 59] on input "CGLS" at bounding box center [1385, 66] width 246 height 27
type input "C"
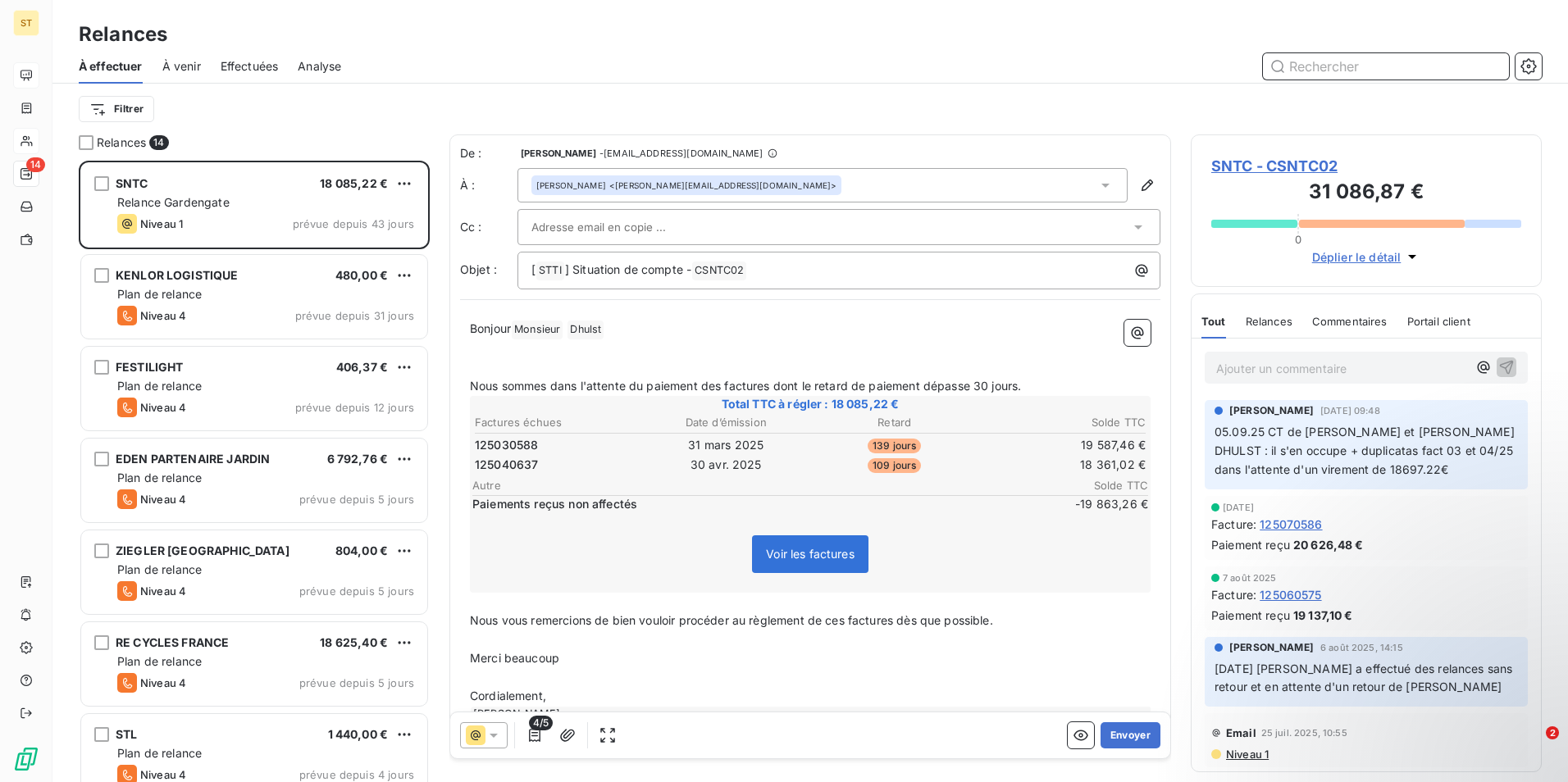
scroll to position [609, 339]
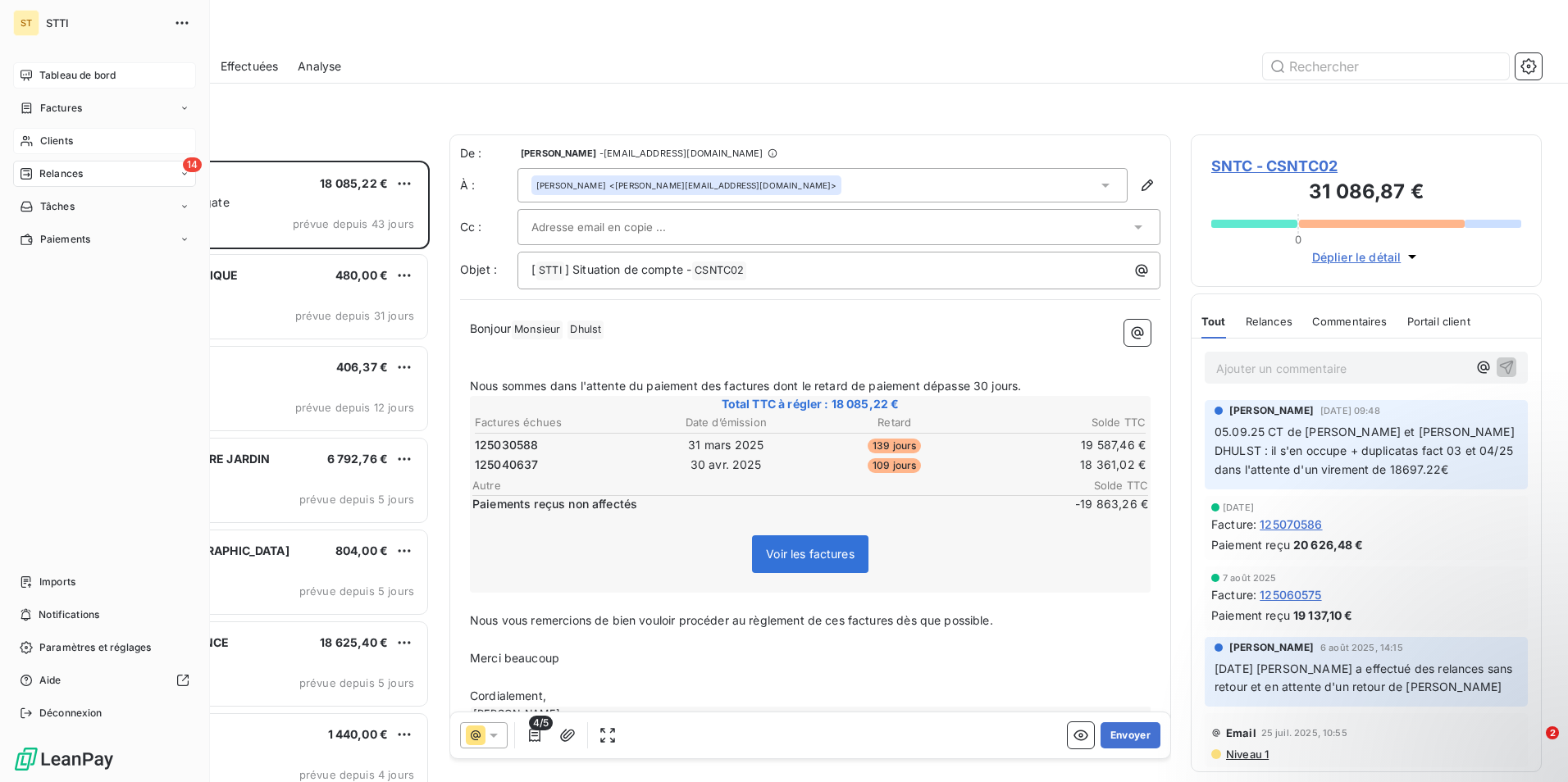
click at [68, 136] on span "Clients" at bounding box center [56, 141] width 33 height 15
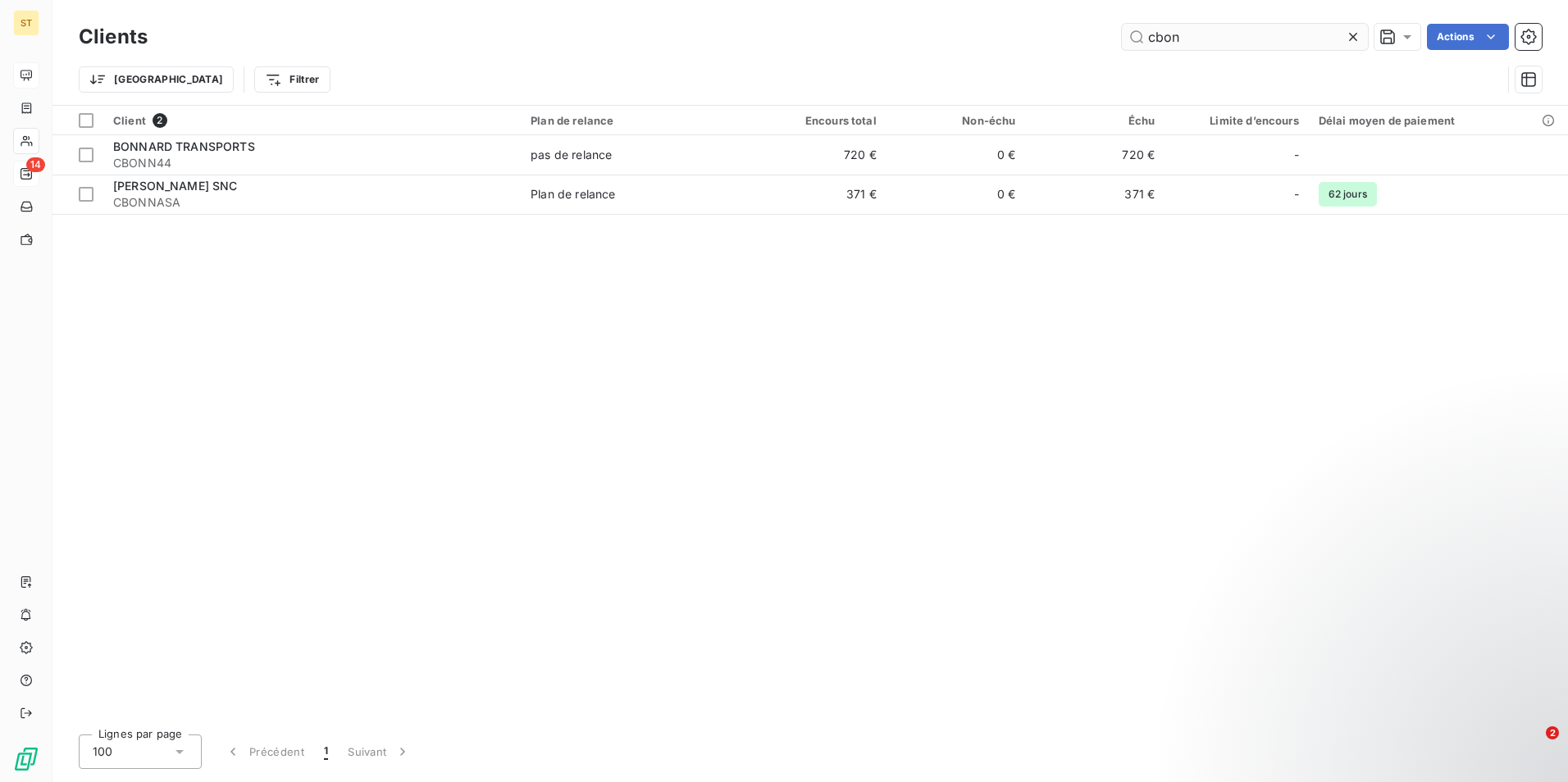
click at [1197, 44] on input "cbon" at bounding box center [1244, 37] width 246 height 27
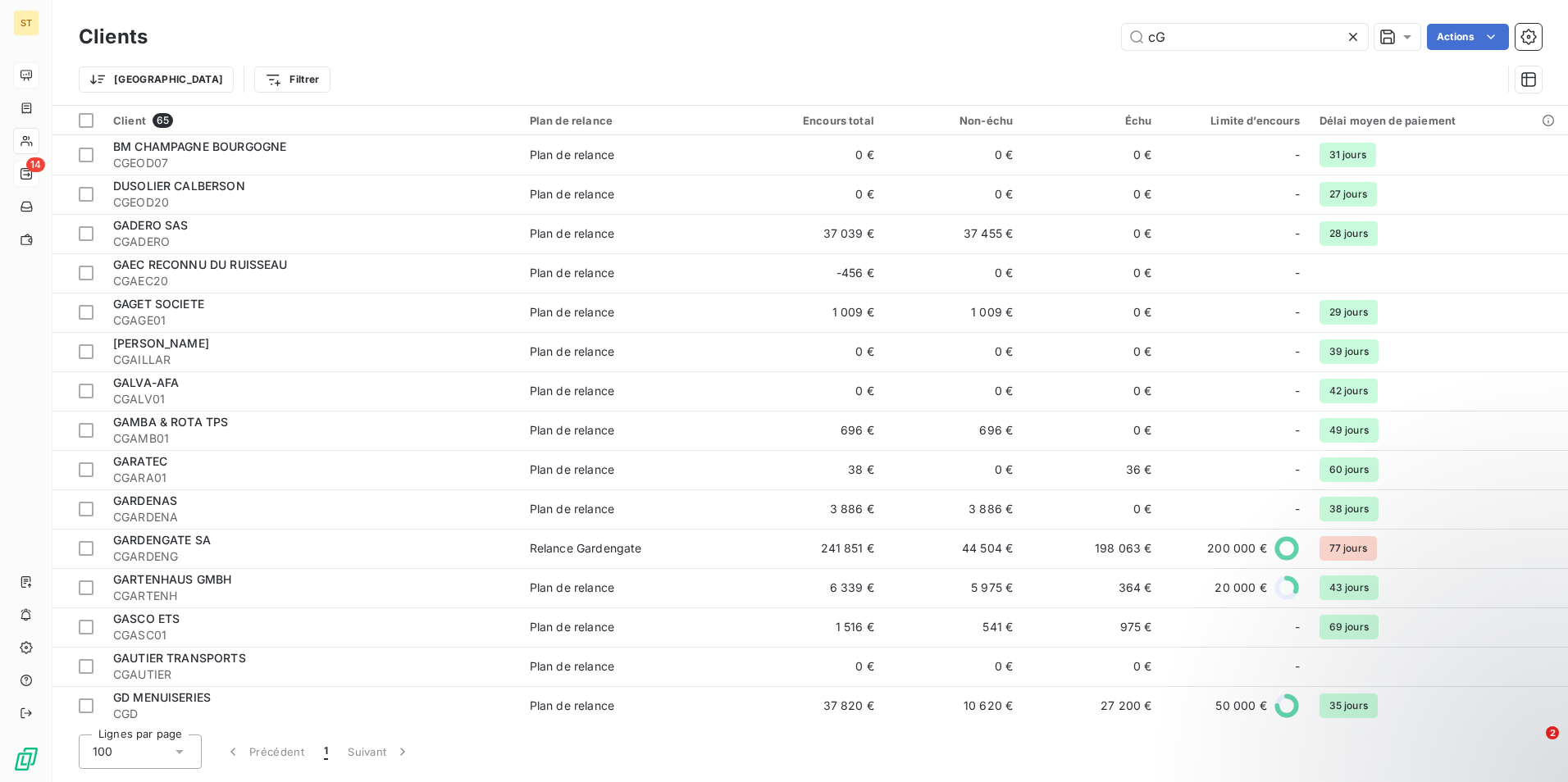
type input "c"
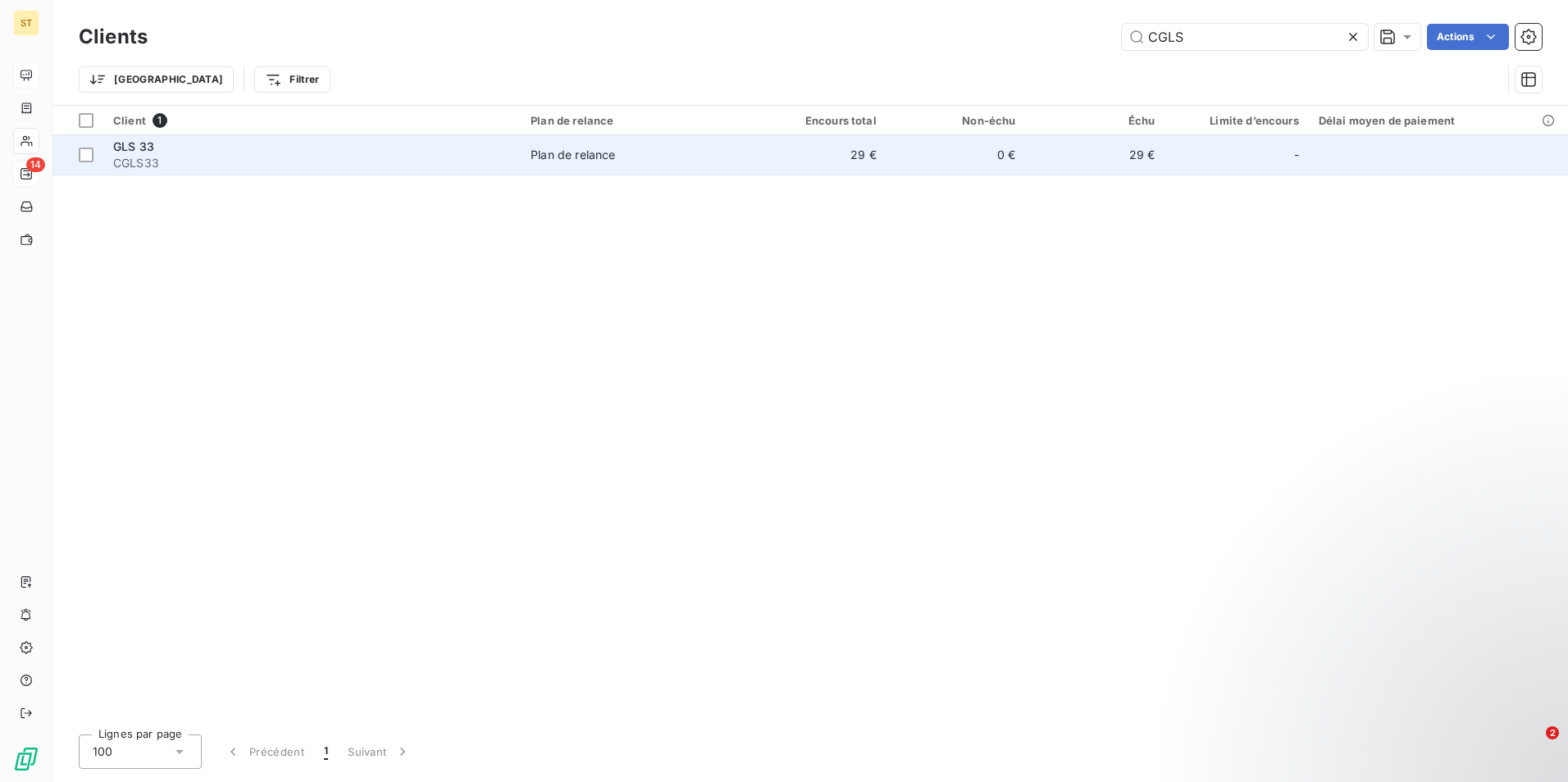
type input "CGLS"
click at [339, 147] on div "GLS 33" at bounding box center [311, 146] width 398 height 16
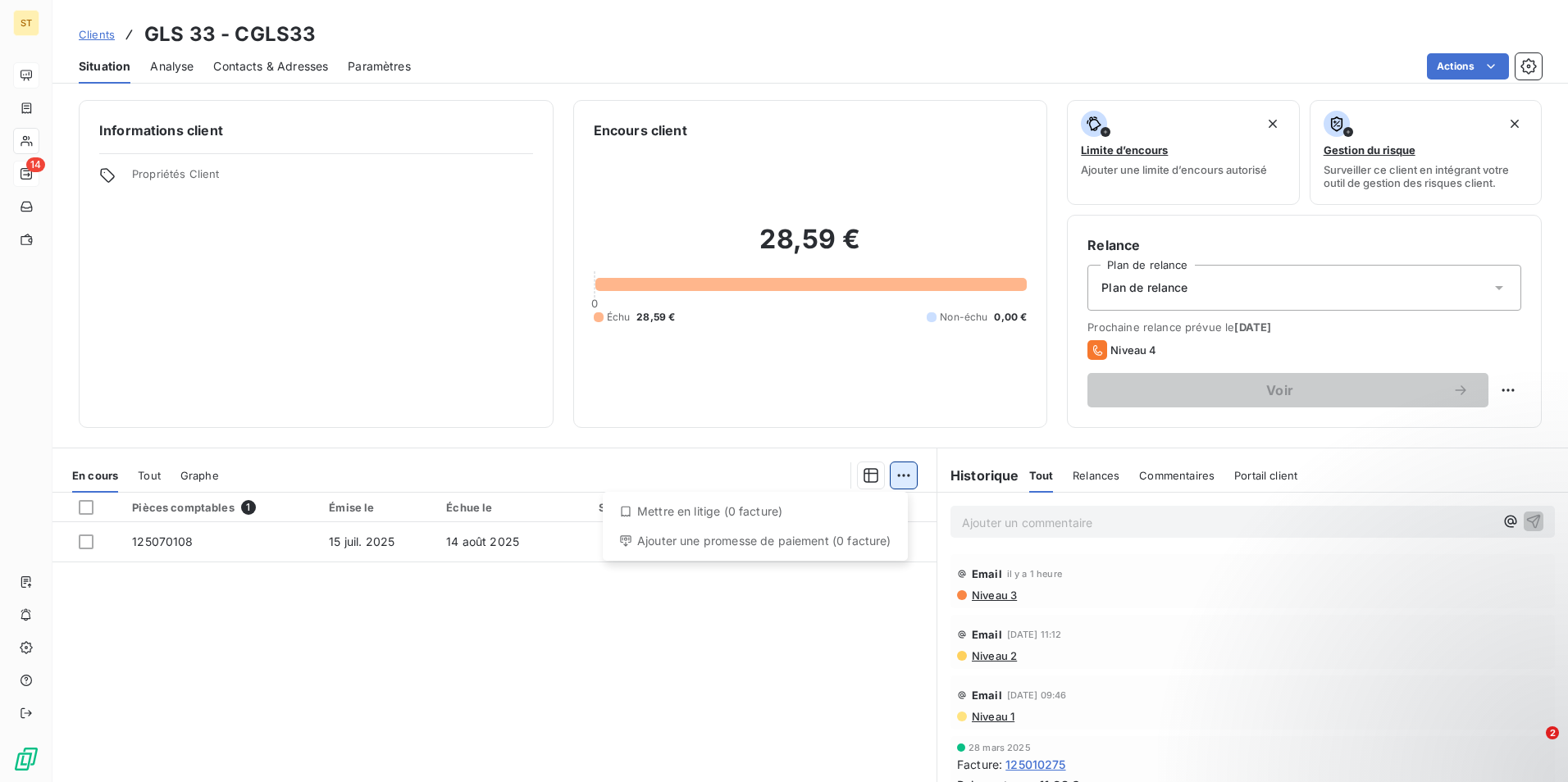
click at [894, 474] on html "ST 14 Clients GLS 33 - CGLS33 Situation Analyse Contacts & Adresses Paramètres …" at bounding box center [784, 391] width 1568 height 782
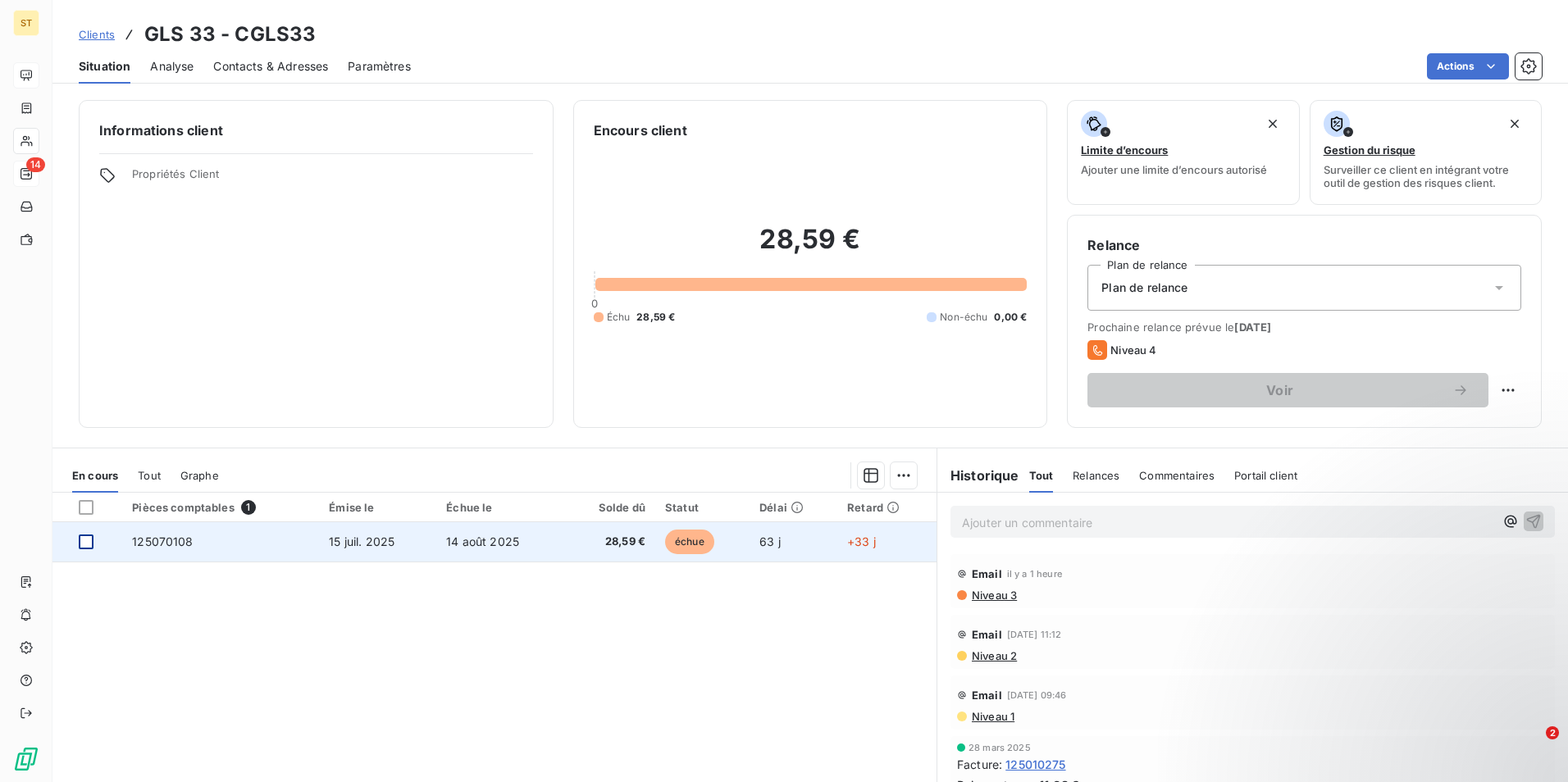
click at [87, 539] on div at bounding box center [86, 542] width 15 height 15
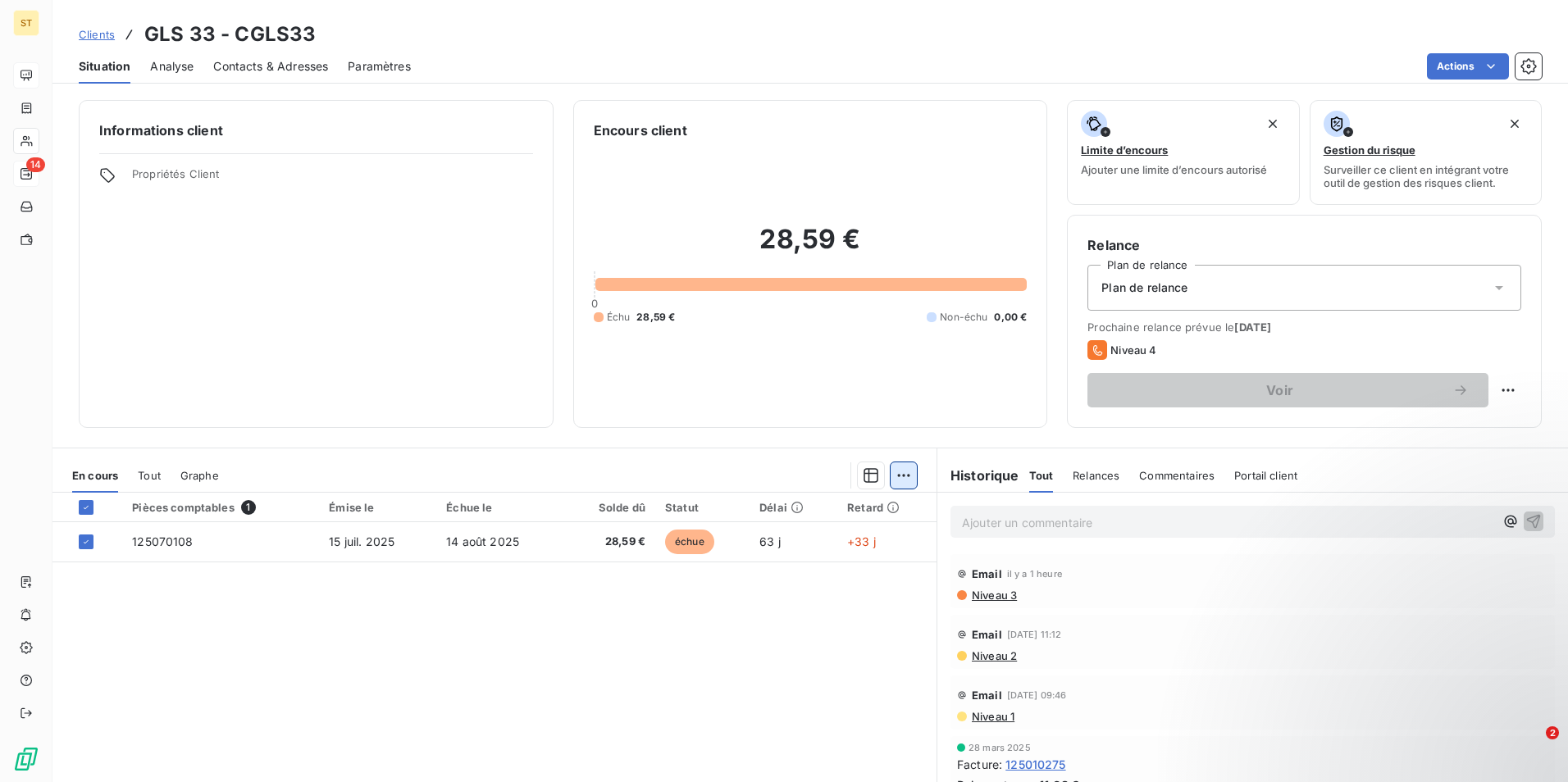
click at [898, 477] on html "ST 14 Clients GLS 33 - CGLS33 Situation Analyse Contacts & Adresses Paramètres …" at bounding box center [784, 391] width 1568 height 782
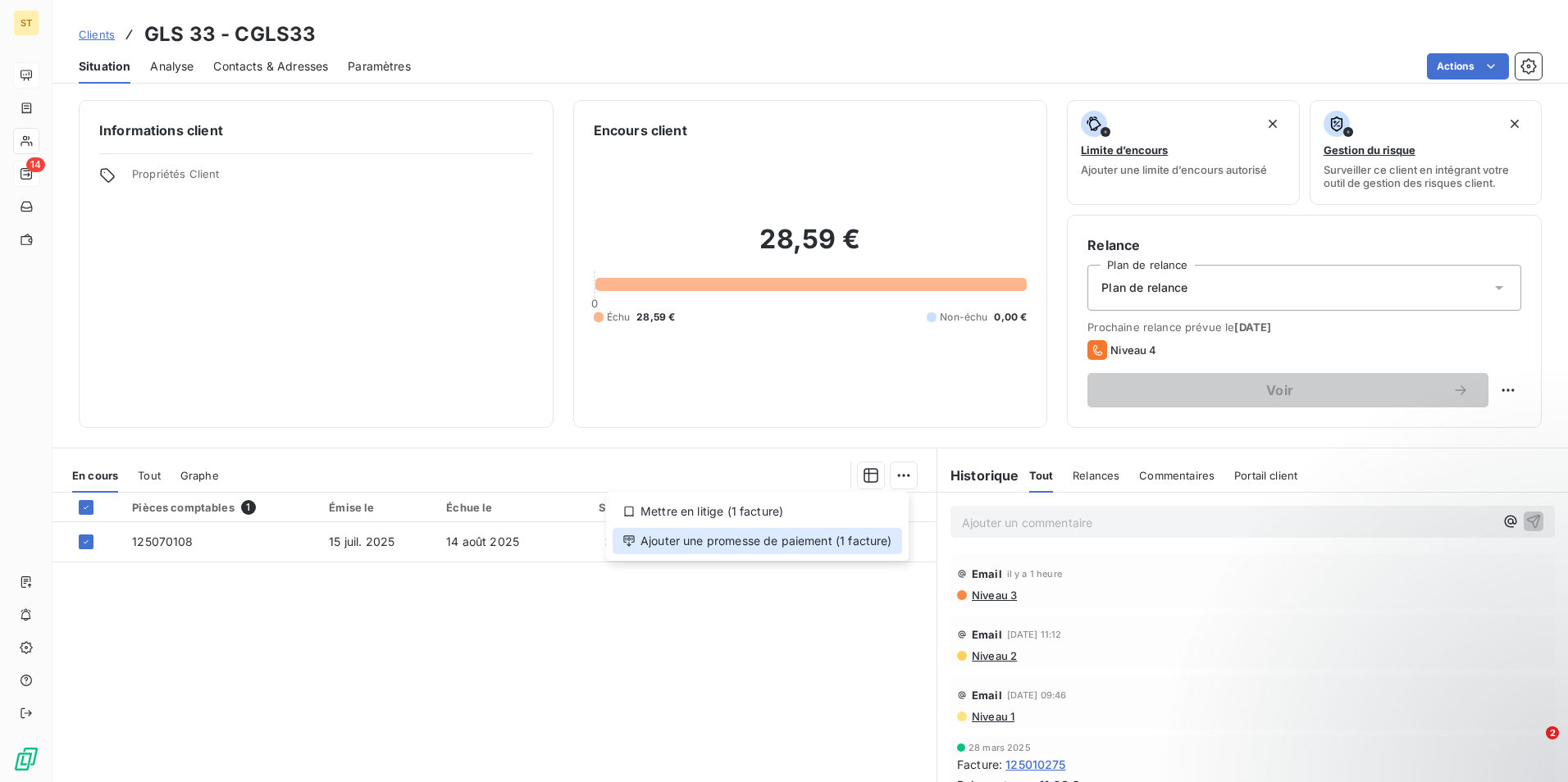
click at [693, 545] on div "Ajouter une promesse de paiement (1 facture)" at bounding box center [756, 541] width 289 height 27
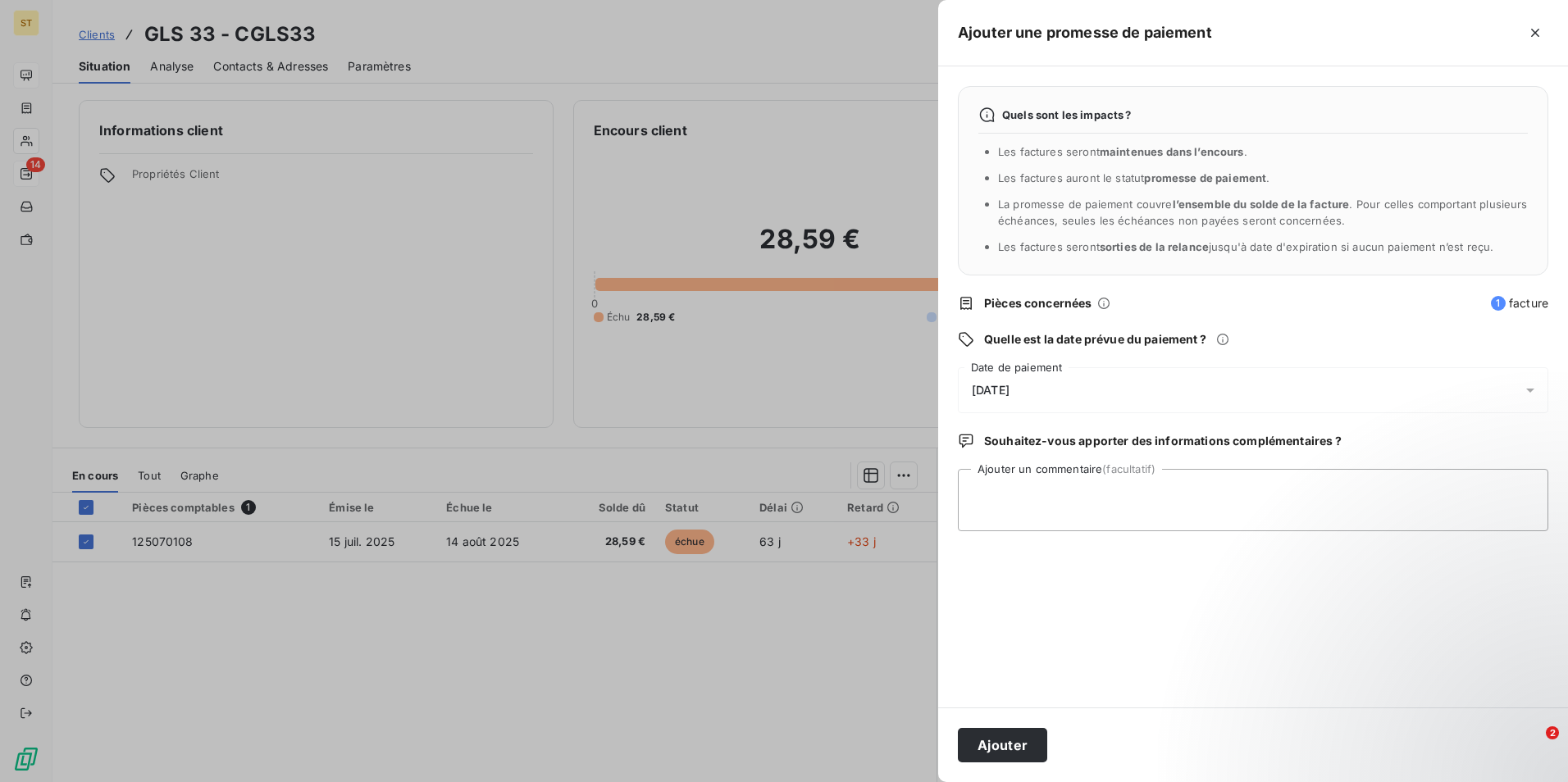
click at [1533, 393] on icon at bounding box center [1529, 390] width 16 height 16
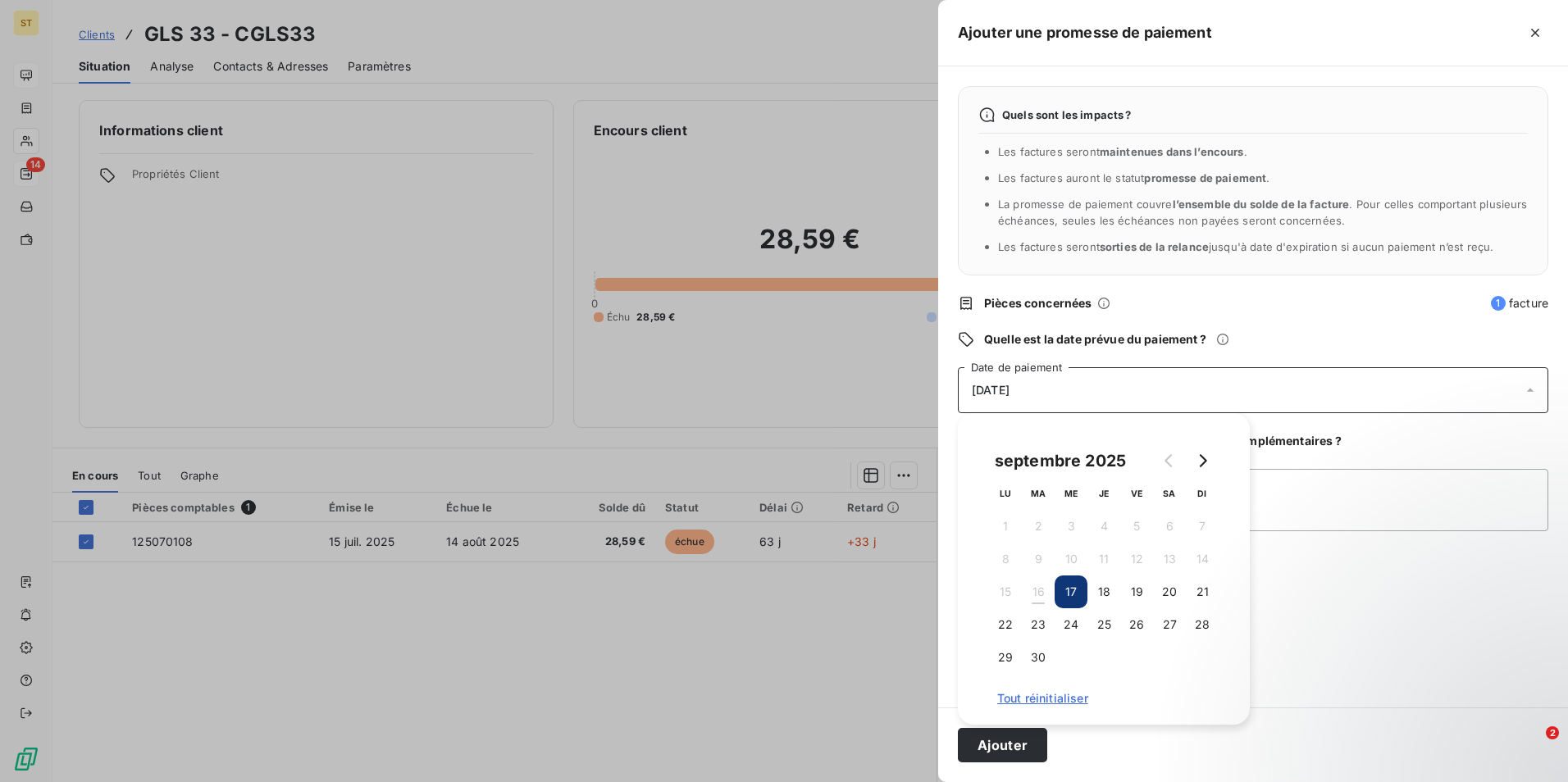
click at [1074, 600] on button "17" at bounding box center [1071, 591] width 33 height 33
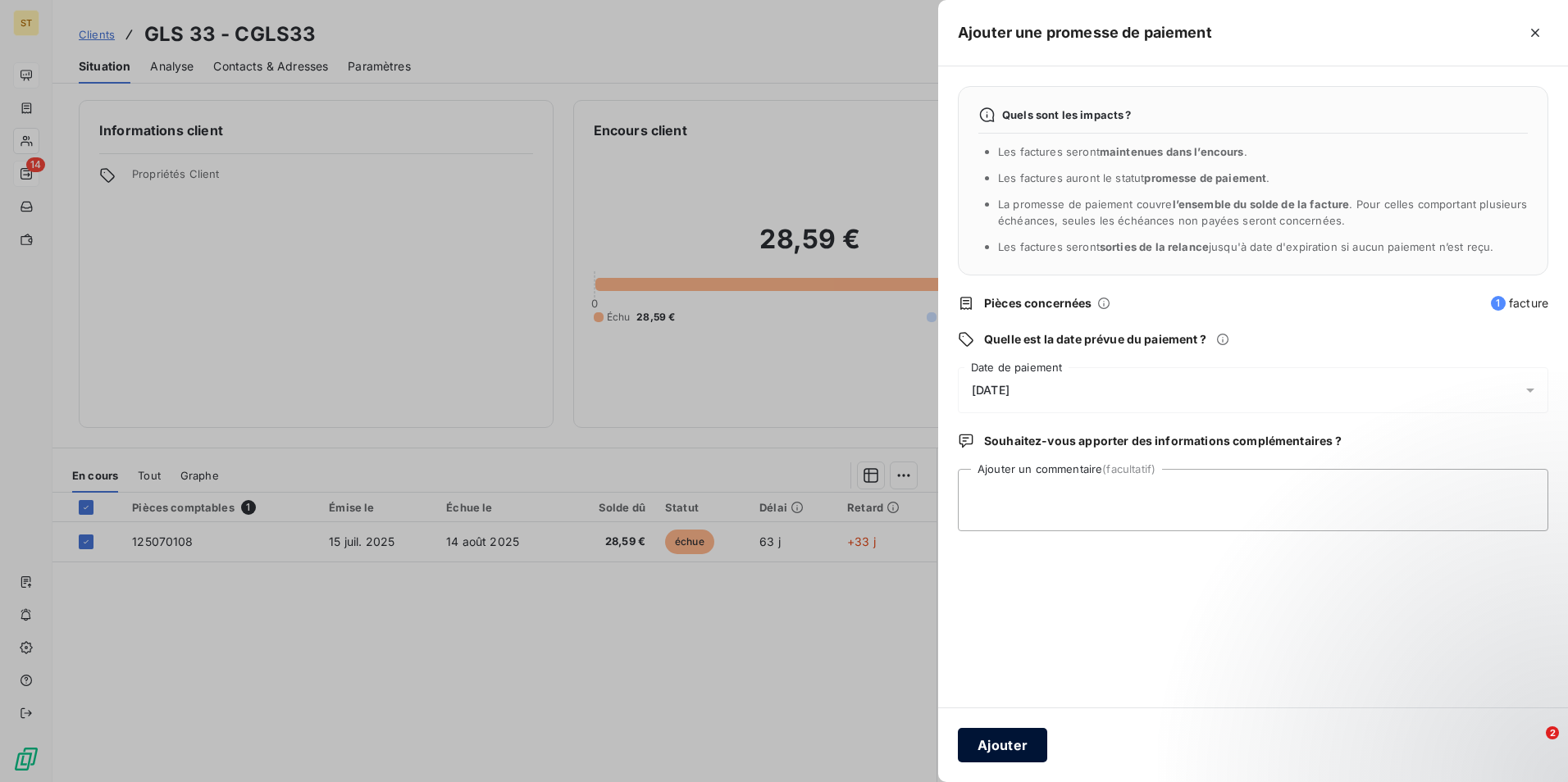
click at [1004, 749] on button "Ajouter" at bounding box center [1002, 745] width 89 height 34
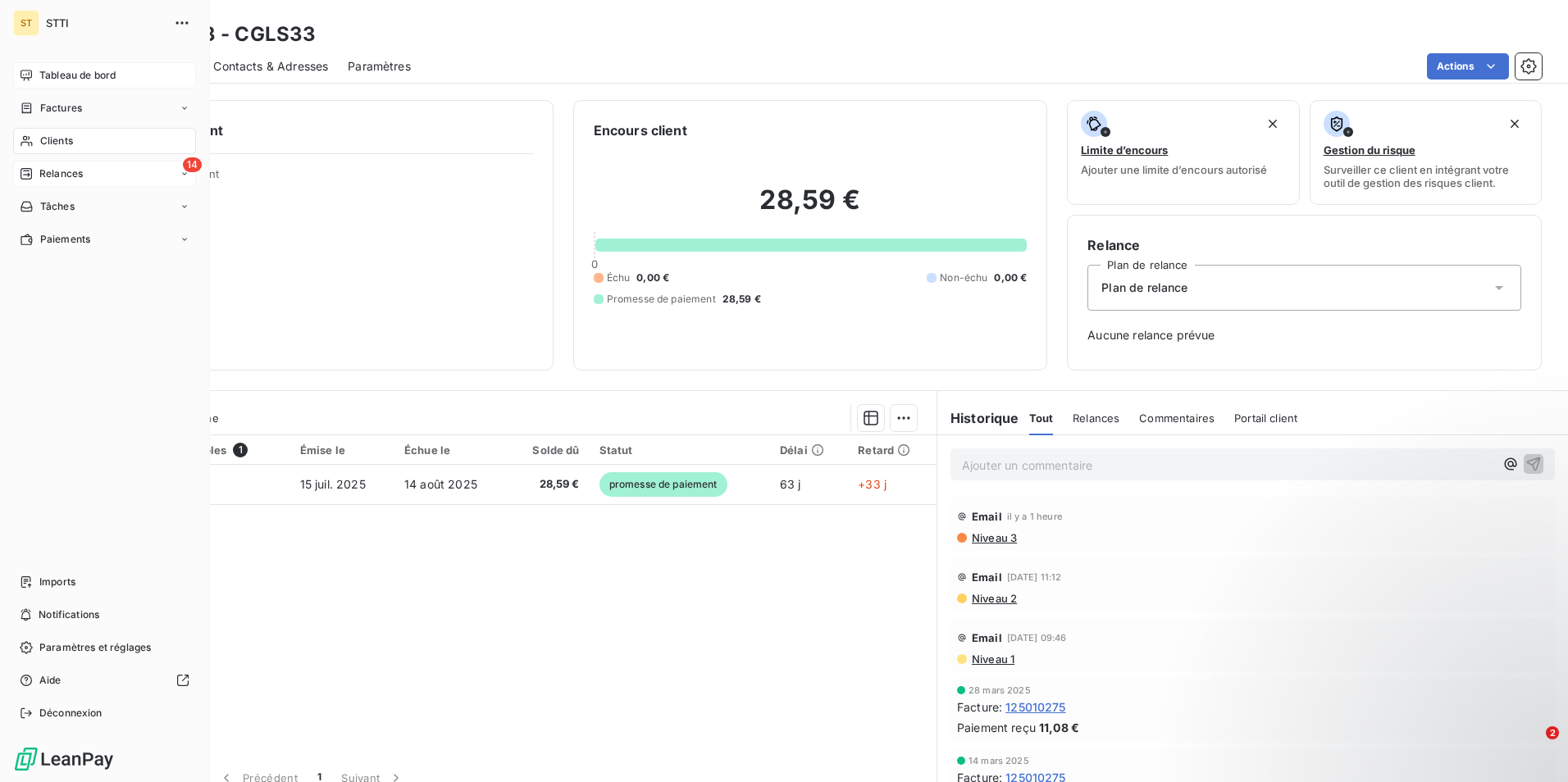
click at [28, 178] on icon at bounding box center [27, 174] width 11 height 11
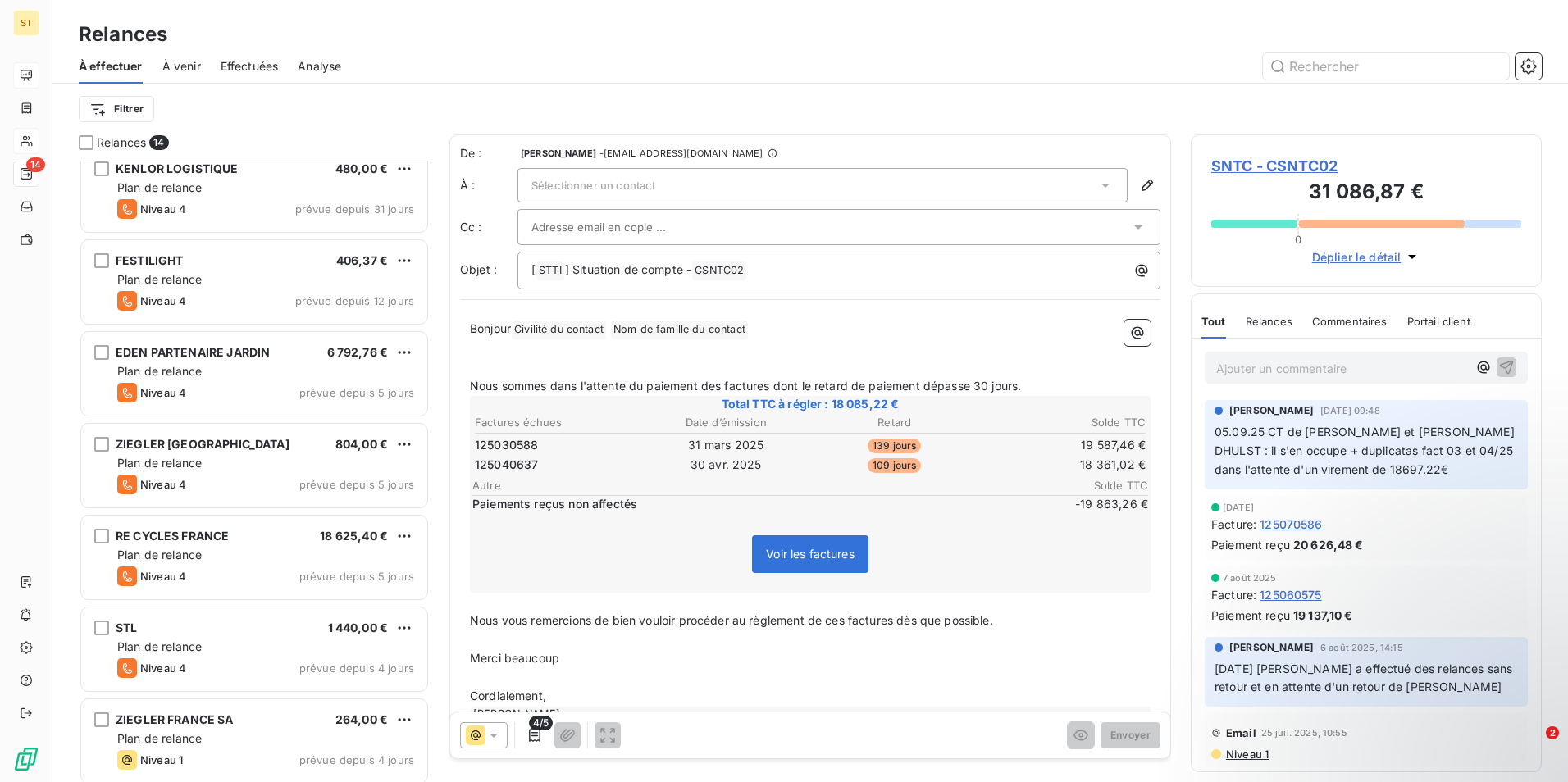
scroll to position [91, 0]
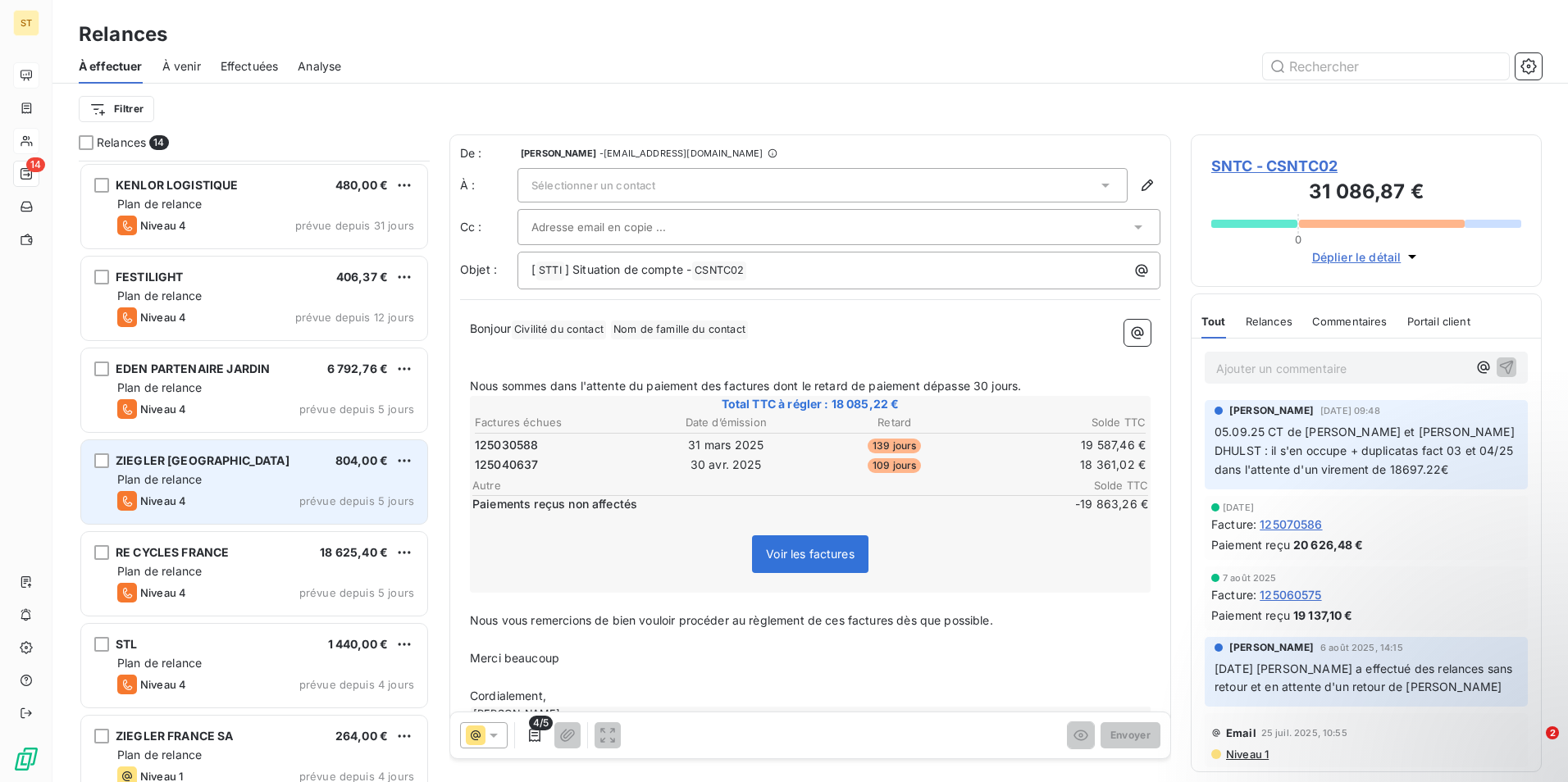
click at [199, 484] on span "Plan de relance" at bounding box center [159, 479] width 84 height 14
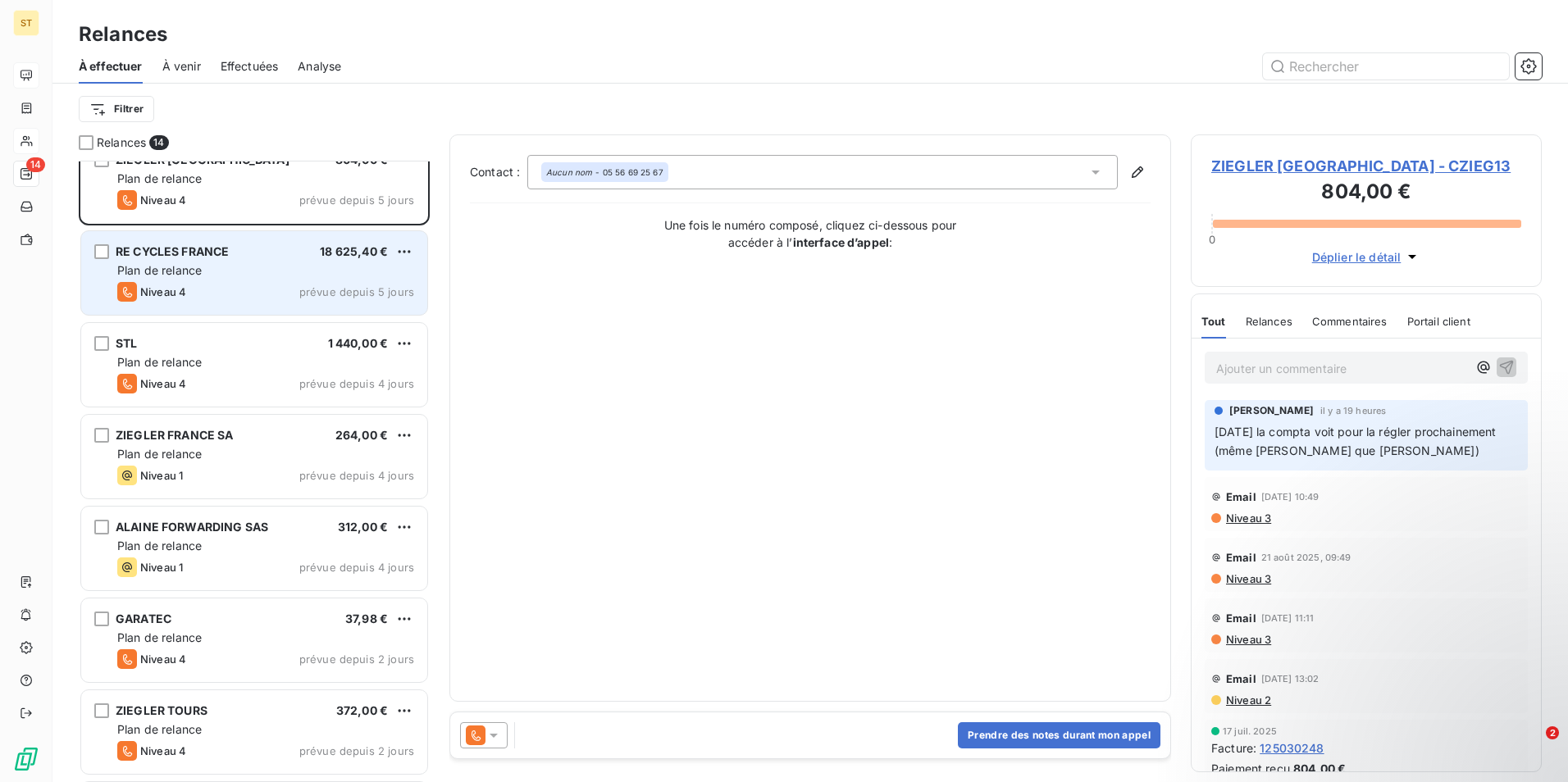
scroll to position [419, 0]
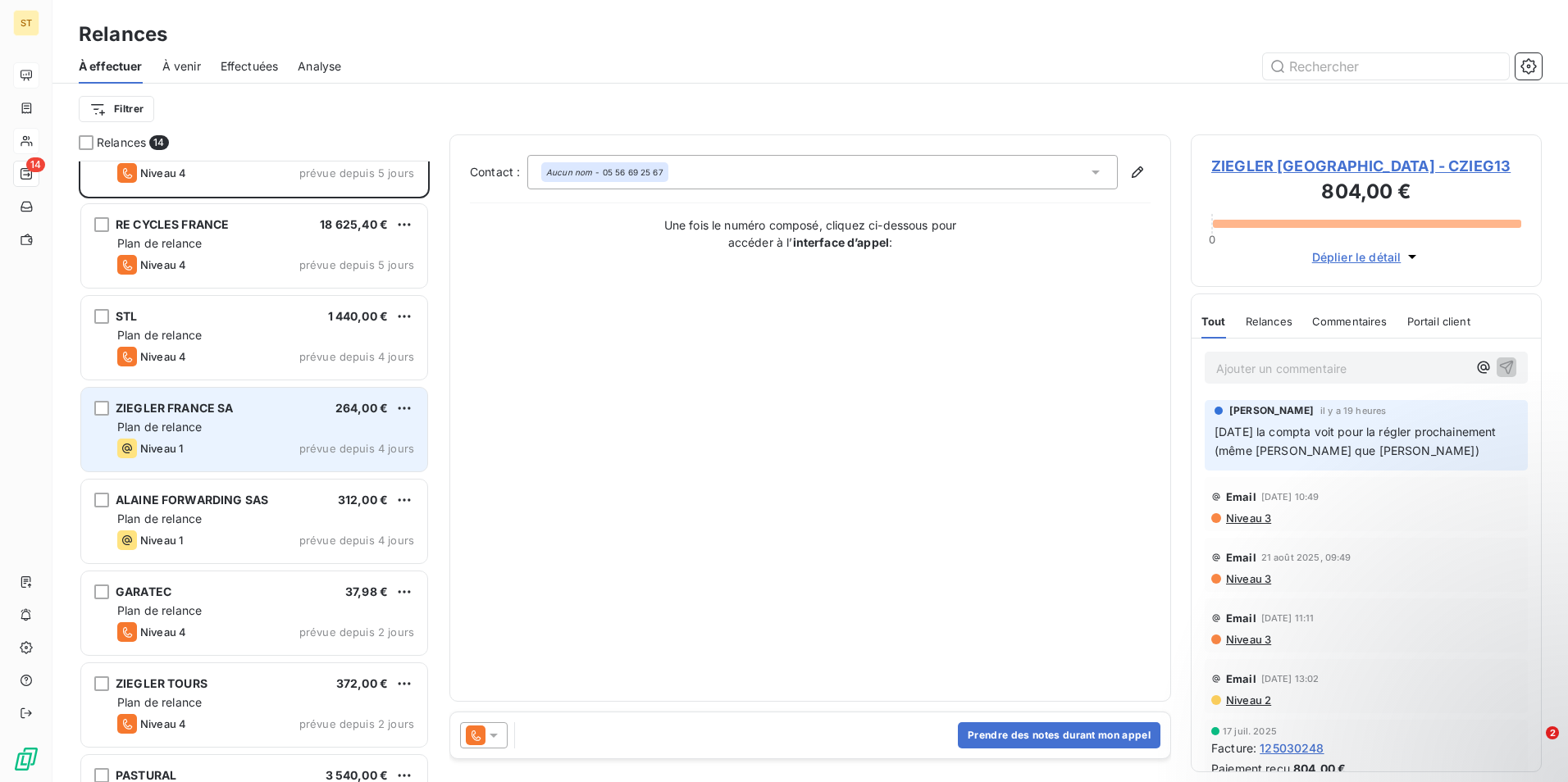
click at [219, 429] on div "Plan de relance" at bounding box center [266, 426] width 297 height 16
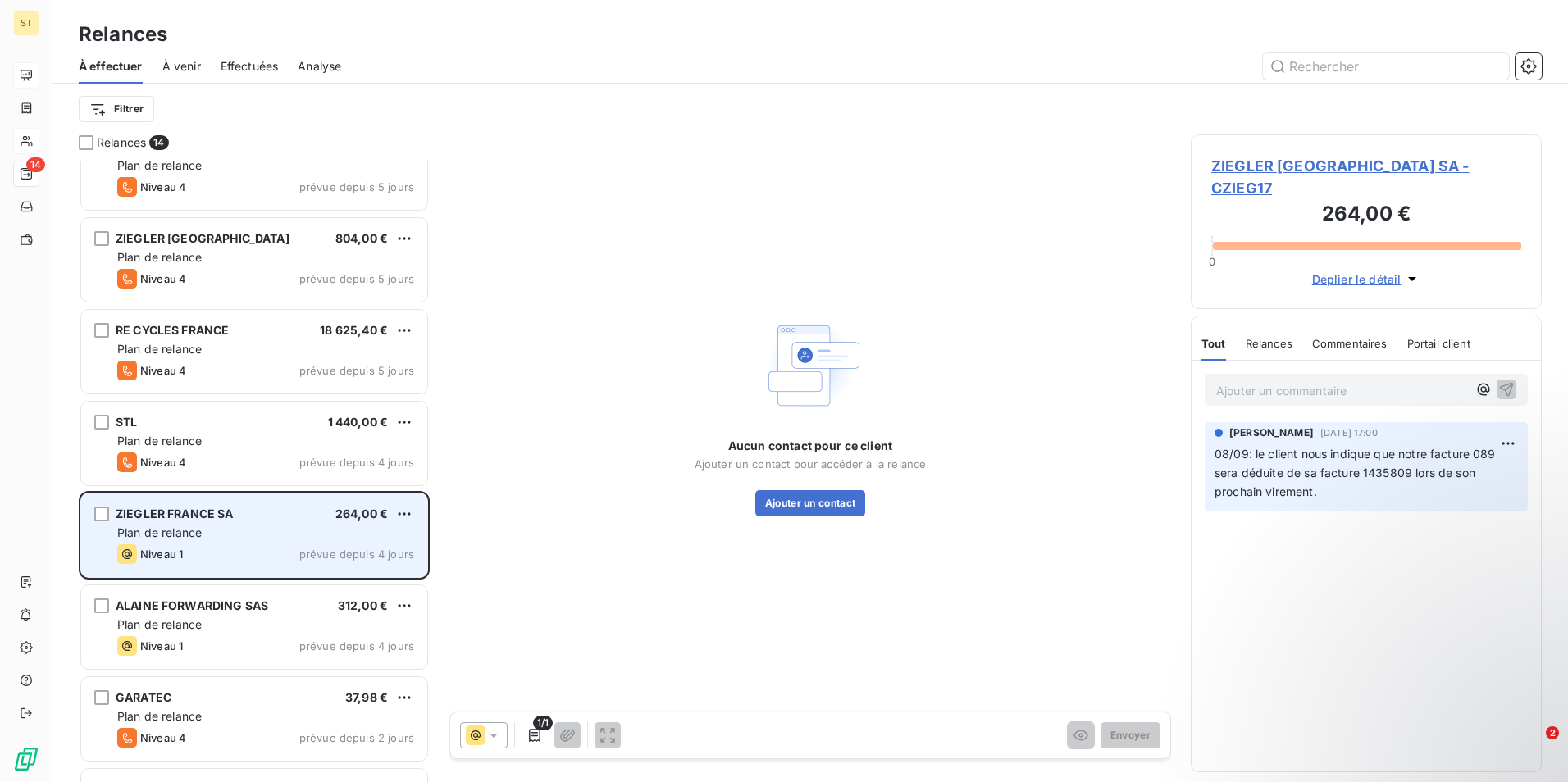
scroll to position [173, 0]
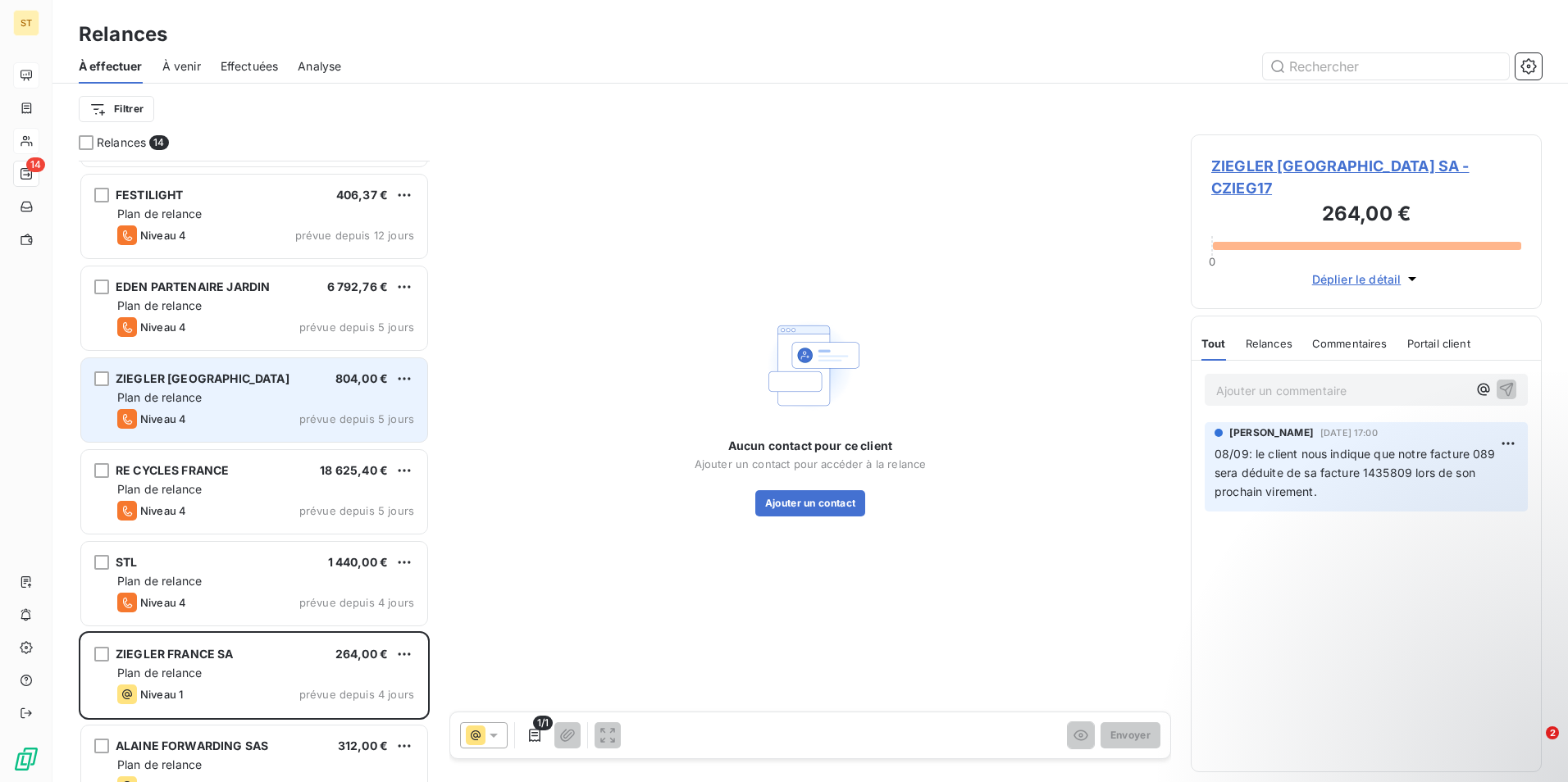
click at [209, 394] on div "Plan de relance" at bounding box center [266, 397] width 297 height 16
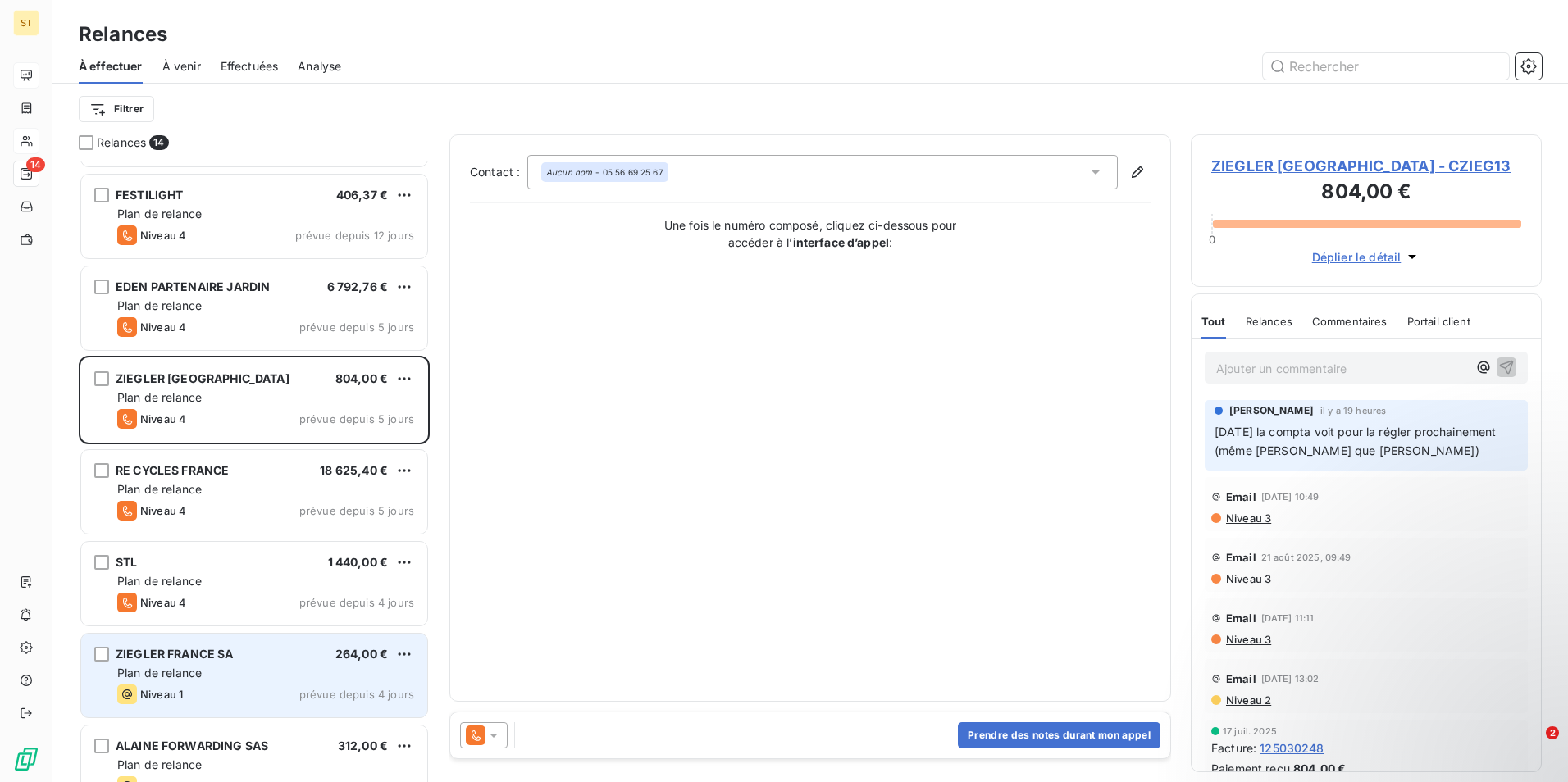
click at [193, 665] on span "Plan de relance" at bounding box center [159, 672] width 84 height 14
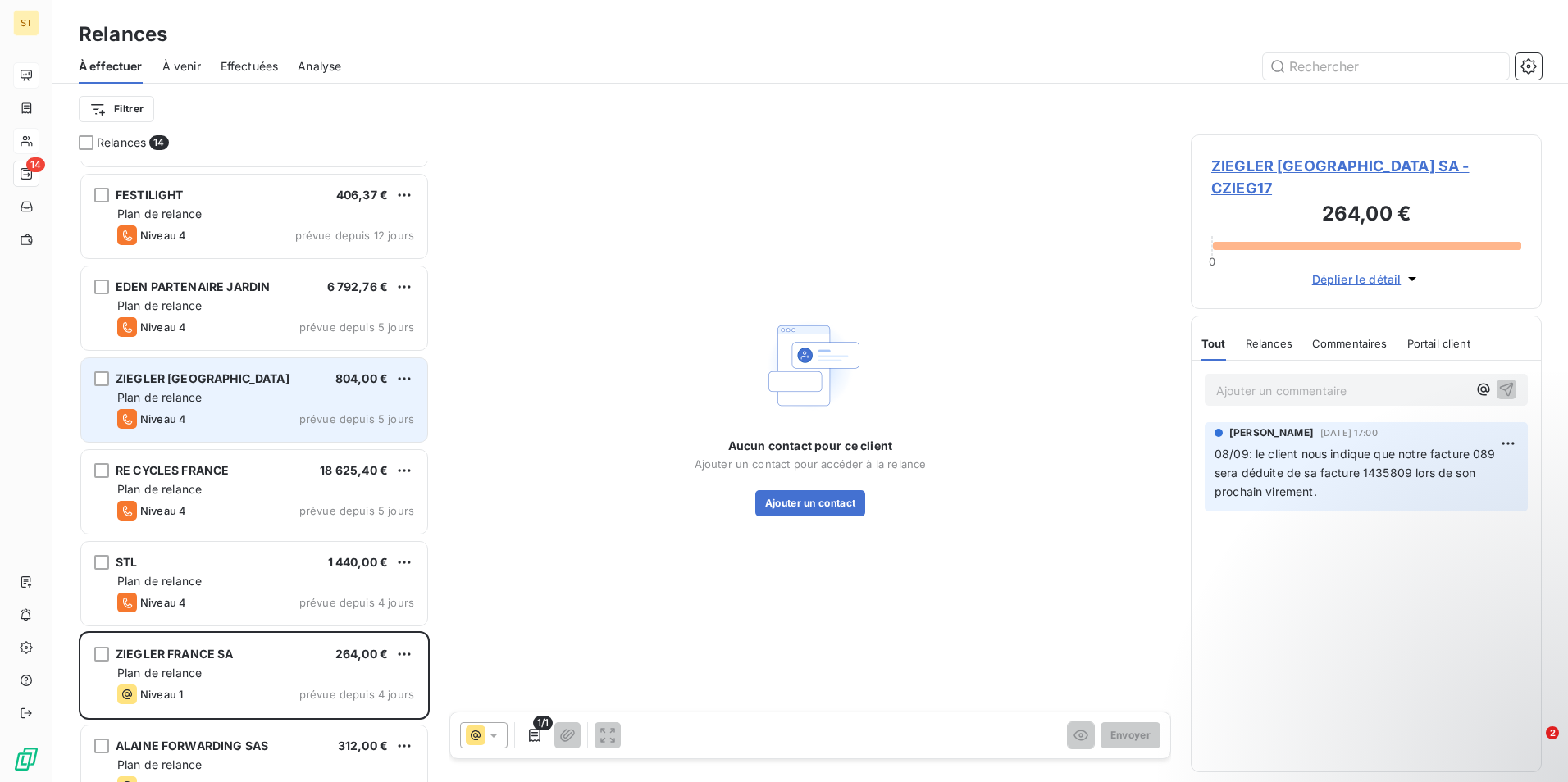
click at [231, 382] on span "ZIEGLER [GEOGRAPHIC_DATA]" at bounding box center [202, 378] width 174 height 14
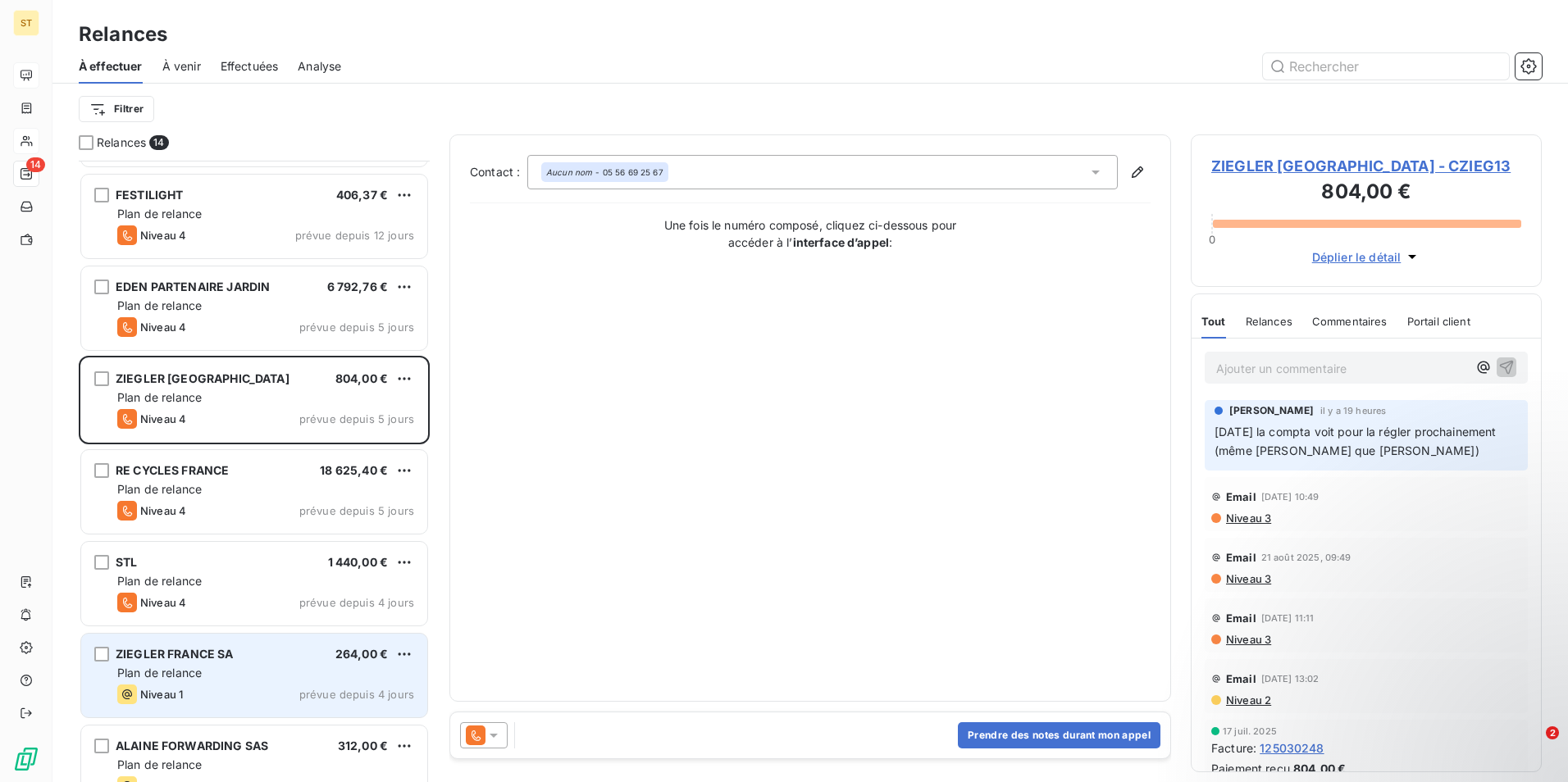
click at [212, 678] on div "Plan de relance" at bounding box center [266, 673] width 297 height 16
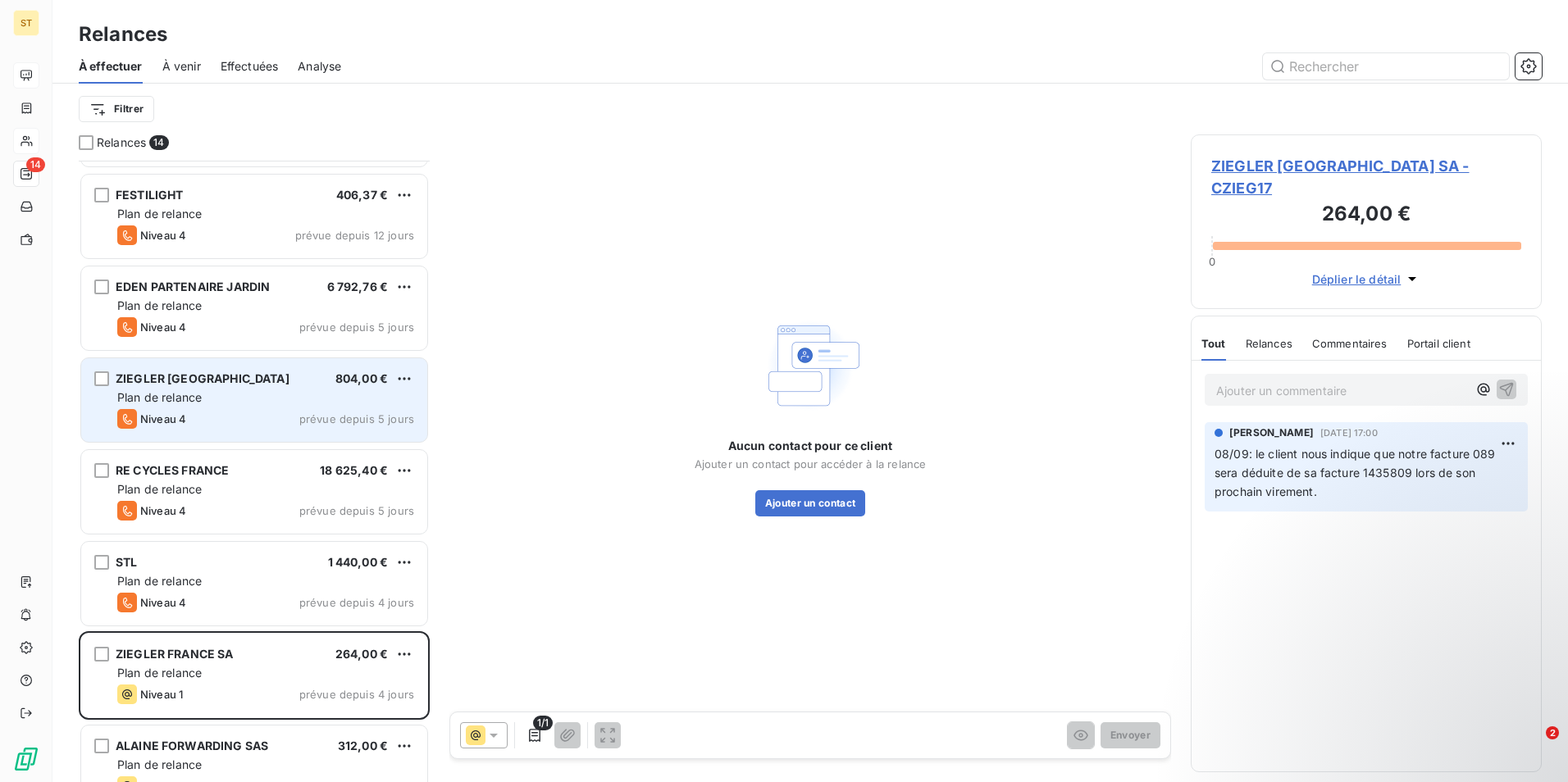
click at [212, 382] on span "ZIEGLER [GEOGRAPHIC_DATA]" at bounding box center [202, 378] width 174 height 14
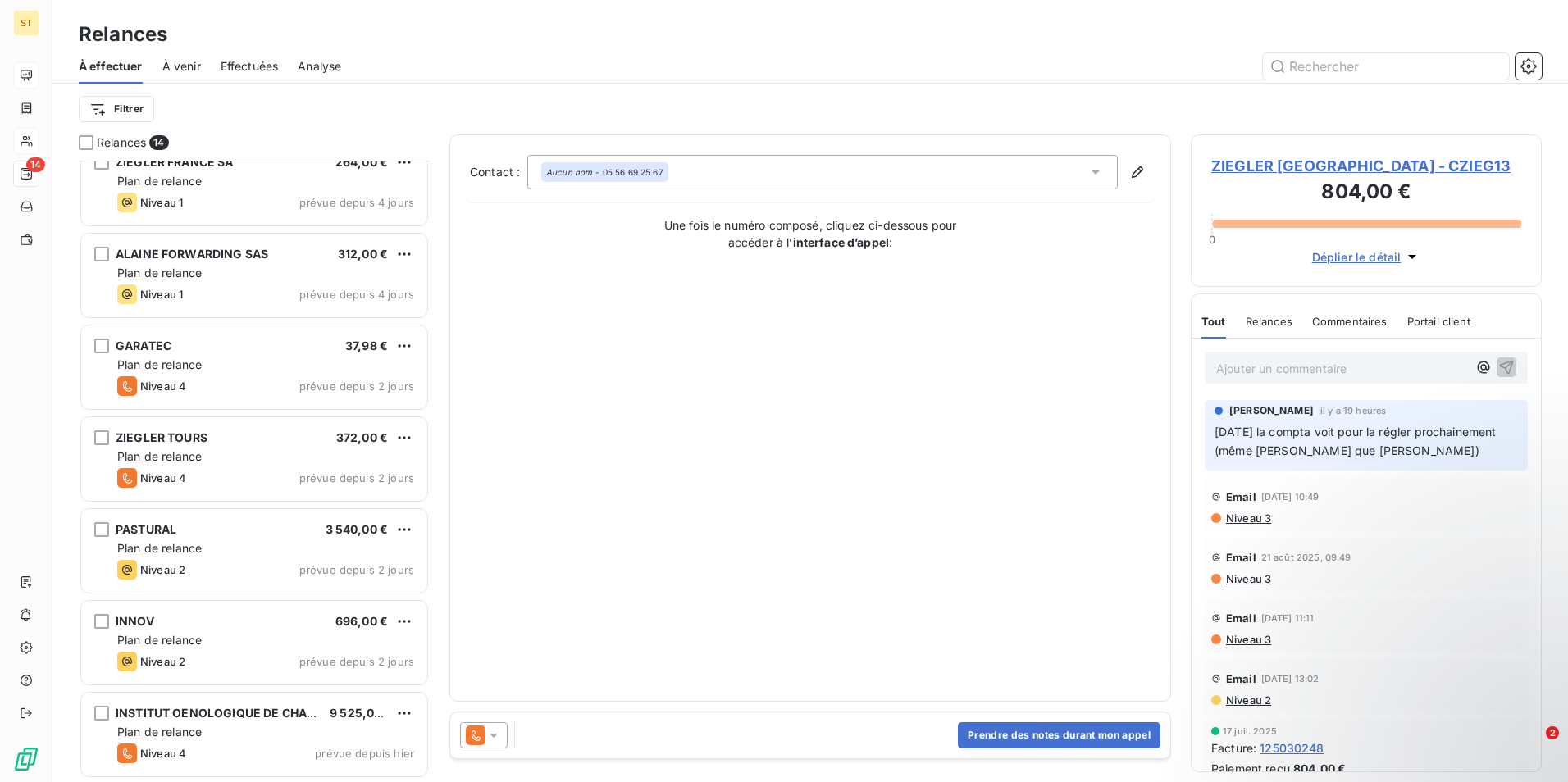
scroll to position [583, 0]
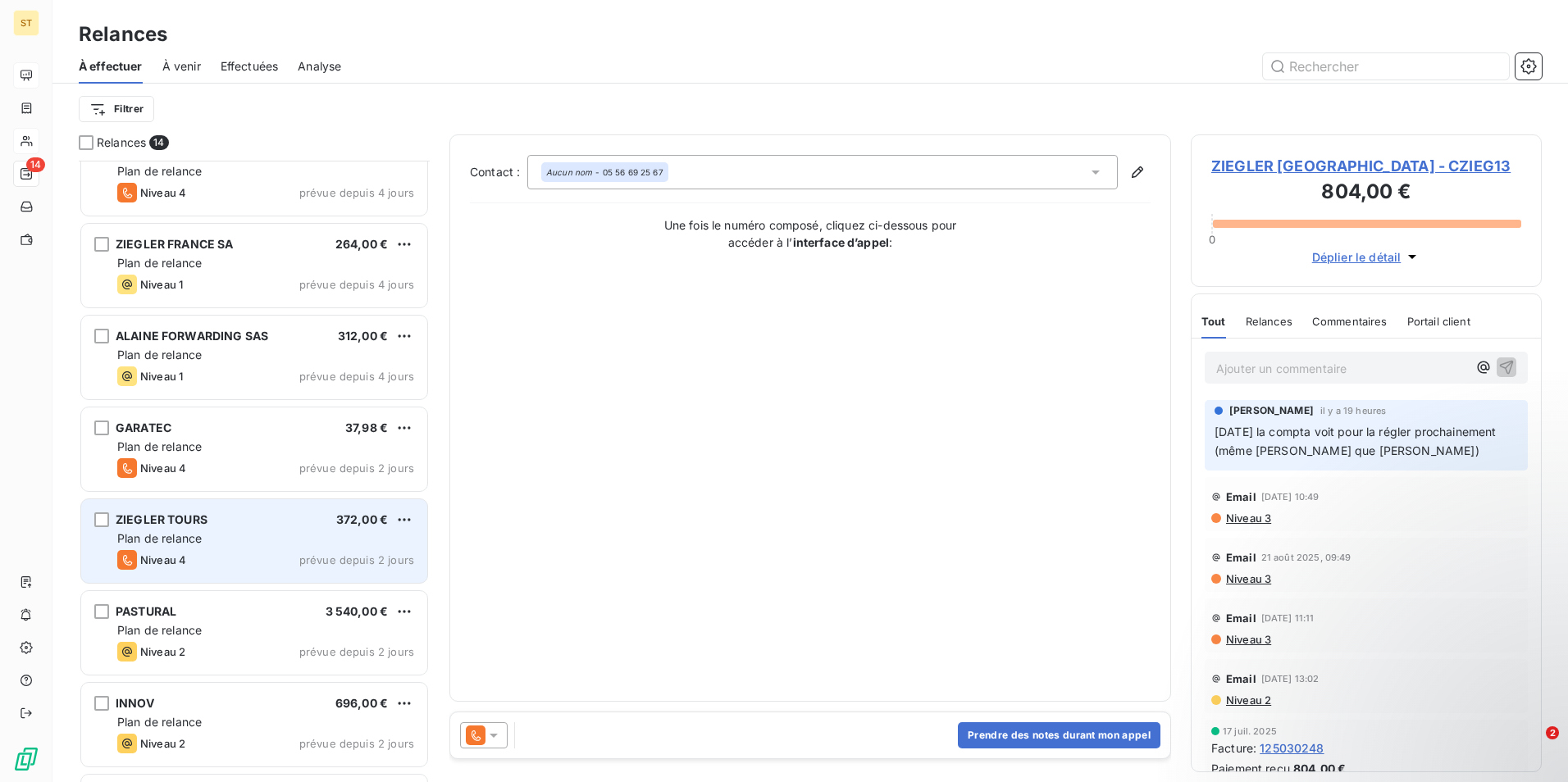
click at [244, 533] on div "Plan de relance" at bounding box center [266, 538] width 297 height 16
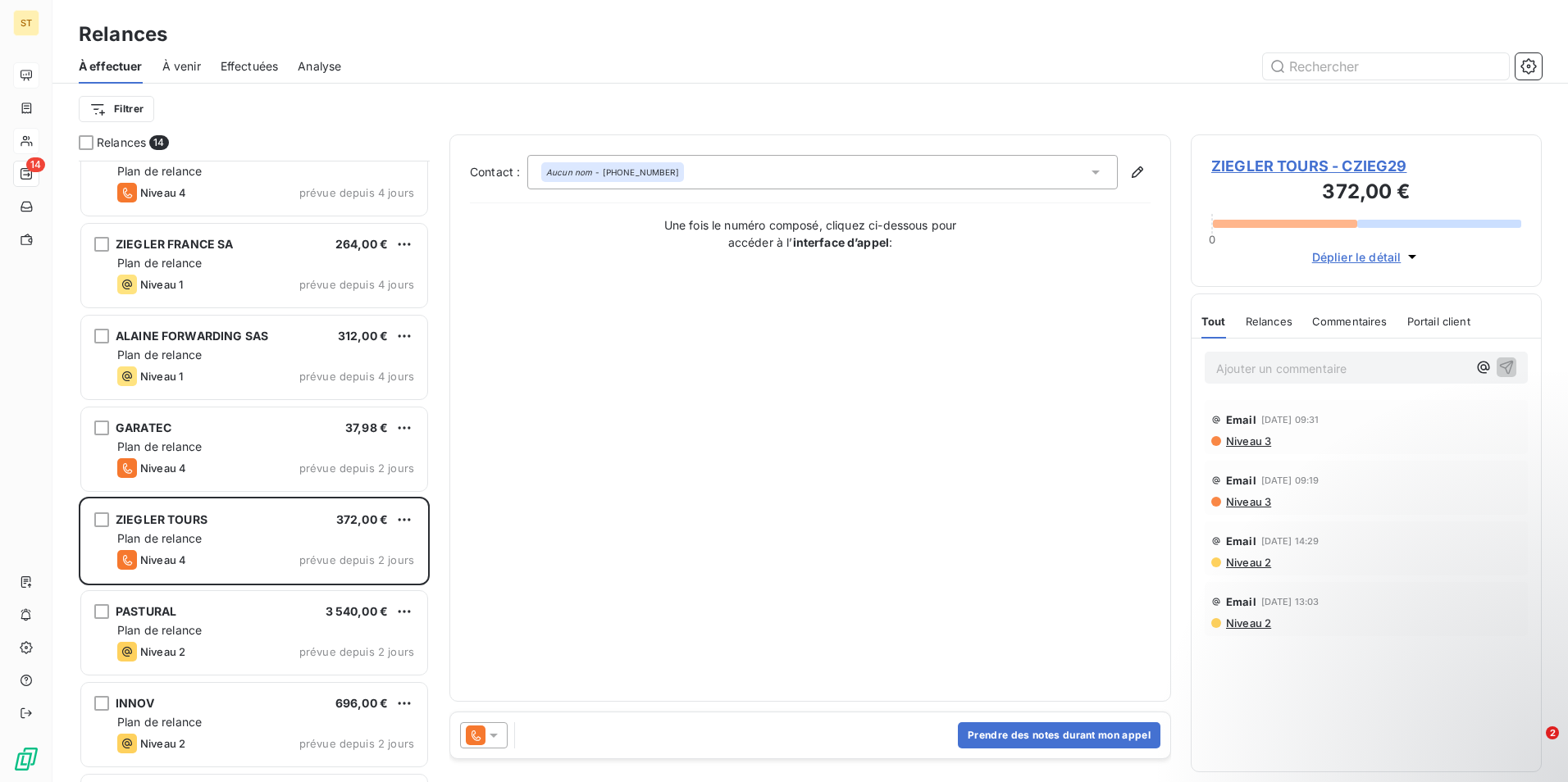
click at [1297, 166] on span "ZIEGLER TOURS - CZIEG29" at bounding box center [1366, 165] width 310 height 22
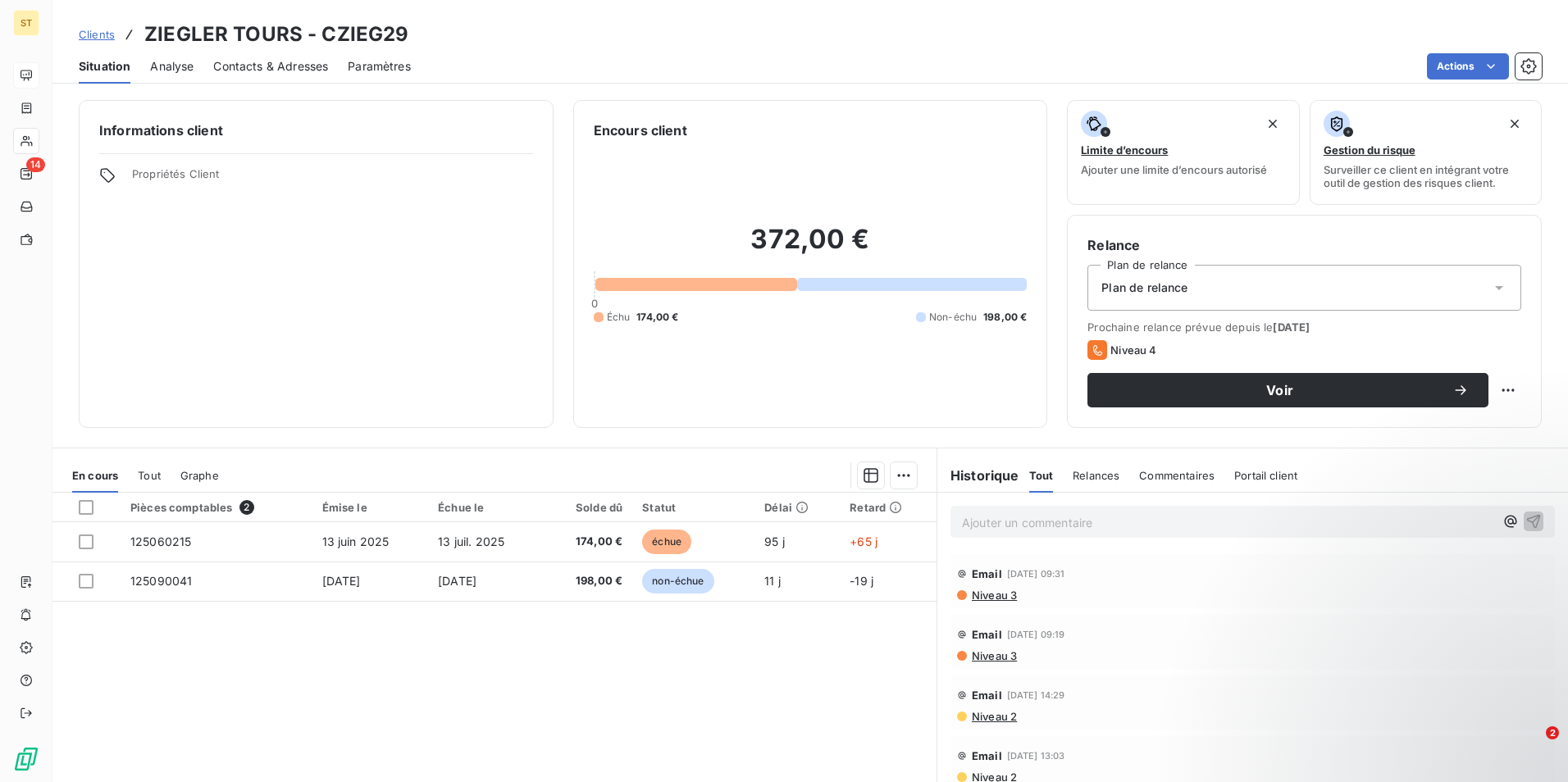
scroll to position [75, 0]
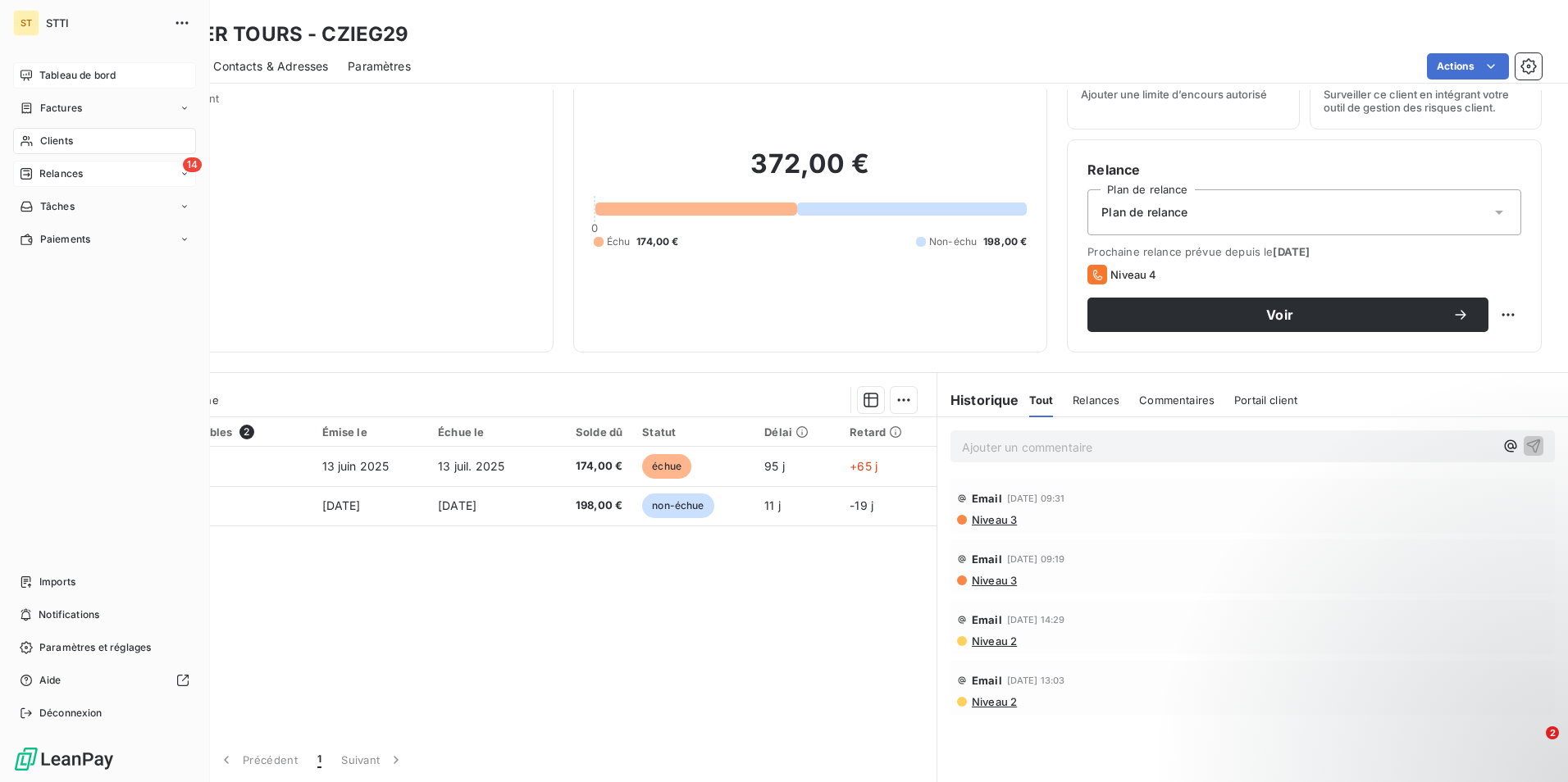
click at [68, 170] on span "Relances" at bounding box center [61, 174] width 44 height 15
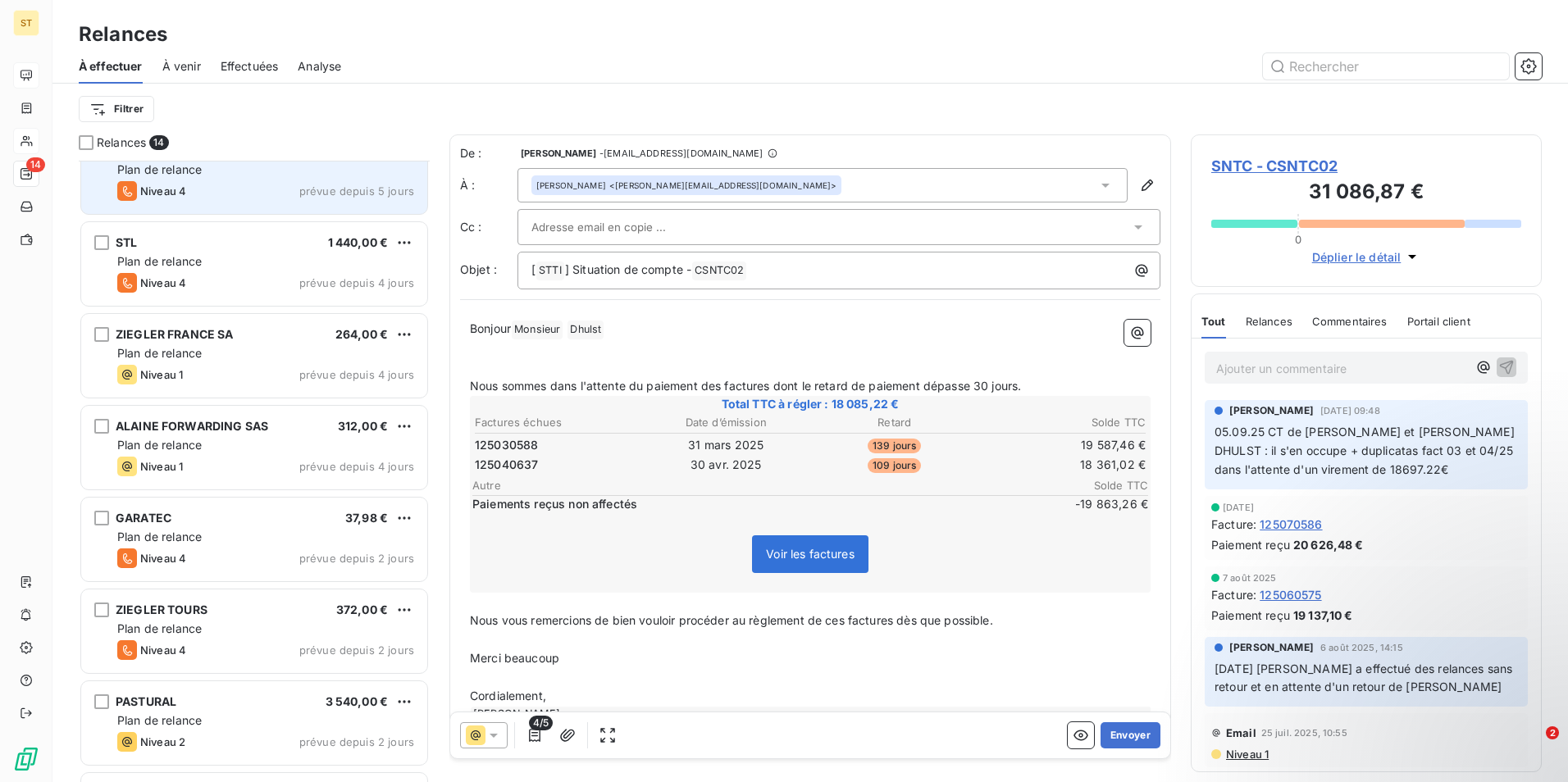
scroll to position [665, 0]
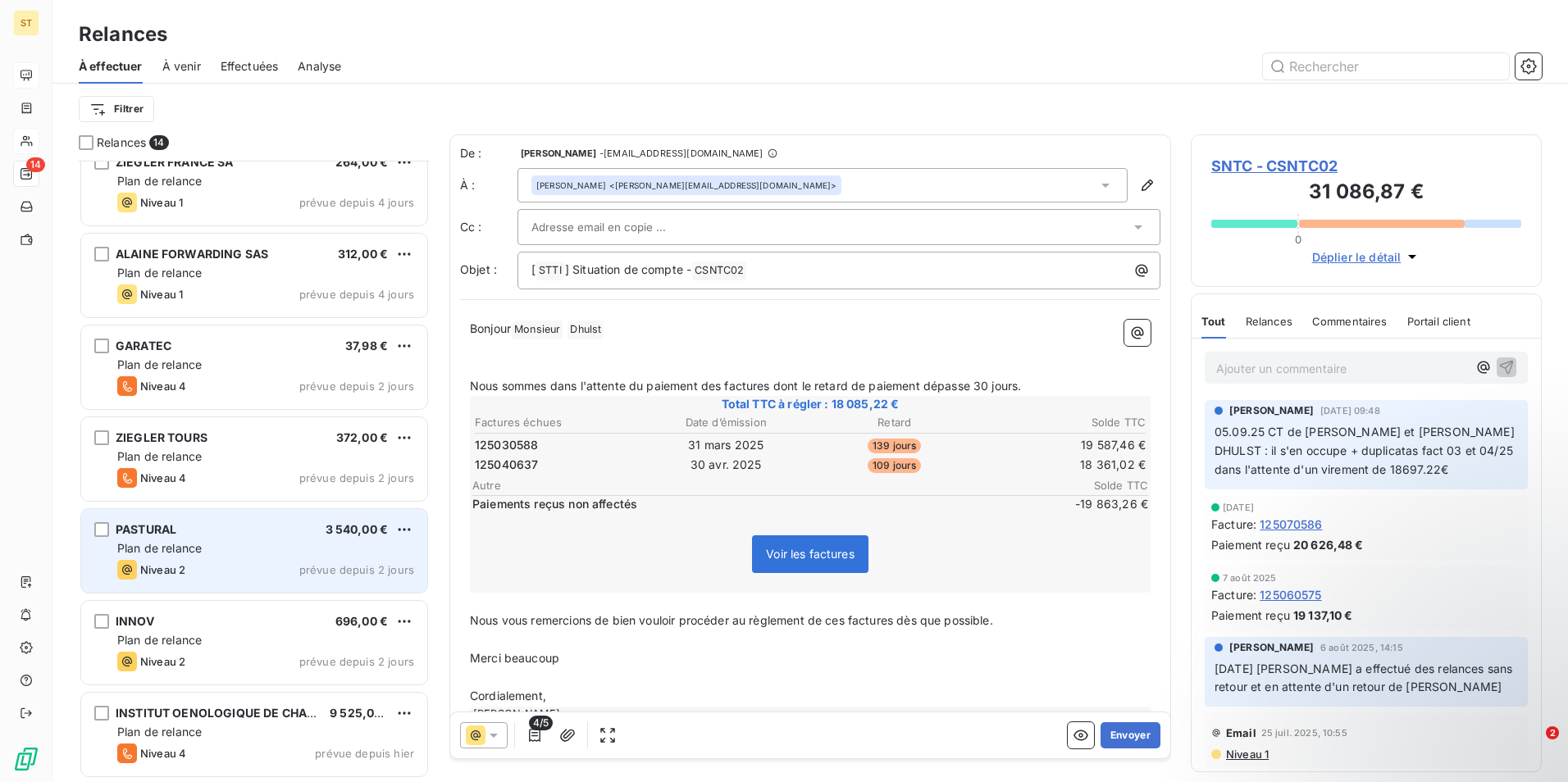
click at [228, 546] on div "Plan de relance" at bounding box center [266, 548] width 297 height 16
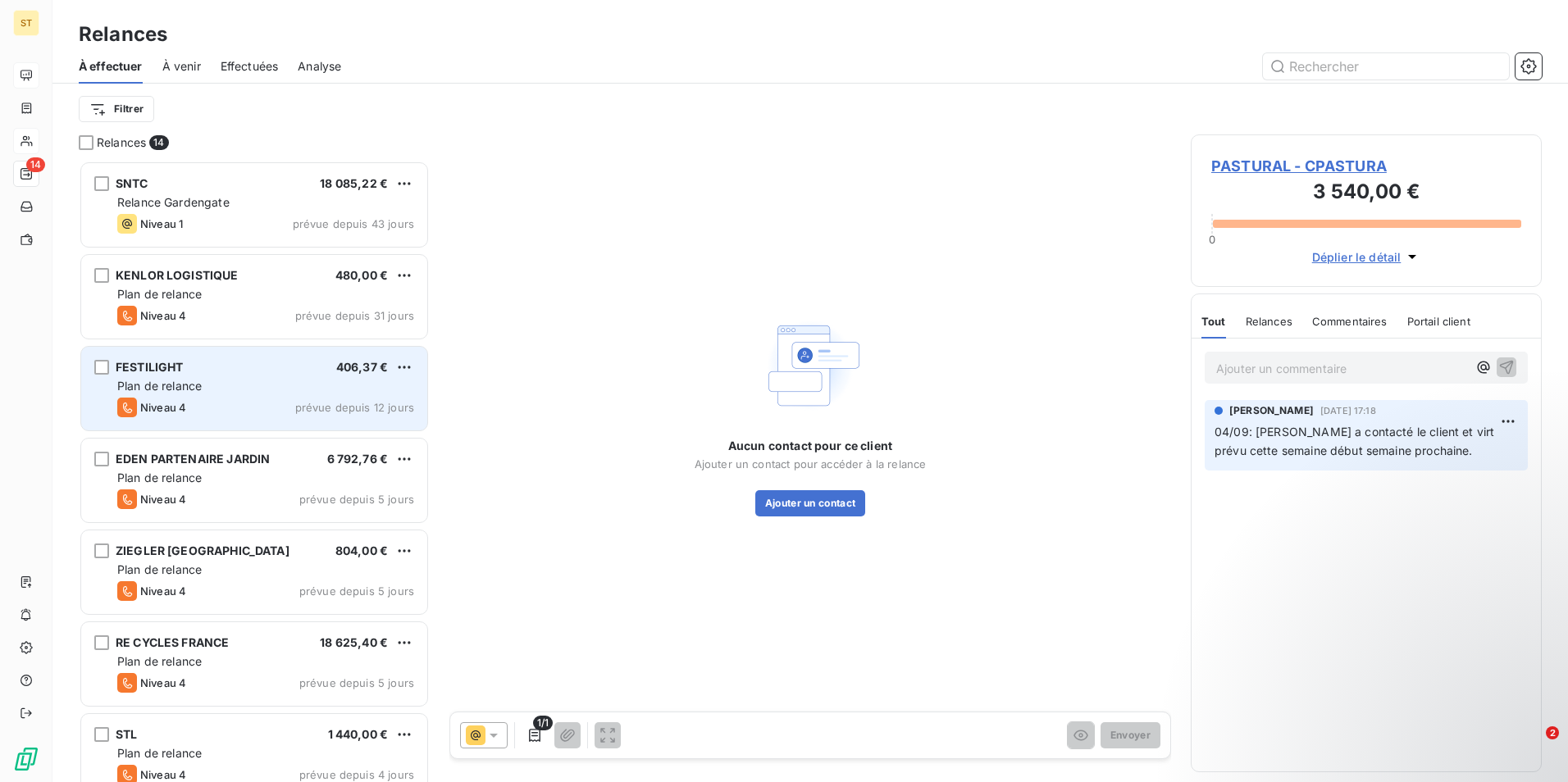
click at [174, 400] on div "Niveau 4" at bounding box center [152, 407] width 69 height 20
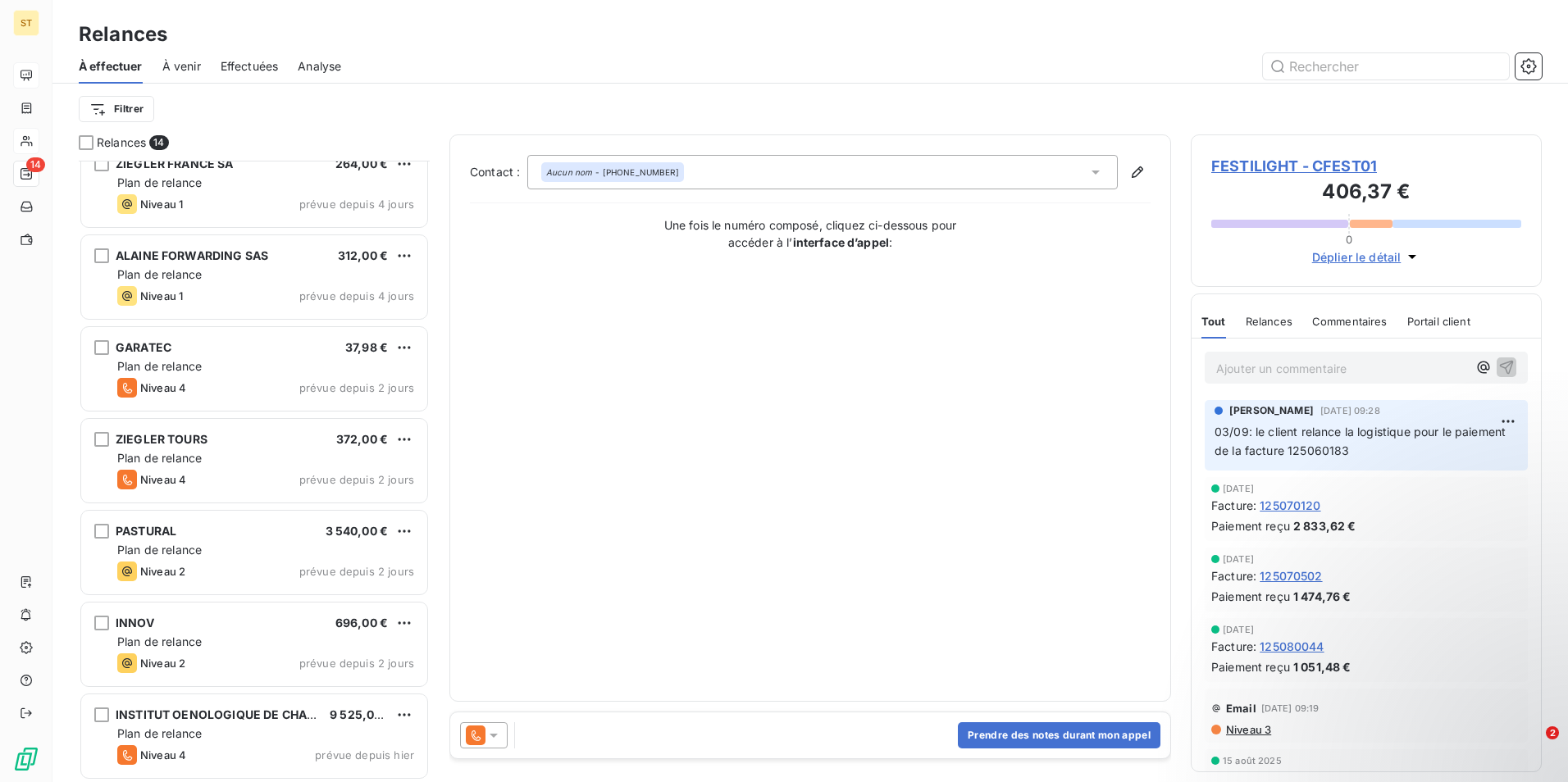
scroll to position [665, 0]
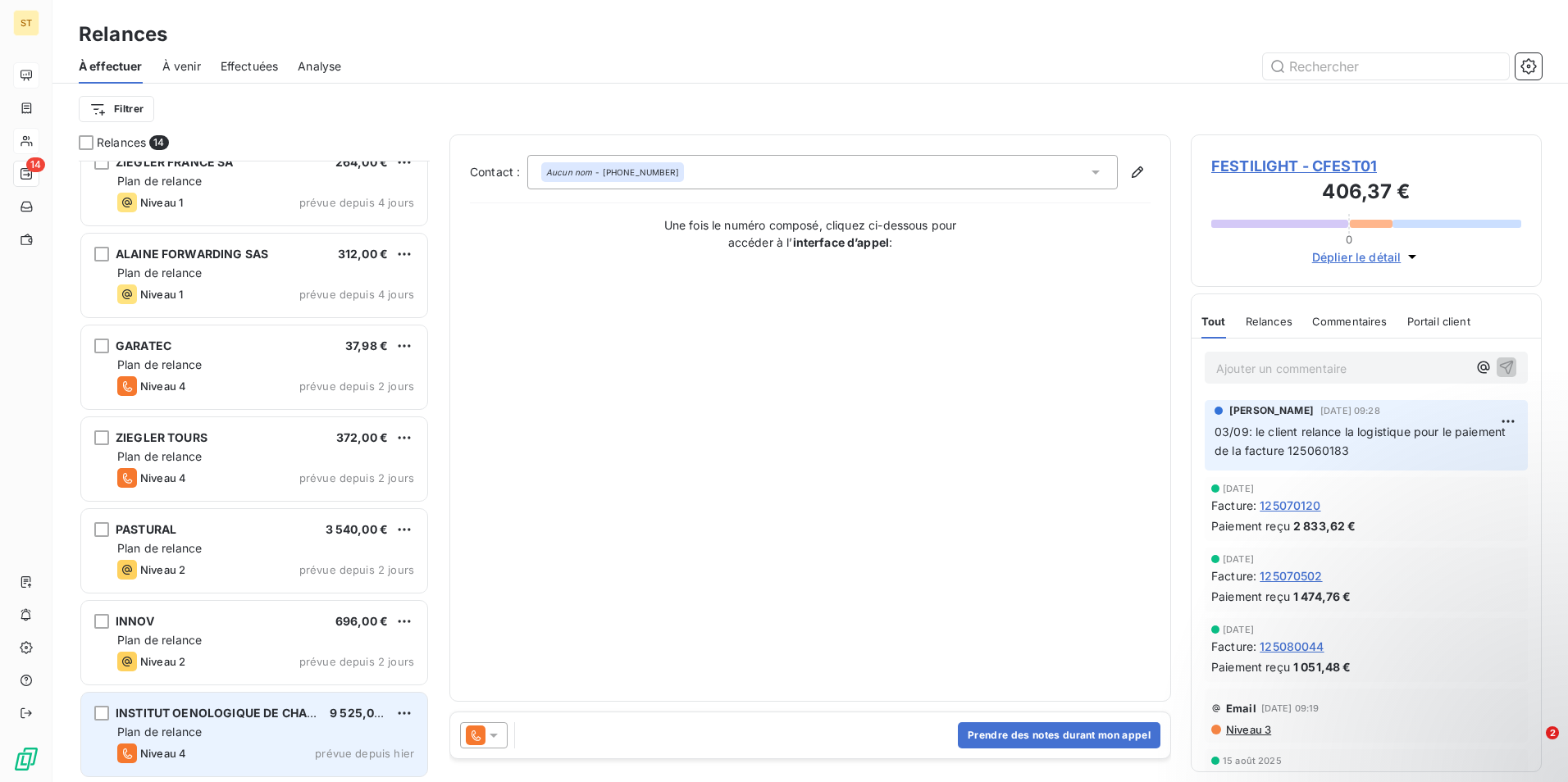
click at [193, 720] on div "INSTITUT OENOLOGIQUE DE CHAMPA" at bounding box center [216, 713] width 201 height 16
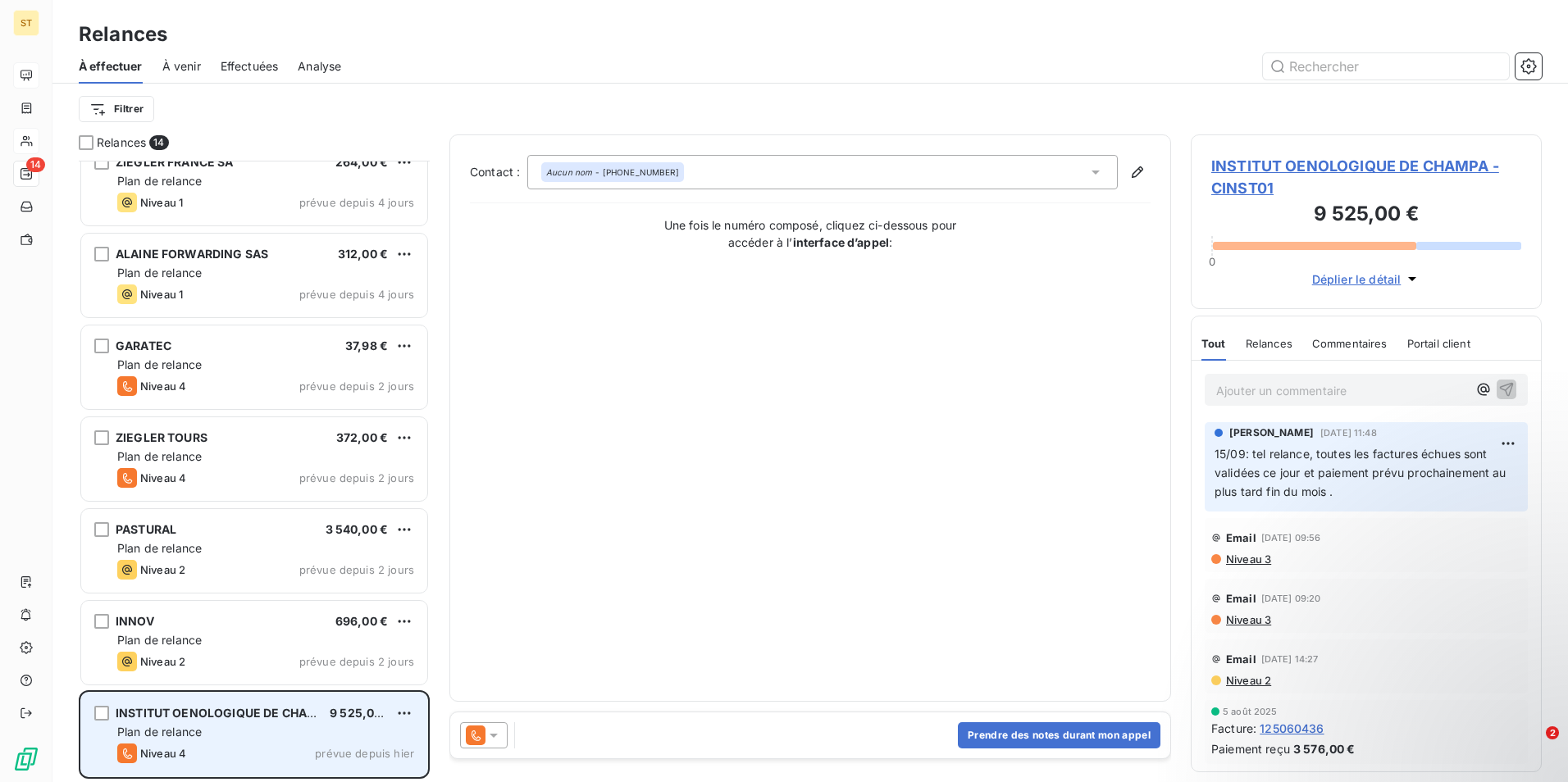
click at [266, 727] on div "Plan de relance" at bounding box center [266, 732] width 297 height 16
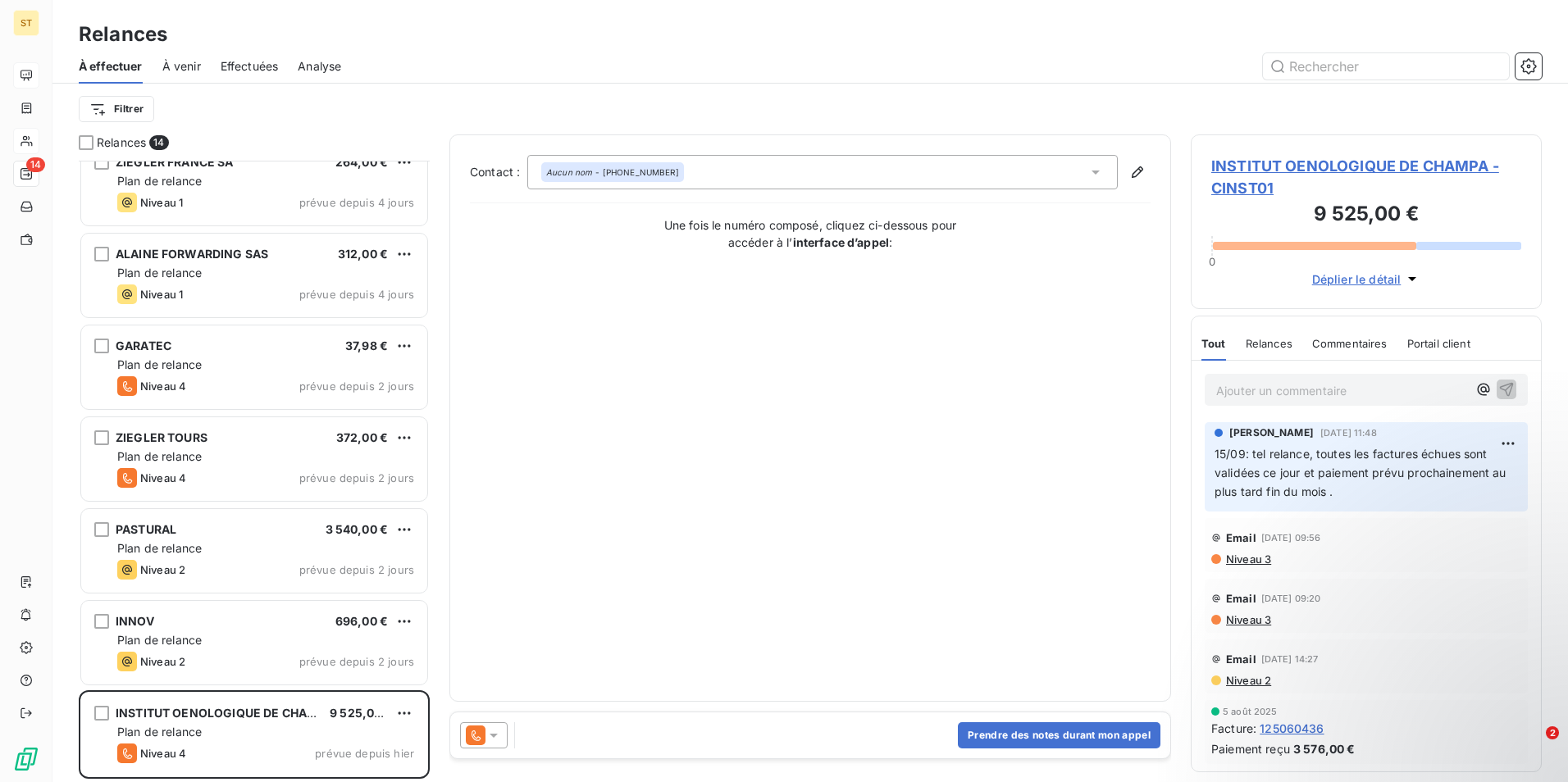
click at [1267, 346] on span "Relances" at bounding box center [1268, 344] width 47 height 13
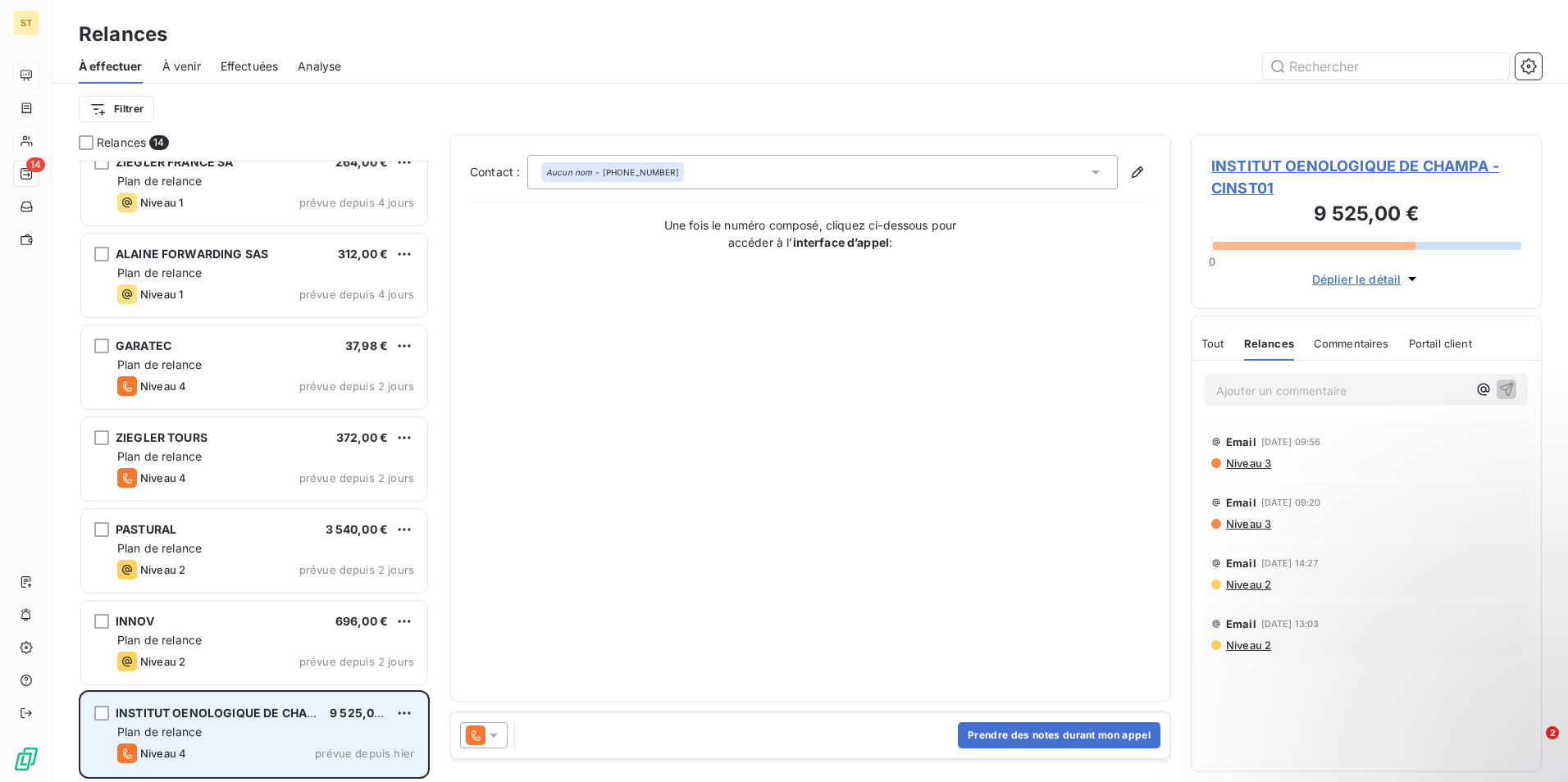
click at [215, 739] on div "Plan de relance" at bounding box center [266, 732] width 297 height 16
click at [201, 743] on div "INSTITUT OENOLOGIQUE DE CHAMPA 9 525,00 € Plan de relance Niveau 4 prévue depui…" at bounding box center [254, 735] width 346 height 84
click at [208, 753] on div "Niveau 4 prévue depuis hier" at bounding box center [266, 753] width 297 height 20
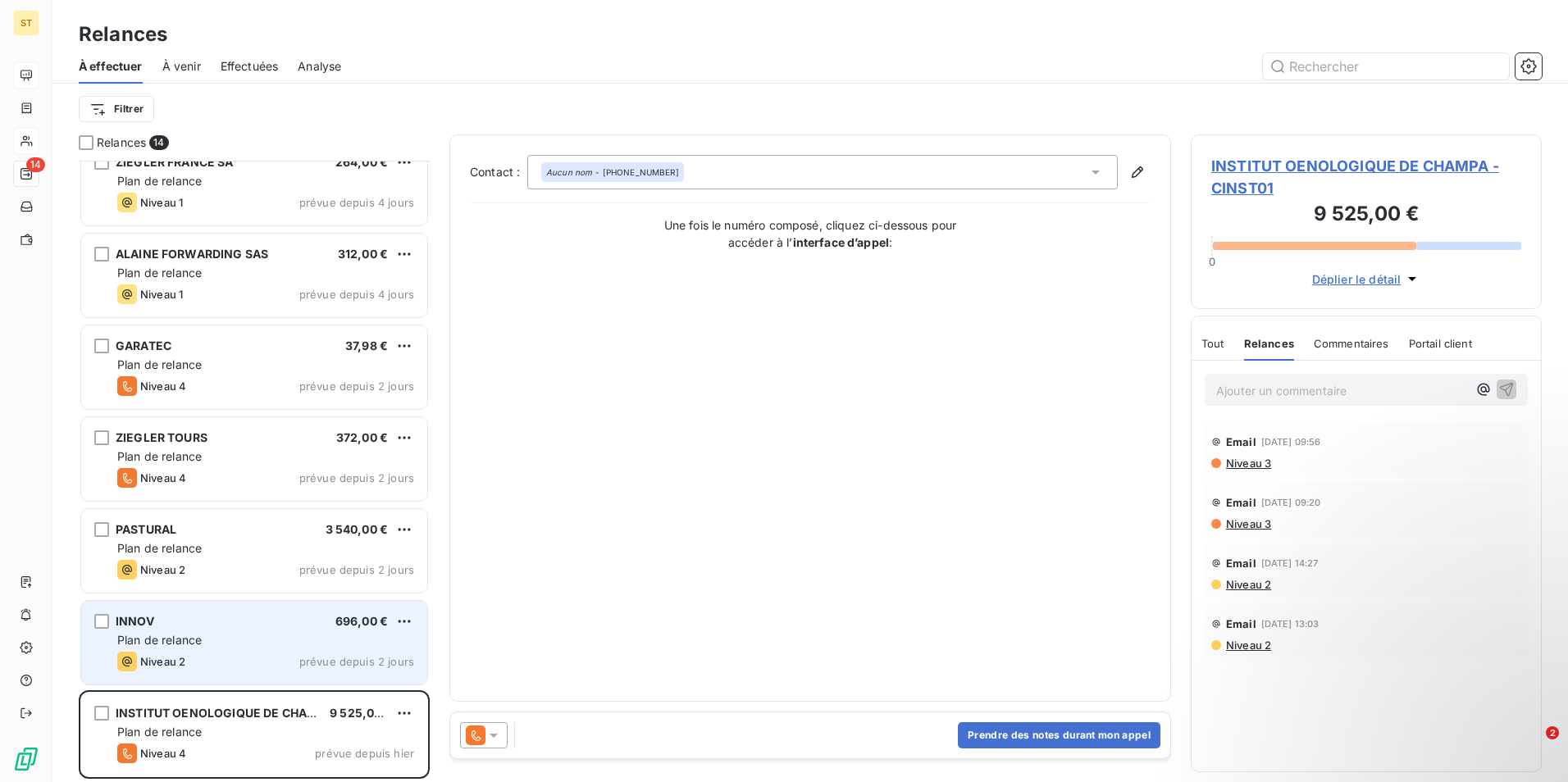
click at [195, 642] on span "Plan de relance" at bounding box center [159, 640] width 84 height 14
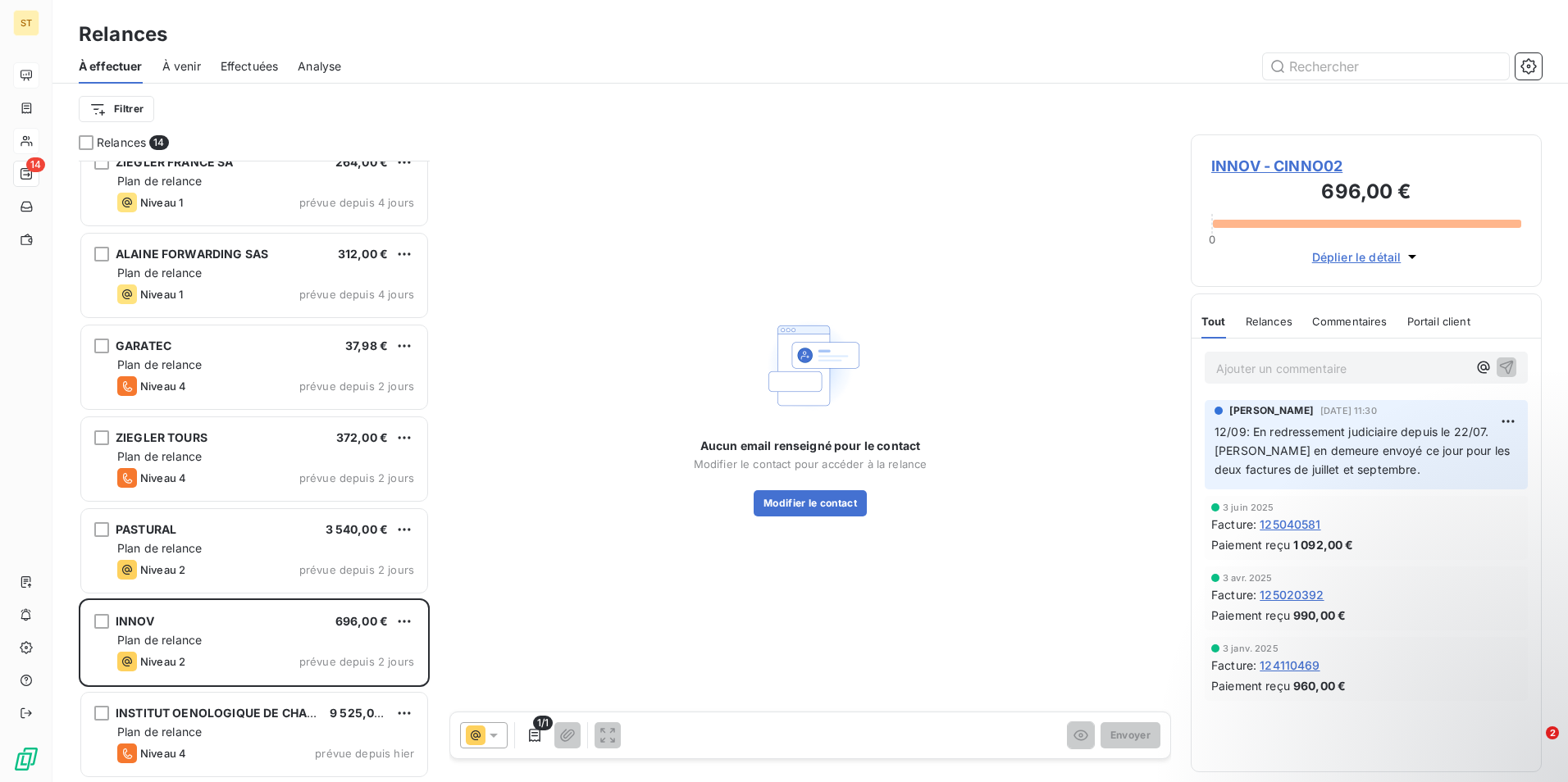
click at [1273, 324] on span "Relances" at bounding box center [1268, 322] width 47 height 13
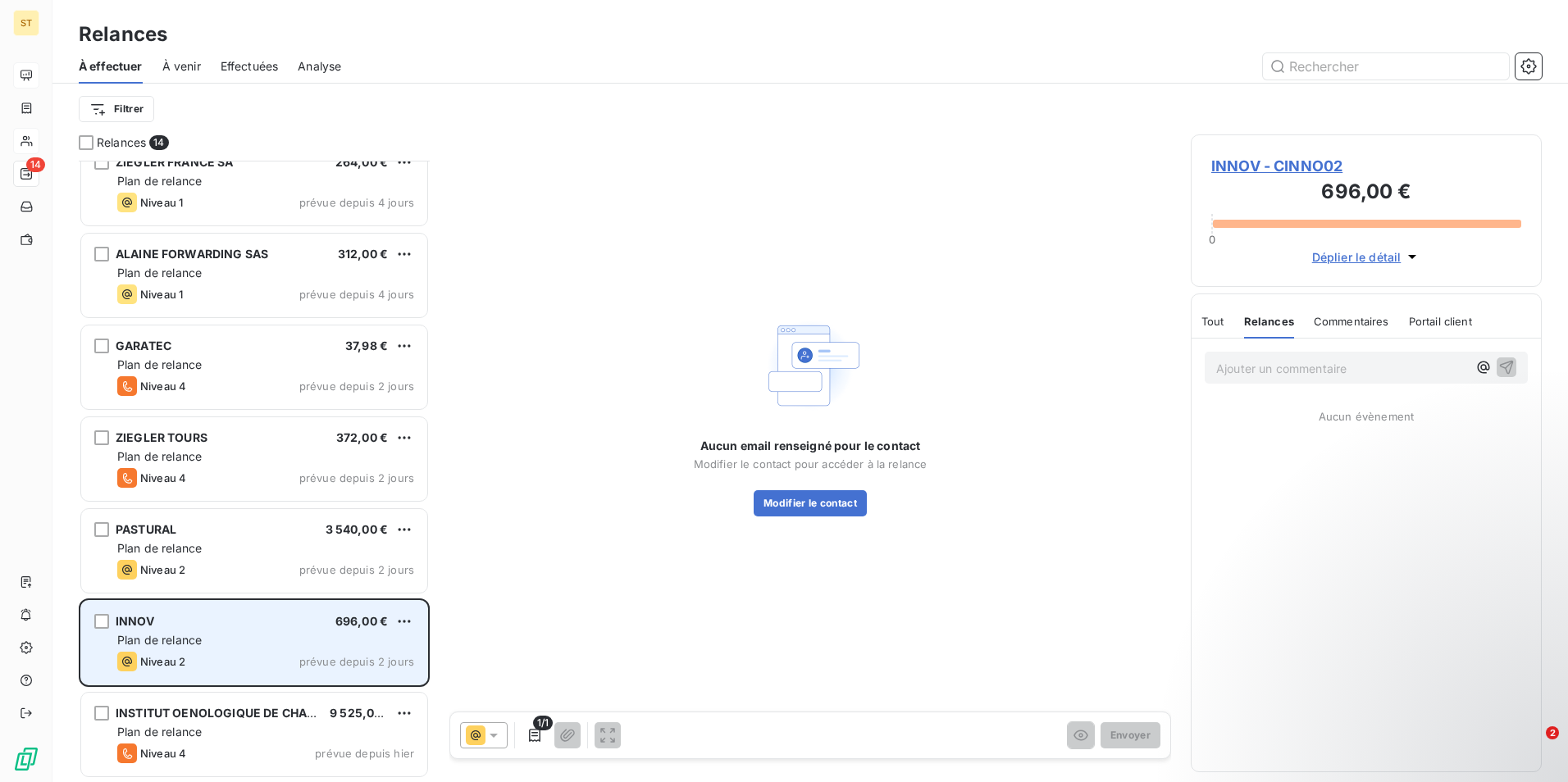
click at [192, 635] on span "Plan de relance" at bounding box center [159, 640] width 84 height 14
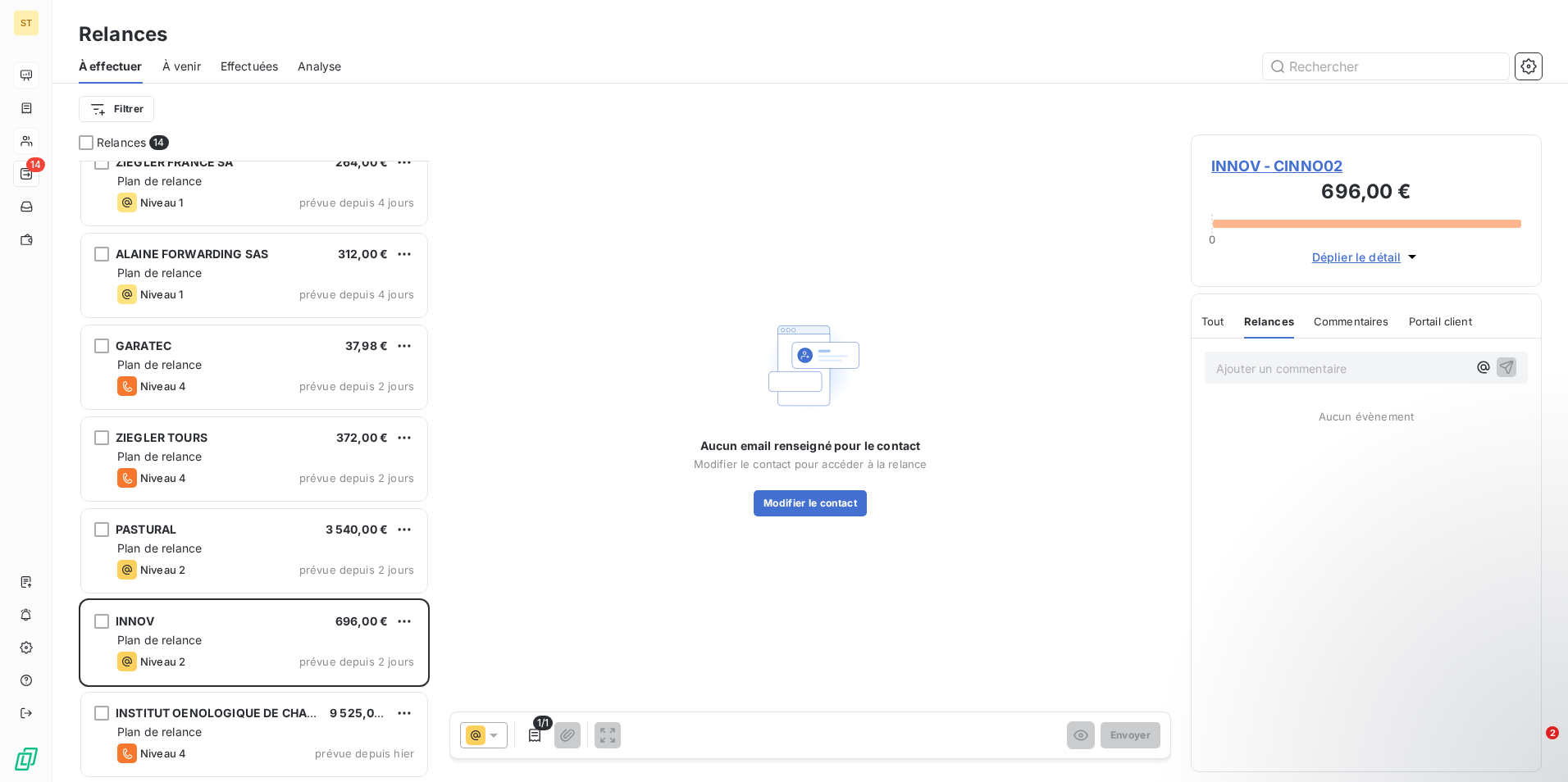
click at [1255, 162] on span "INNOV - CINNO02" at bounding box center [1366, 165] width 310 height 22
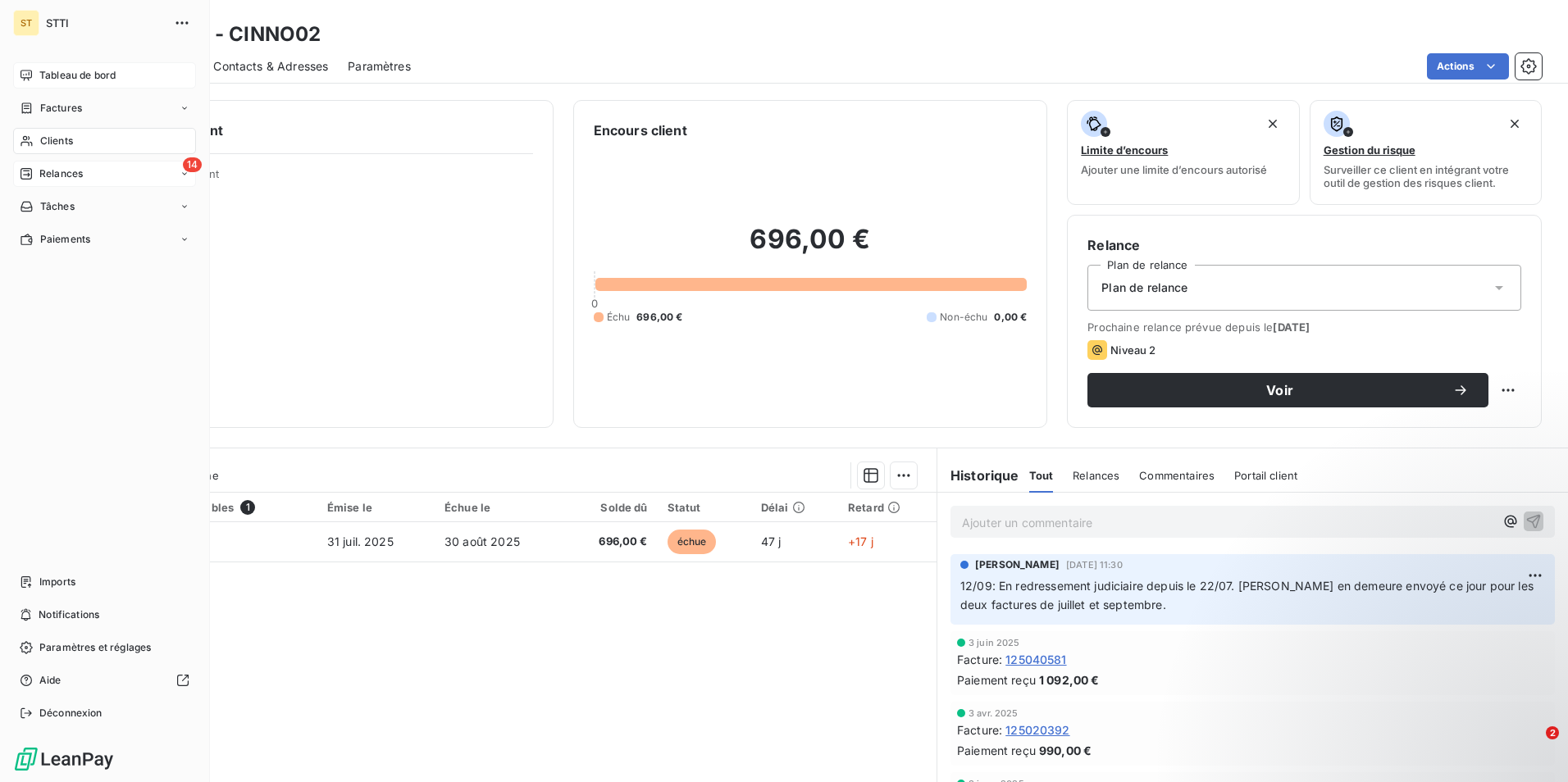
click at [34, 175] on div "Relances" at bounding box center [51, 174] width 64 height 15
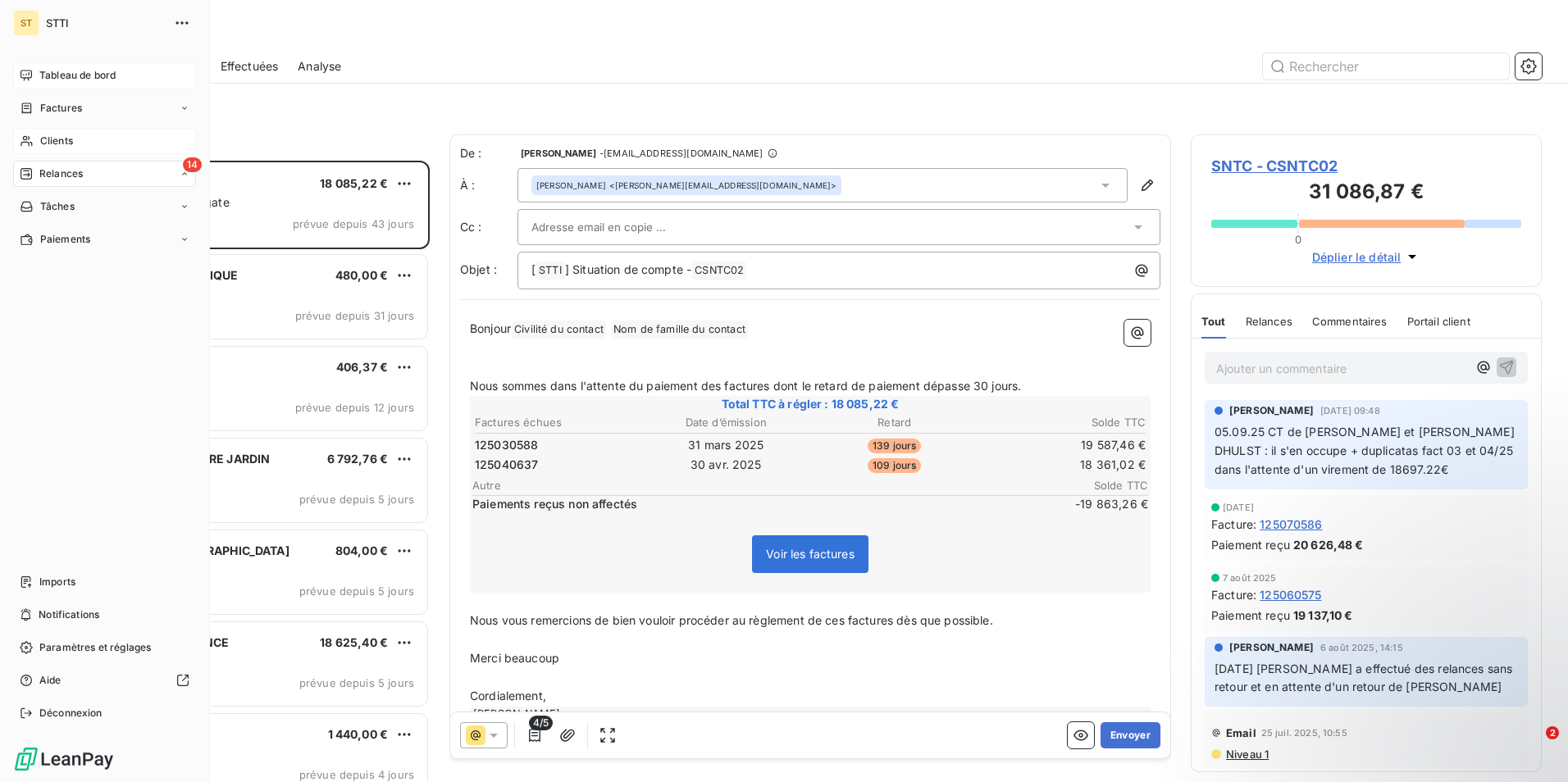
scroll to position [609, 339]
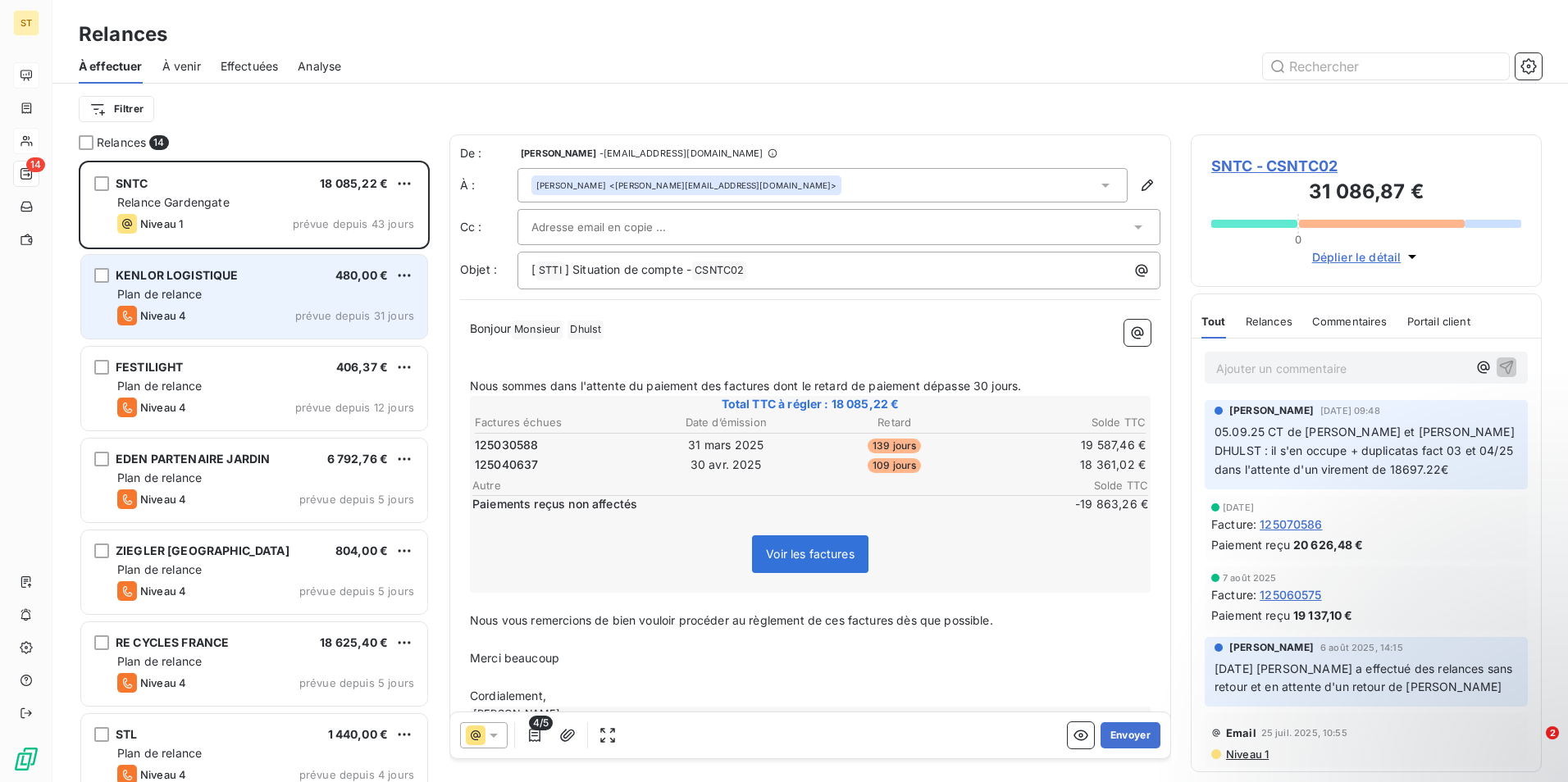
click at [283, 276] on div "KENLOR LOGISTIQUE 480,00 €" at bounding box center [266, 275] width 297 height 15
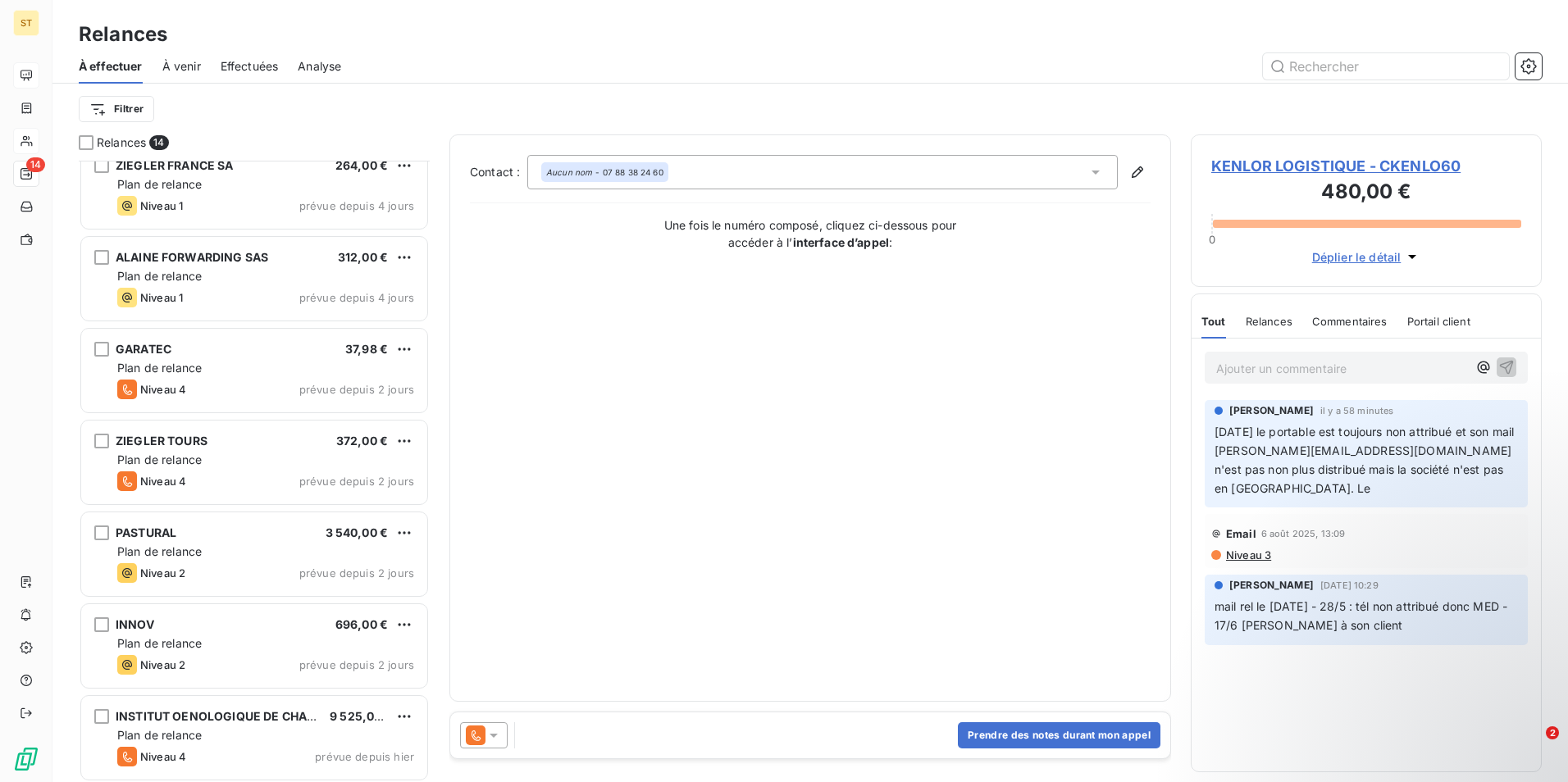
scroll to position [665, 0]
